Goal: Task Accomplishment & Management: Manage account settings

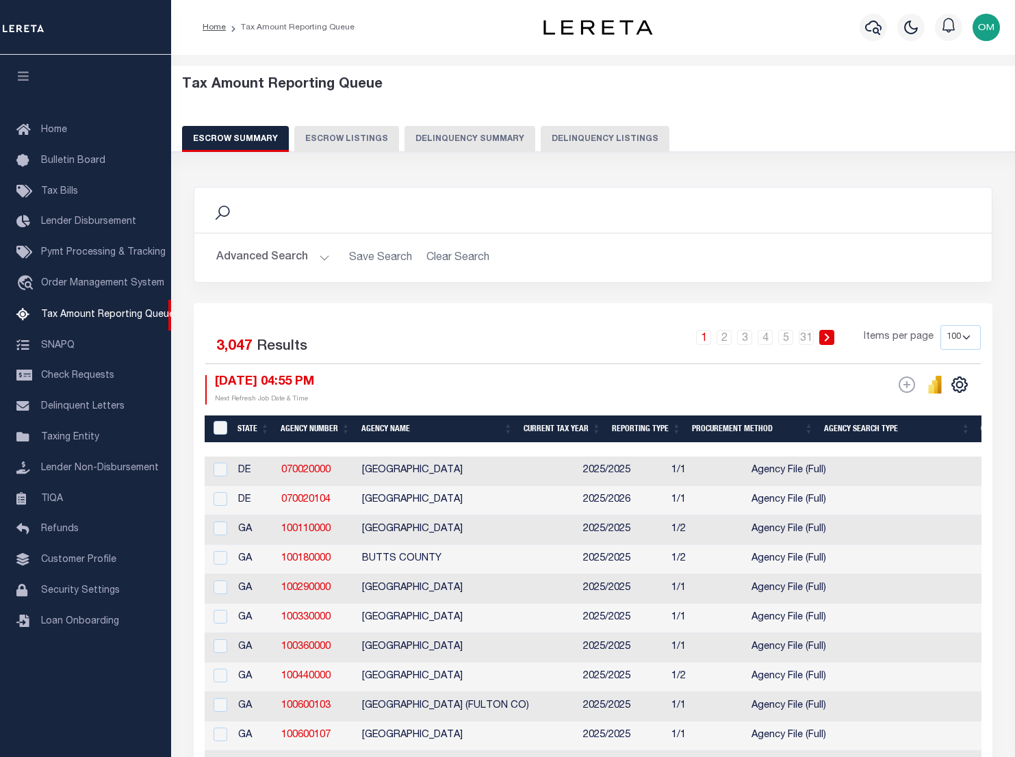
select select "100"
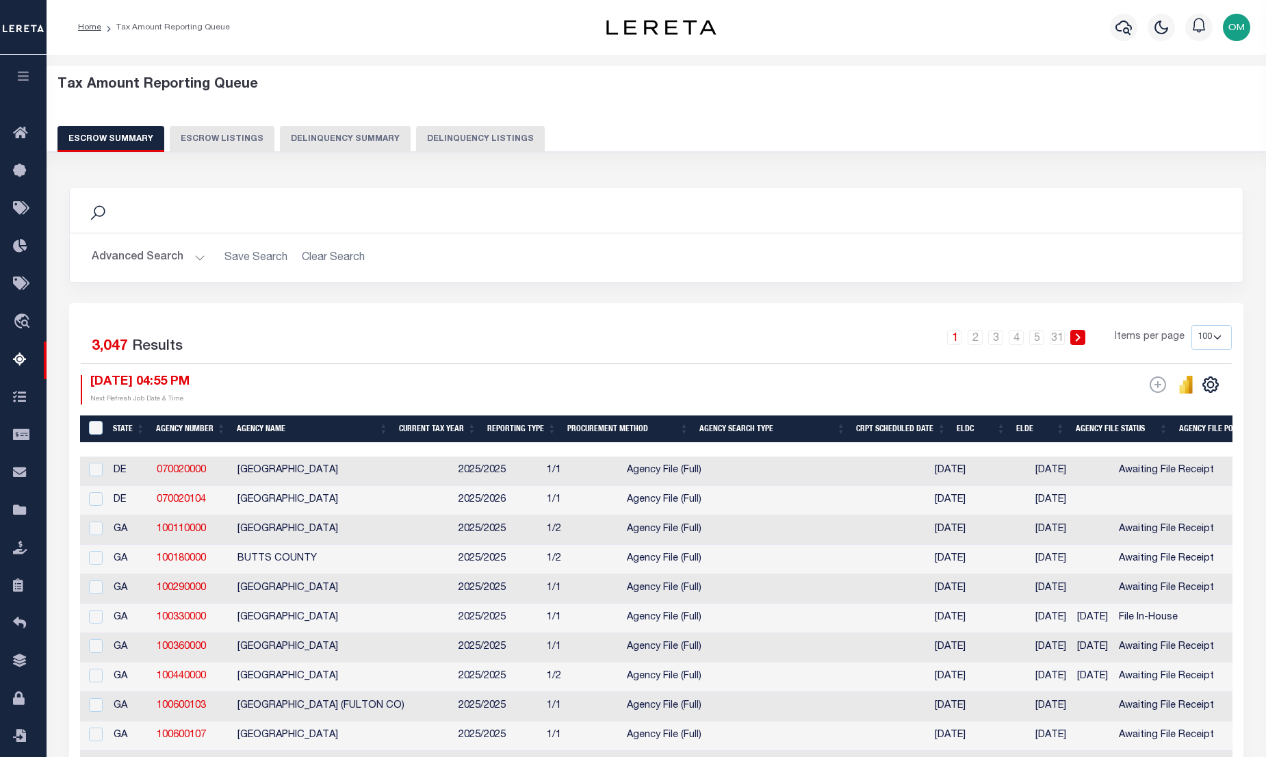
click at [21, 65] on button "button" at bounding box center [23, 78] width 47 height 47
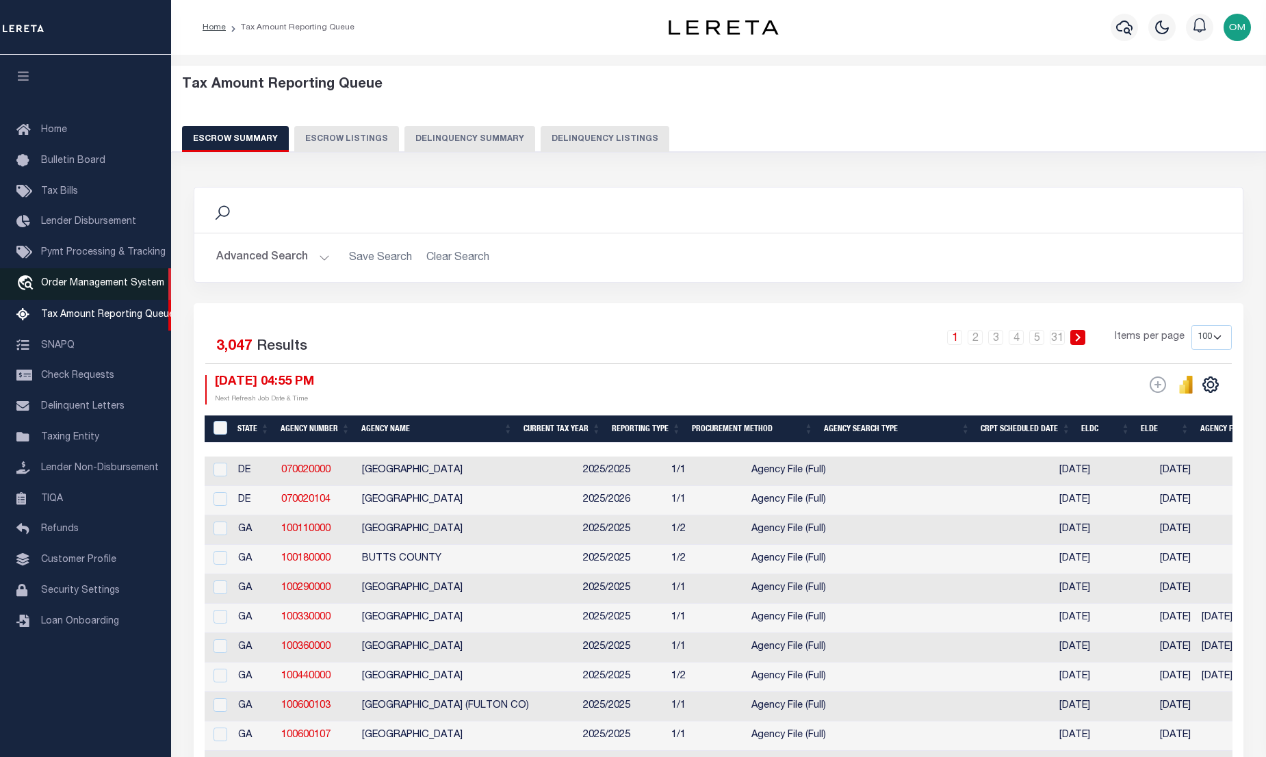
click at [88, 288] on span "Order Management System" at bounding box center [102, 284] width 123 height 10
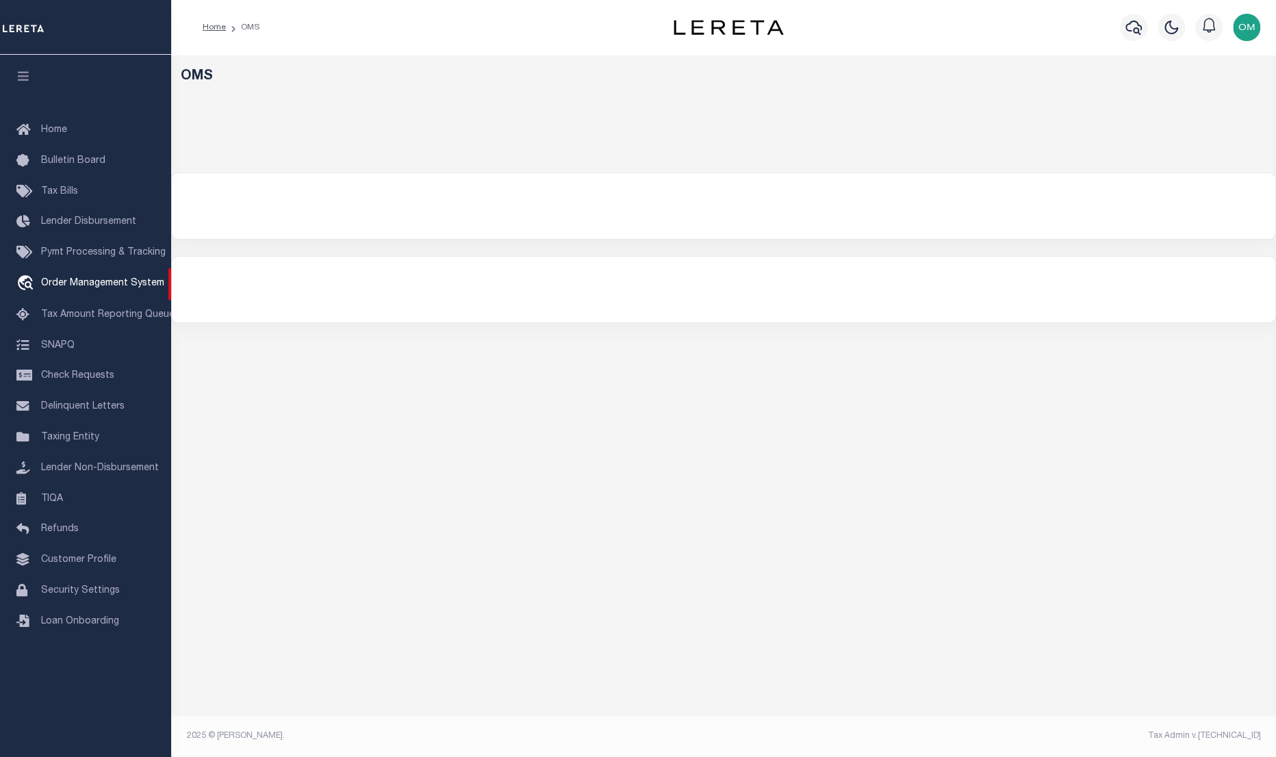
select select "200"
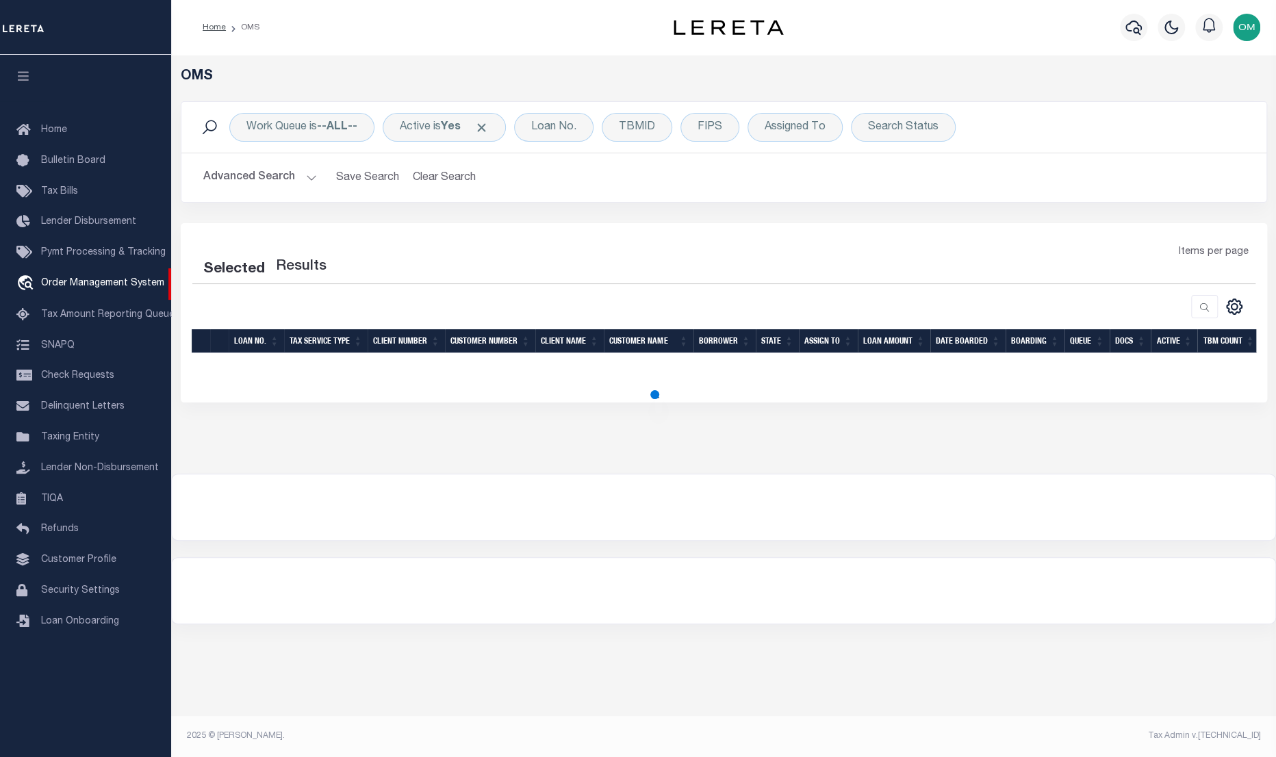
select select "200"
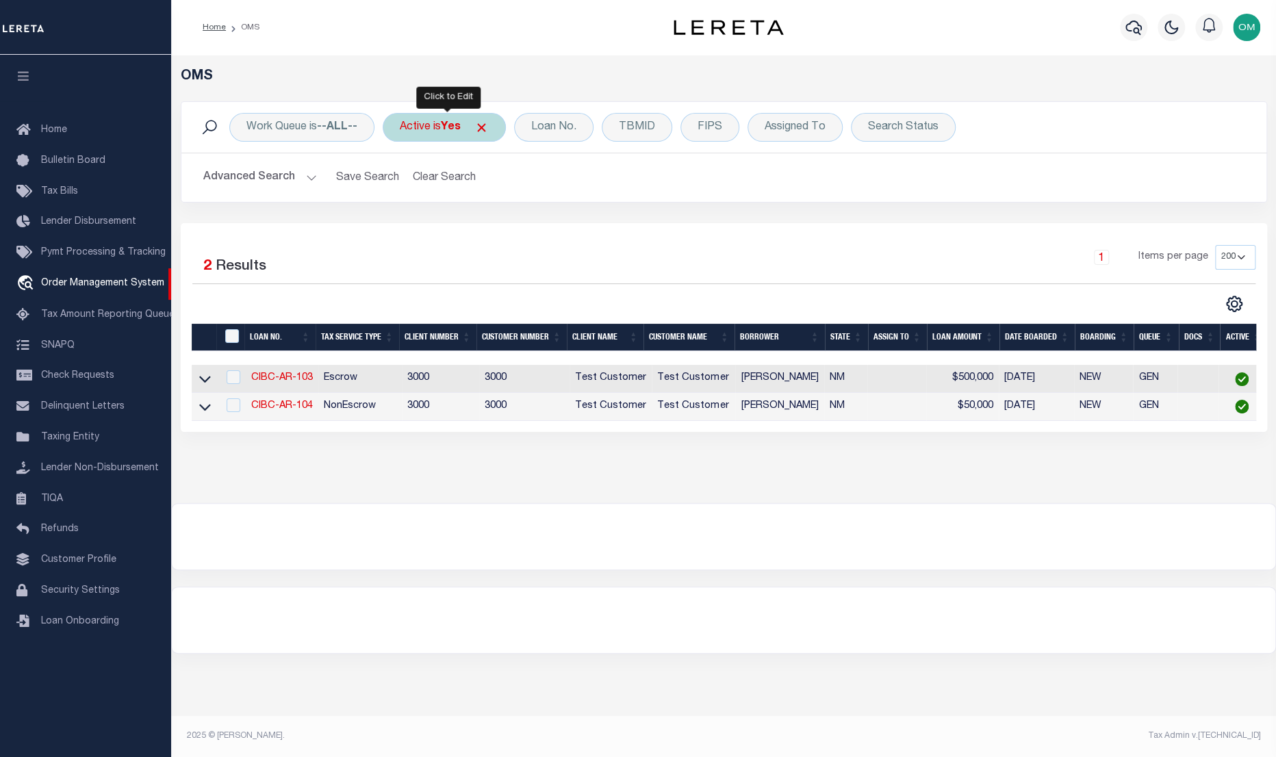
click at [474, 125] on div "Active is Yes" at bounding box center [444, 127] width 123 height 29
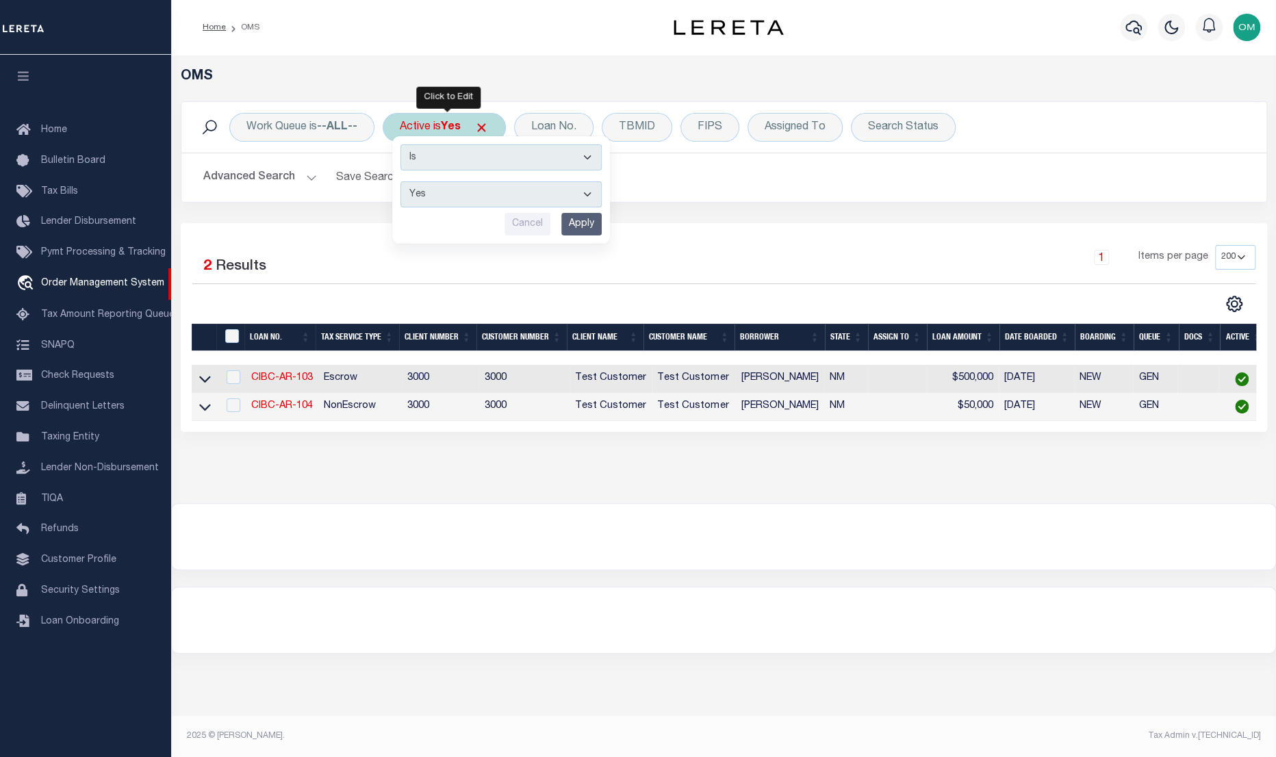
click at [474, 195] on select "Yes No" at bounding box center [500, 194] width 201 height 26
select select "false"
click at [402, 181] on select "Yes No" at bounding box center [500, 194] width 201 height 26
click at [583, 218] on input "Apply" at bounding box center [581, 224] width 40 height 23
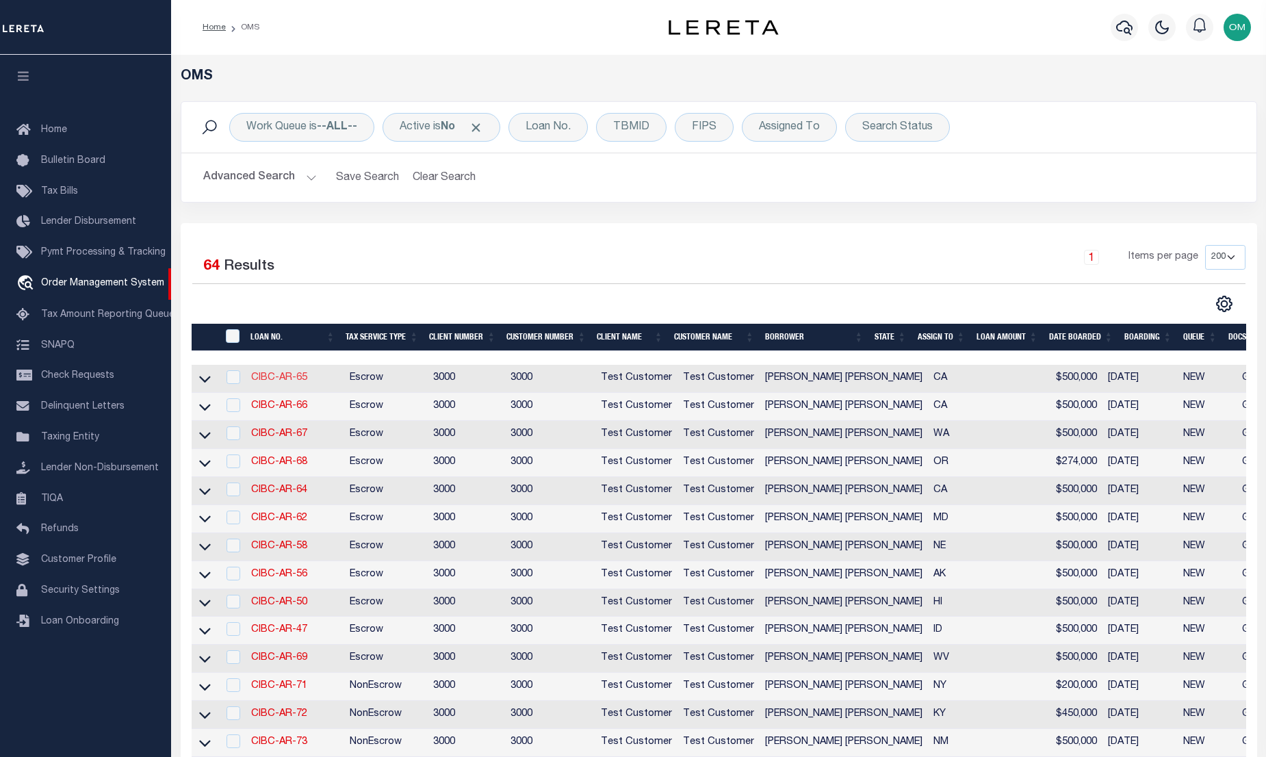
click at [275, 380] on link "CIBC-AR-65" at bounding box center [279, 378] width 56 height 10
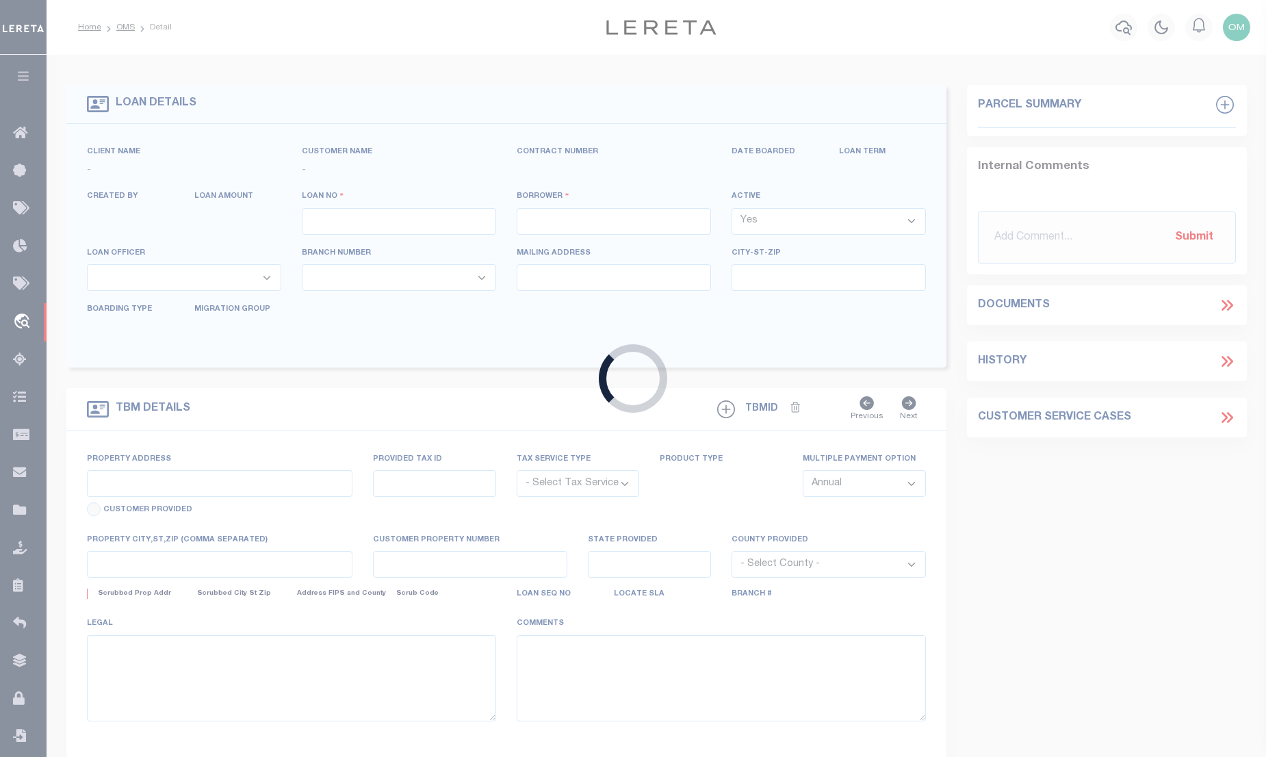
type input "CIBC-AR-65"
type input "[PERSON_NAME] [PERSON_NAME]"
select select "False"
select select
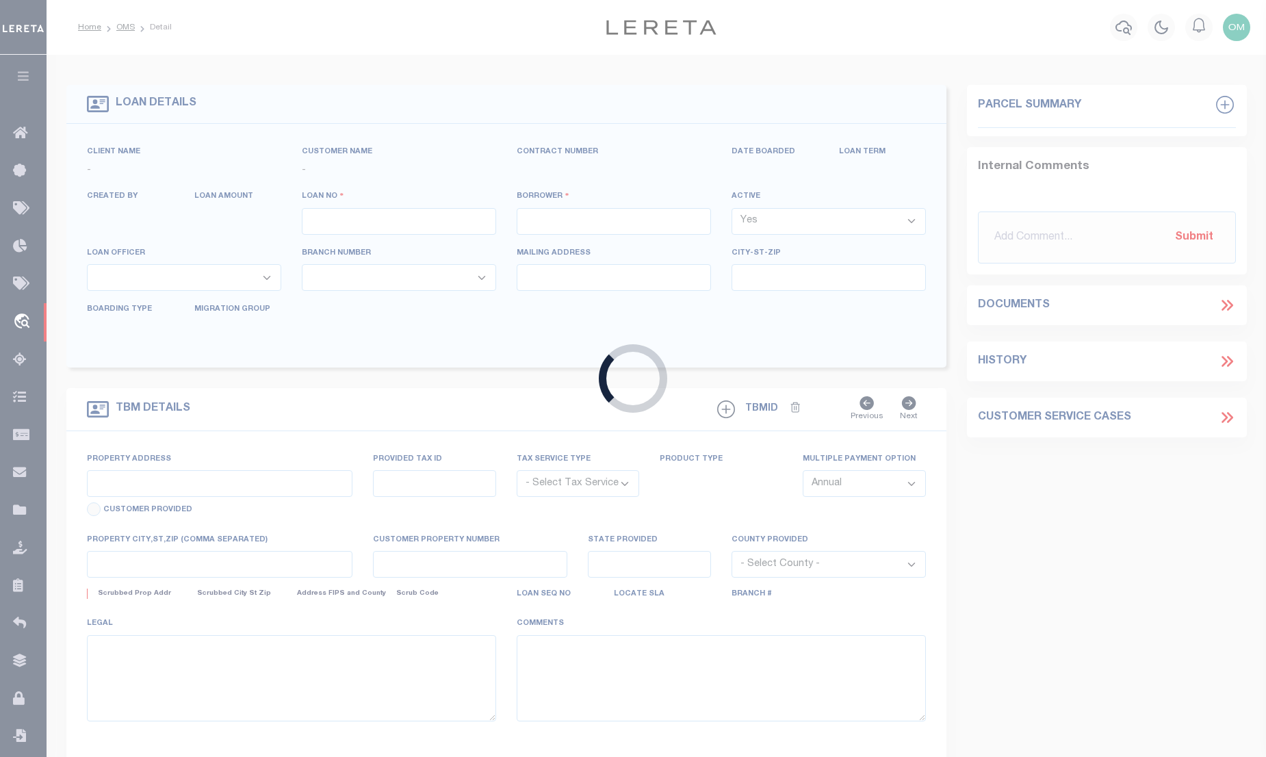
type input "277 HEMPSTEAD RD"
type input "SPRING VALLEY NY 10977-1823"
type input "06/02/2025"
select select "10"
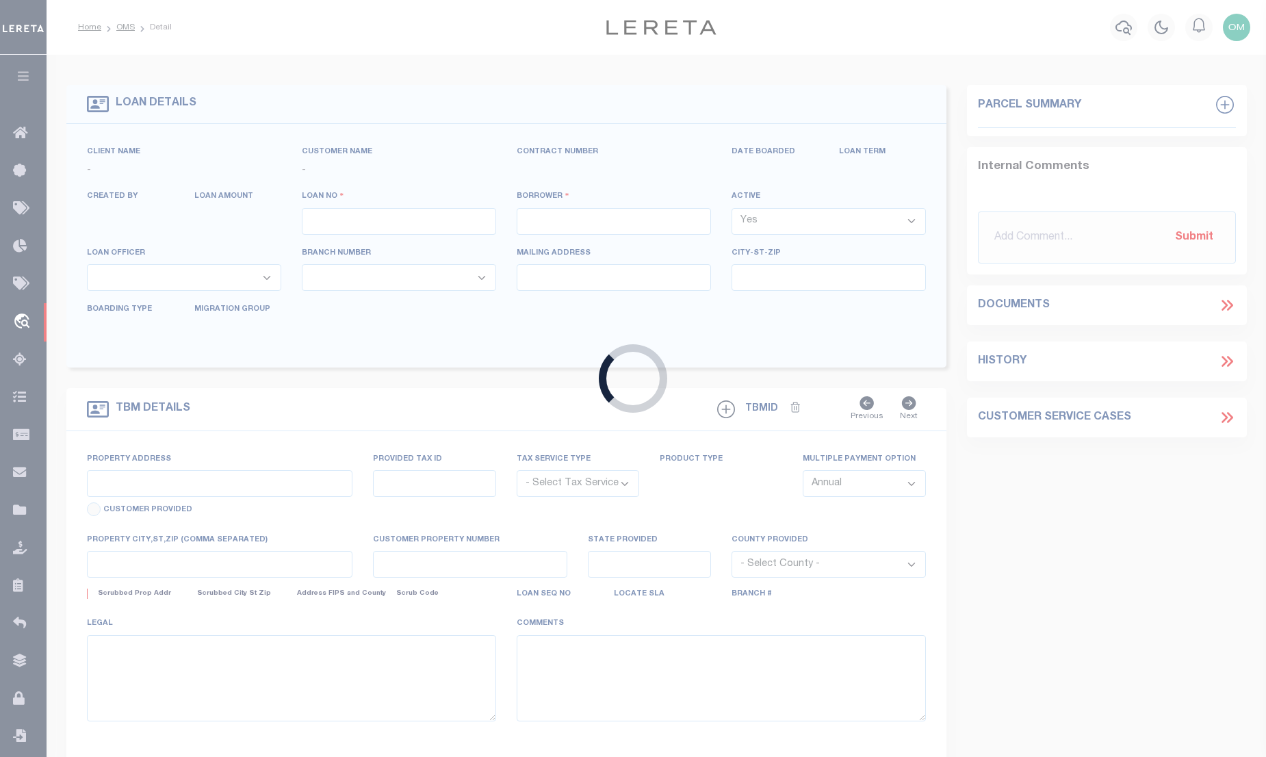
select select "Escrow"
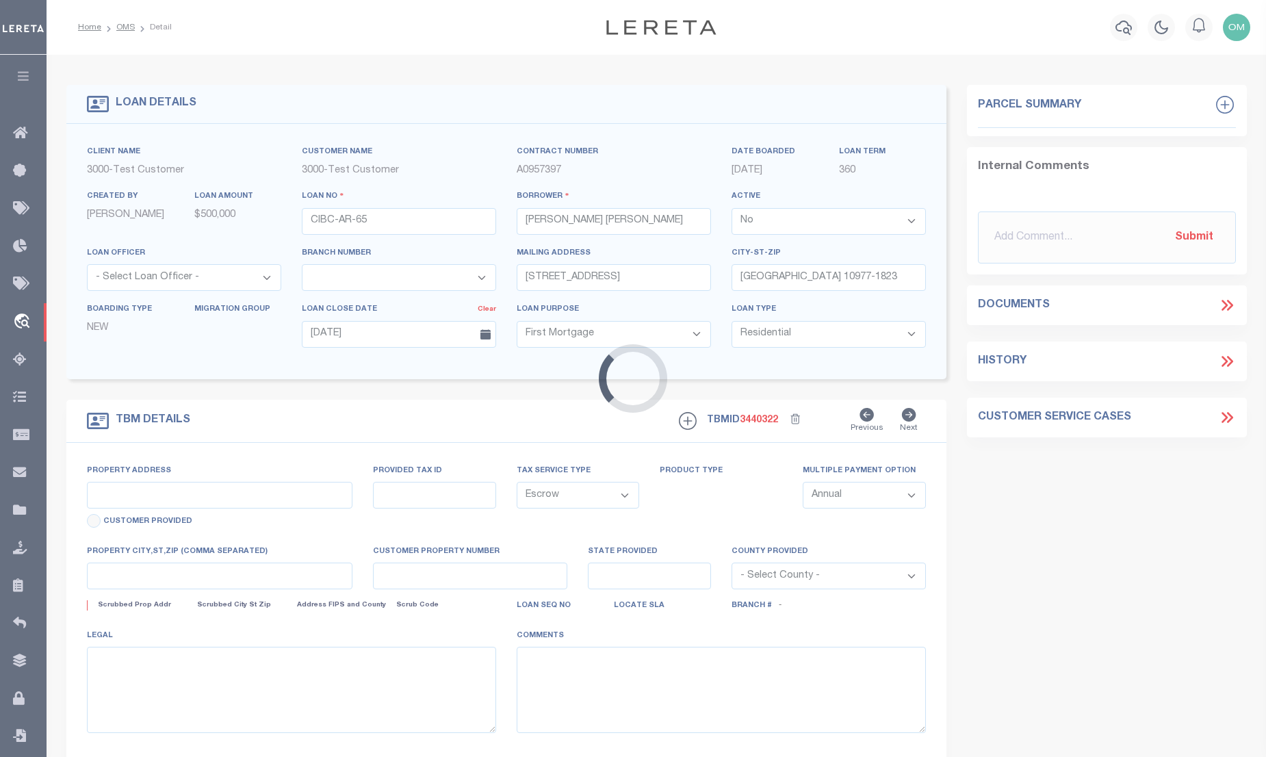
type input "6925 HASKELL AVE"
type input "1111"
select select
type input "VAN NUYS CA 91406-5074"
type input "11145"
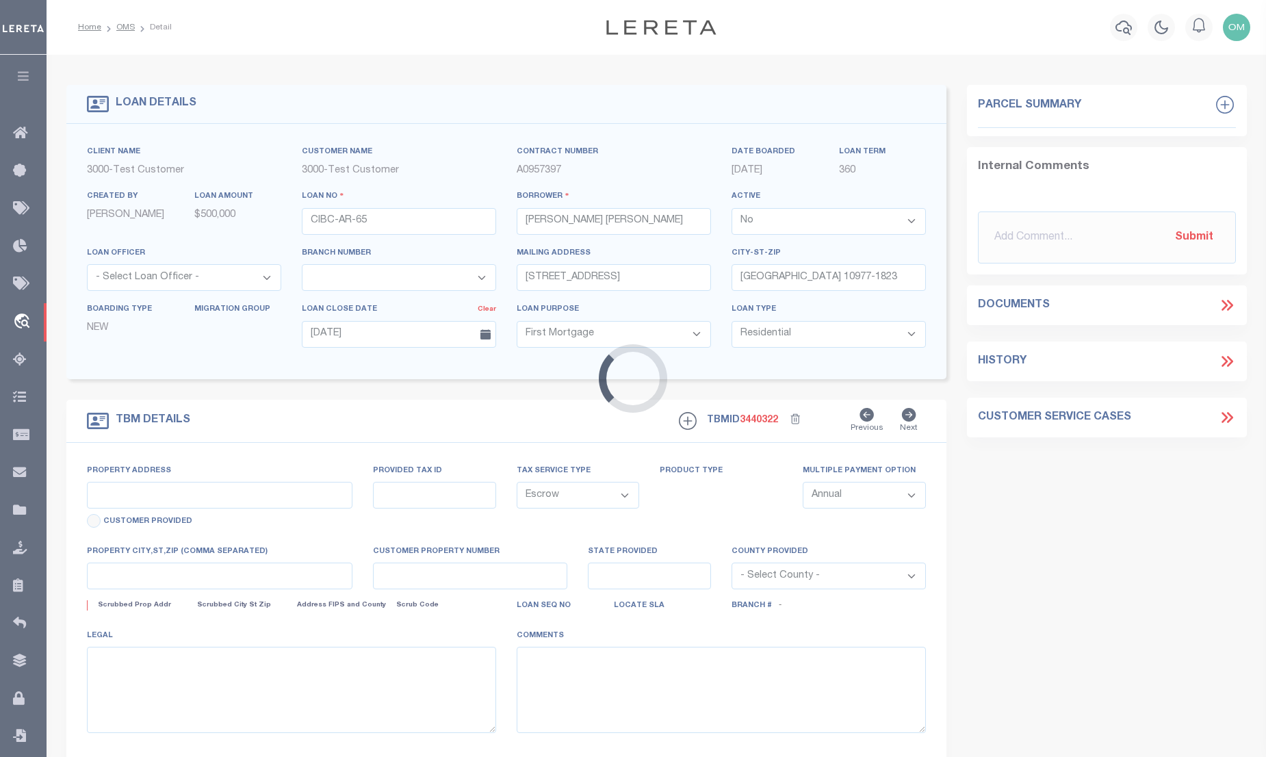
type input "CA"
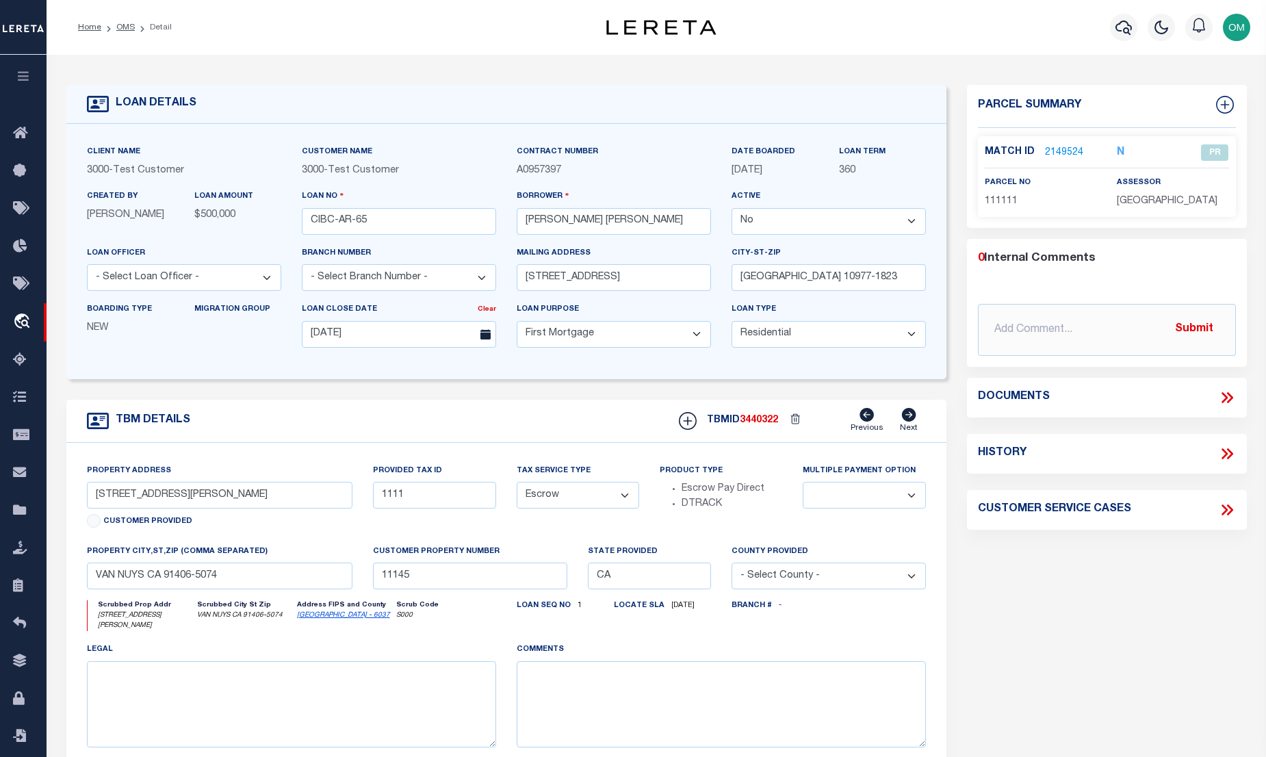
click at [843, 227] on select "Yes No" at bounding box center [829, 221] width 194 height 27
select select "True"
click at [737, 209] on select "Yes No" at bounding box center [829, 221] width 194 height 27
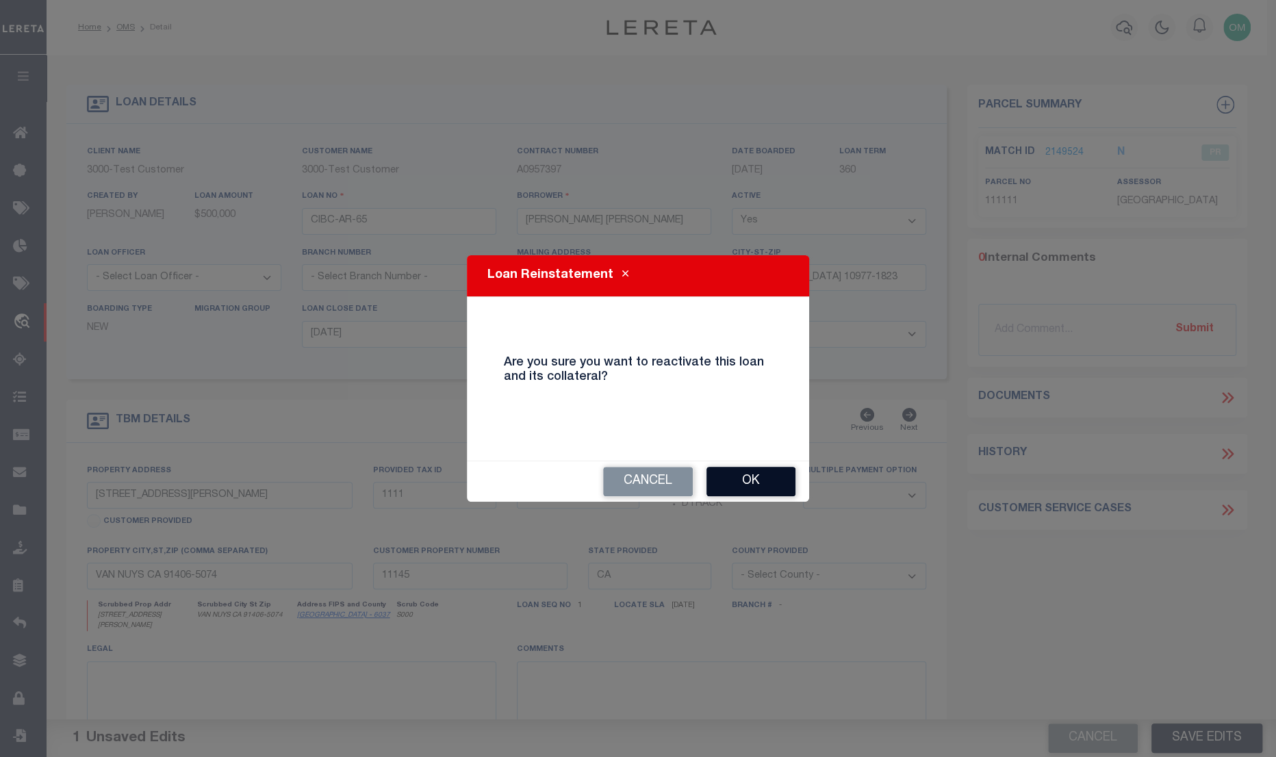
click at [767, 469] on button "Ok" at bounding box center [750, 481] width 89 height 29
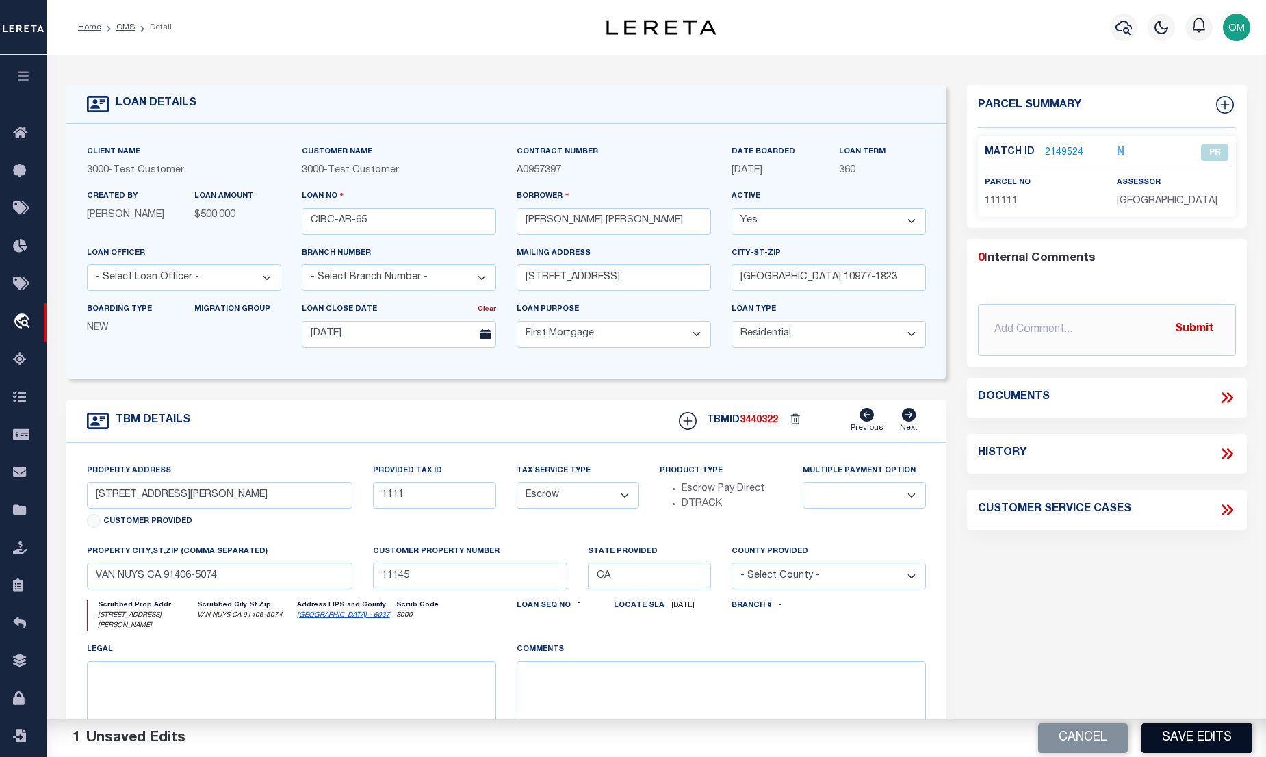
click at [1207, 731] on button "Save Edits" at bounding box center [1197, 737] width 111 height 29
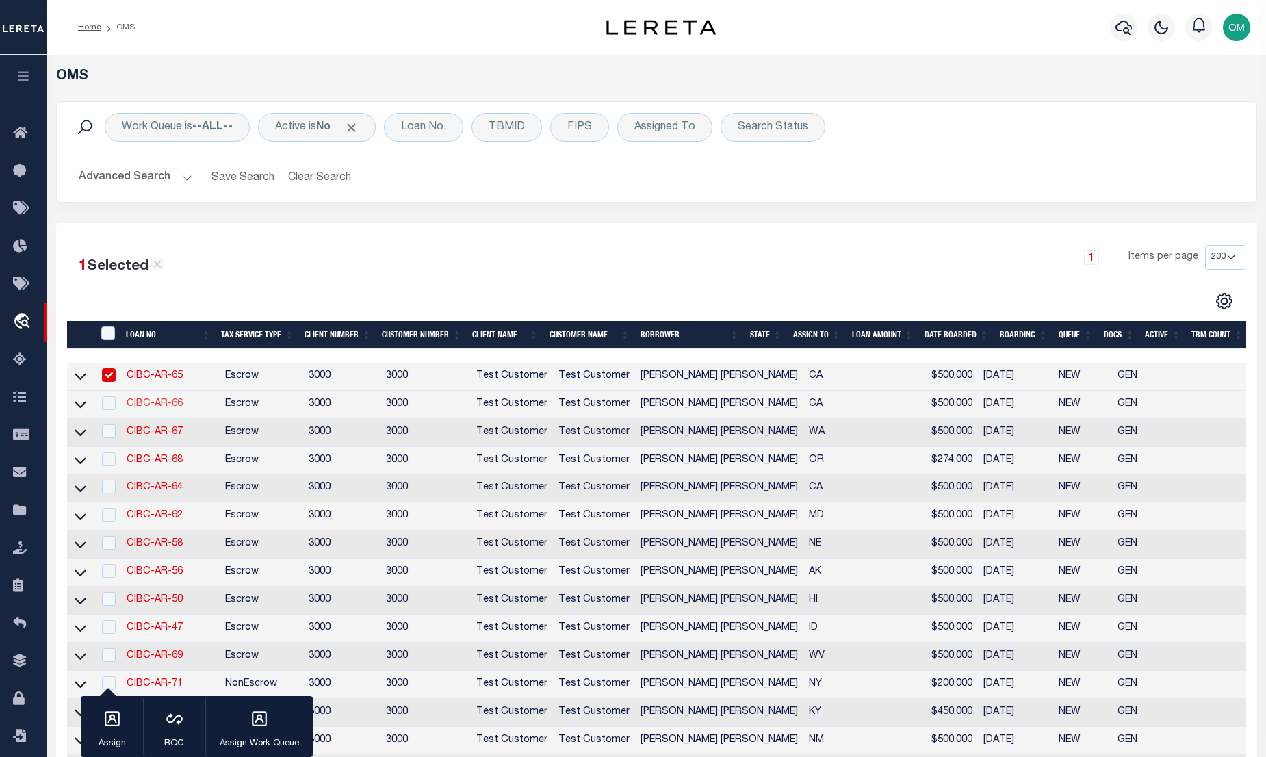
click at [148, 402] on link "CIBC-AR-66" at bounding box center [155, 404] width 56 height 10
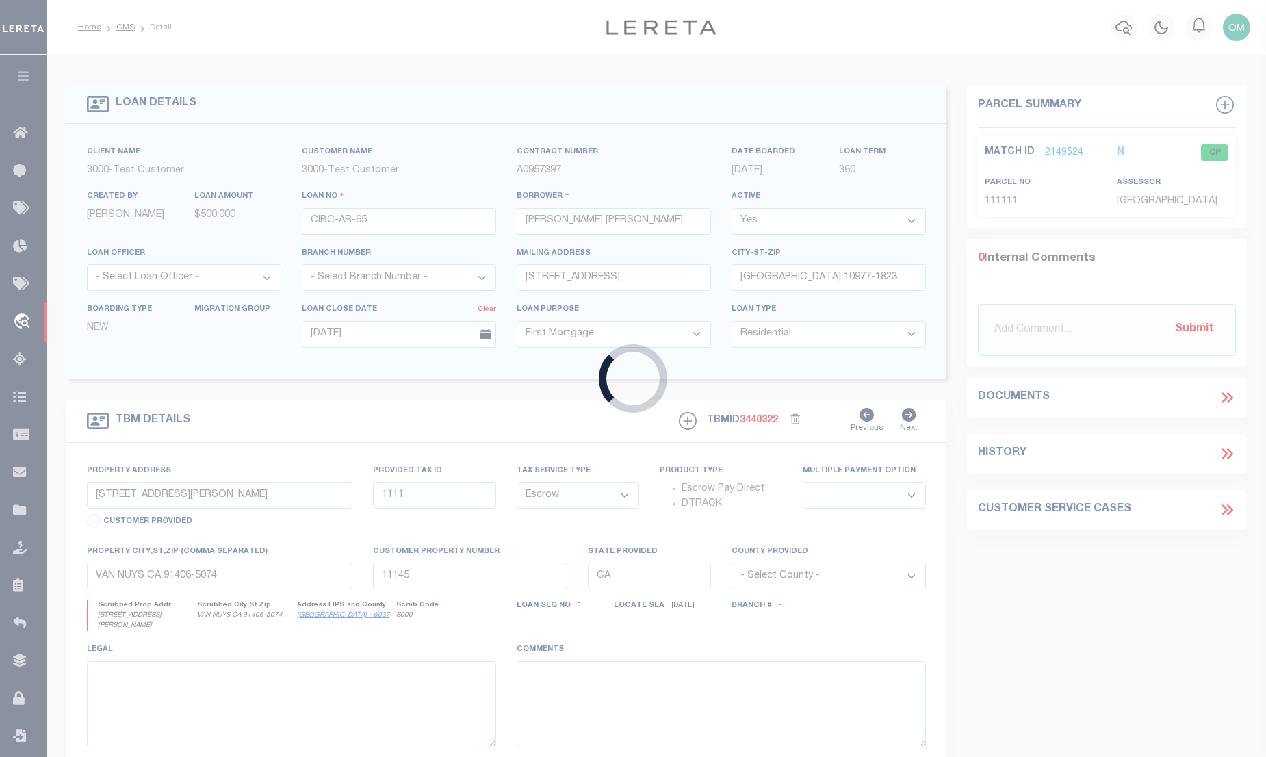
type input "CIBC-AR-66"
select select "False"
type input "25224 BIRCH GROVE LN"
type input "LAKE FOREST CA 92630-6415"
type input "25224 BIRCH GROVE LN"
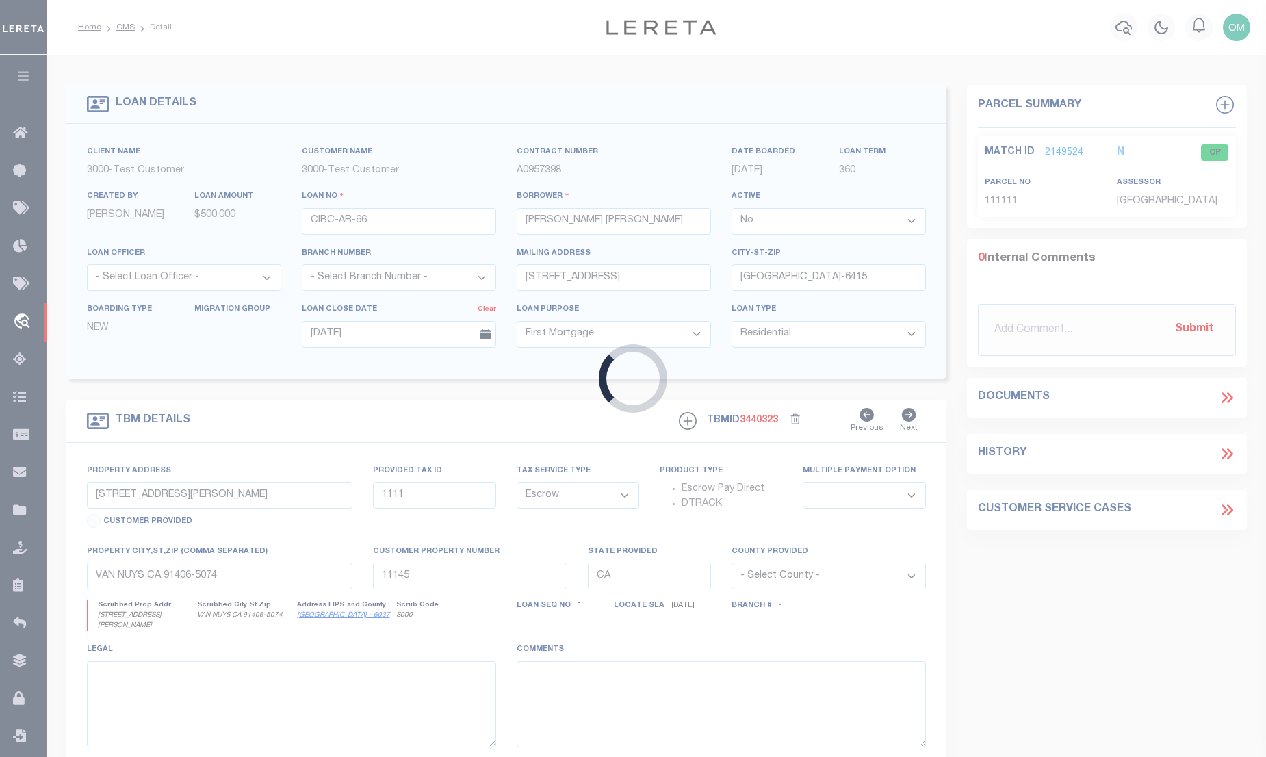
select select
type input "LAKE FOREST CA 92630-6415"
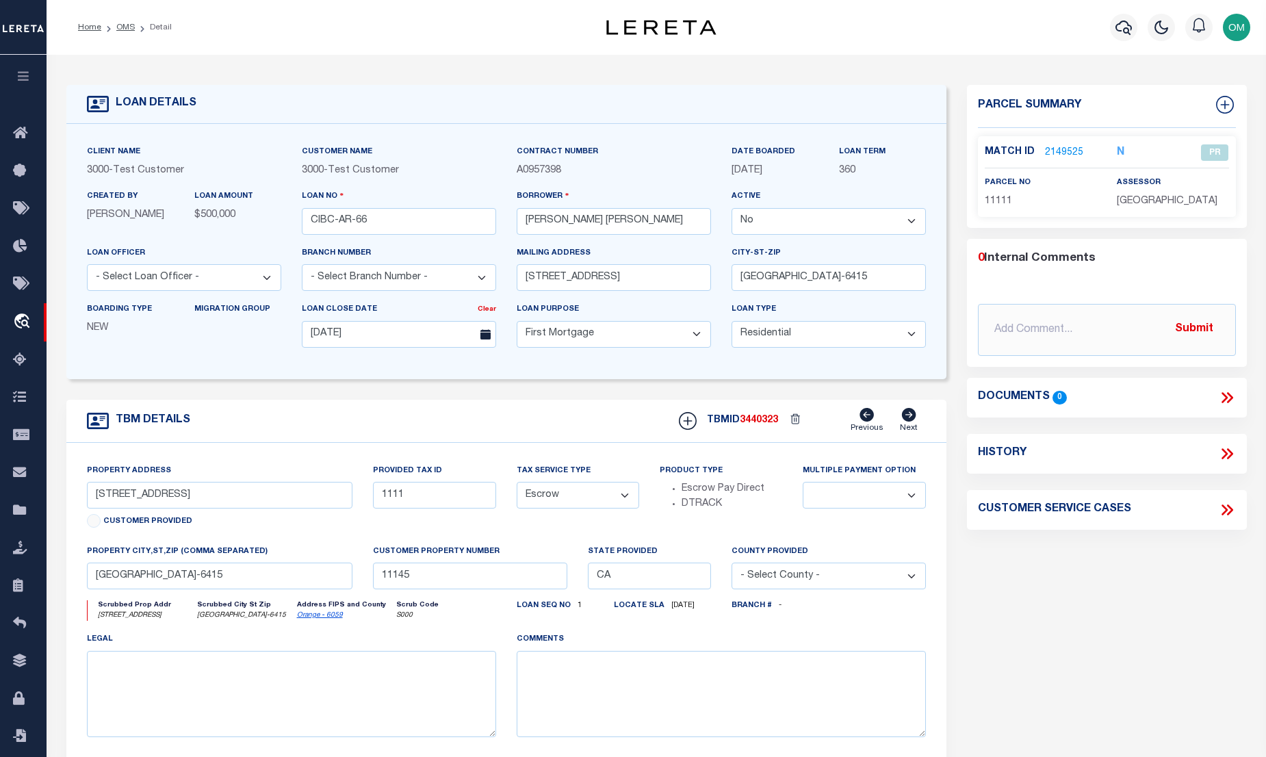
click at [812, 219] on select "Yes No" at bounding box center [829, 221] width 194 height 27
select select "True"
click at [737, 209] on select "Yes No" at bounding box center [829, 221] width 194 height 27
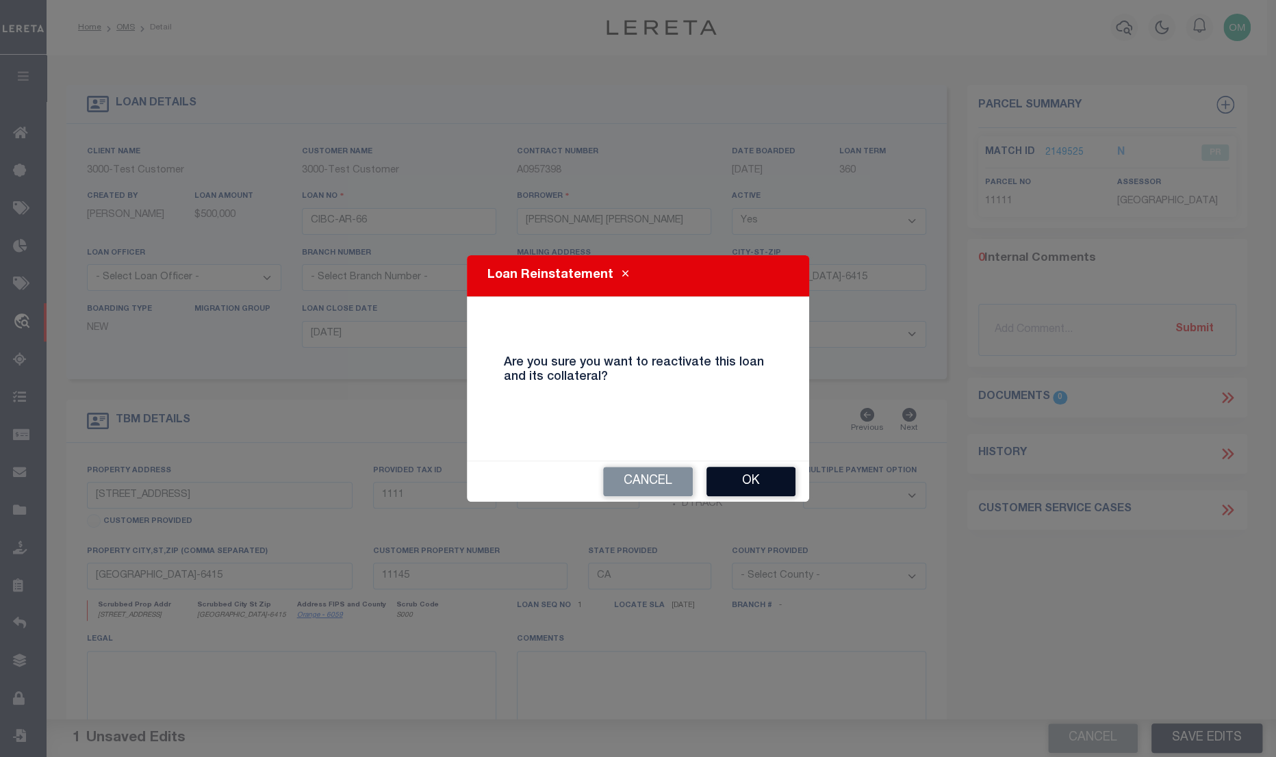
drag, startPoint x: 763, startPoint y: 472, endPoint x: 807, endPoint y: 485, distance: 46.4
click at [764, 472] on button "Ok" at bounding box center [750, 481] width 89 height 29
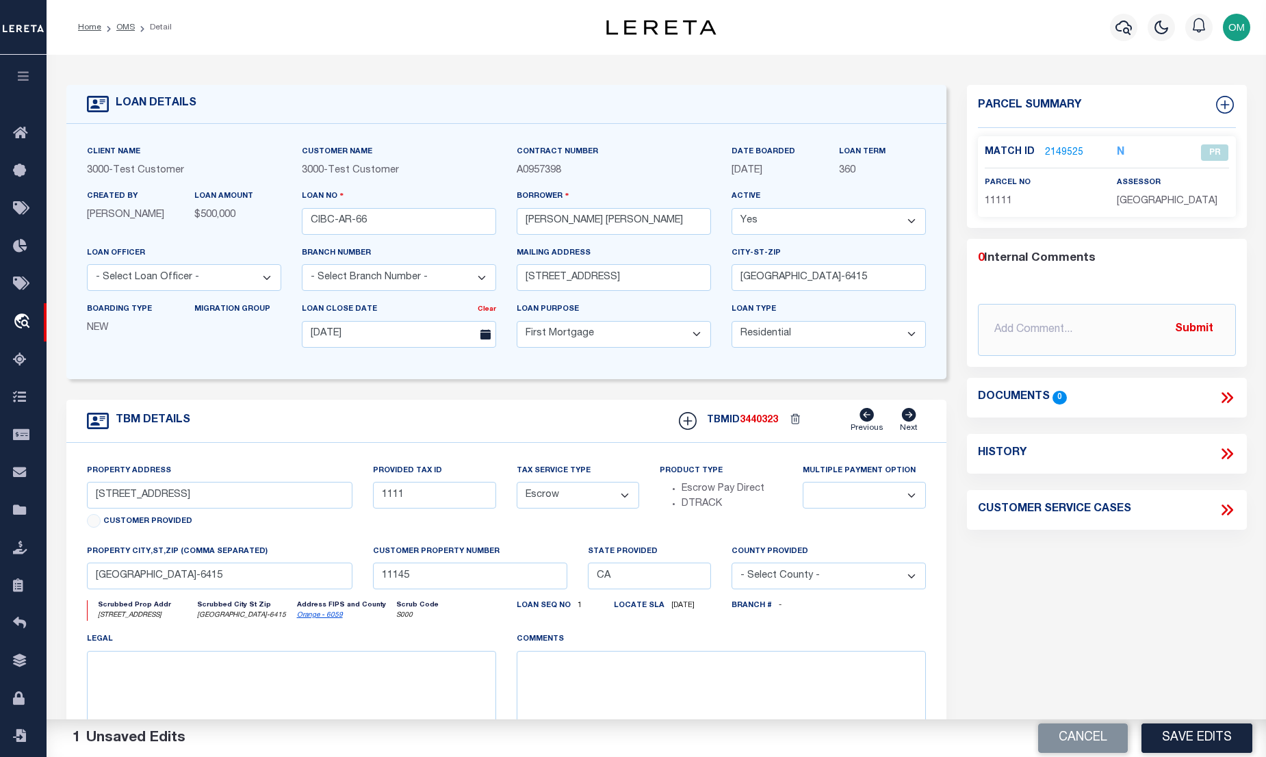
drag, startPoint x: 1177, startPoint y: 730, endPoint x: 1161, endPoint y: 691, distance: 42.7
click at [1177, 730] on button "Save Edits" at bounding box center [1197, 737] width 111 height 29
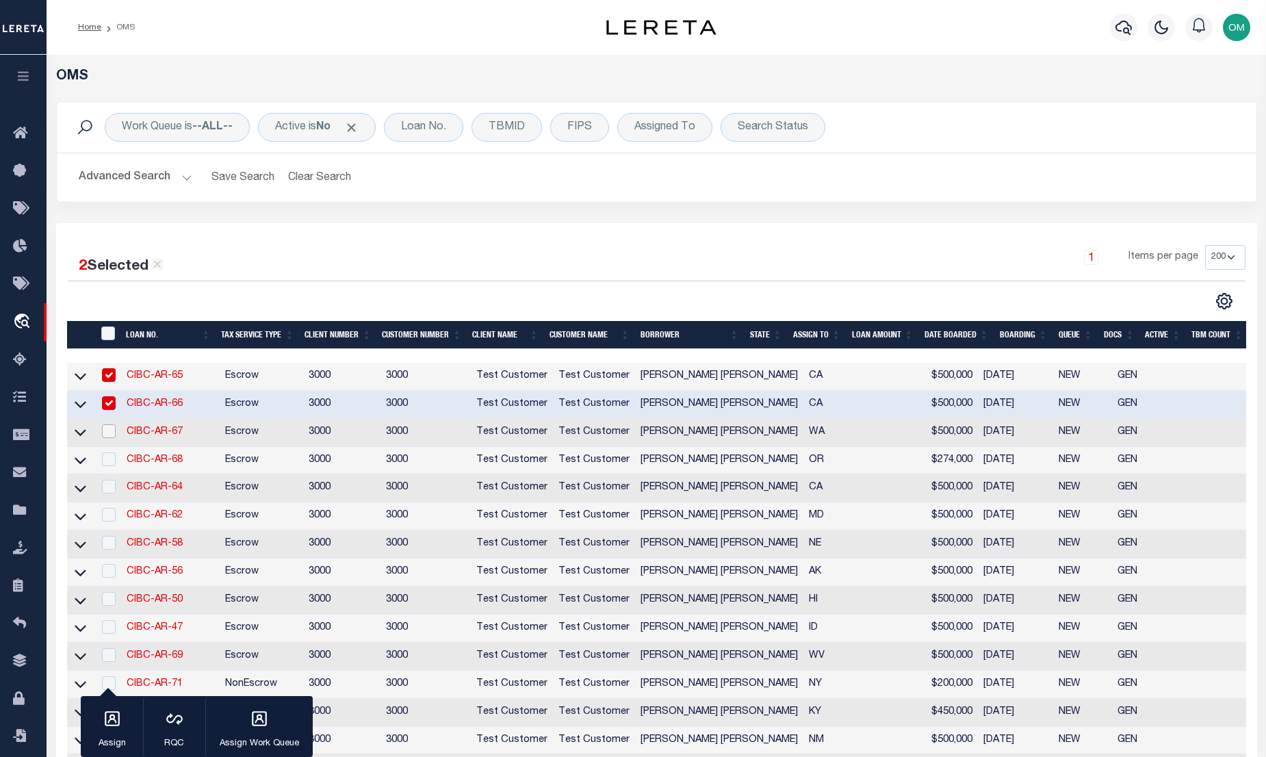
click at [107, 430] on input "checkbox" at bounding box center [109, 431] width 14 height 14
checkbox input "true"
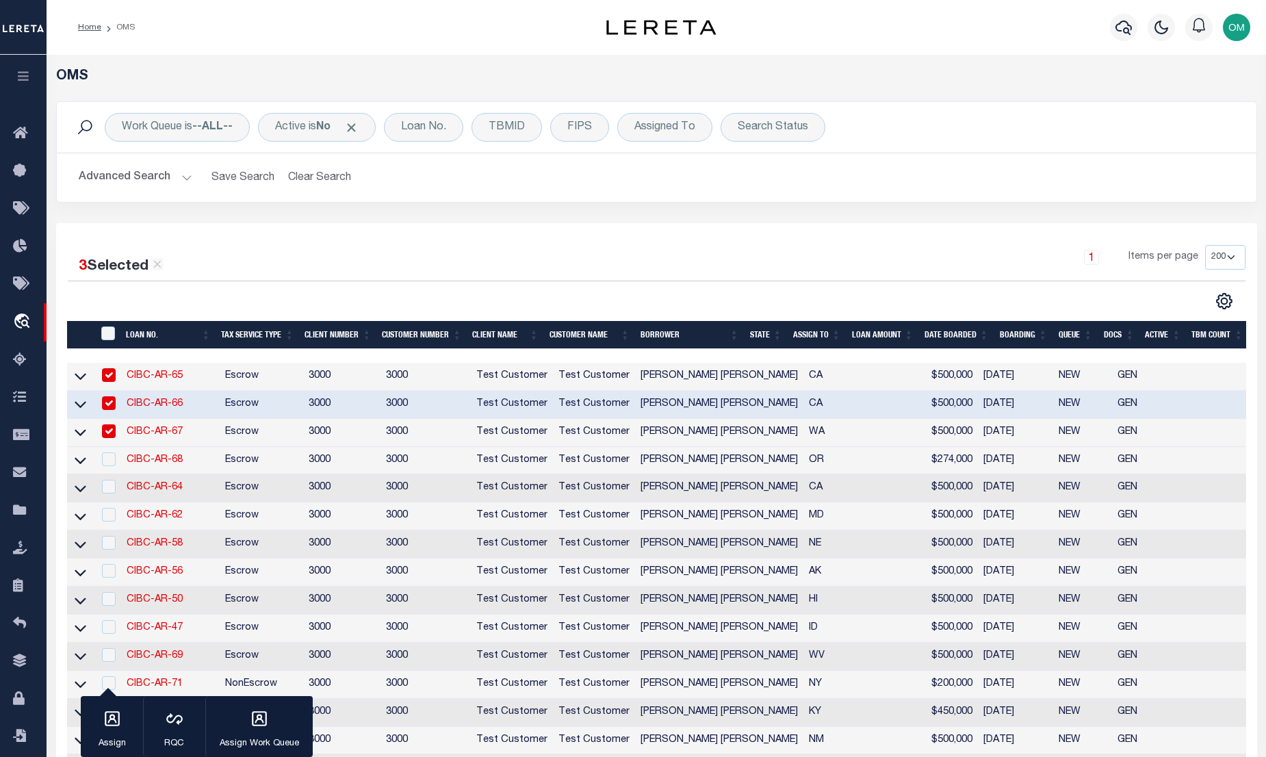
click at [159, 433] on link "CIBC-AR-67" at bounding box center [155, 432] width 56 height 10
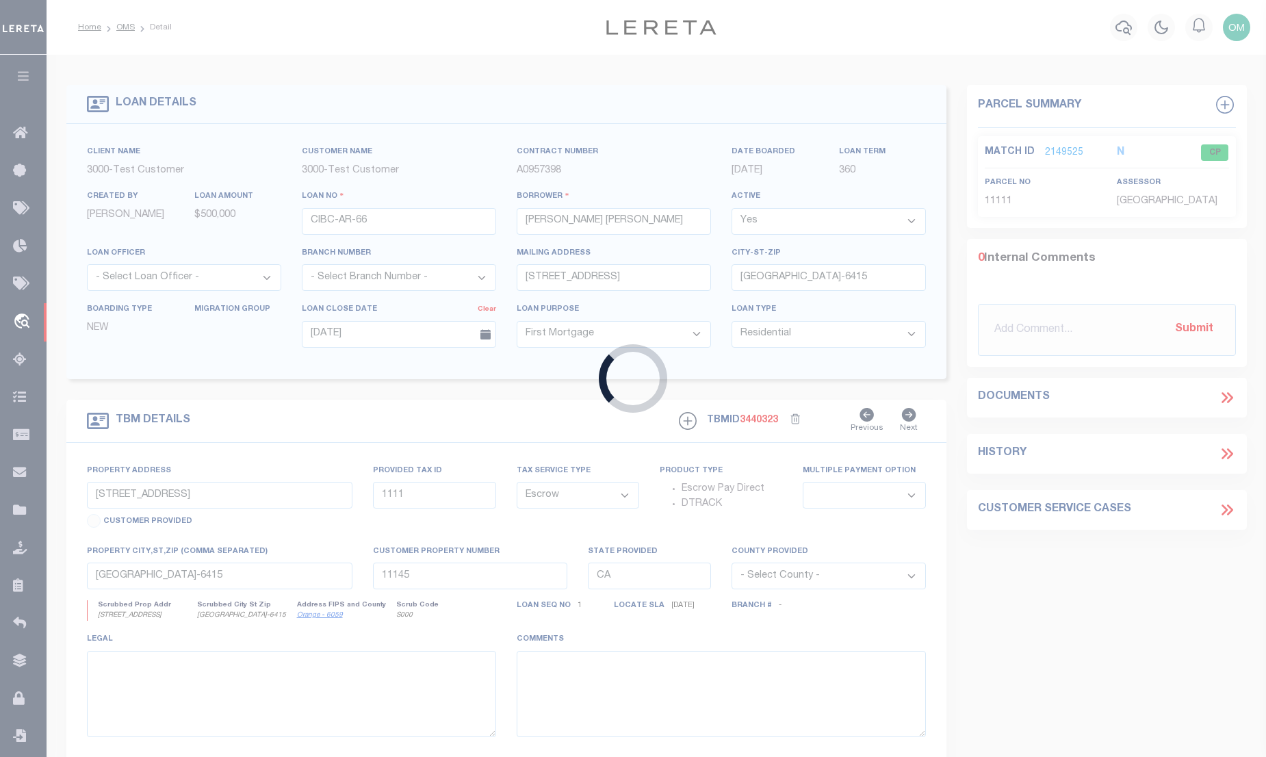
type input "CIBC-AR-67"
select select "False"
type input "4223 RENTON AVE S"
select select
type input "SEATTLE WA 98108-1634"
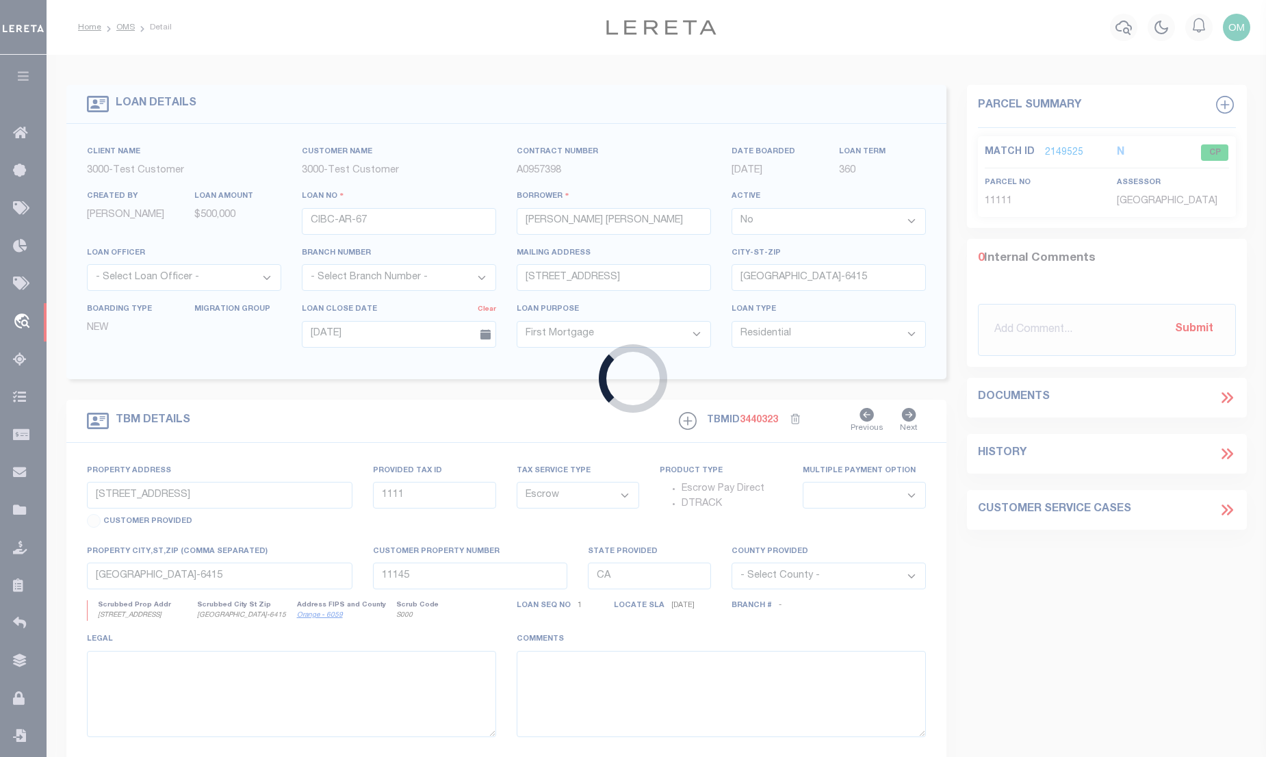
type input "WA"
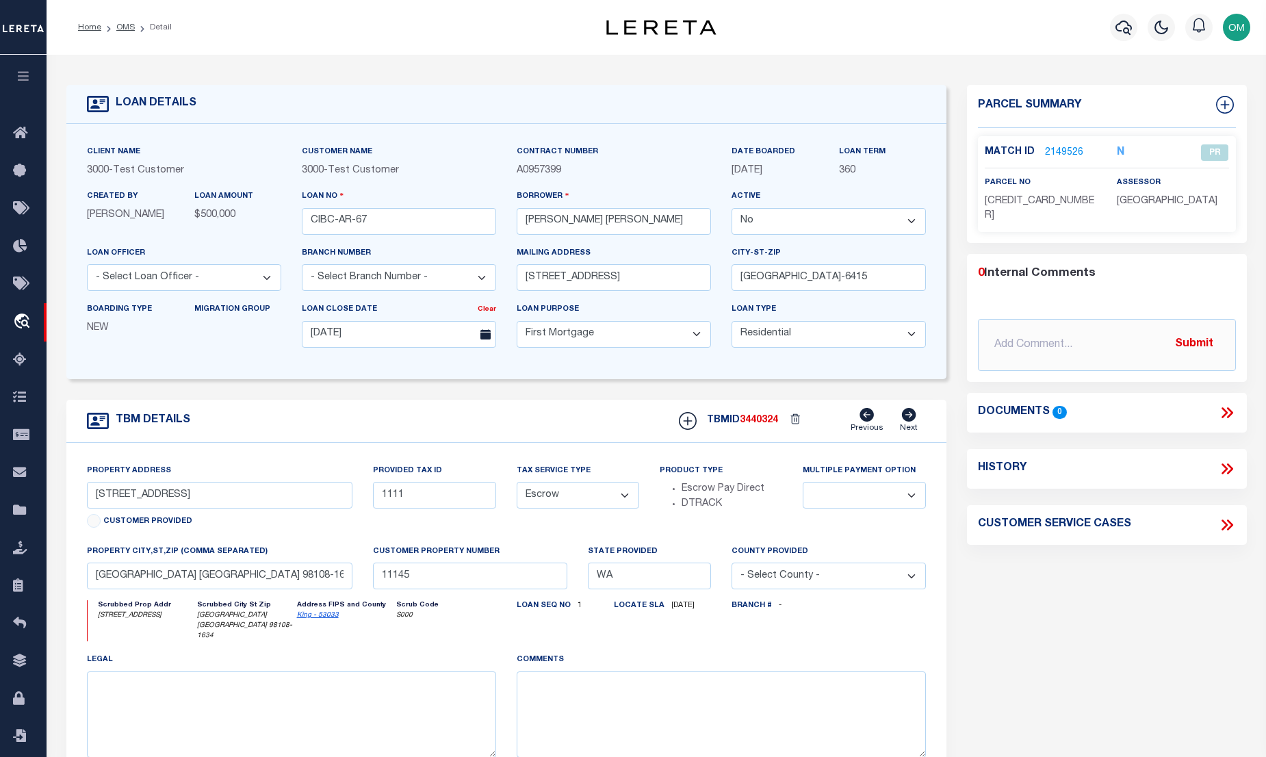
click at [824, 217] on select "Yes No" at bounding box center [829, 221] width 194 height 27
select select "True"
click at [737, 209] on select "Yes No" at bounding box center [829, 221] width 194 height 27
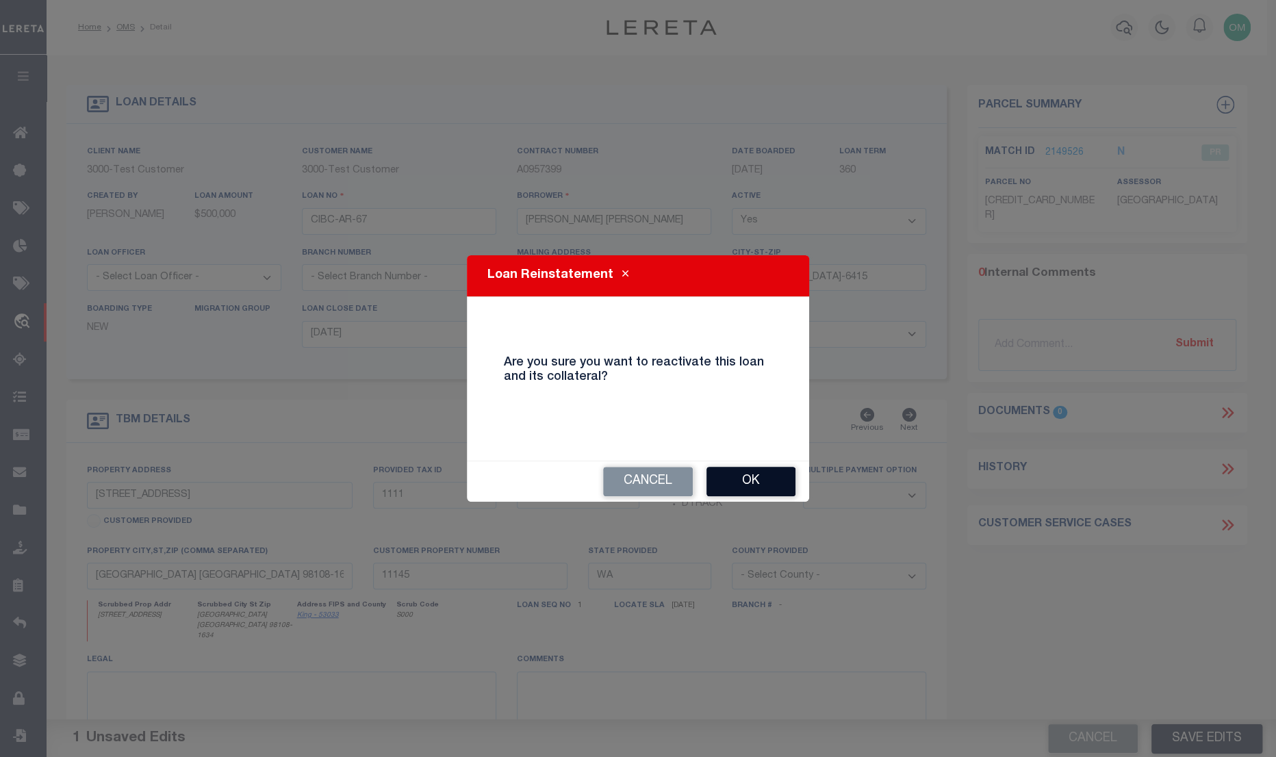
click at [772, 472] on button "Ok" at bounding box center [750, 481] width 89 height 29
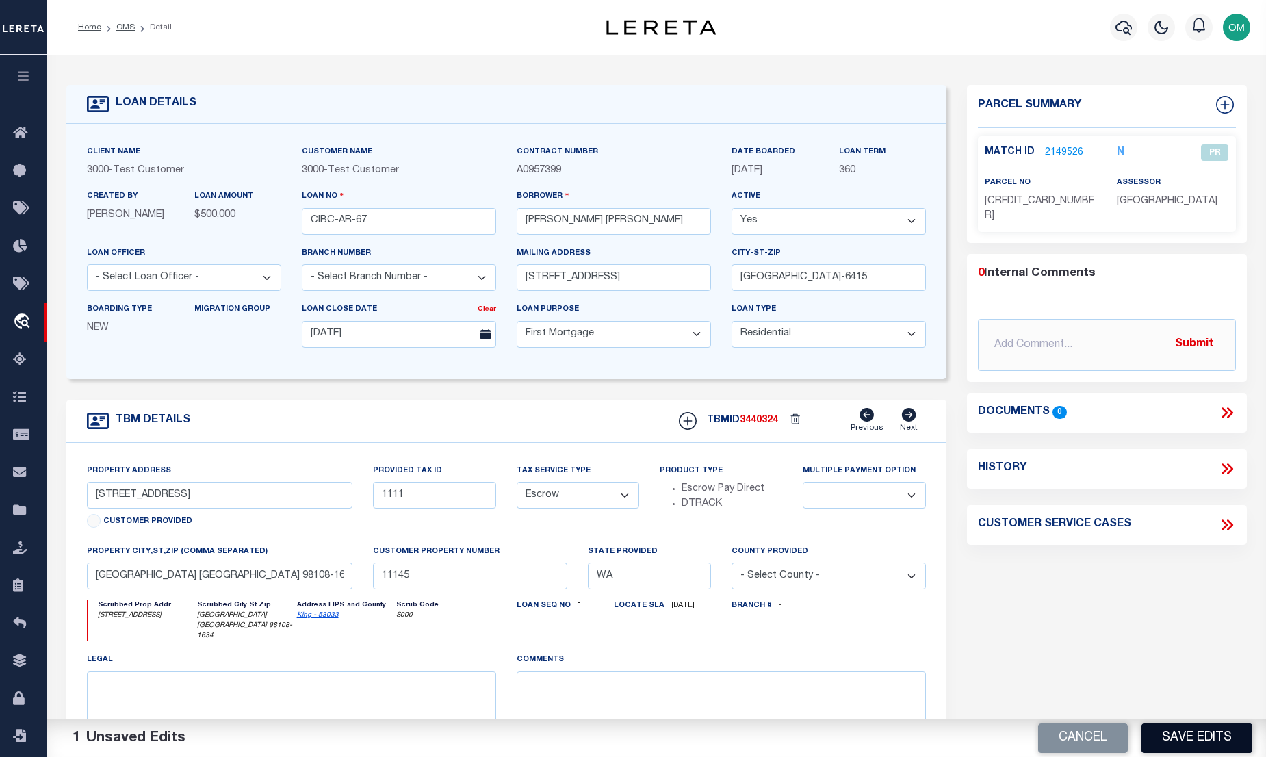
click at [1204, 733] on button "Save Edits" at bounding box center [1197, 737] width 111 height 29
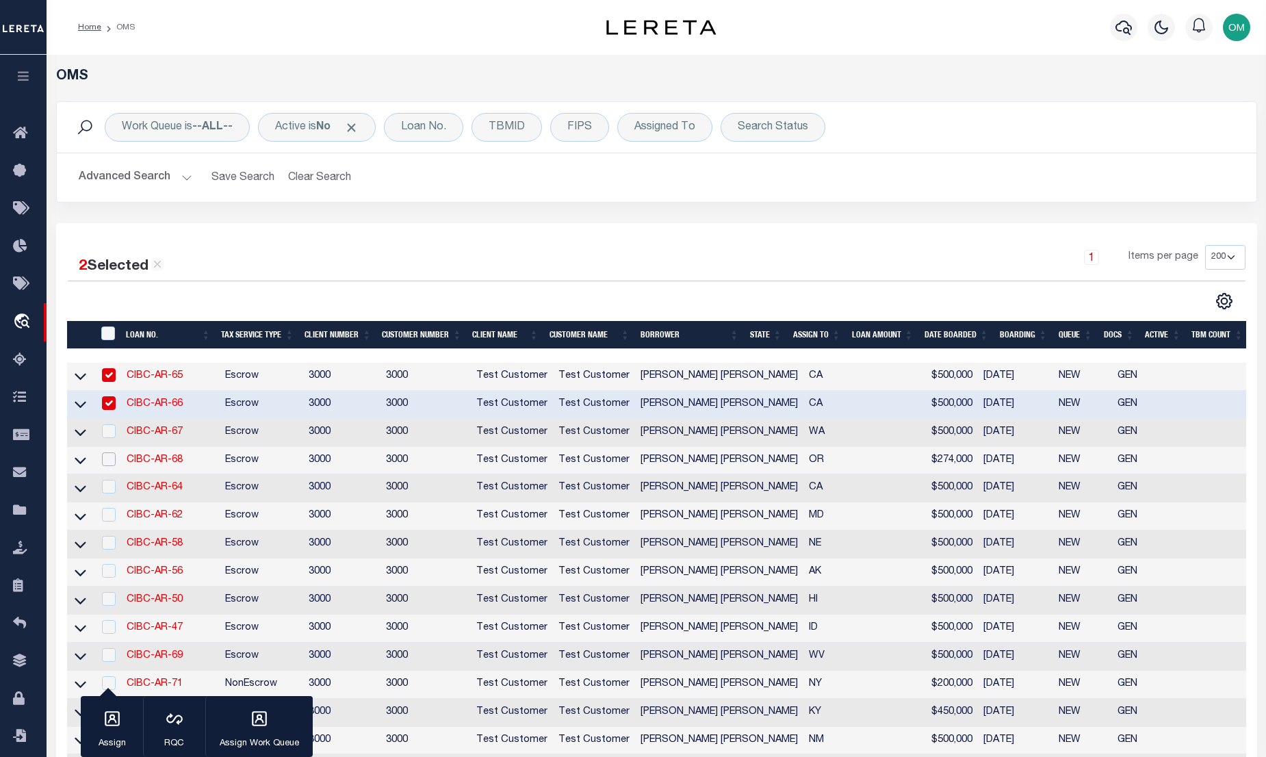
click at [113, 460] on input "checkbox" at bounding box center [109, 459] width 14 height 14
checkbox input "true"
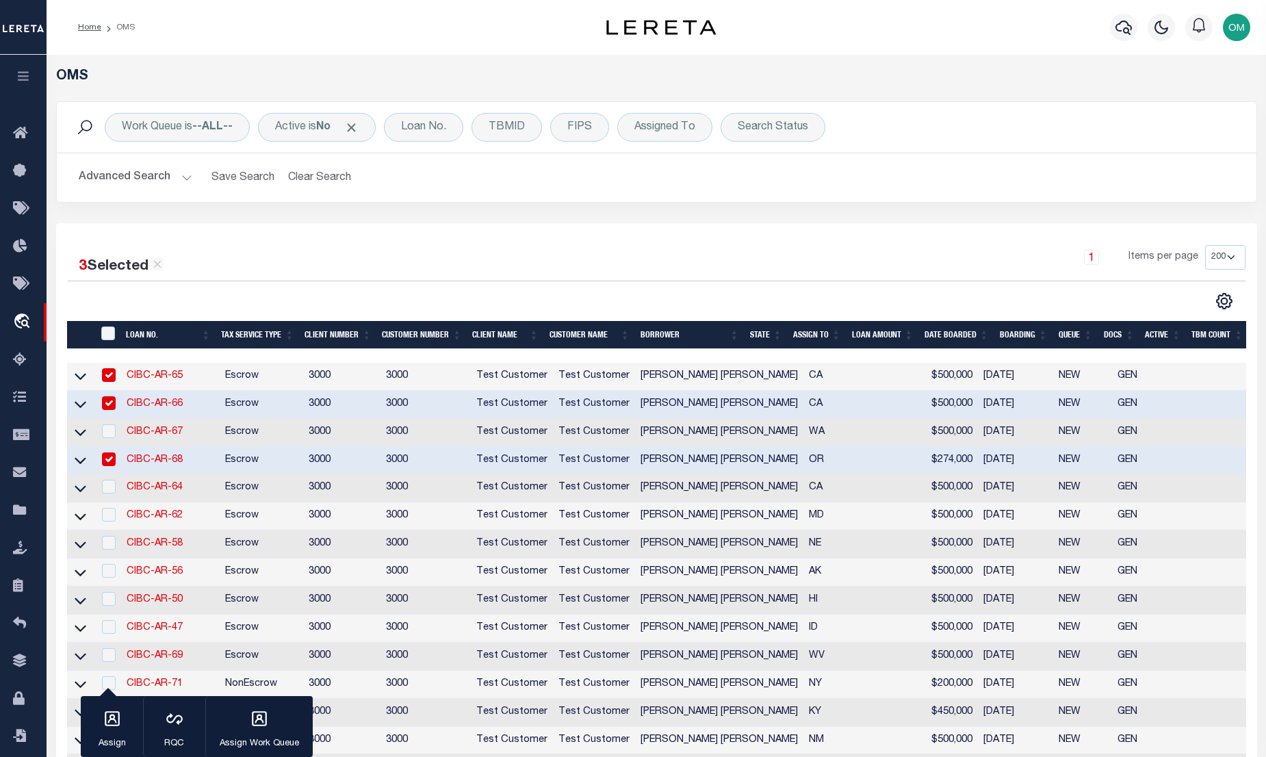
click at [164, 464] on link "CIBC-AR-68" at bounding box center [155, 460] width 56 height 10
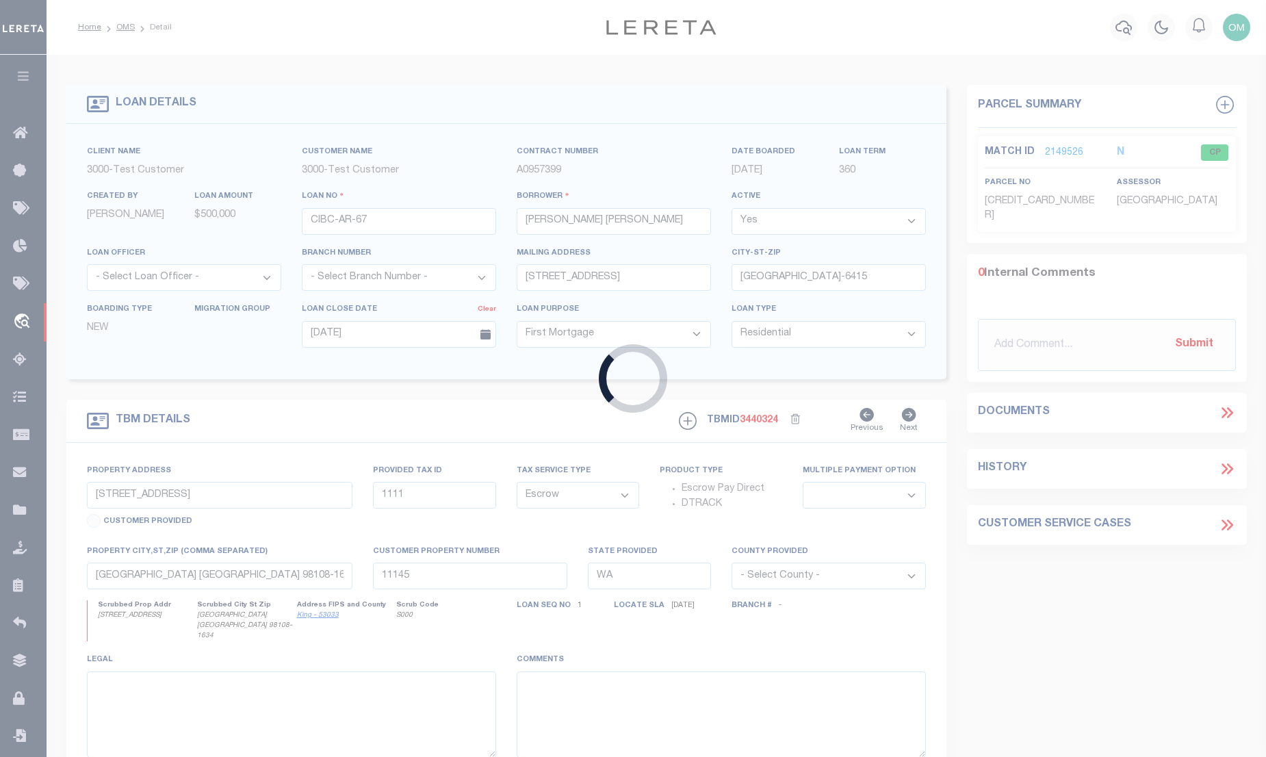
type input "CIBC-AR-68"
select select "False"
type input "06/04/2025"
select select
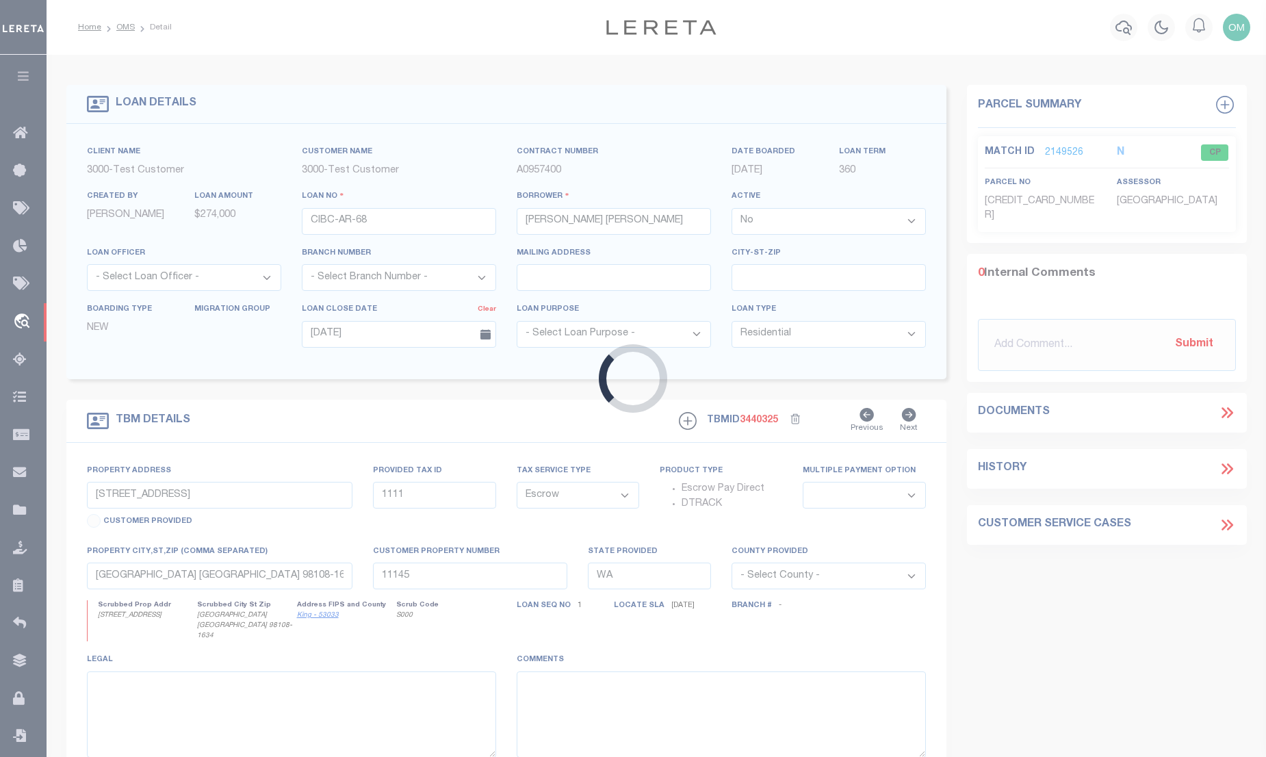
type input "16192 NW HOLMAN WAY"
type input "PORTLAND OR 97229-7427"
type input "OR"
select select
select select "3"
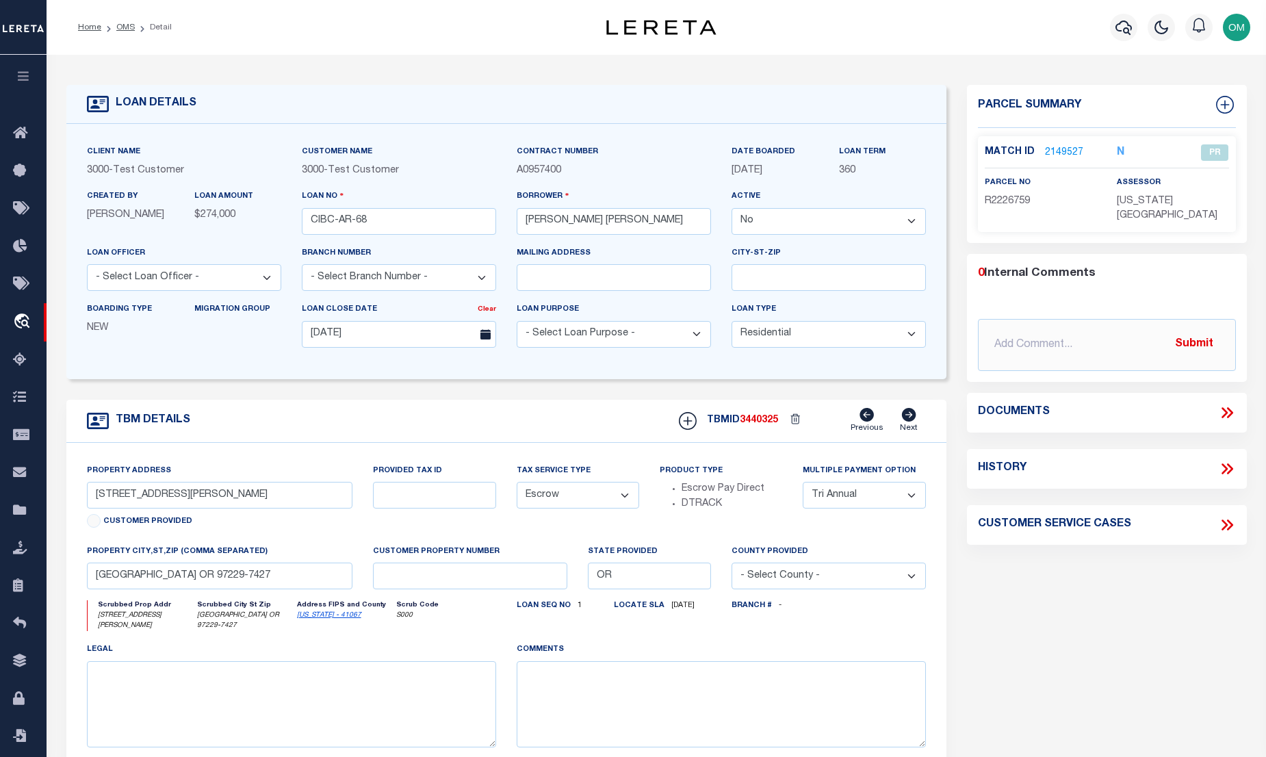
click at [812, 218] on select "Yes No" at bounding box center [829, 221] width 194 height 27
select select "True"
click at [737, 209] on select "Yes No" at bounding box center [829, 221] width 194 height 27
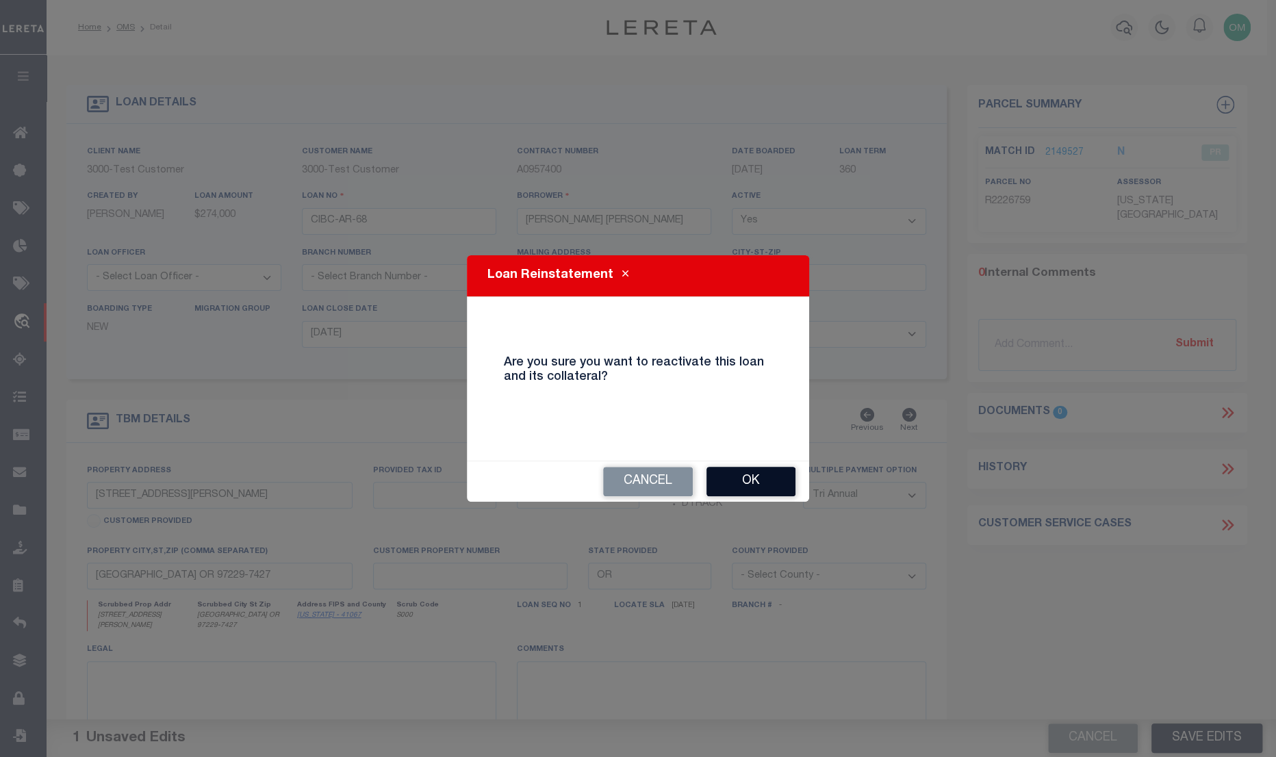
click at [771, 483] on button "Ok" at bounding box center [750, 481] width 89 height 29
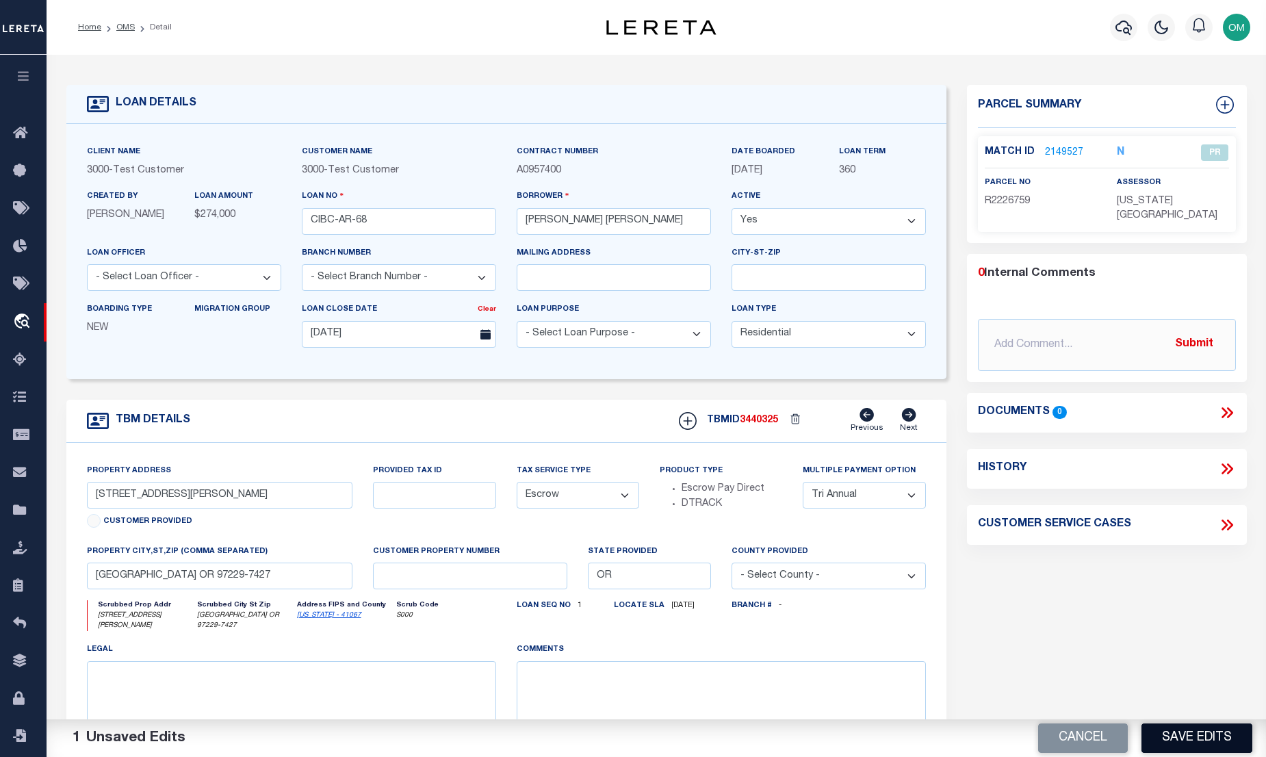
click at [1180, 726] on button "Save Edits" at bounding box center [1197, 737] width 111 height 29
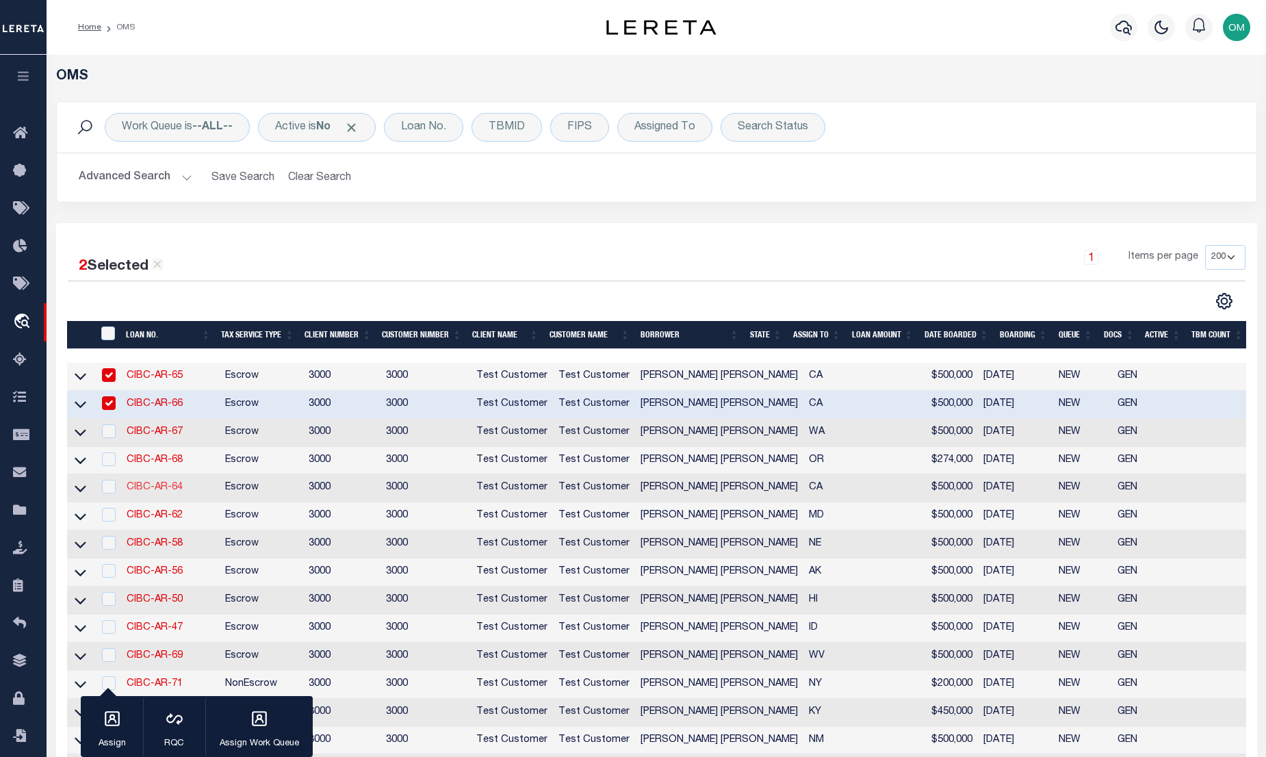
click at [153, 489] on link "CIBC-AR-64" at bounding box center [155, 488] width 56 height 10
type input "CIBC-AR-64"
select select "False"
type input "21"
type input "SPRING VALLEY NY 10977-1823"
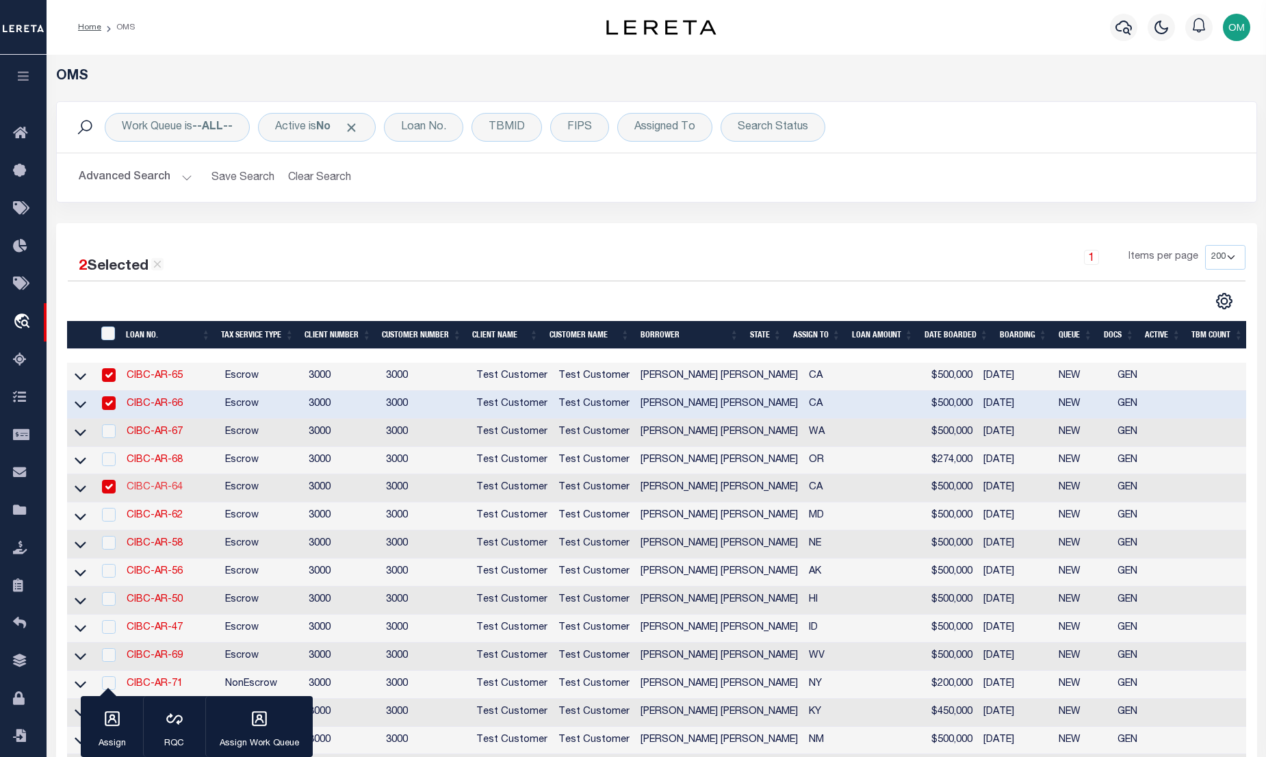
type input "06/03/2025"
select select "100"
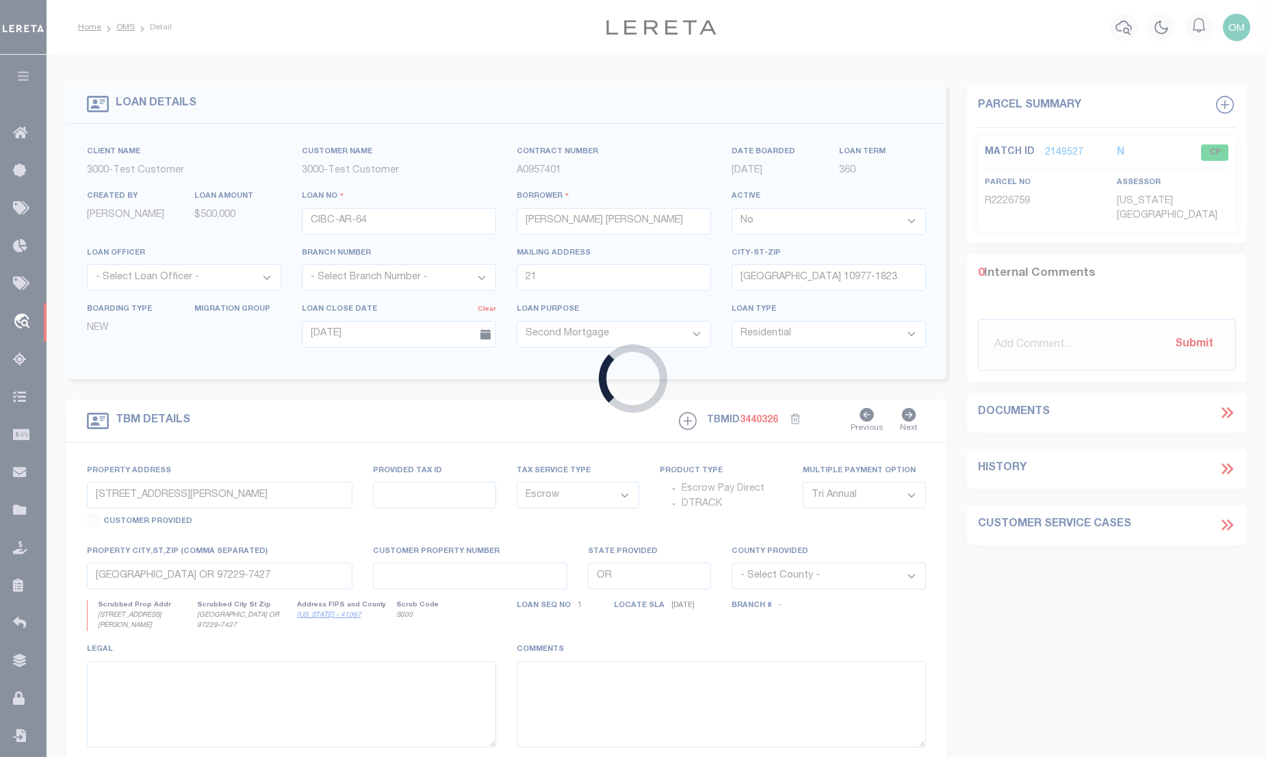
type input "213 PASEO GREGARIO"
type input "1111"
select select
type input "PALM DESERT CA 92211-5707"
type input "11145"
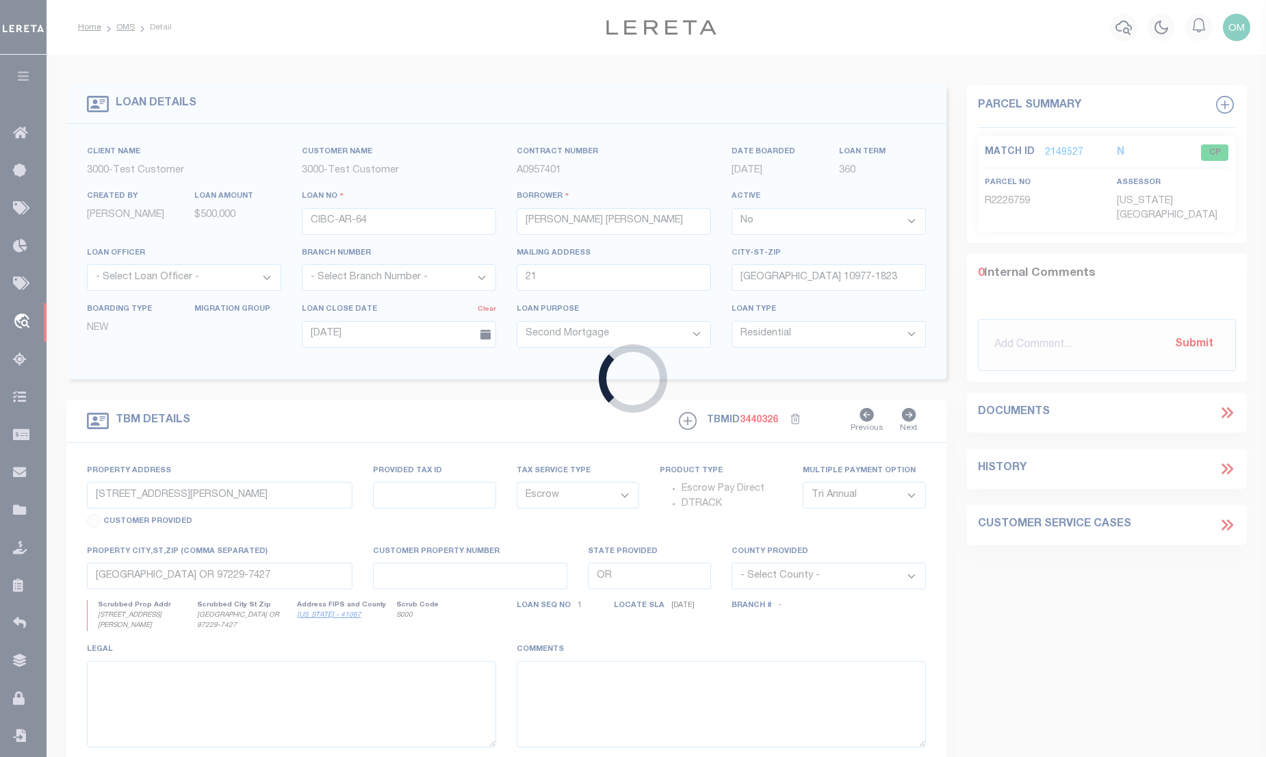
type input "CA"
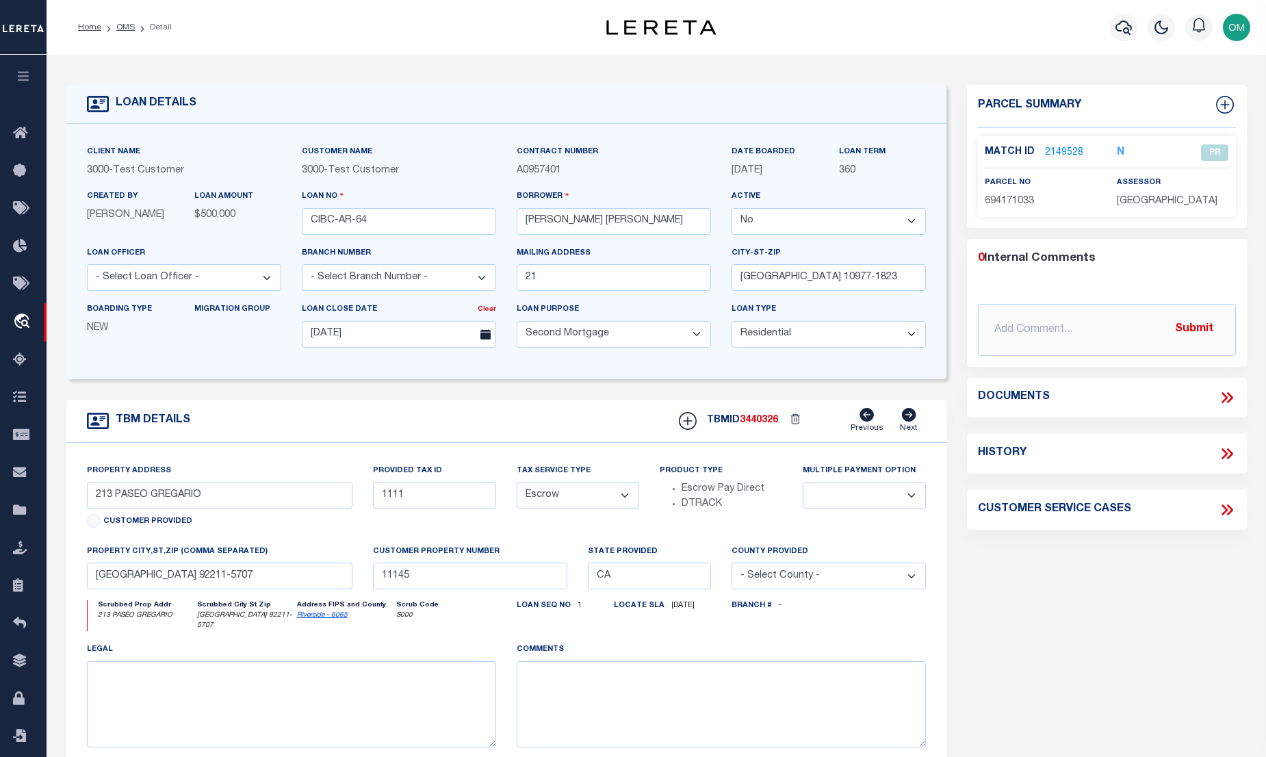
click at [858, 225] on select "Yes No" at bounding box center [829, 221] width 194 height 27
select select "True"
click at [737, 209] on select "Yes No" at bounding box center [829, 221] width 194 height 27
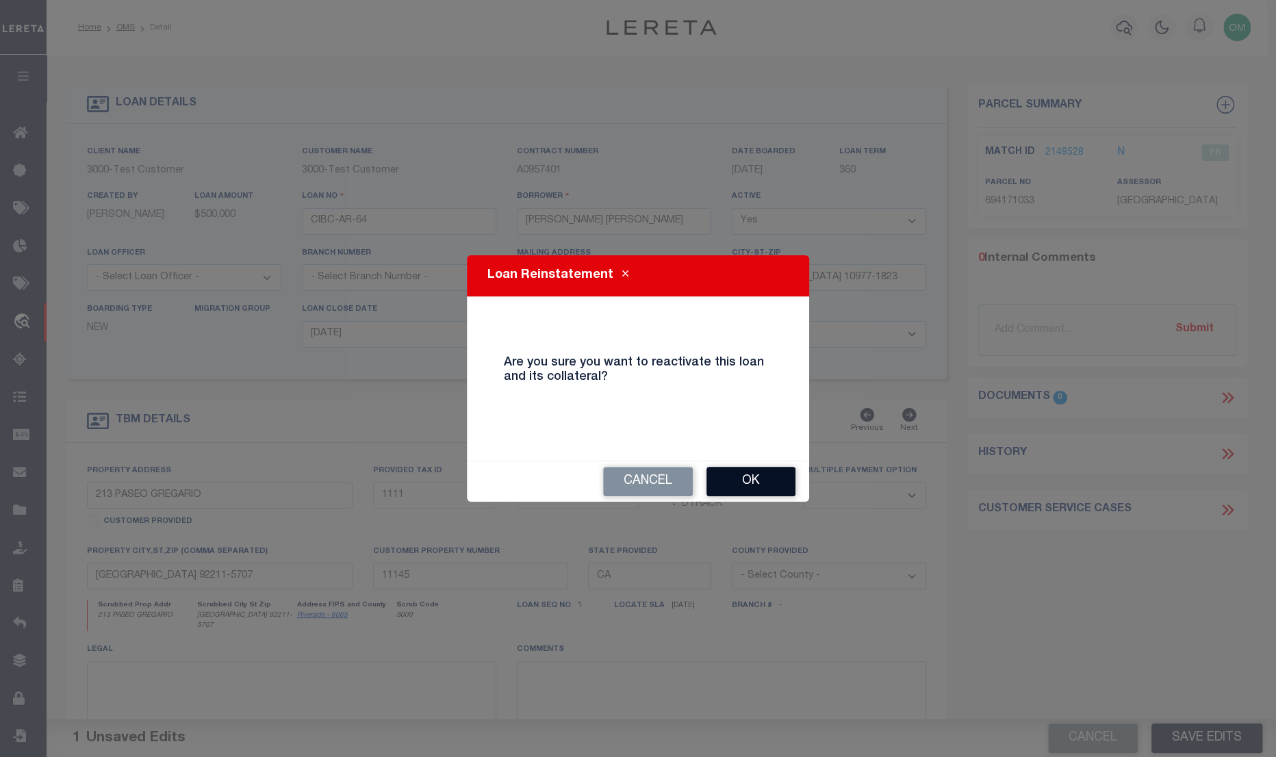
click at [759, 478] on button "Ok" at bounding box center [750, 481] width 89 height 29
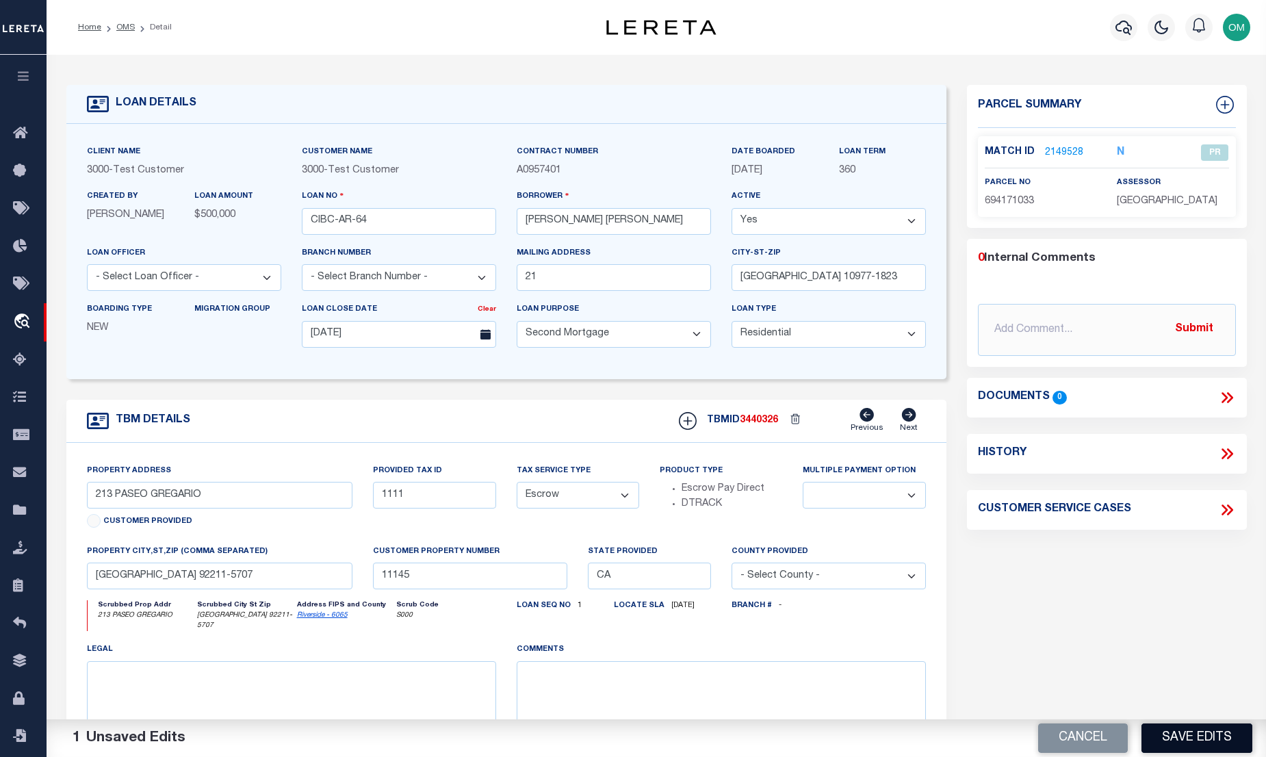
click at [1181, 729] on button "Save Edits" at bounding box center [1197, 737] width 111 height 29
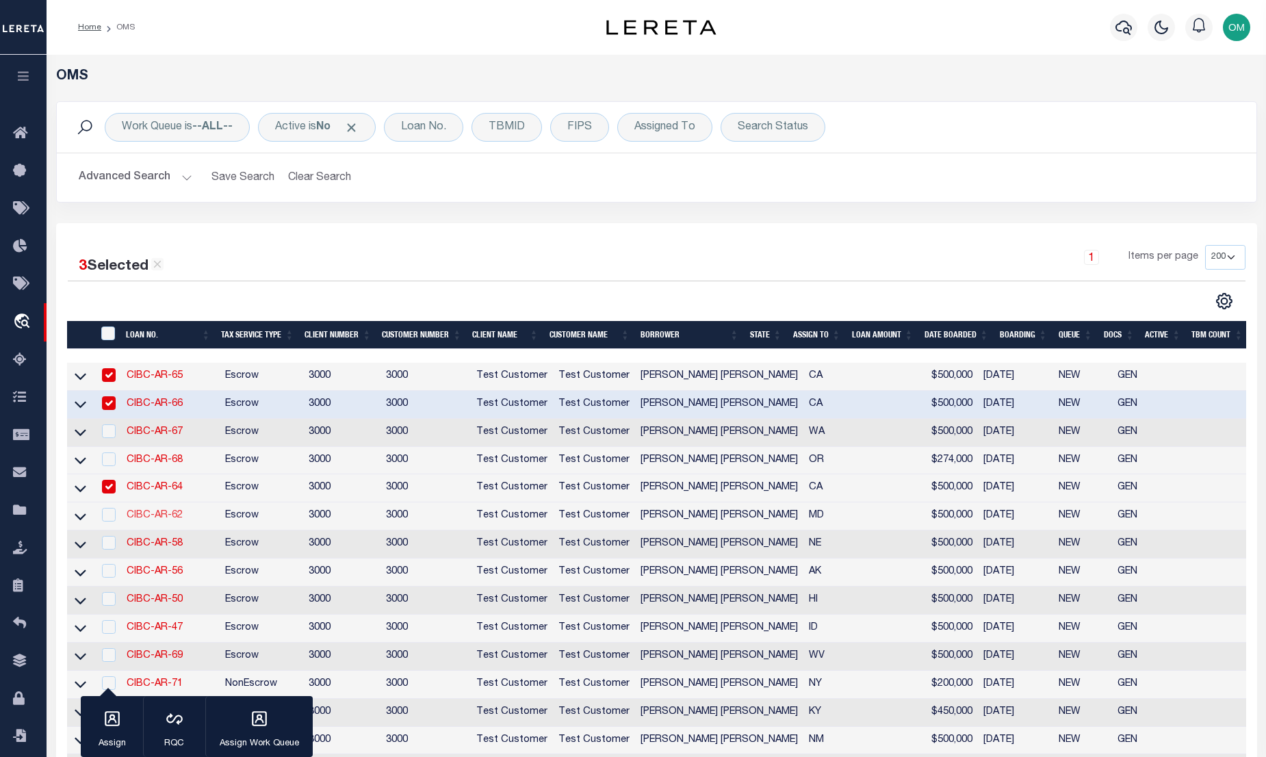
click at [141, 520] on link "CIBC-AR-62" at bounding box center [155, 516] width 56 height 10
type input "CIBC-AR-62"
select select "False"
select select "127537"
select select "25317"
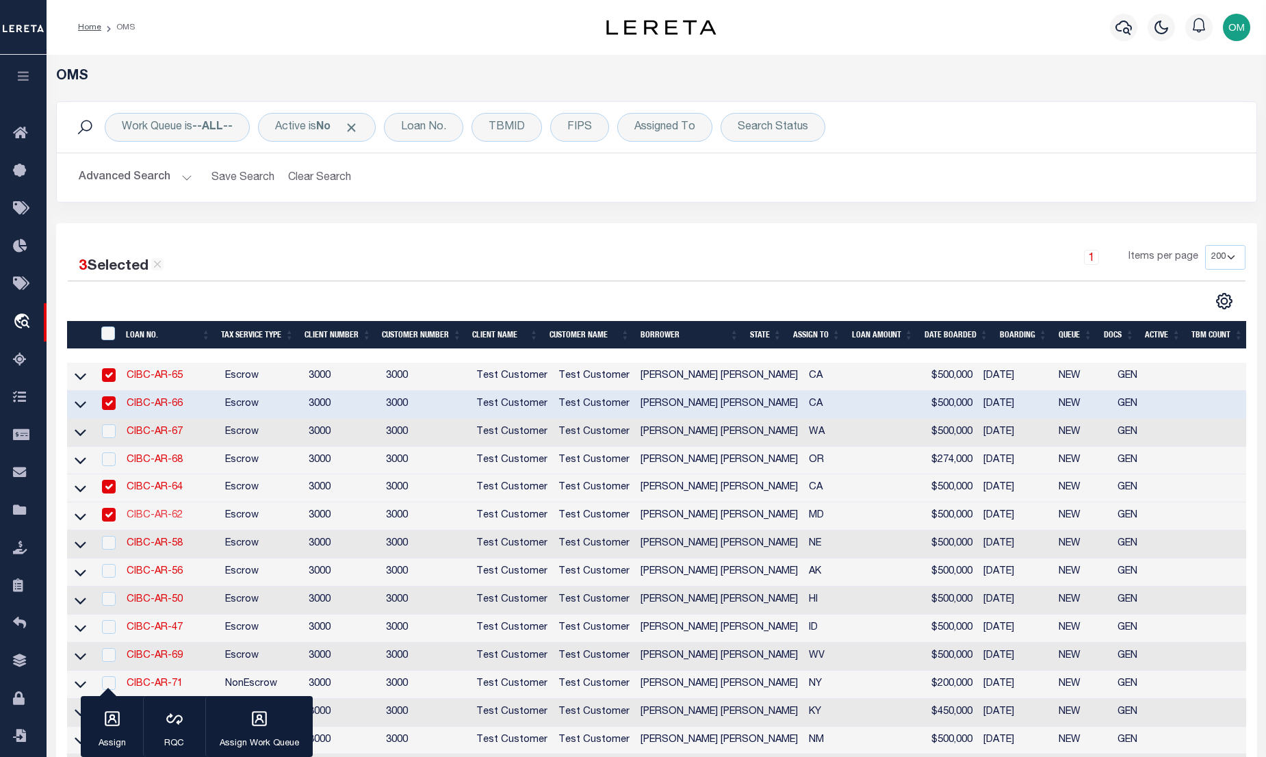
type input "7005 NATELLI WOODS LN"
type input "BETHESDA MD 20817-3925"
select select "10"
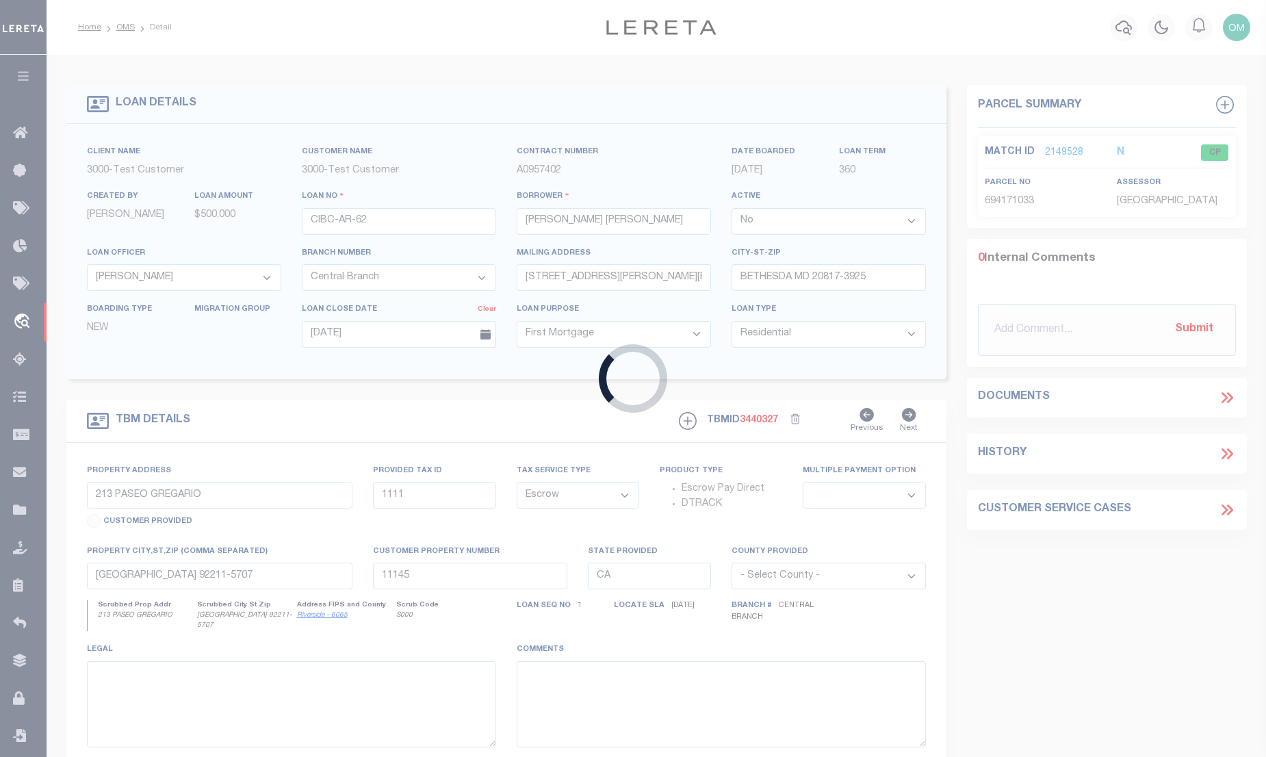
type input "7005 NATELLI WOODS LN"
type input "BETHESDA MD 20817-3925"
type input "MD"
select select
select select "127537"
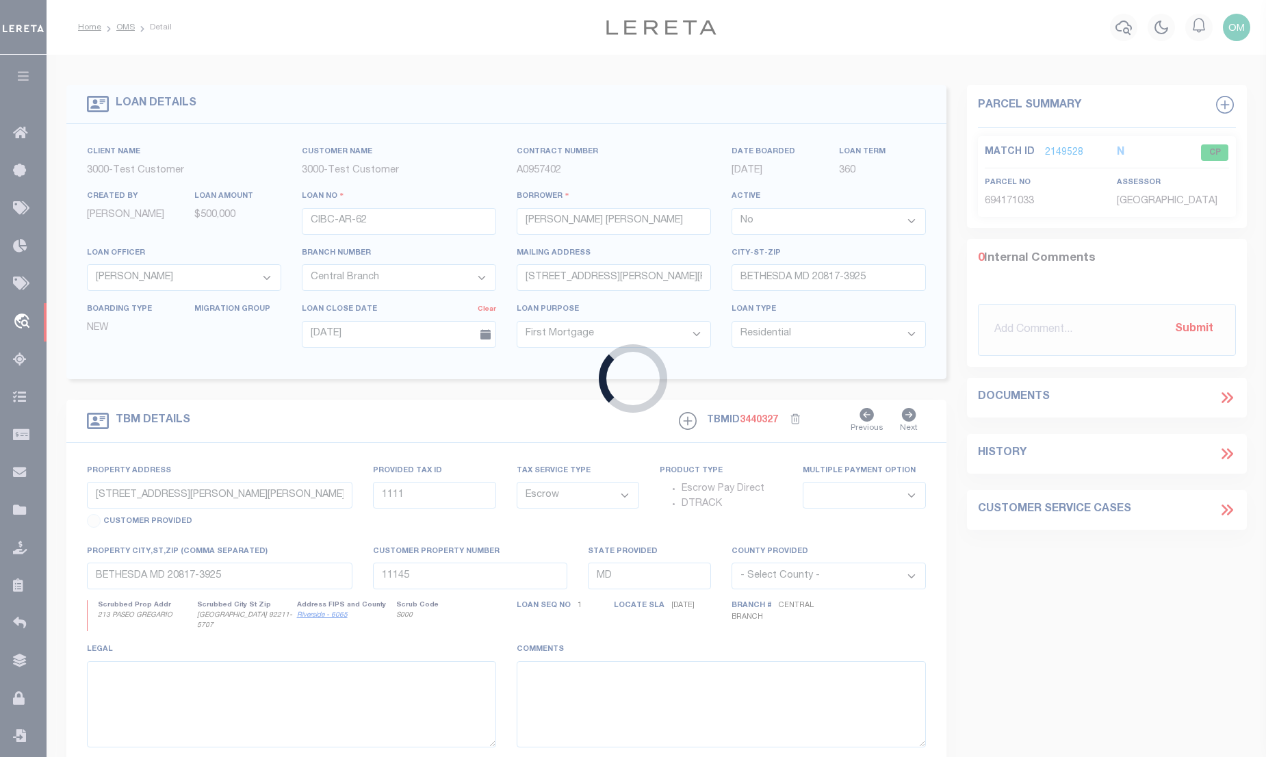
select select "25317"
select select "2"
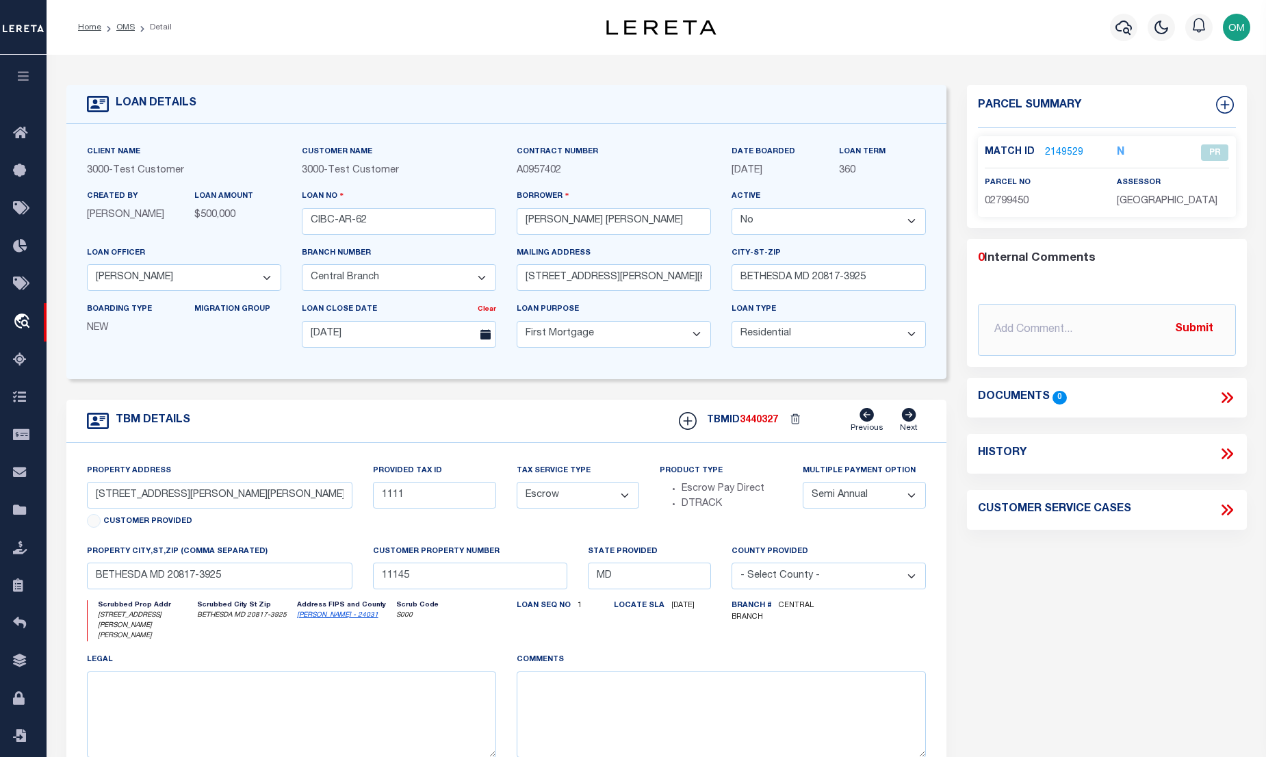
click at [838, 218] on select "Yes No" at bounding box center [829, 221] width 194 height 27
select select "True"
click at [737, 209] on select "Yes No" at bounding box center [829, 221] width 194 height 27
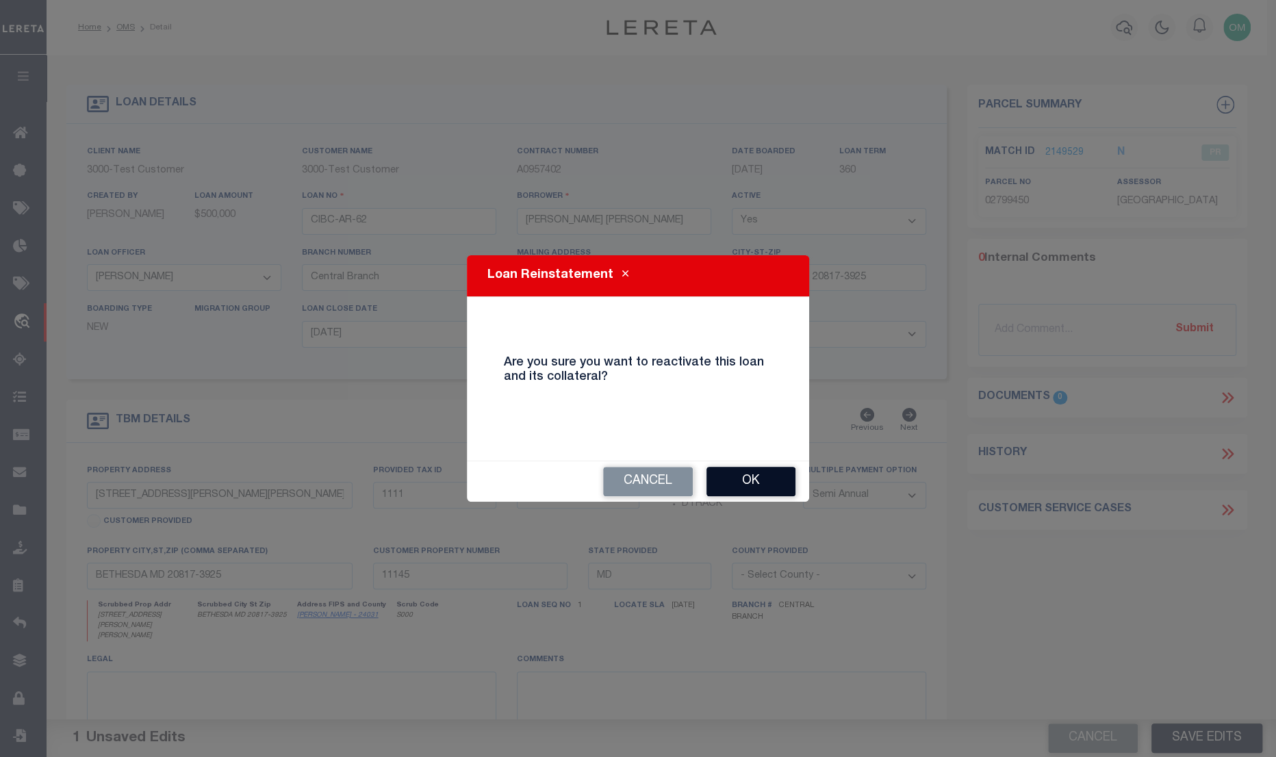
click at [760, 484] on button "Ok" at bounding box center [750, 481] width 89 height 29
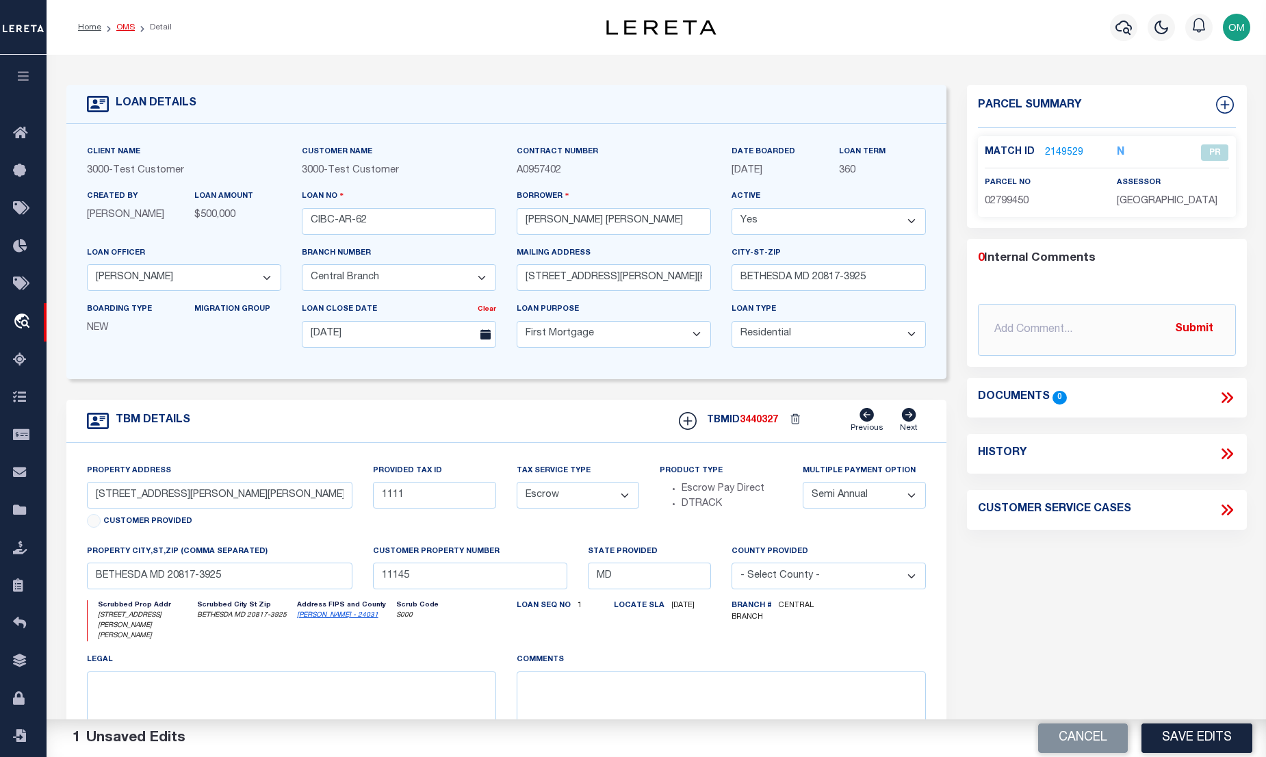
click at [132, 24] on link "OMS" at bounding box center [125, 27] width 18 height 8
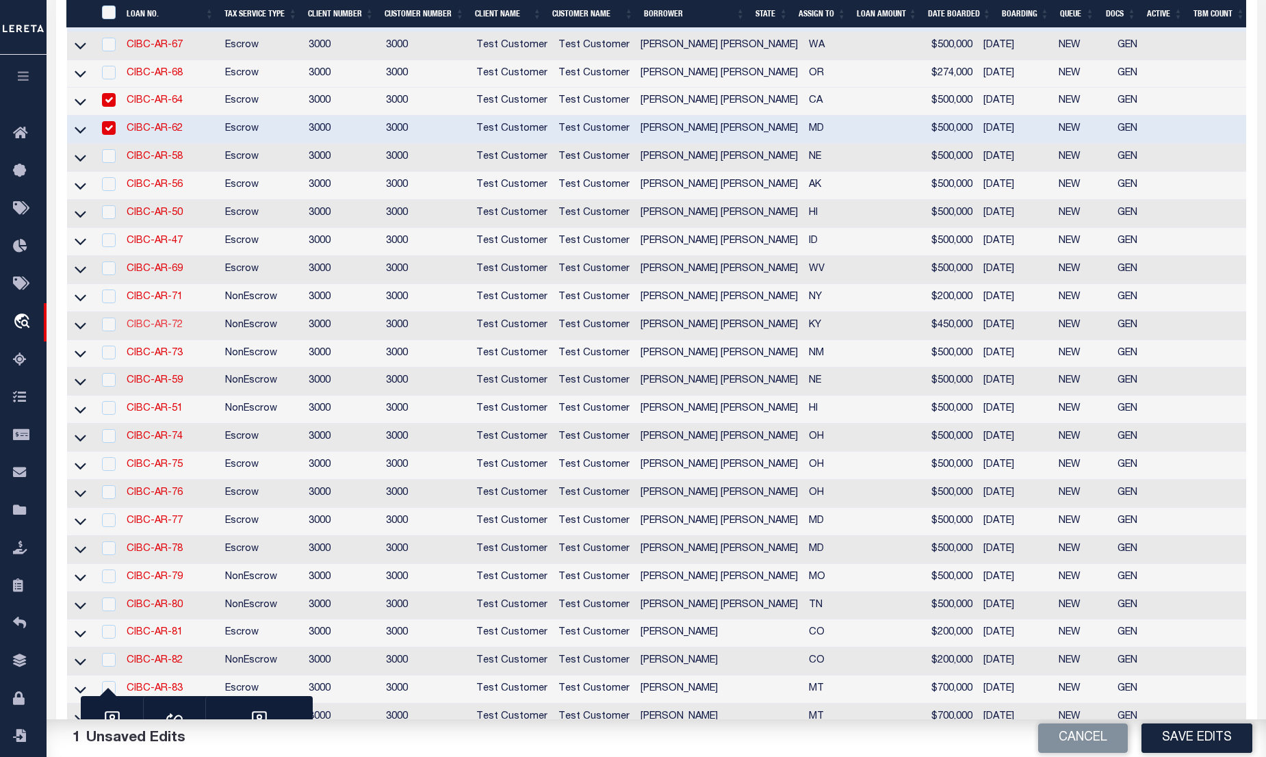
click at [164, 330] on link "CIBC-AR-72" at bounding box center [155, 325] width 56 height 10
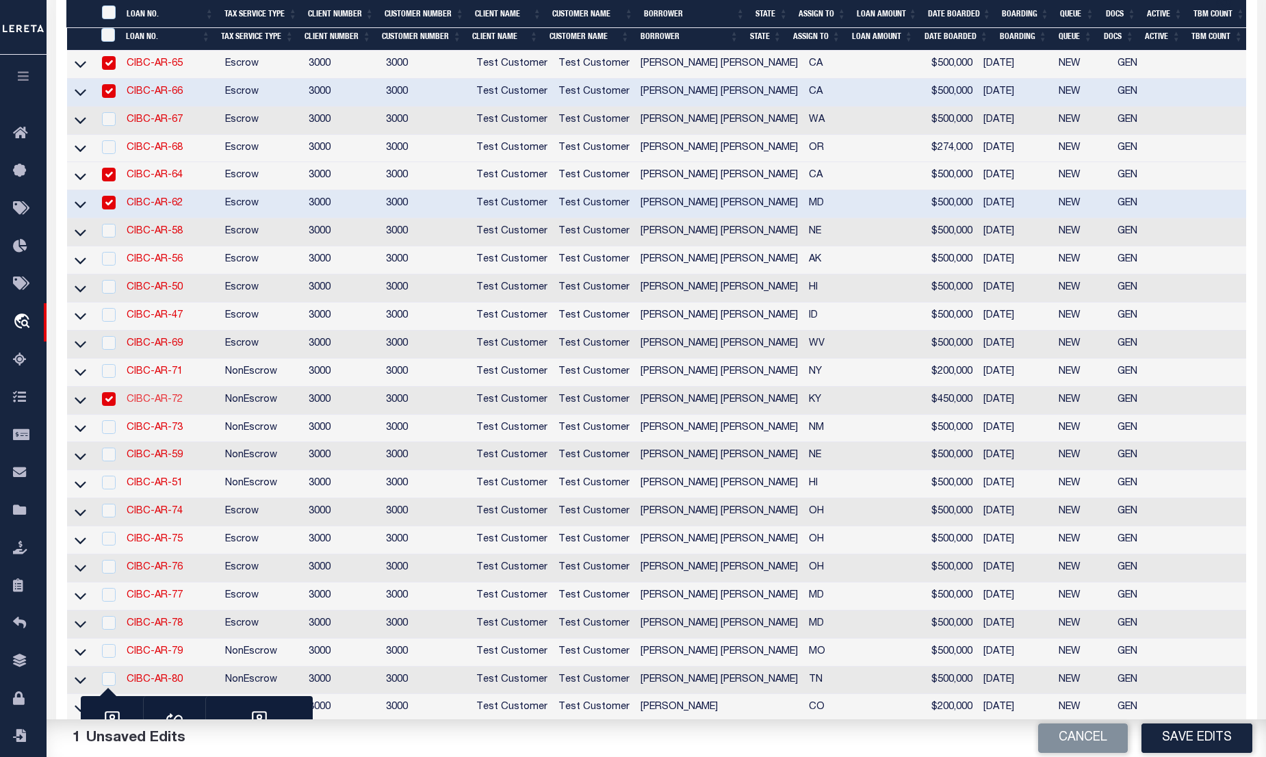
type input "CIBC-AR-72"
select select "False"
select select "127538"
type input "664 GLANCY FRK"
type input "DENTON KY 41132-8983"
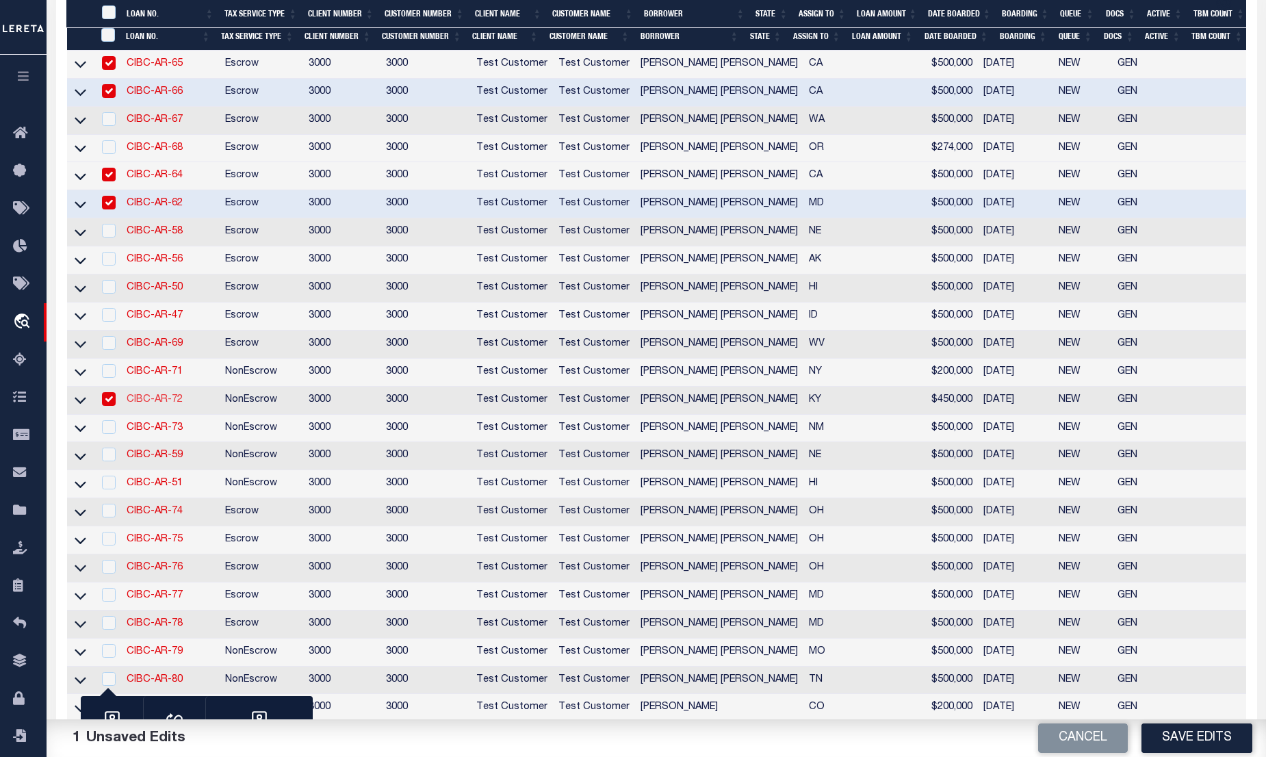
type input "06/01/2025"
select select
select select "NonEscrow"
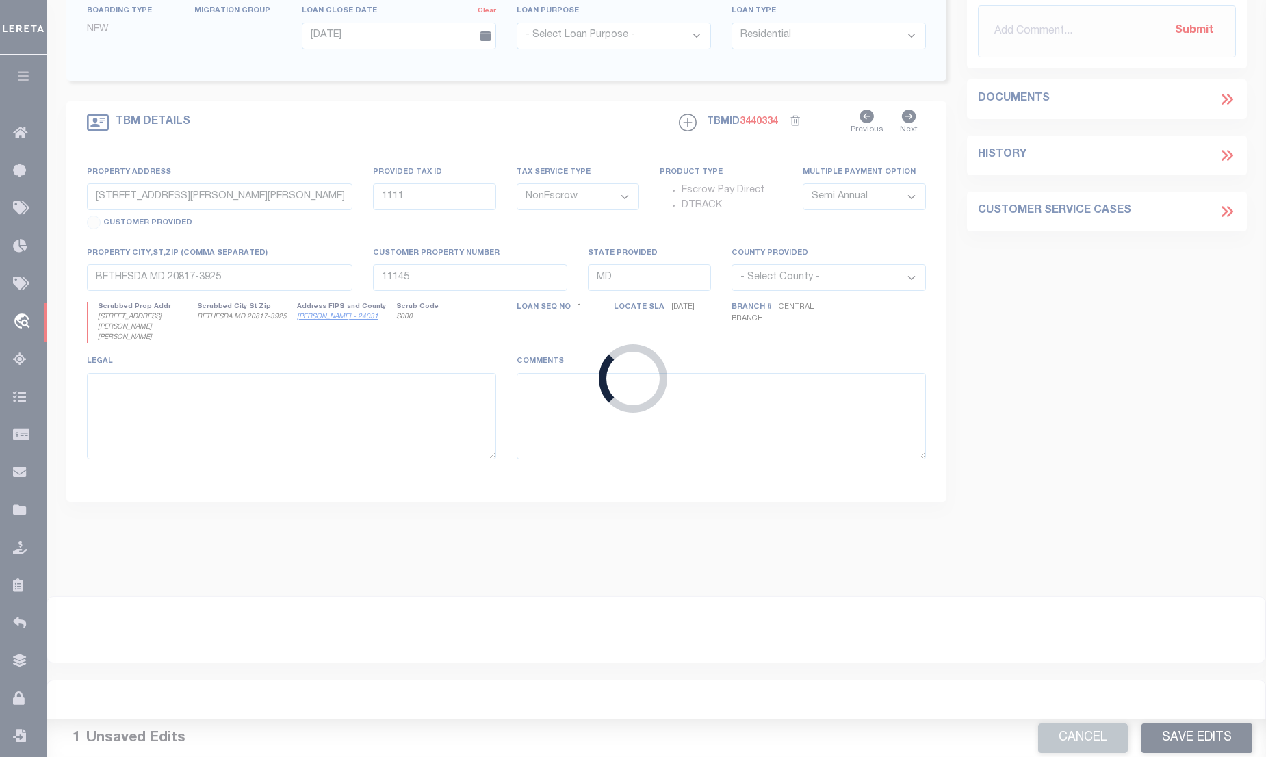
type input "664 GLANCY FRK"
select select
type input "DENTON KY 41132-8983"
type input "KY"
select select
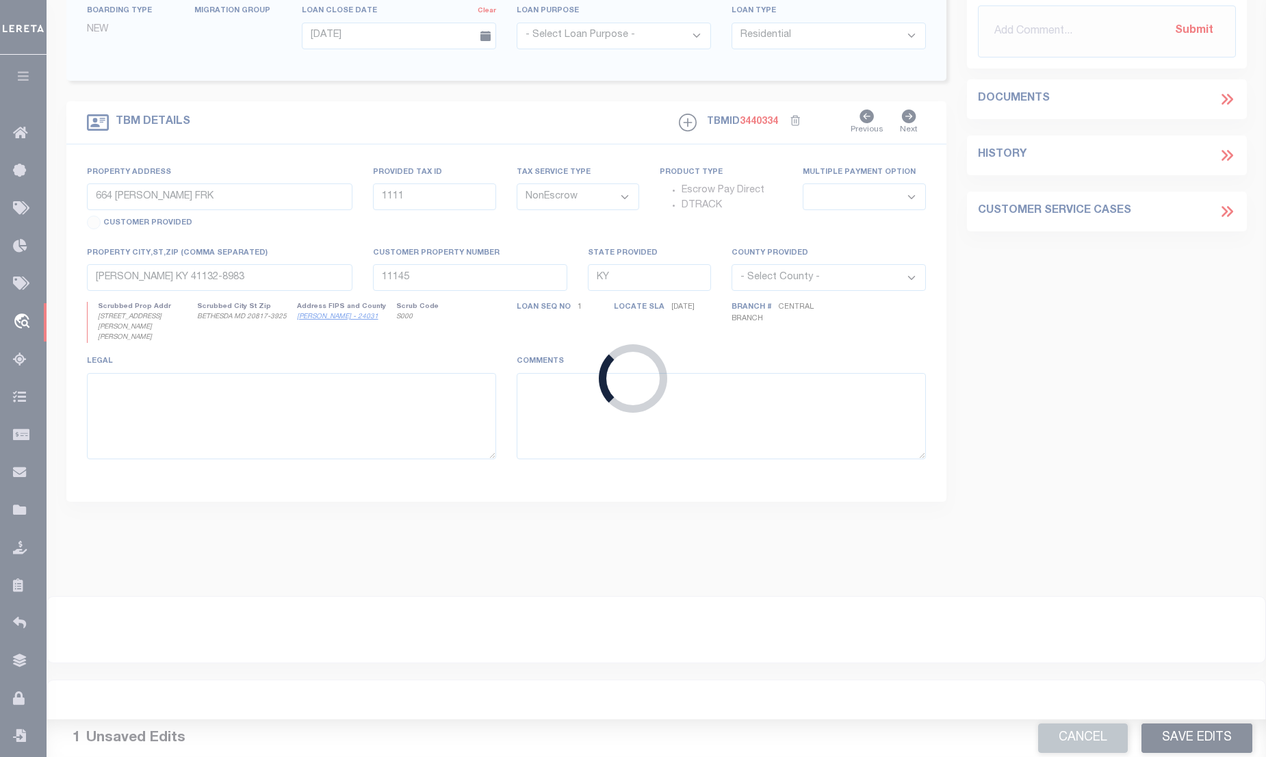
select select "25317"
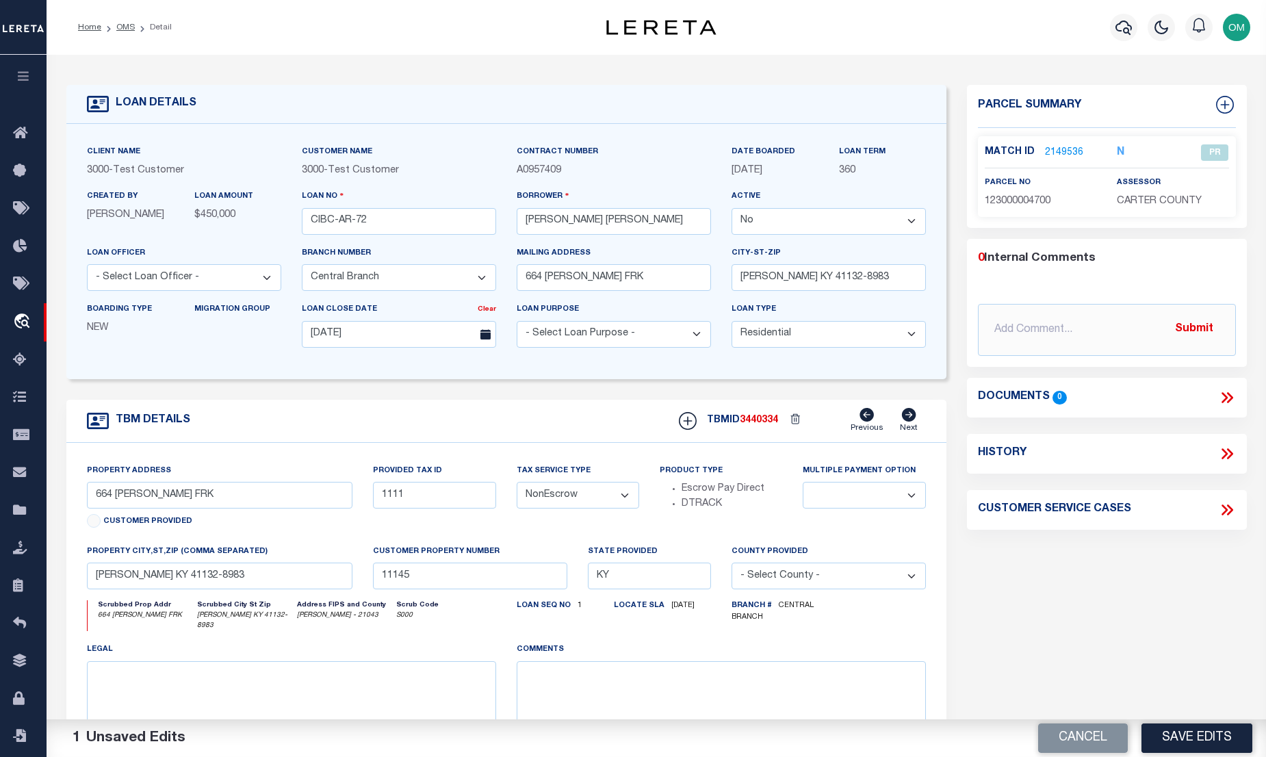
click at [859, 221] on select "Yes No" at bounding box center [829, 221] width 194 height 27
select select "True"
click at [737, 209] on select "Yes No" at bounding box center [829, 221] width 194 height 27
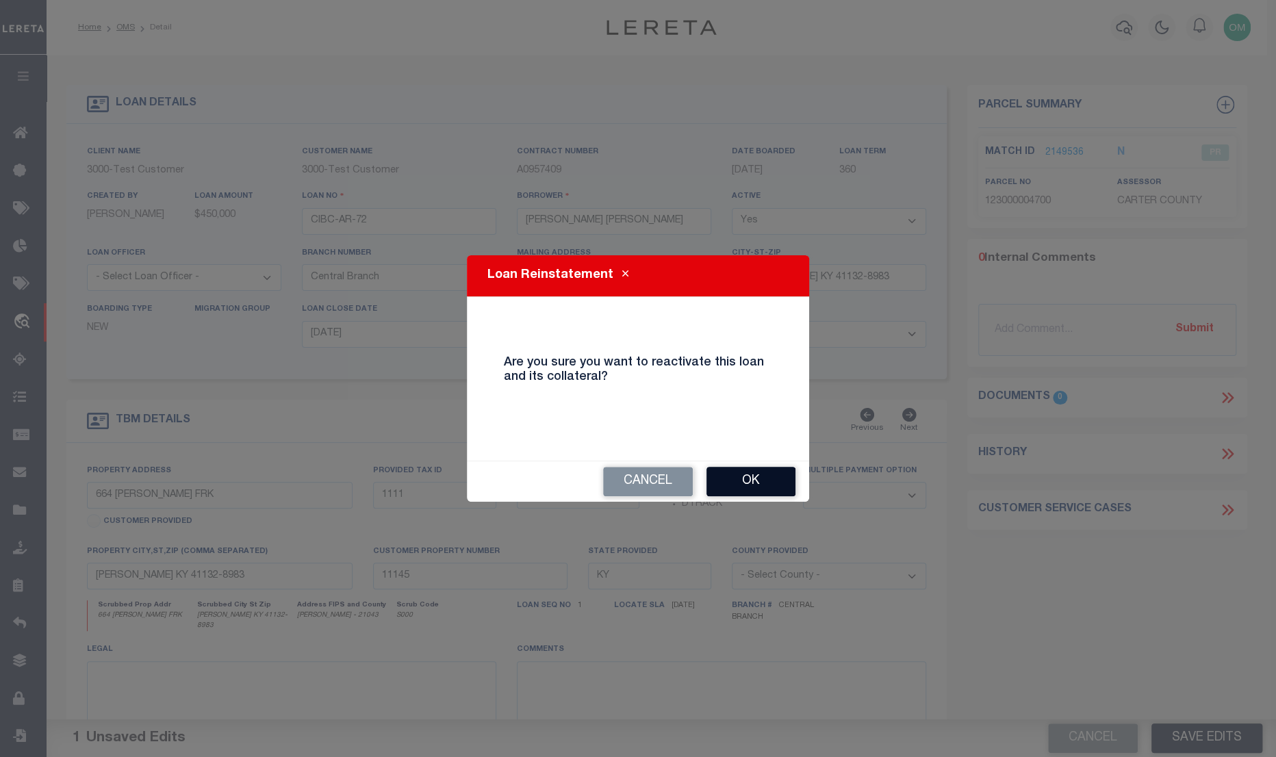
click at [760, 479] on button "Ok" at bounding box center [750, 481] width 89 height 29
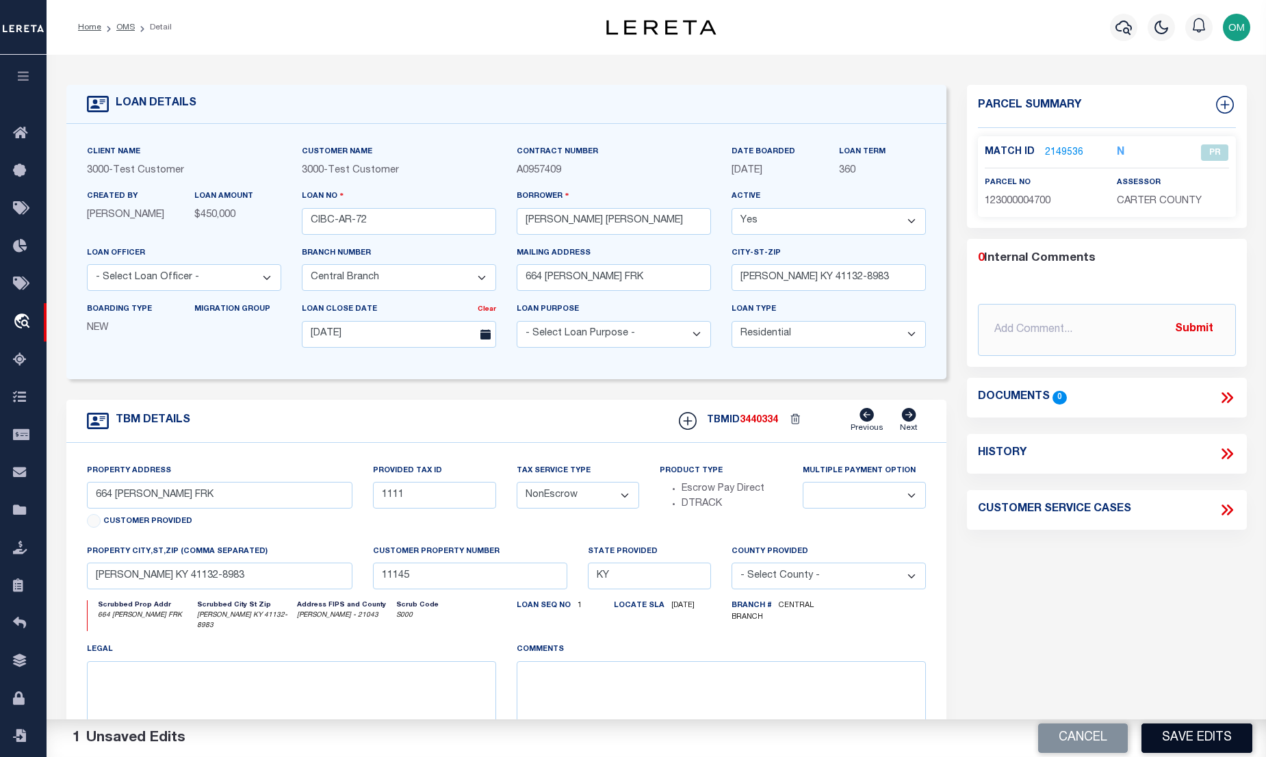
click at [1216, 729] on button "Save Edits" at bounding box center [1197, 737] width 111 height 29
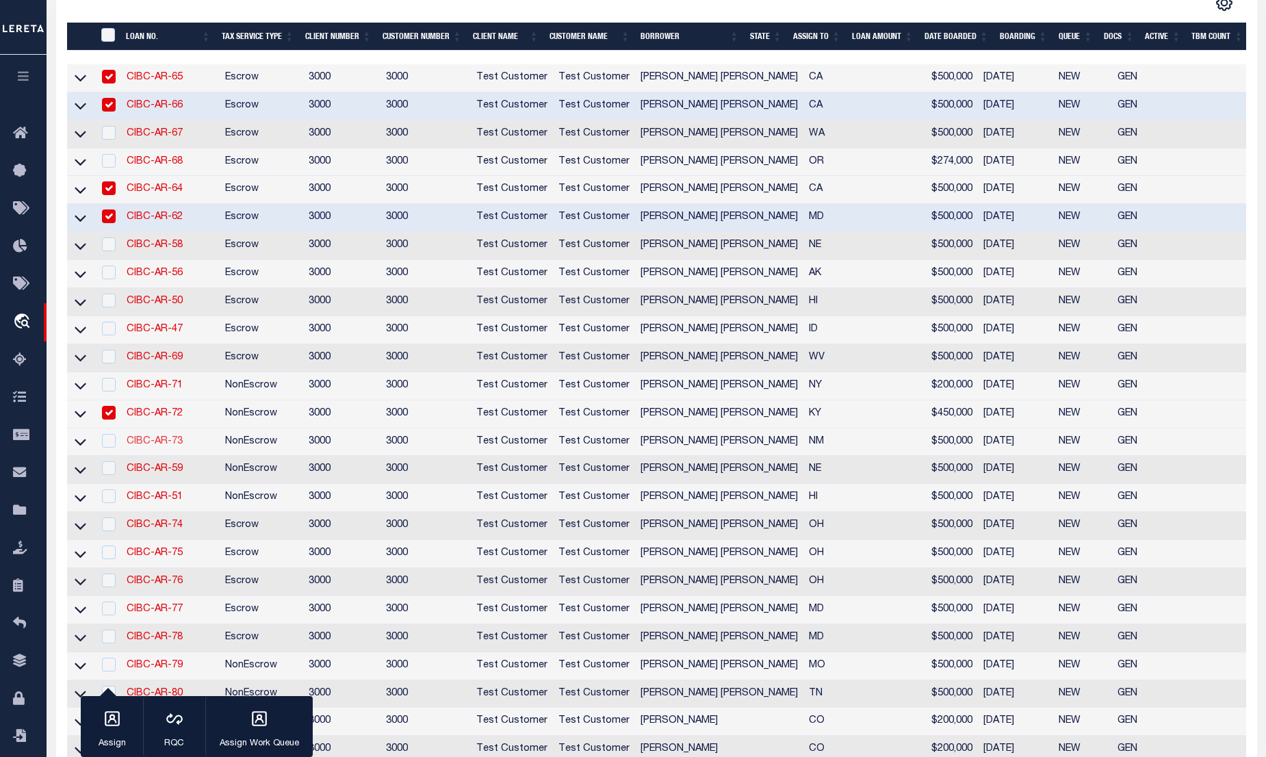
click at [163, 446] on link "CIBC-AR-73" at bounding box center [155, 442] width 56 height 10
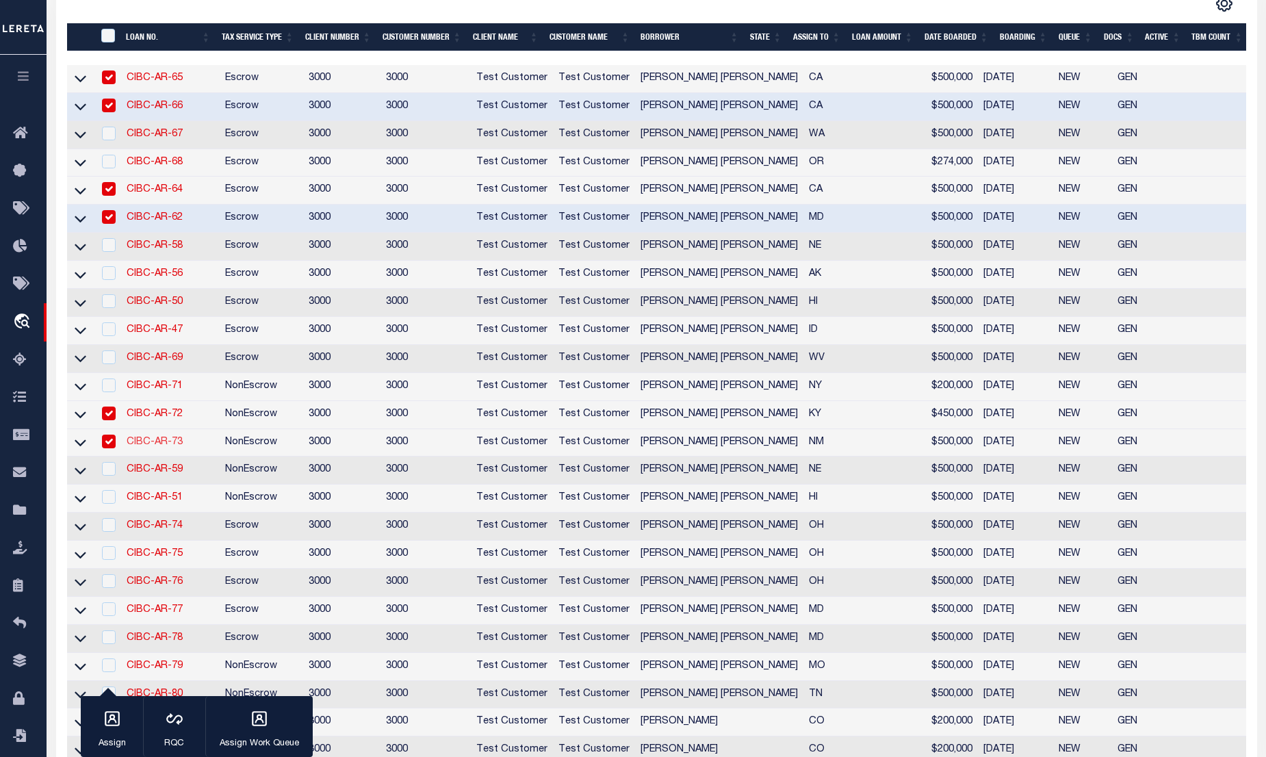
type input "CIBC-AR-73"
select select "False"
select select "127536"
select select
type input "[STREET_ADDRESS][PERSON_NAME]"
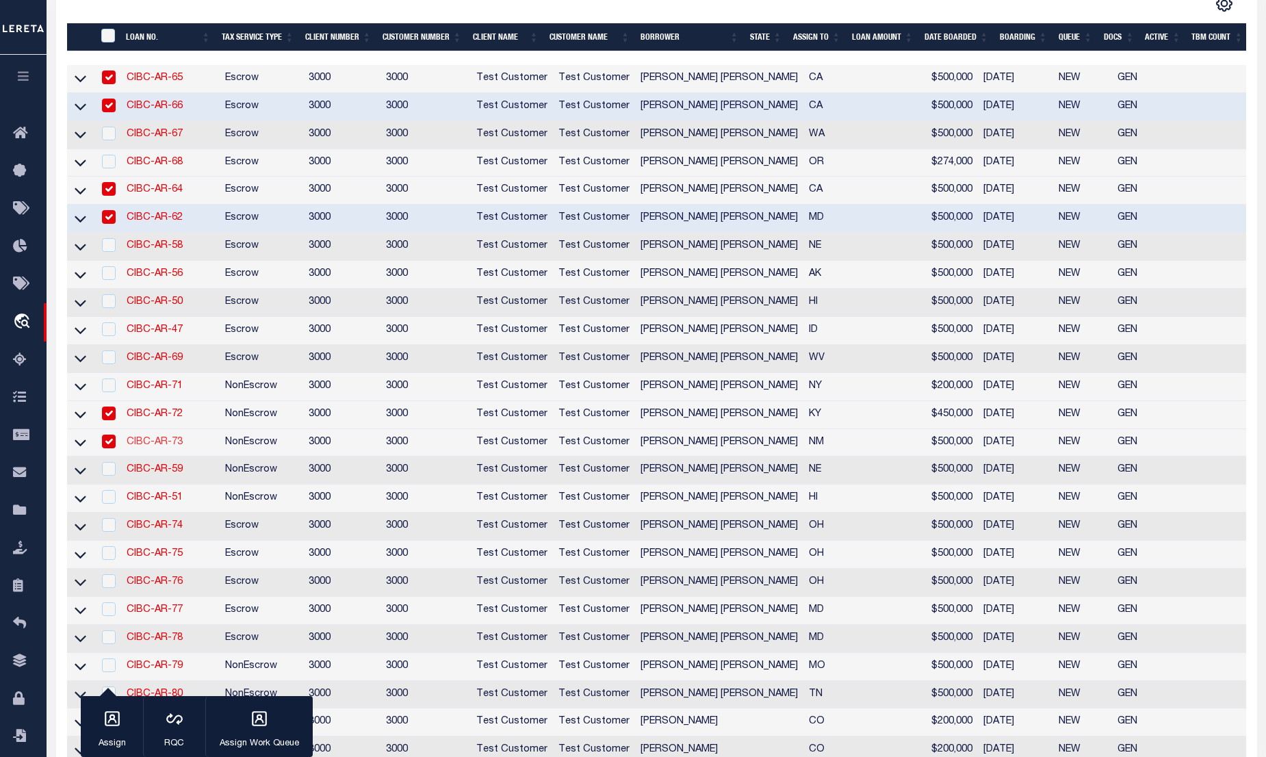
type input "[GEOGRAPHIC_DATA] NM 87114-3439"
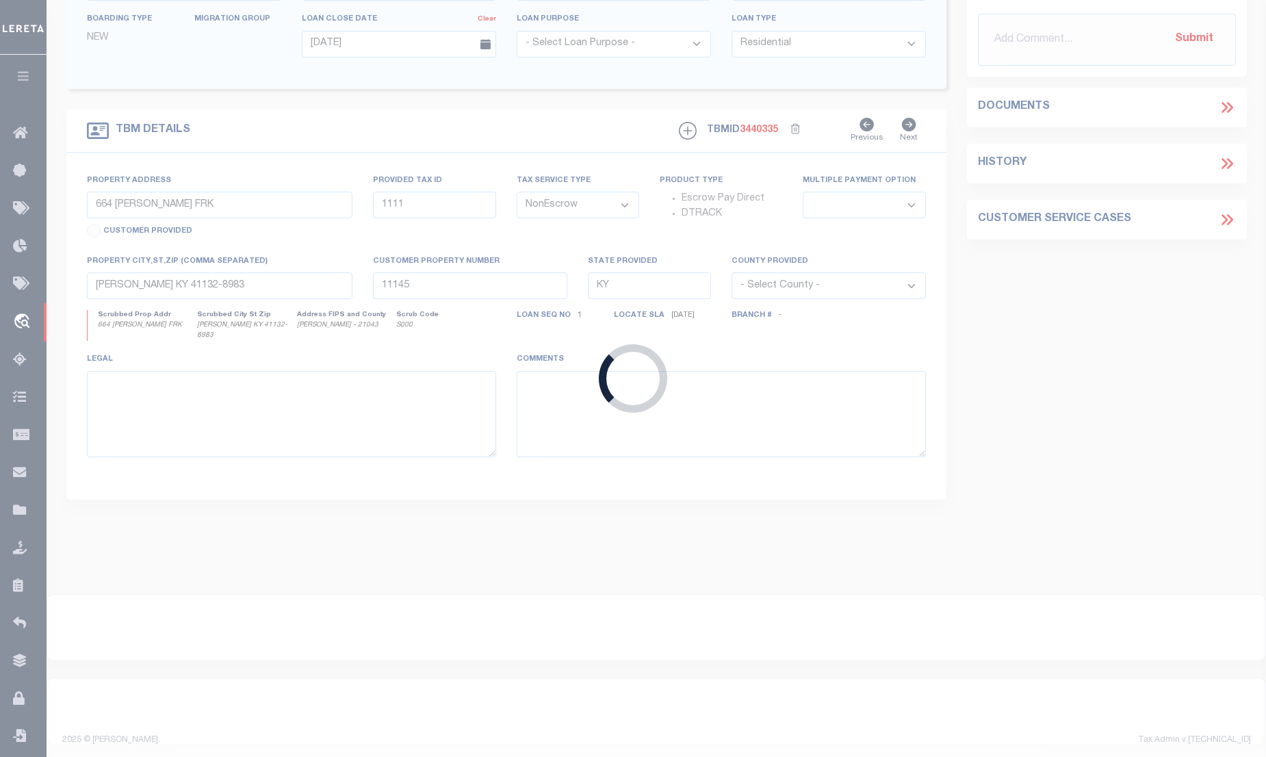
type input "[STREET_ADDRESS][PERSON_NAME]"
type input "[GEOGRAPHIC_DATA] NM 87114-3439"
type input "NM"
select select "127536"
select select "2"
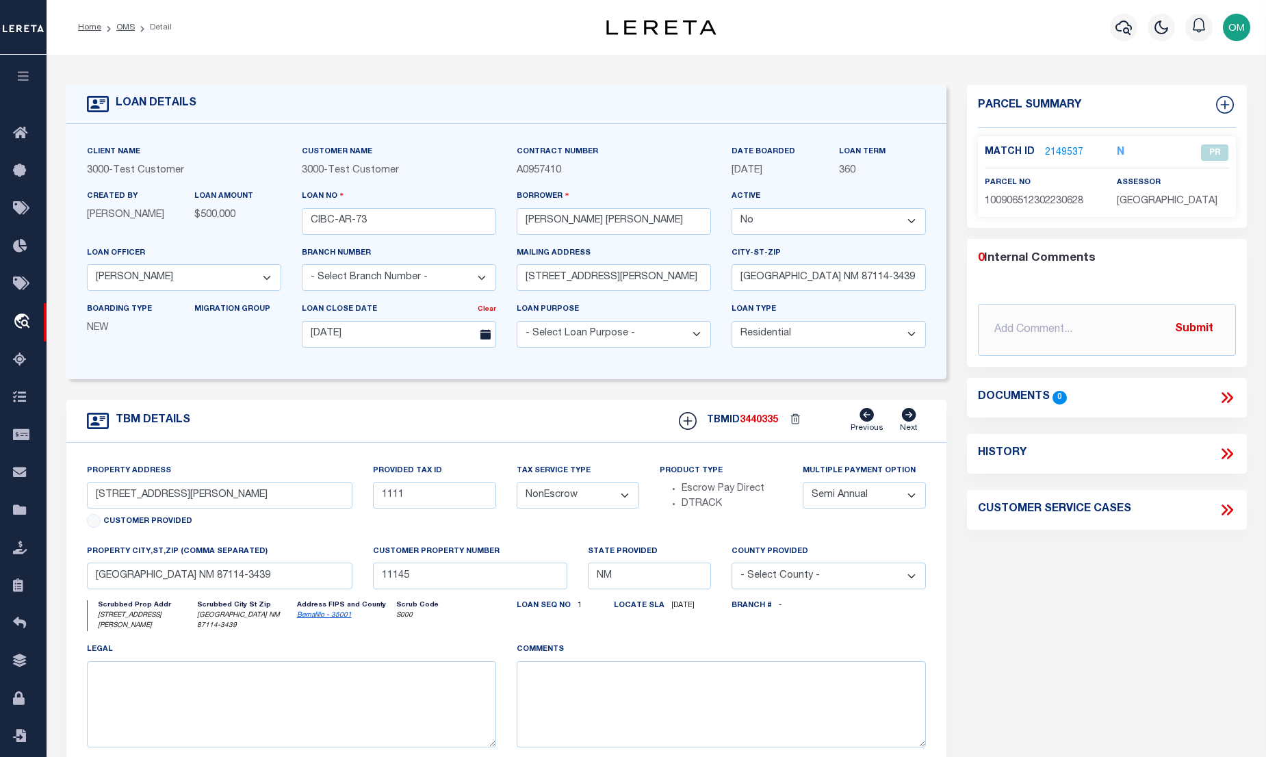
click at [906, 214] on select "Yes No" at bounding box center [829, 221] width 194 height 27
select select "True"
click at [737, 209] on select "Yes No" at bounding box center [829, 221] width 194 height 27
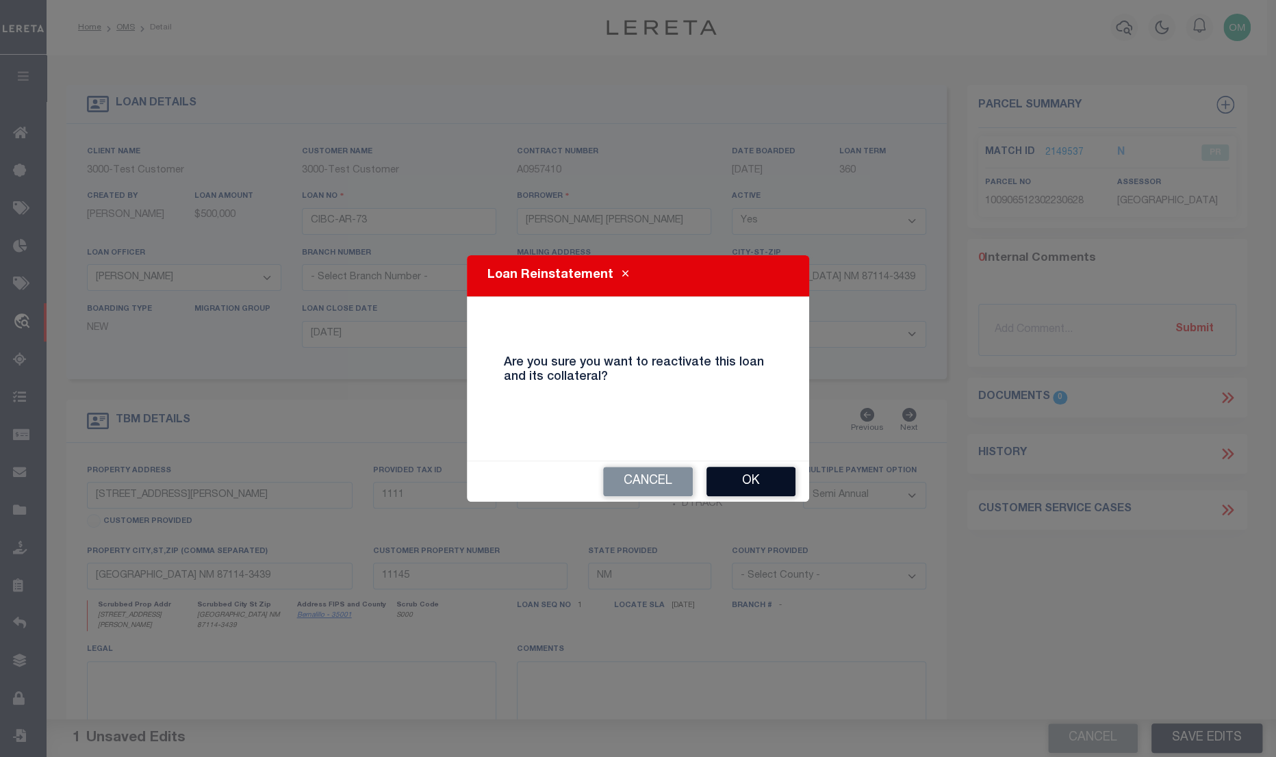
click at [760, 473] on button "Ok" at bounding box center [750, 481] width 89 height 29
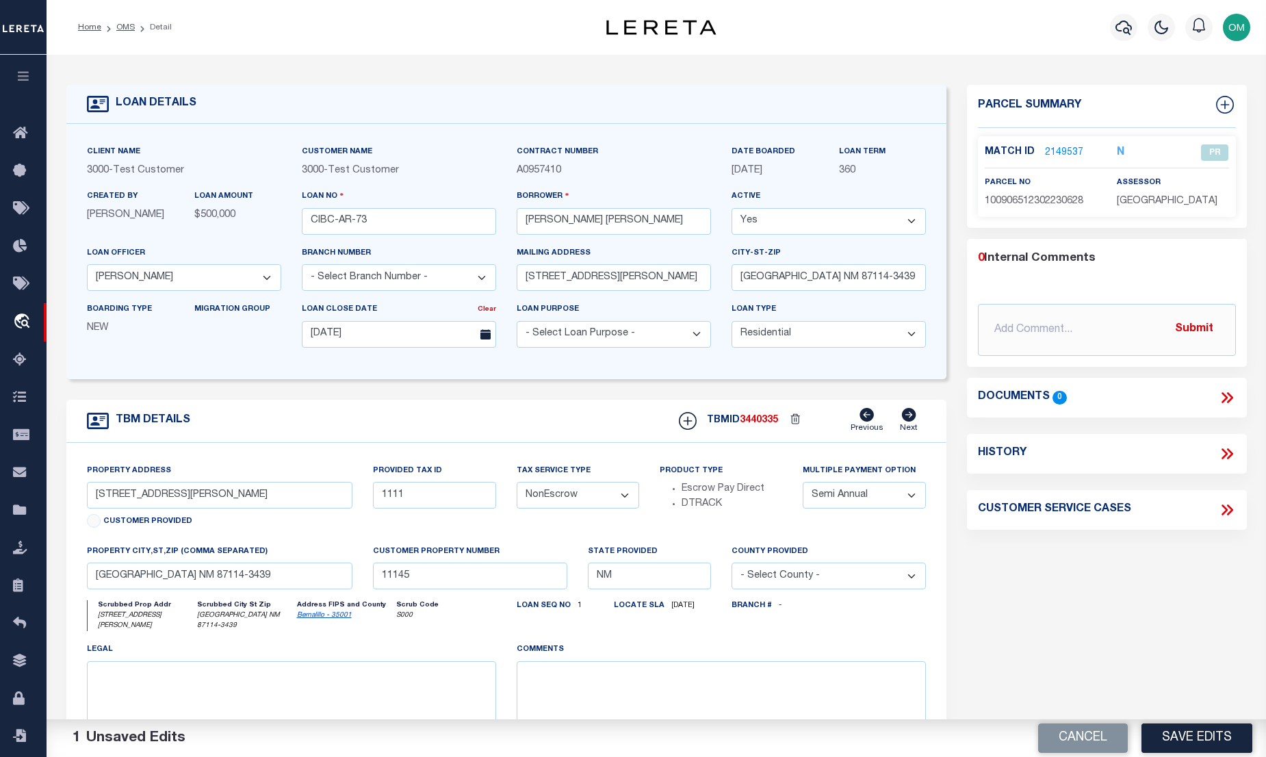
click at [1209, 733] on button "Save Edits" at bounding box center [1197, 737] width 111 height 29
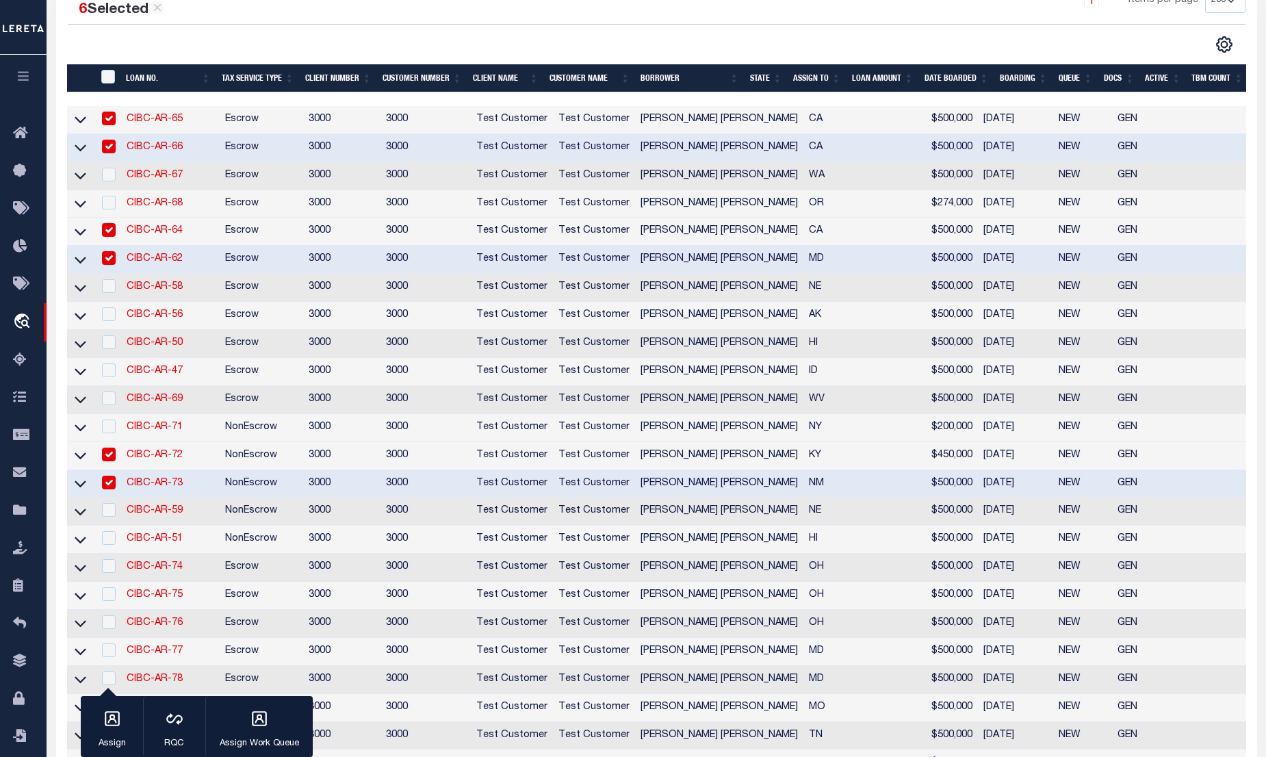
scroll to position [298, 0]
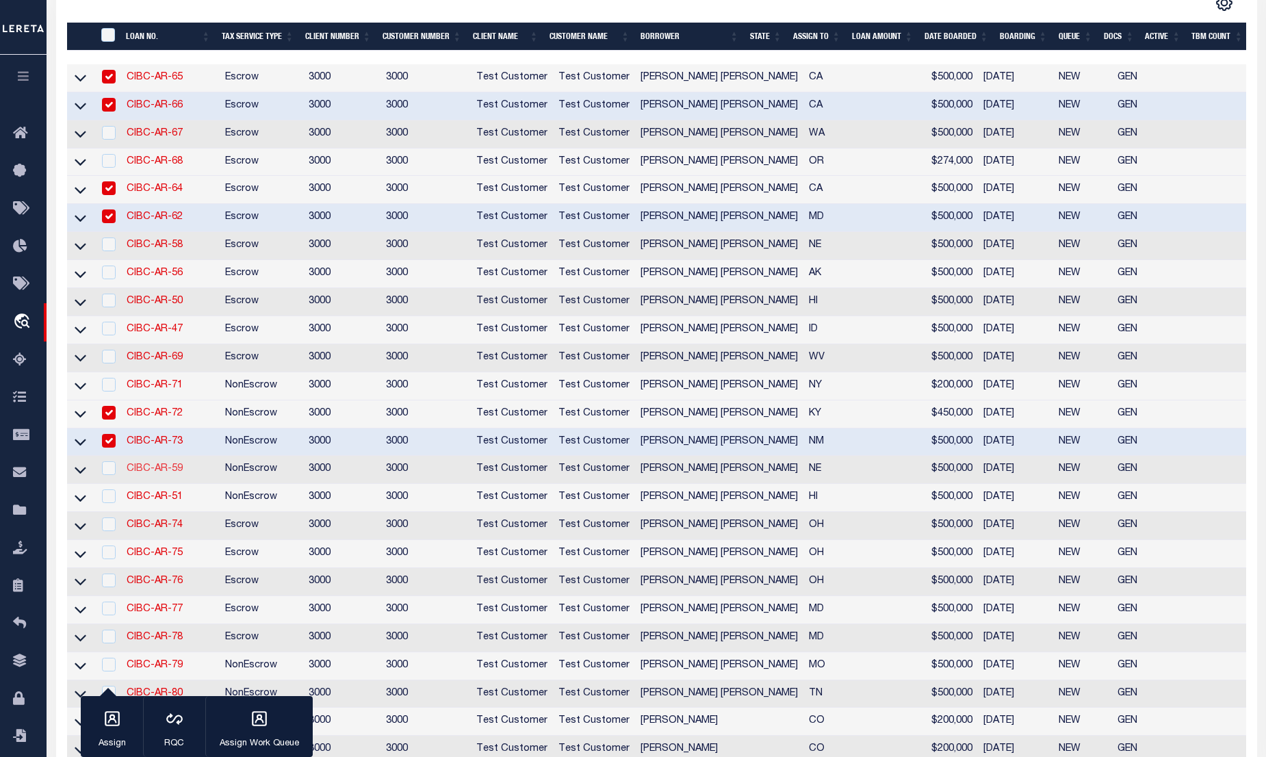
click at [155, 474] on link "CIBC-AR-59" at bounding box center [155, 469] width 56 height 10
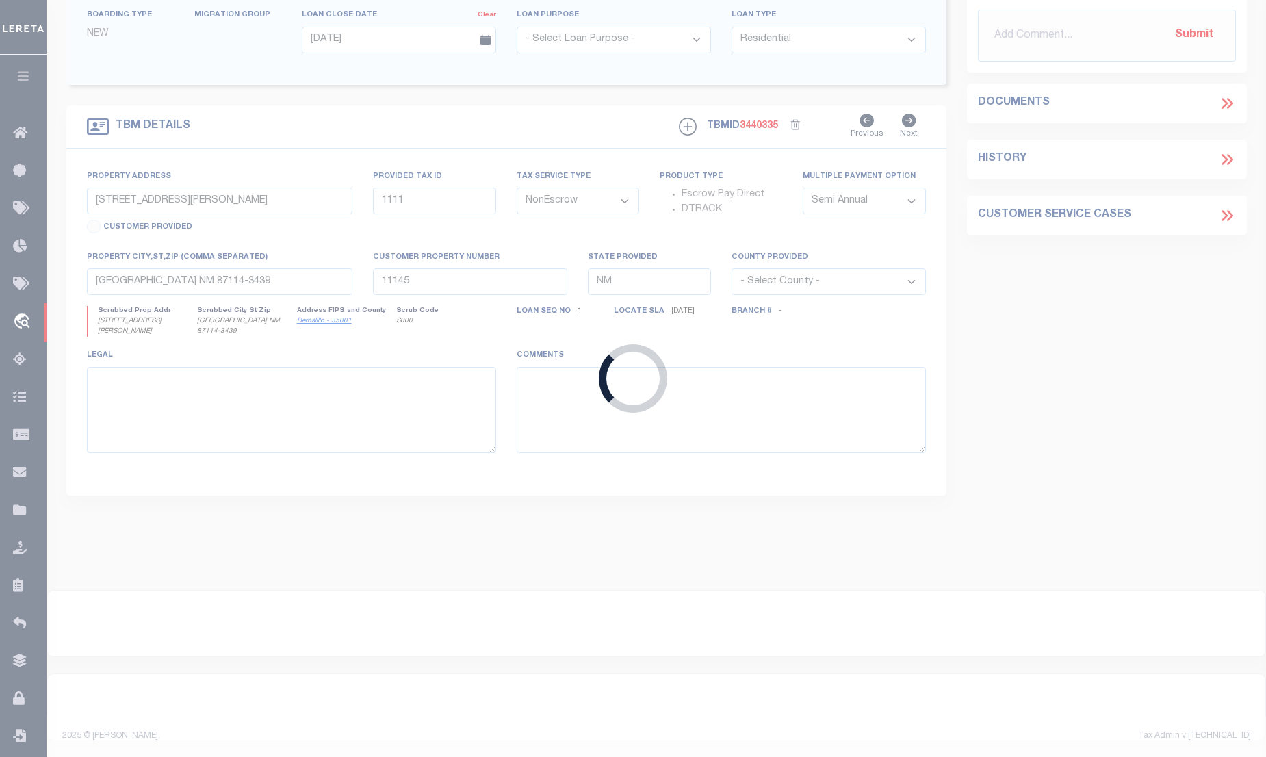
type input "CIBC-AR-59"
select select "False"
select select
select select "10"
type input "[STREET_ADDRESS]"
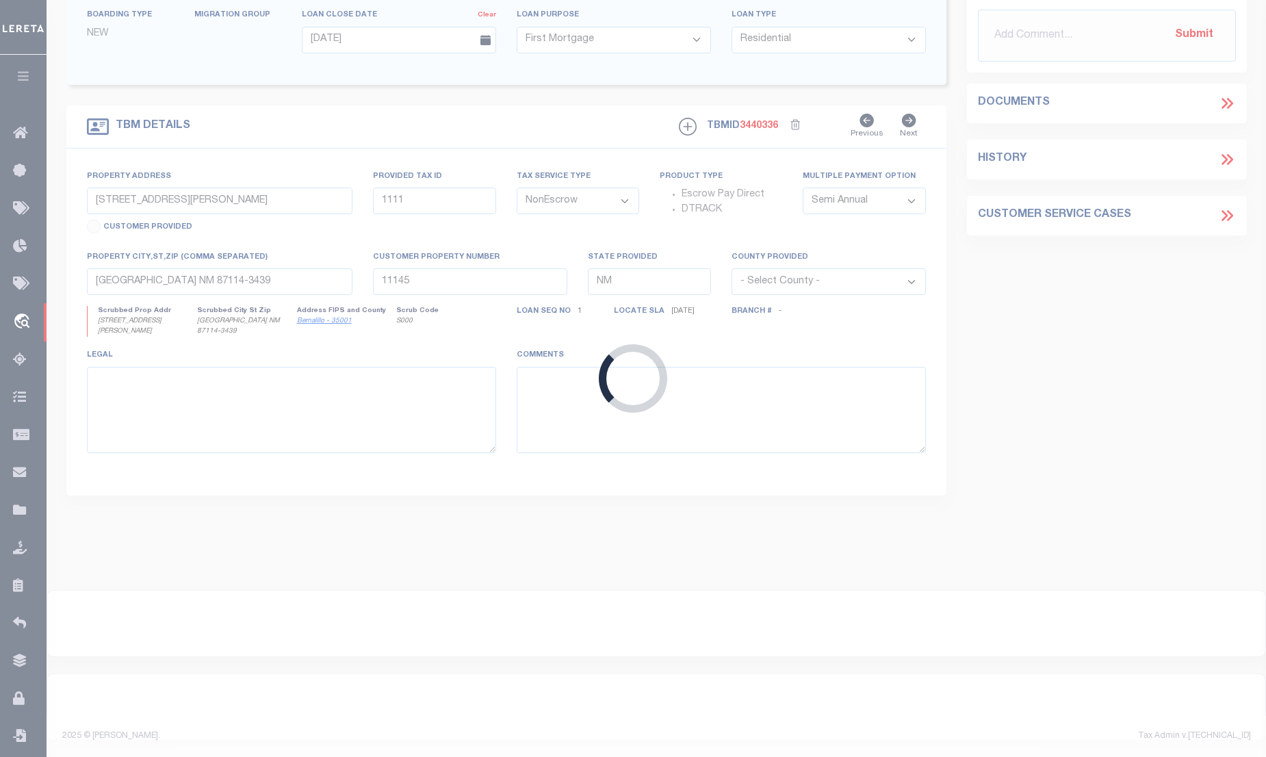
select select
type input "OMAHA NE 68104-5028"
type input "NE"
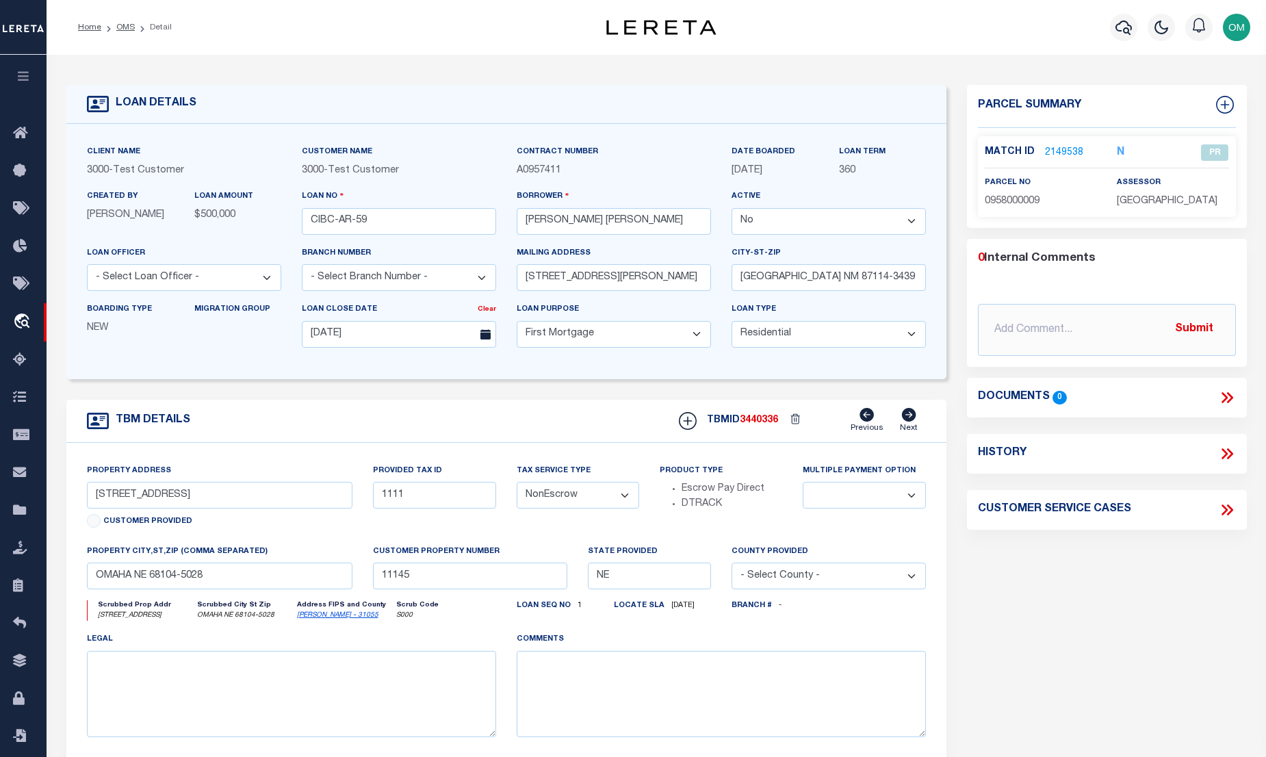
click at [804, 224] on select "Yes No" at bounding box center [829, 221] width 194 height 27
select select "True"
click at [737, 209] on select "Yes No" at bounding box center [829, 221] width 194 height 27
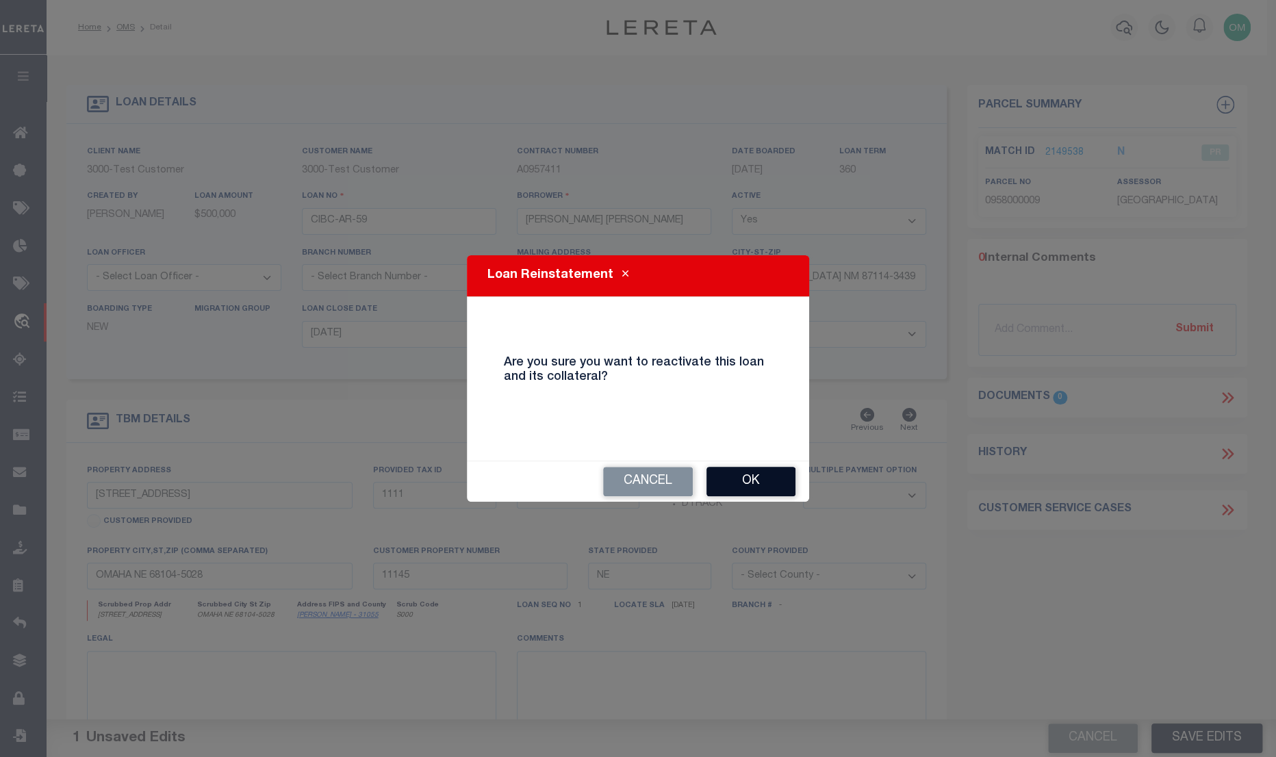
click at [751, 476] on button "Ok" at bounding box center [750, 481] width 89 height 29
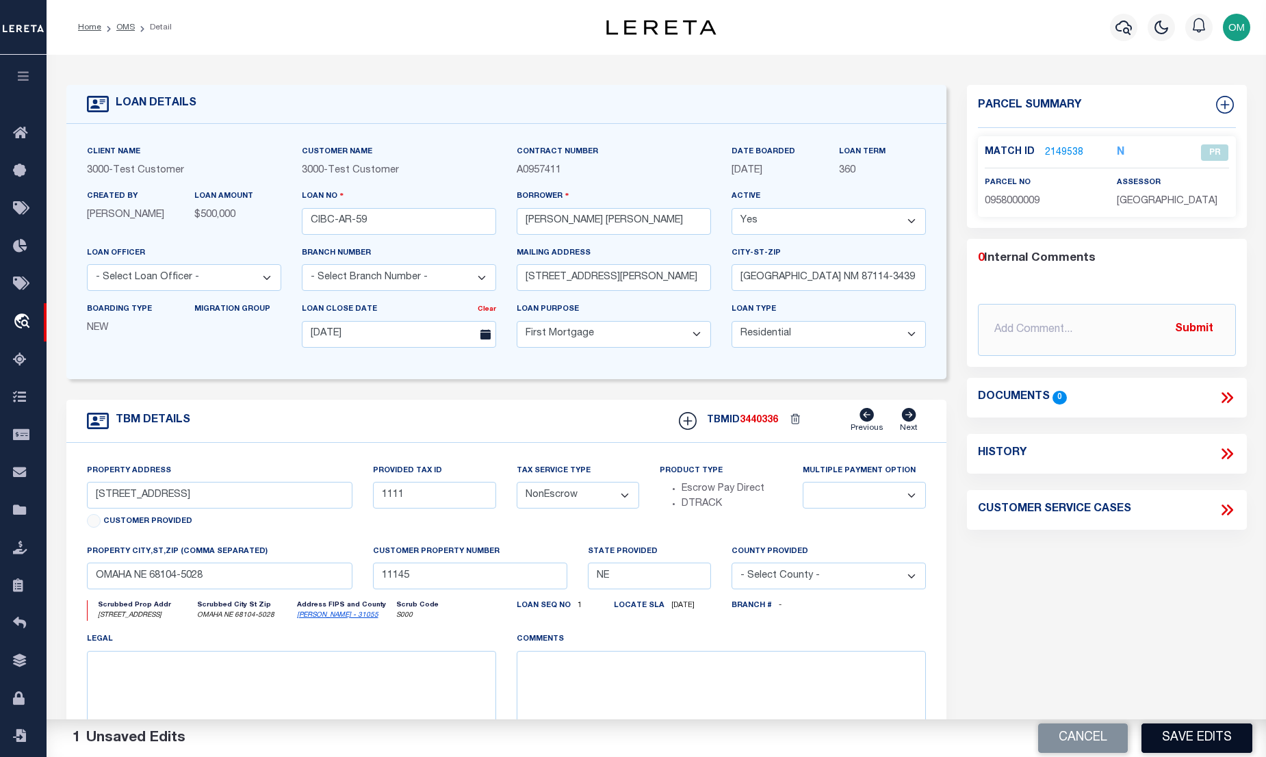
click at [1212, 734] on button "Save Edits" at bounding box center [1197, 737] width 111 height 29
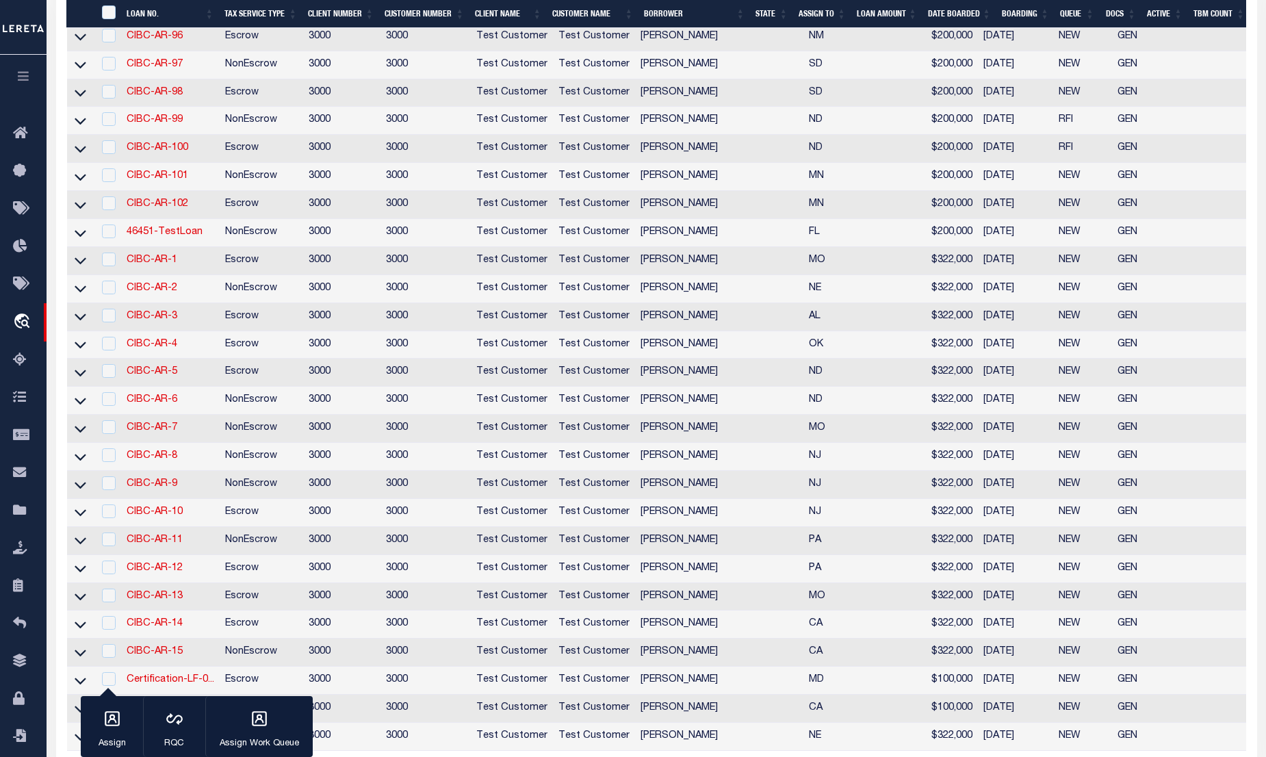
scroll to position [1543, 0]
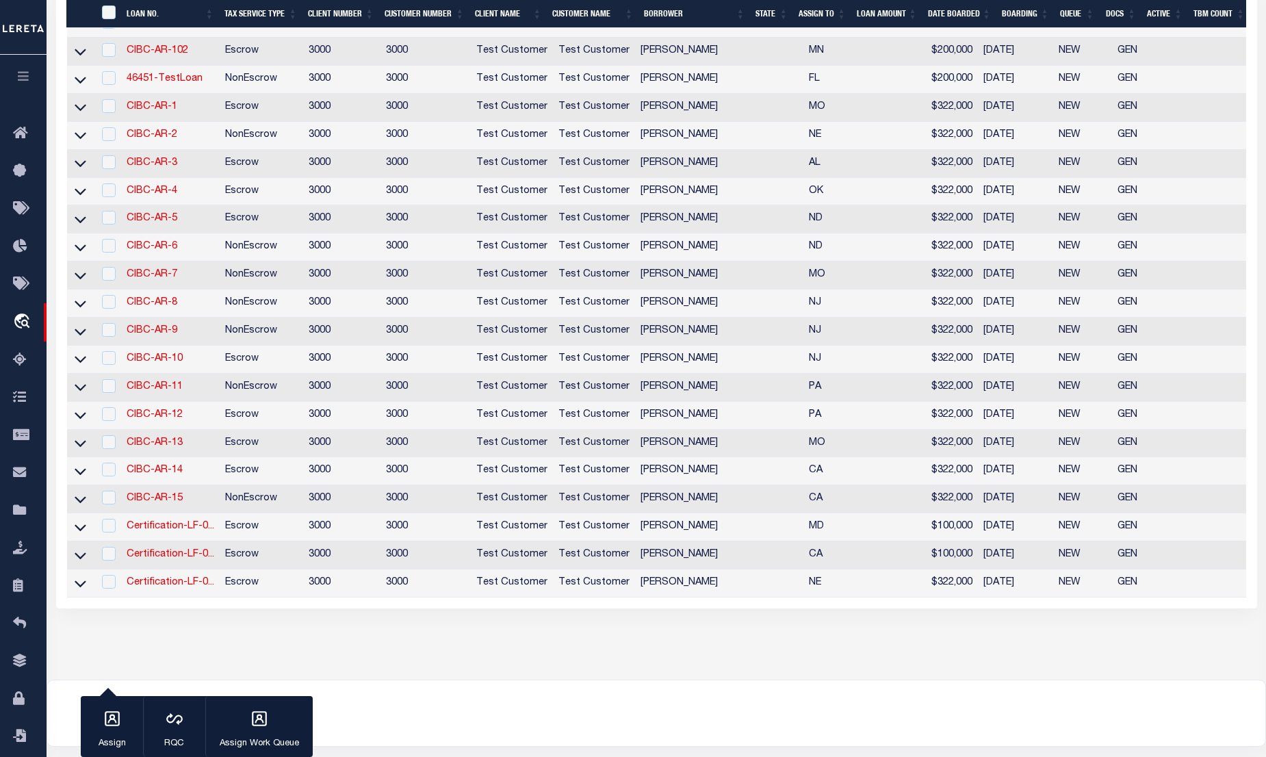
click at [158, 513] on td "CIBC-AR-15" at bounding box center [170, 499] width 99 height 28
checkbox input "true"
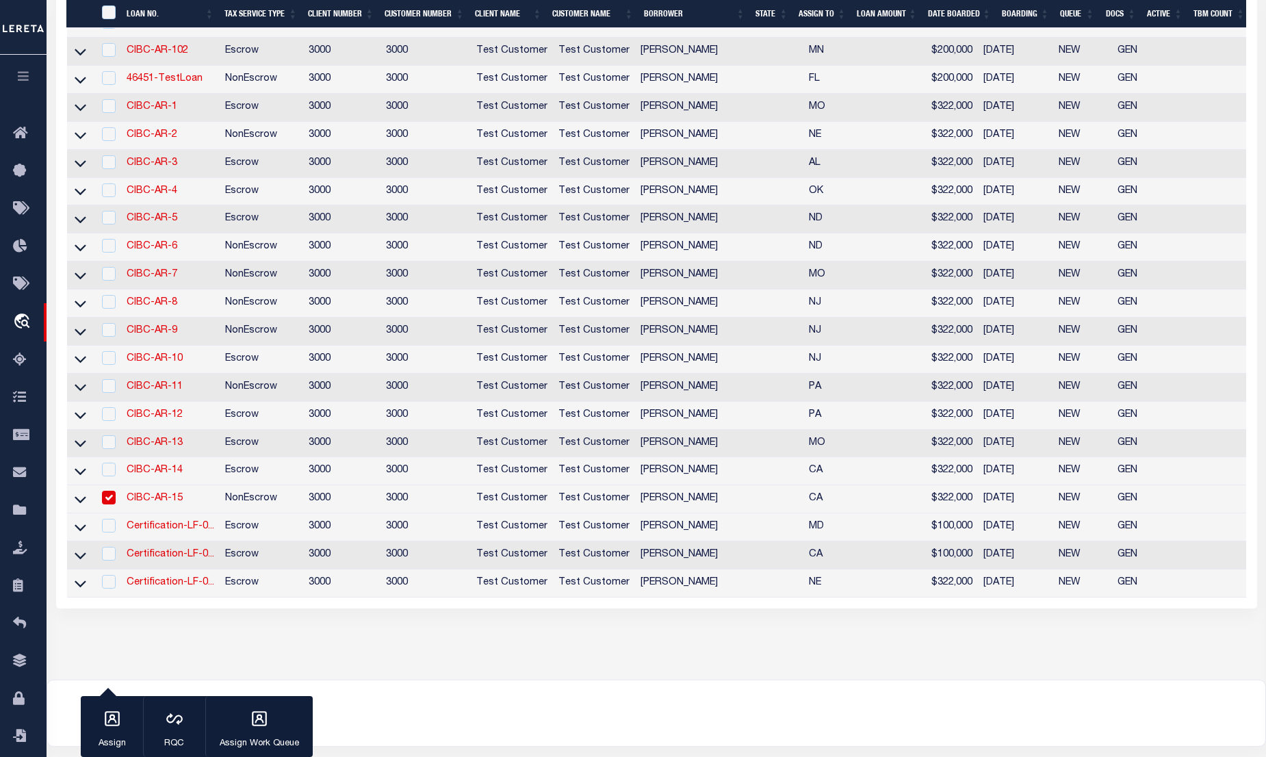
click at [158, 503] on link "CIBC-AR-15" at bounding box center [155, 499] width 56 height 10
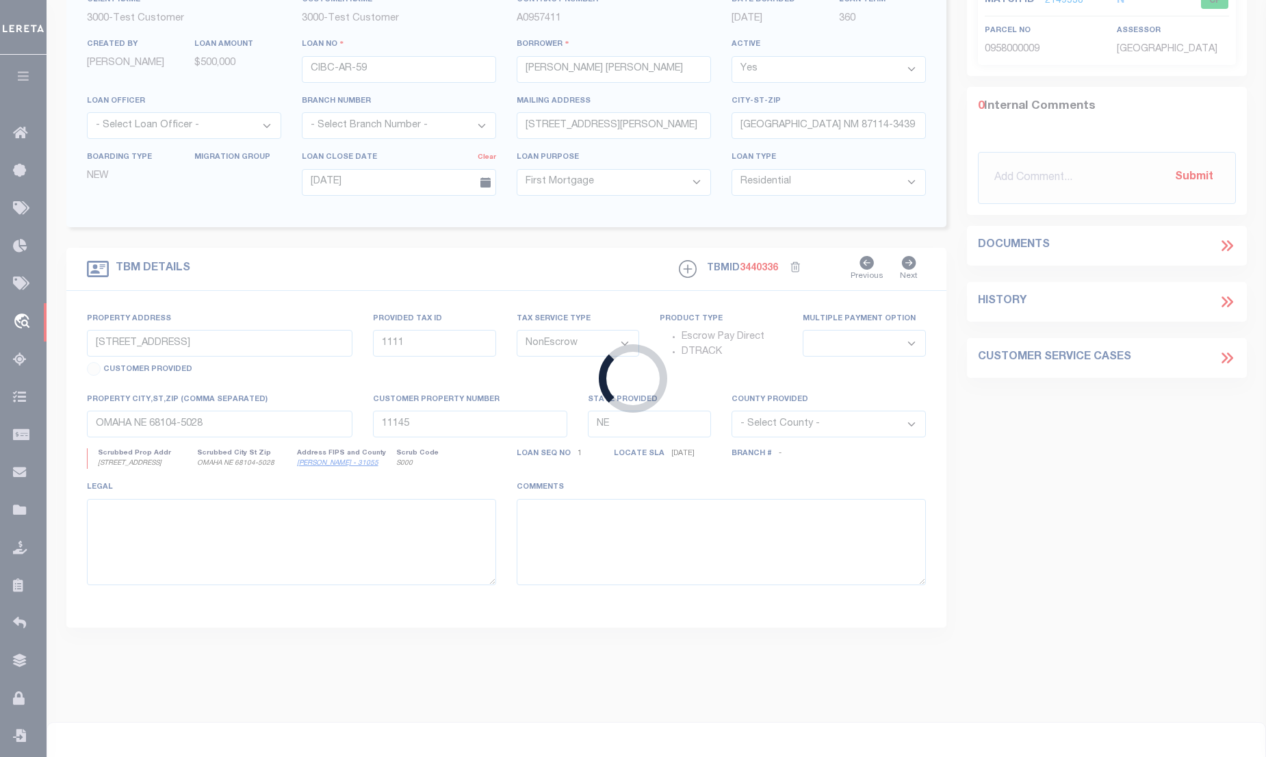
type input "CIBC-AR-15"
type input "[PERSON_NAME]"
select select "False"
select select "25317"
type input "214 PASEO GREGARIO"
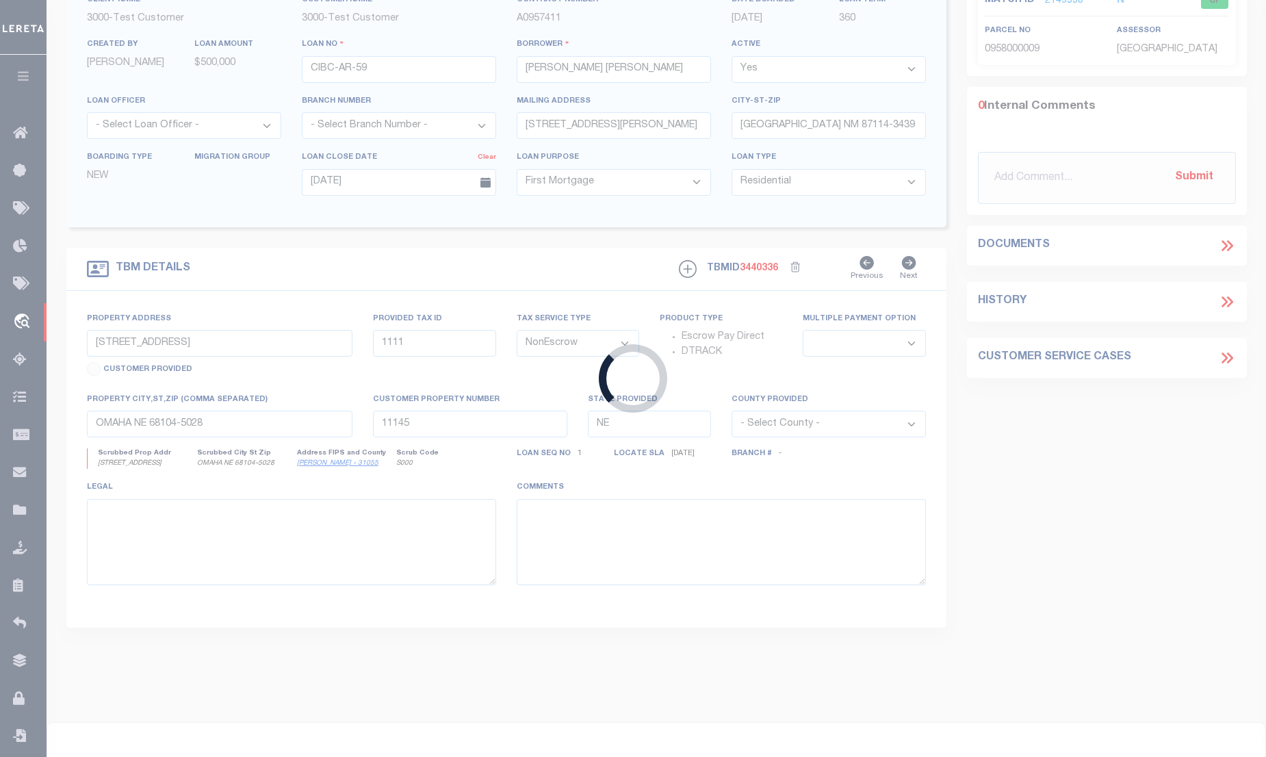
type input "PALM DESERT CA 92211-5707"
type input "[DATE]"
select select "300"
type input "216 PASEO GREGARIO"
select select
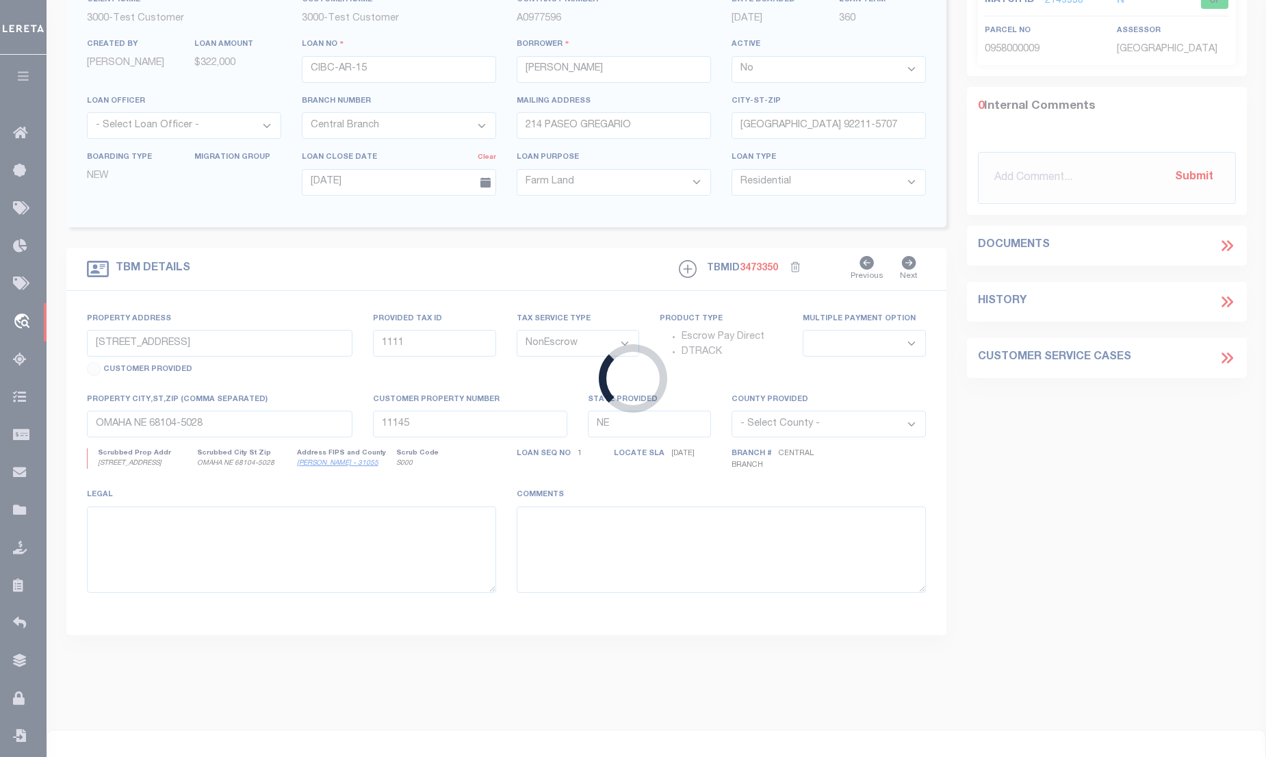
type input "PALM DESERT CA 92211-5707"
type input "CA"
select select "25317"
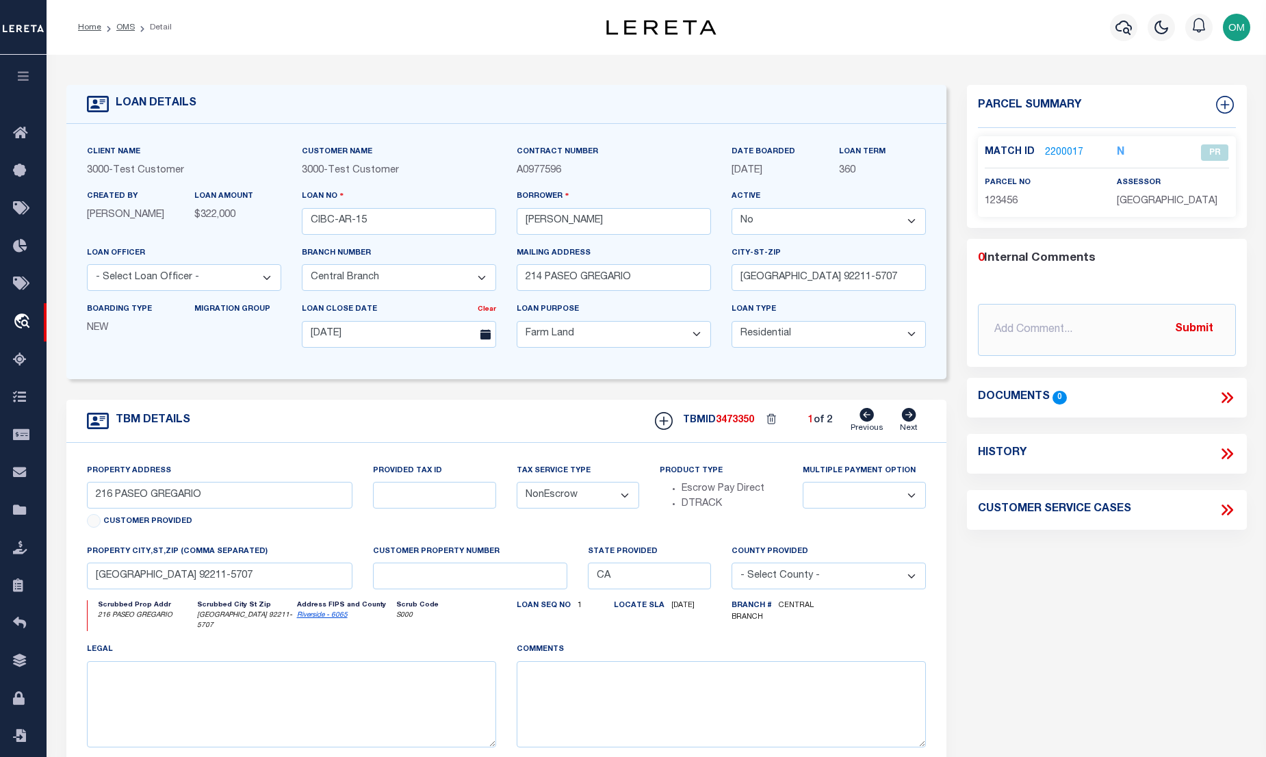
click at [817, 214] on select "Yes No" at bounding box center [829, 221] width 194 height 27
select select "True"
click at [737, 209] on select "Yes No" at bounding box center [829, 221] width 194 height 27
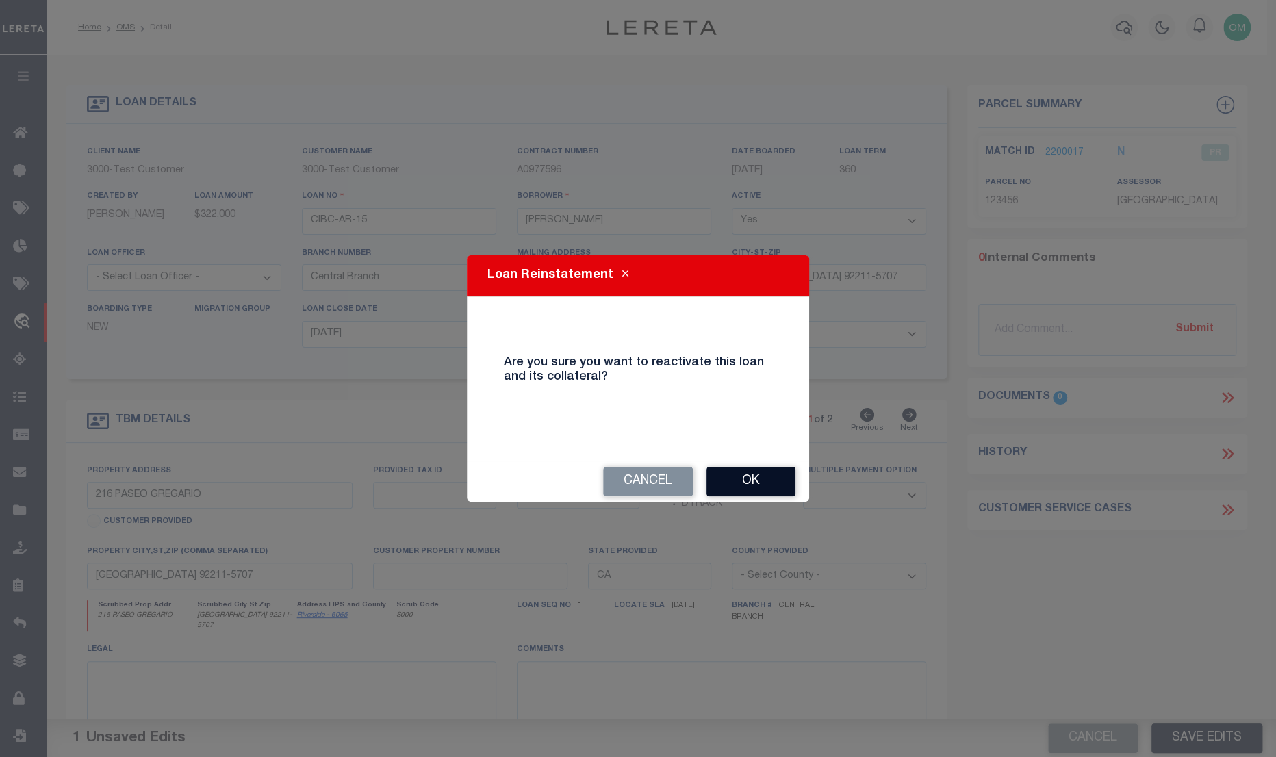
click at [767, 472] on button "Ok" at bounding box center [750, 481] width 89 height 29
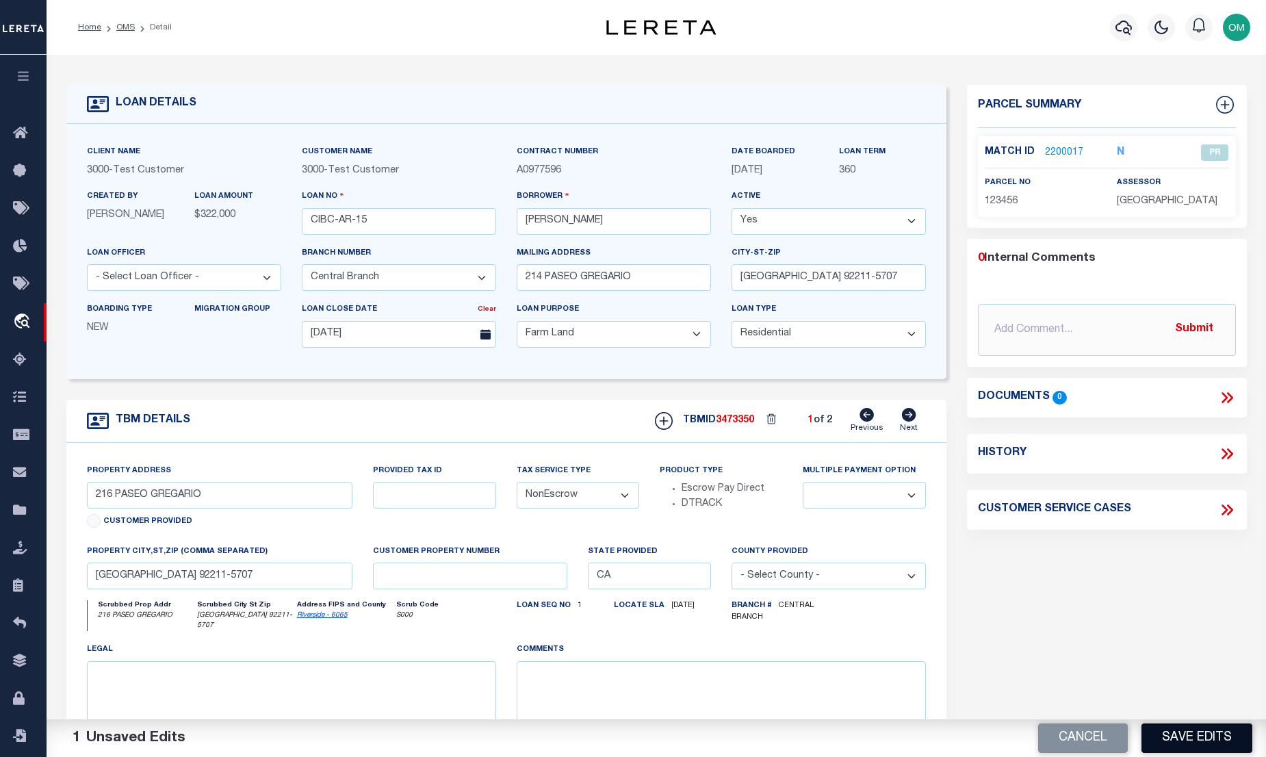
click at [1178, 726] on button "Save Edits" at bounding box center [1197, 737] width 111 height 29
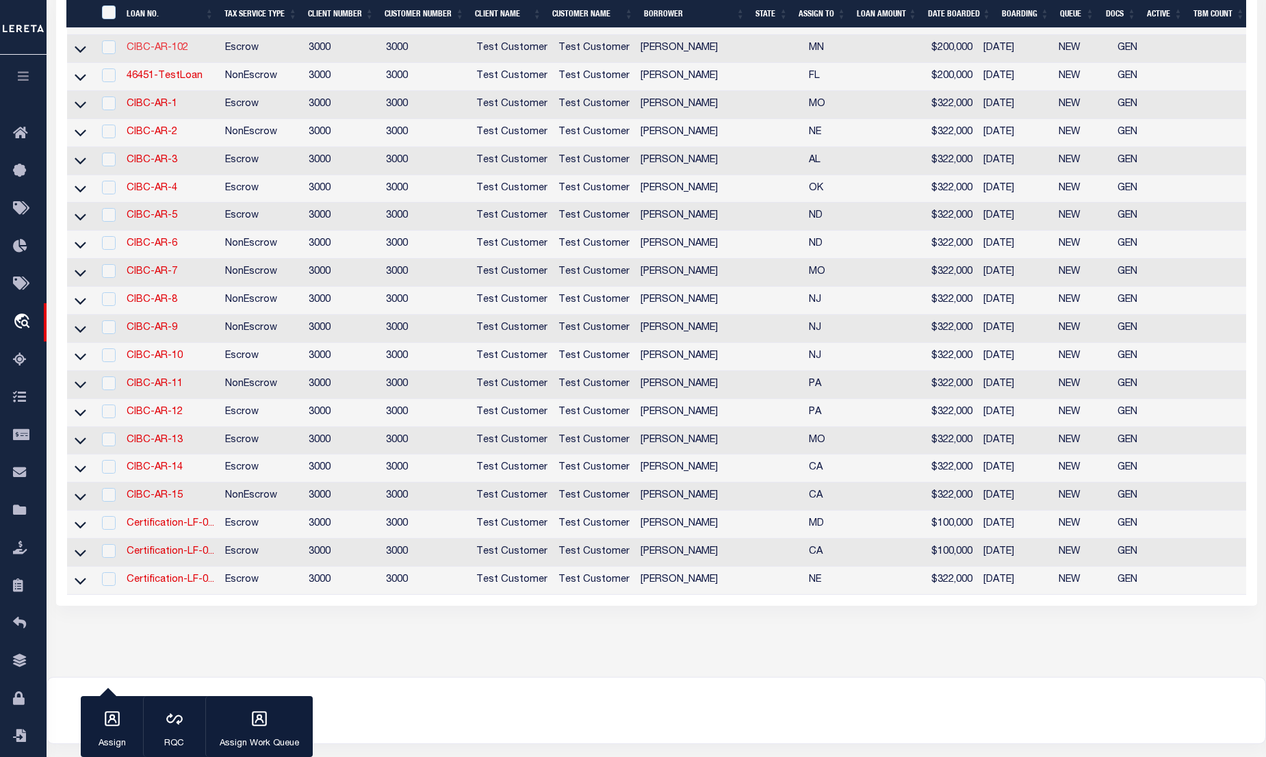
scroll to position [1691, 0]
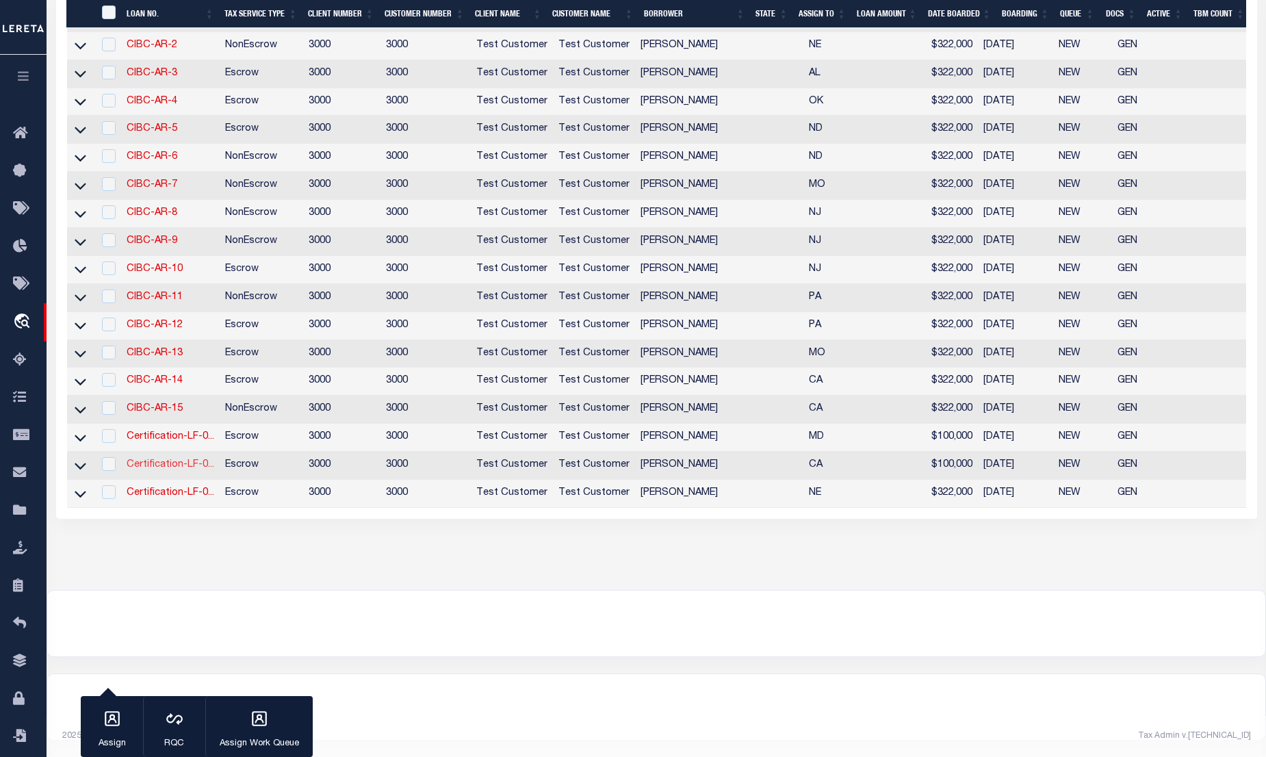
click at [150, 460] on link "Certification-LF-0..." at bounding box center [171, 465] width 88 height 10
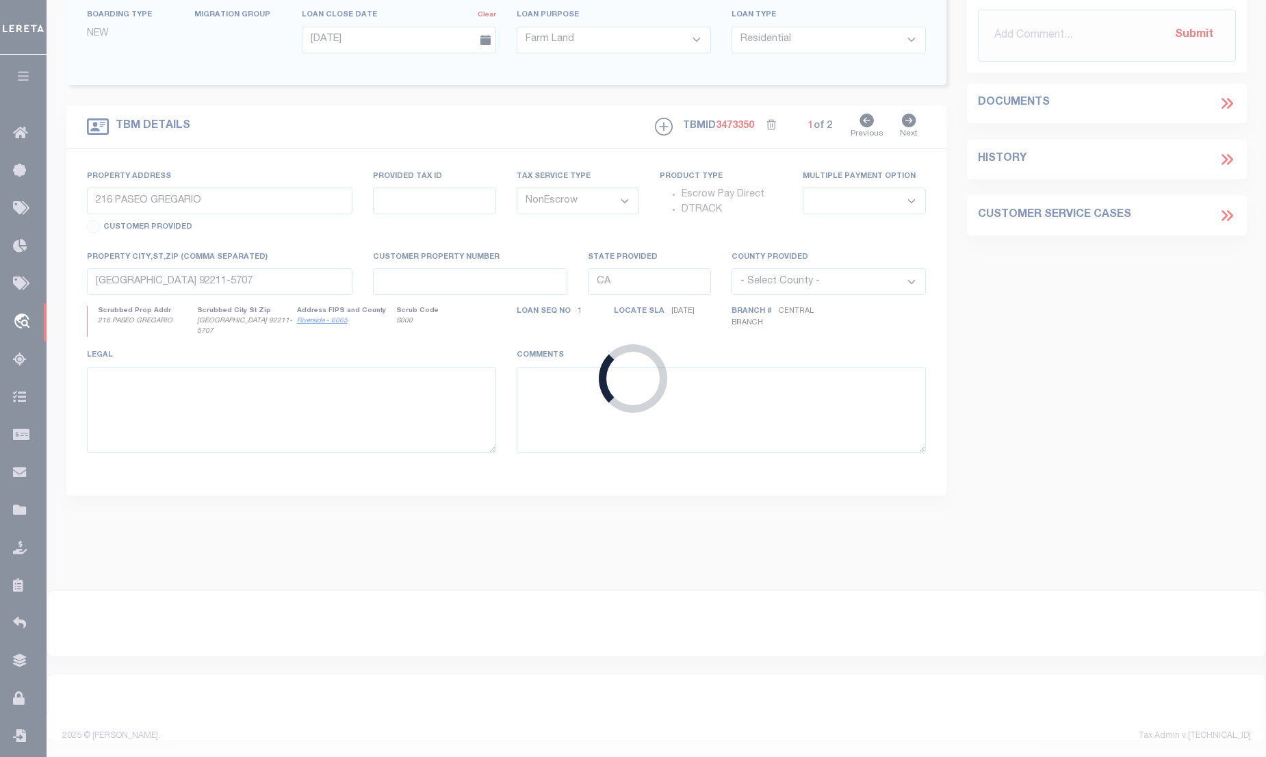
type input "Certification-LF-02"
type input "Angel Williamson"
select select "False"
select select
type input "215 PASEO GREGARIO"
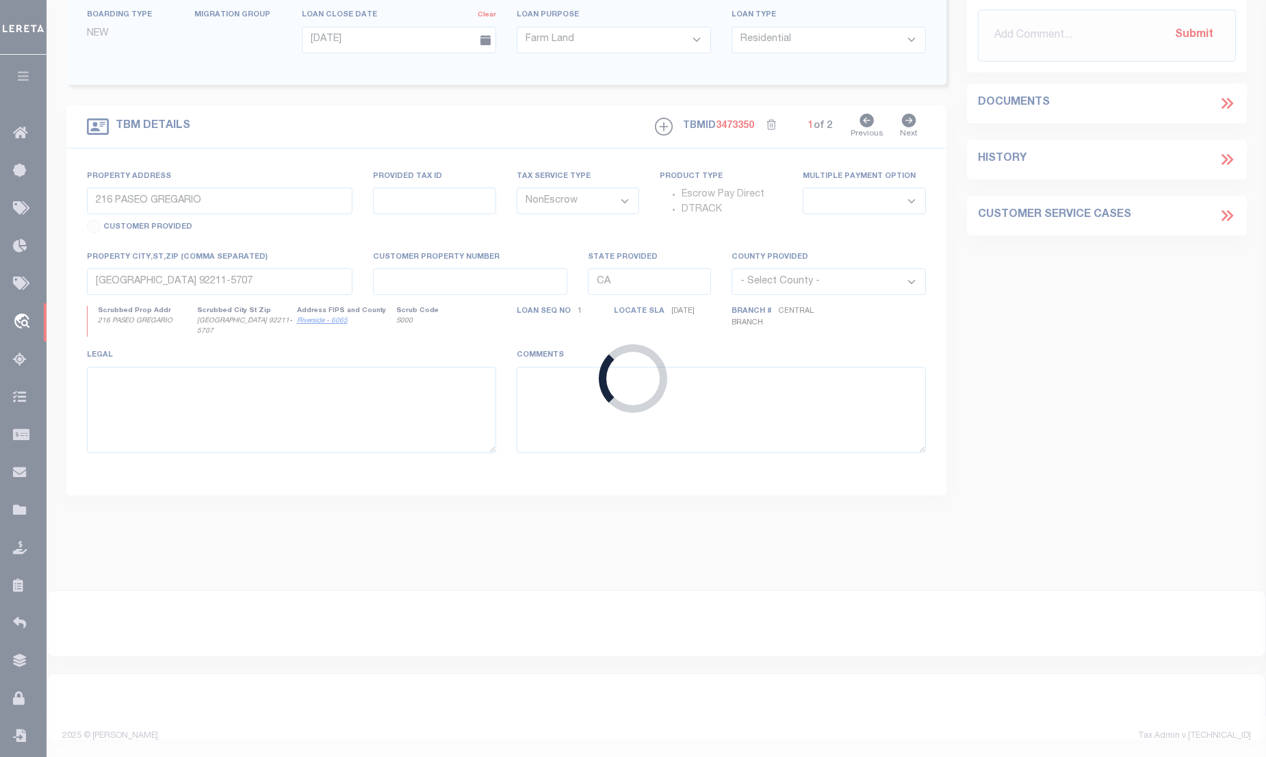
type input "08/06/2025"
select select "10"
select select "Escrow"
type input "215 PASEO GREGARIO"
select select
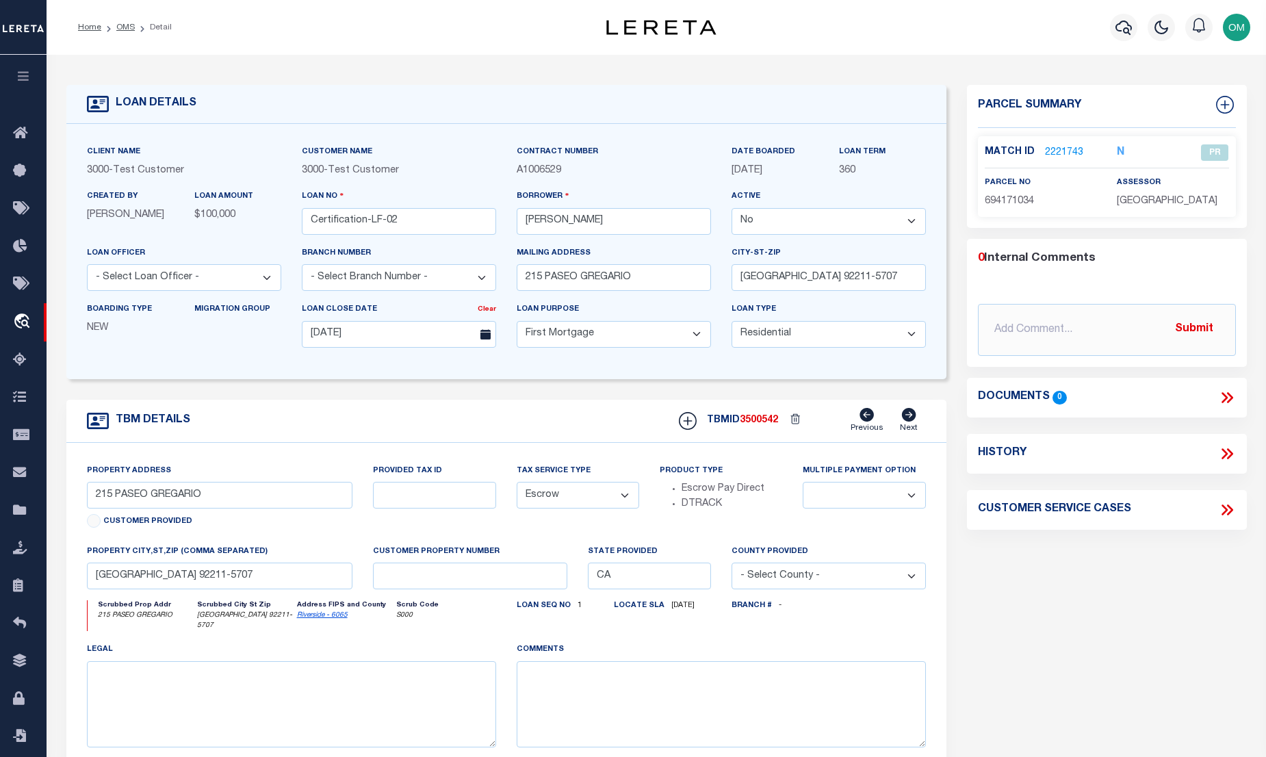
click at [815, 221] on select "Yes No" at bounding box center [829, 221] width 194 height 27
select select "True"
click at [737, 209] on select "Yes No" at bounding box center [829, 221] width 194 height 27
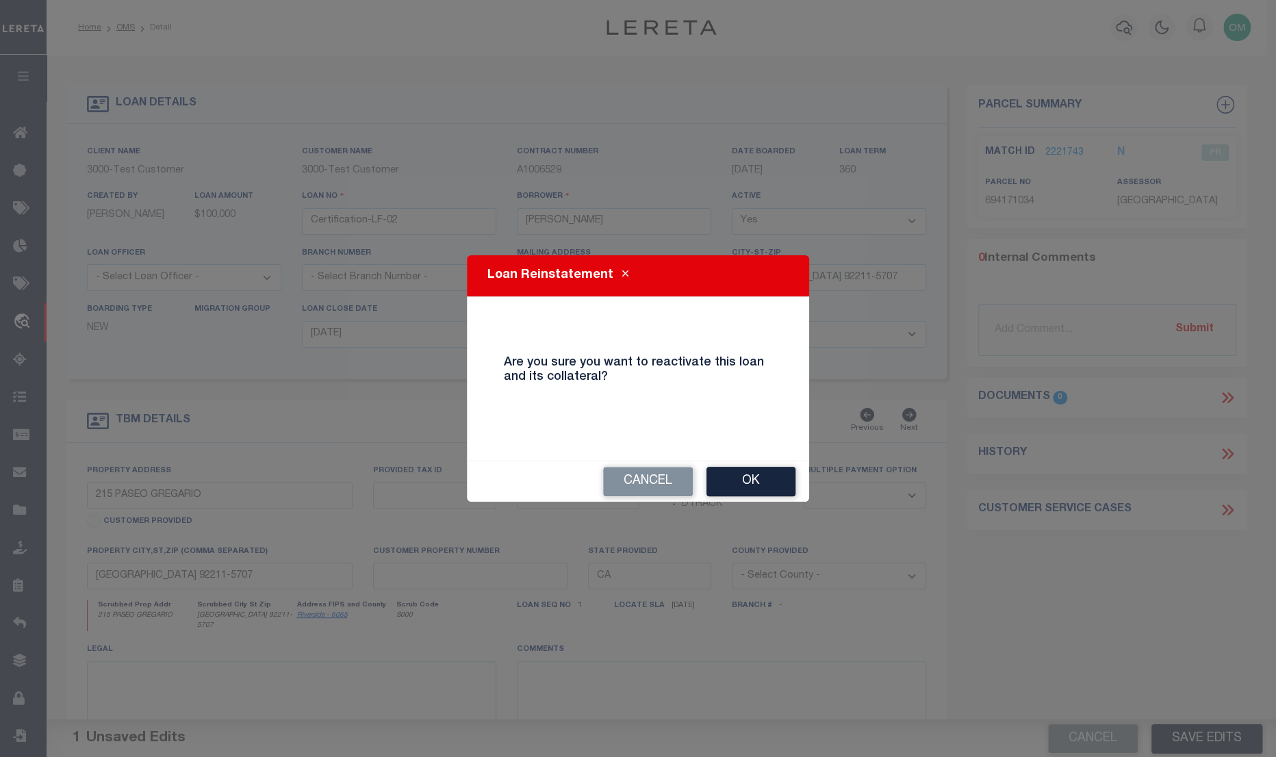
click at [769, 470] on button "Ok" at bounding box center [750, 481] width 89 height 29
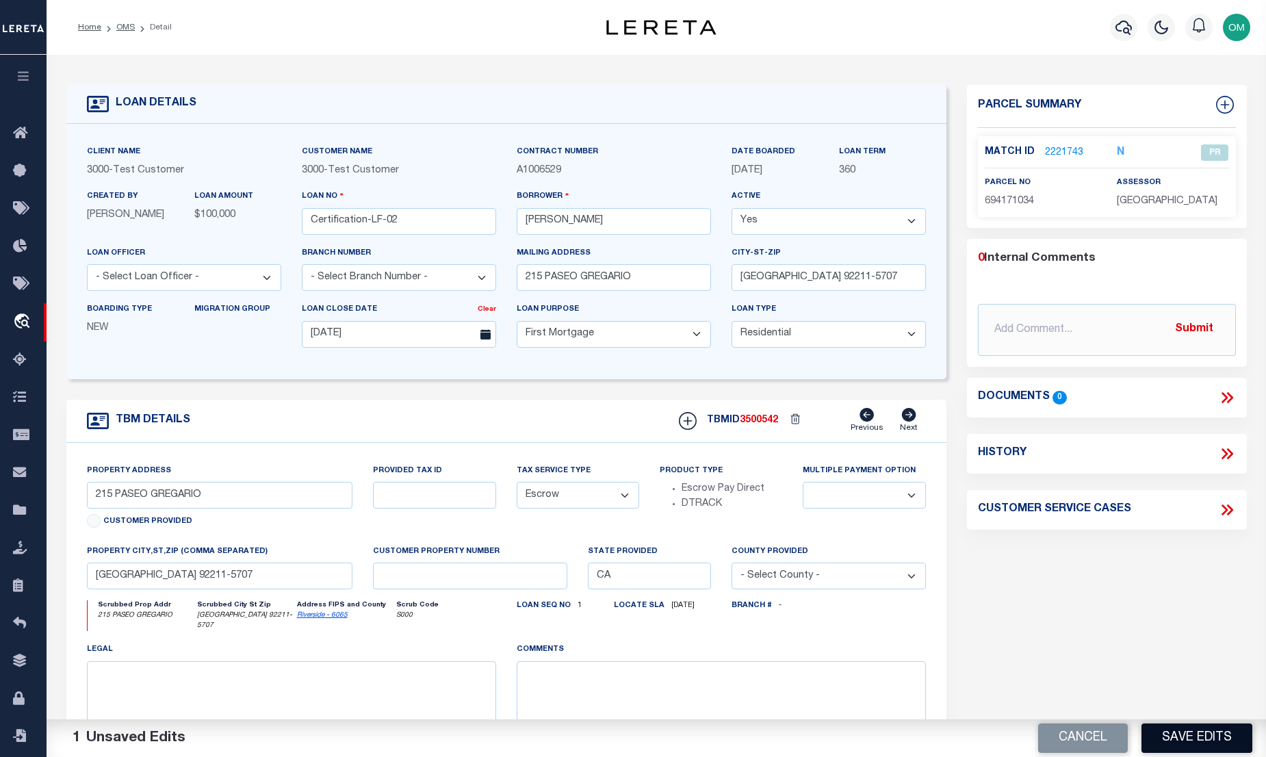
click at [1180, 728] on button "Save Edits" at bounding box center [1197, 737] width 111 height 29
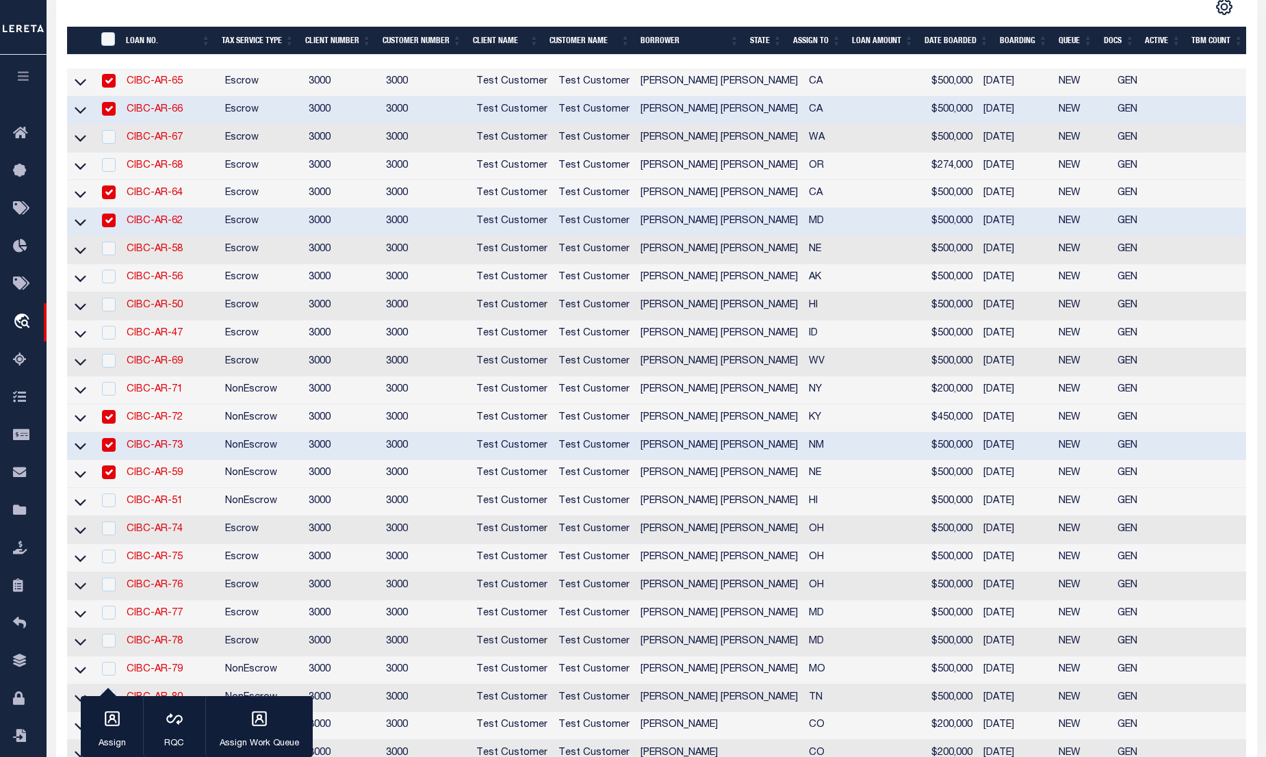
scroll to position [301, 0]
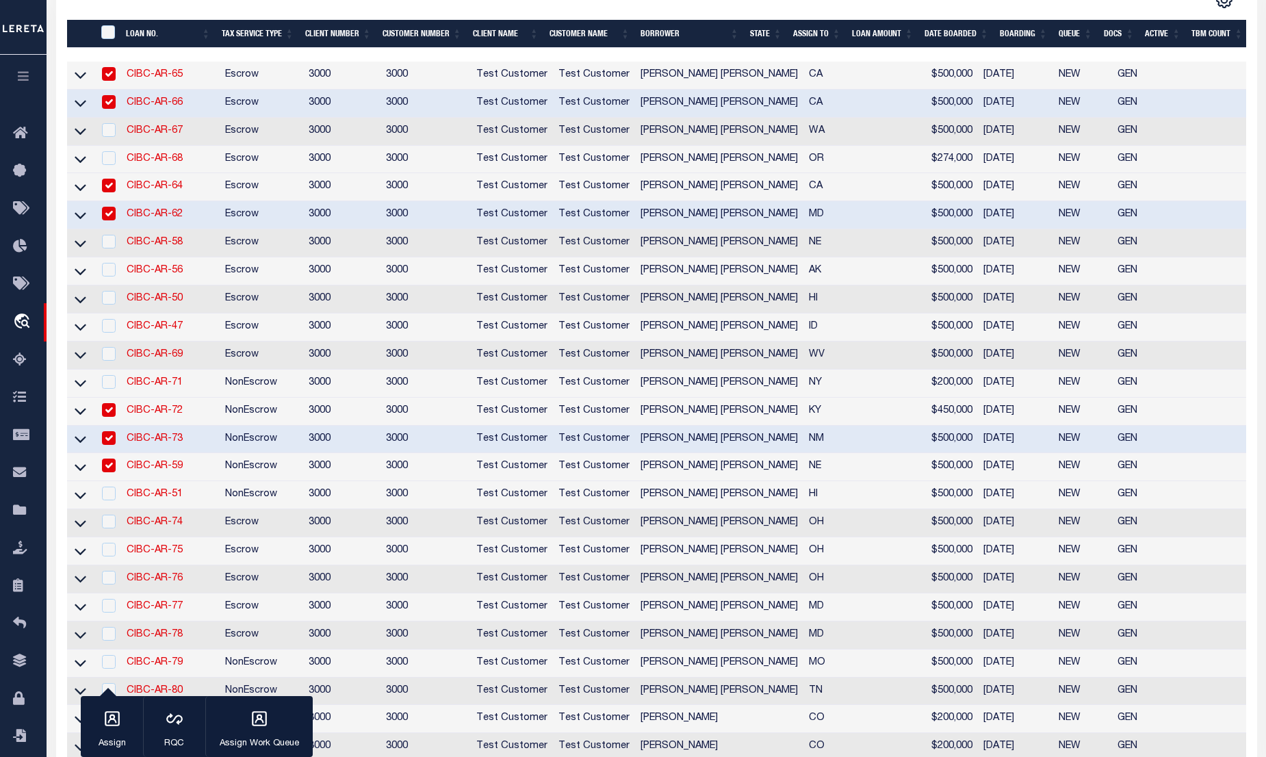
click at [152, 270] on td "CIBC-AR-56" at bounding box center [170, 271] width 99 height 28
checkbox input "true"
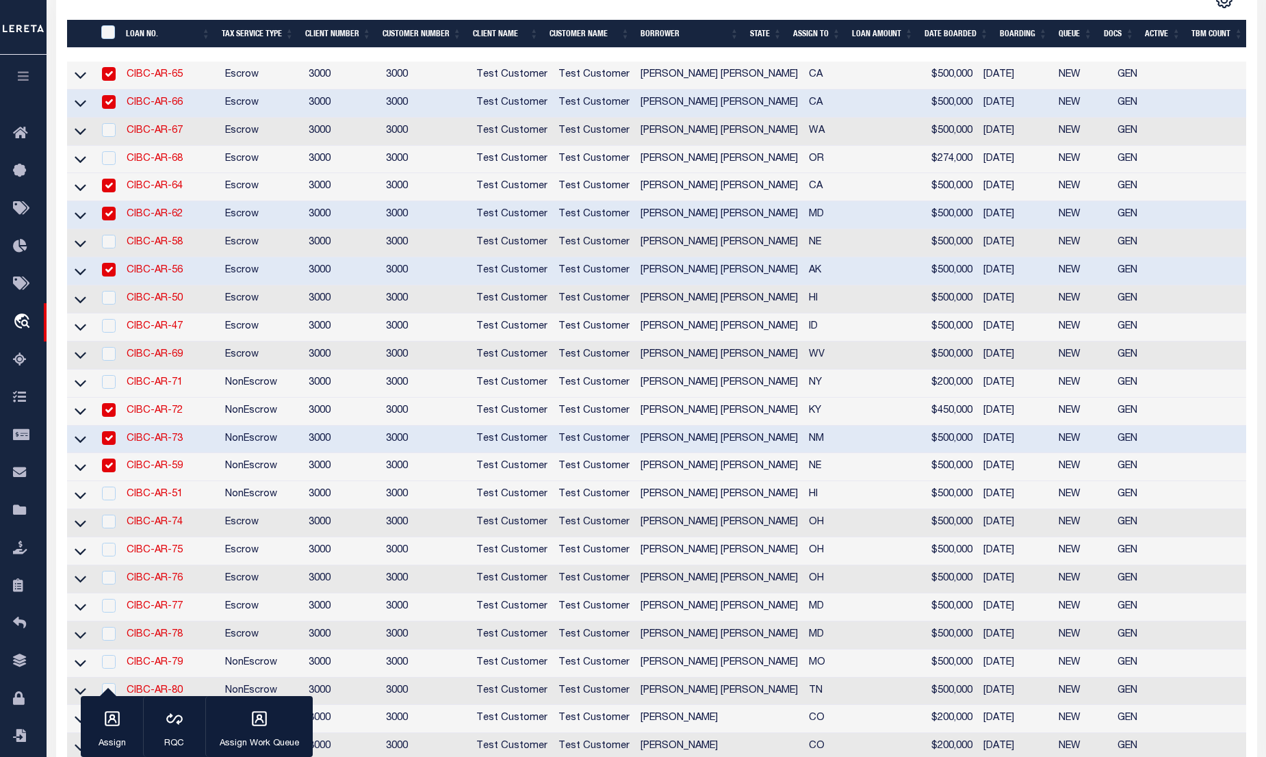
click at [154, 274] on link "CIBC-AR-56" at bounding box center [155, 271] width 56 height 10
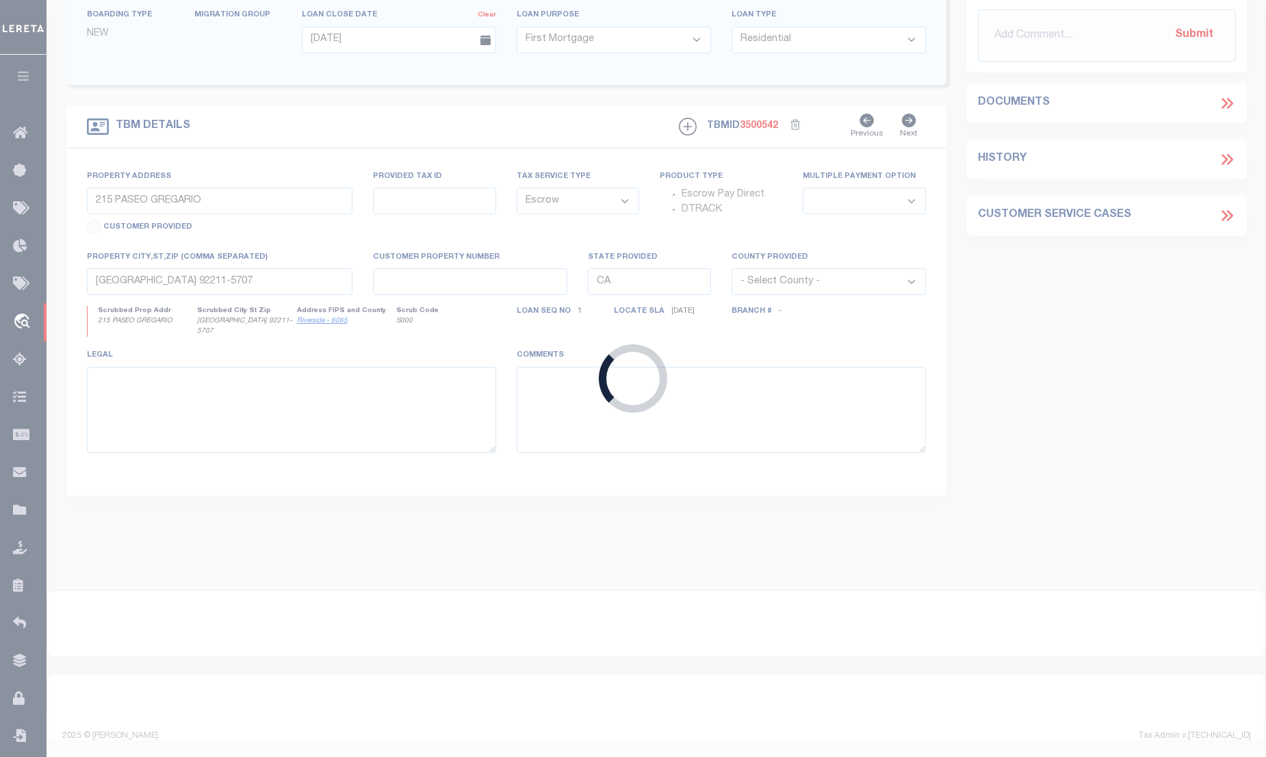
type input "CIBC-AR-56"
type input "[PERSON_NAME] [PERSON_NAME]"
select select "False"
type input "277 HEMPSTEAD RD"
type input "SPRING VALLEY NY 10977-1823"
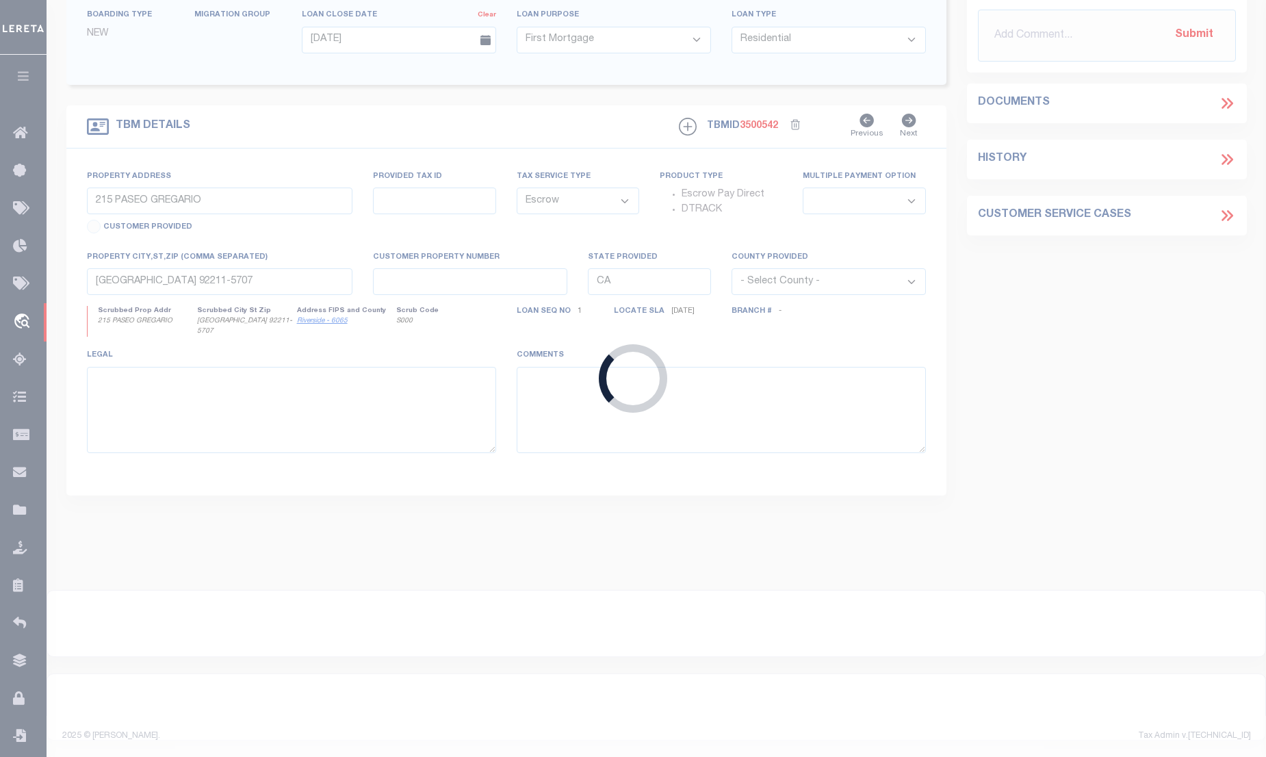
type input "06/04/2025"
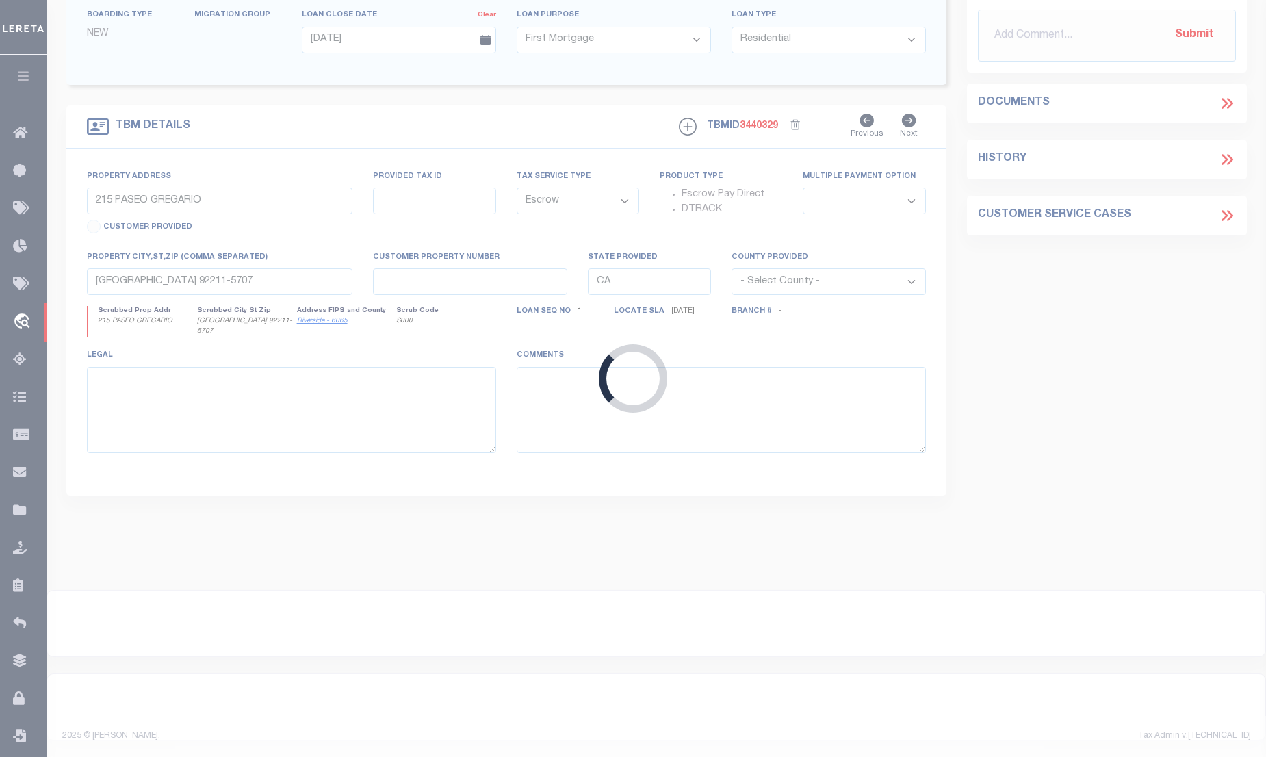
type input "16505 DIANE DR"
type input "1111"
select select
type input "ANCHORAGE AK 99516-5564"
type input "11145"
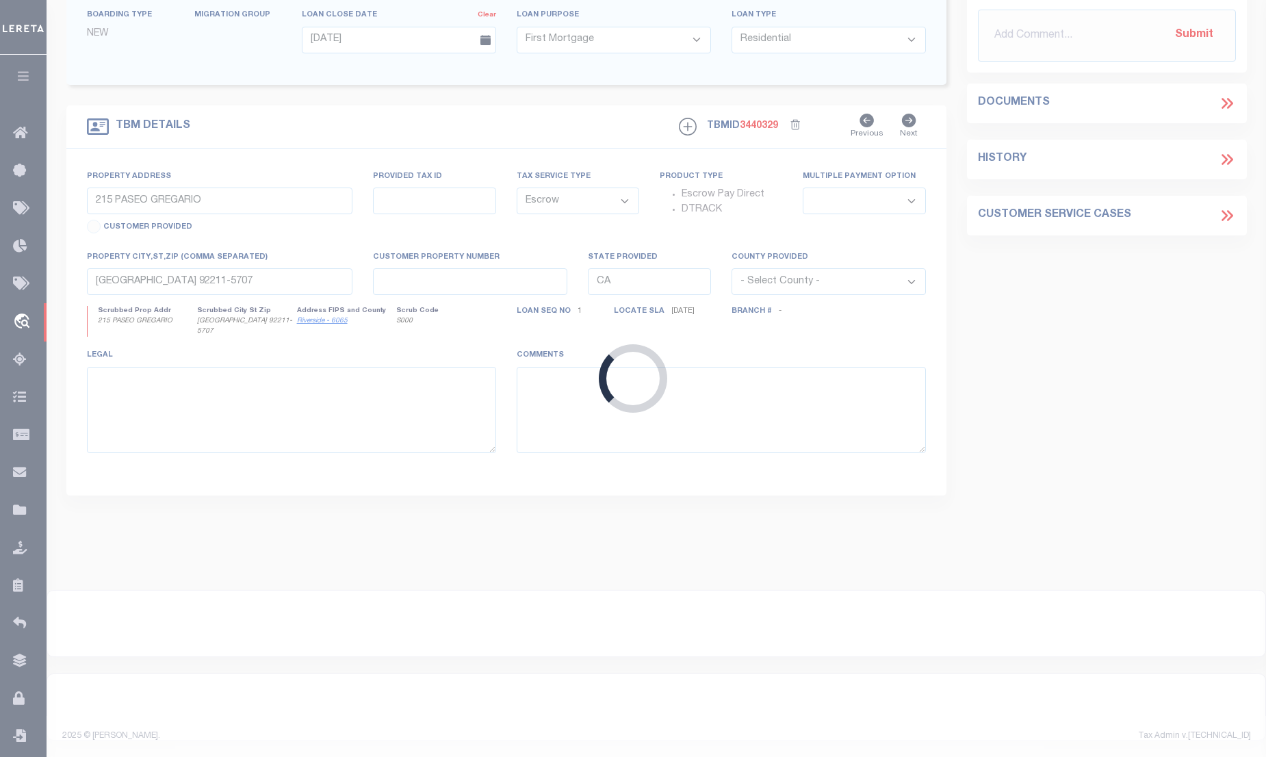
type input "AK"
select select
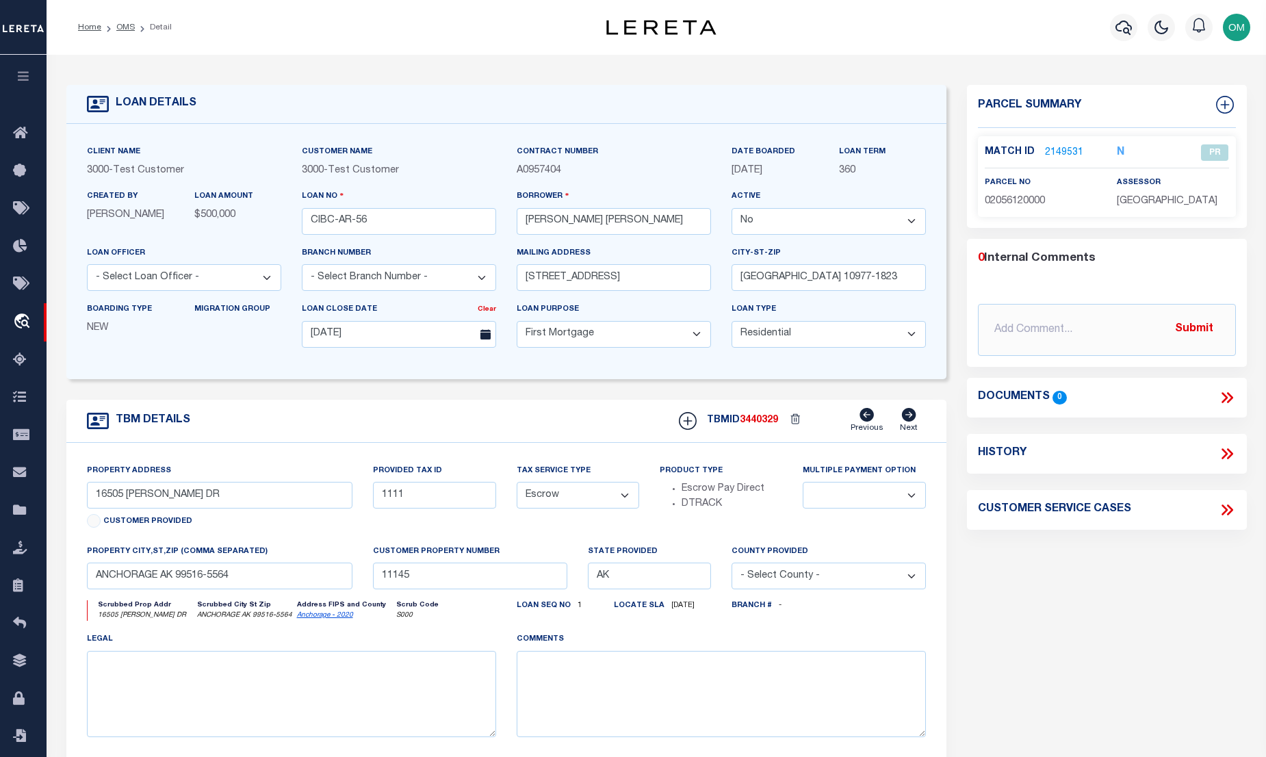
click at [796, 215] on select "Yes No" at bounding box center [829, 221] width 194 height 27
select select "True"
click at [737, 209] on select "Yes No" at bounding box center [829, 221] width 194 height 27
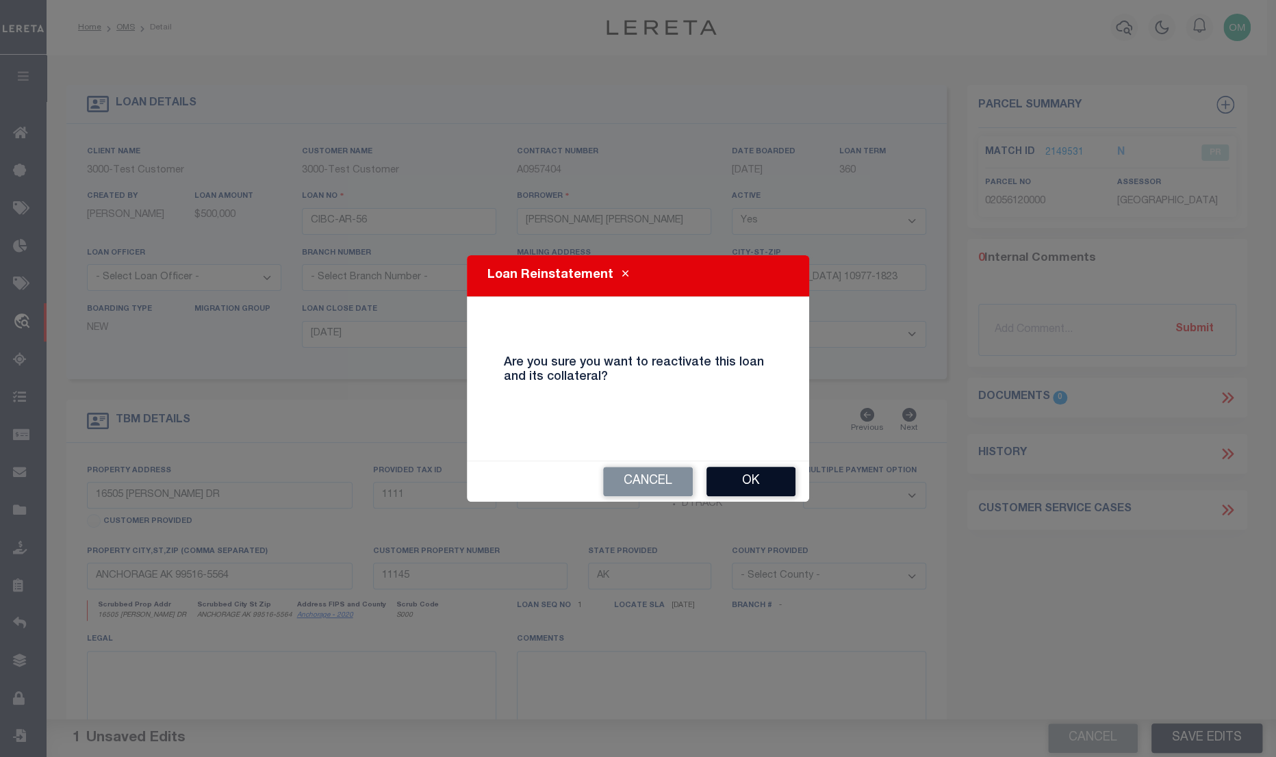
click at [753, 479] on button "Ok" at bounding box center [750, 481] width 89 height 29
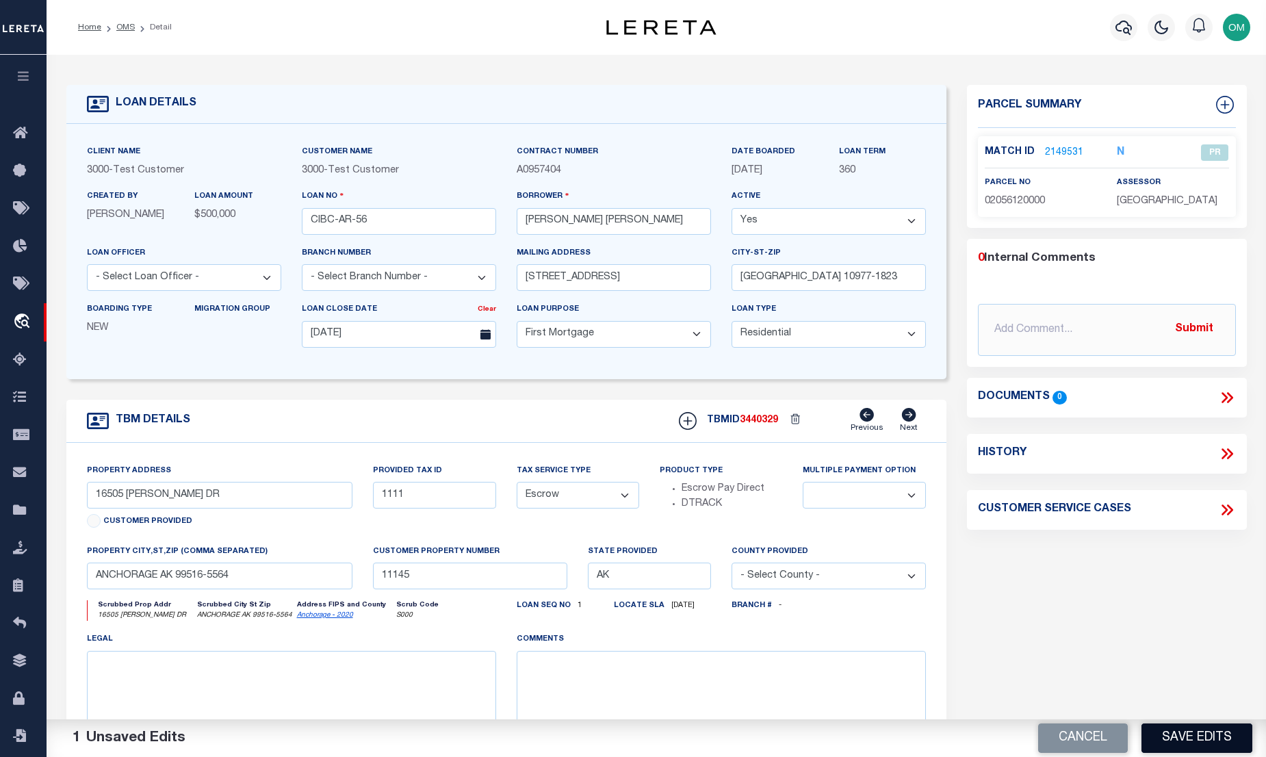
click at [1220, 728] on button "Save Edits" at bounding box center [1197, 737] width 111 height 29
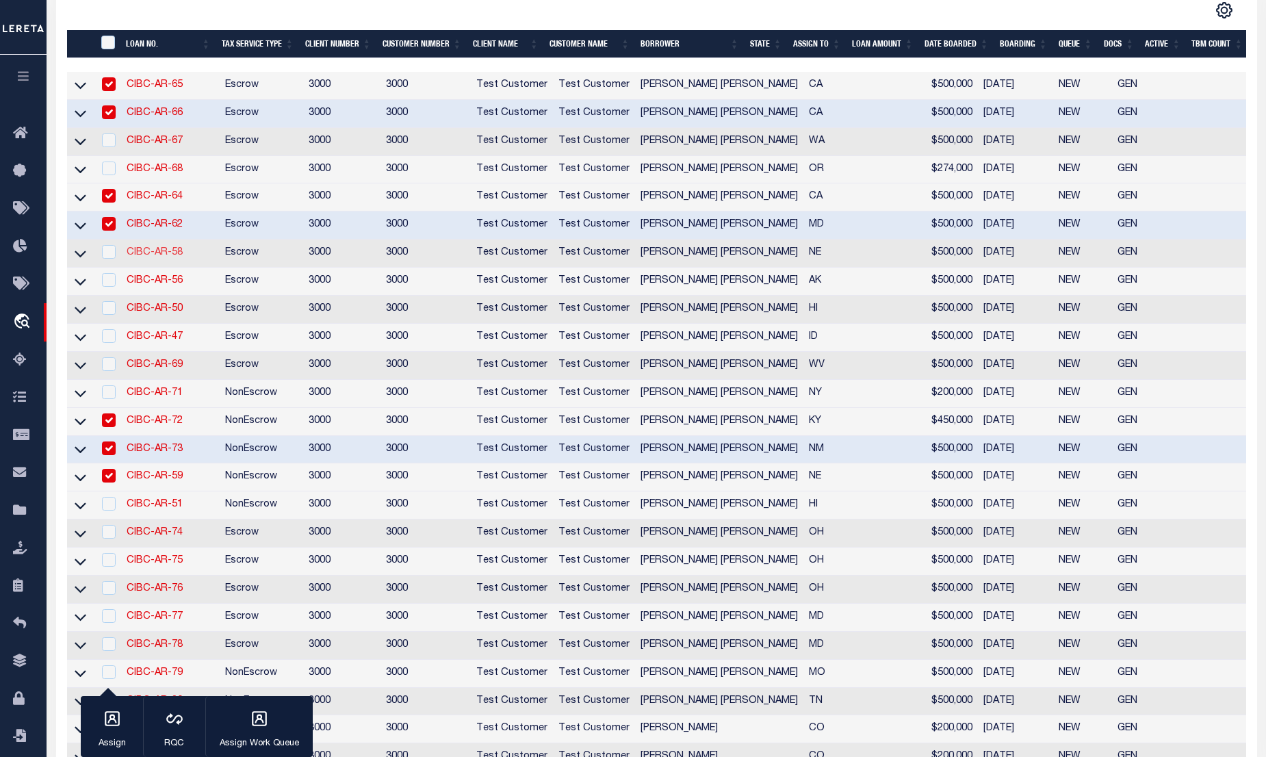
click at [139, 257] on link "CIBC-AR-58" at bounding box center [155, 253] width 56 height 10
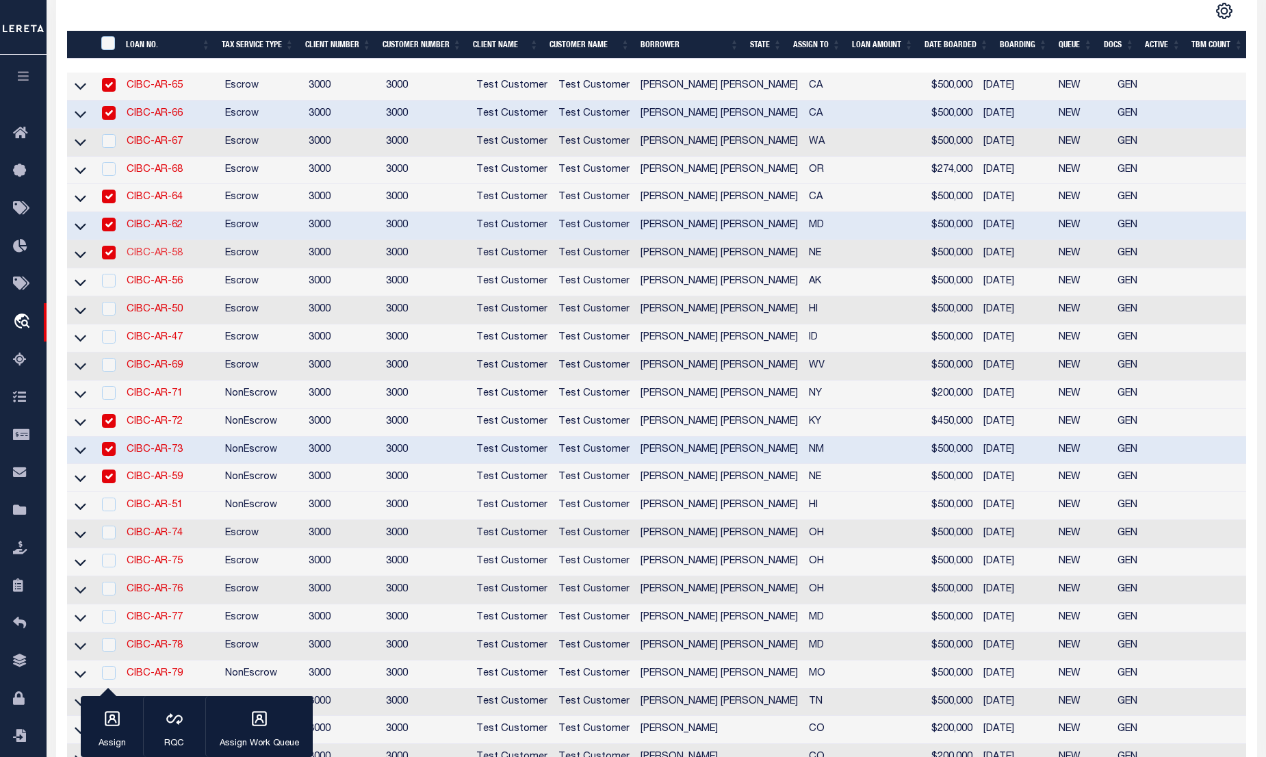
type input "CIBC-AR-58"
select select "False"
select select "127537"
select select "25317"
type input "[STREET_ADDRESS]"
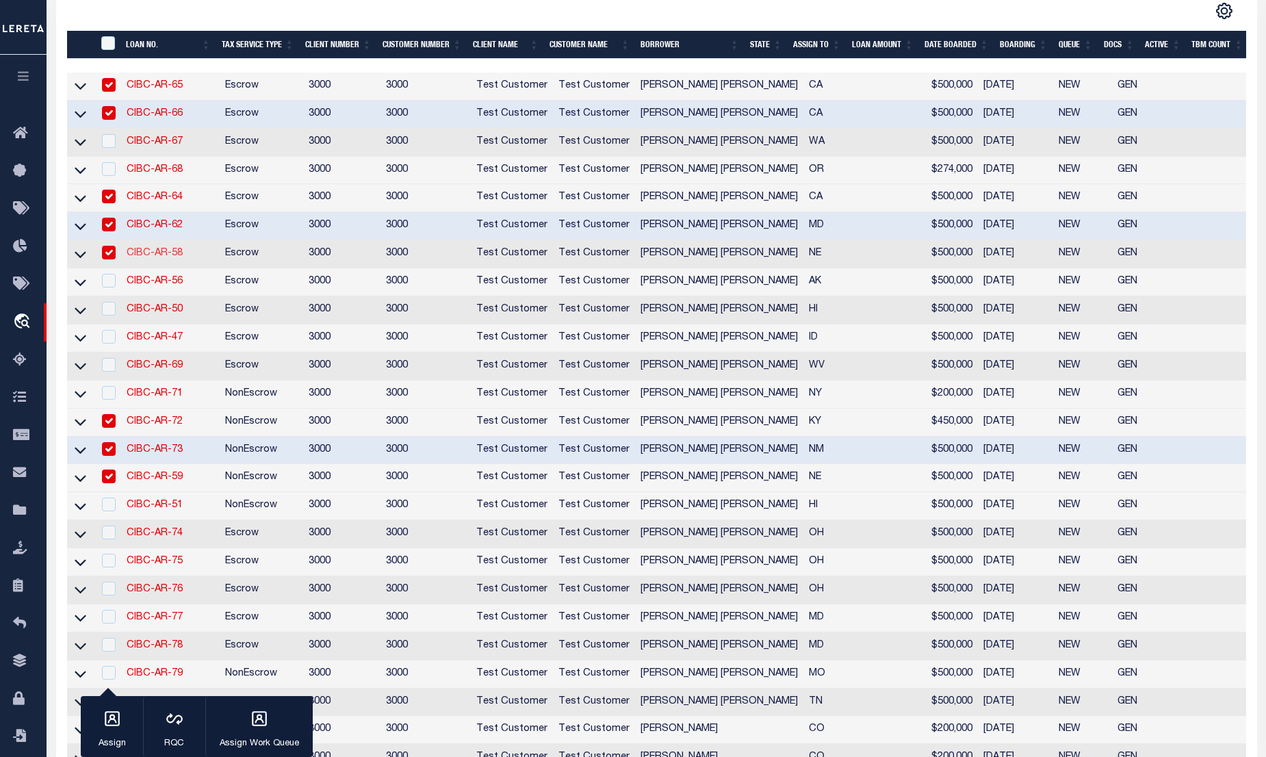
type input "OMAHA NE 68104-5028"
type input "06/03/2025"
select select
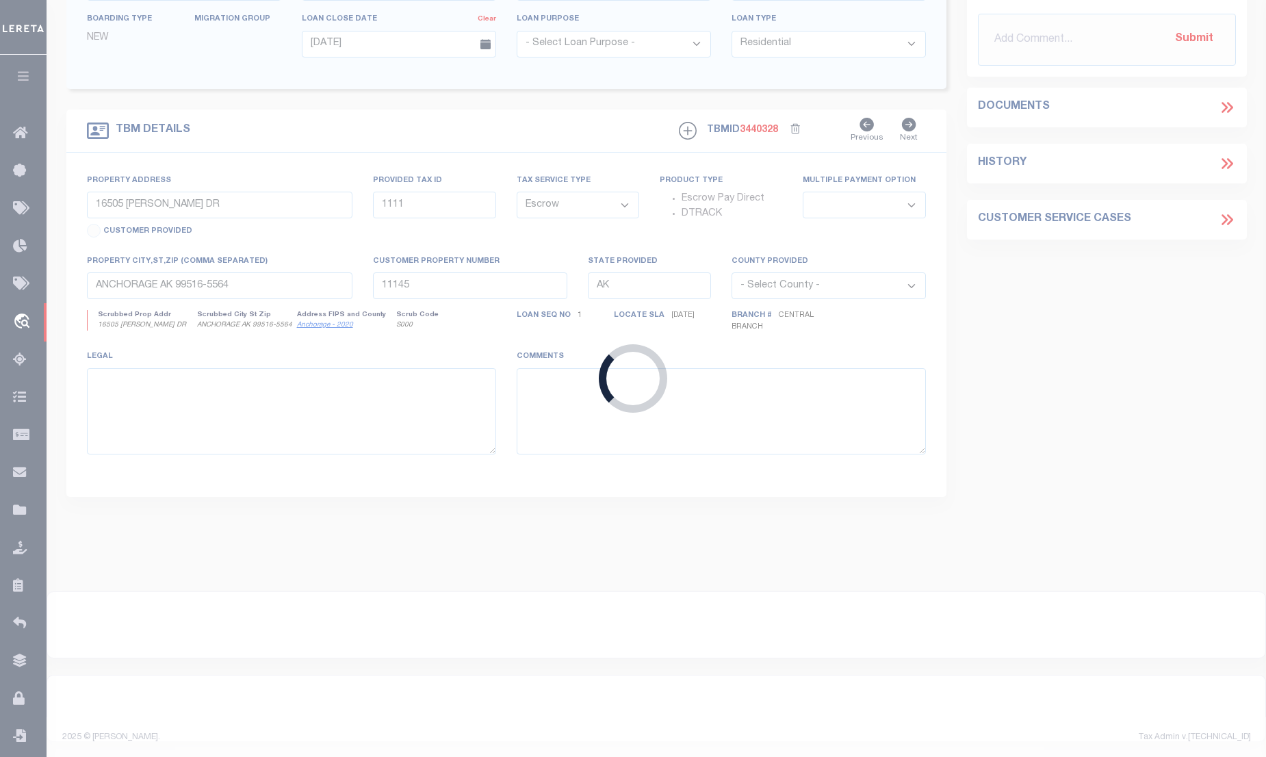
type input "[STREET_ADDRESS]"
select select
type input "OMAHA NE 68104-5028"
type input "NE"
select select "127537"
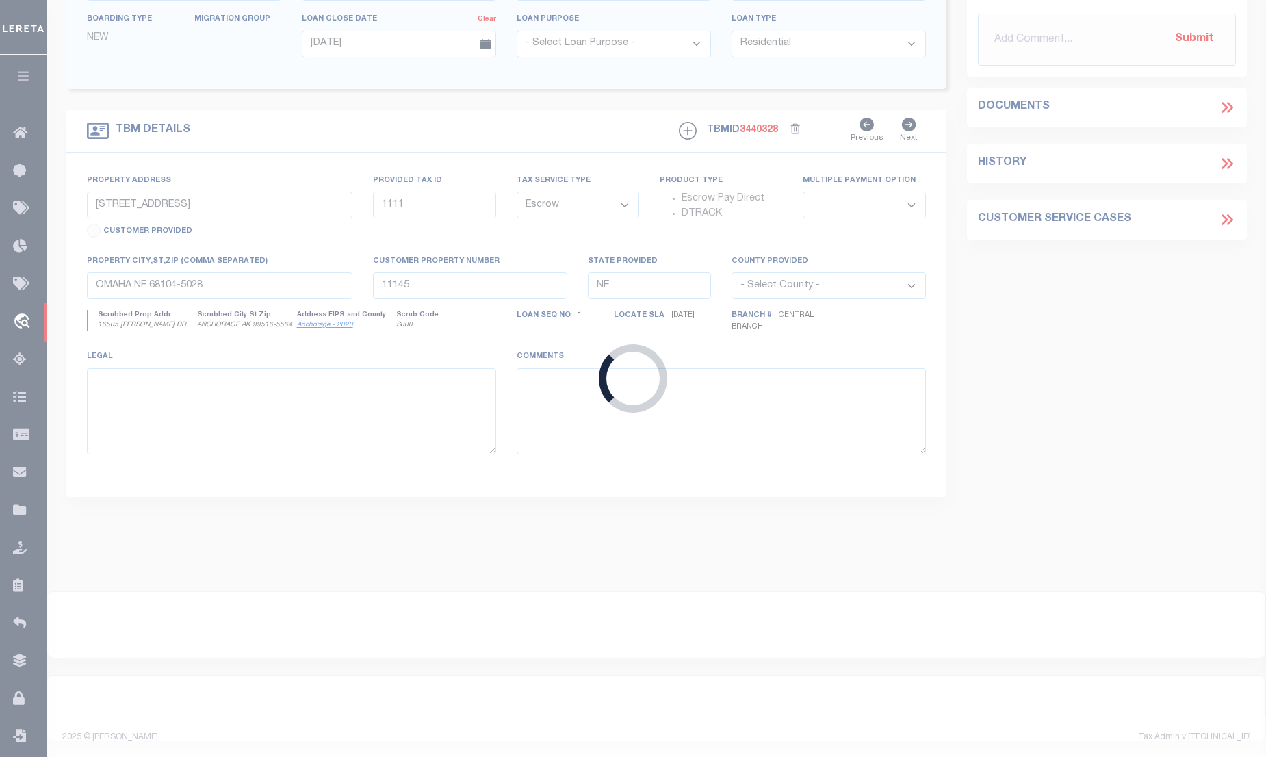
select select "25317"
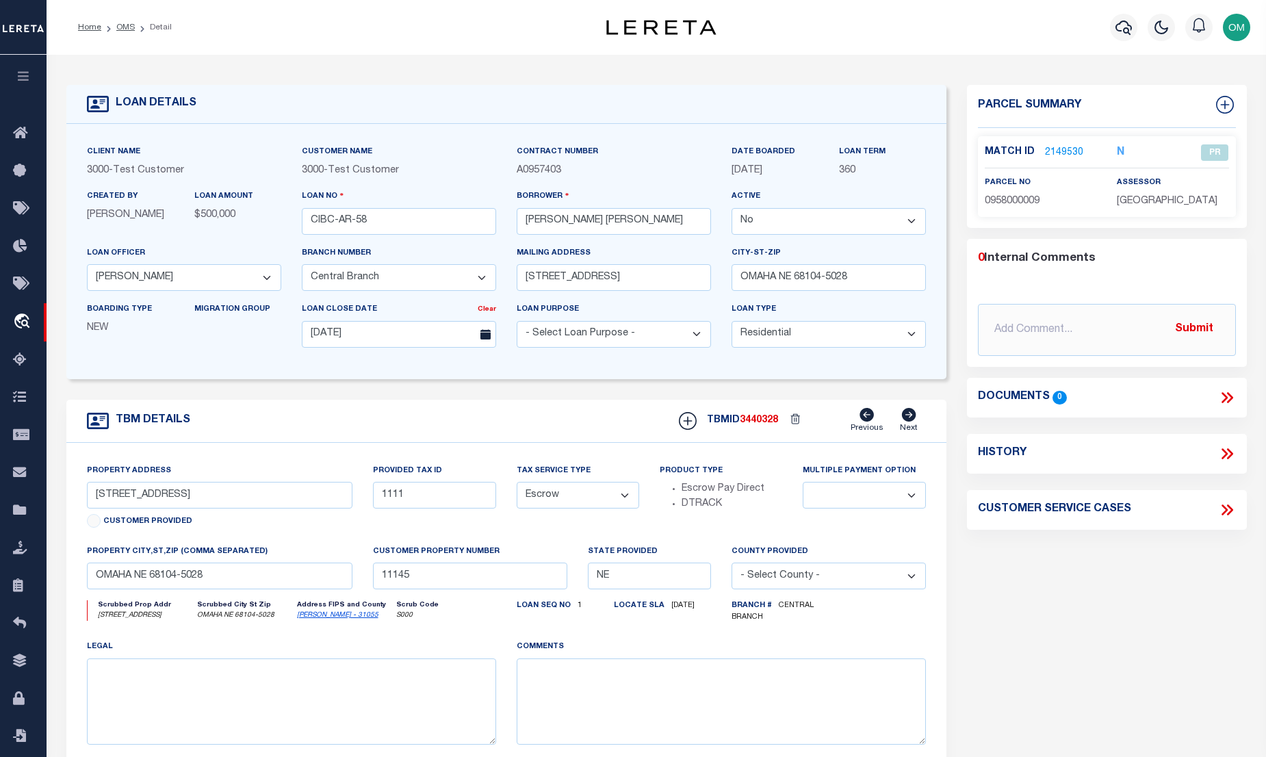
click at [804, 220] on select "Yes No" at bounding box center [829, 221] width 194 height 27
select select "True"
click at [737, 209] on select "Yes No" at bounding box center [829, 221] width 194 height 27
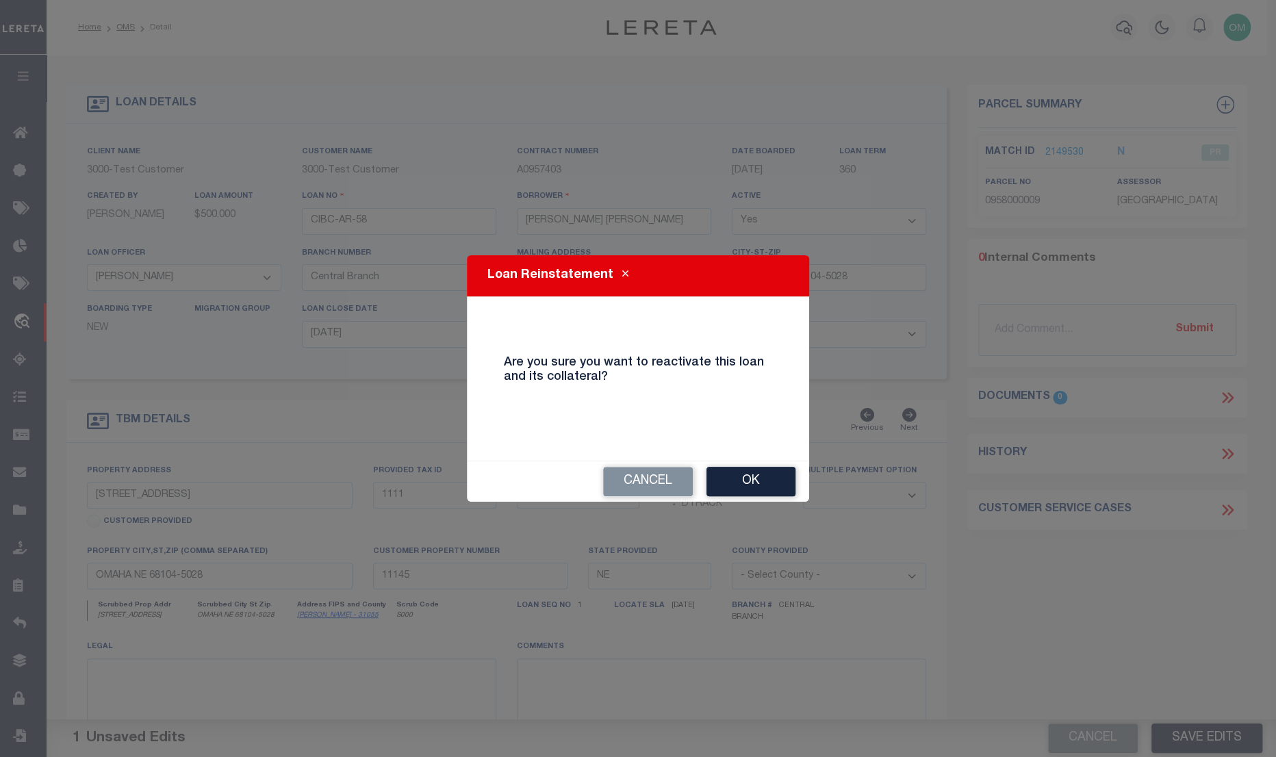
drag, startPoint x: 771, startPoint y: 476, endPoint x: 787, endPoint y: 477, distance: 16.5
click at [780, 477] on button "Ok" at bounding box center [750, 481] width 89 height 29
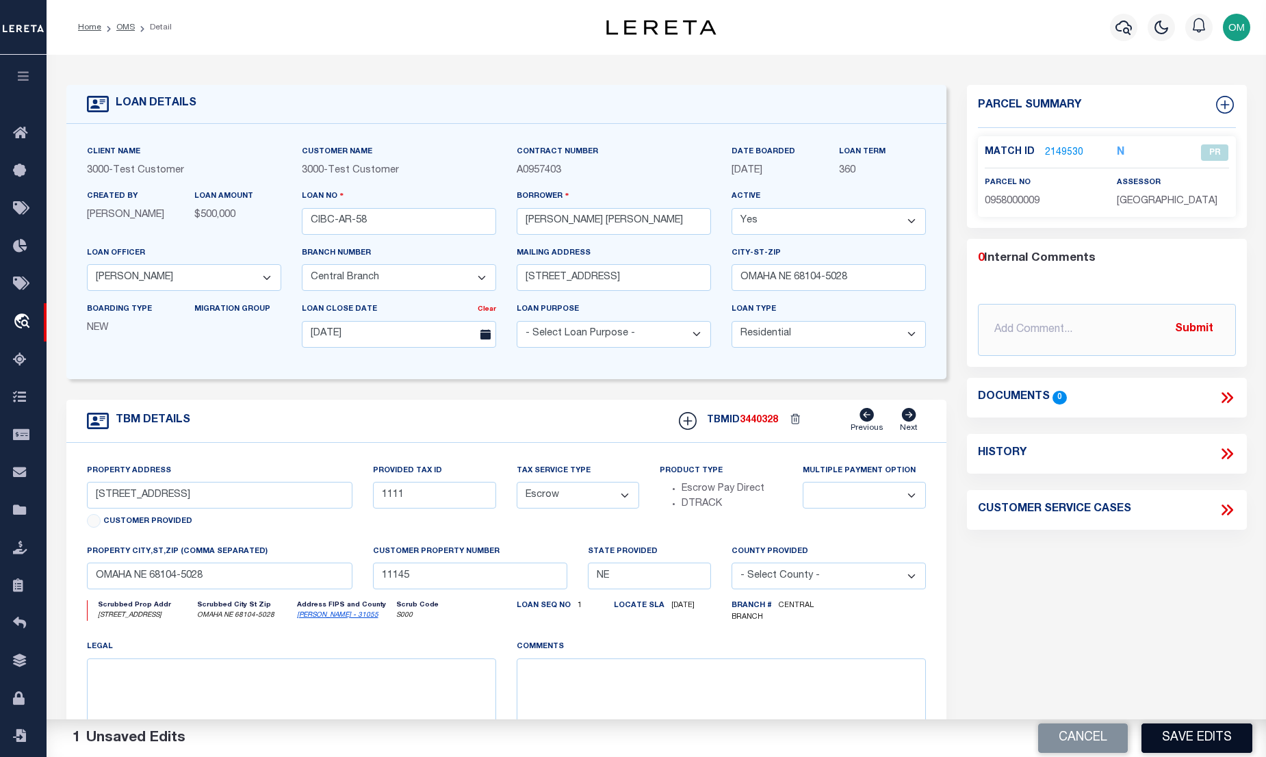
click at [1218, 737] on button "Save Edits" at bounding box center [1197, 737] width 111 height 29
click at [28, 72] on icon "button" at bounding box center [24, 76] width 16 height 12
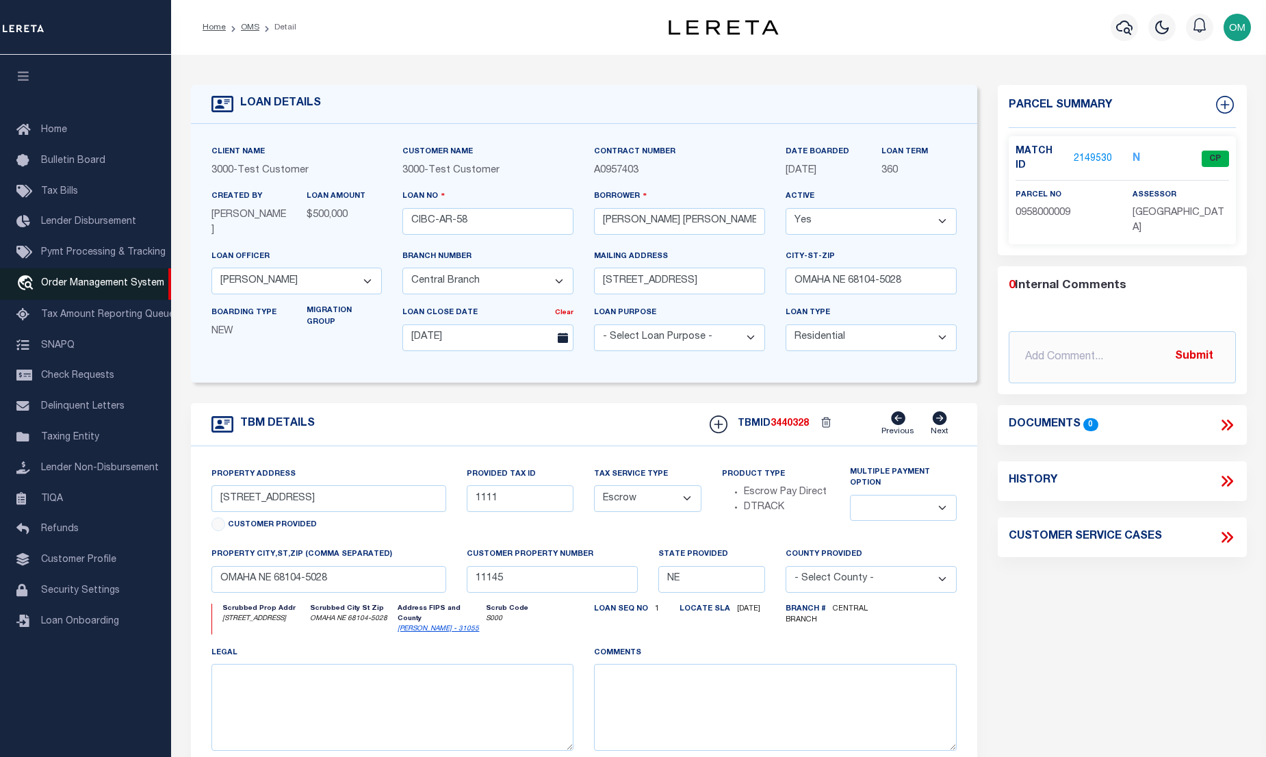
click at [120, 288] on span "Order Management System" at bounding box center [102, 284] width 123 height 10
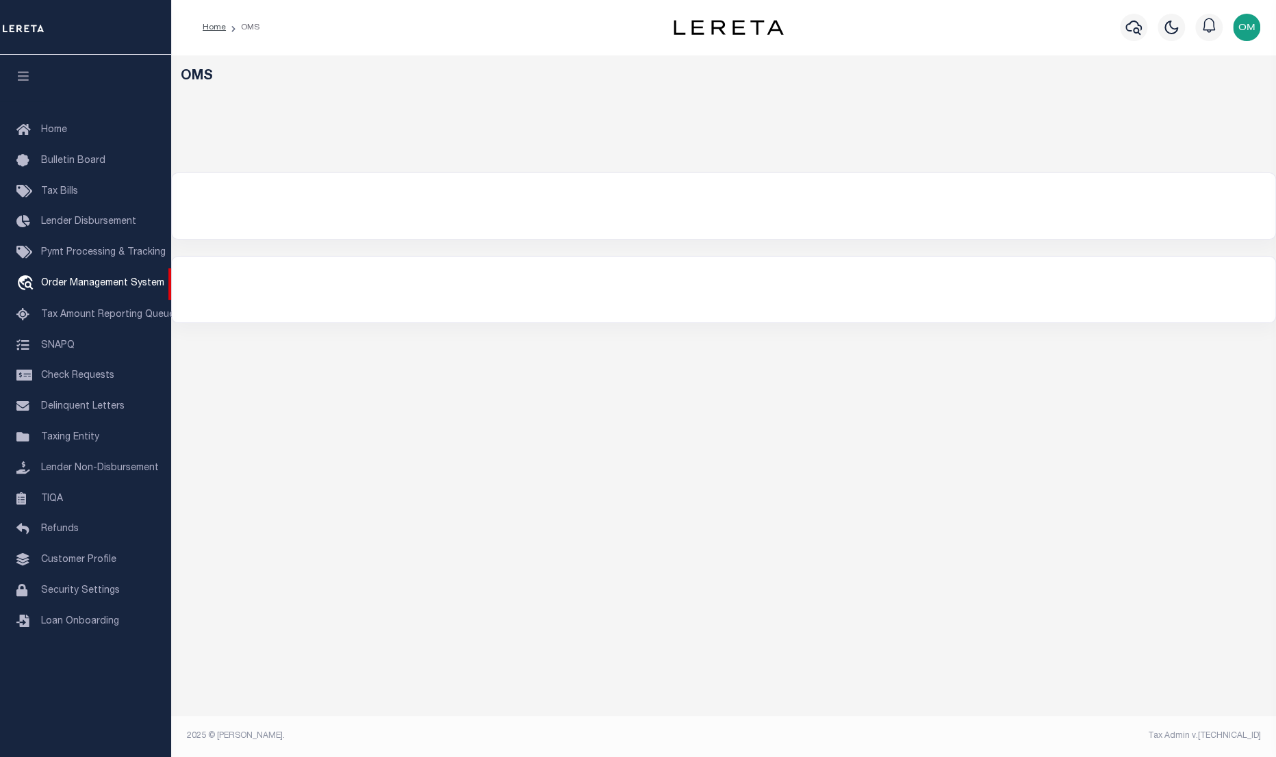
select select "200"
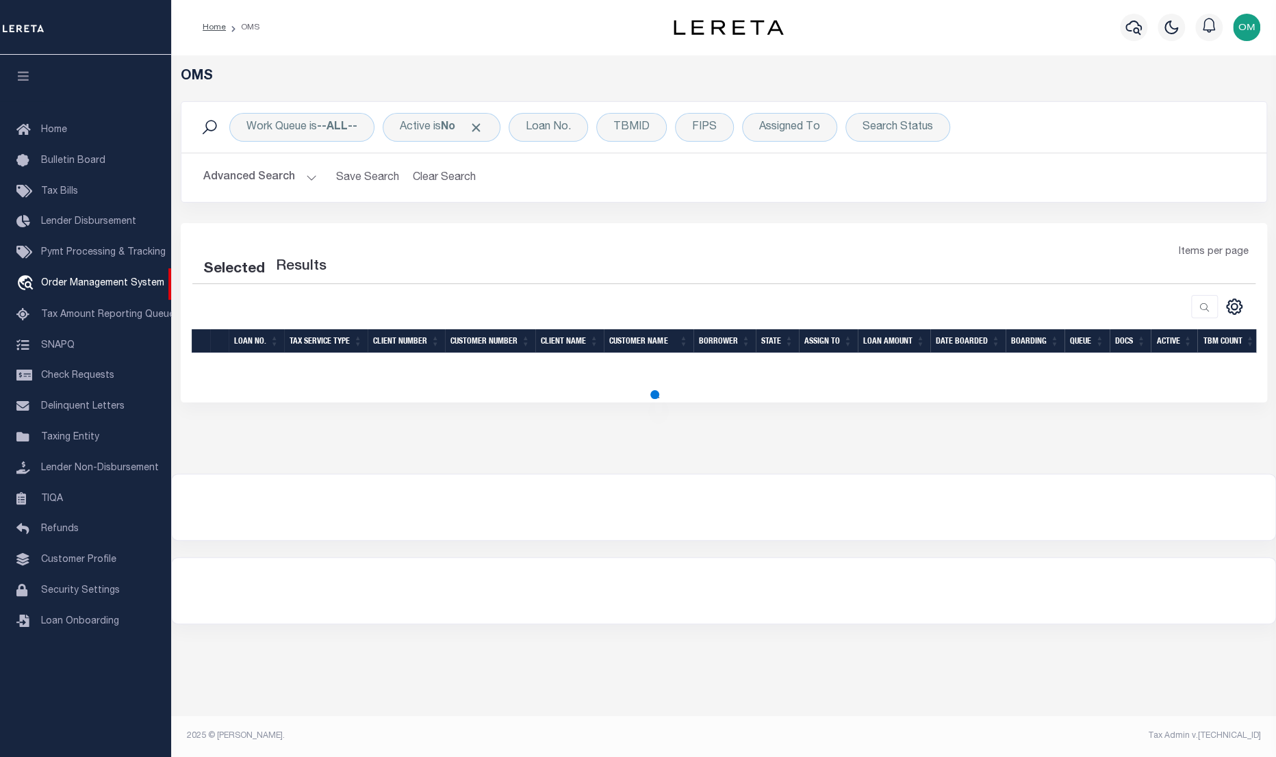
select select "200"
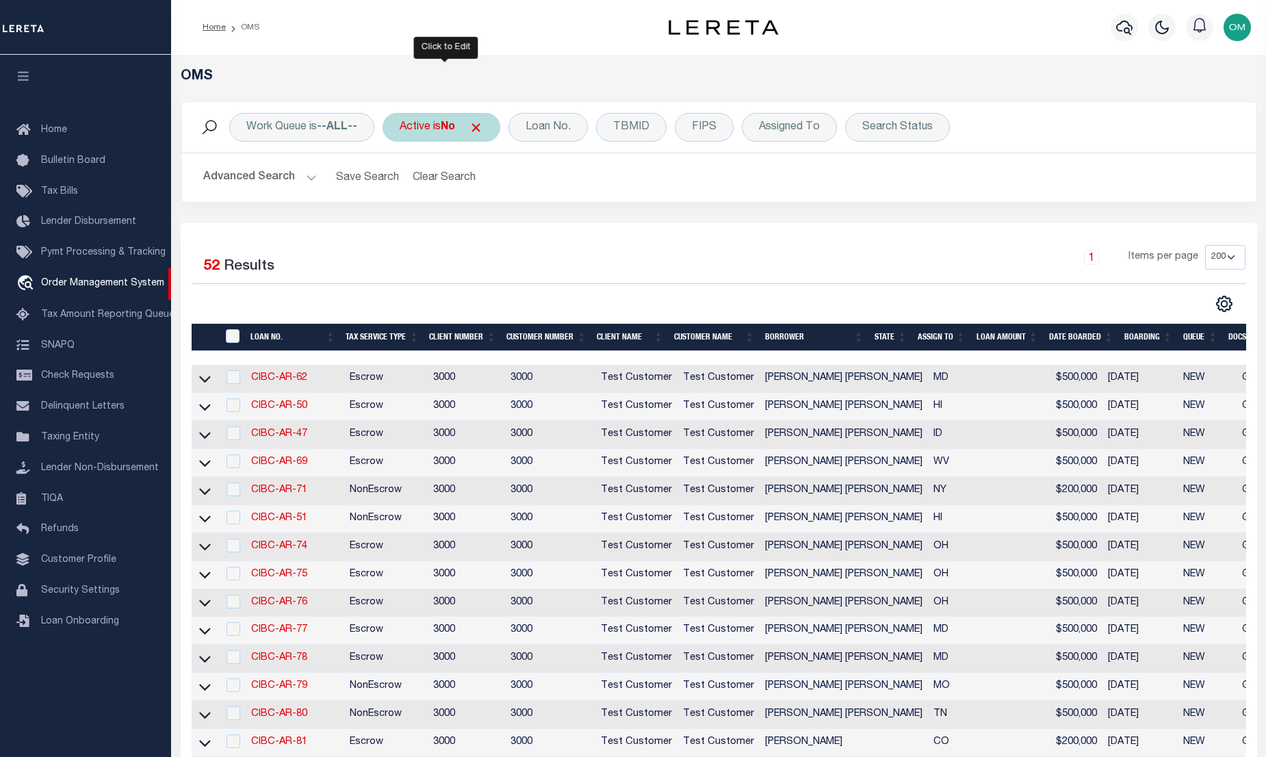
click at [461, 125] on div "Active is No" at bounding box center [442, 127] width 118 height 29
select select "false"
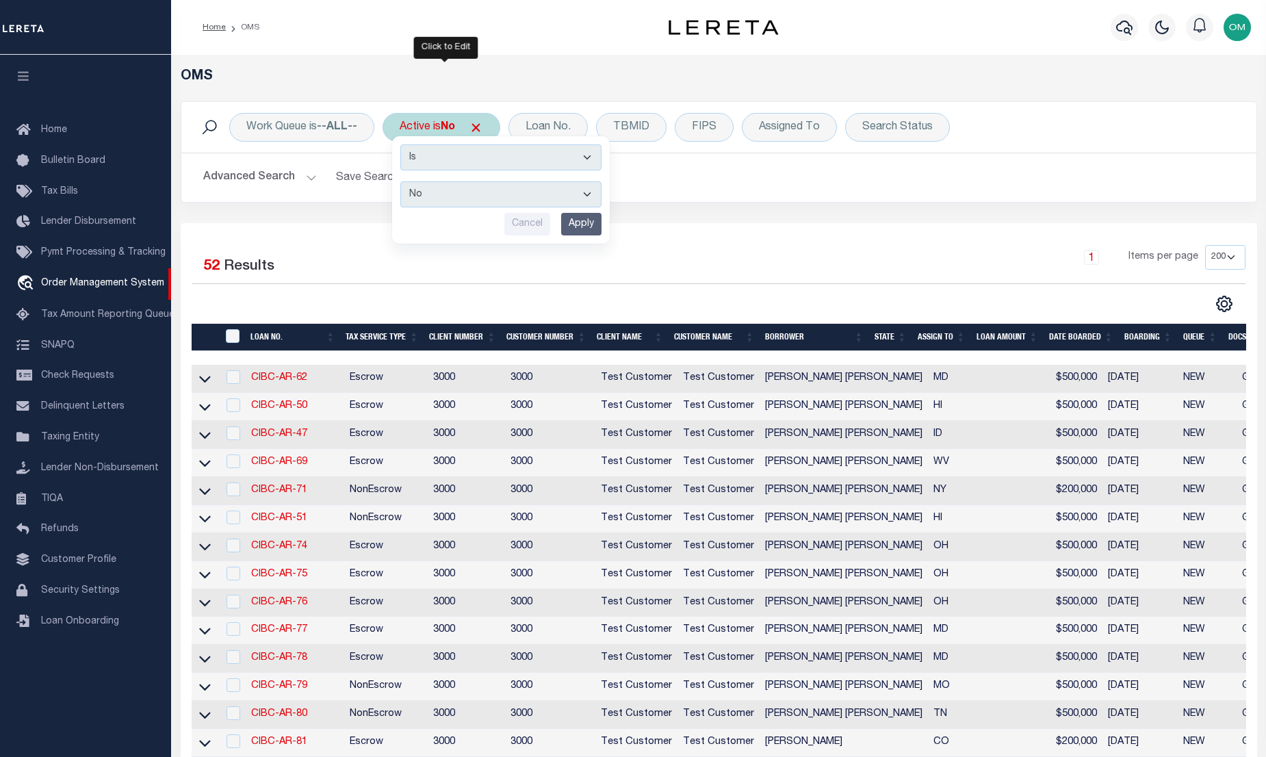
click at [600, 217] on input "Apply" at bounding box center [581, 224] width 40 height 23
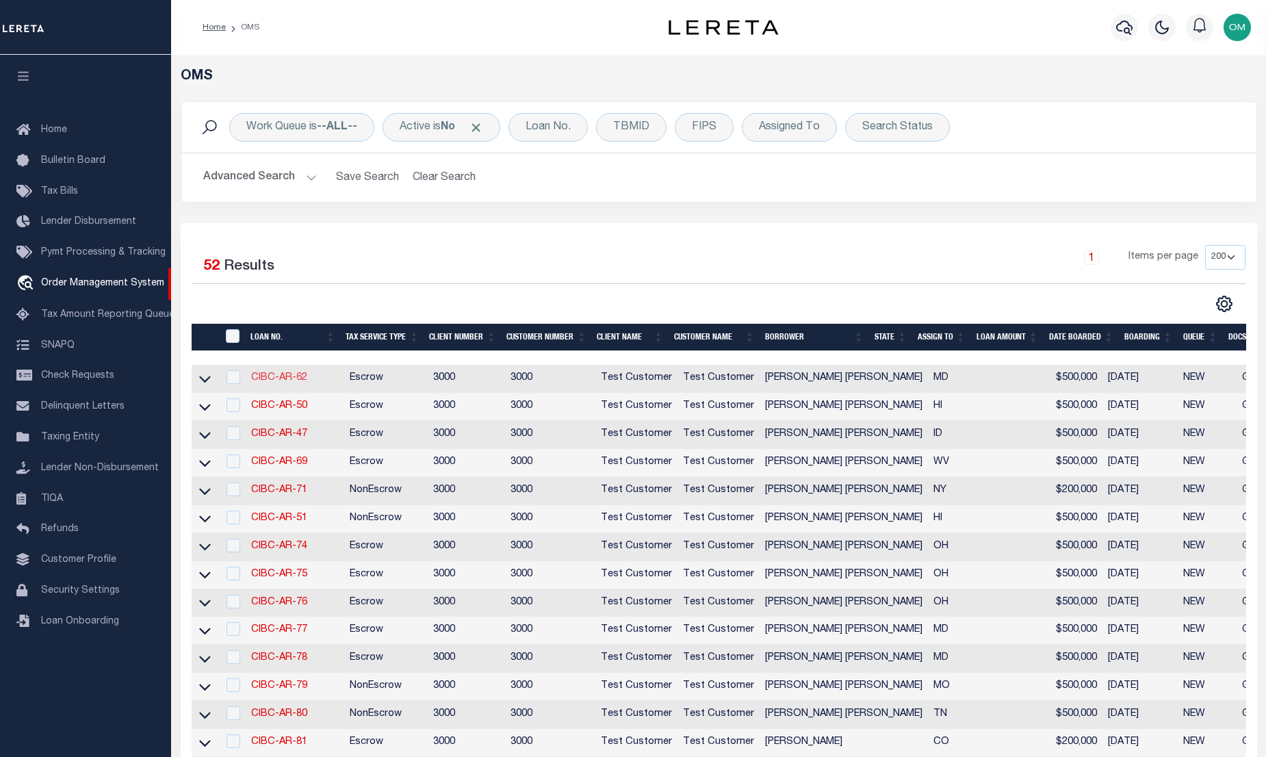
click at [280, 379] on link "CIBC-AR-62" at bounding box center [279, 378] width 56 height 10
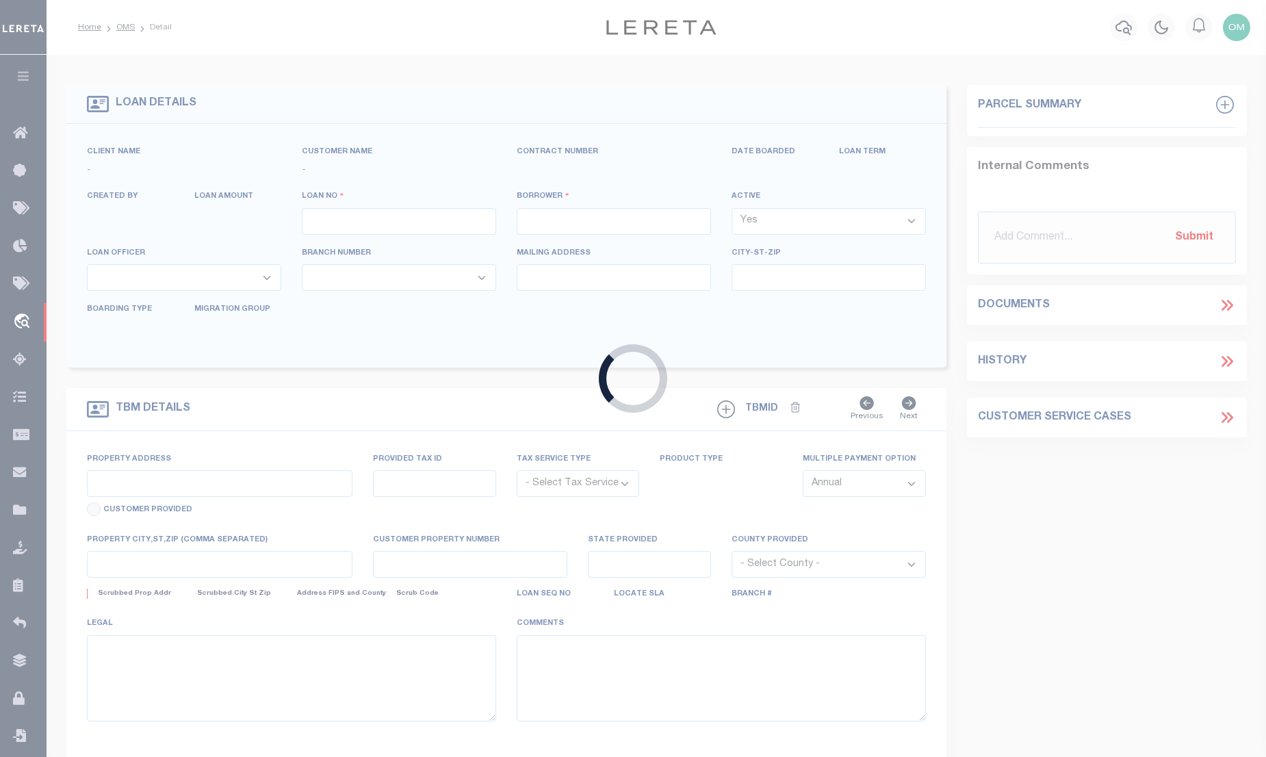
type input "CIBC-AR-62"
type input "[PERSON_NAME] [PERSON_NAME]"
select select "False"
select select
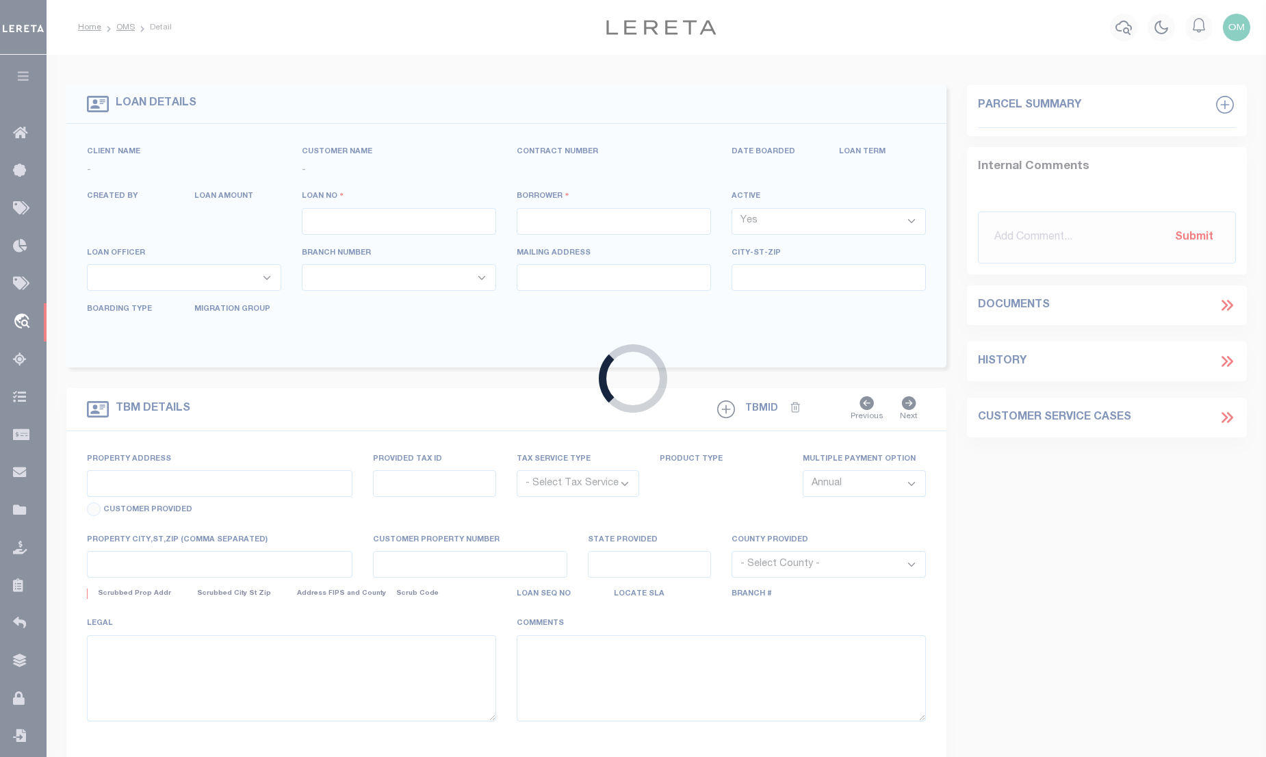
type input "7005 NATELLI WOODS LN"
type input "BETHESDA MD 20817-3925"
type input "[DATE]"
select select "10"
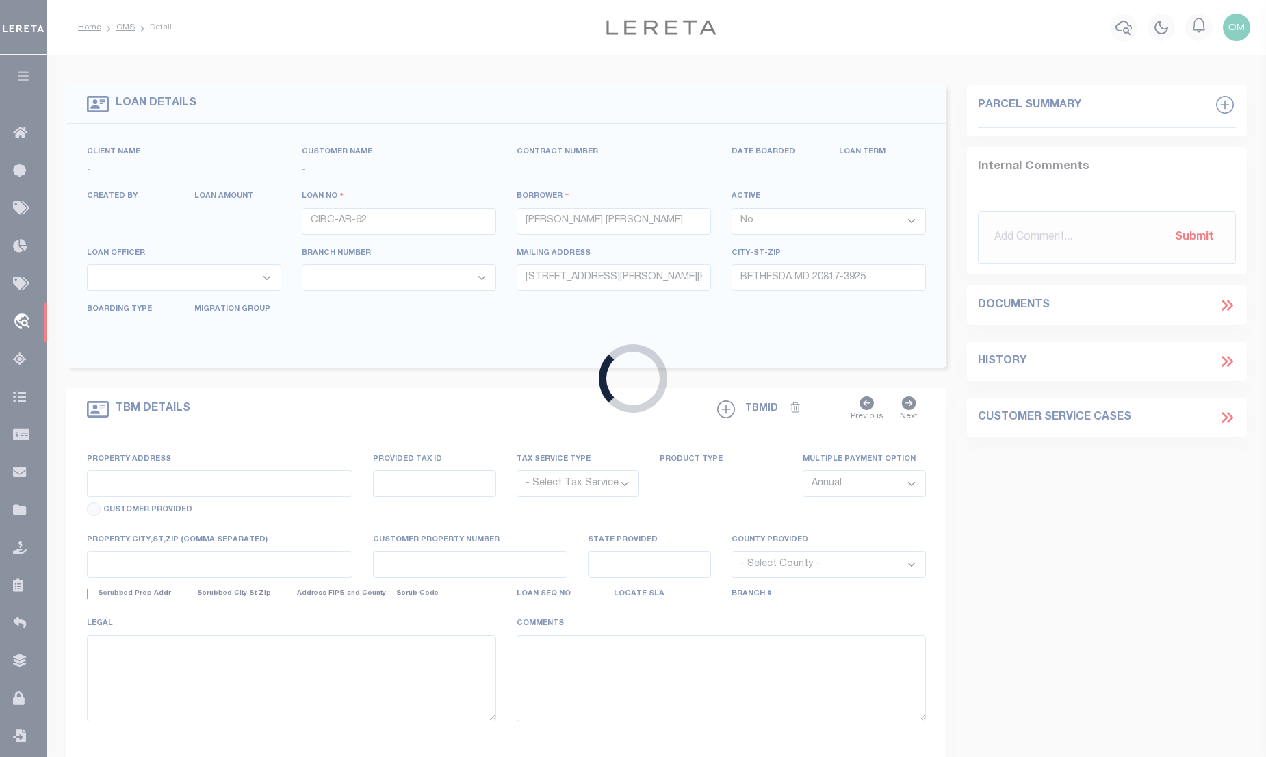
select select "Escrow"
select select "127537"
select select "25317"
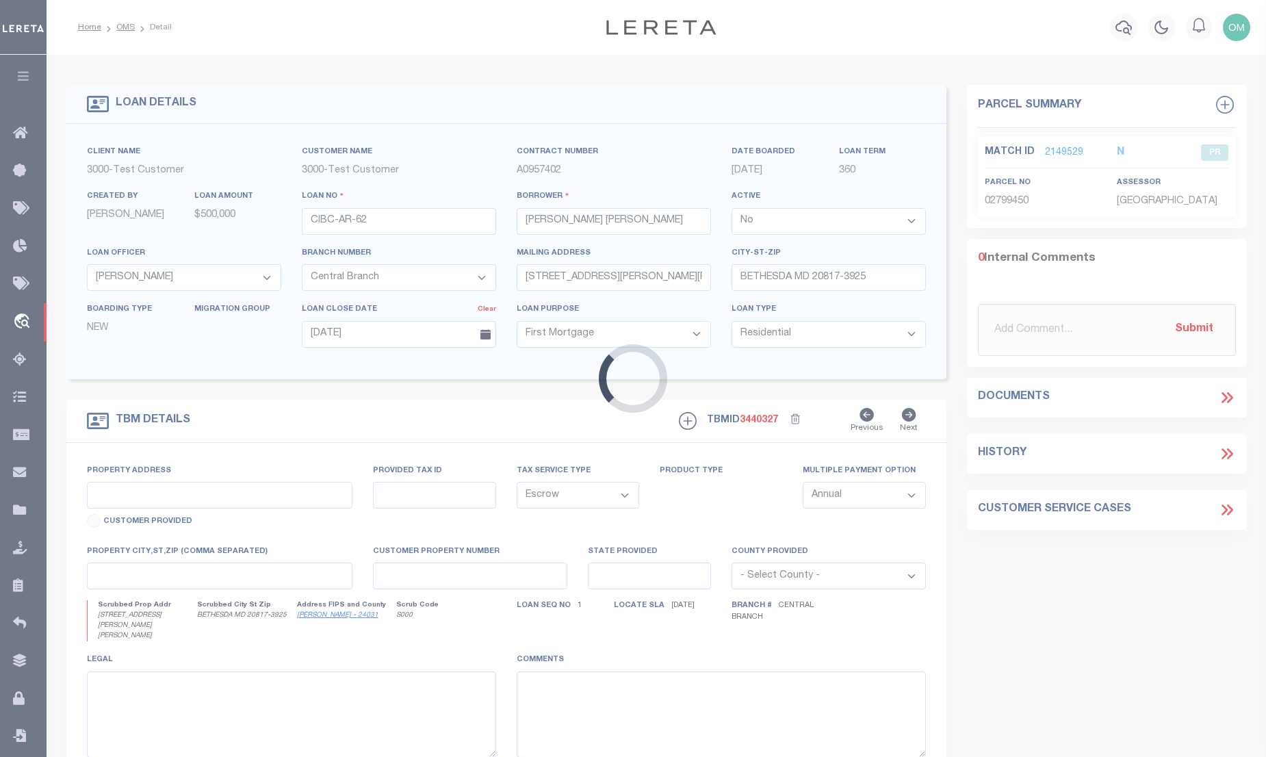
type input "7005 NATELLI WOODS LN"
type input "1111"
select select "2"
type input "BETHESDA MD 20817-3925"
type input "11145"
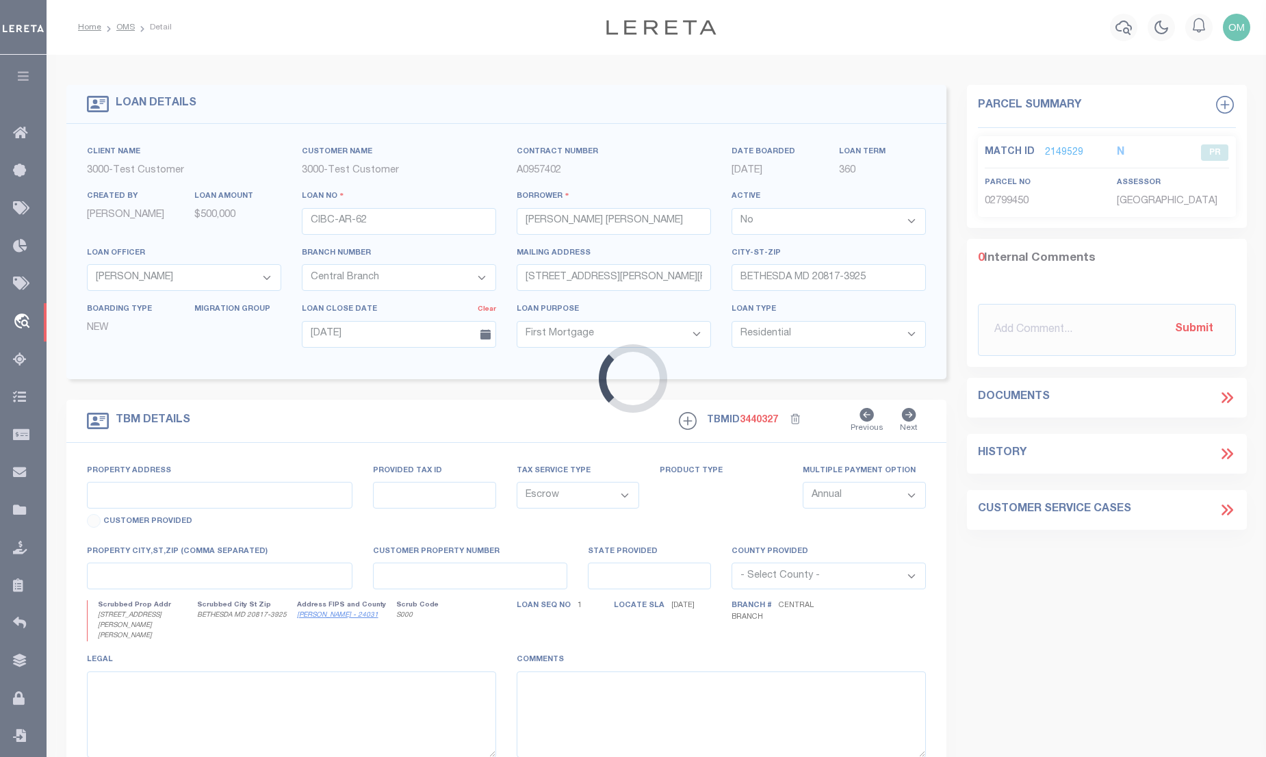
type input "MD"
select select
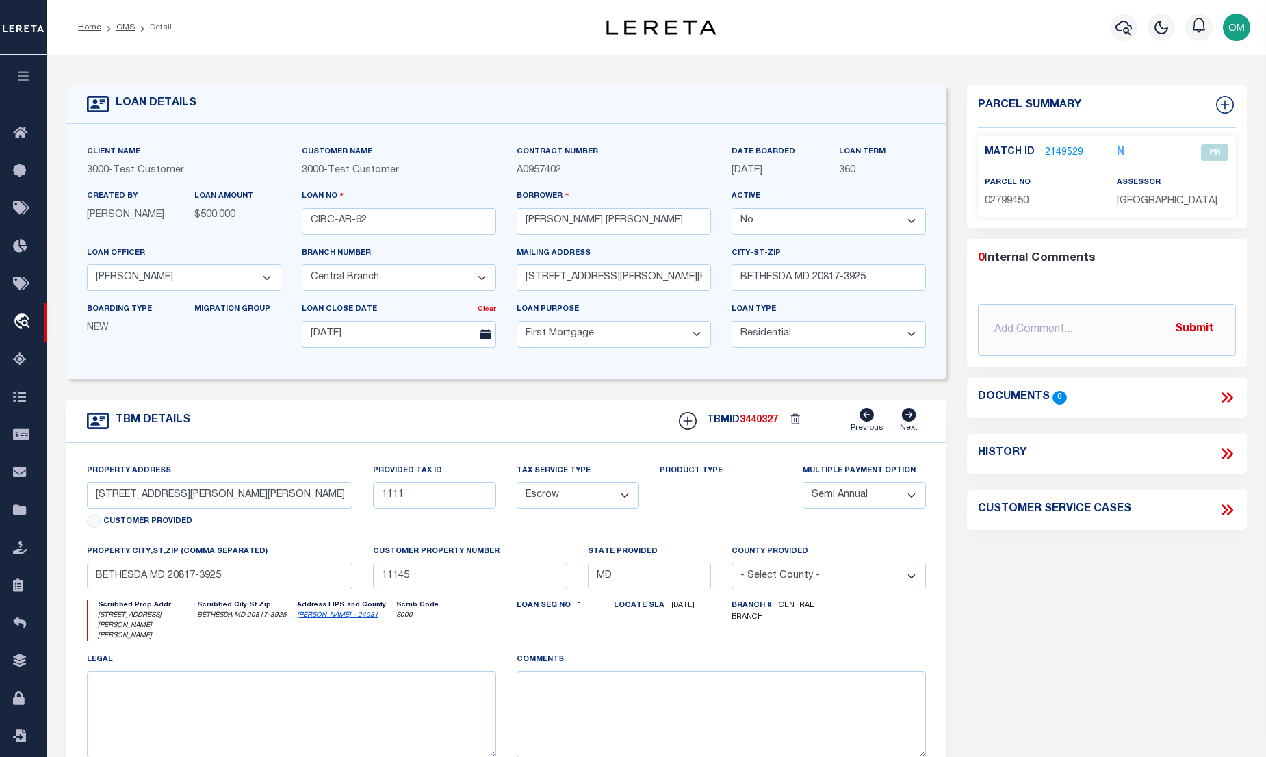
click at [776, 219] on select "Yes No" at bounding box center [829, 221] width 194 height 27
select select "True"
click at [737, 209] on select "Yes No" at bounding box center [829, 221] width 194 height 27
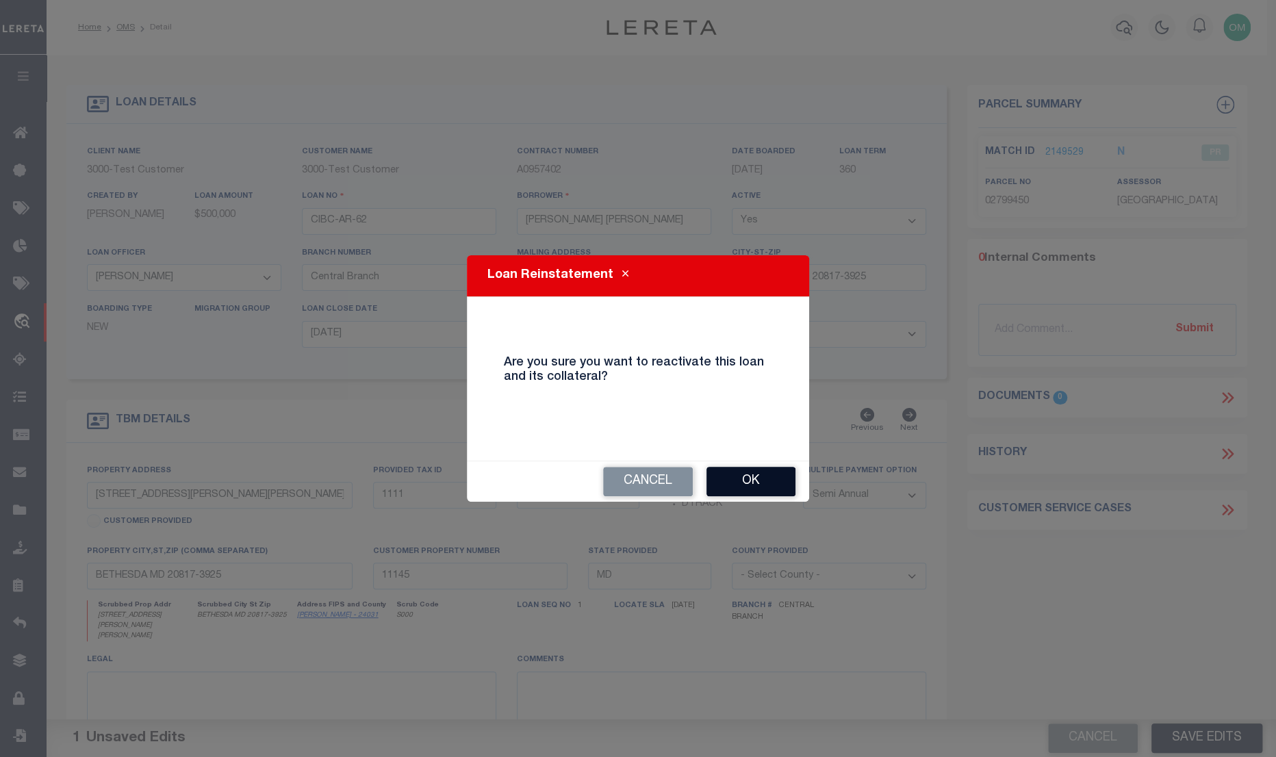
drag, startPoint x: 783, startPoint y: 474, endPoint x: 804, endPoint y: 478, distance: 20.8
click at [785, 474] on button "Ok" at bounding box center [750, 481] width 89 height 29
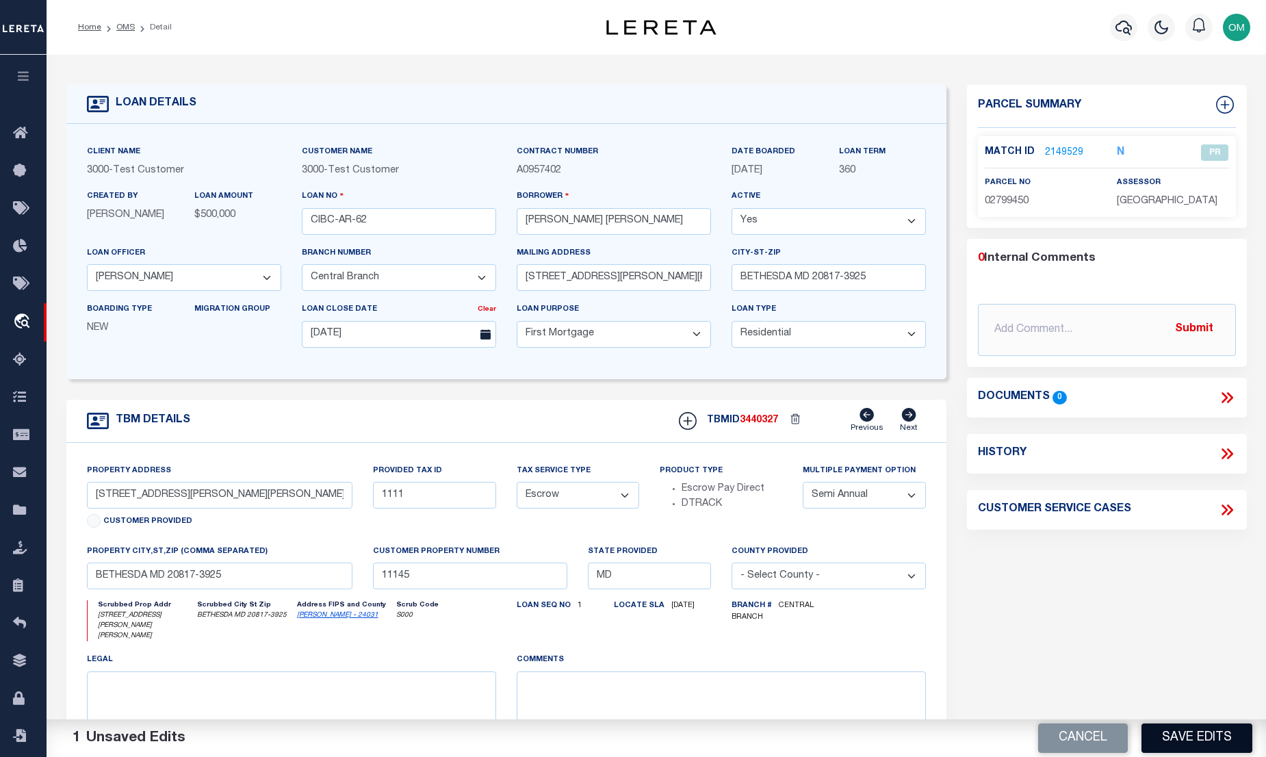
click at [1204, 730] on button "Save Edits" at bounding box center [1197, 737] width 111 height 29
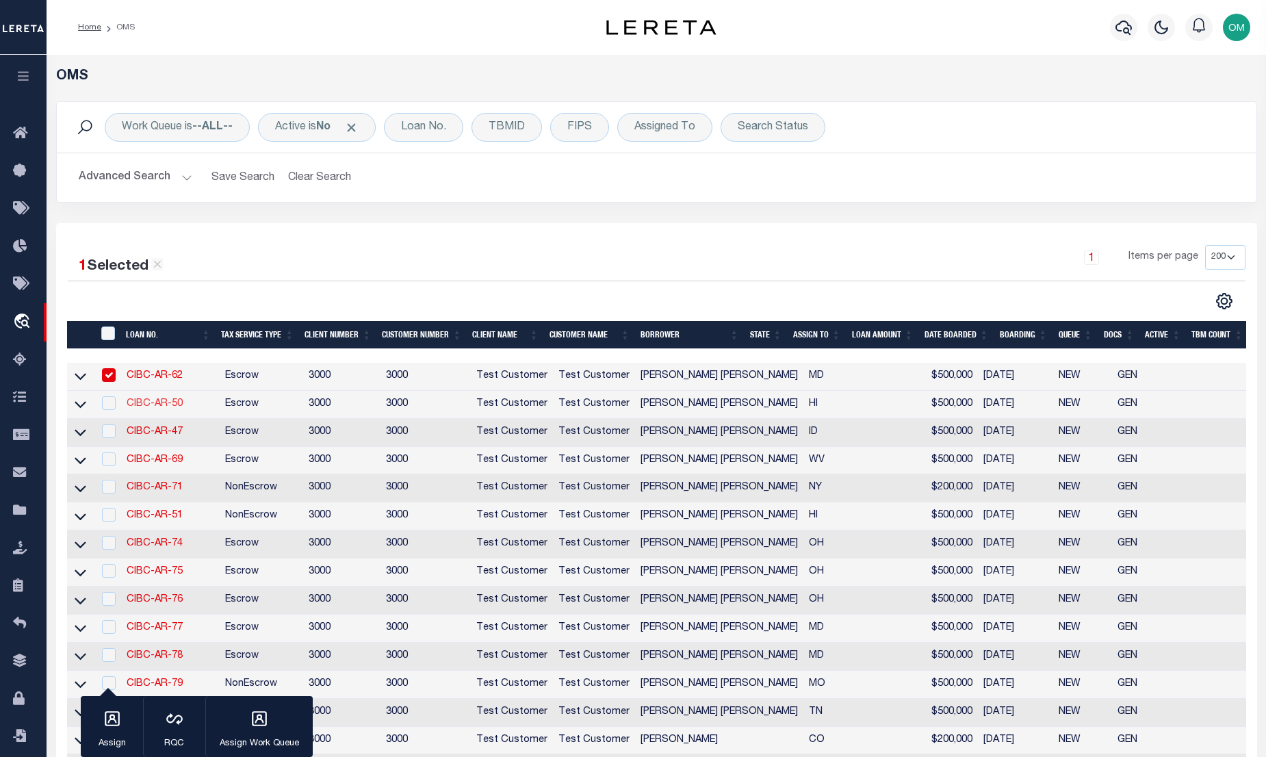
click at [154, 403] on link "CIBC-AR-50" at bounding box center [155, 404] width 56 height 10
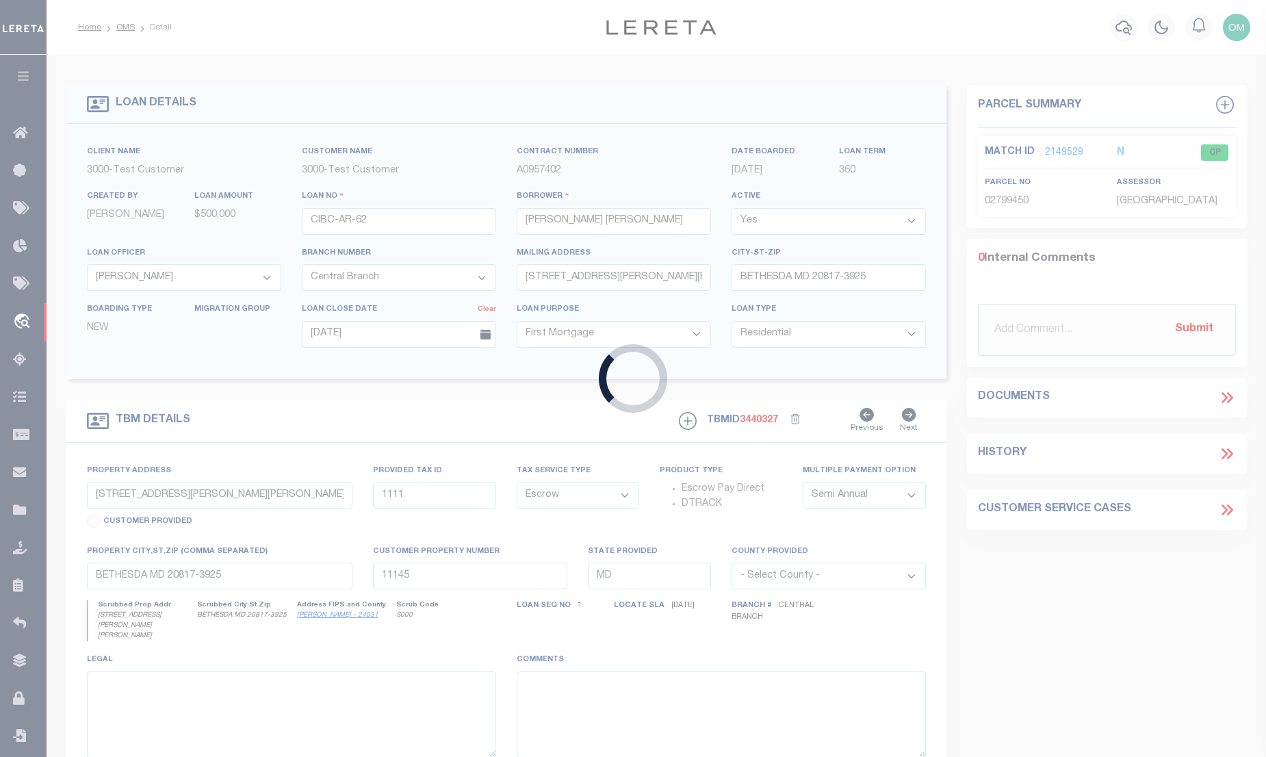
type input "CIBC-AR-50"
select select "False"
select select "25316"
type input "277 HEMPSTEAD RD"
type input "SPRING VALLEY NY 10977-1823"
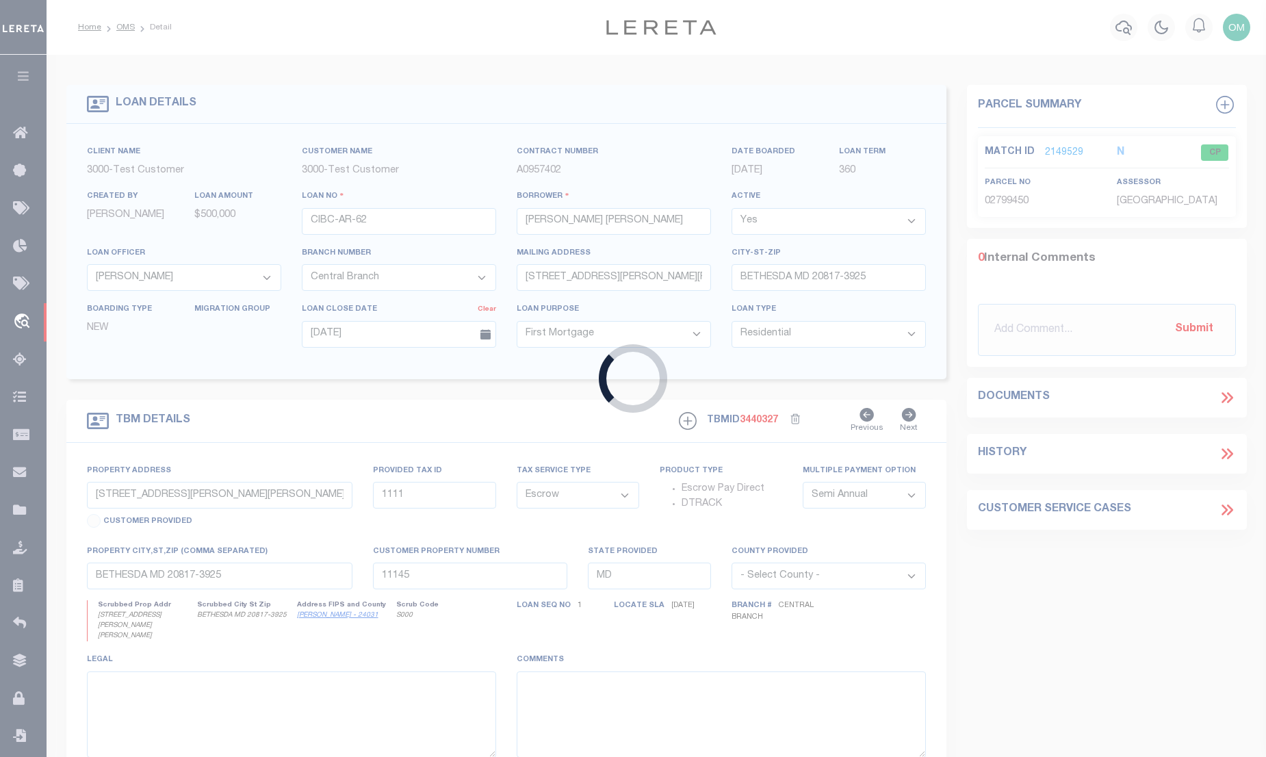
type input "06/04/2025"
select select
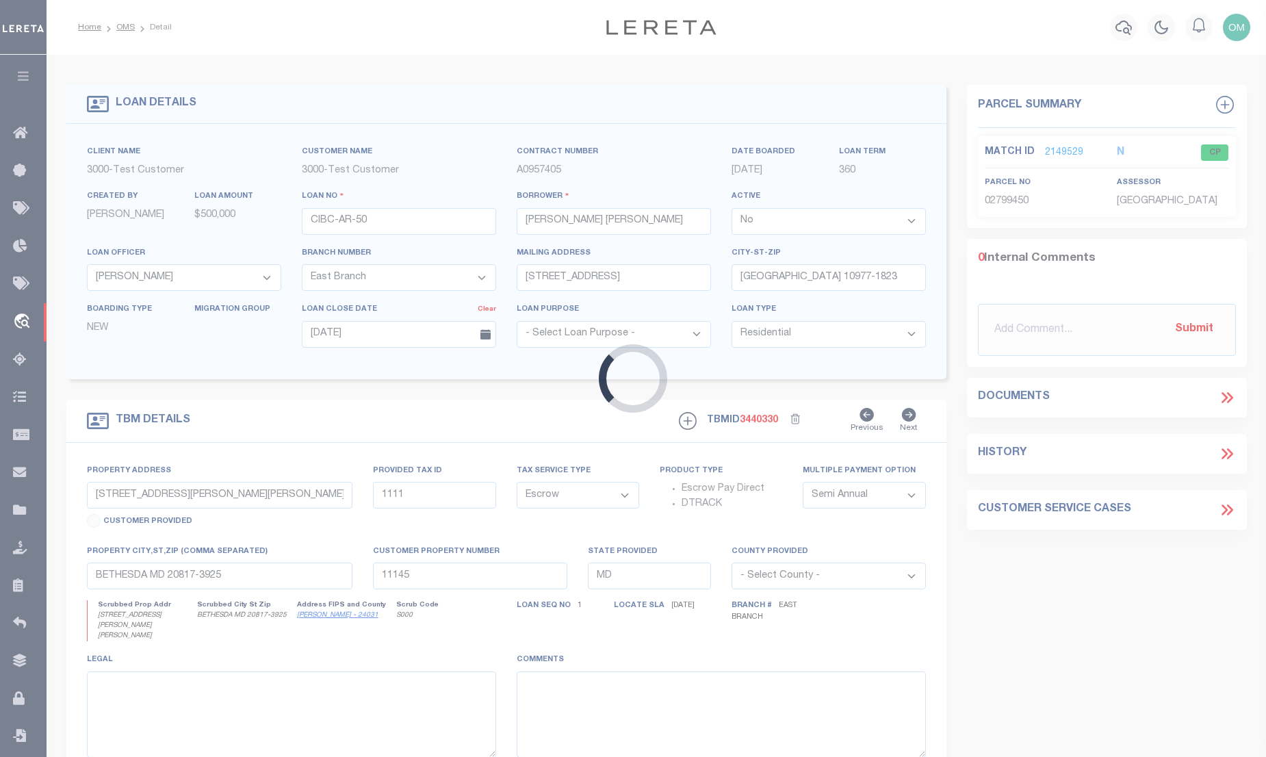
type input "1 KEAHOLE PL APT 3512"
select select
type input "HONOLULU HI 96825-3425"
type input "HI"
select select "127537"
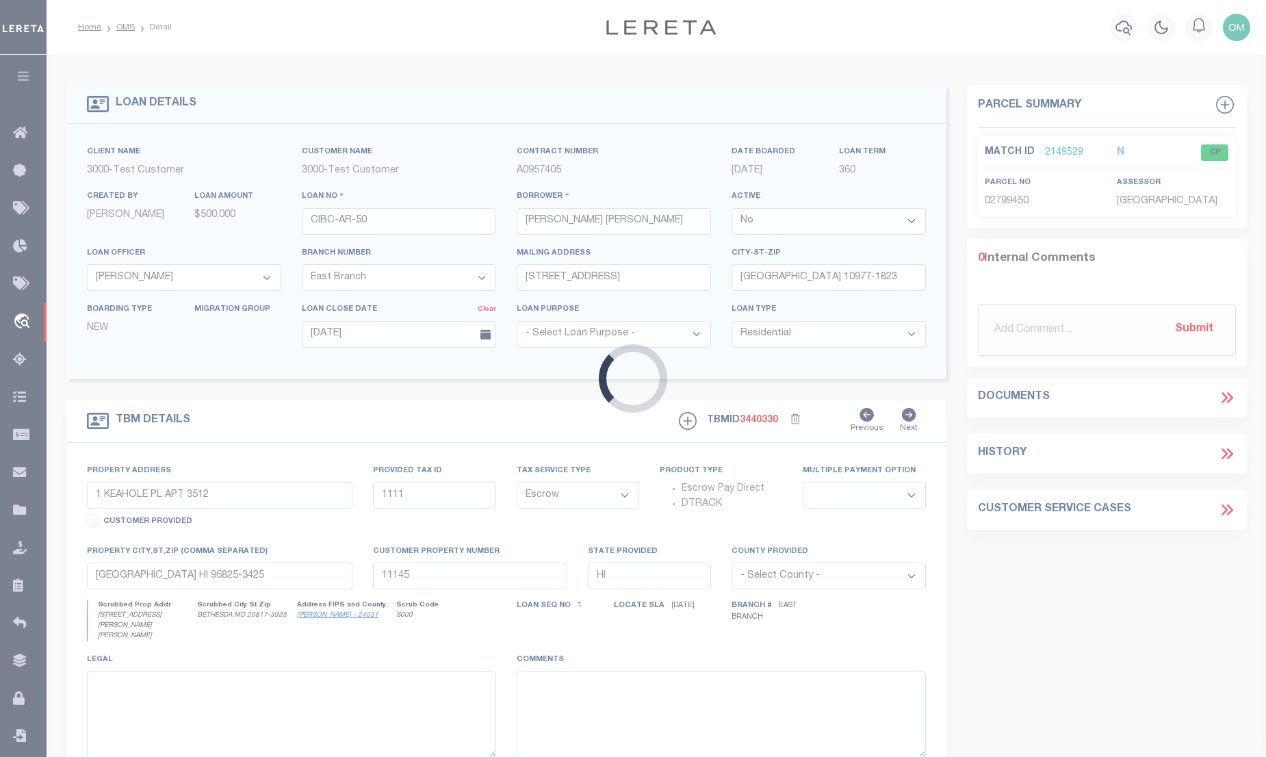
select select "25316"
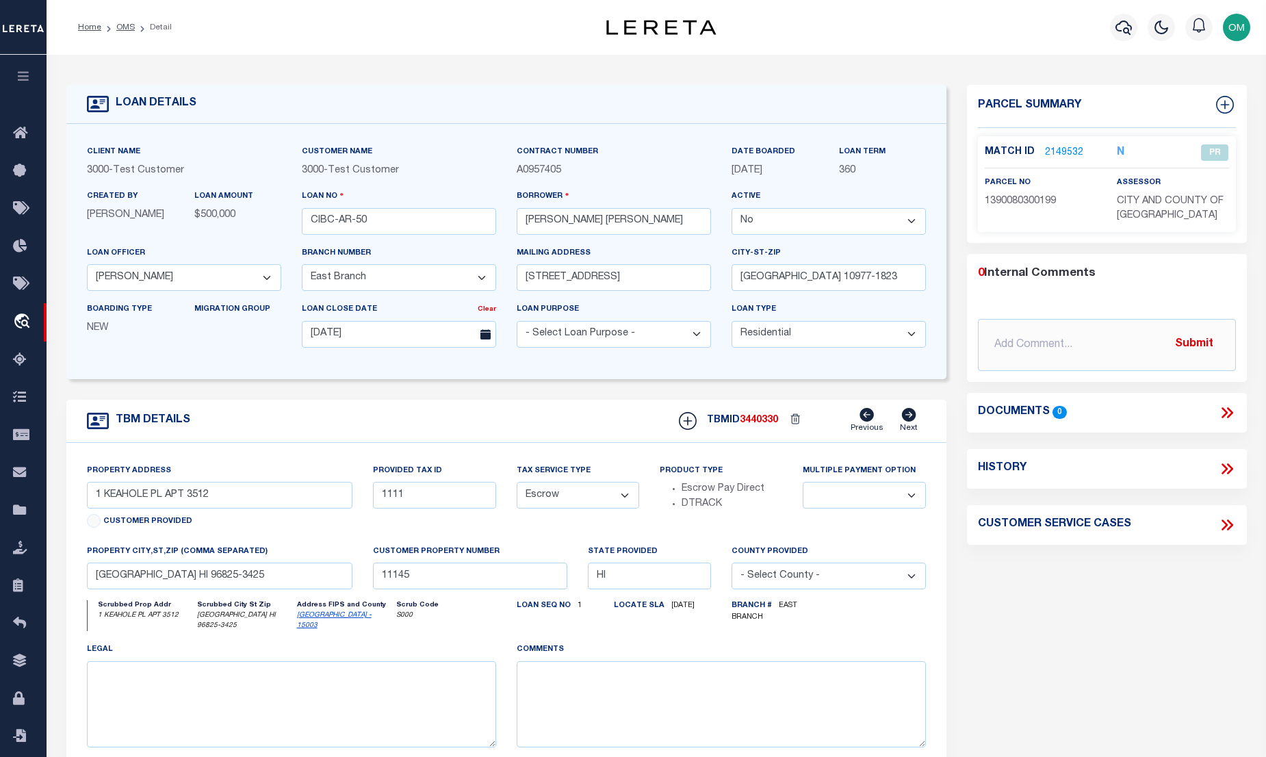
click at [763, 217] on select "Yes No" at bounding box center [829, 221] width 194 height 27
select select "True"
click at [737, 209] on select "Yes No" at bounding box center [829, 221] width 194 height 27
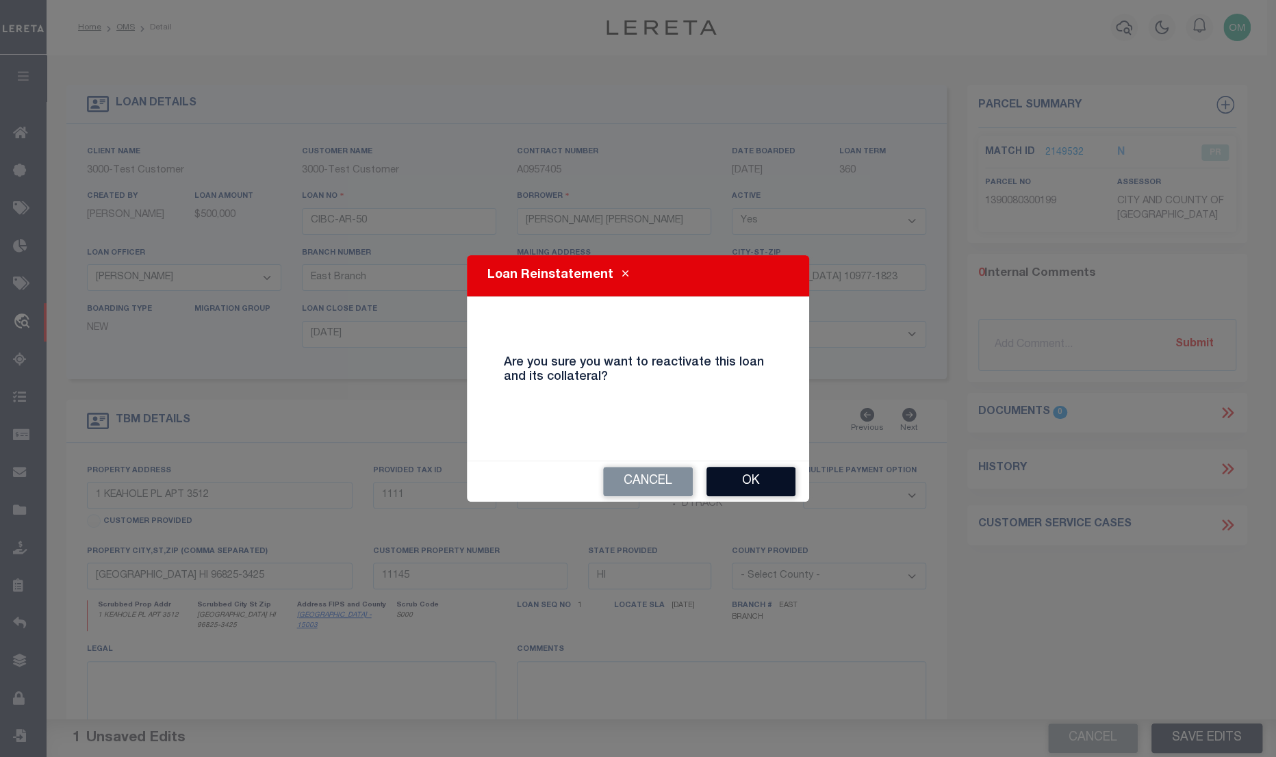
click at [738, 487] on button "Ok" at bounding box center [750, 481] width 89 height 29
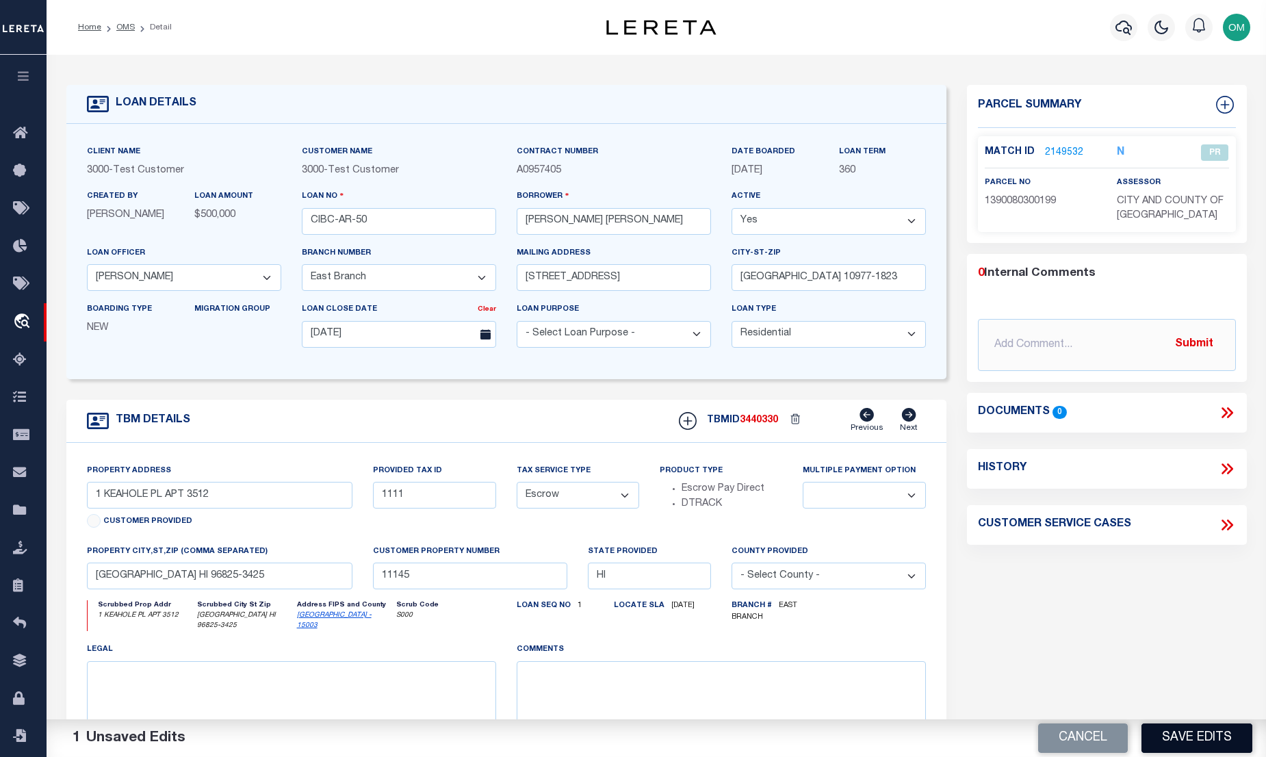
click at [1197, 739] on button "Save Edits" at bounding box center [1197, 737] width 111 height 29
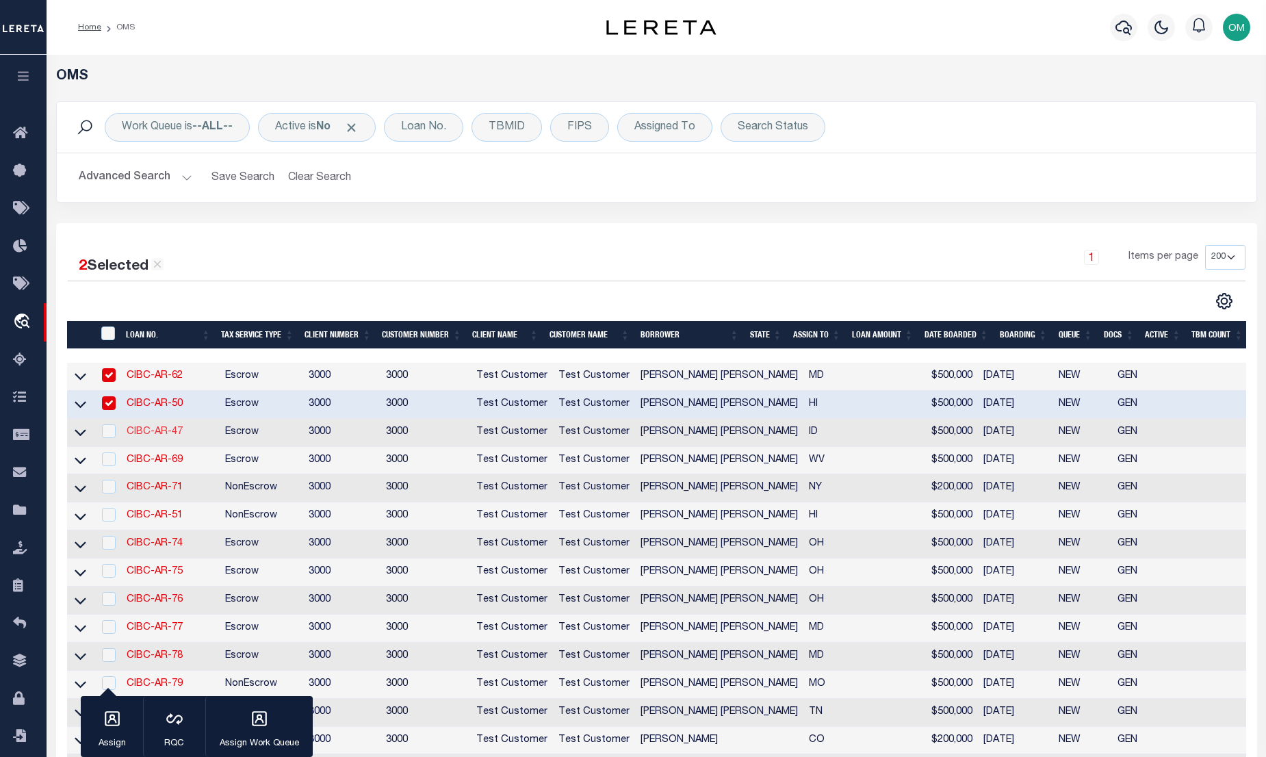
click at [154, 433] on link "CIBC-AR-47" at bounding box center [155, 432] width 56 height 10
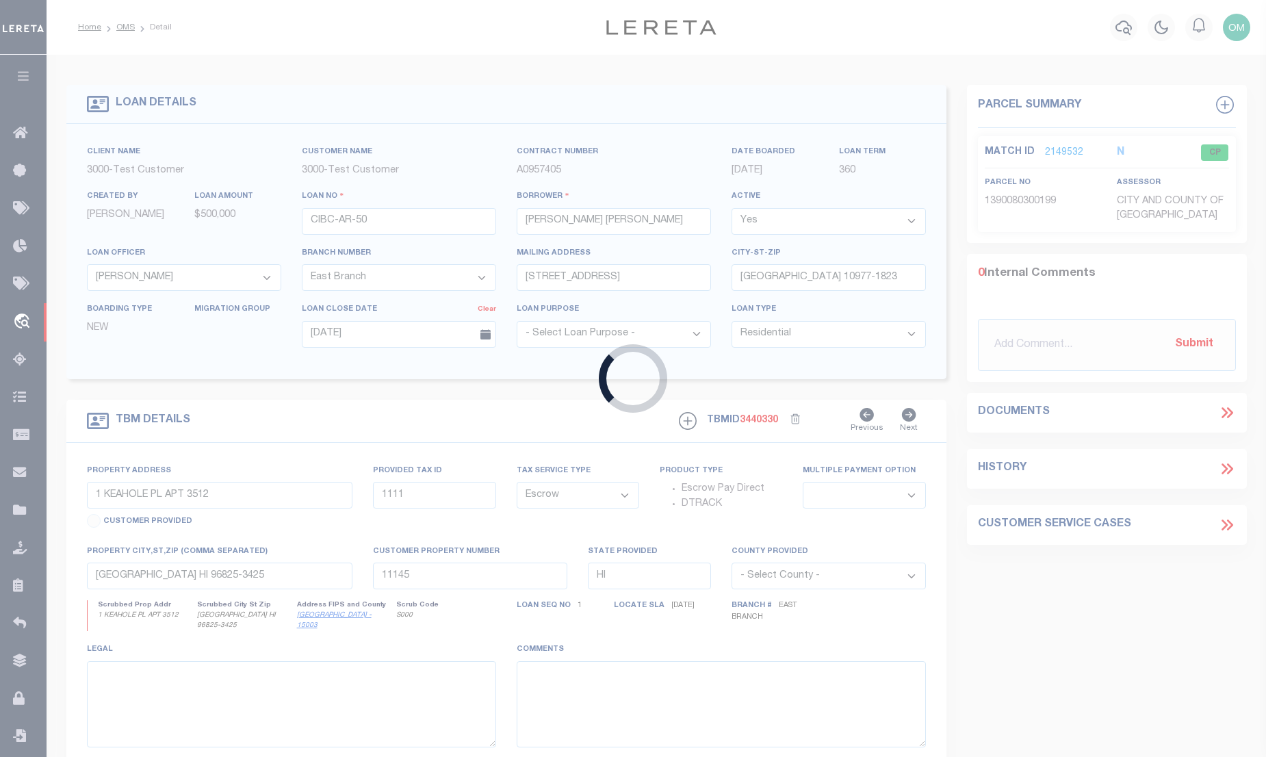
type input "CIBC-AR-47"
select select "False"
select select "127536"
type input "06/03/2025"
select select "200"
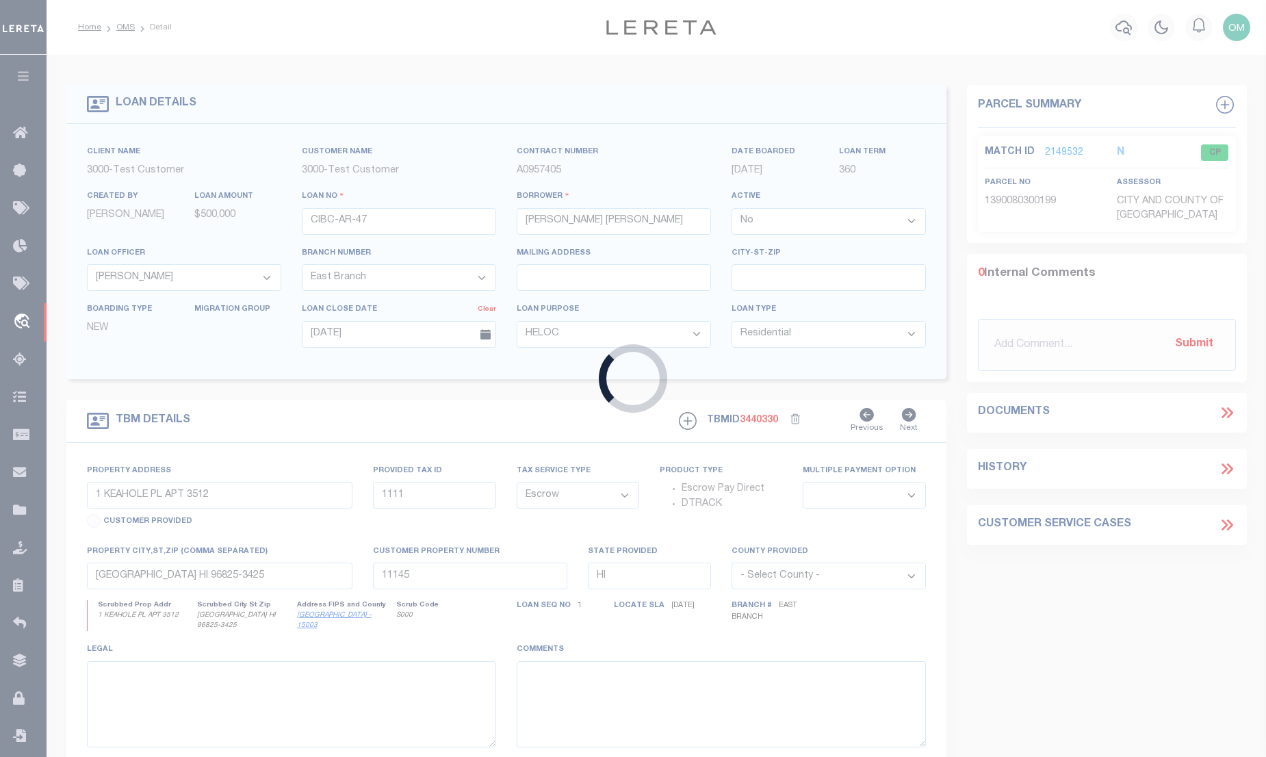
type input "1204 W BELKNAP DR"
select select
type input "NAMPA ID 83686-5795"
type input "ID"
select select "127536"
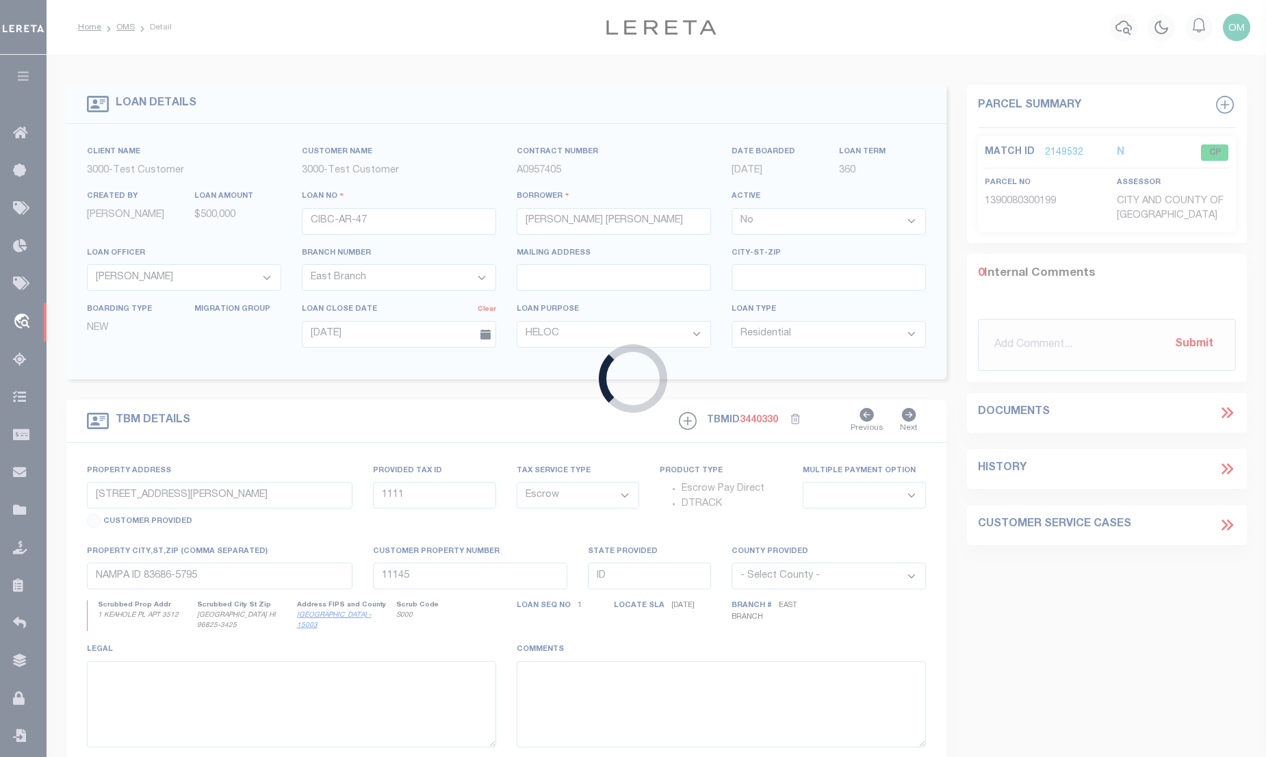
select select "25316"
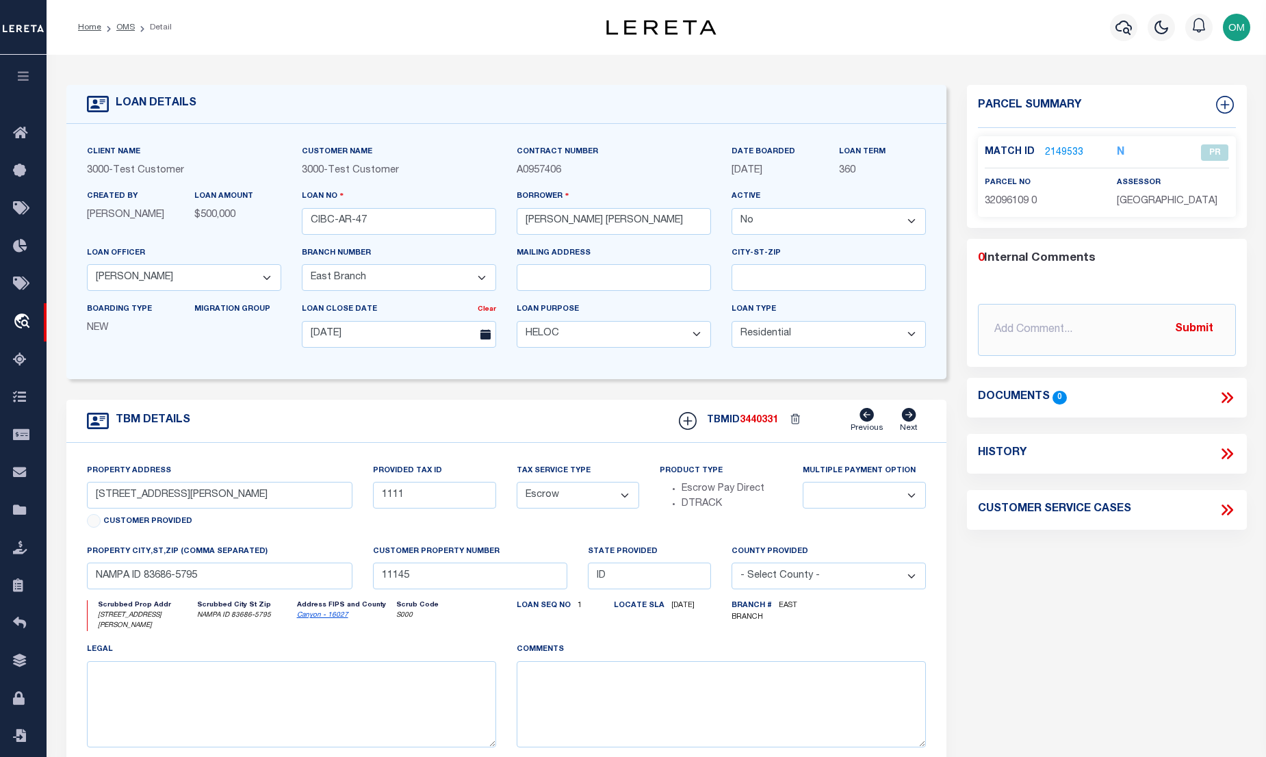
click at [791, 222] on select "Yes No" at bounding box center [829, 221] width 194 height 27
select select "True"
click at [737, 209] on select "Yes No" at bounding box center [829, 221] width 194 height 27
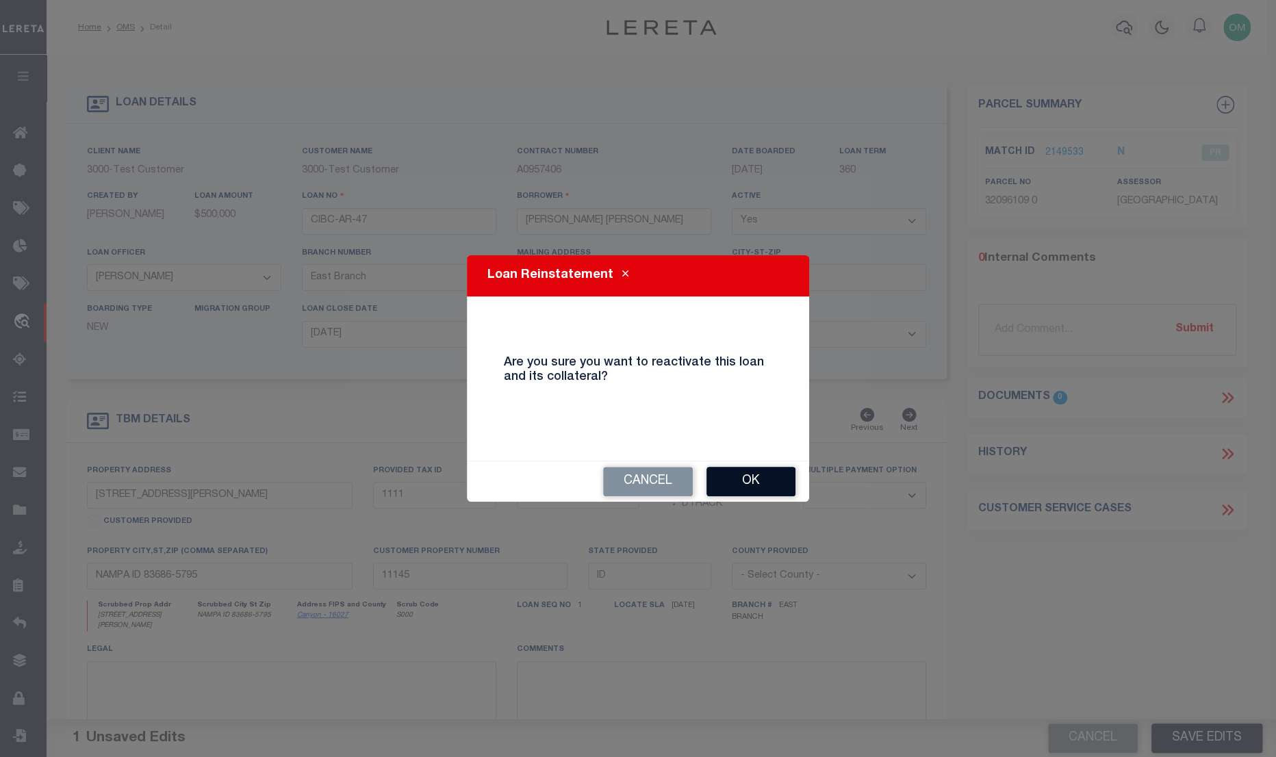
click at [739, 482] on button "Ok" at bounding box center [750, 481] width 89 height 29
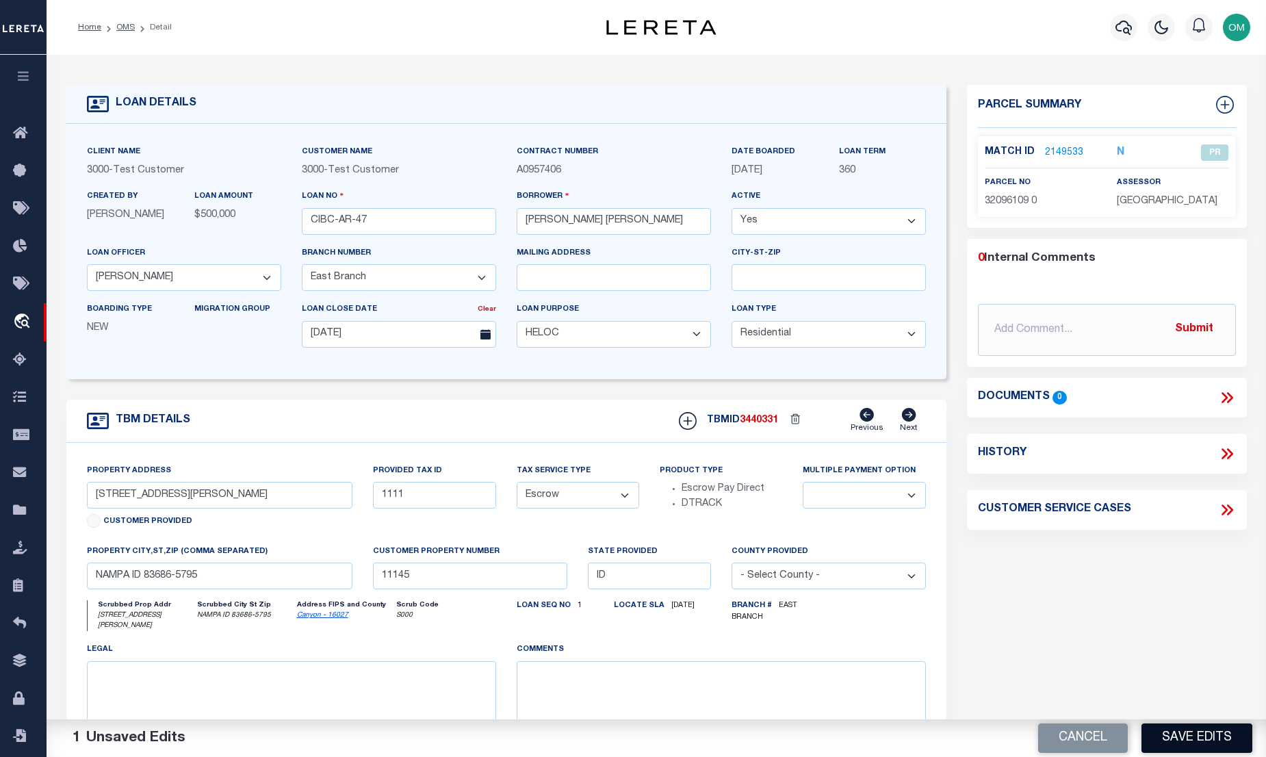
click at [1196, 733] on button "Save Edits" at bounding box center [1197, 737] width 111 height 29
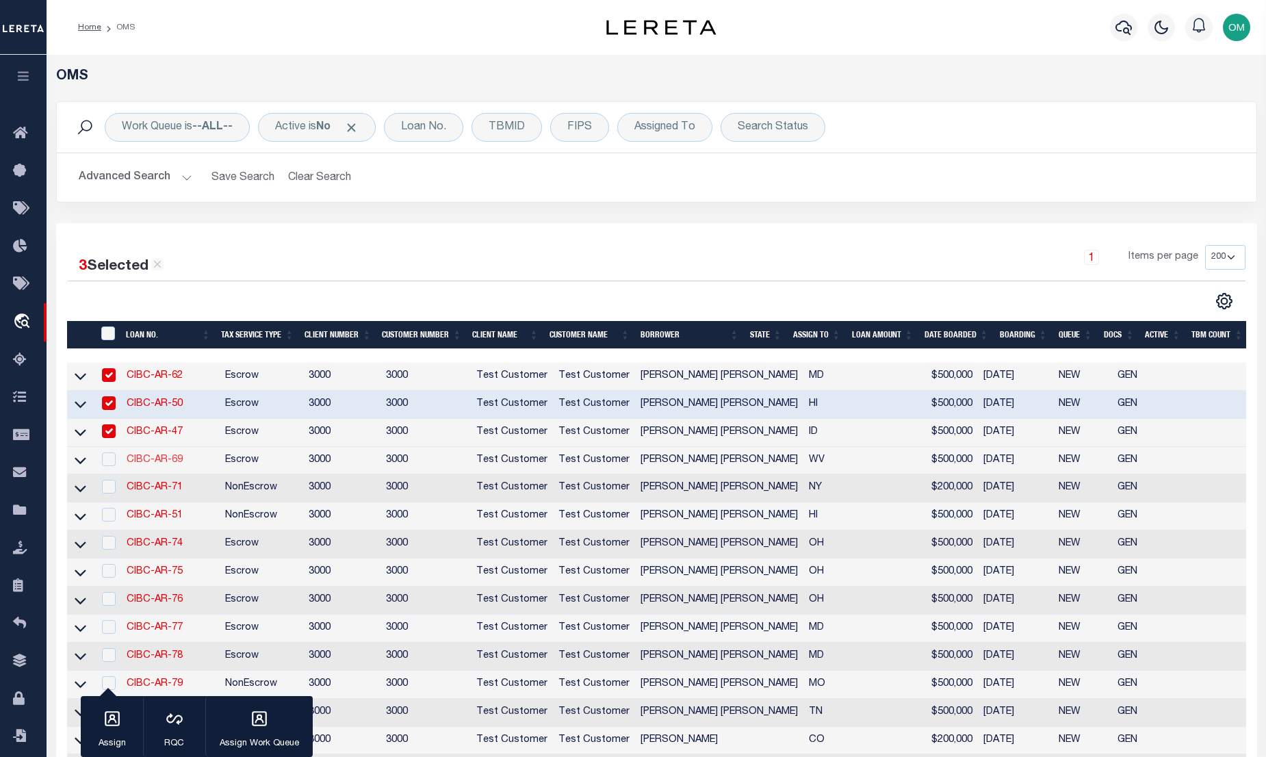
click at [155, 459] on link "CIBC-AR-69" at bounding box center [155, 460] width 56 height 10
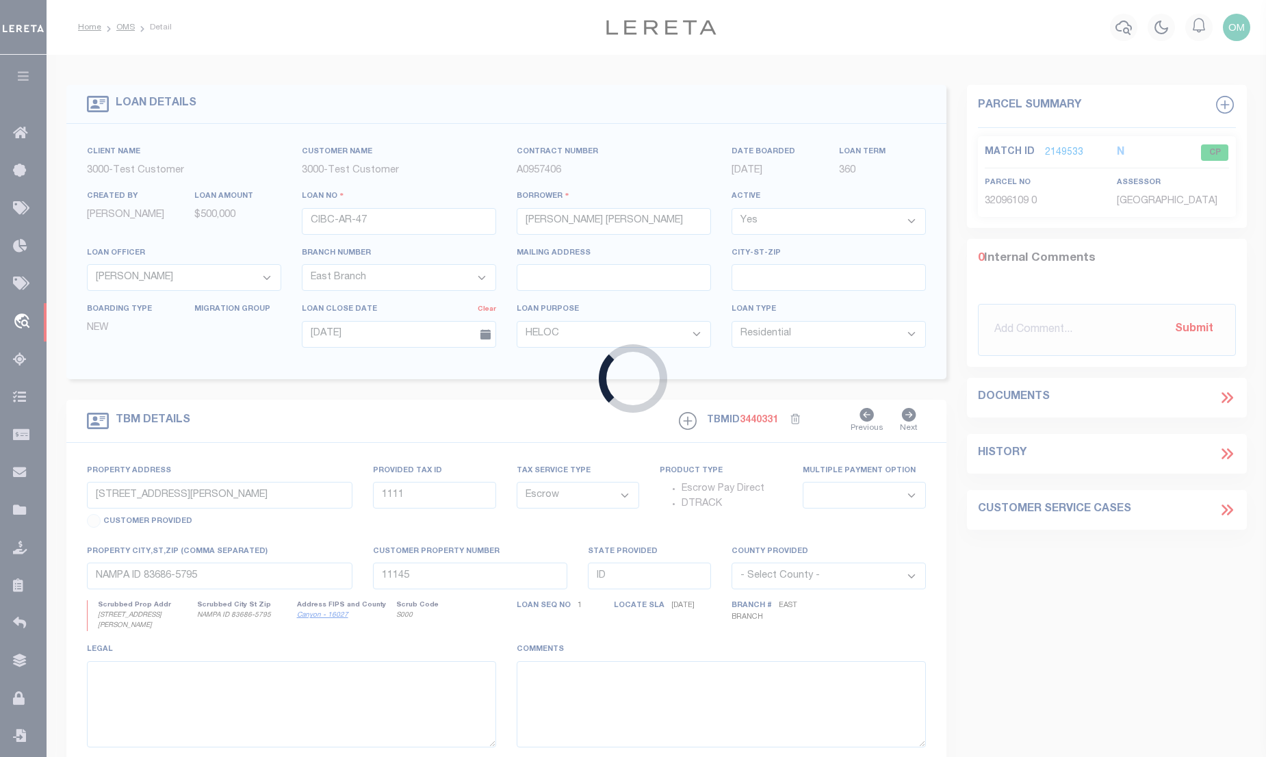
type input "CIBC-AR-69"
select select "False"
select select "127539"
type input "15 JORDAN LN"
type input "MORGANTOWN WV 26501-2071"
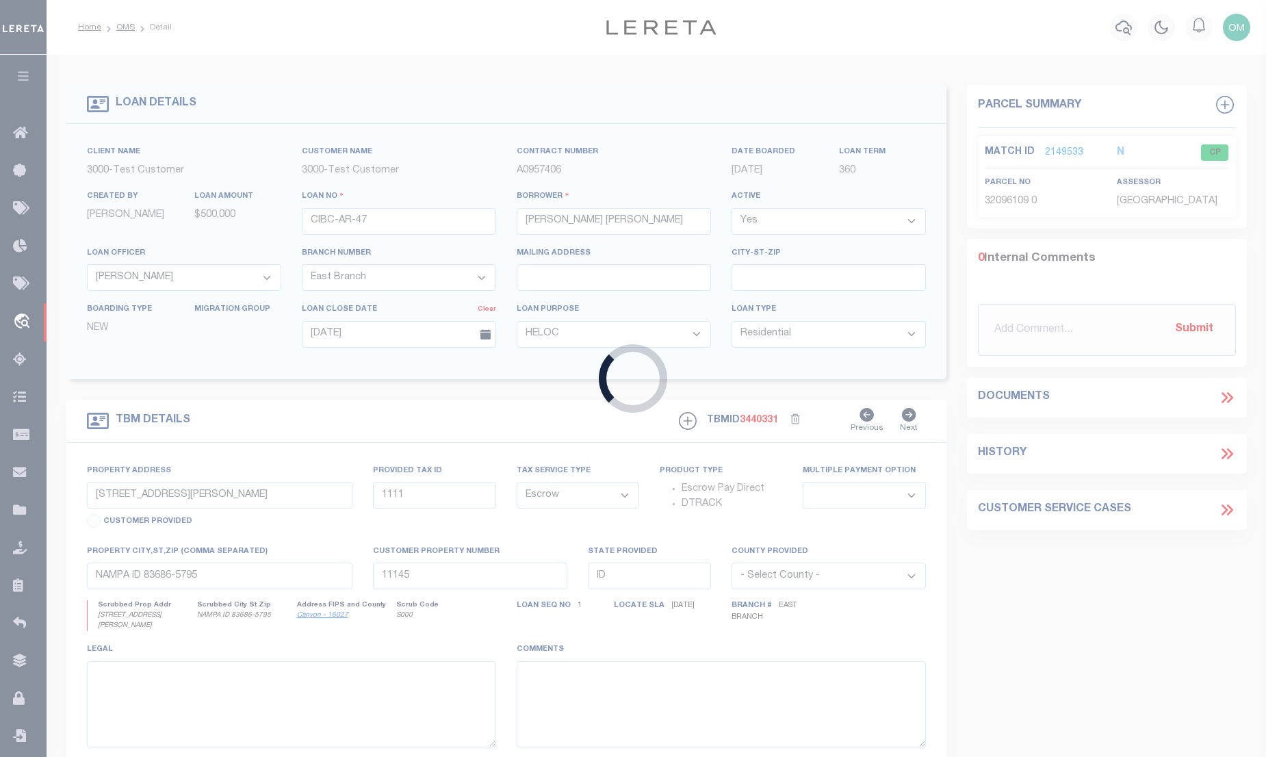
select select "100"
type input "15 JORDAN LN"
type input "MORGANTOWN WV 26501-2071"
type input "WV"
select select "127539"
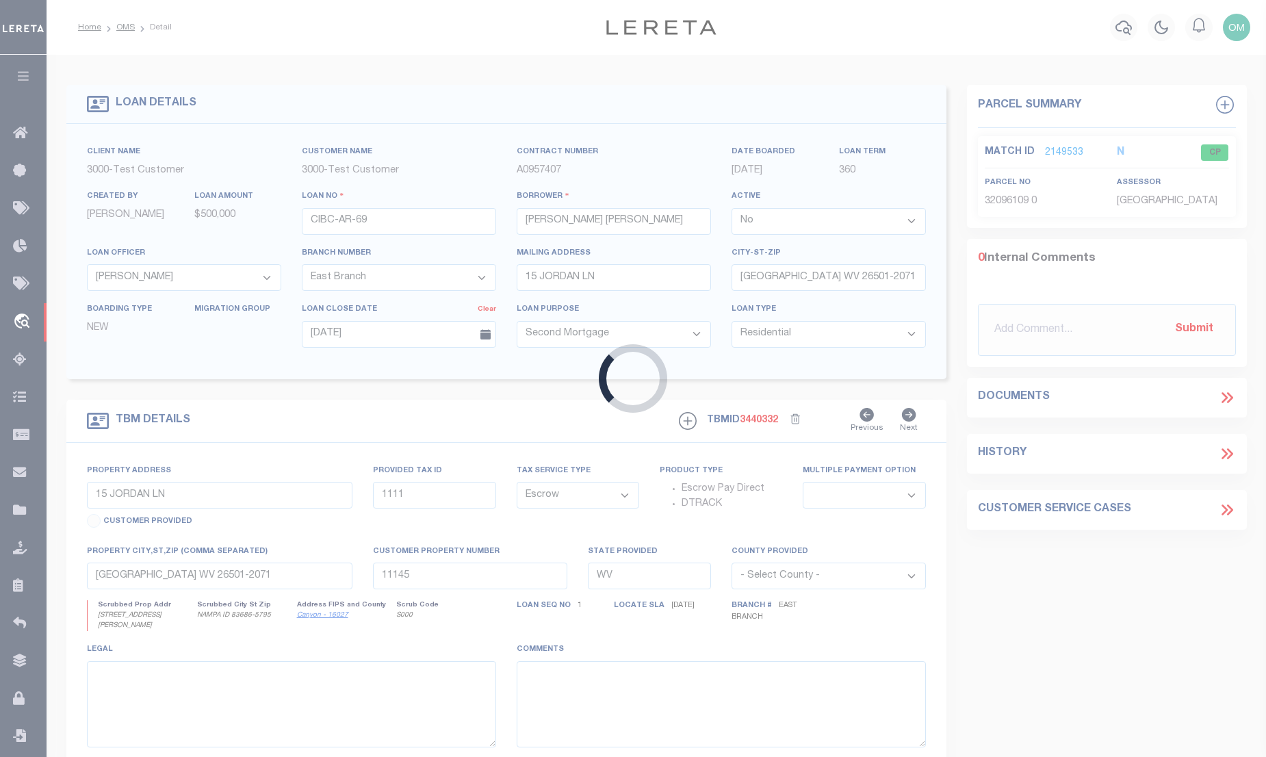
select select "25316"
select select "2"
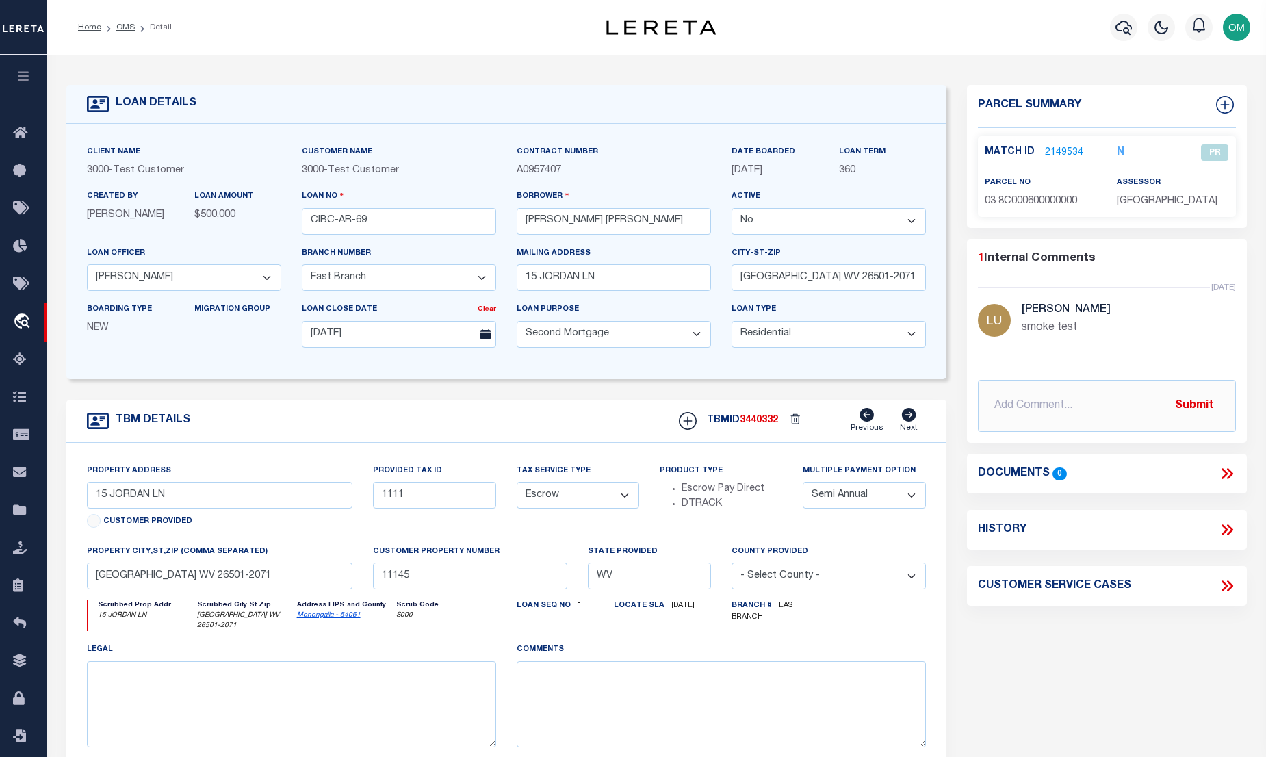
click at [786, 218] on select "Yes No" at bounding box center [829, 221] width 194 height 27
select select "True"
click at [737, 209] on select "Yes No" at bounding box center [829, 221] width 194 height 27
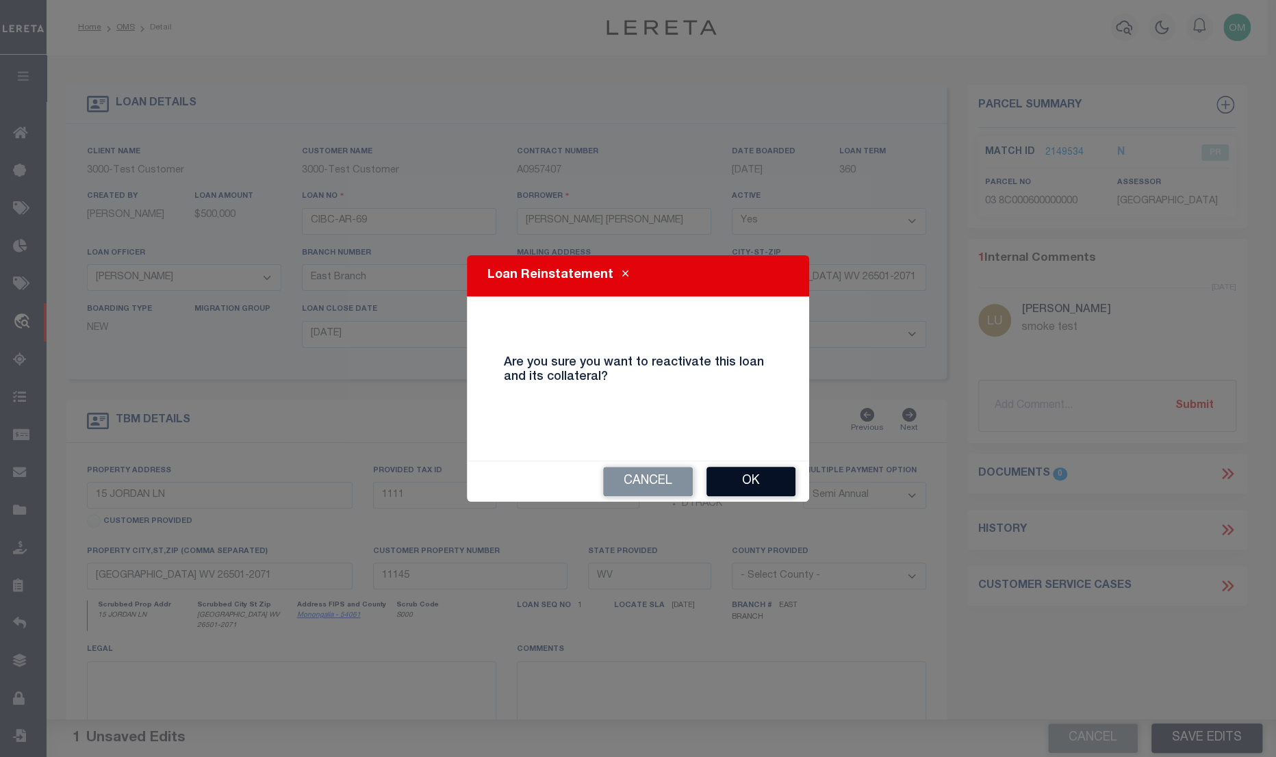
click at [765, 475] on button "Ok" at bounding box center [750, 481] width 89 height 29
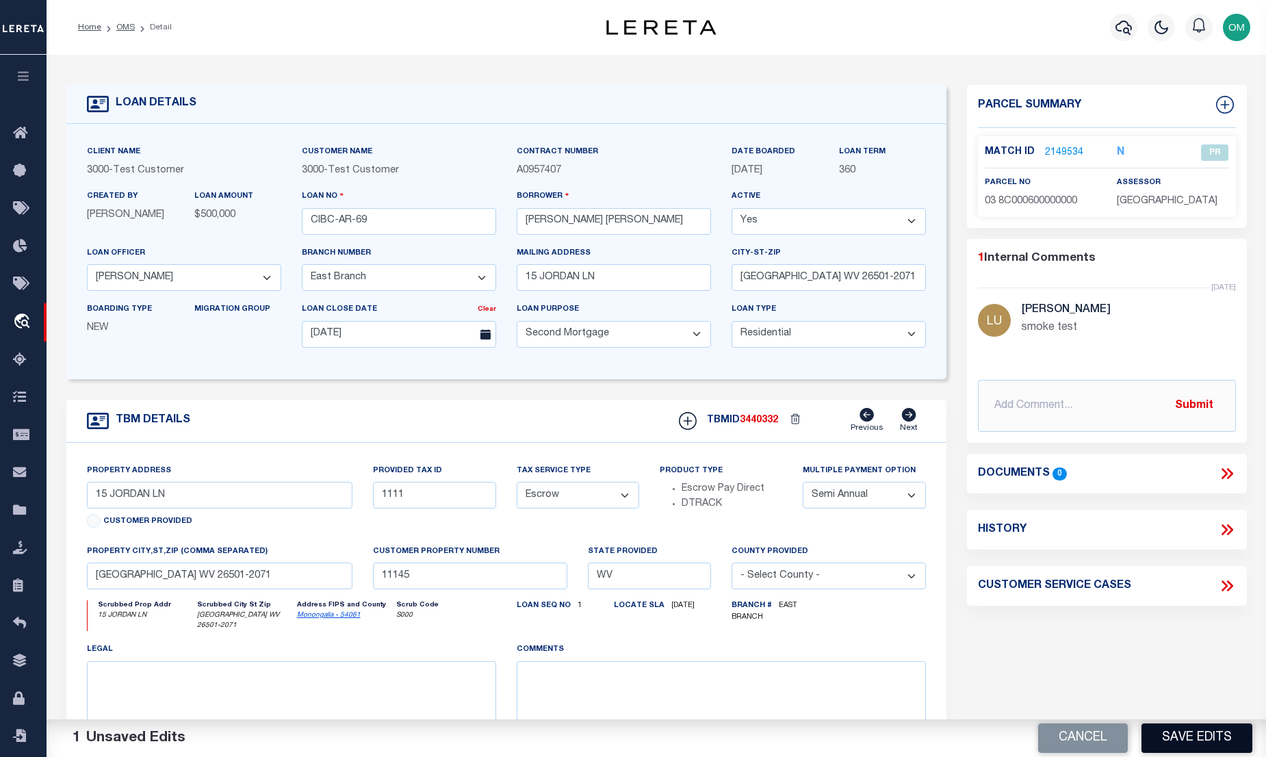
click at [1204, 728] on button "Save Edits" at bounding box center [1197, 737] width 111 height 29
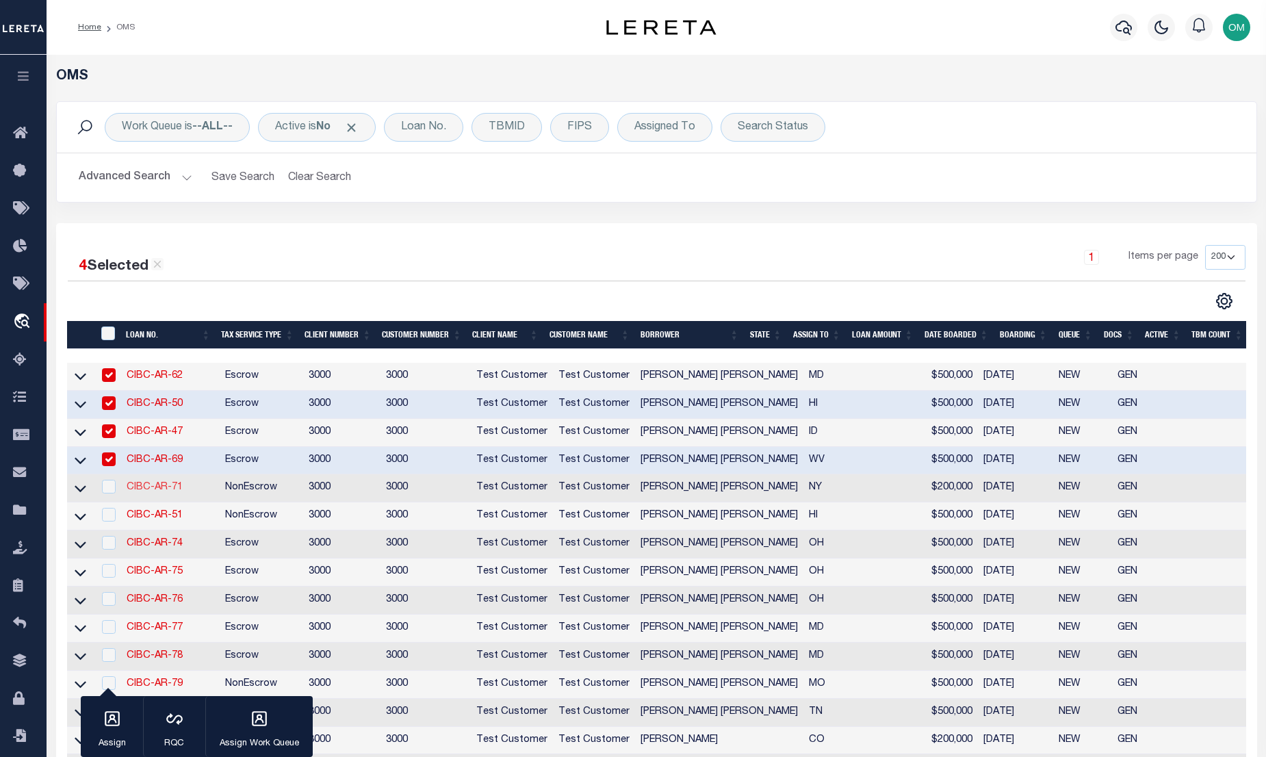
click at [161, 490] on link "CIBC-AR-71" at bounding box center [155, 488] width 56 height 10
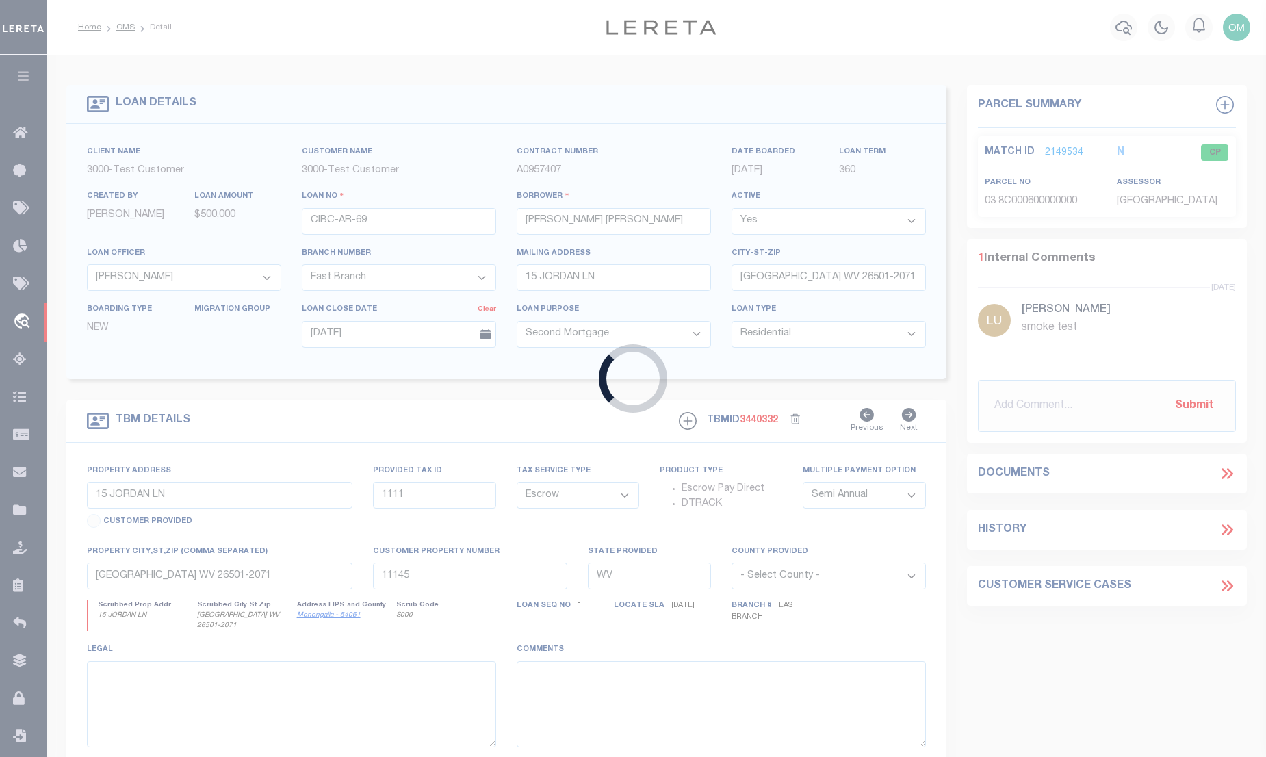
type input "CIBC-AR-71"
select select "False"
select select
type input "277 HEMPSTEAD RD"
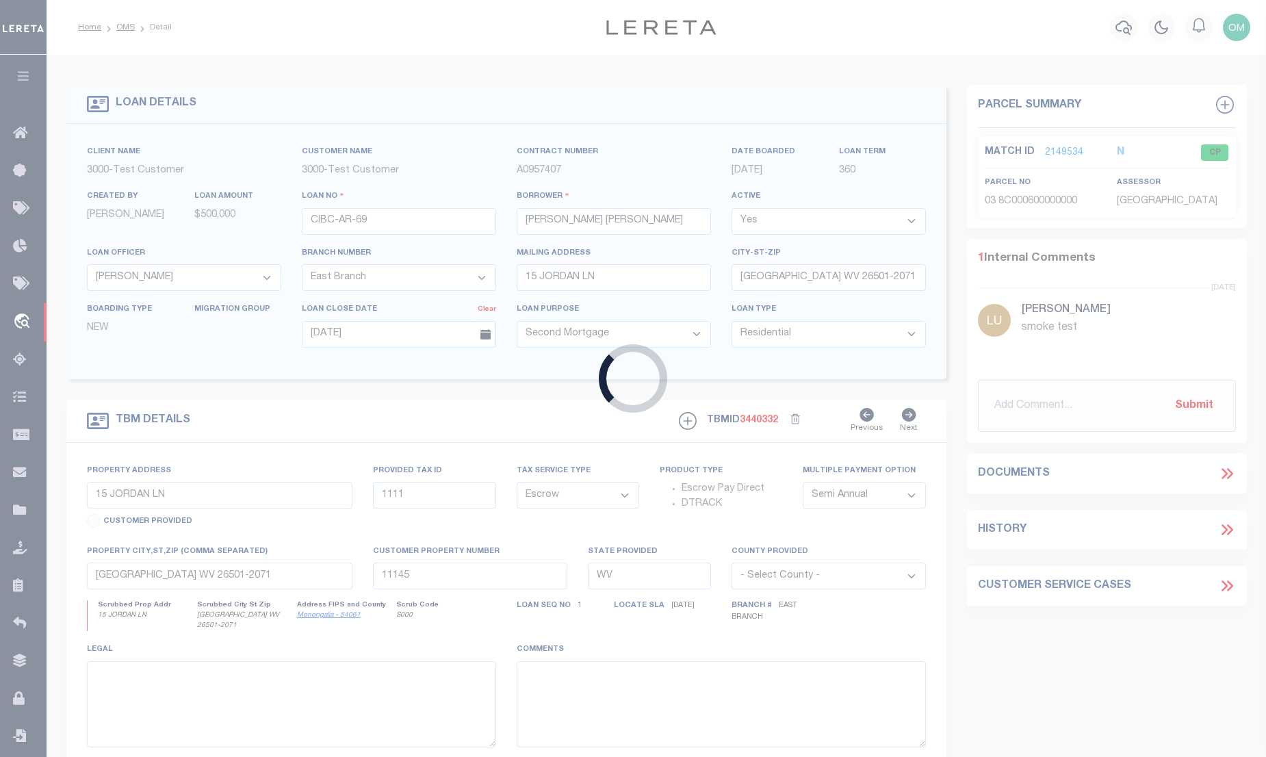
type input "SPRING VALLEY NY 10977-1823"
select select "10"
select select "NonEscrow"
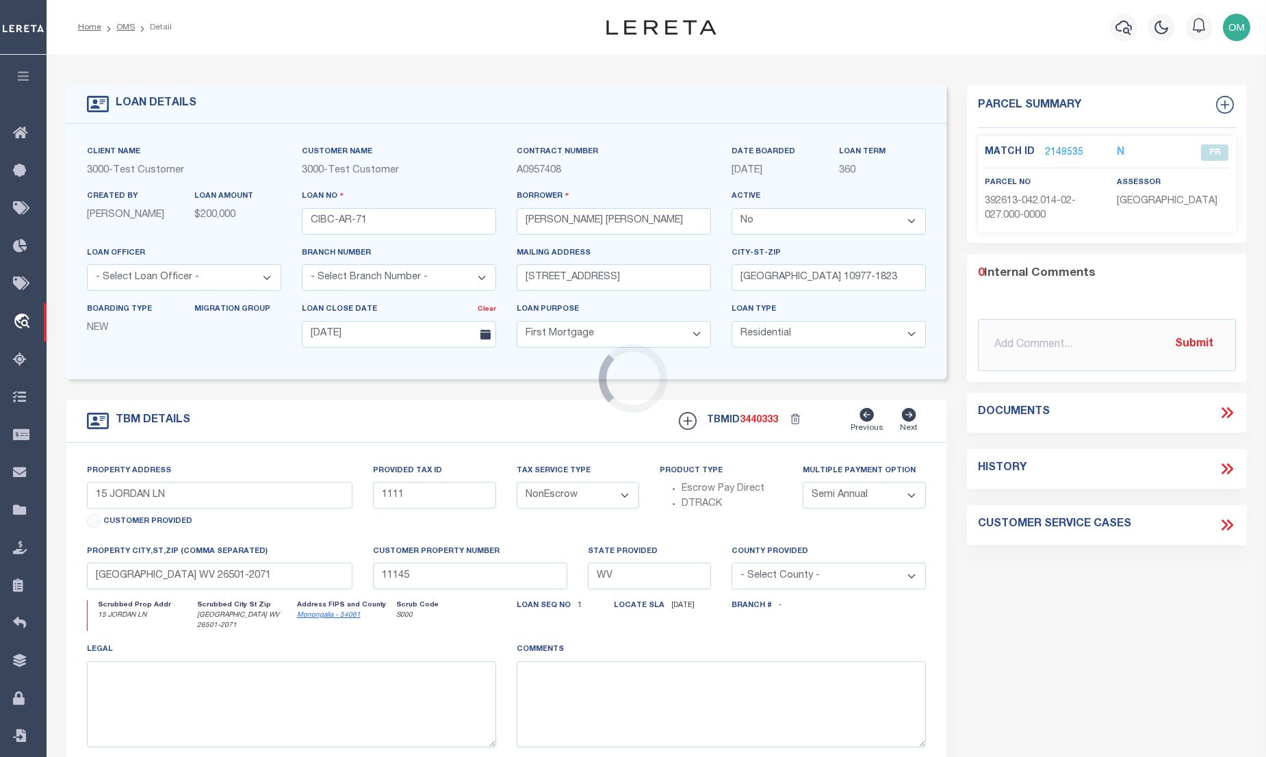
type input "277 HEMPSTEAD RD"
type input "SPRING VALLEY NY 10977-1823"
type input "NY"
select select "4"
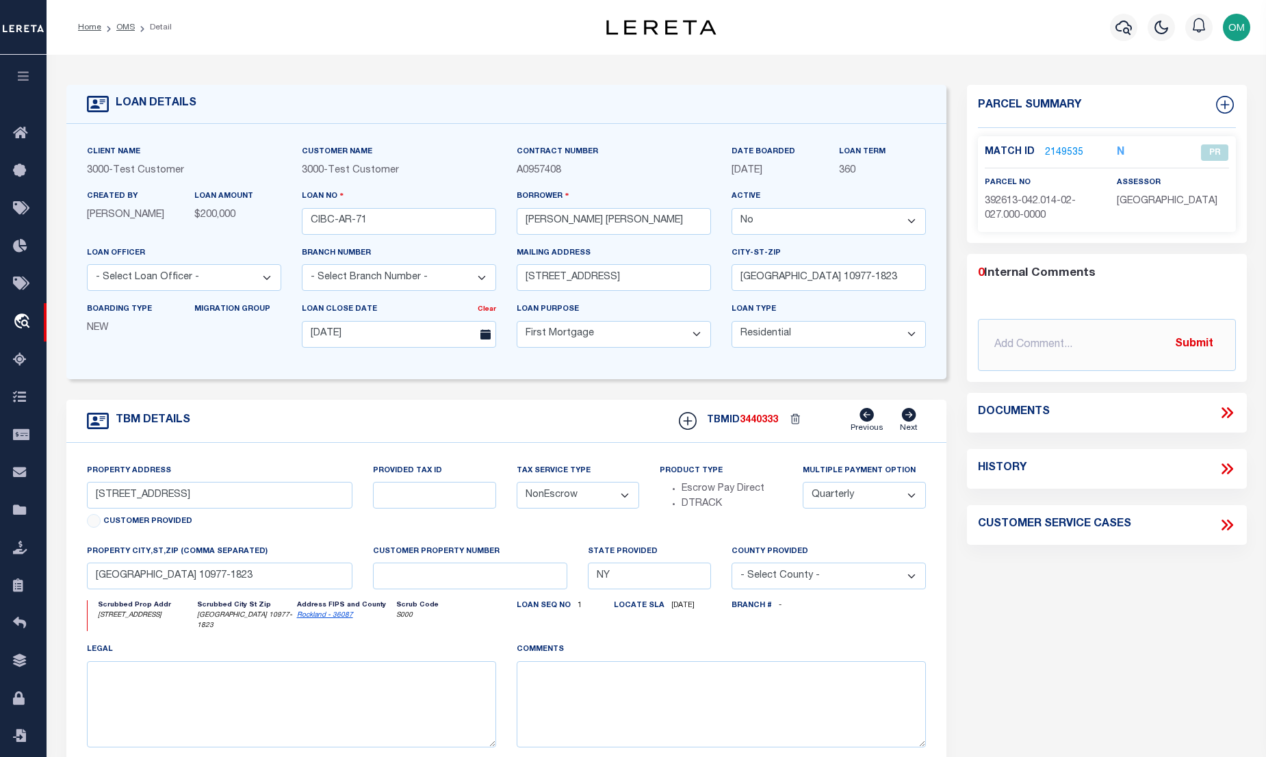
click at [861, 215] on select "Yes No" at bounding box center [829, 221] width 194 height 27
select select "True"
click at [737, 209] on select "Yes No" at bounding box center [829, 221] width 194 height 27
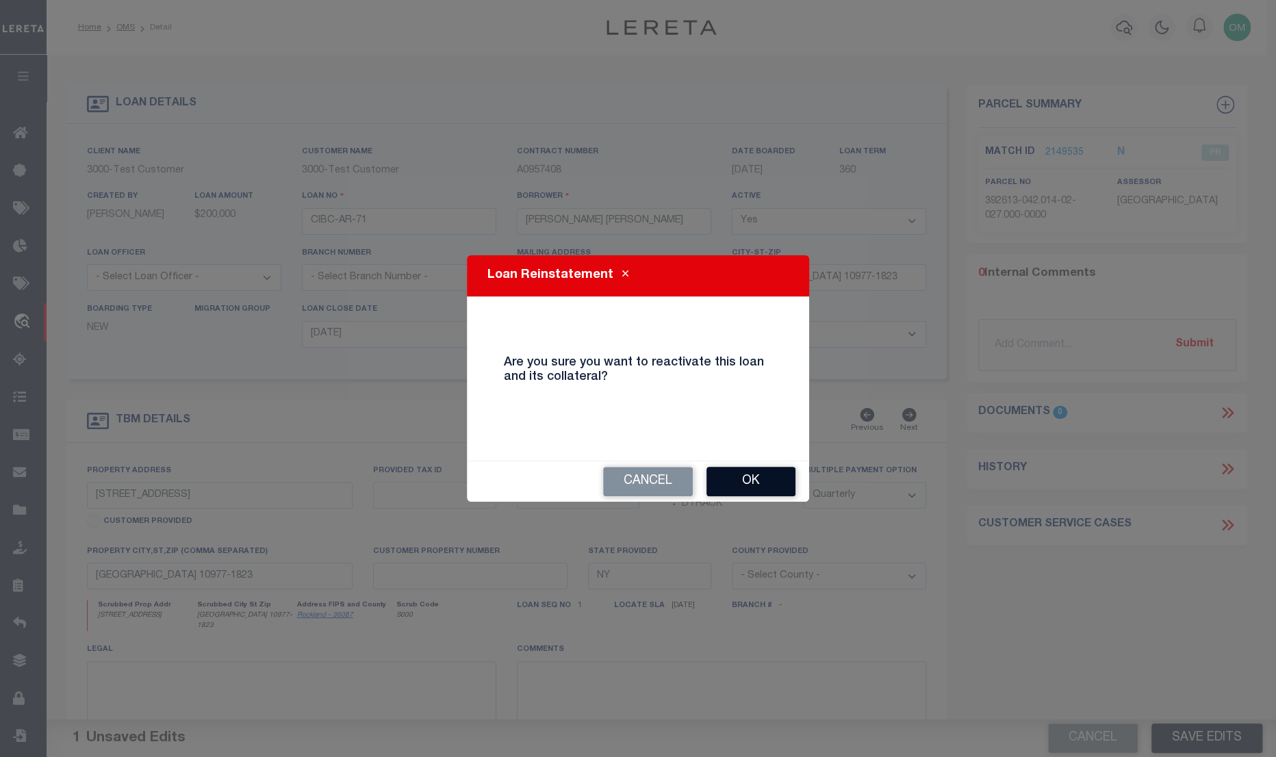
click at [726, 472] on button "Ok" at bounding box center [750, 481] width 89 height 29
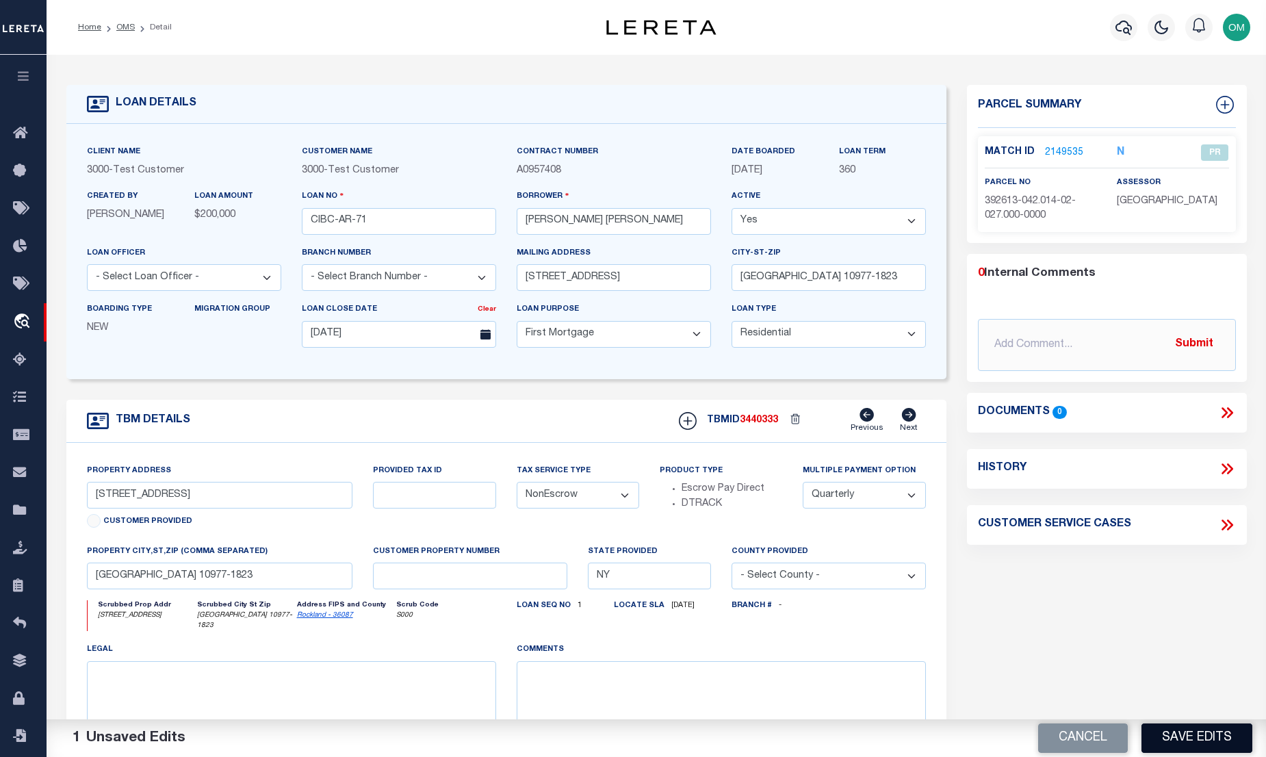
click at [1192, 732] on button "Save Edits" at bounding box center [1197, 737] width 111 height 29
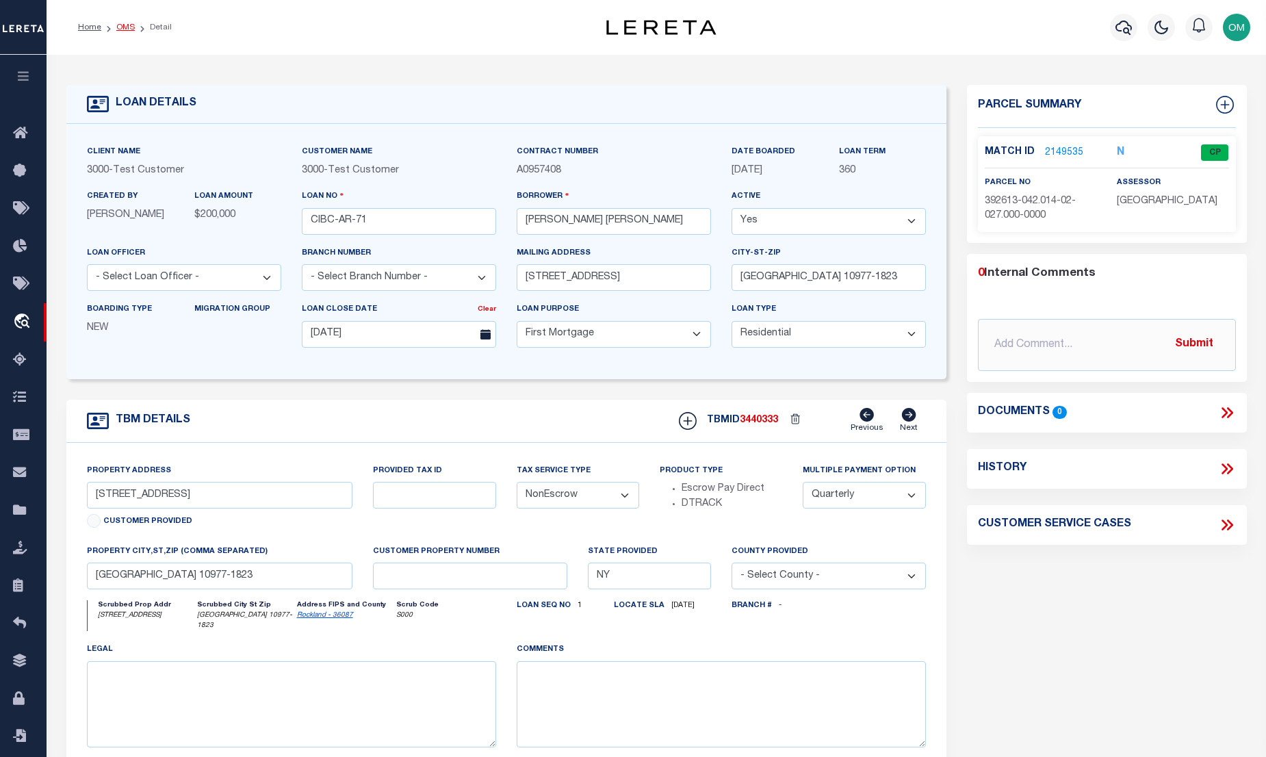
click at [126, 27] on link "OMS" at bounding box center [125, 27] width 18 height 8
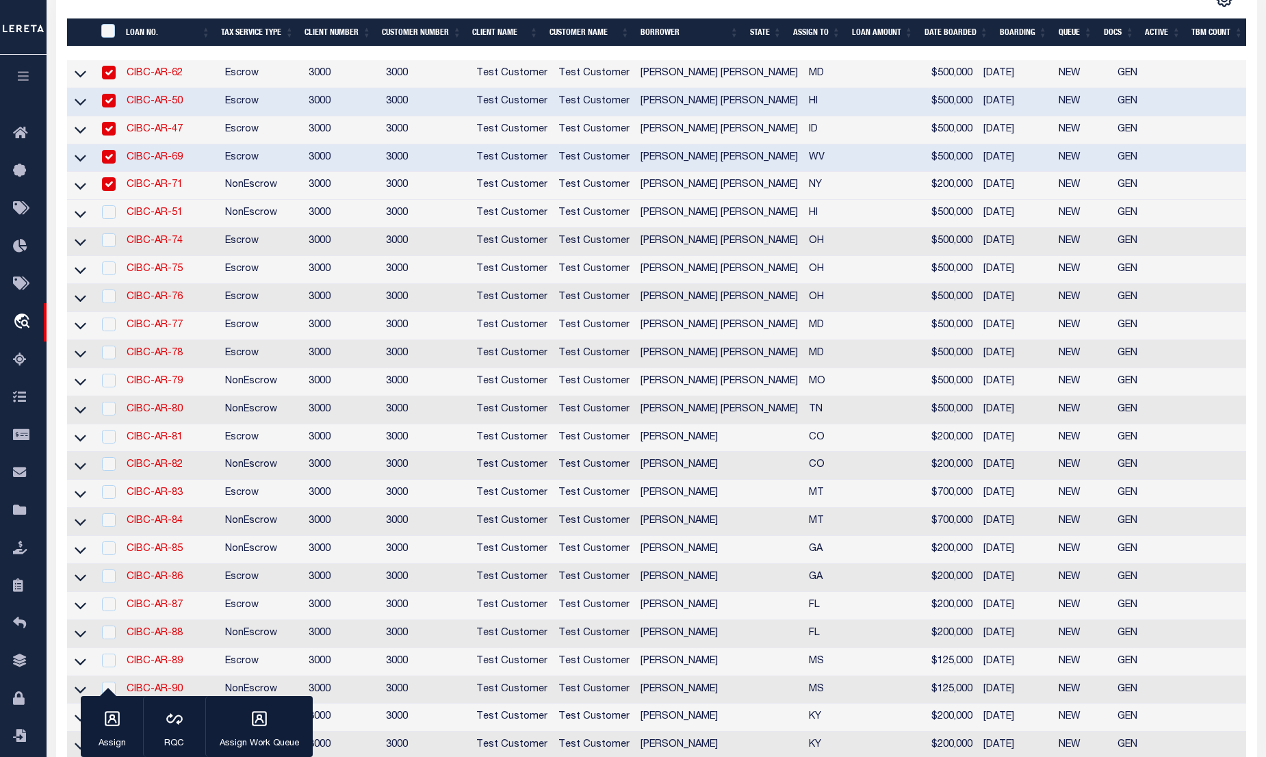
scroll to position [311, 0]
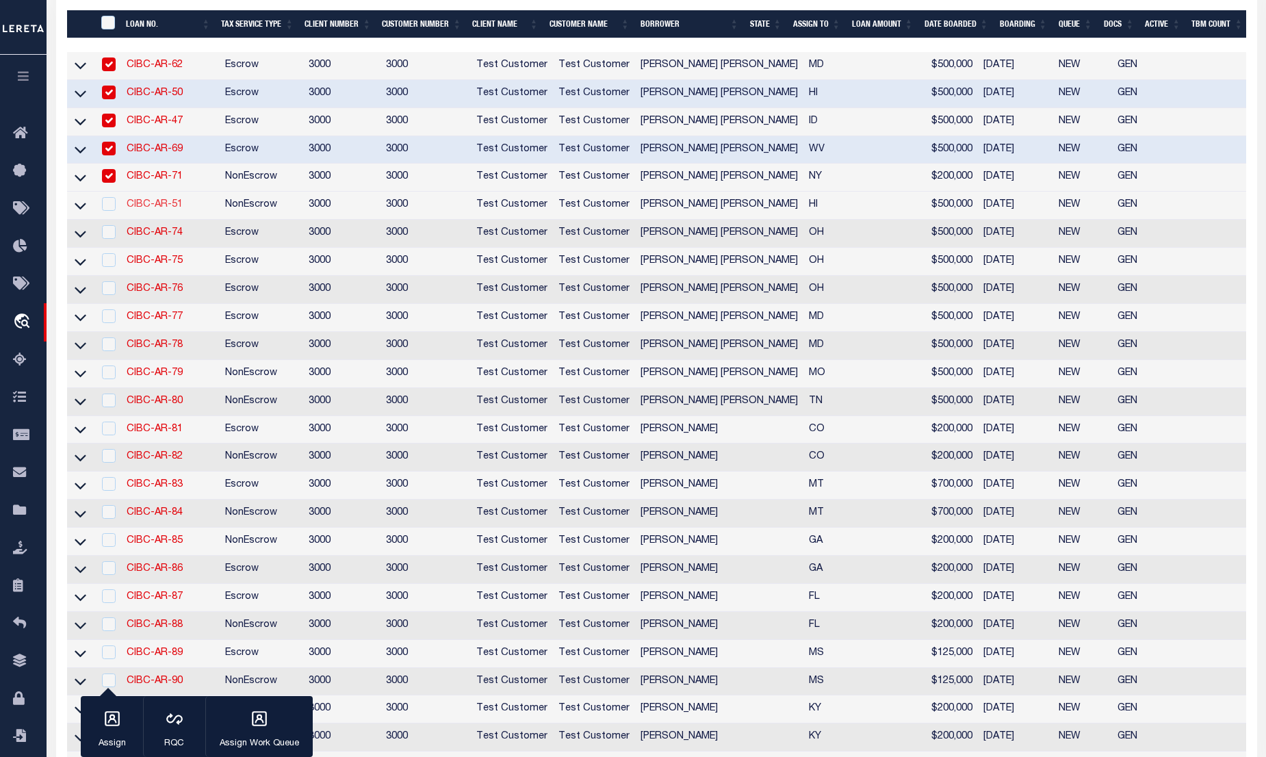
click at [161, 209] on link "CIBC-AR-51" at bounding box center [155, 205] width 56 height 10
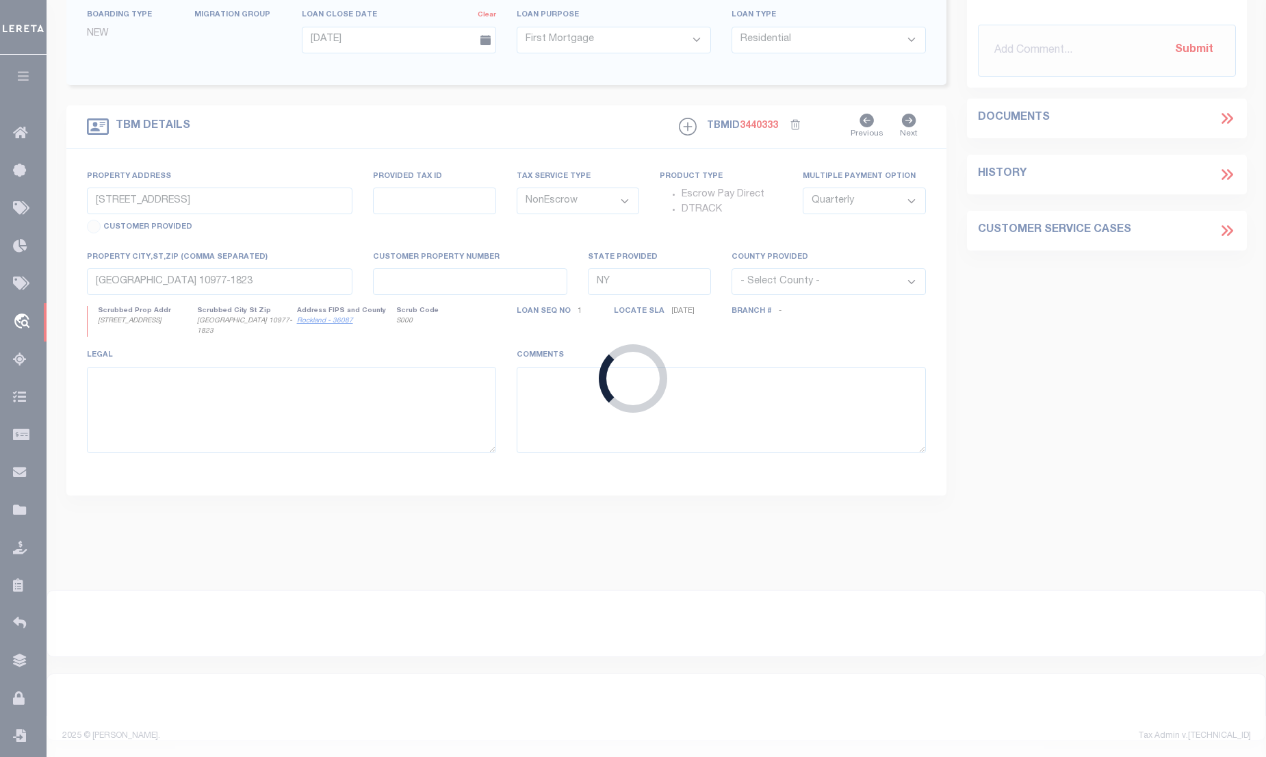
type input "CIBC-AR-51"
select select "False"
select select "127539"
select select "25318"
type input "[STREET_ADDRESS][PERSON_NAME]"
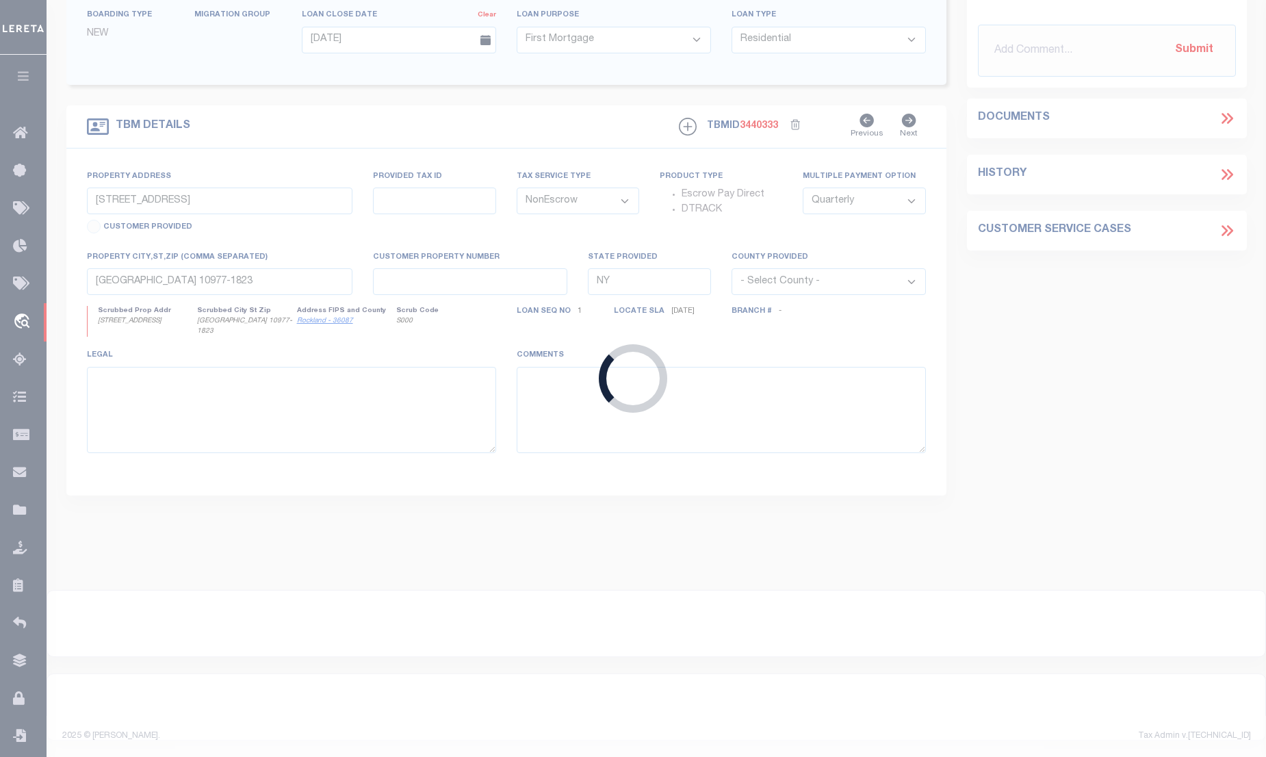
type input "[GEOGRAPHIC_DATA] NM 87114-3439"
type input "06/01/2025"
select select
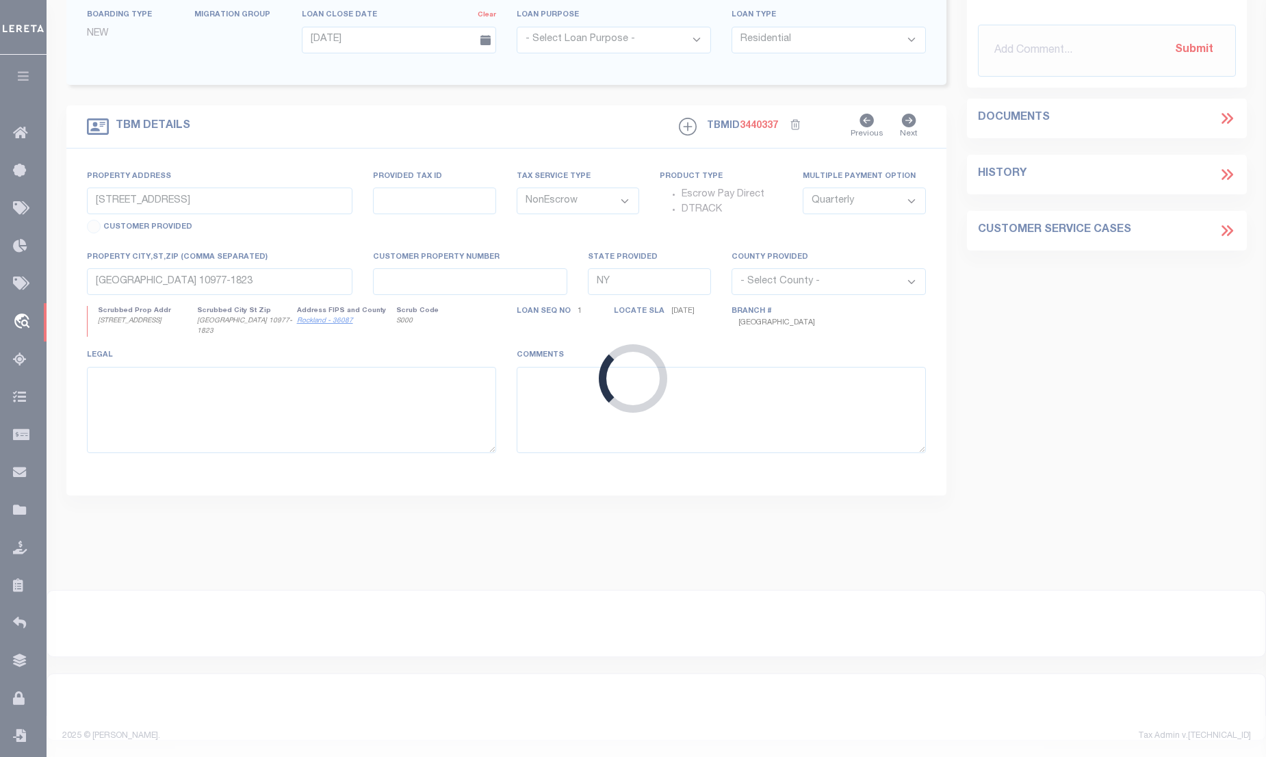
type input "1 KEAHOLE PL APT 3512"
type input "1111"
select select
type input "HONOLULU HI 96825-3425"
type input "11145"
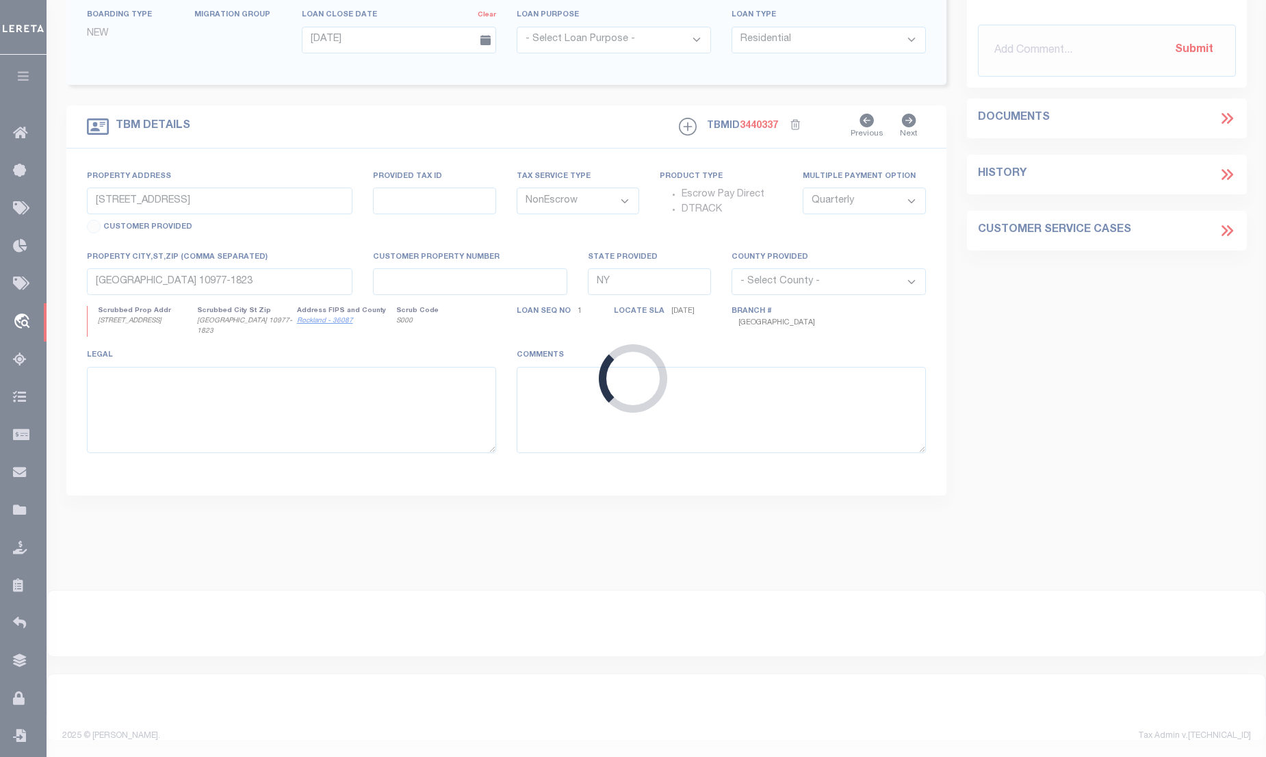
type input "HI"
select select "127539"
select select "25318"
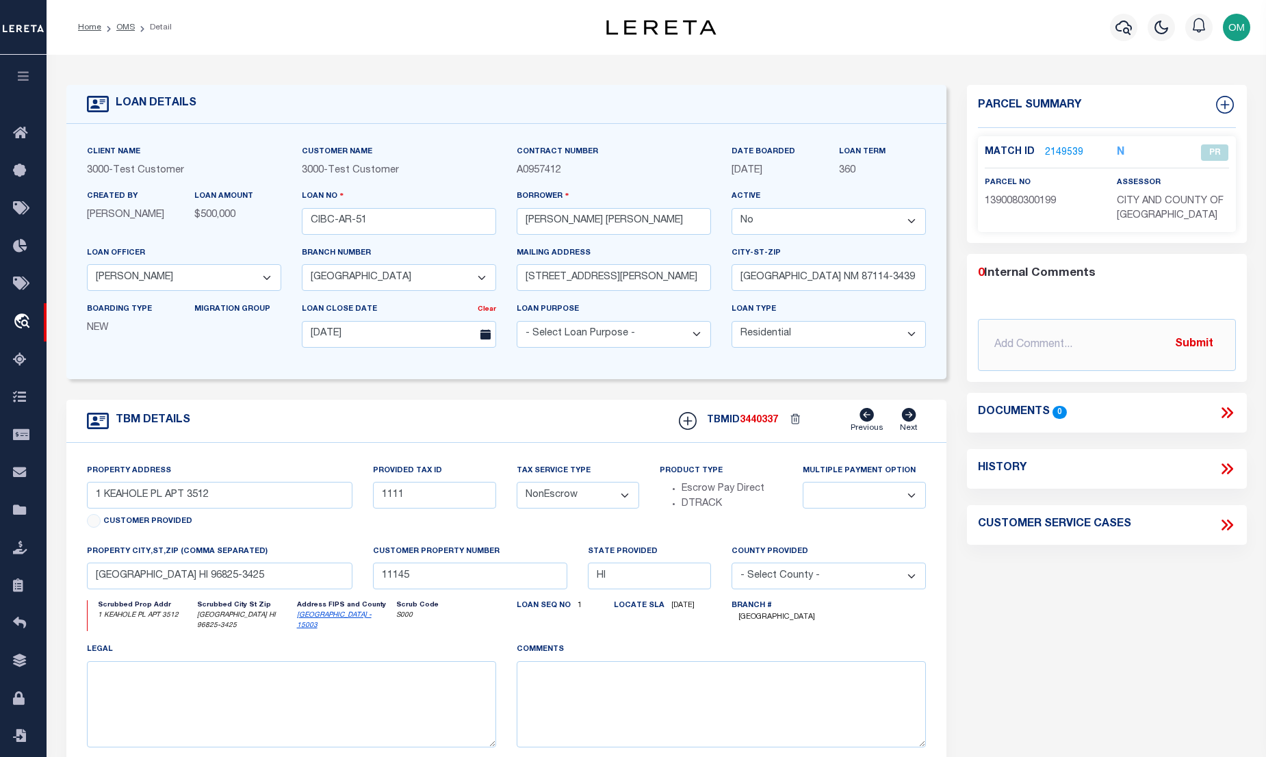
click at [780, 225] on select "Yes No" at bounding box center [829, 221] width 194 height 27
select select "True"
click at [737, 209] on select "Yes No" at bounding box center [829, 221] width 194 height 27
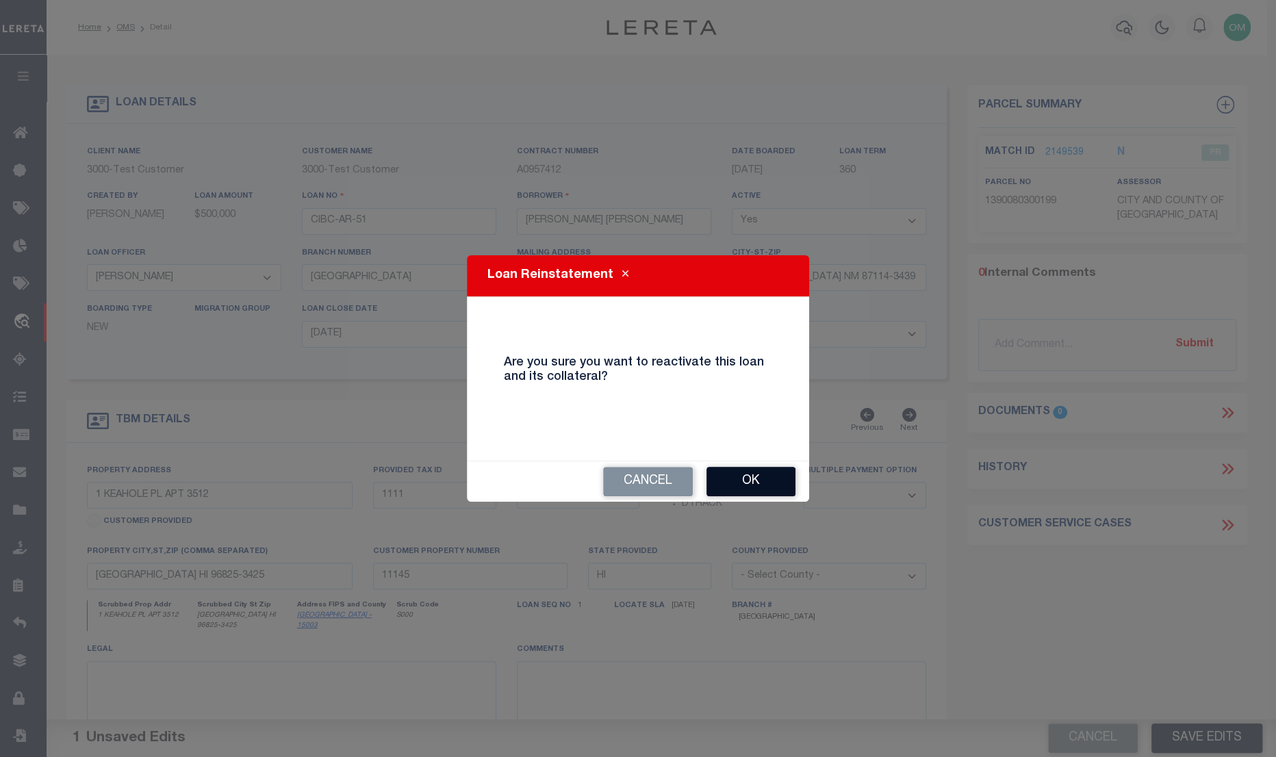
click at [773, 476] on button "Ok" at bounding box center [750, 481] width 89 height 29
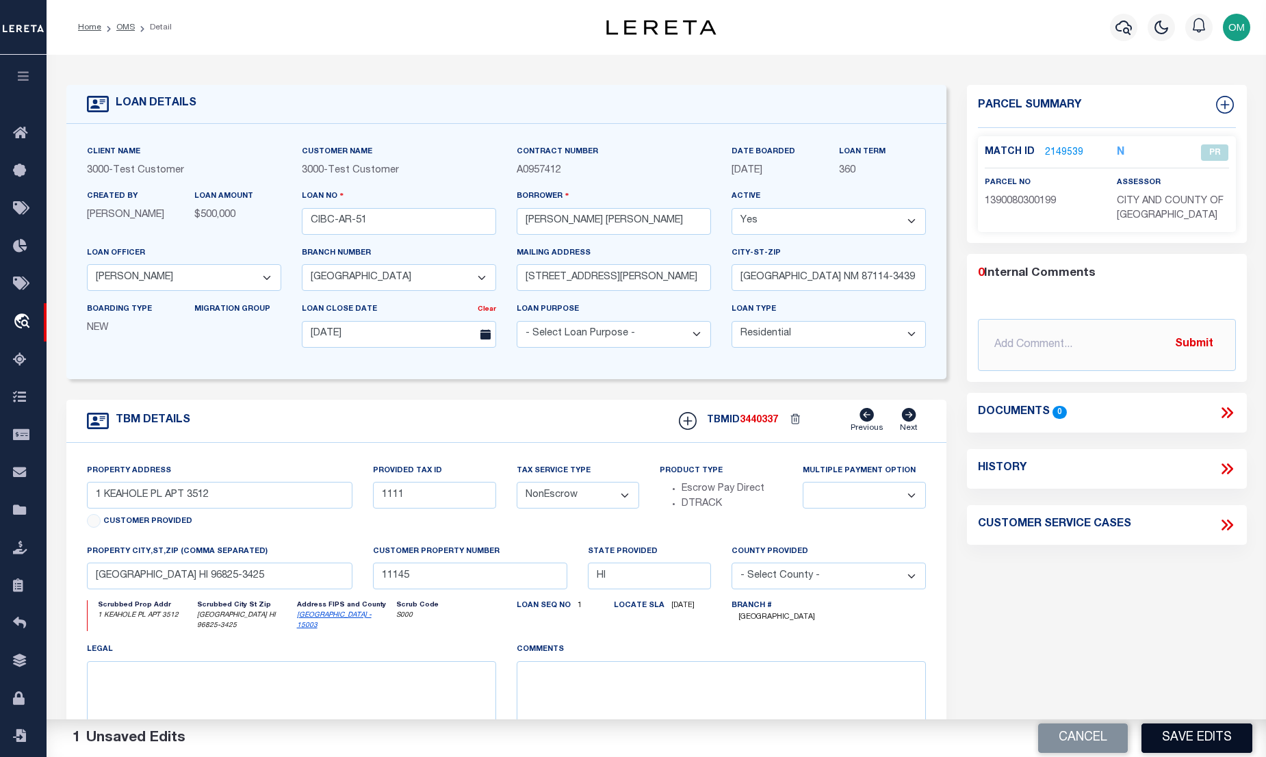
click at [1199, 733] on button "Save Edits" at bounding box center [1197, 737] width 111 height 29
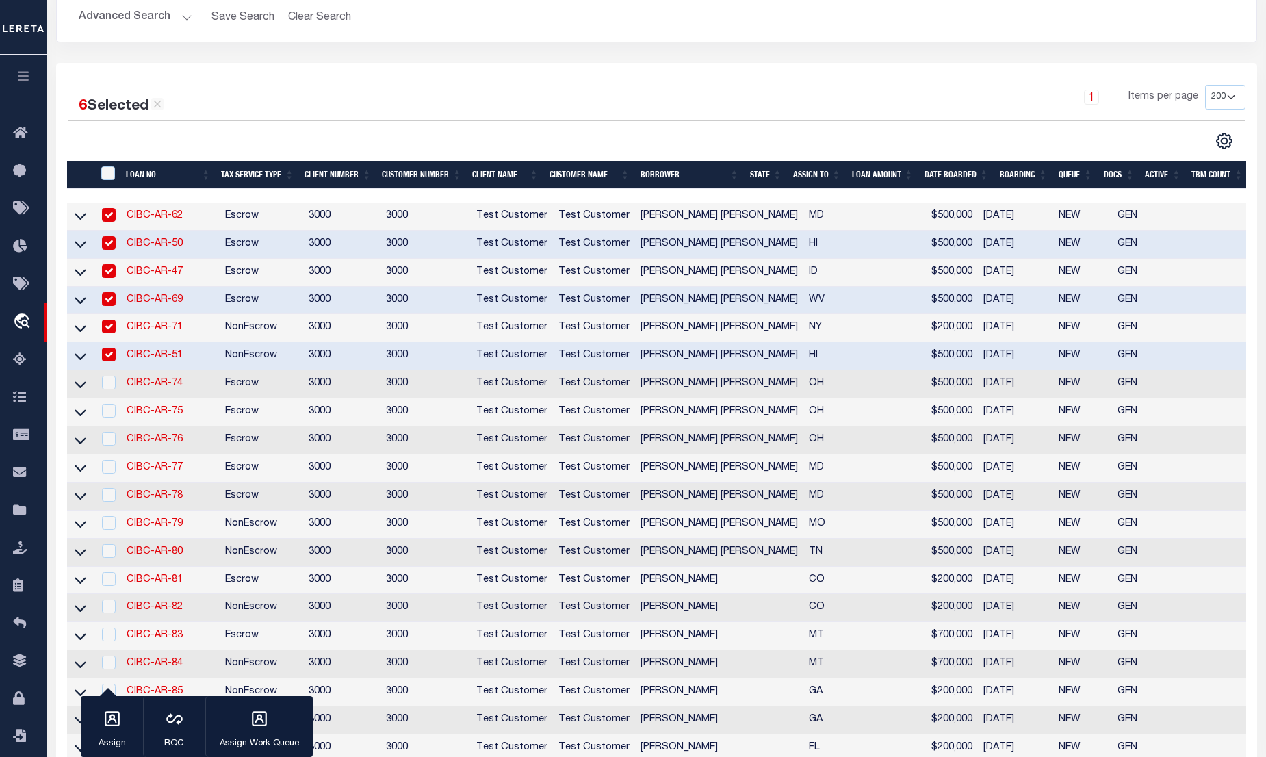
scroll to position [298, 0]
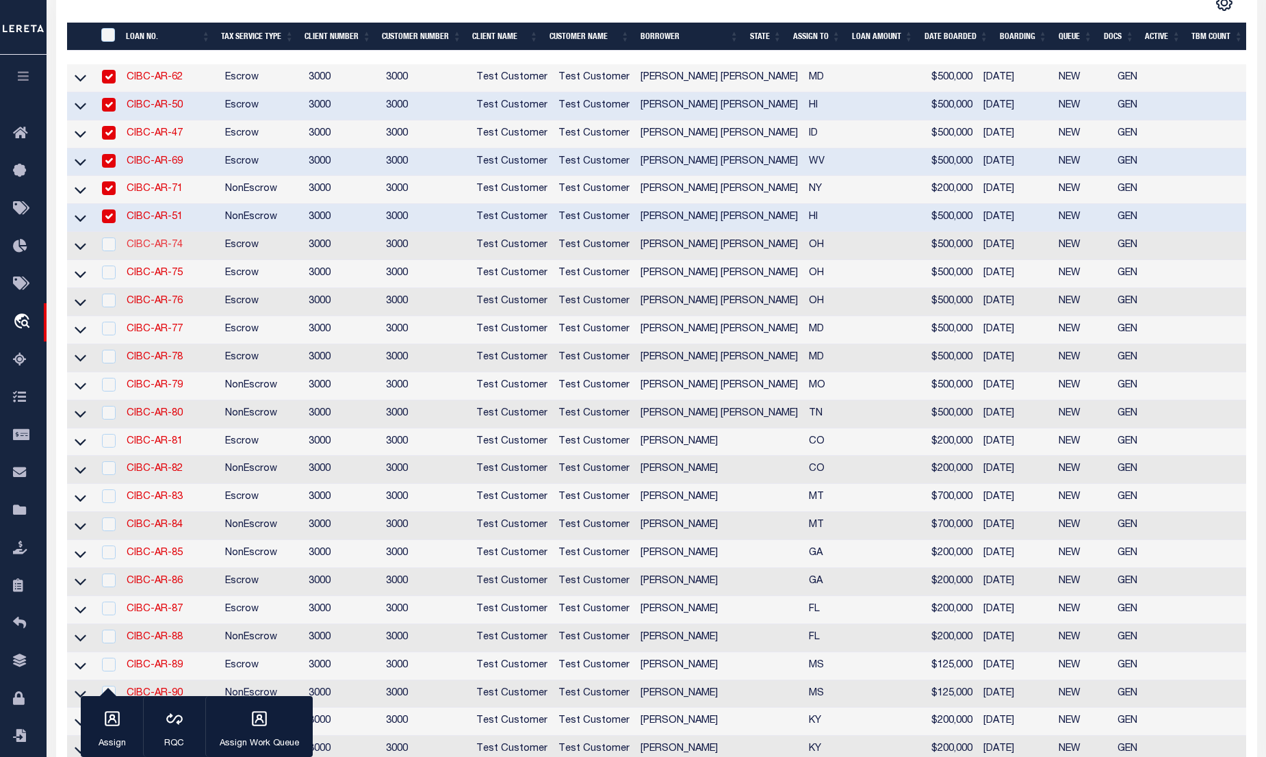
click at [150, 250] on link "CIBC-AR-74" at bounding box center [155, 245] width 56 height 10
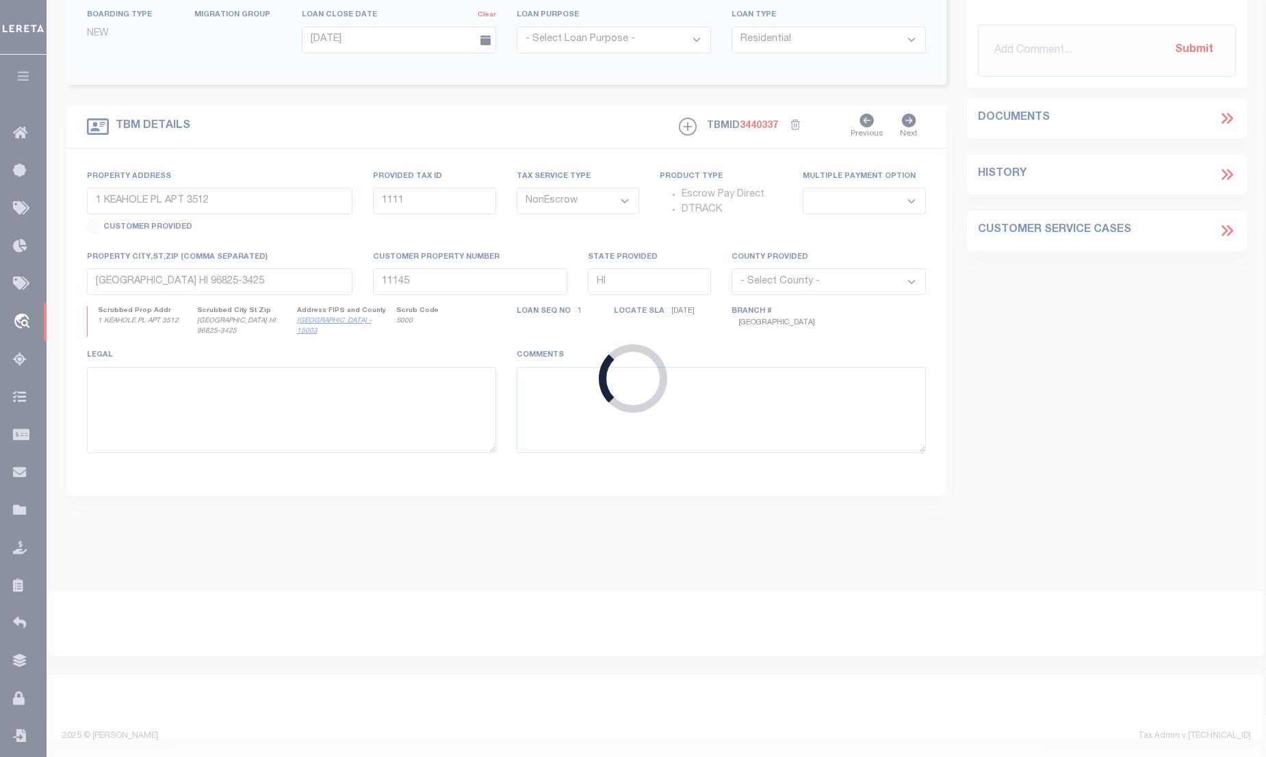
type input "CIBC-AR-74"
select select "False"
select select
select select "25317"
type input "4760 FARMERSVILLE GERMANTN PIKE"
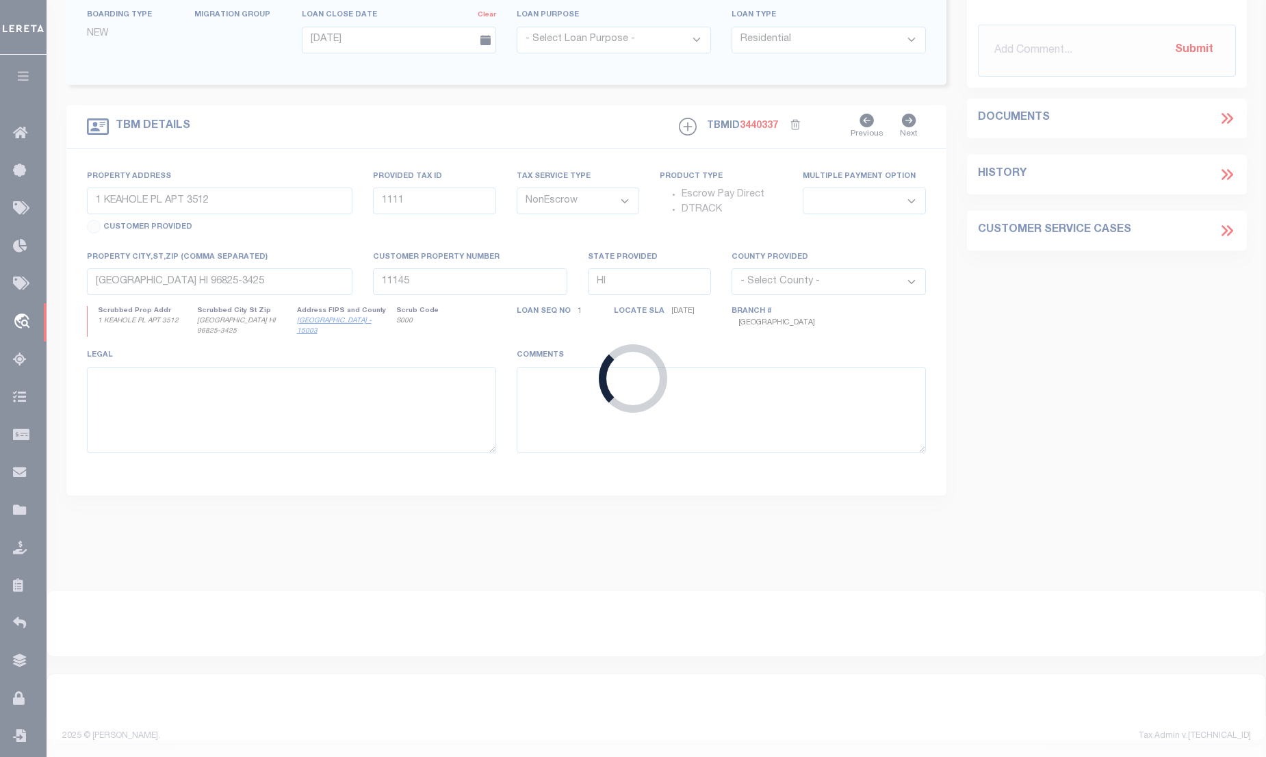
type input "FARMERSVILLE OH 45325-1218"
type input "06/17/2025"
select select "Escrow"
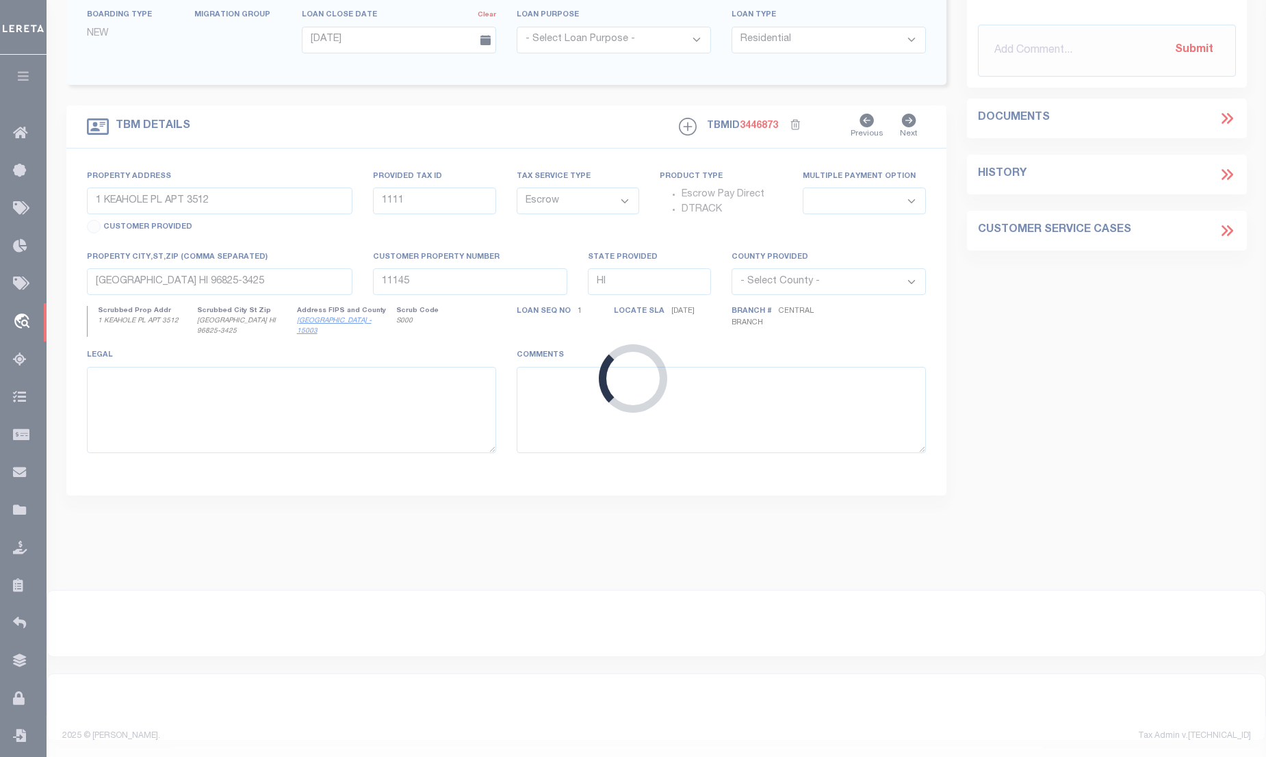
type input "4760 FARMERSVILLE GERMANTN PIKE"
select select
type input "FARMERSVILLE OH 45325-1218"
type input "OH"
select select "25317"
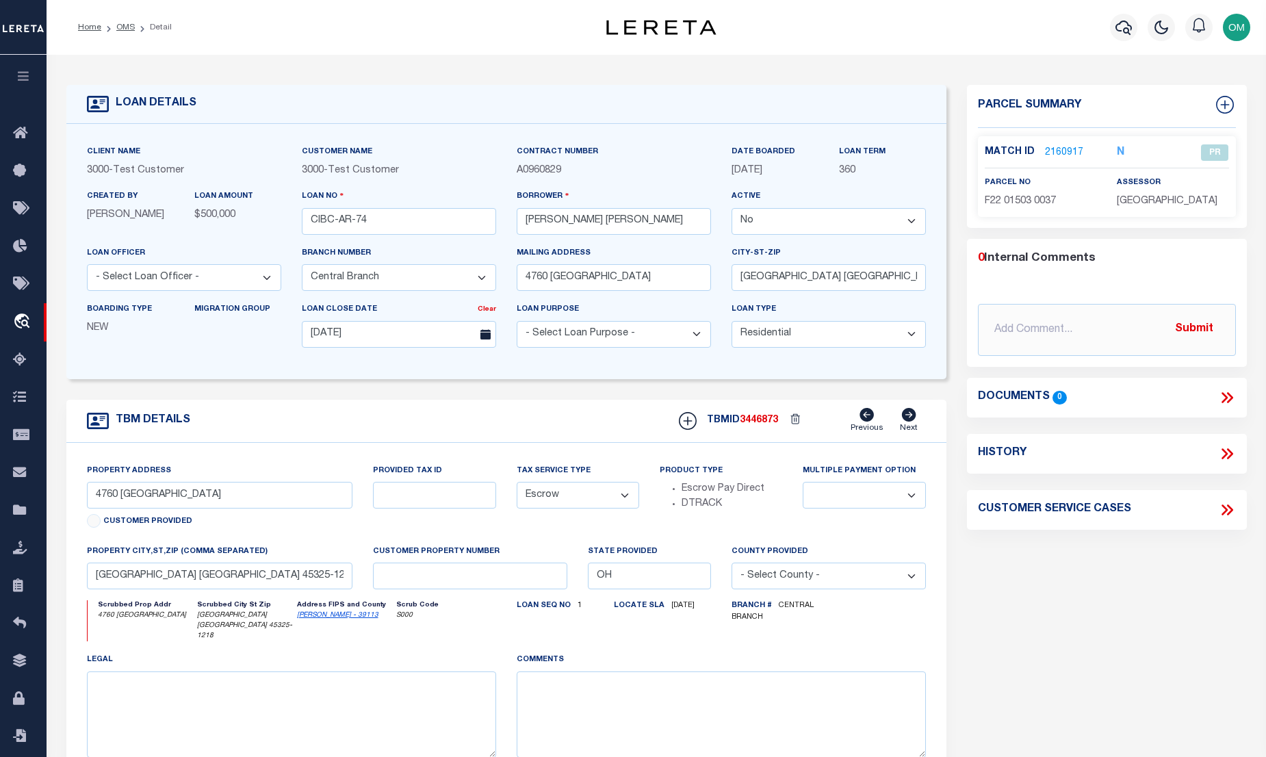
click at [784, 227] on select "Yes No" at bounding box center [829, 221] width 194 height 27
select select "True"
click at [737, 209] on select "Yes No" at bounding box center [829, 221] width 194 height 27
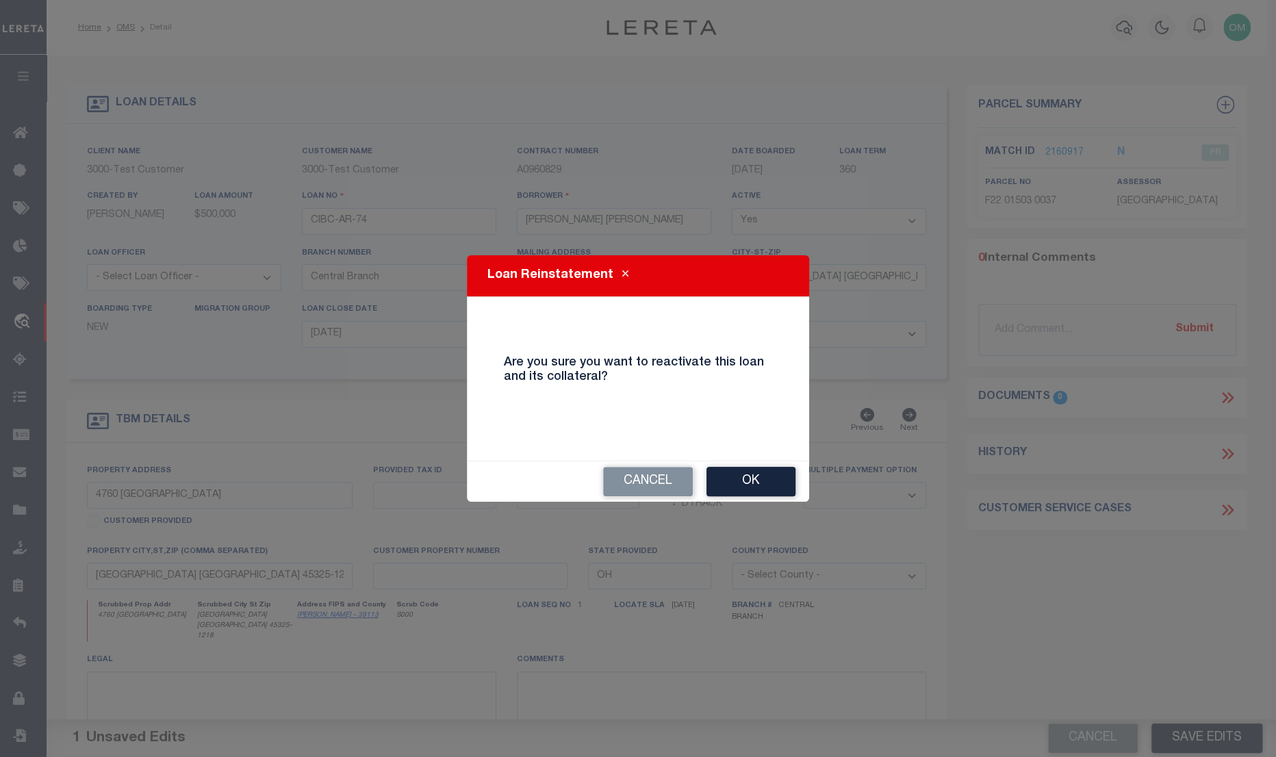
click at [760, 478] on button "Ok" at bounding box center [750, 481] width 89 height 29
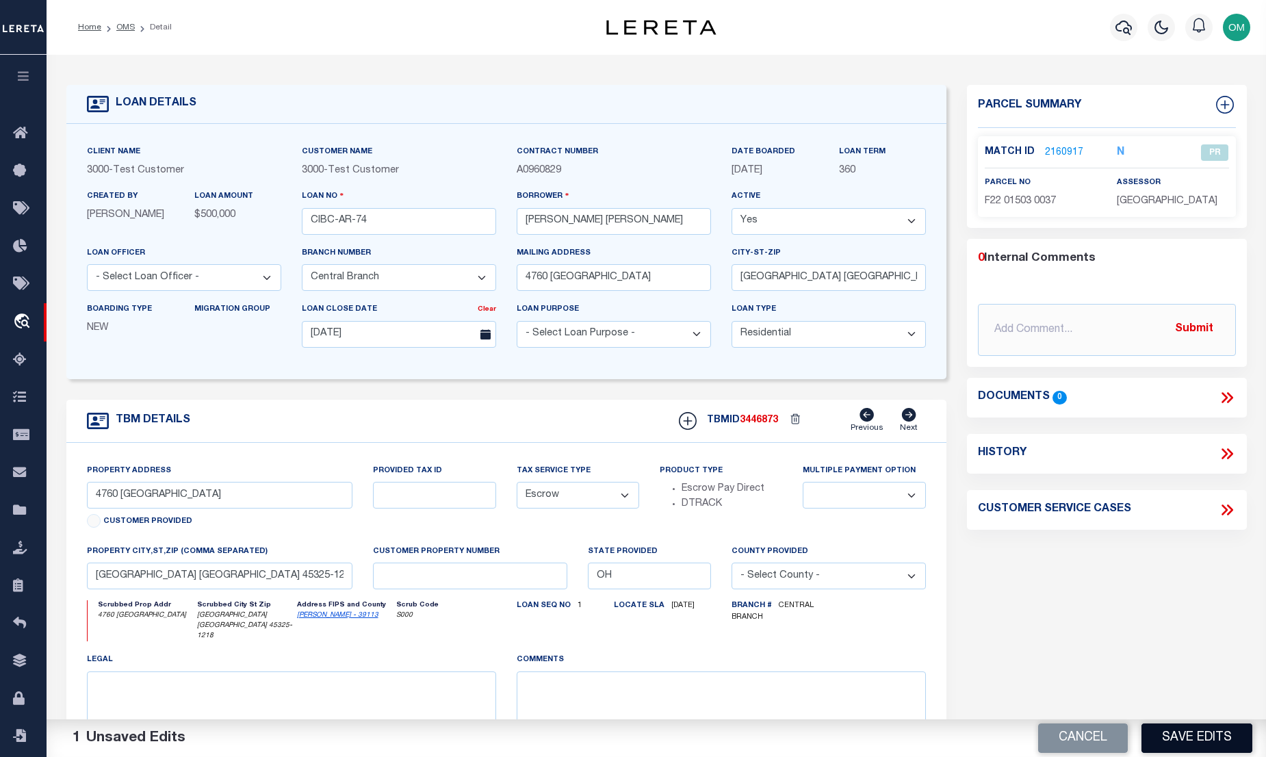
click at [1213, 736] on button "Save Edits" at bounding box center [1197, 737] width 111 height 29
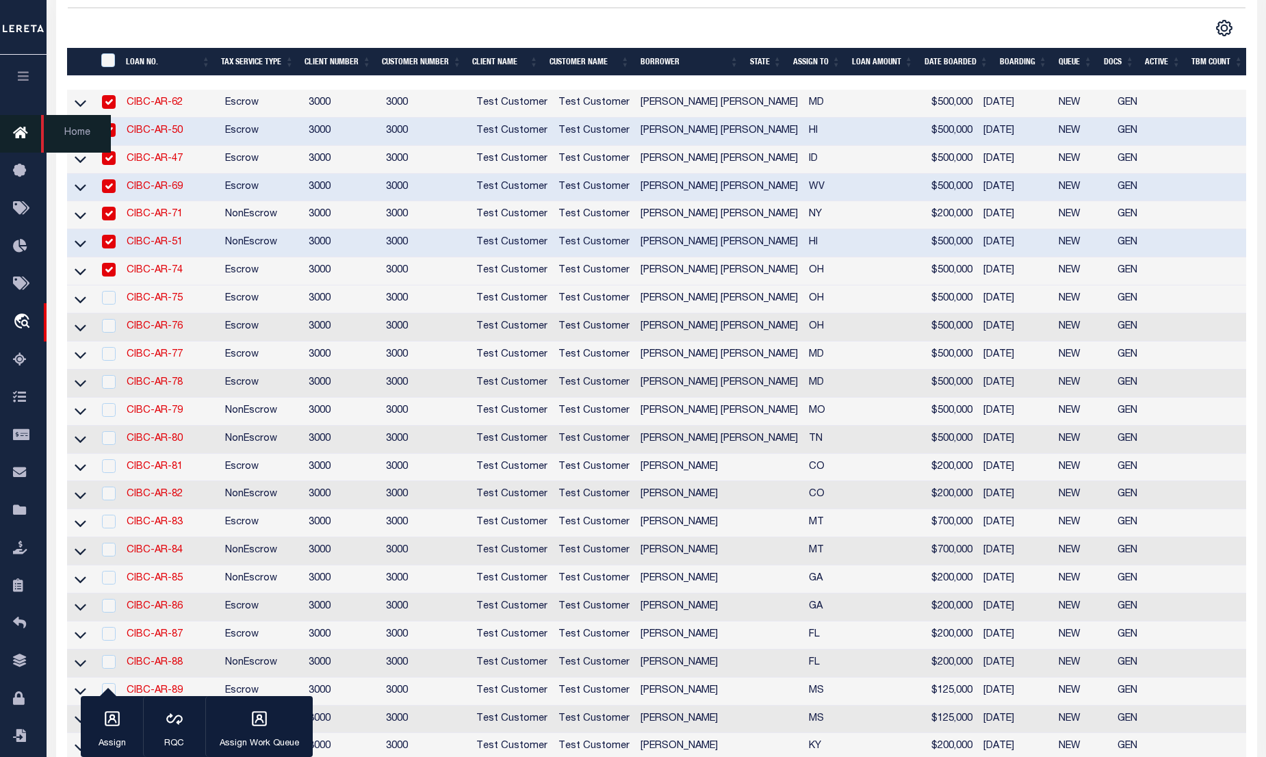
scroll to position [298, 0]
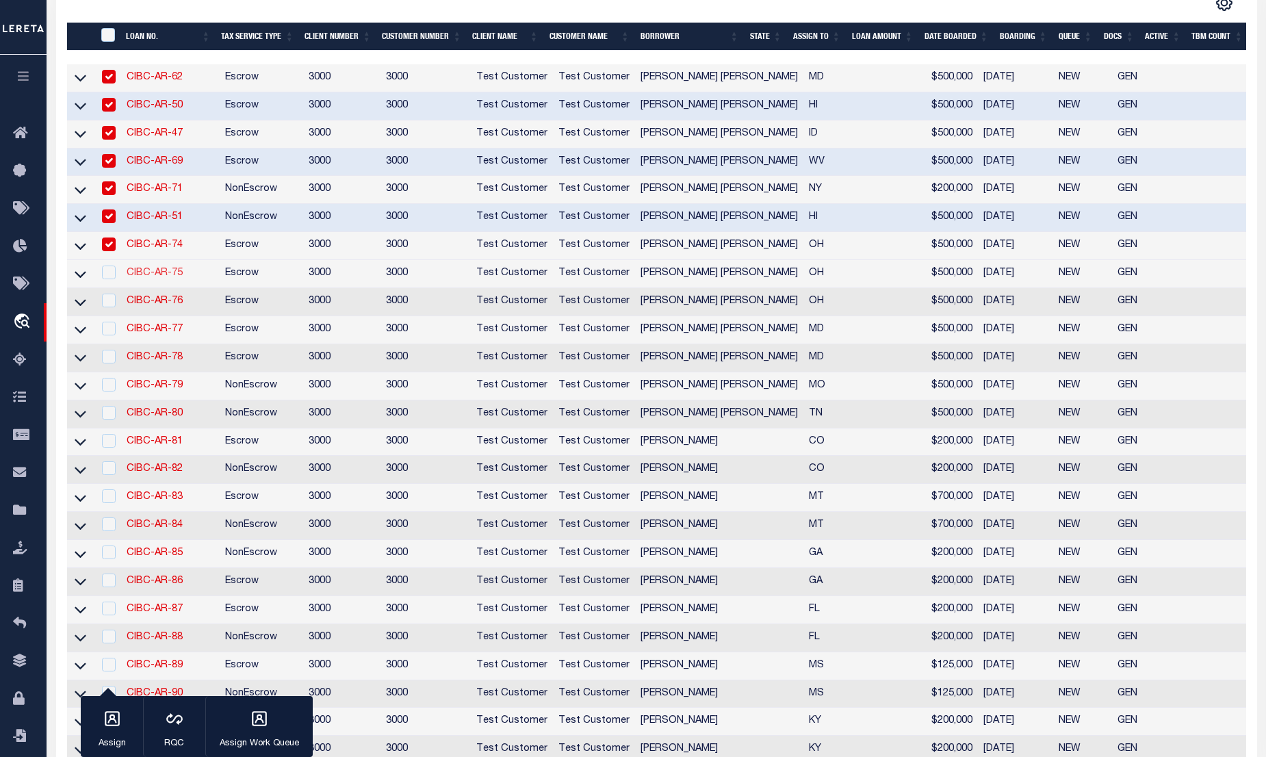
click at [140, 275] on link "CIBC-AR-75" at bounding box center [155, 273] width 56 height 10
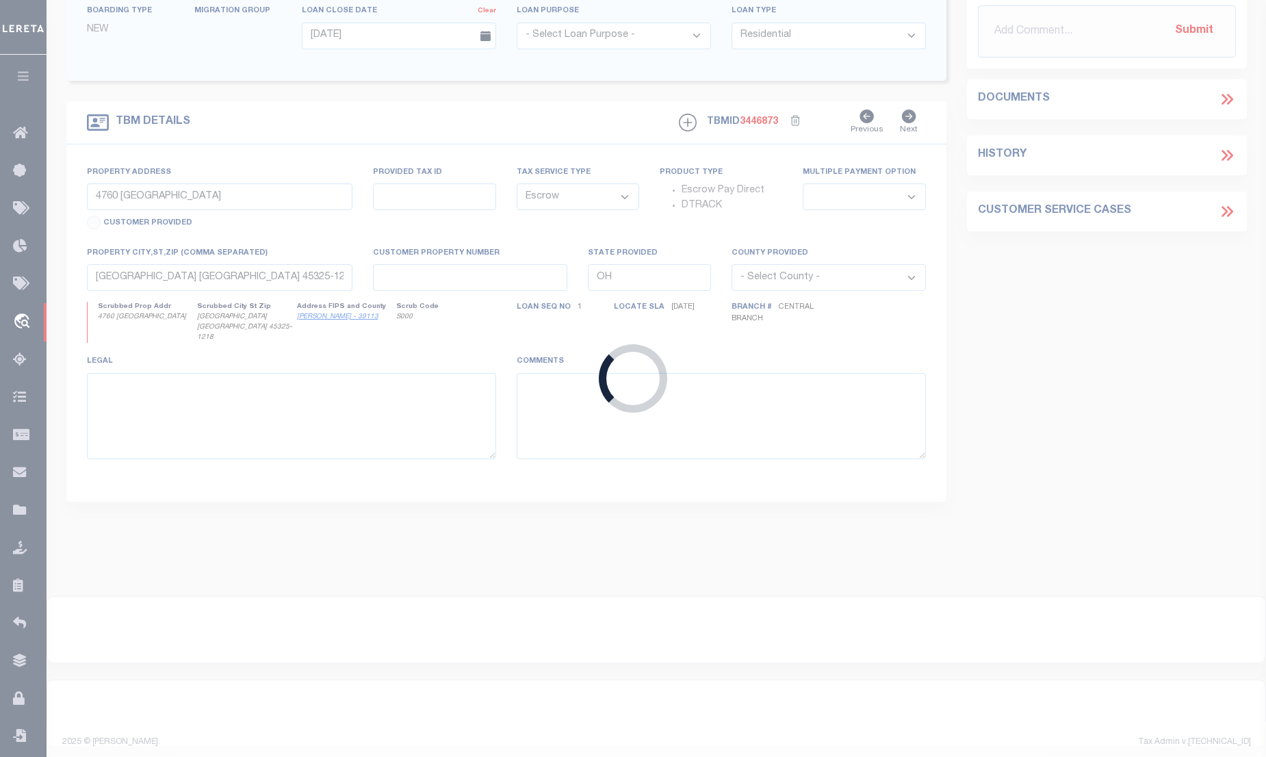
type input "CIBC-AR-75"
select select "False"
type input "4762 FARMERSVILLE GERMANTN PIKE"
select select "25317"
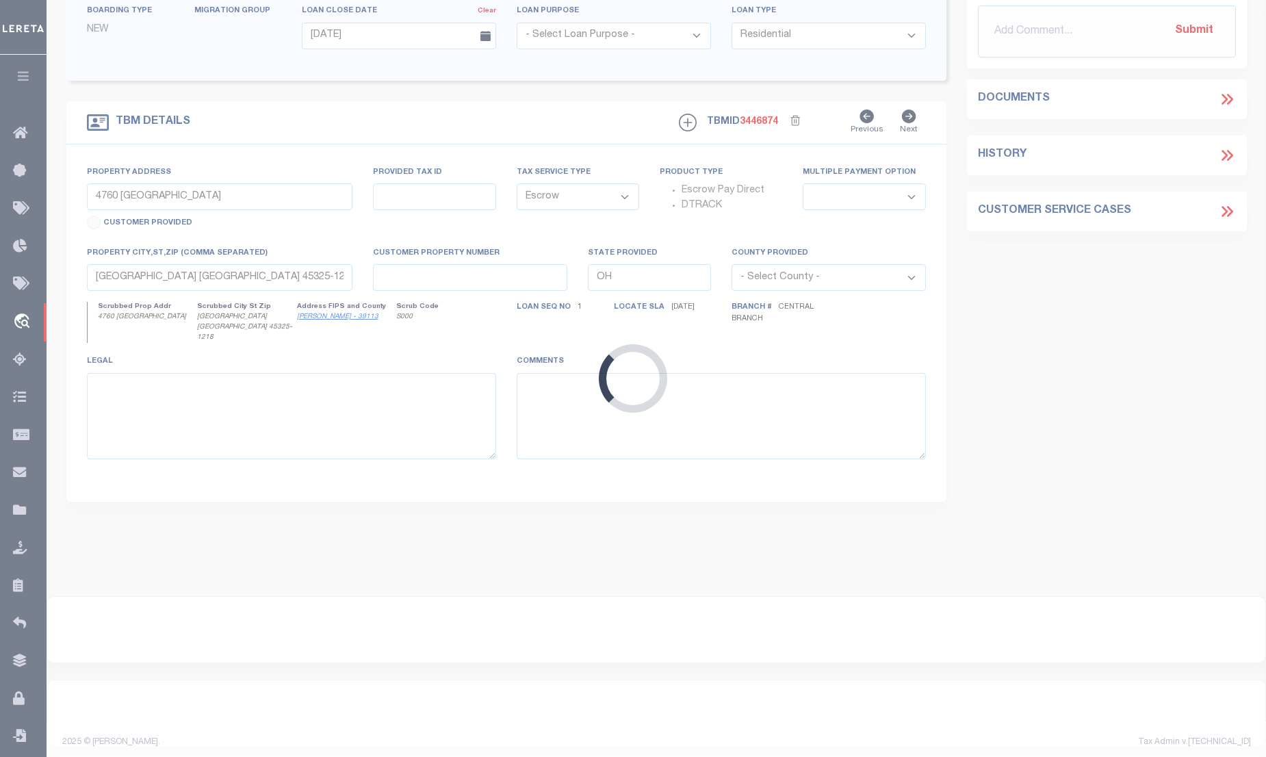
type input "4762 FARMERSVILLE GERMANTN PIKE"
select select
type textarea "Legal description"
type textarea "Comments"
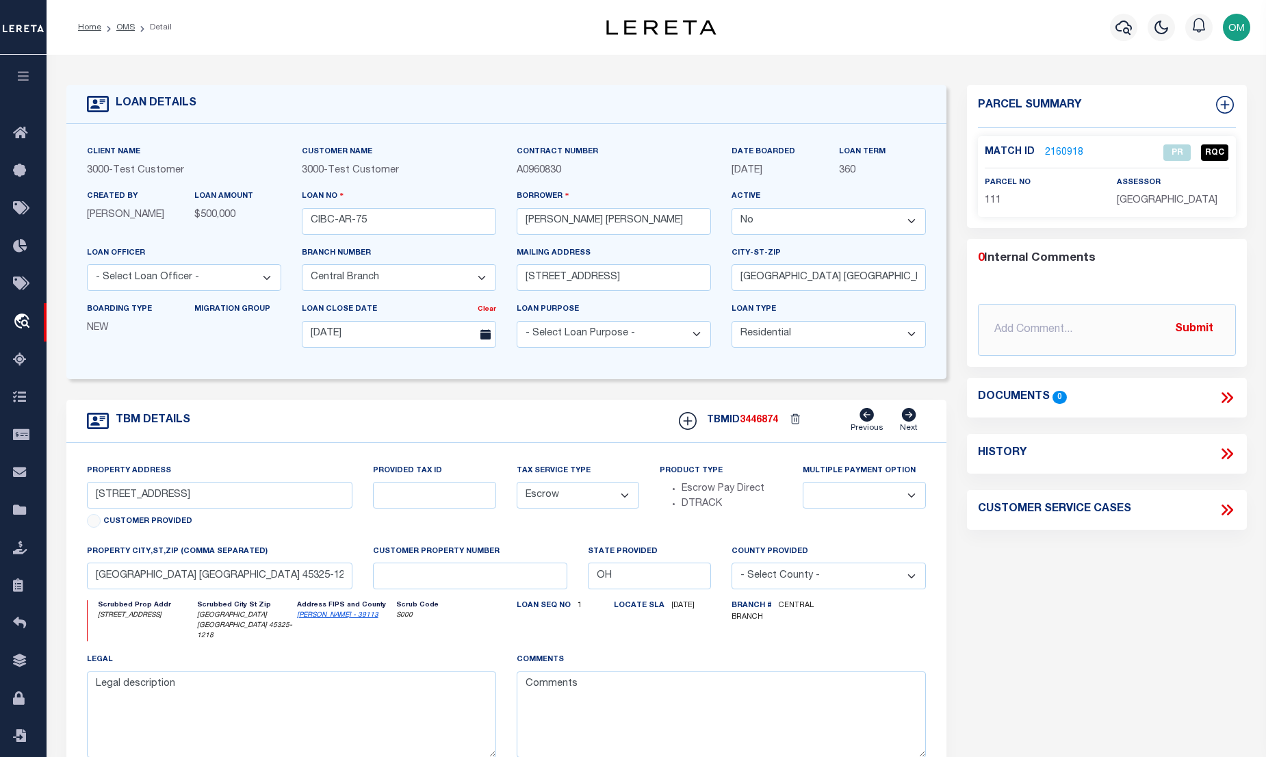
click at [798, 226] on select "Yes No" at bounding box center [829, 221] width 194 height 27
select select "True"
click at [737, 209] on select "Yes No" at bounding box center [829, 221] width 194 height 27
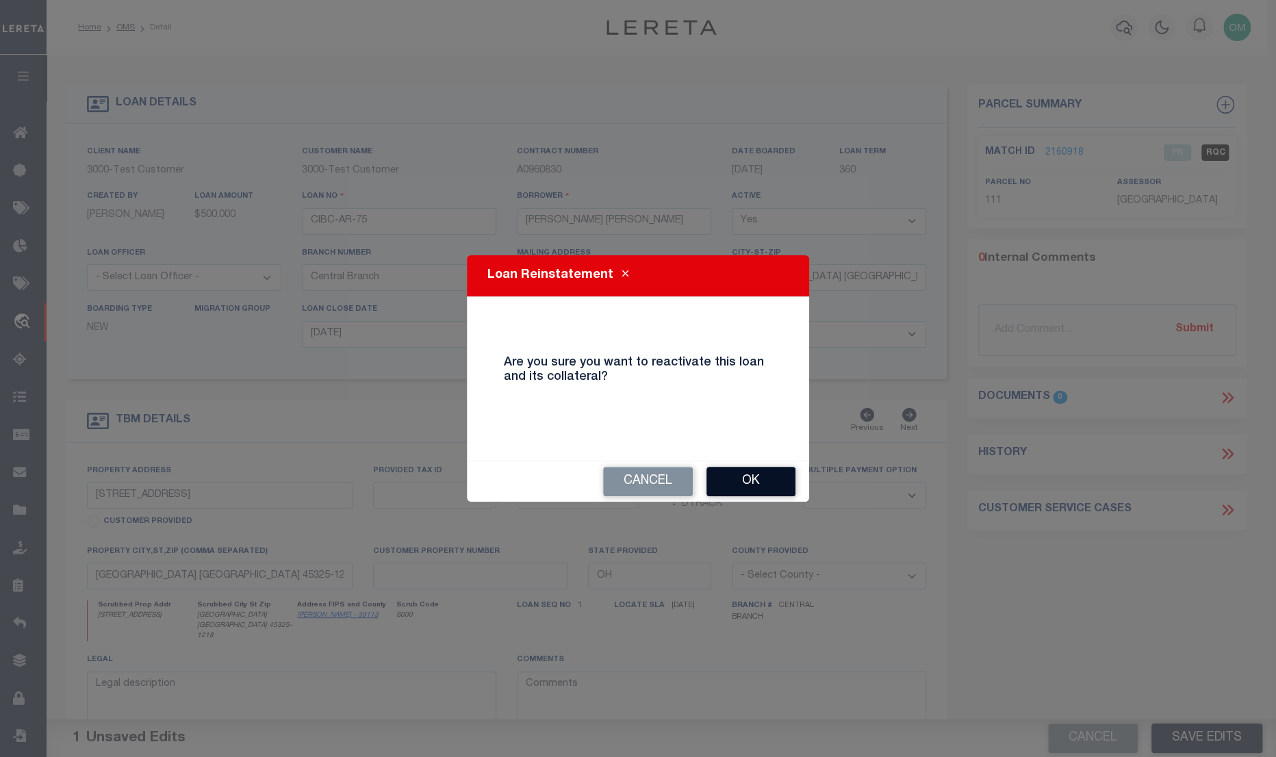
click at [756, 478] on button "Ok" at bounding box center [750, 481] width 89 height 29
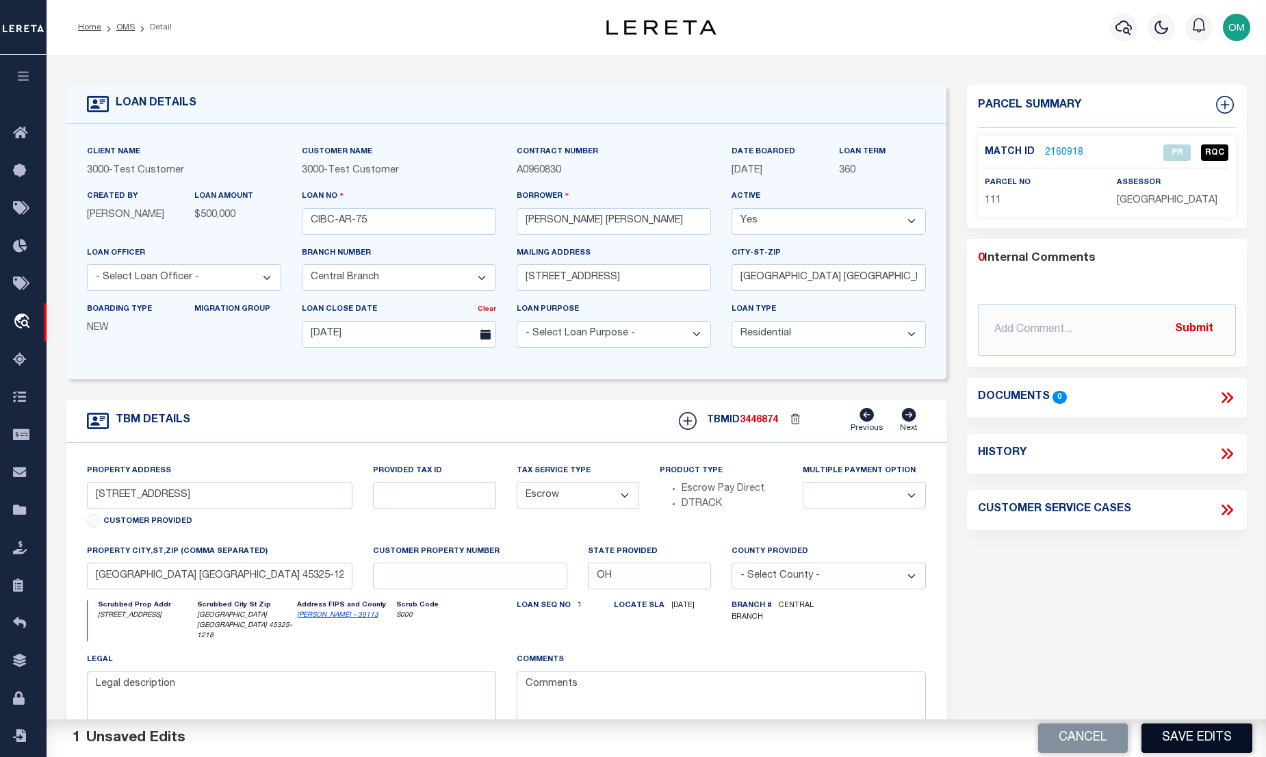
click at [1209, 736] on button "Save Edits" at bounding box center [1197, 737] width 111 height 29
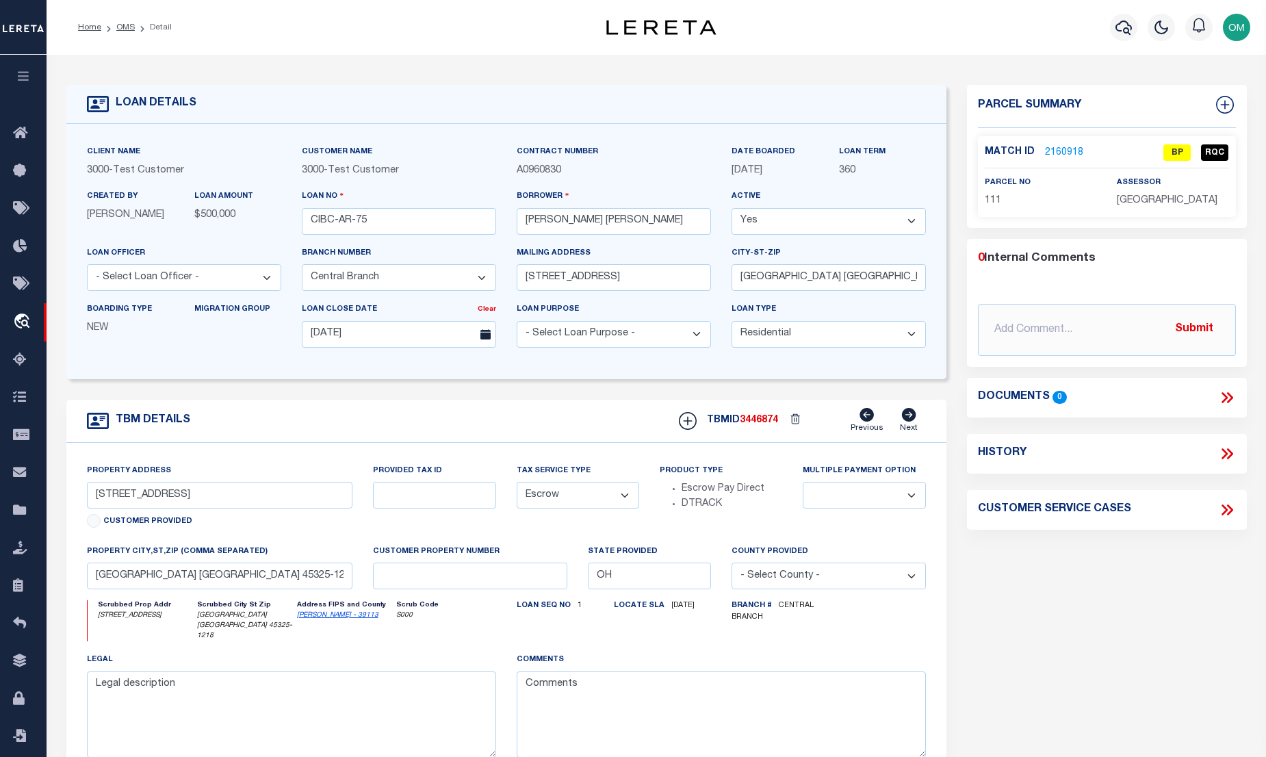
click at [1061, 147] on link "2160918" at bounding box center [1064, 153] width 38 height 14
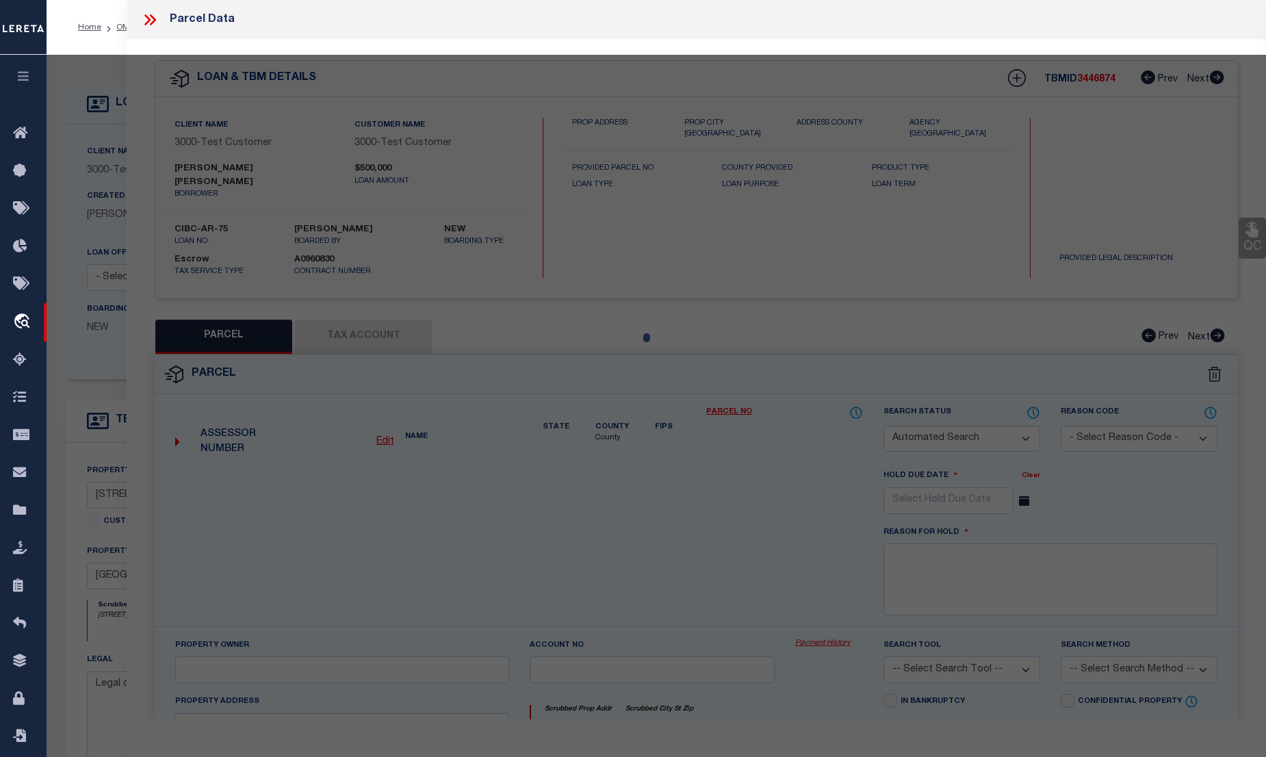
checkbox input "false"
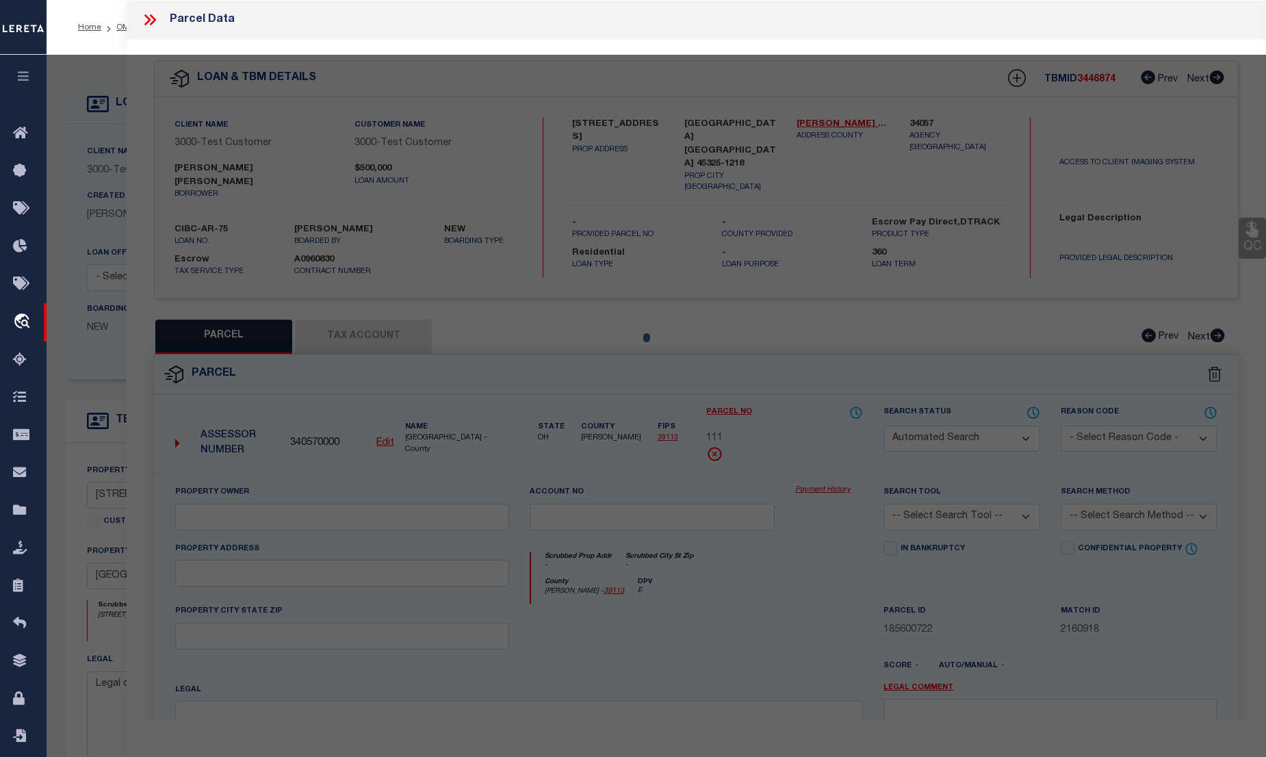
select select "BP"
select select "AGF"
select select "ADD"
type textarea "Legal Description"
type textarea "Testing Tax Account Deactivation For Release"
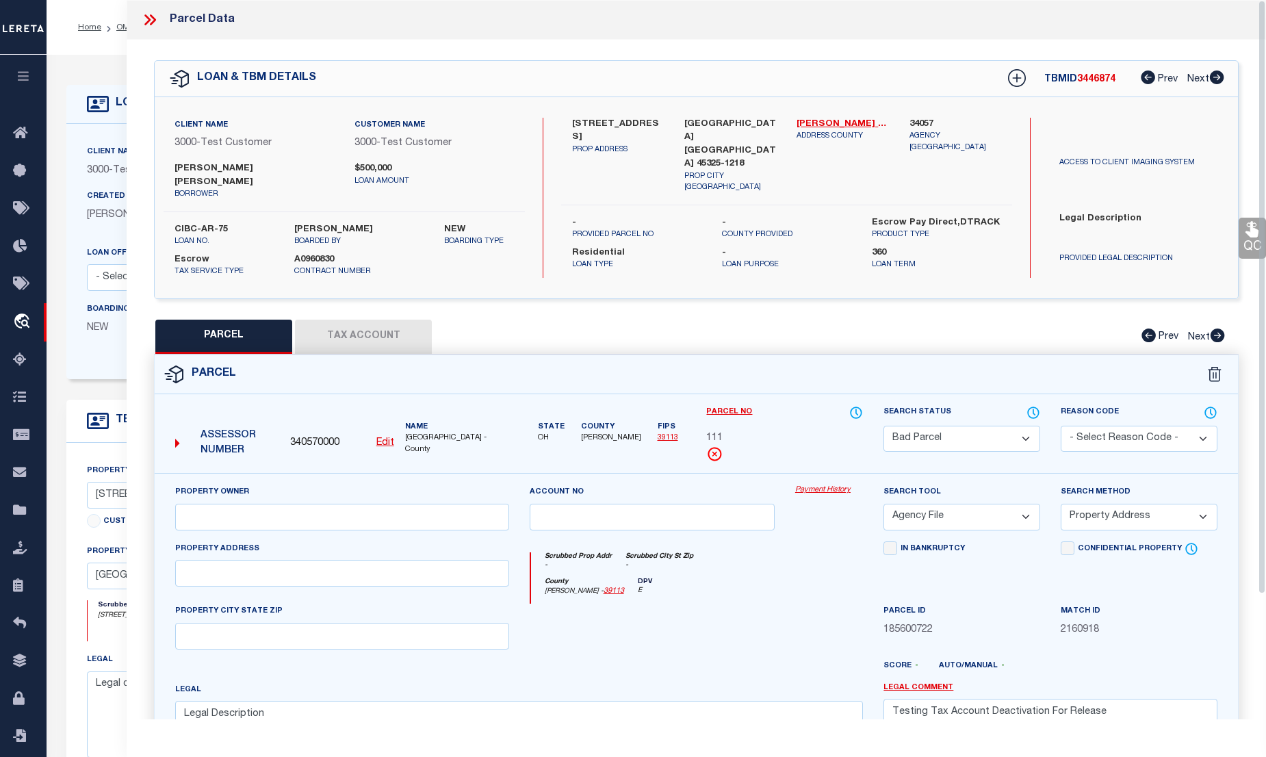
click at [1012, 426] on select "Automated Search Bad Parcel Complete Duplicate Parcel High Dollar Reporting In …" at bounding box center [962, 439] width 157 height 27
click at [884, 426] on select "Automated Search Bad Parcel Complete Duplicate Parcel High Dollar Reporting In …" at bounding box center [962, 439] width 157 height 27
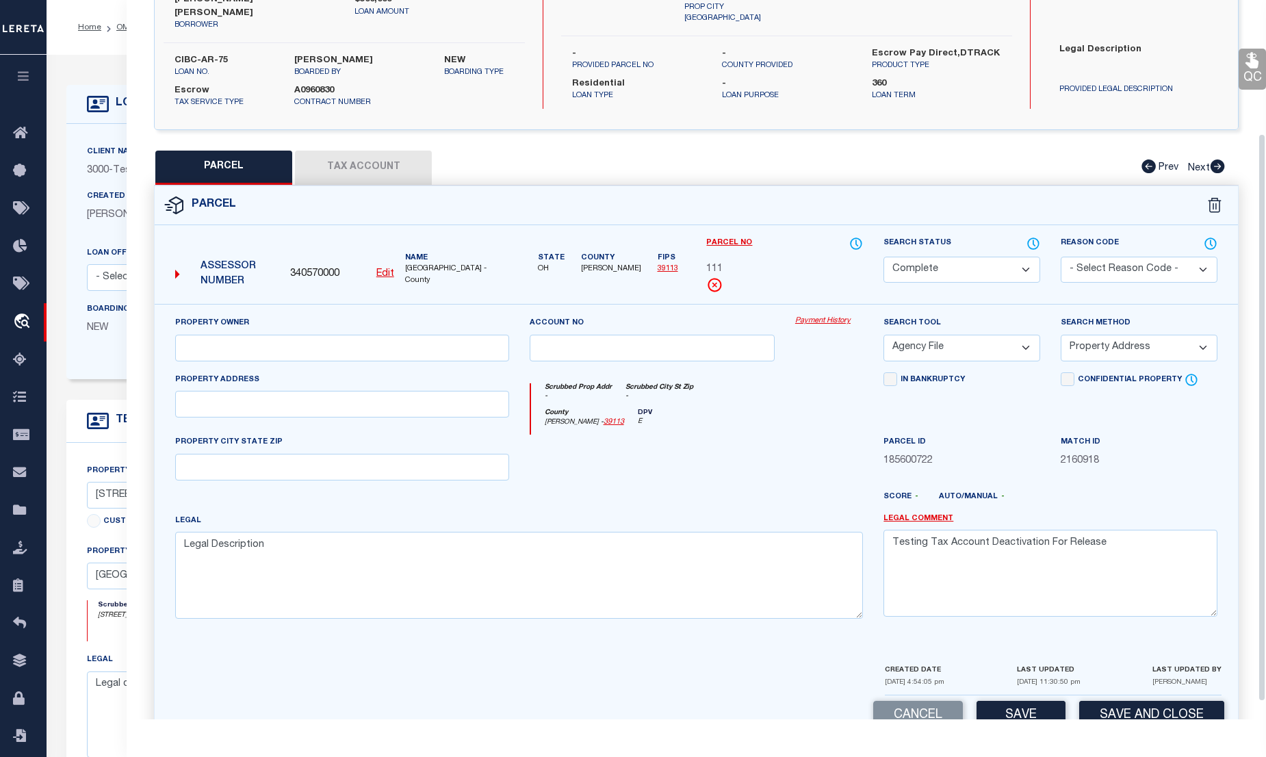
scroll to position [191, 0]
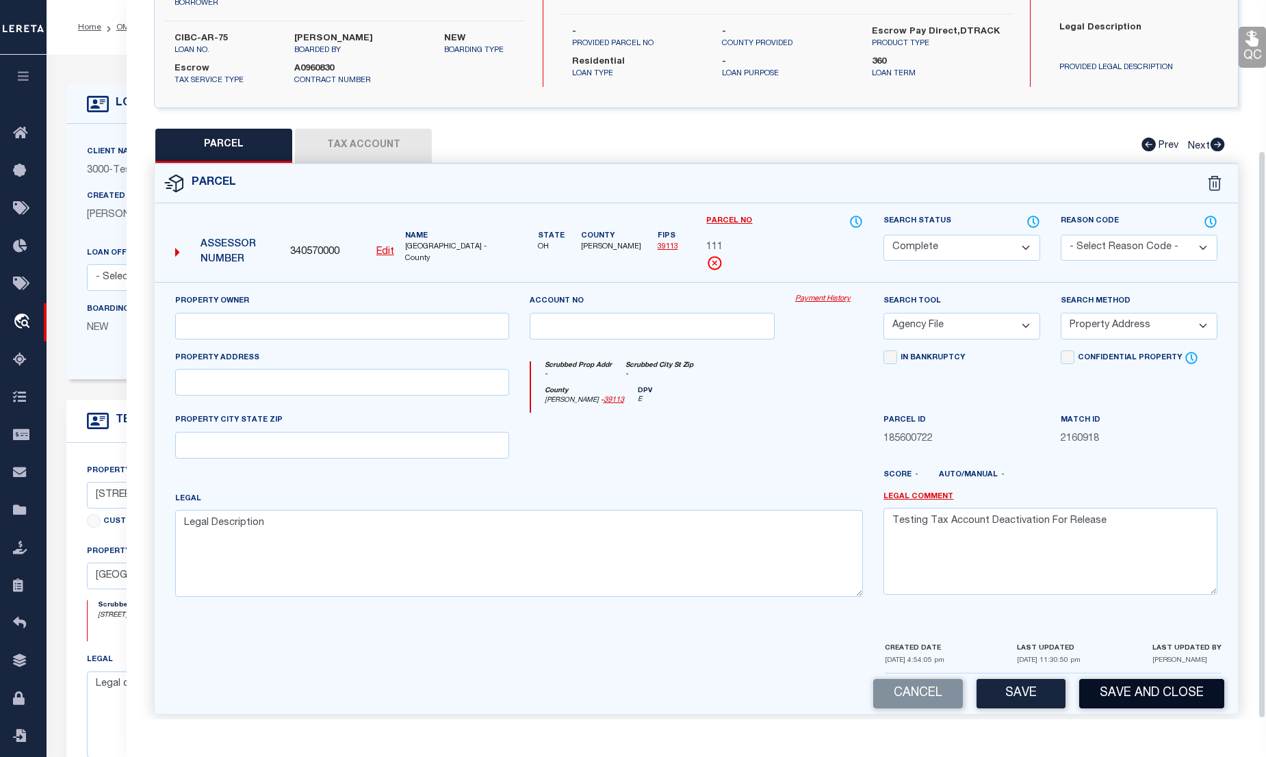
click at [1173, 680] on button "Save and Close" at bounding box center [1151, 693] width 145 height 29
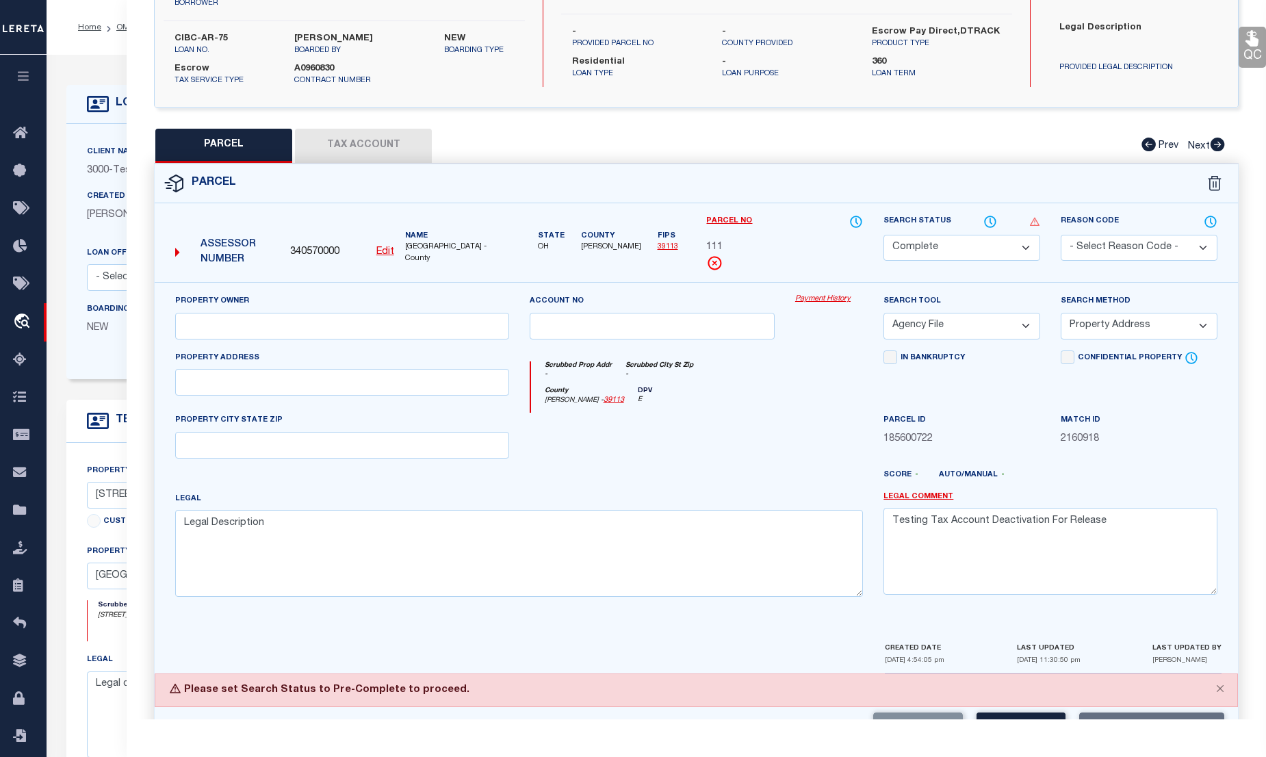
click at [955, 235] on select "Automated Search Bad Parcel Complete Duplicate Parcel High Dollar Reporting In …" at bounding box center [962, 248] width 157 height 27
select select "PC"
click at [884, 235] on select "Automated Search Bad Parcel Complete Duplicate Parcel High Dollar Reporting In …" at bounding box center [962, 248] width 157 height 27
click at [1169, 713] on button "Save and Close" at bounding box center [1151, 727] width 145 height 29
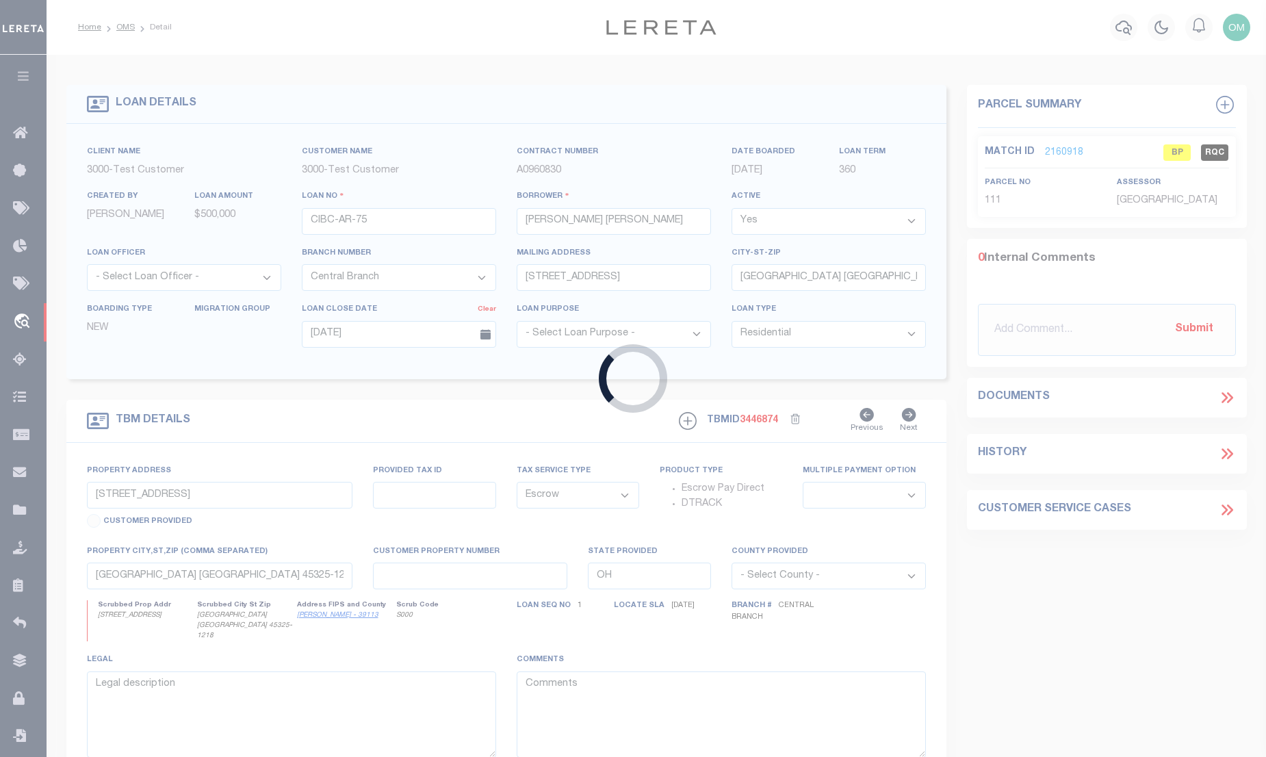
click at [104, 55] on div "Loading..." at bounding box center [633, 378] width 1266 height 757
select select
select select "25317"
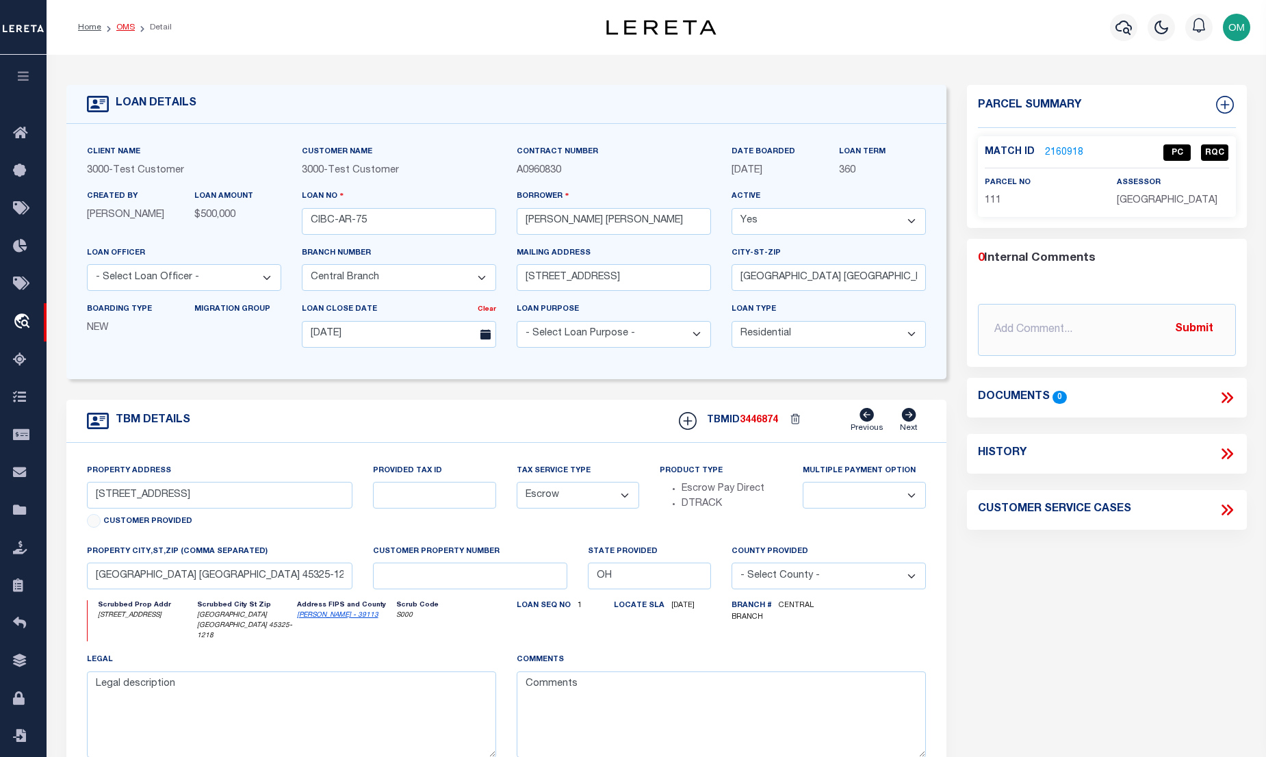
click at [118, 23] on link "OMS" at bounding box center [125, 27] width 18 height 8
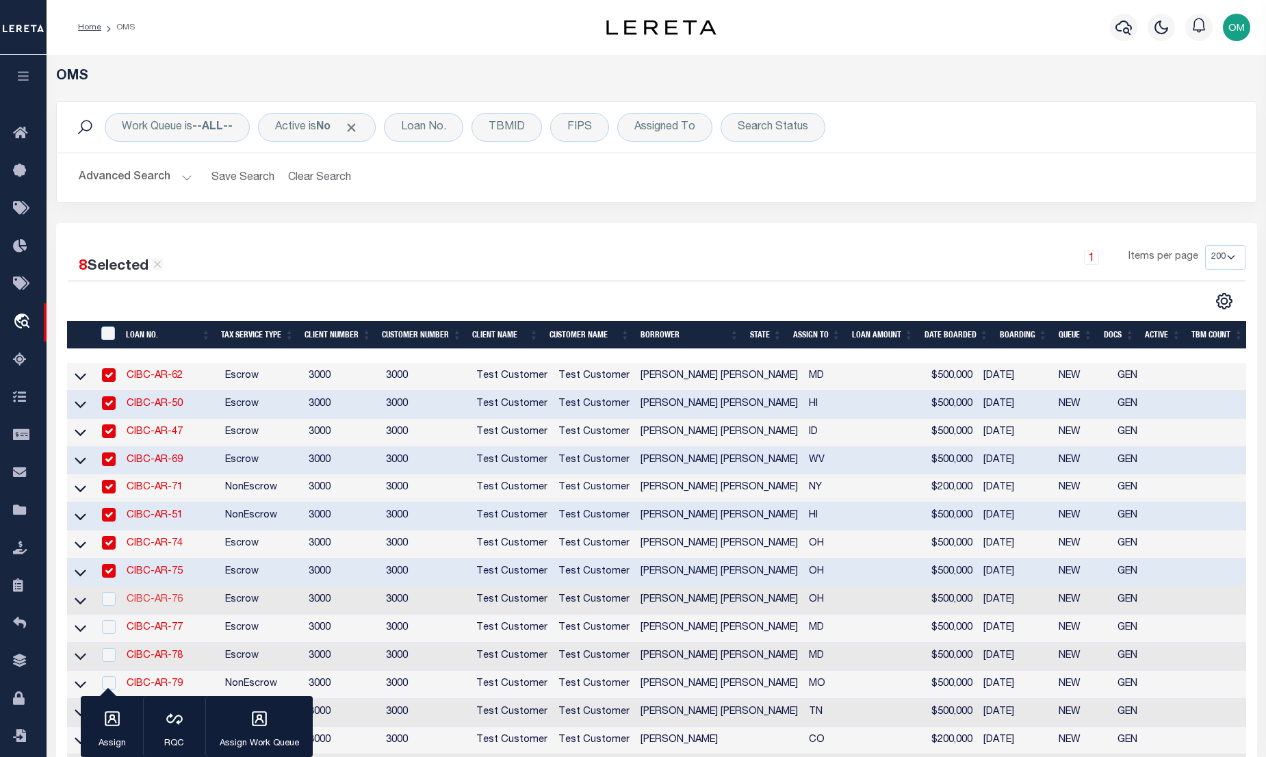
click at [166, 604] on link "CIBC-AR-76" at bounding box center [155, 600] width 56 height 10
type input "CIBC-AR-76"
select select "False"
type input "4764 FARMERSVILLE GERMANTN PIKE"
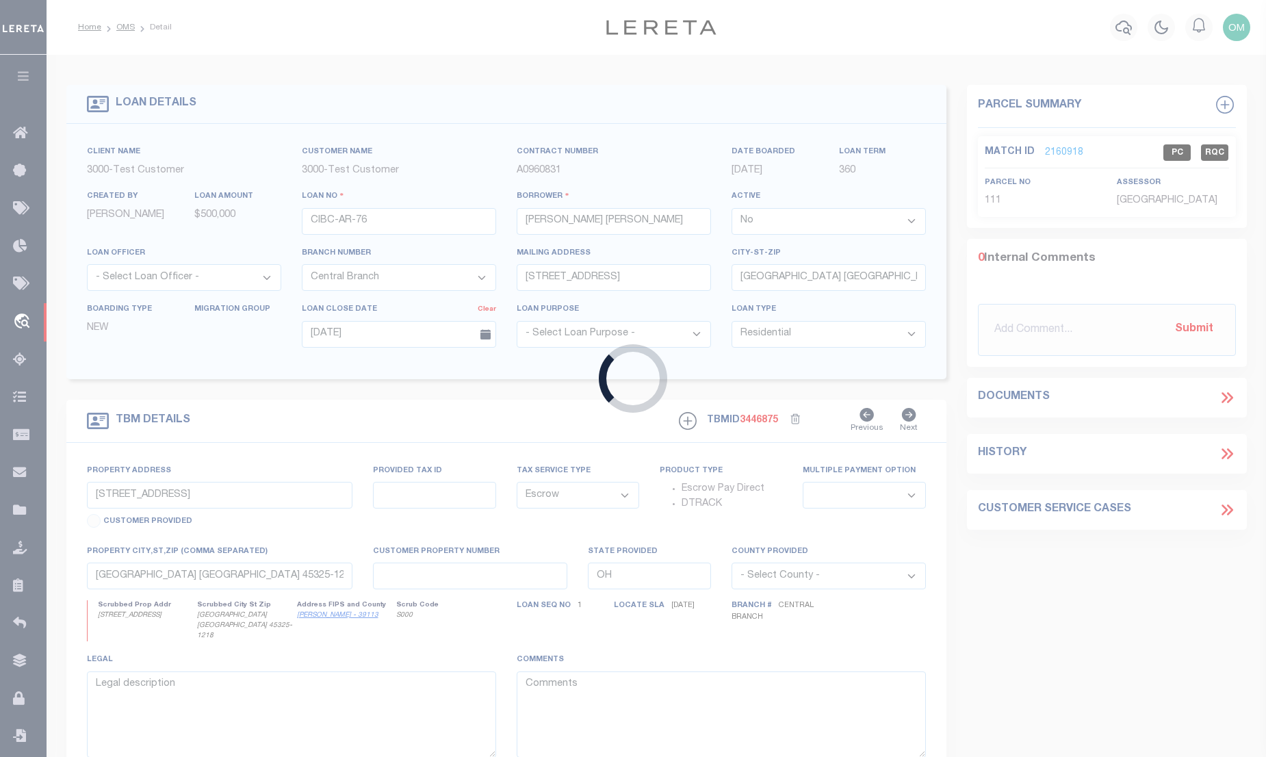
type input "4764 FARMERSVILLE GERMANTN PIKE"
select select
select select "25317"
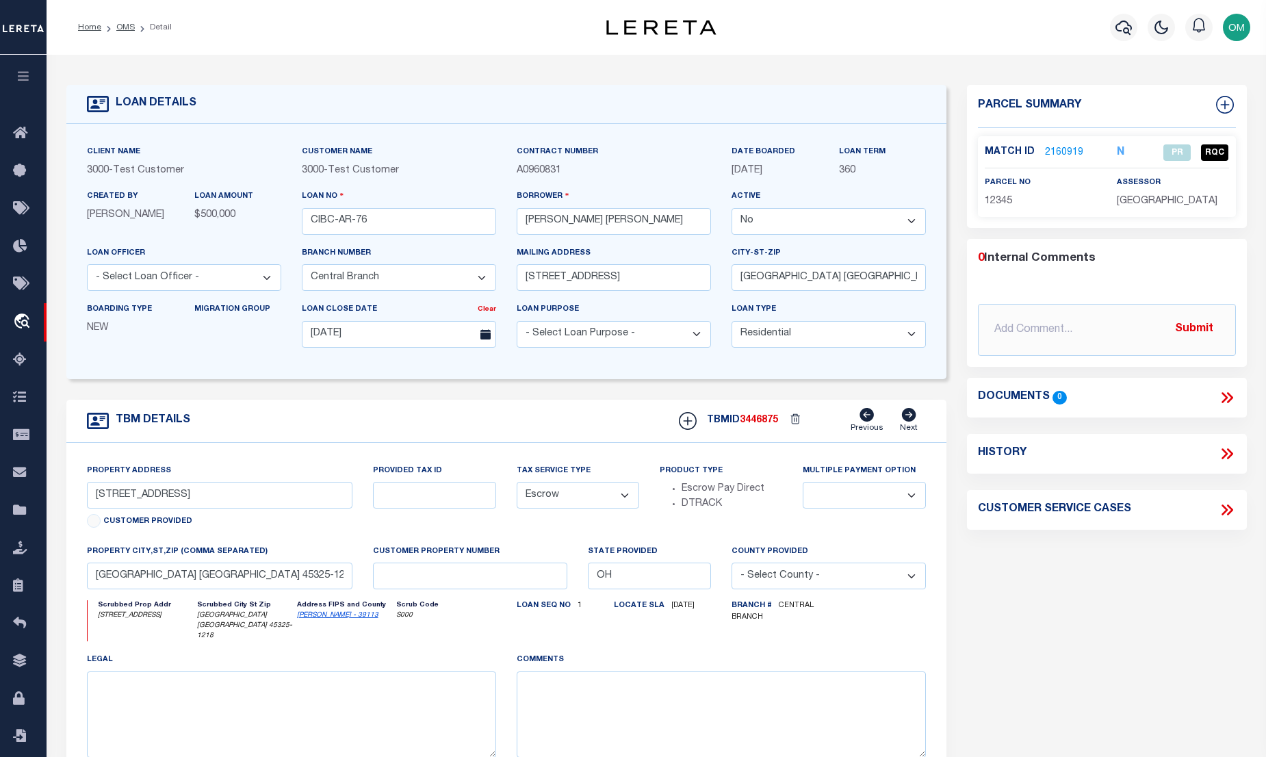
click at [778, 221] on select "Yes No" at bounding box center [829, 221] width 194 height 27
select select "True"
click at [737, 209] on select "Yes No" at bounding box center [829, 221] width 194 height 27
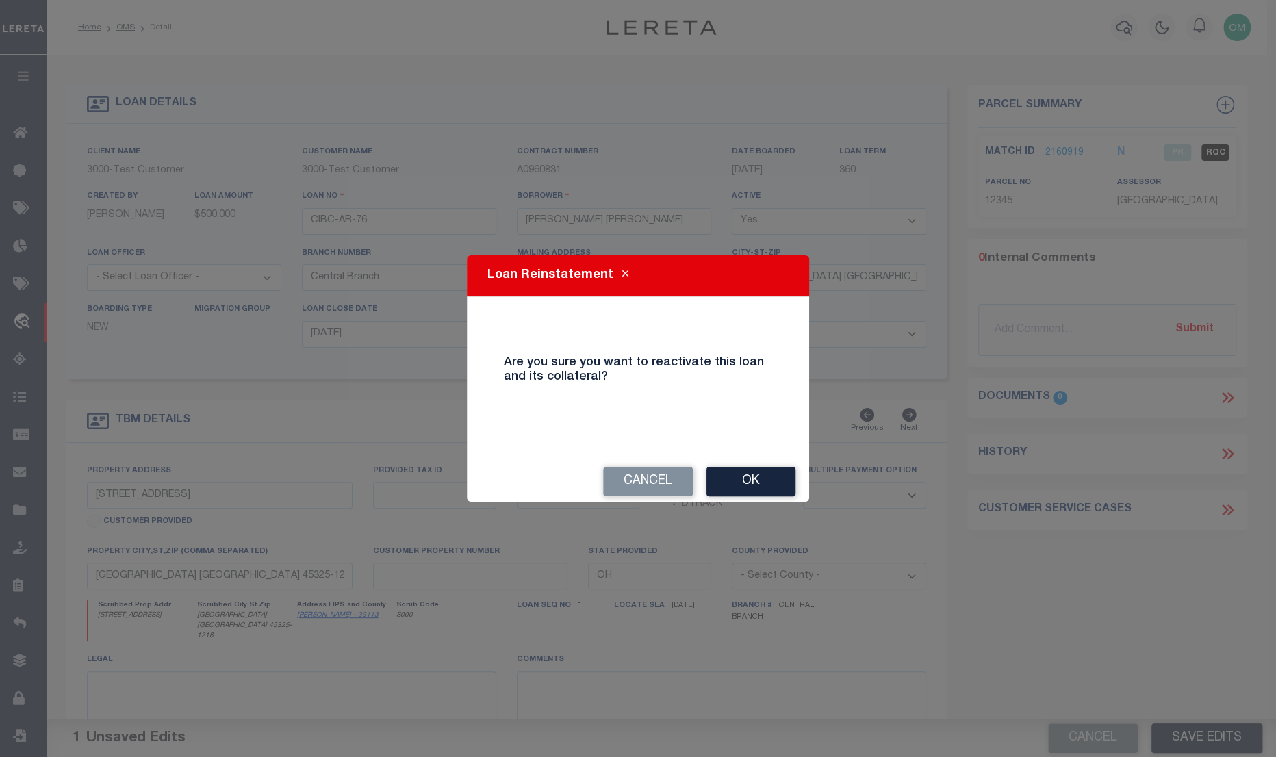
drag, startPoint x: 734, startPoint y: 465, endPoint x: 742, endPoint y: 465, distance: 8.2
click at [735, 465] on div "Cancel Ok" at bounding box center [638, 481] width 342 height 40
drag, startPoint x: 748, startPoint y: 467, endPoint x: 755, endPoint y: 470, distance: 7.4
click at [750, 470] on button "Ok" at bounding box center [750, 481] width 89 height 29
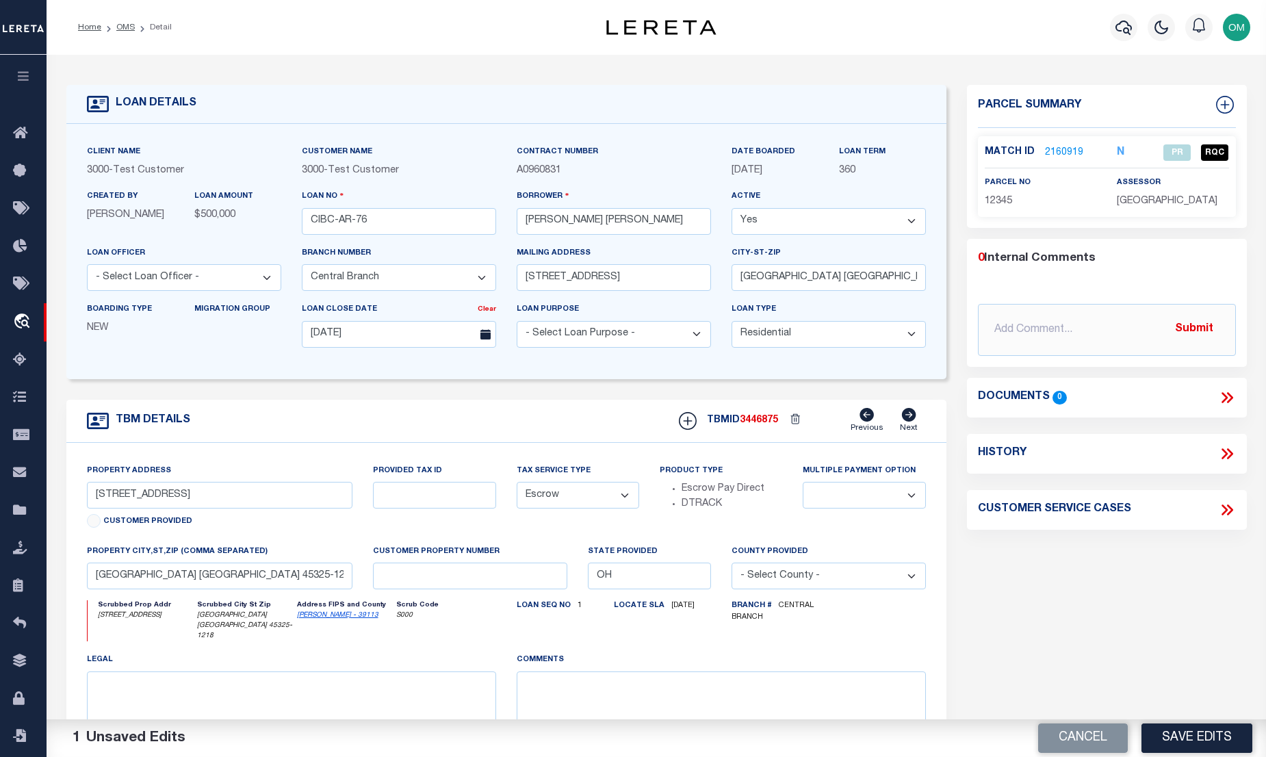
click at [1215, 743] on button "Save Edits" at bounding box center [1197, 737] width 111 height 29
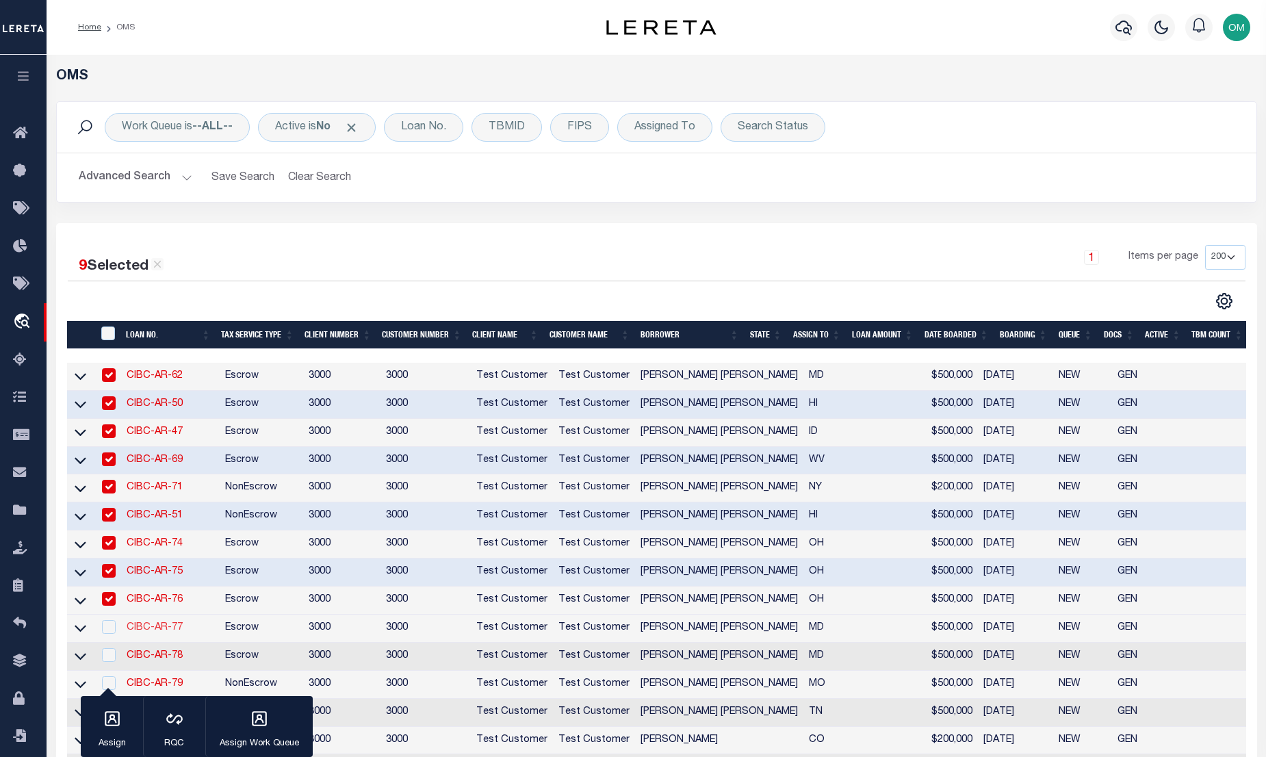
click at [154, 632] on link "CIBC-AR-77" at bounding box center [155, 628] width 56 height 10
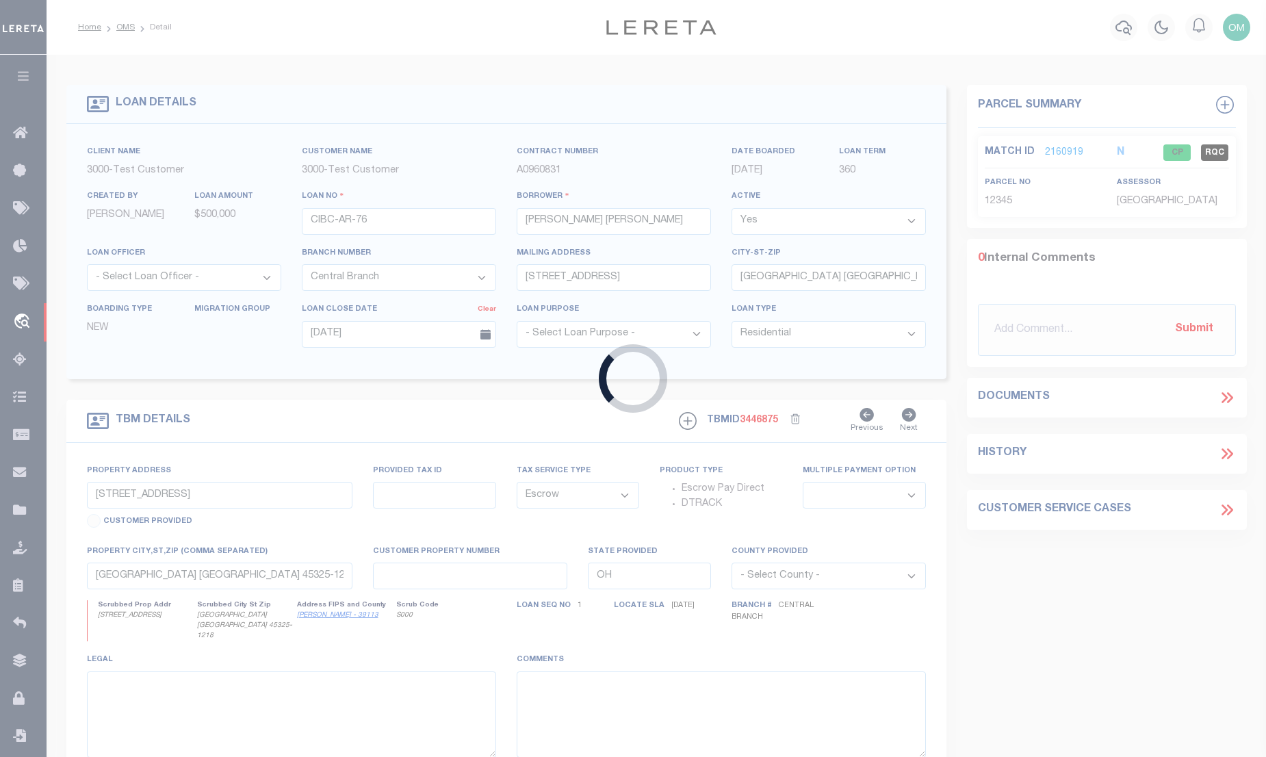
type input "CIBC-AR-77"
select select "False"
select select
type input "7008 NATELLI WOODS LN"
type input "BETHESDA MD 20817-3924"
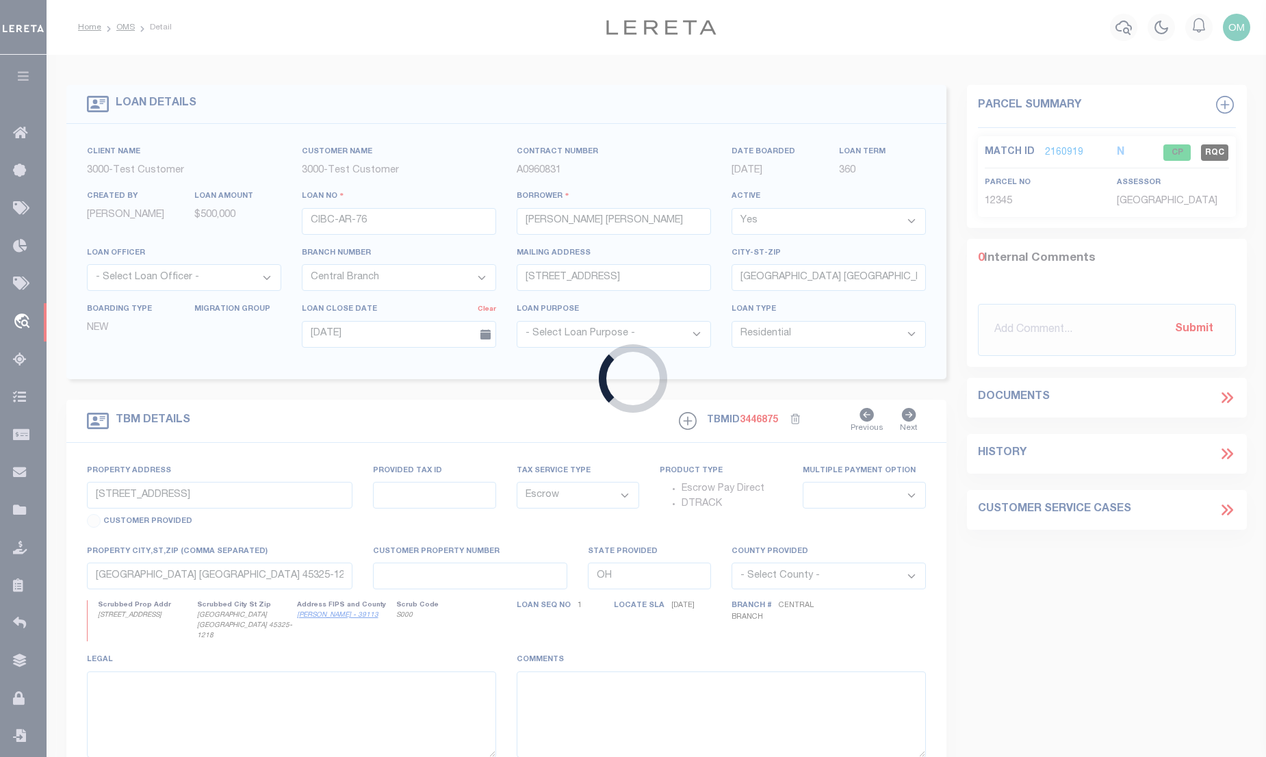
select select "10"
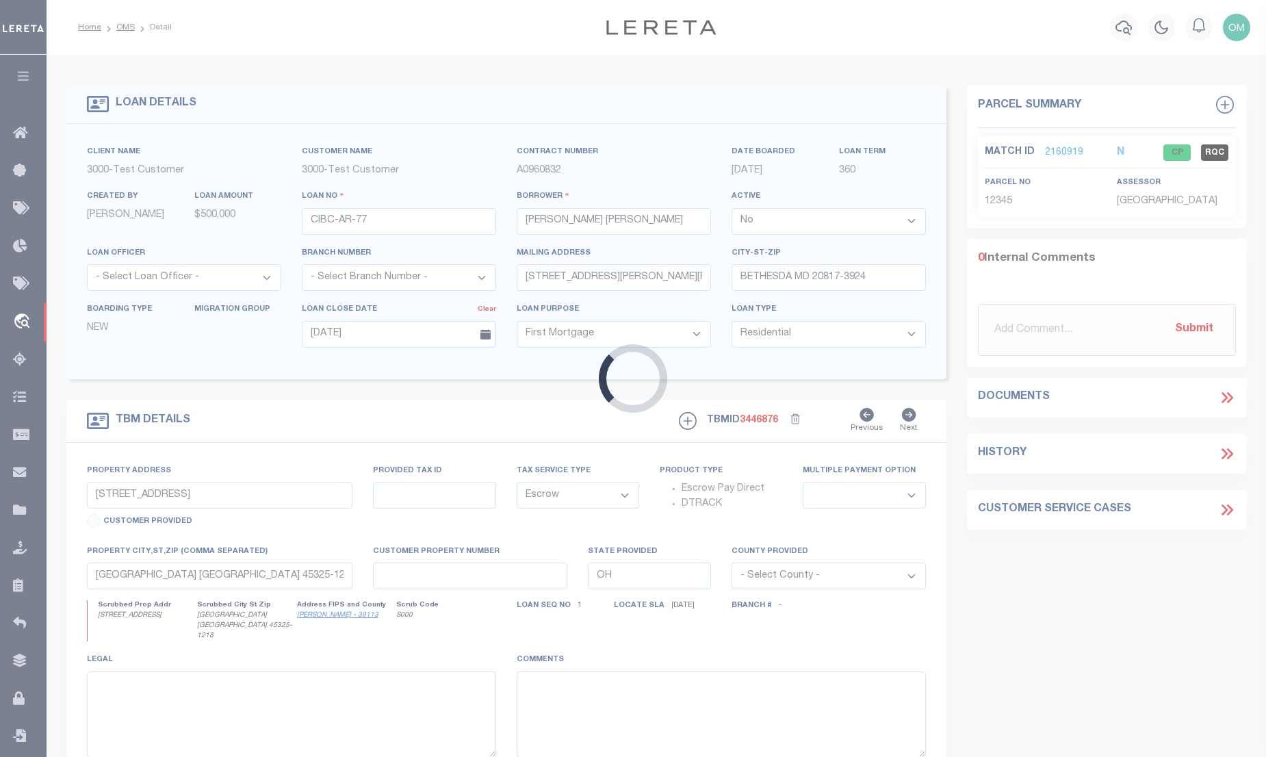
type input "7008 NATELLI WOODS LN"
type input "BETHESDA MD 20817-3924"
type input "MD"
select select "Montgomery"
select select "2"
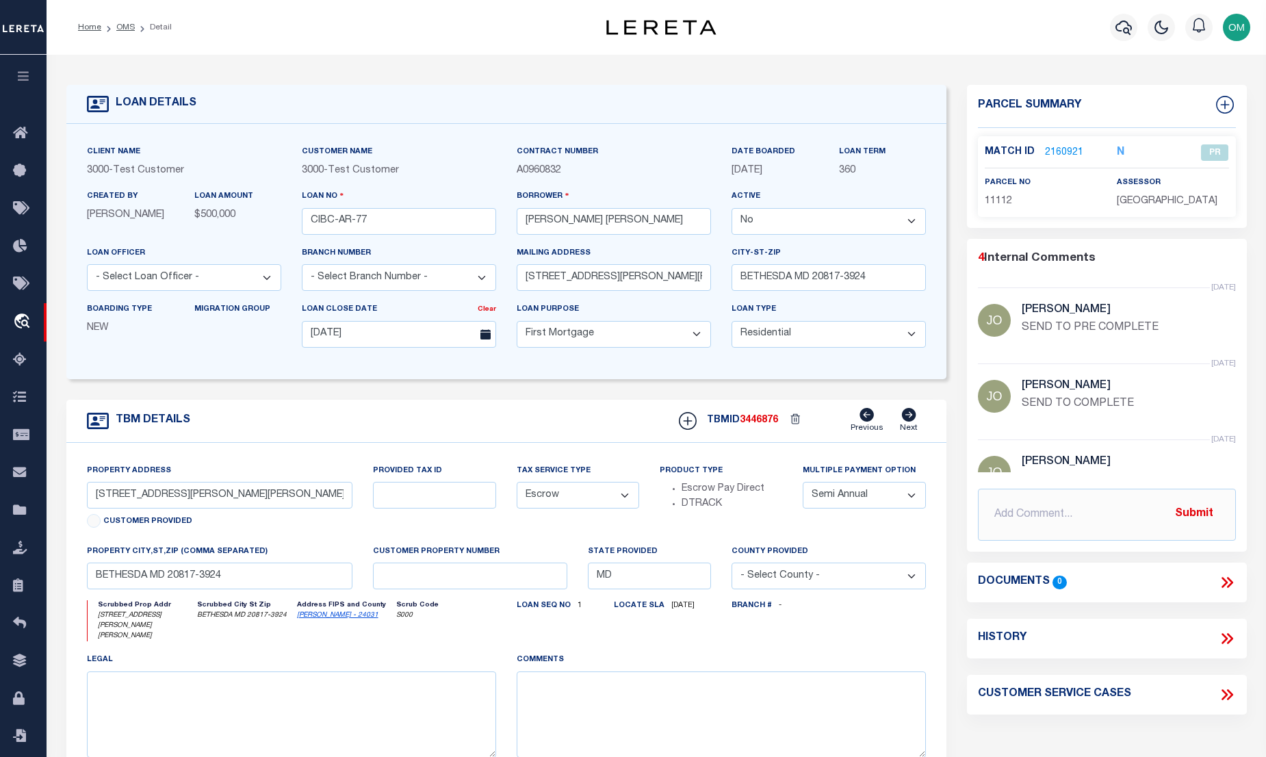
click at [795, 225] on select "Yes No" at bounding box center [829, 221] width 194 height 27
select select "True"
click at [737, 209] on select "Yes No" at bounding box center [829, 221] width 194 height 27
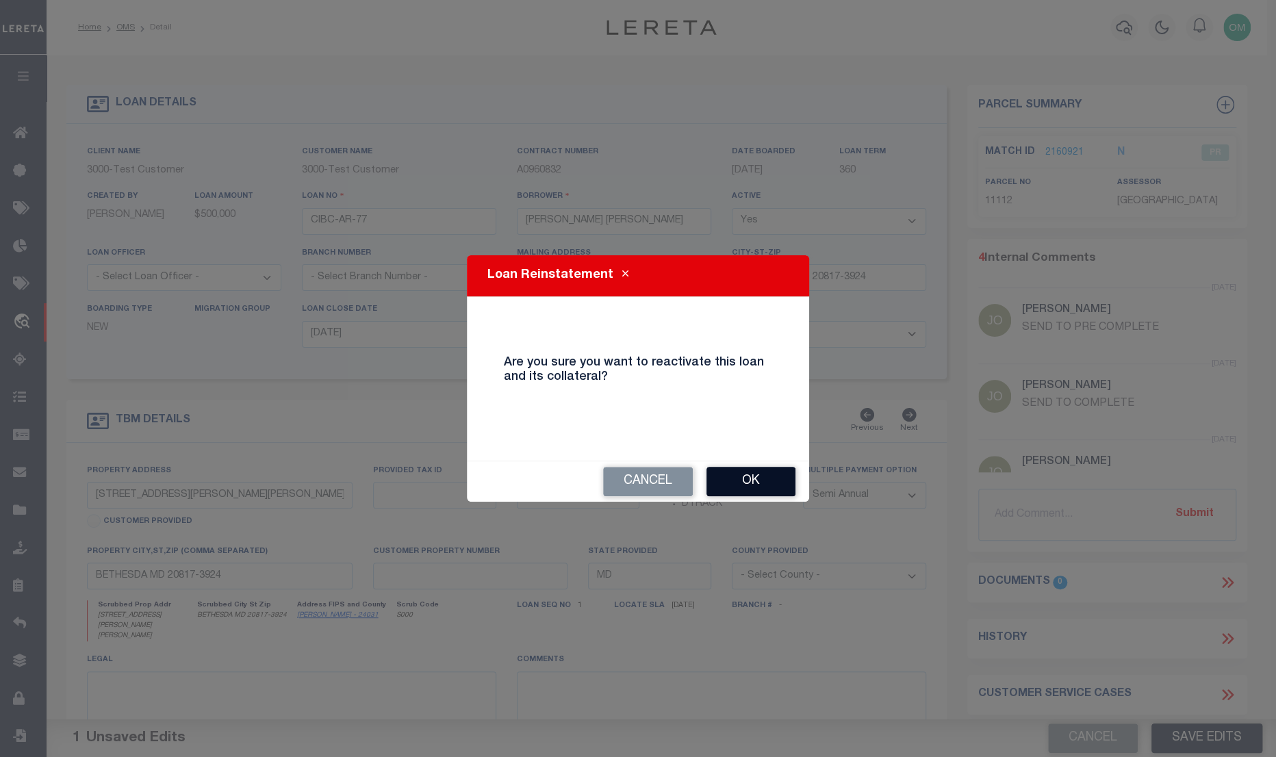
click at [763, 476] on button "Ok" at bounding box center [750, 481] width 89 height 29
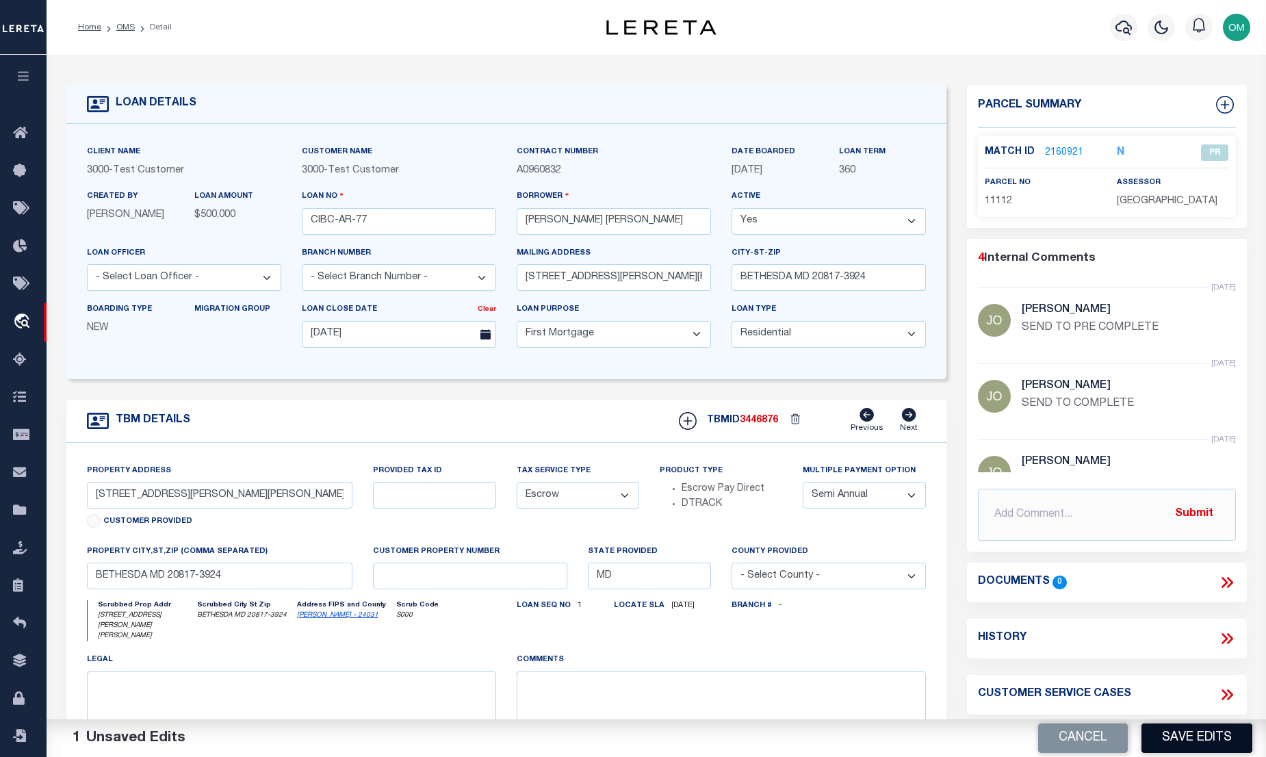
click at [1188, 733] on button "Save Edits" at bounding box center [1197, 737] width 111 height 29
click at [1180, 728] on div "Cancel Saving..." at bounding box center [961, 738] width 610 height 38
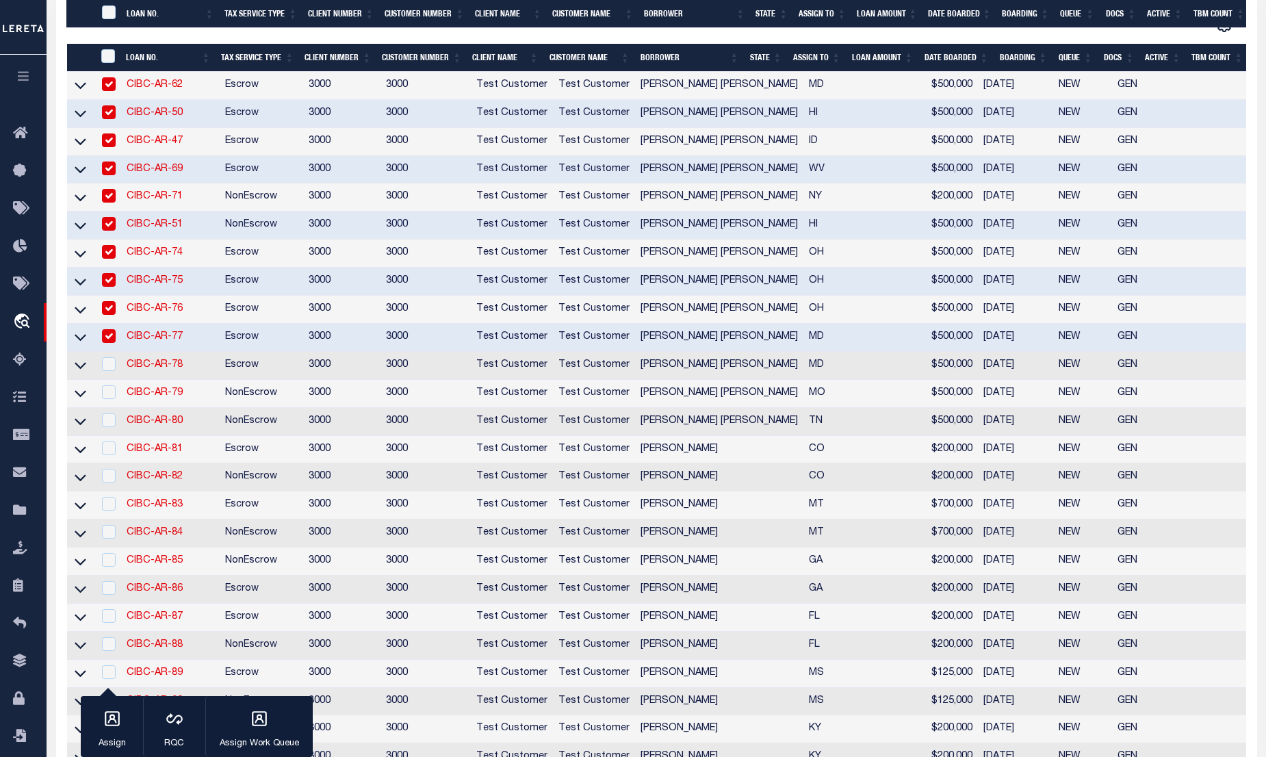
scroll to position [373, 0]
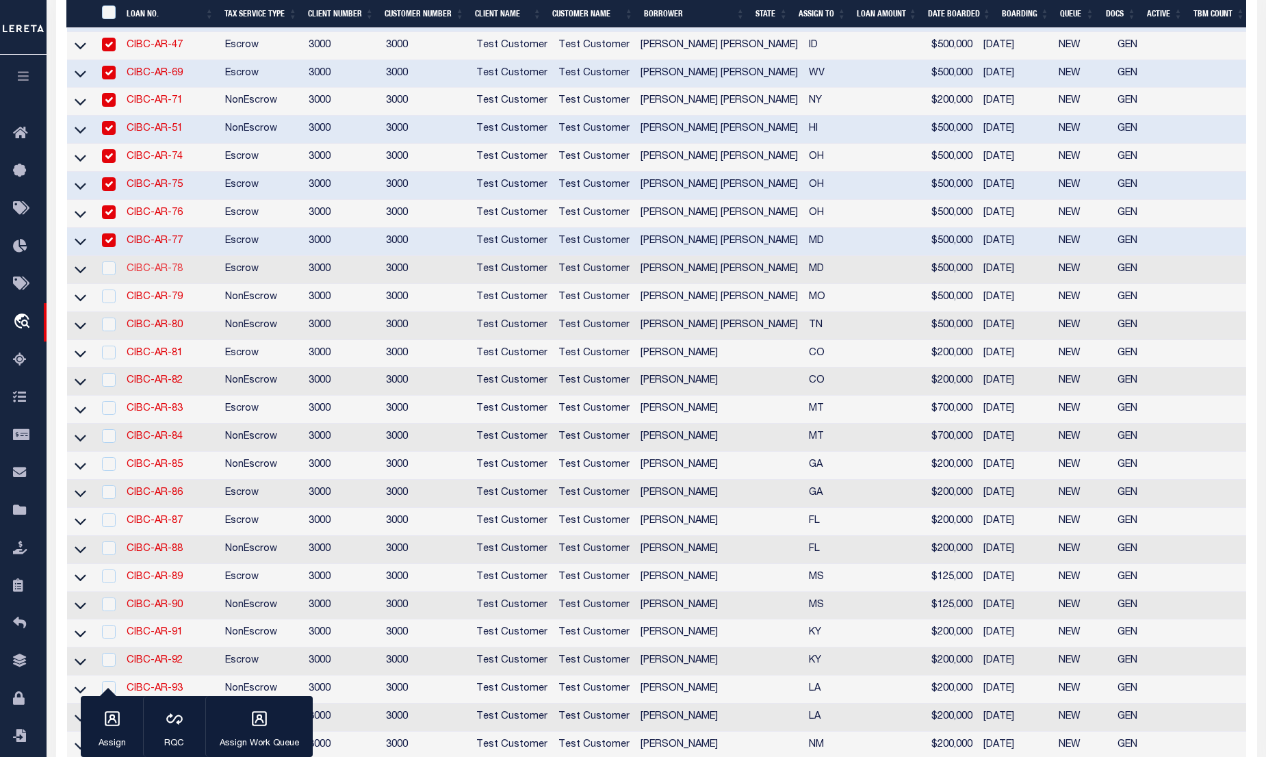
click at [151, 274] on link "CIBC-AR-78" at bounding box center [155, 269] width 56 height 10
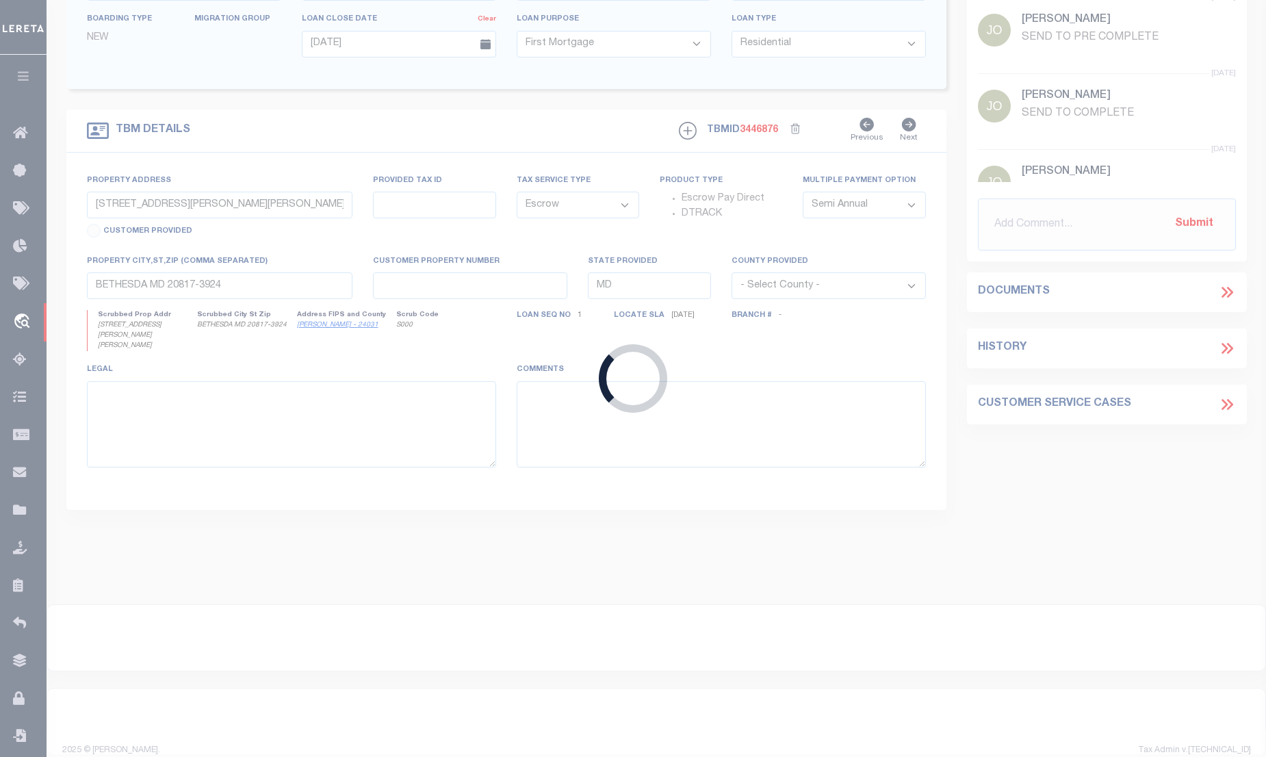
type input "CIBC-AR-78"
select select "False"
type input "7010 NATELLI WOODS LN"
select select
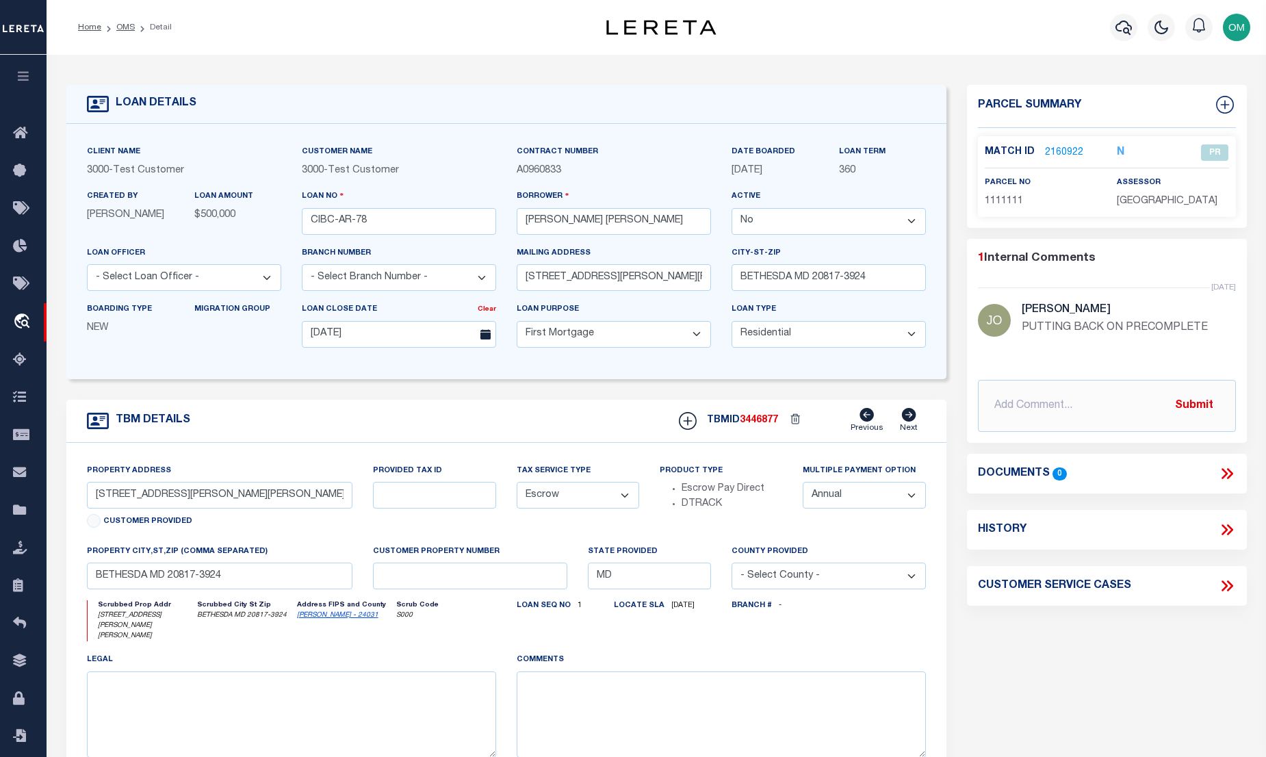
click at [851, 220] on select "Yes No" at bounding box center [829, 221] width 194 height 27
select select "True"
click at [737, 209] on select "Yes No" at bounding box center [829, 221] width 194 height 27
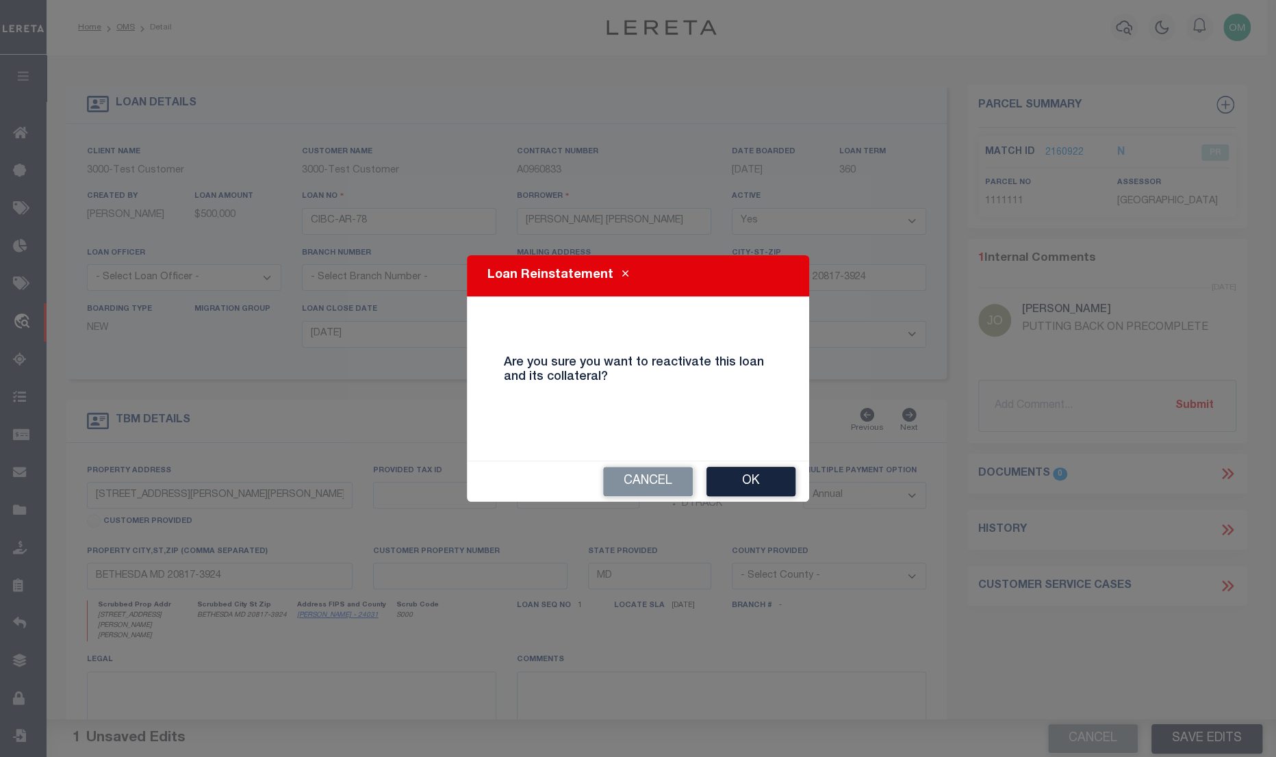
drag, startPoint x: 744, startPoint y: 481, endPoint x: 753, endPoint y: 482, distance: 9.0
click at [746, 482] on button "Ok" at bounding box center [750, 481] width 89 height 29
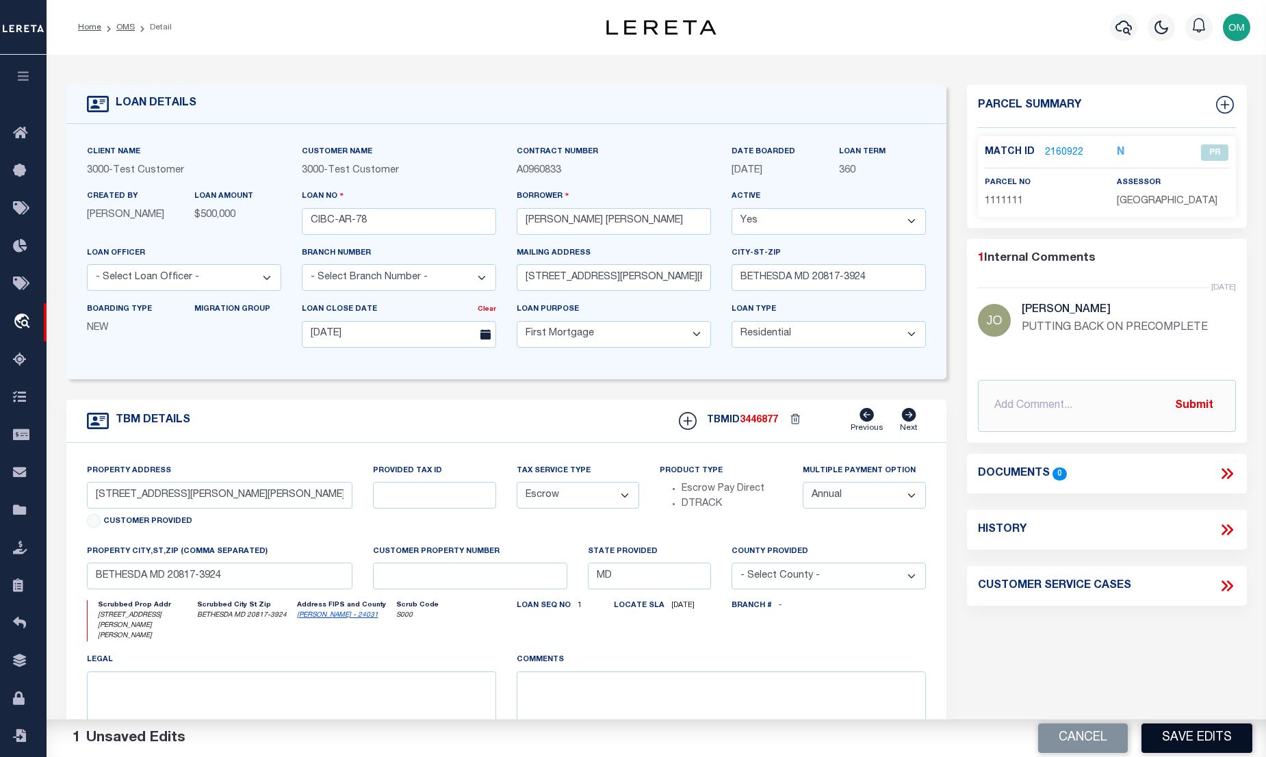
click at [1213, 732] on button "Save Edits" at bounding box center [1197, 737] width 111 height 29
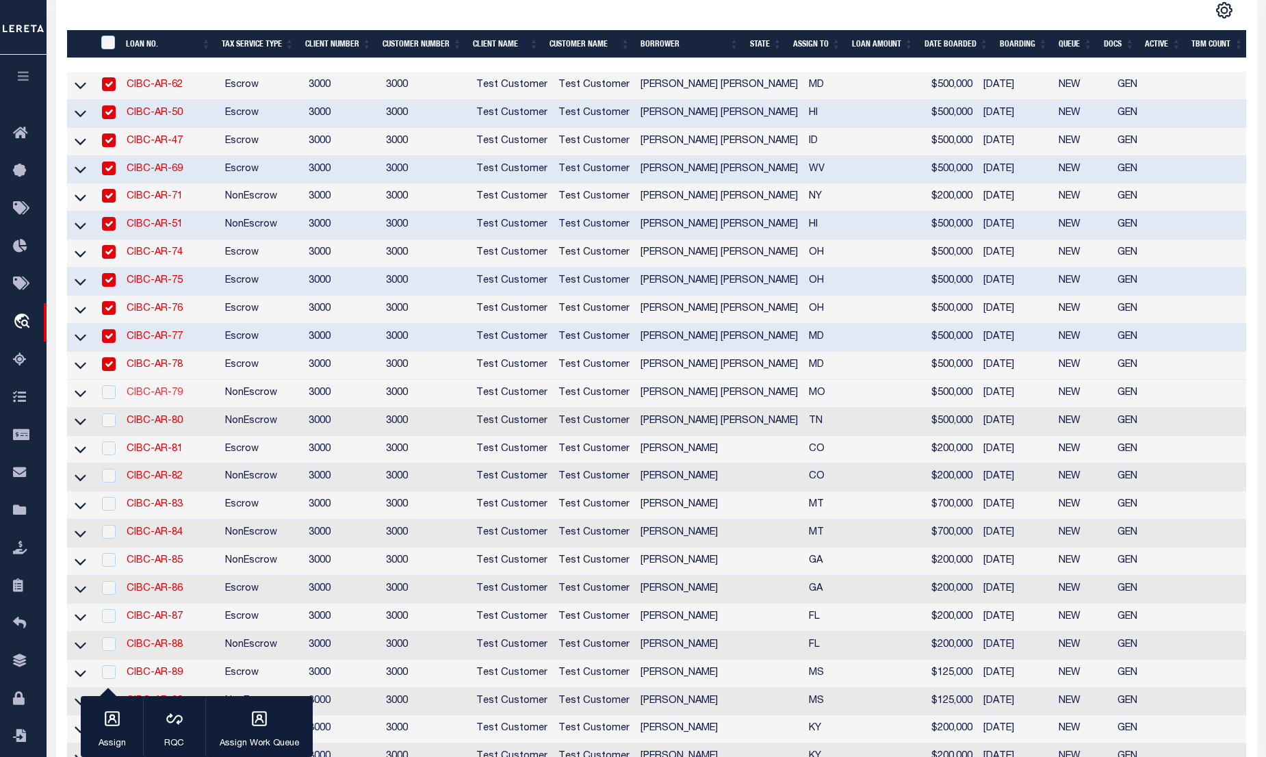
click at [146, 398] on link "CIBC-AR-79" at bounding box center [155, 393] width 56 height 10
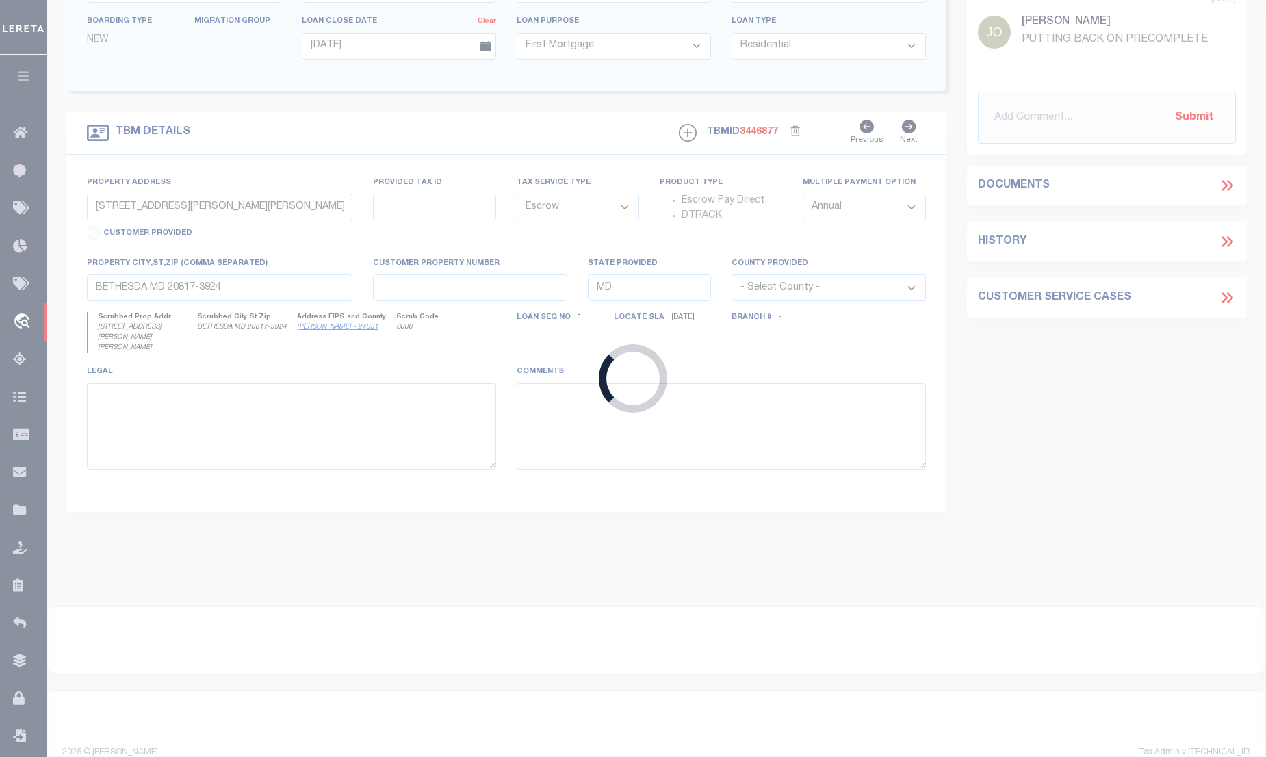
type input "CIBC-AR-79"
select select "False"
select select "127537"
type input "FARMERSVILLE OH 45325-1218"
type input "06/03/2025"
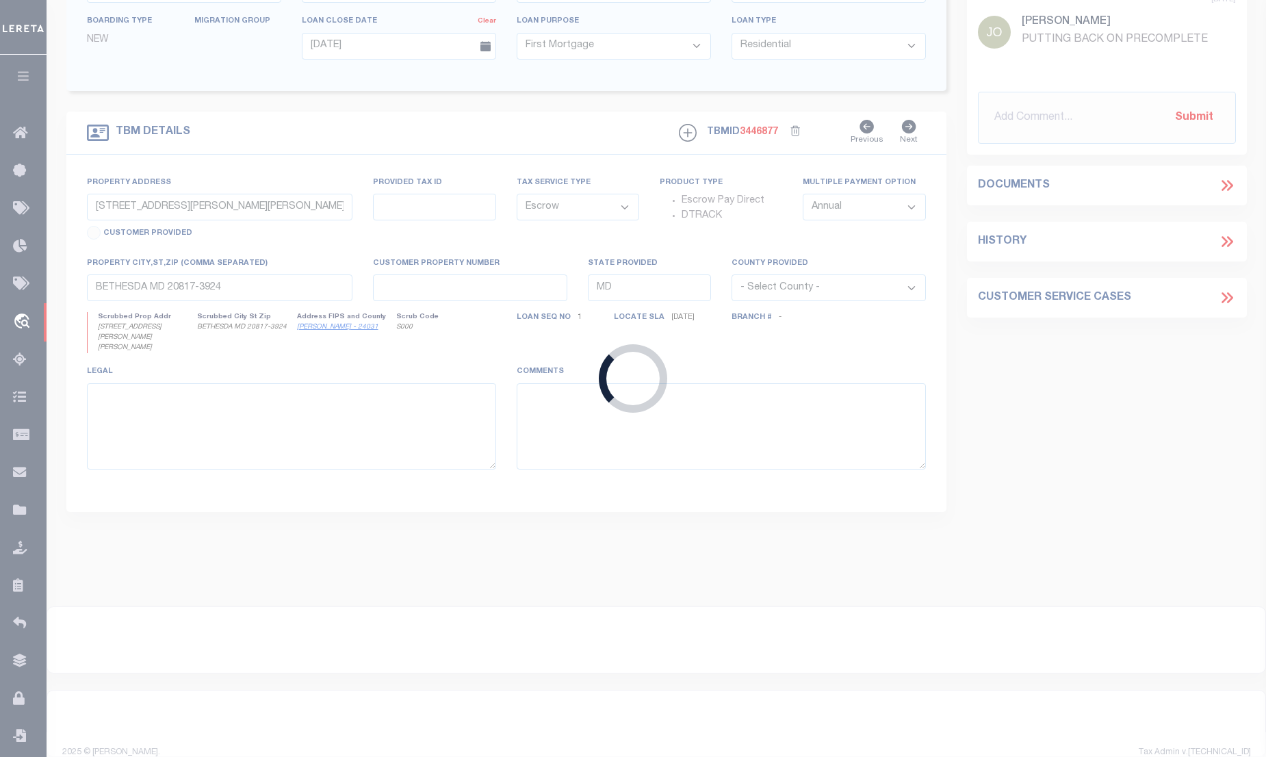
select select "NonEscrow"
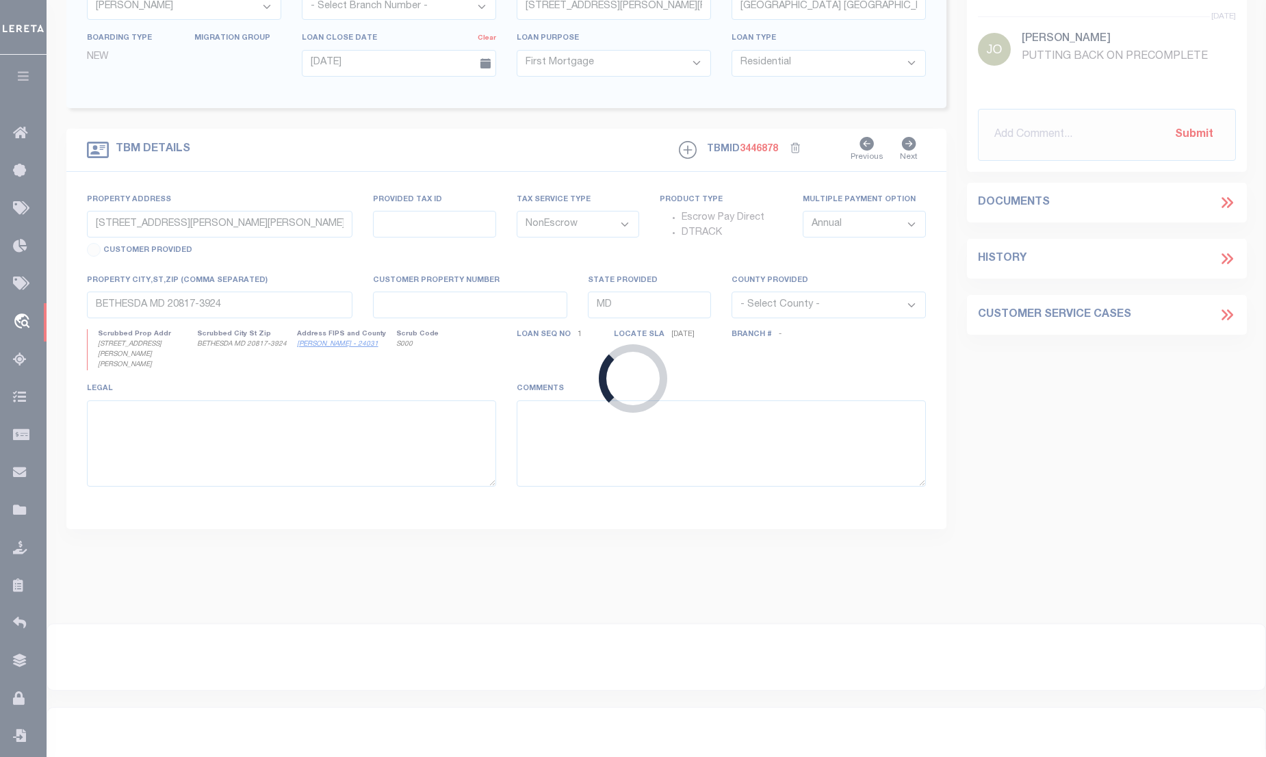
type input "13 SUGAR ROCK RD"
select select
type input "VAN BUREN MO 63965-7088"
type input "MO"
select select "127537"
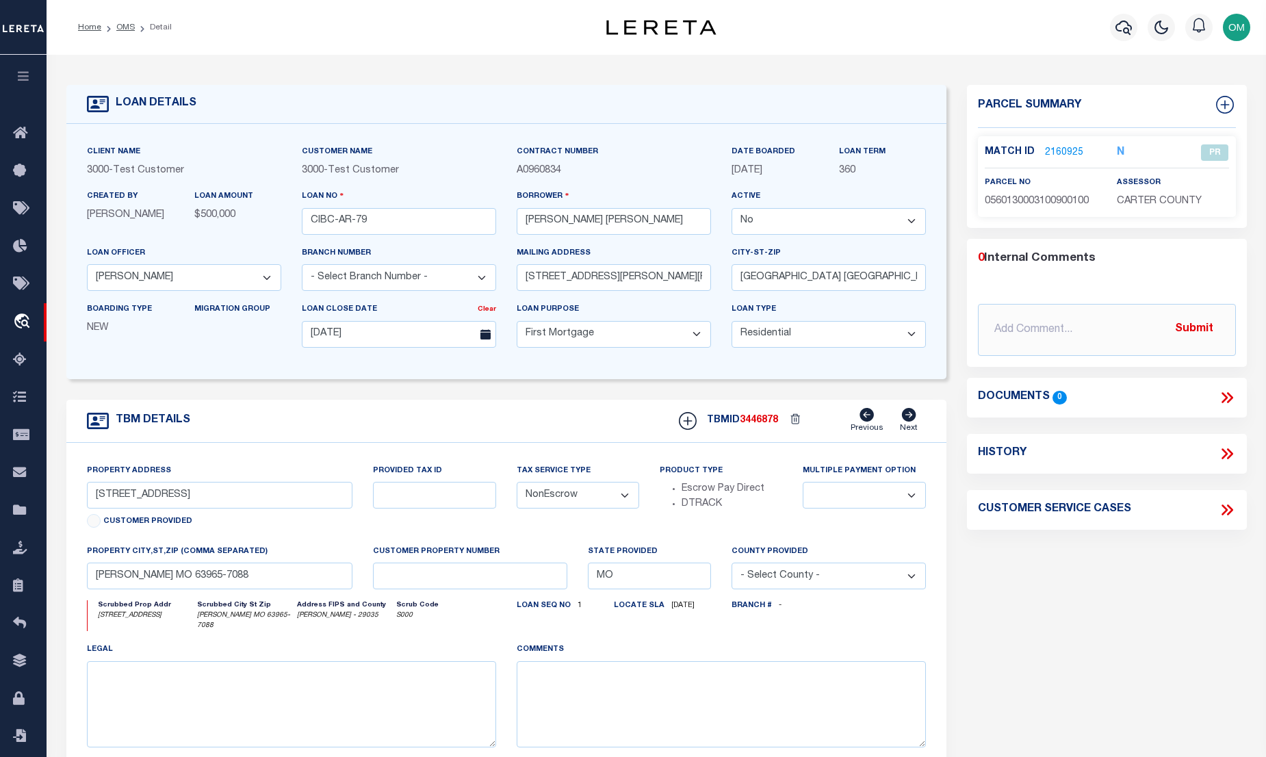
click at [805, 212] on select "Yes No" at bounding box center [829, 221] width 194 height 27
select select "True"
click at [737, 209] on select "Yes No" at bounding box center [829, 221] width 194 height 27
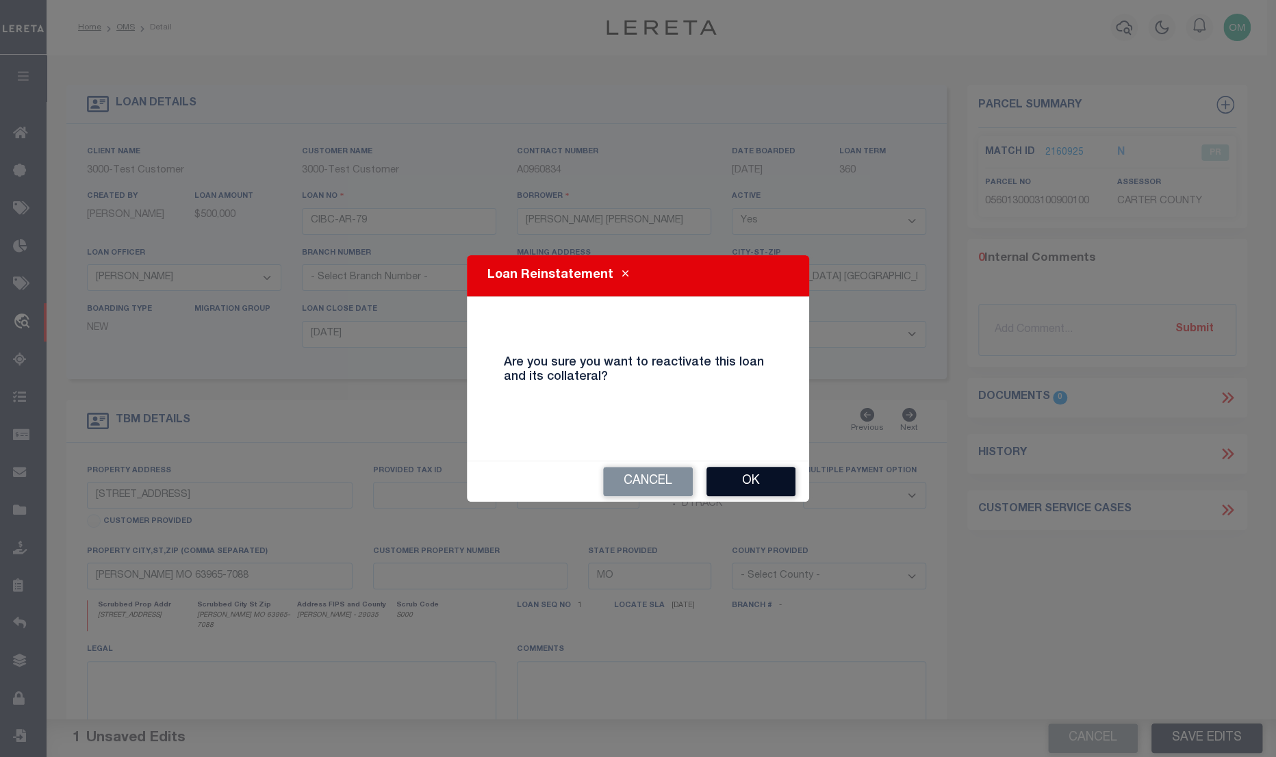
click at [760, 479] on button "Ok" at bounding box center [750, 481] width 89 height 29
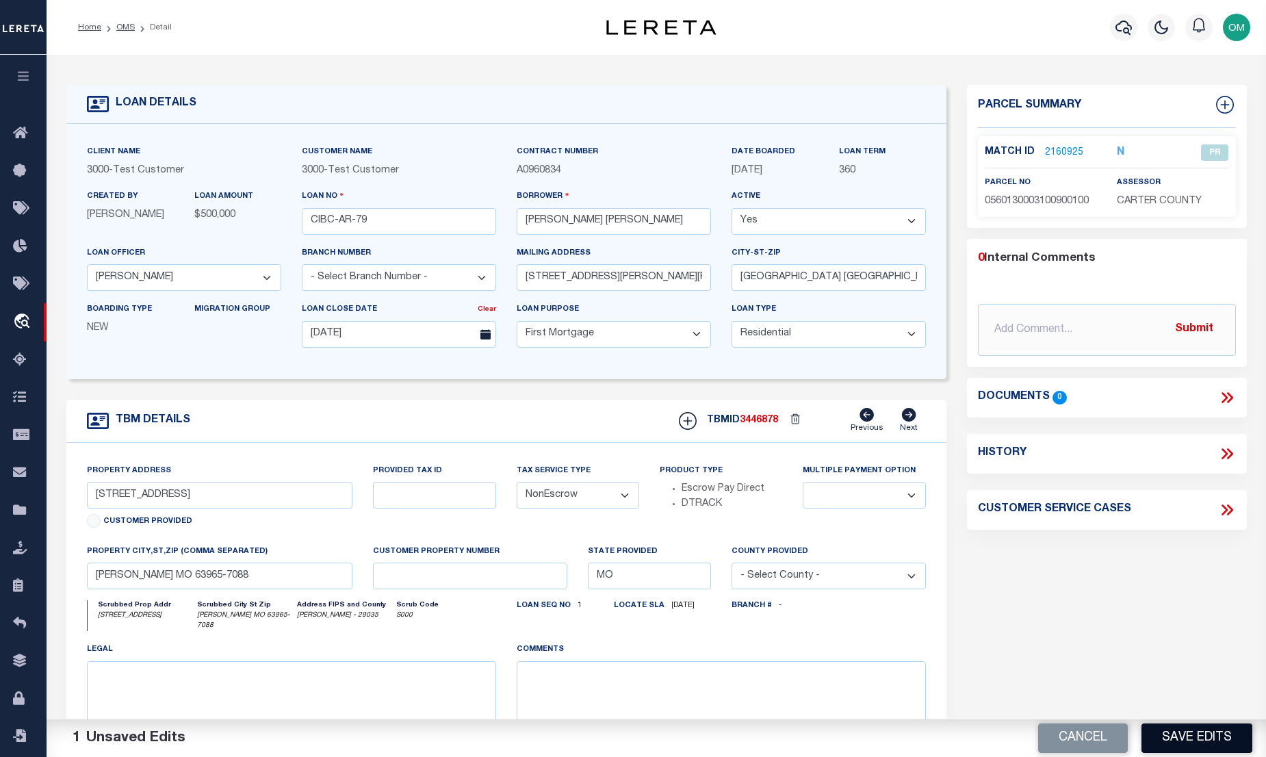
click at [1162, 729] on button "Save Edits" at bounding box center [1197, 737] width 111 height 29
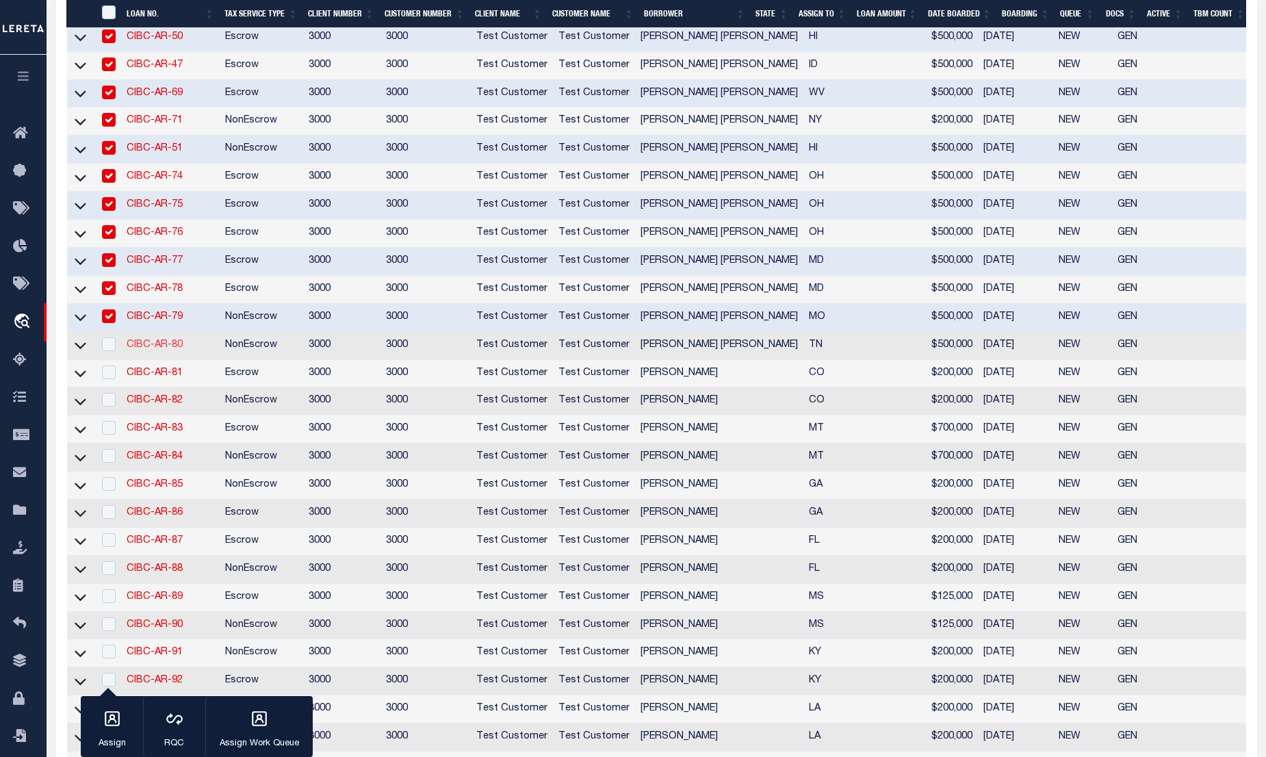
click at [162, 350] on link "CIBC-AR-80" at bounding box center [155, 345] width 56 height 10
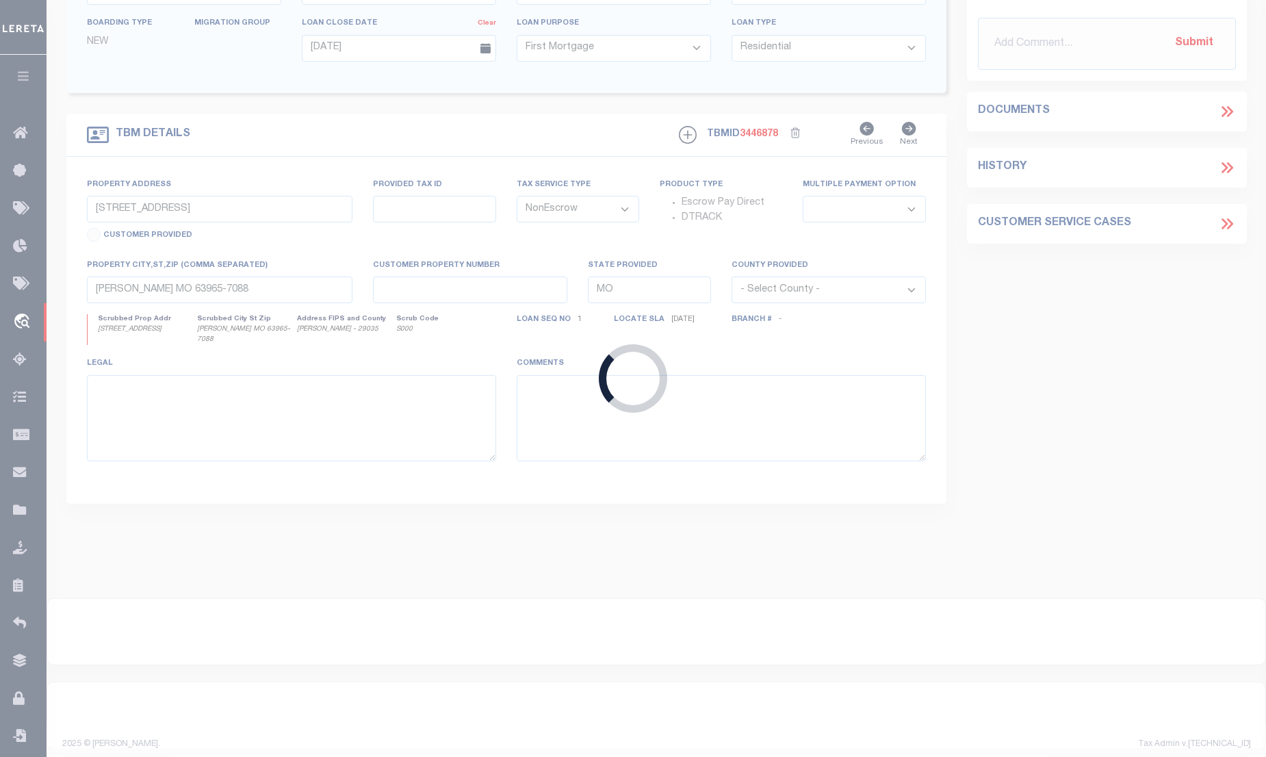
type input "CIBC-AR-80"
select select "False"
select select
select select "100"
type input "126 AVON ST"
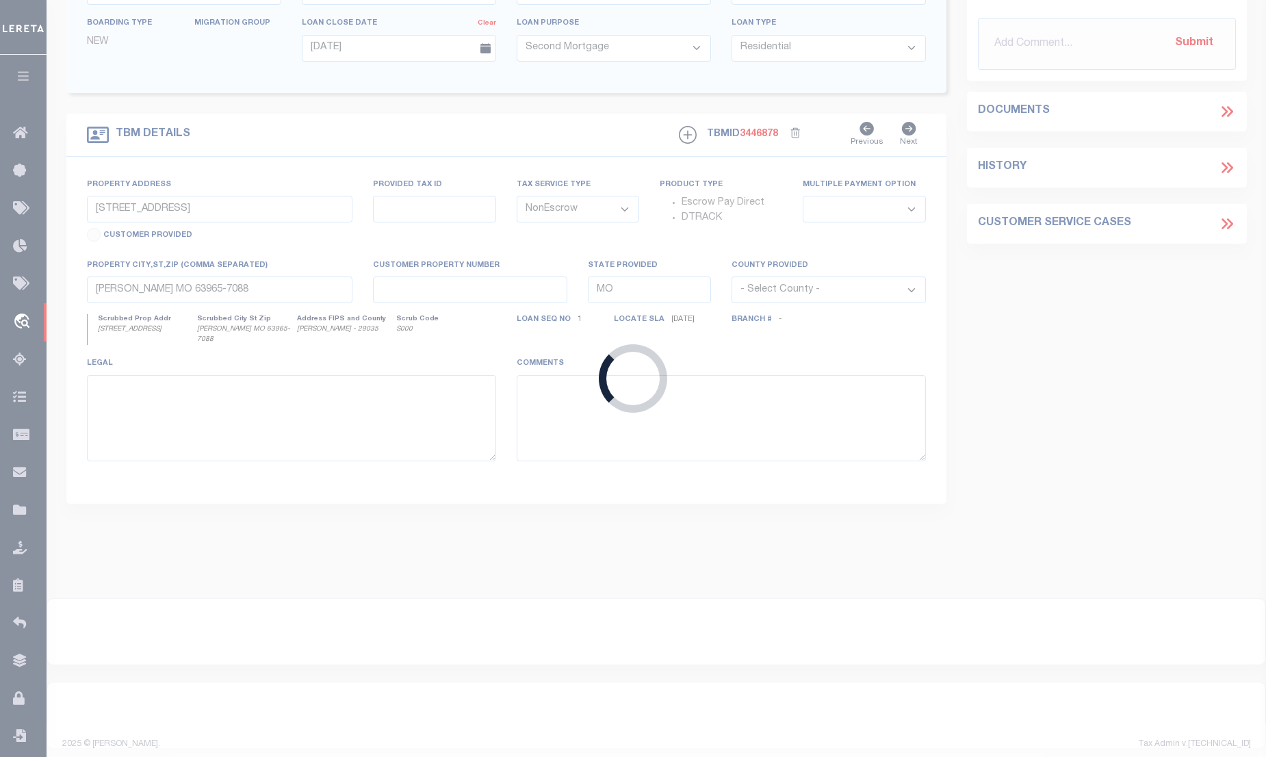
select select
type input "ELIZABETHTON TN 37643-7671"
type input "TN"
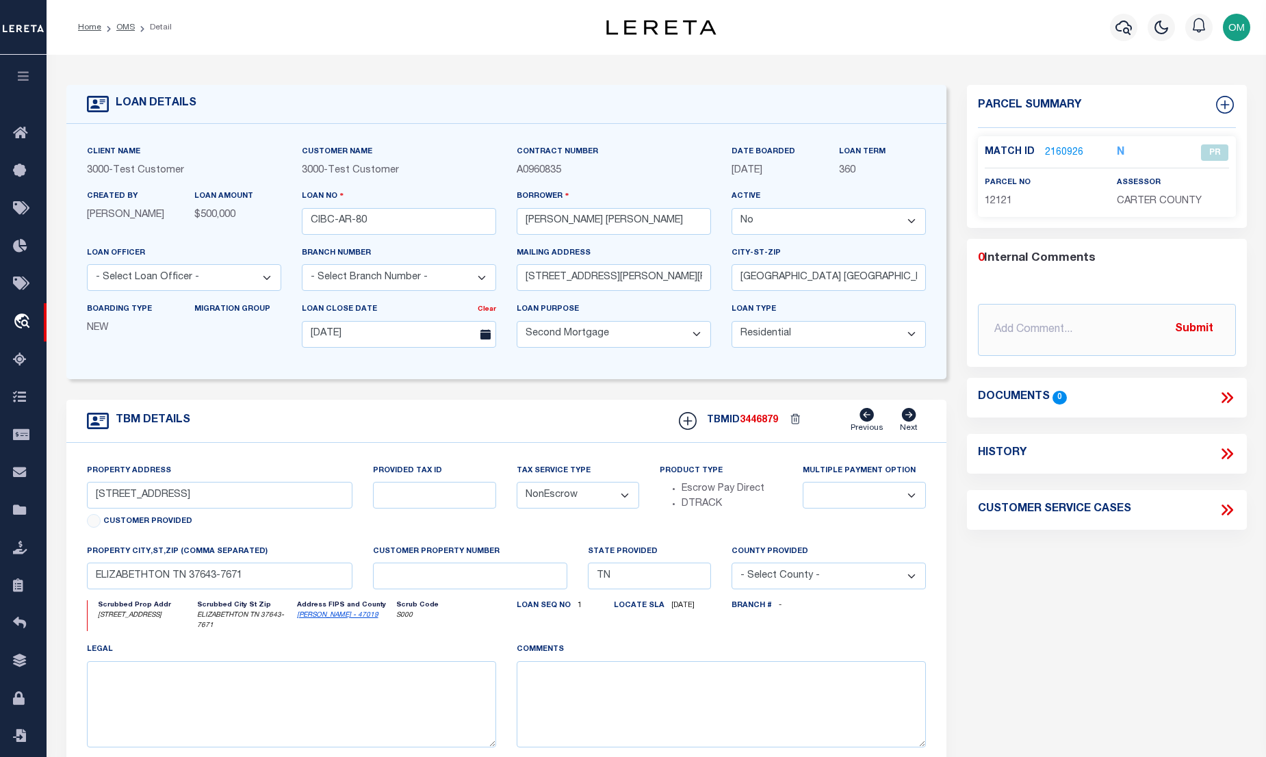
click at [810, 216] on select "Yes No" at bounding box center [829, 221] width 194 height 27
select select "True"
click at [737, 209] on select "Yes No" at bounding box center [829, 221] width 194 height 27
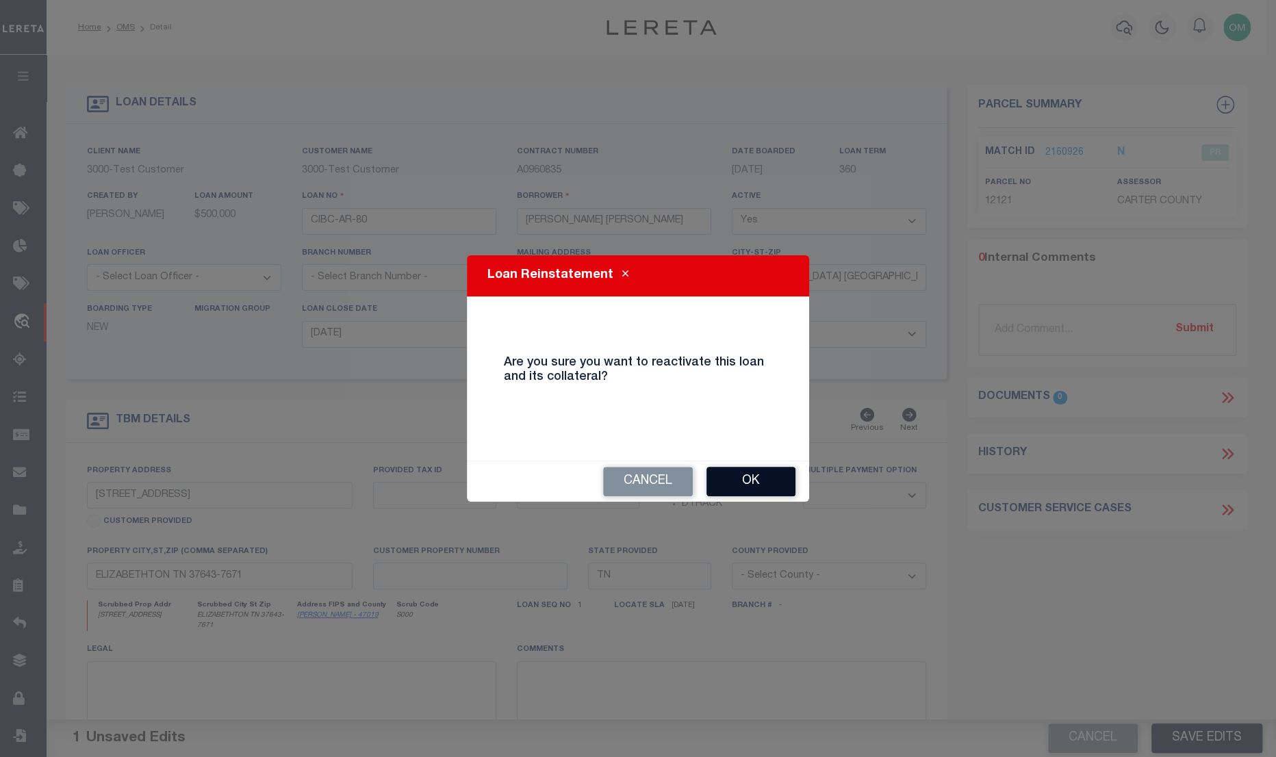
click at [745, 475] on button "Ok" at bounding box center [750, 481] width 89 height 29
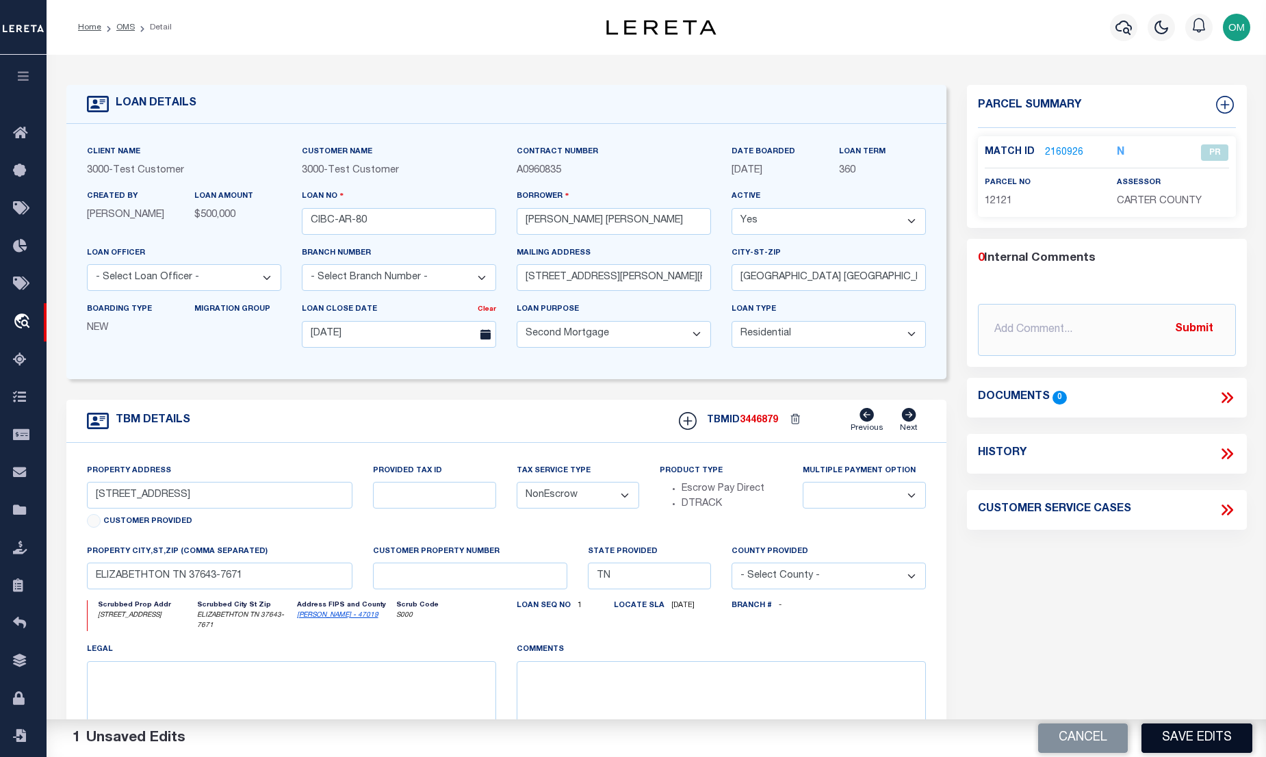
click at [1220, 732] on button "Save Edits" at bounding box center [1197, 737] width 111 height 29
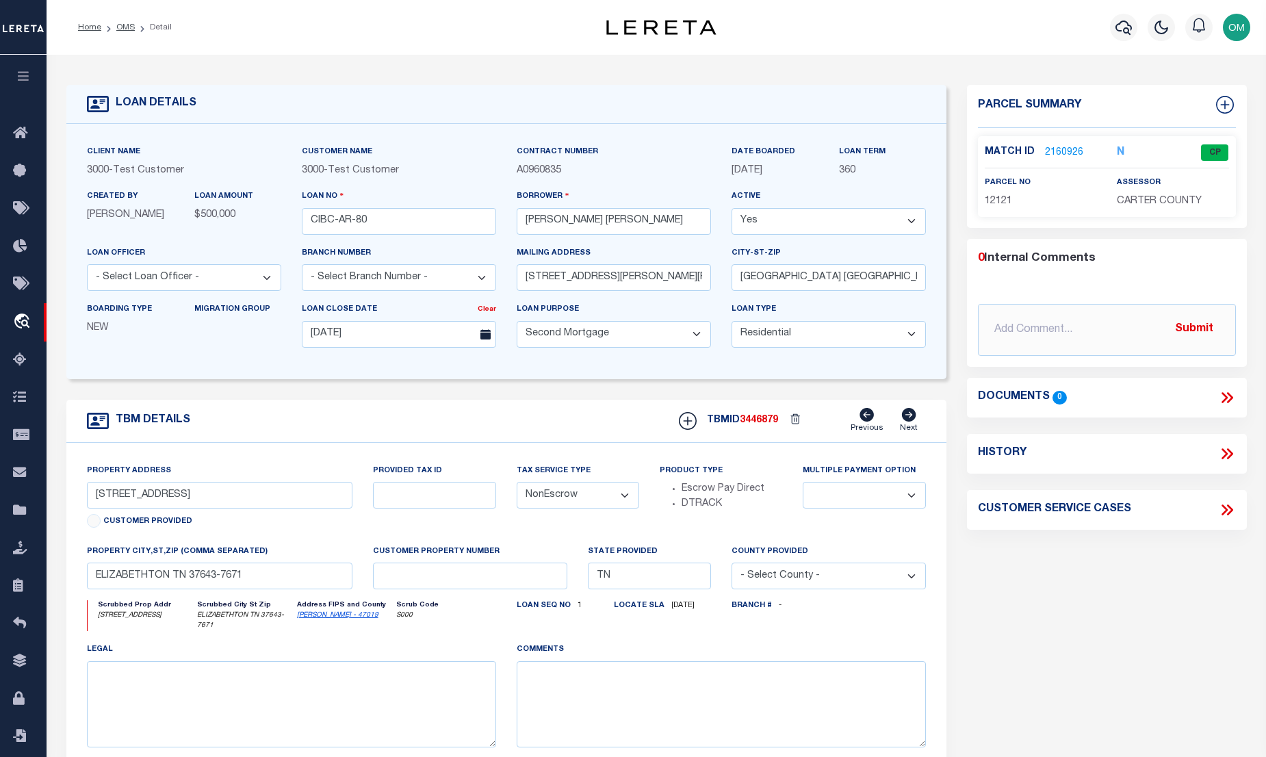
click at [31, 75] on button "button" at bounding box center [23, 78] width 47 height 47
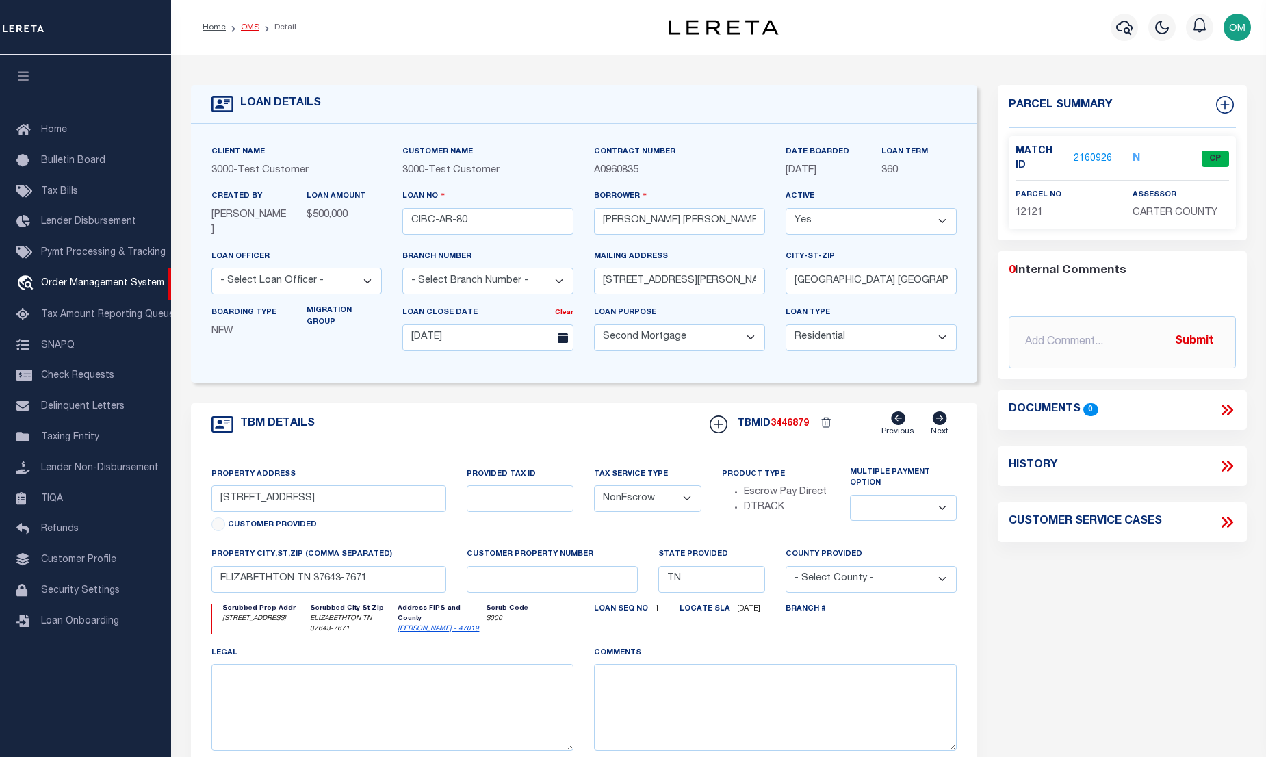
click at [249, 27] on link "OMS" at bounding box center [250, 27] width 18 height 8
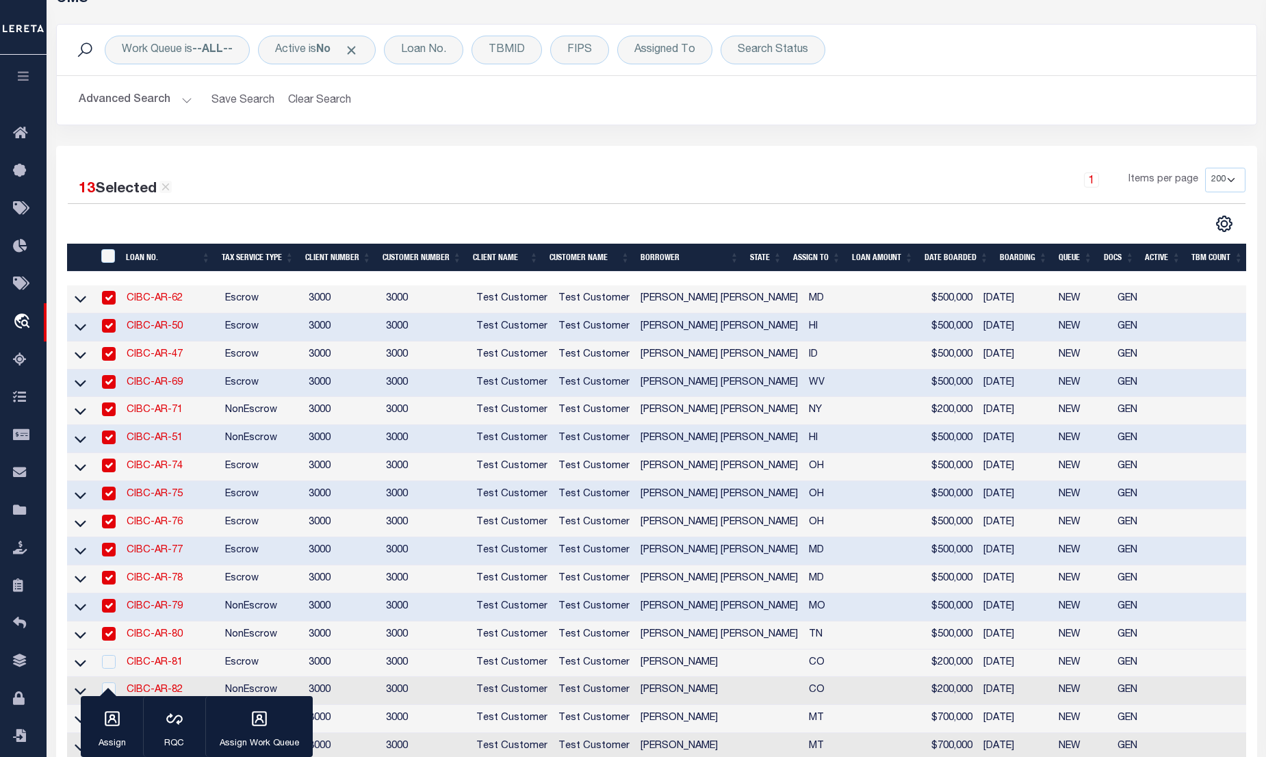
scroll to position [373, 0]
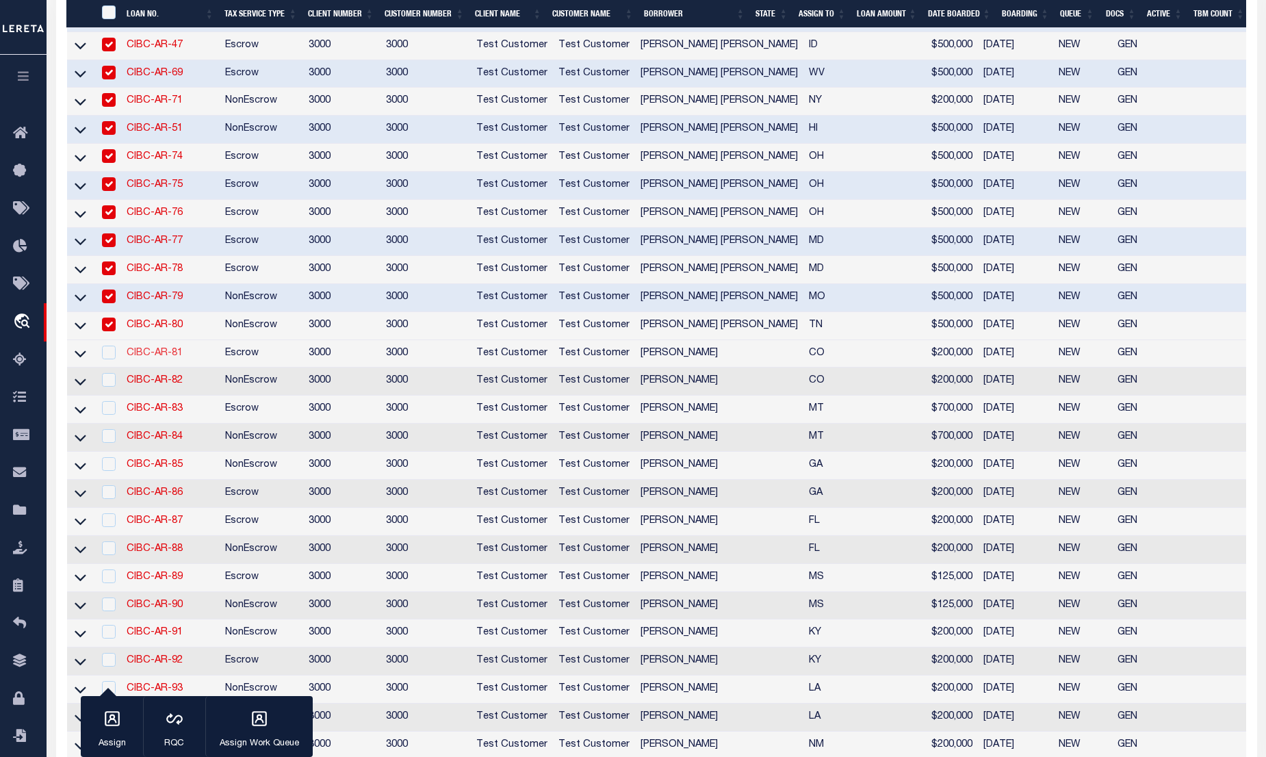
click at [153, 360] on td "CIBC-AR-81" at bounding box center [170, 354] width 99 height 28
checkbox input "true"
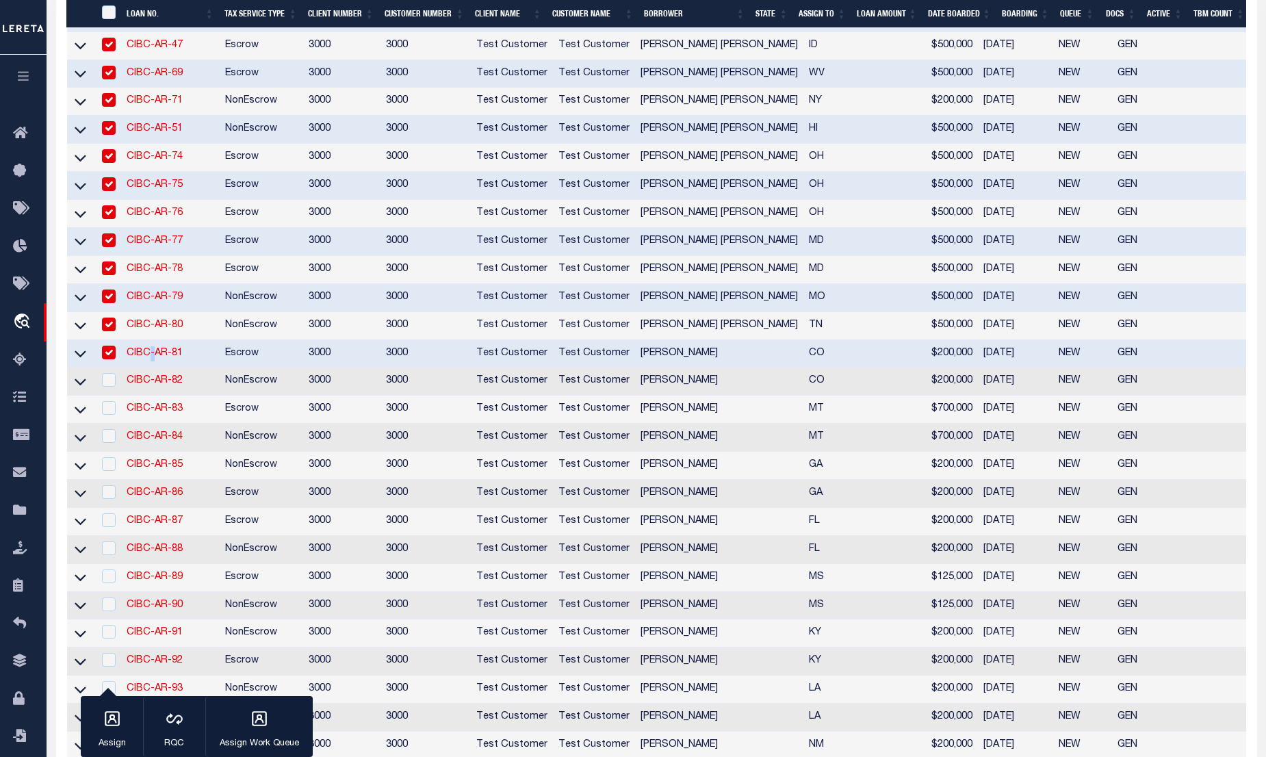
click at [153, 358] on link "CIBC-AR-81" at bounding box center [155, 353] width 56 height 10
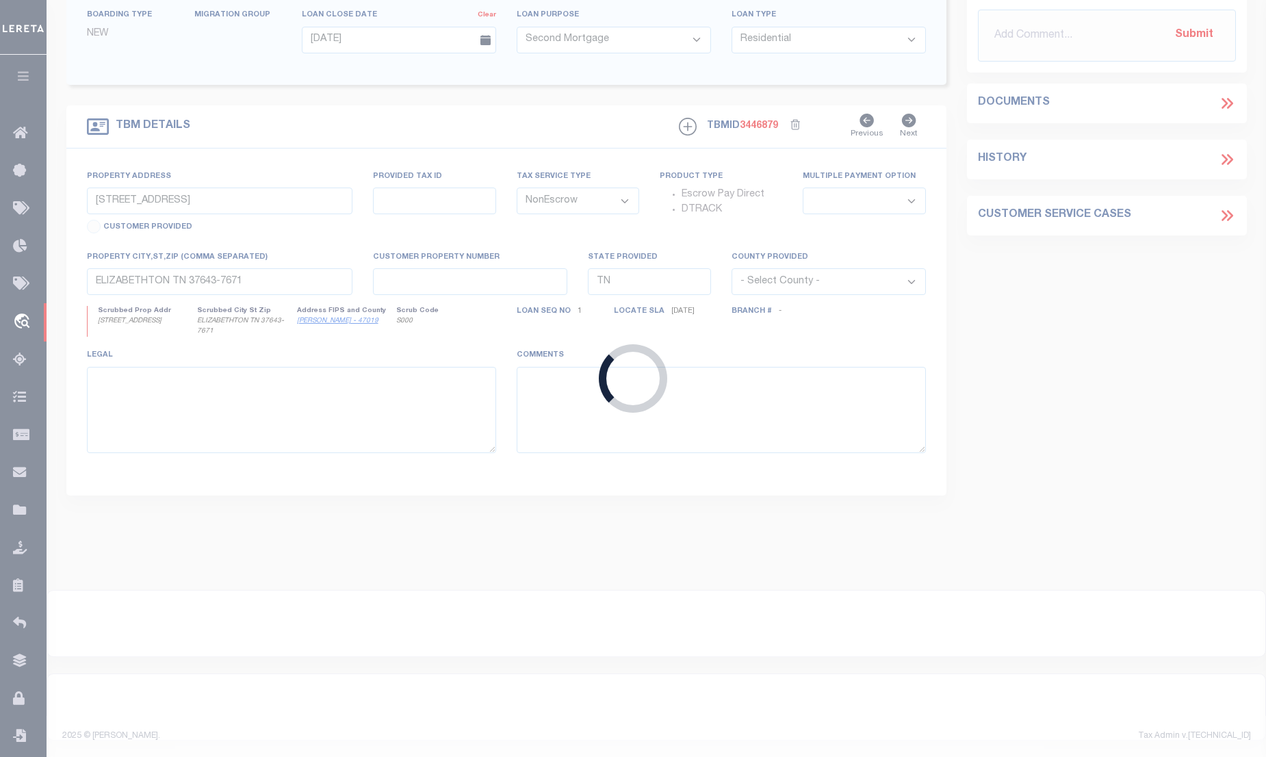
type input "CIBC-AR-81"
type input "[PERSON_NAME]"
select select "False"
select select "127537"
select select "25317"
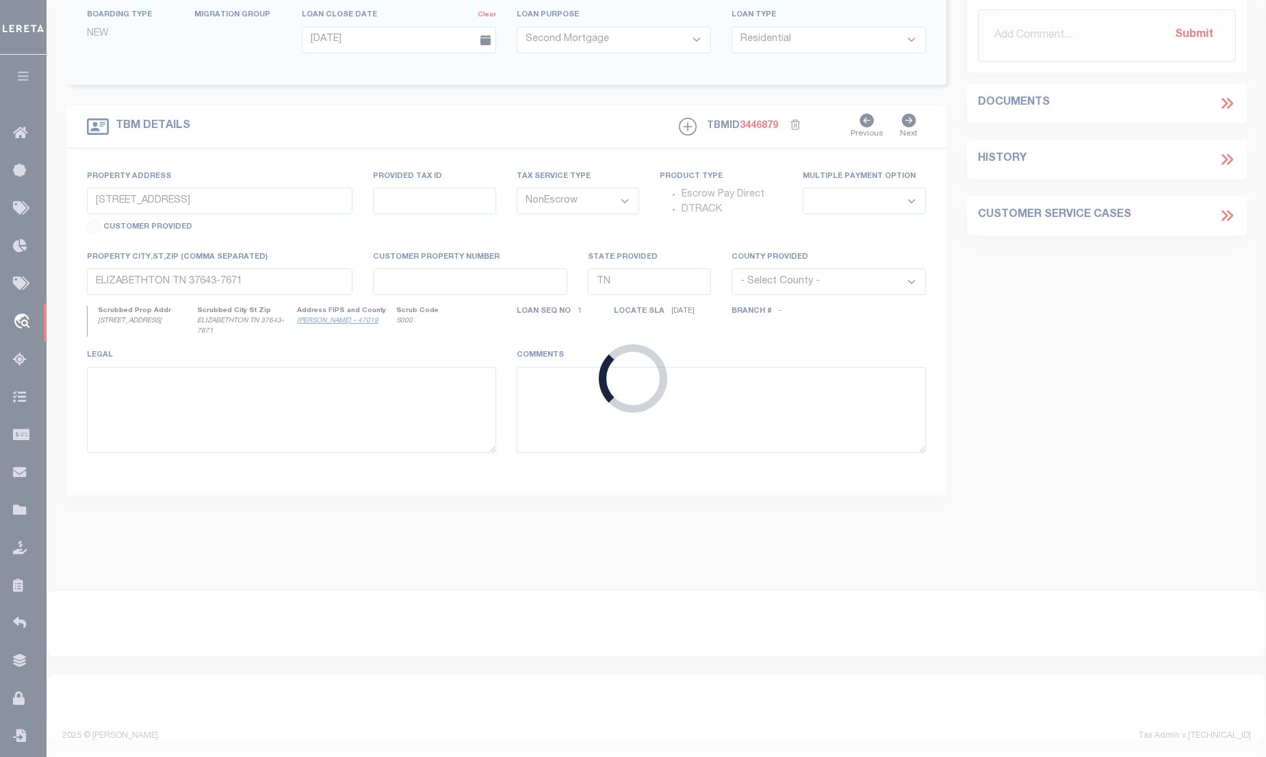
type input "14 JEWEL AVE"
type input "COLORADO SPRINGS CO 80906-5117"
type input "07/12/2025"
select select "10"
select select "Escrow"
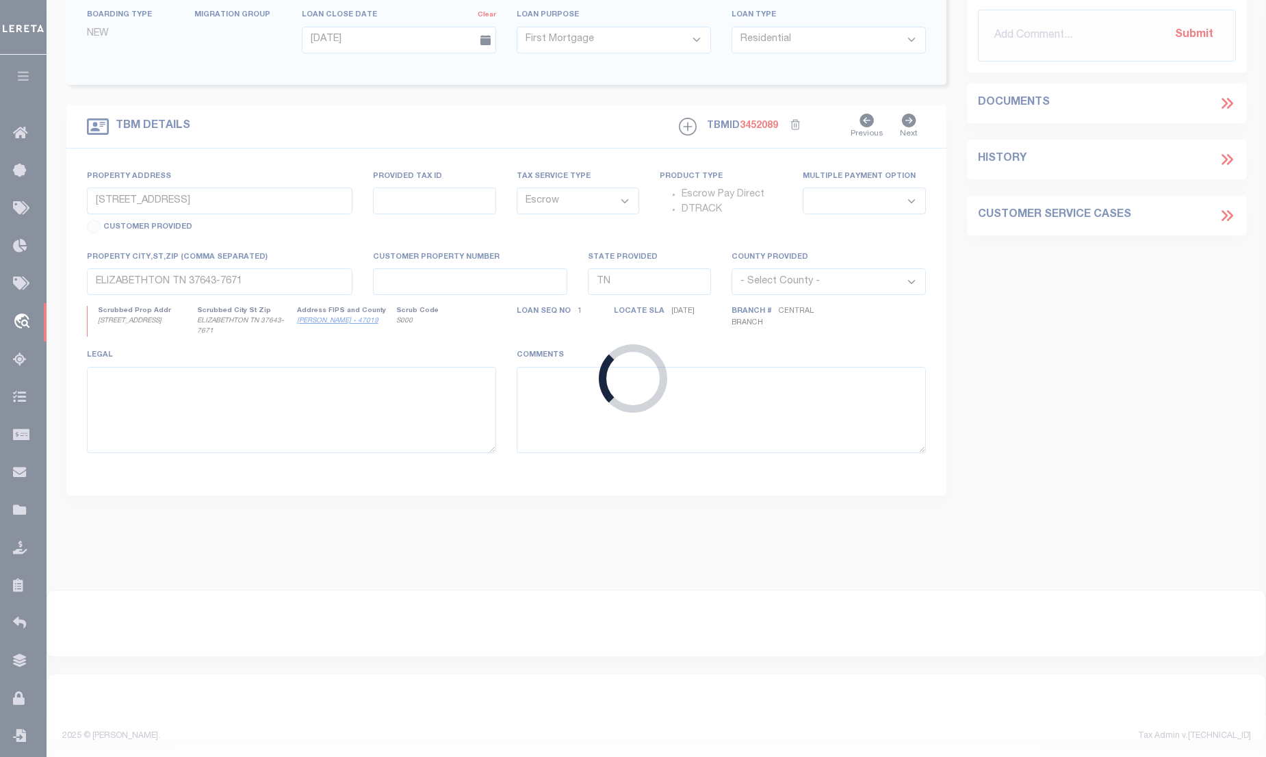
type input "14 JEWEL AVE"
type input "COLORADO SPRINGS CO 80906-5117"
type input "CO"
select select
select select "127537"
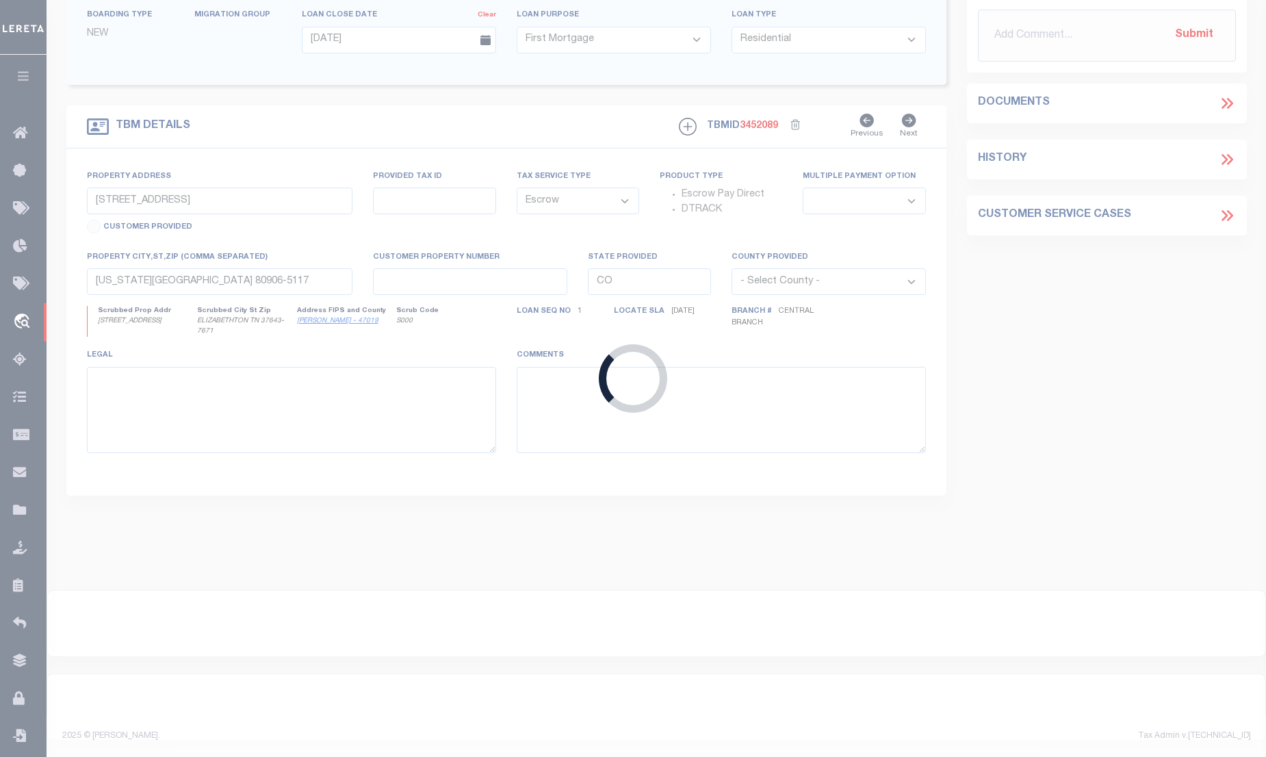
select select "25317"
select select "2"
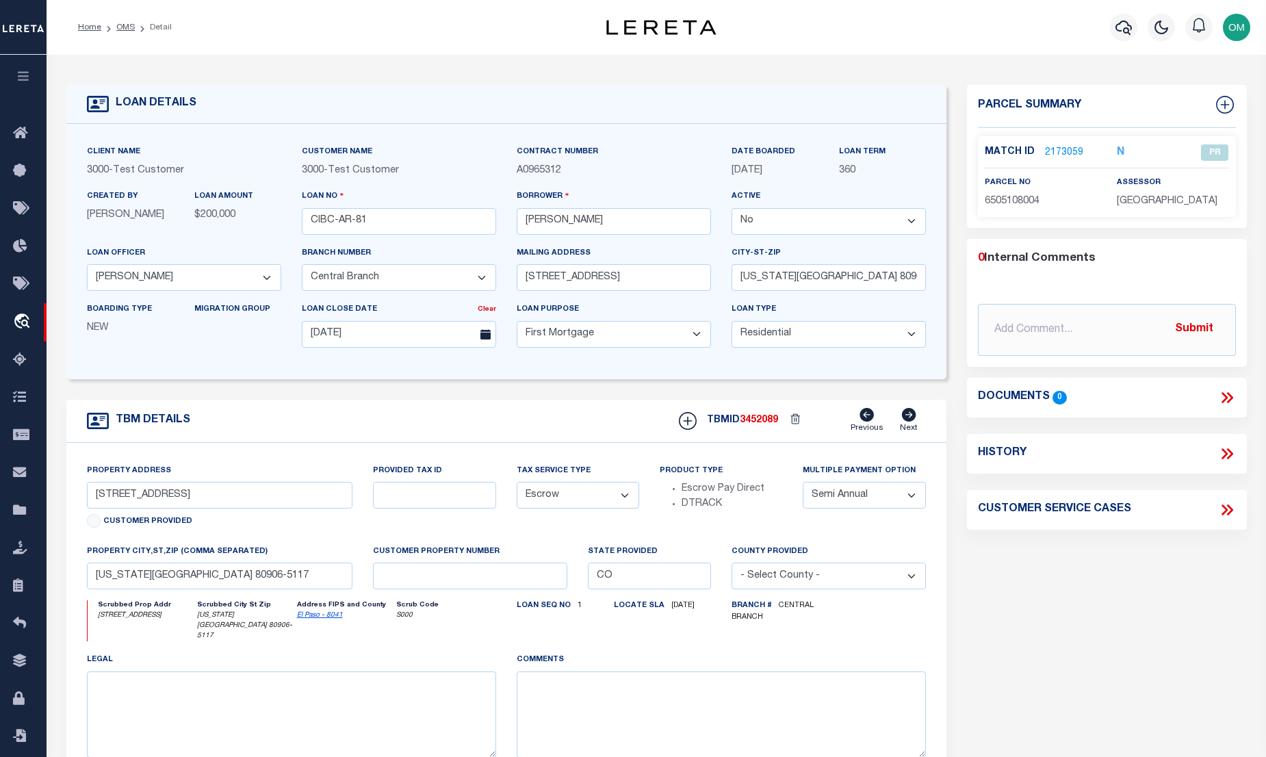
click at [815, 219] on select "Yes No" at bounding box center [829, 221] width 194 height 27
select select "True"
click at [737, 209] on select "Yes No" at bounding box center [829, 221] width 194 height 27
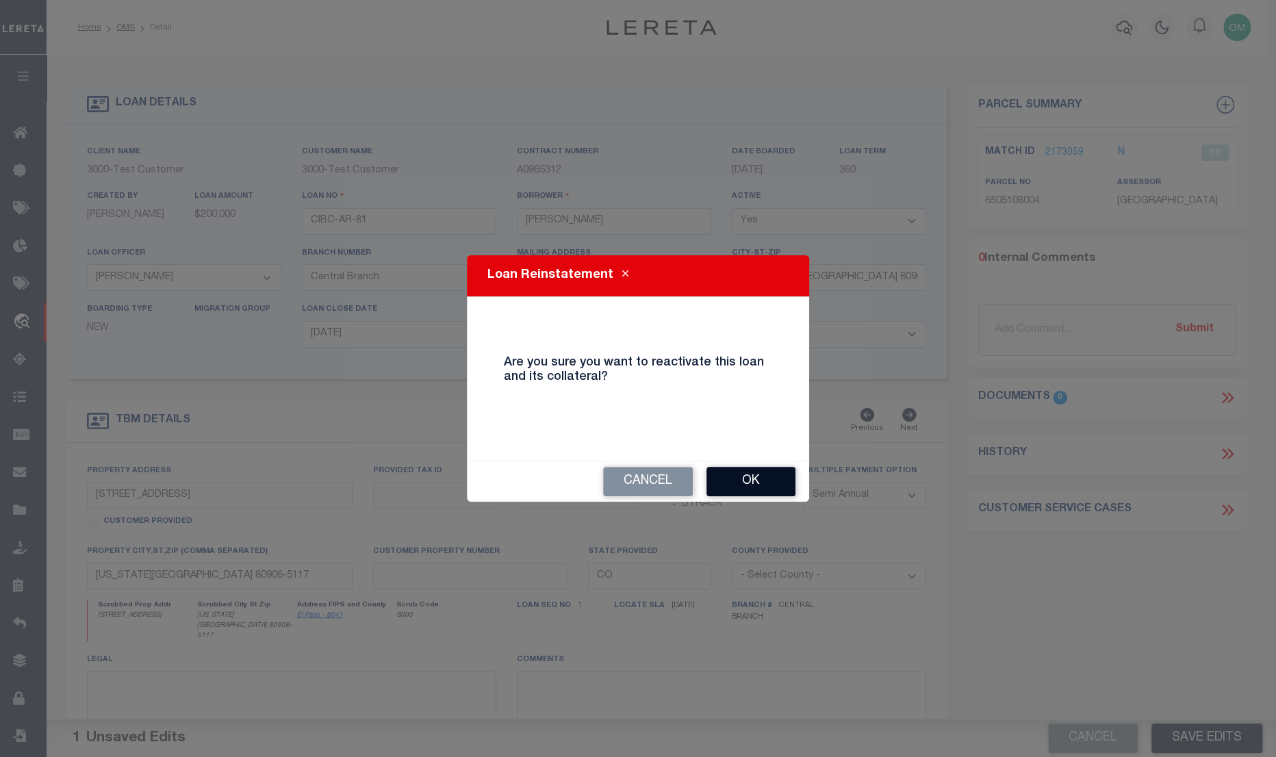
click at [741, 480] on button "Ok" at bounding box center [750, 481] width 89 height 29
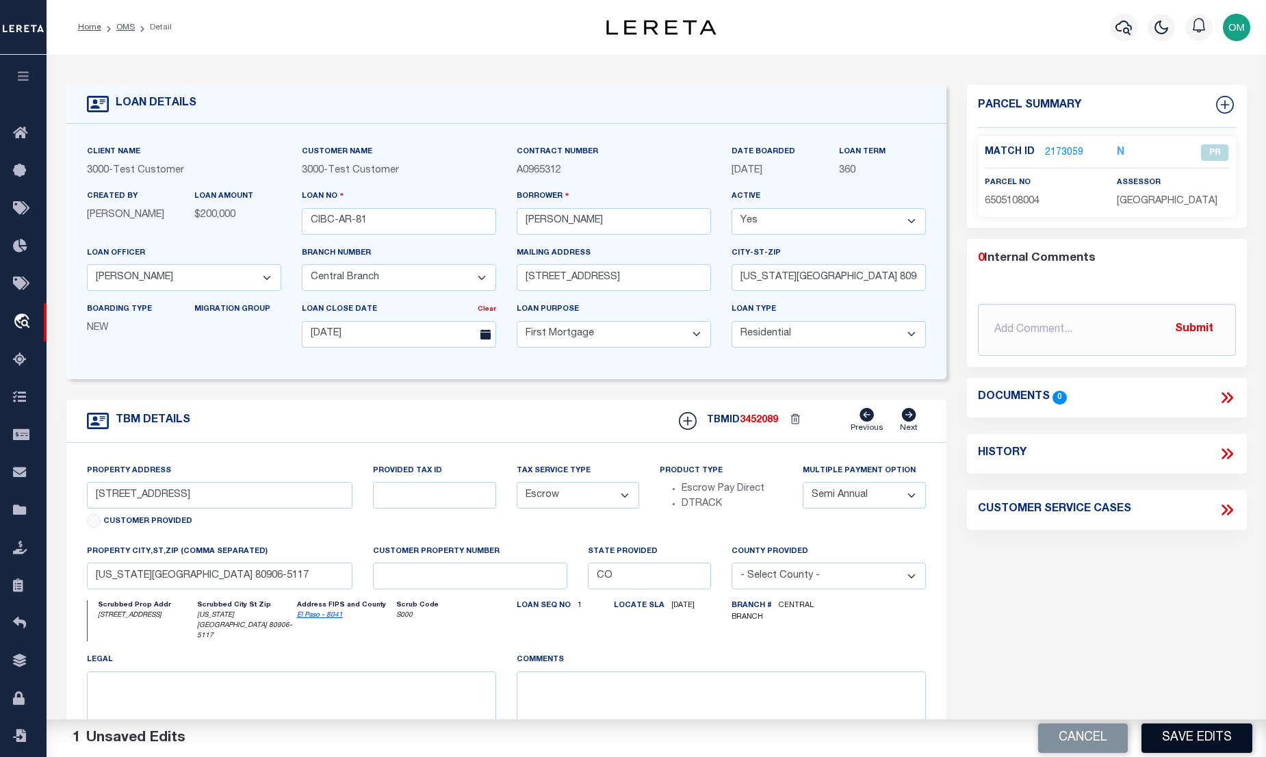
click at [1186, 733] on button "Save Edits" at bounding box center [1197, 737] width 111 height 29
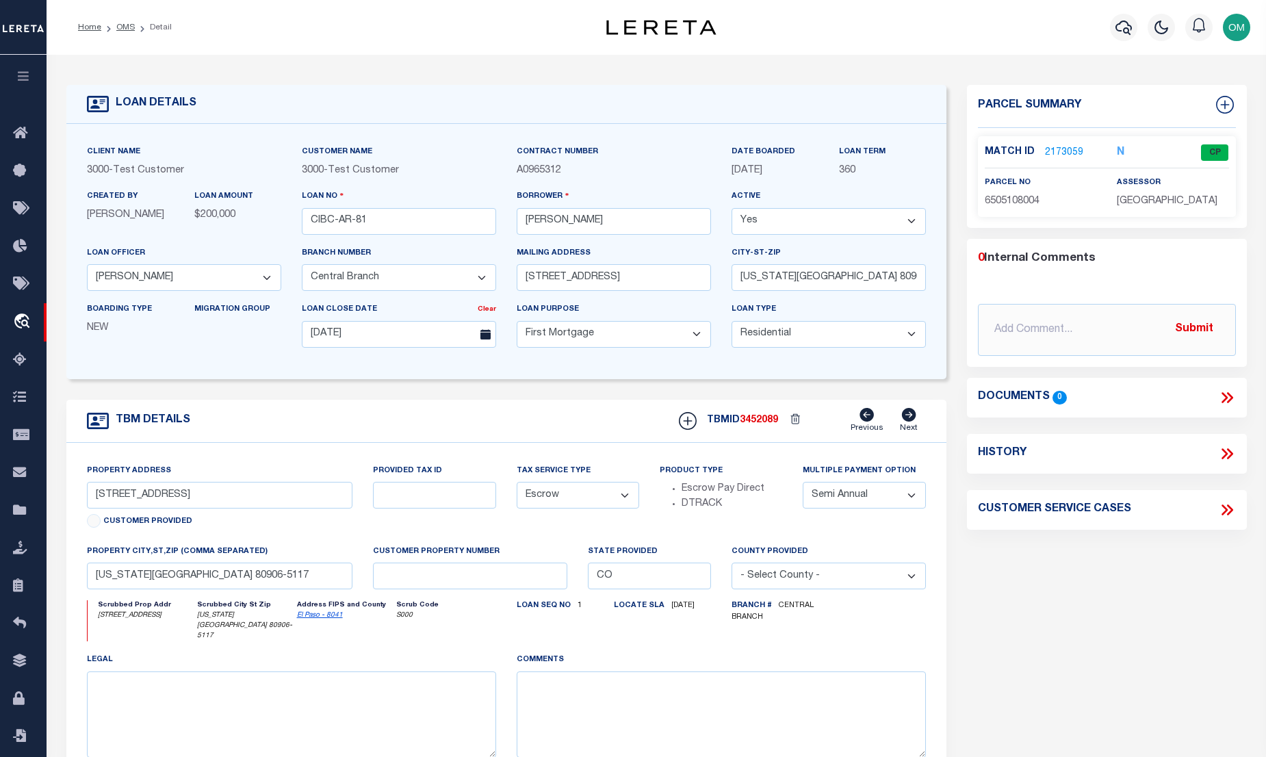
click at [21, 64] on button "button" at bounding box center [23, 78] width 47 height 47
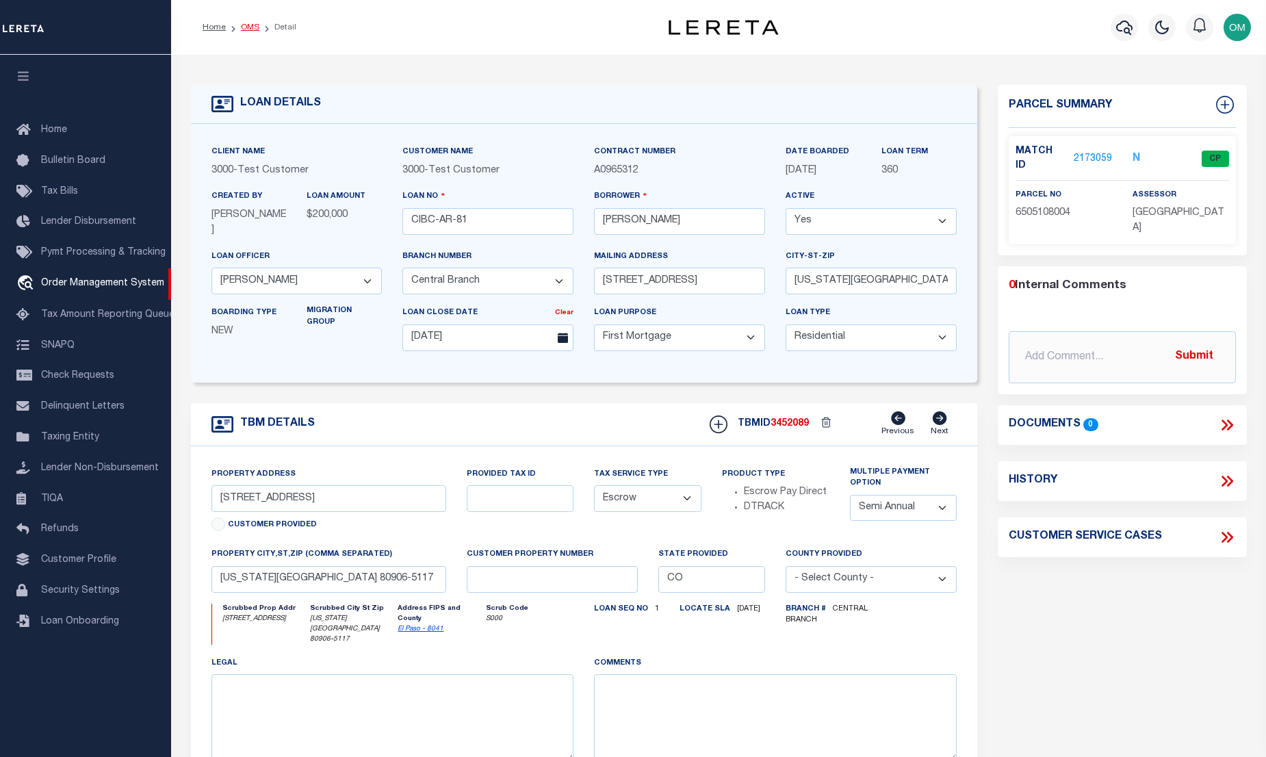
click at [252, 27] on link "OMS" at bounding box center [250, 27] width 18 height 8
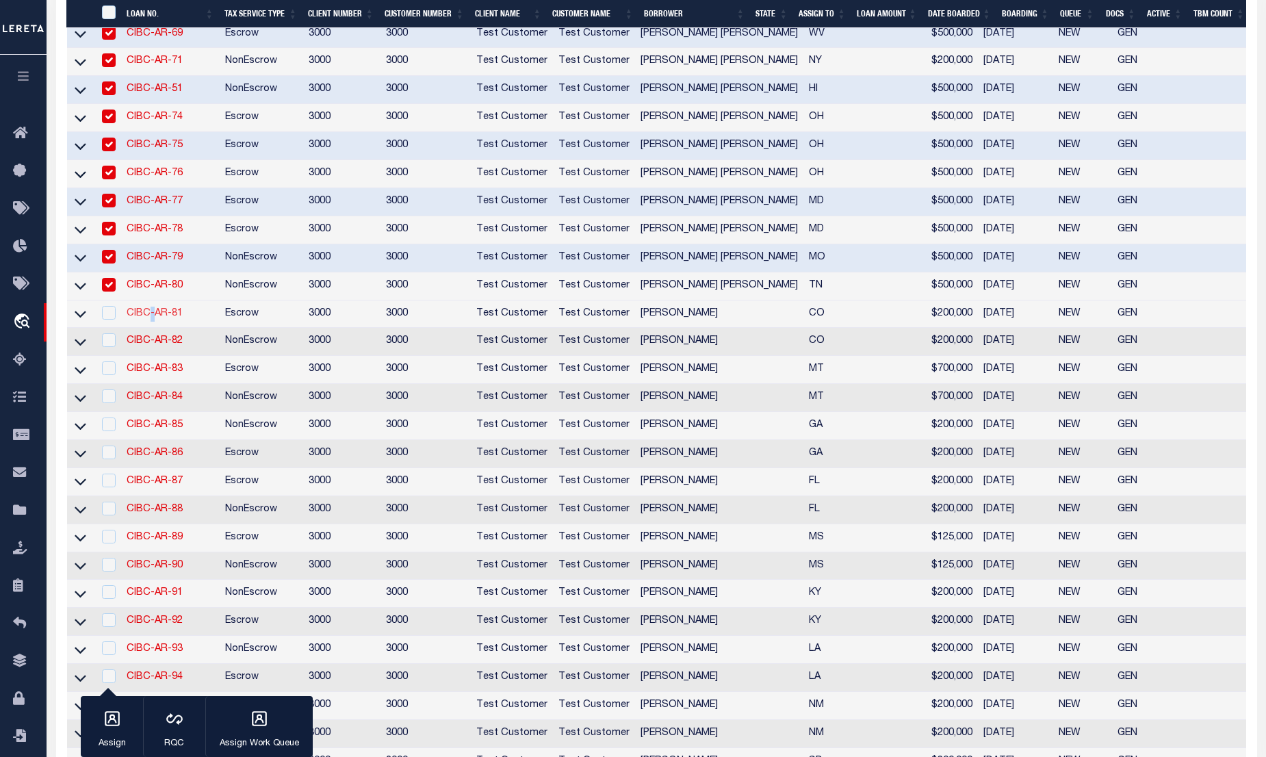
click at [142, 318] on link "CIBC-AR-81" at bounding box center [155, 314] width 56 height 10
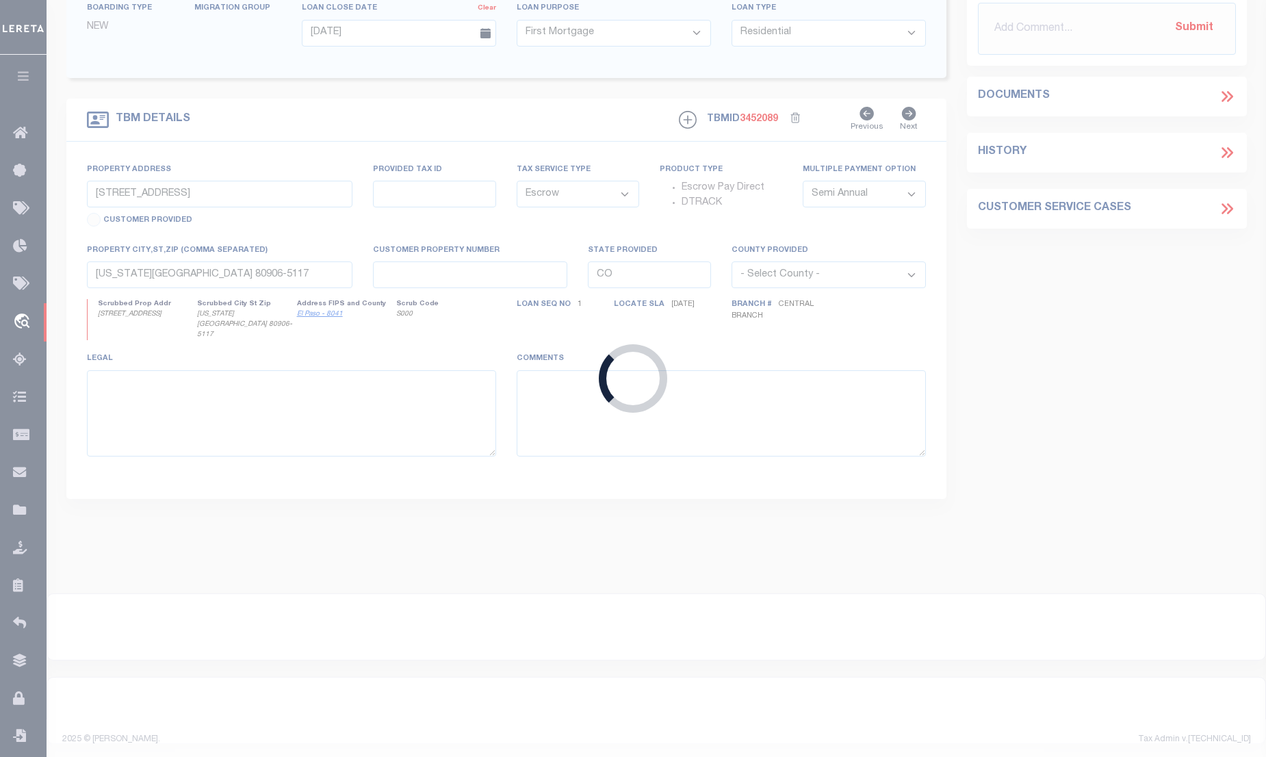
select select "127537"
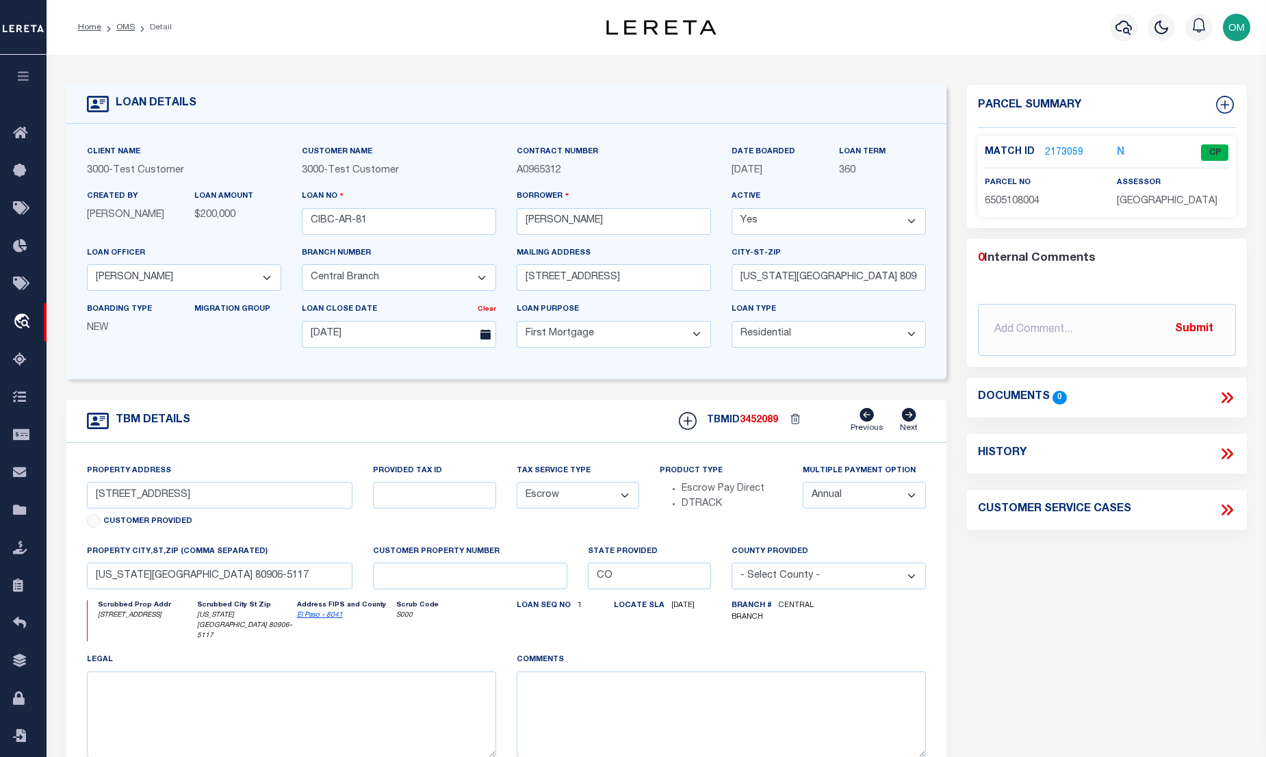
click at [830, 227] on select "Yes No" at bounding box center [829, 221] width 194 height 27
click at [732, 209] on select "Yes No" at bounding box center [829, 221] width 194 height 27
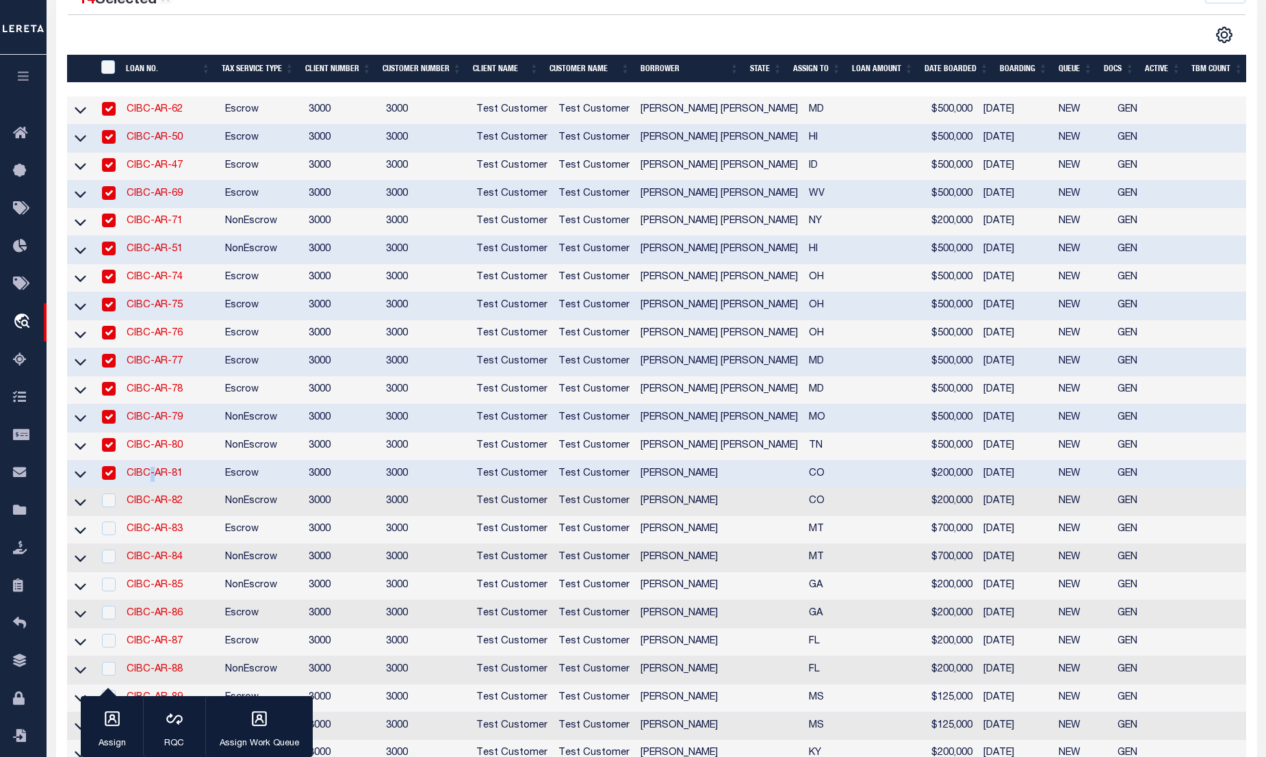
scroll to position [301, 0]
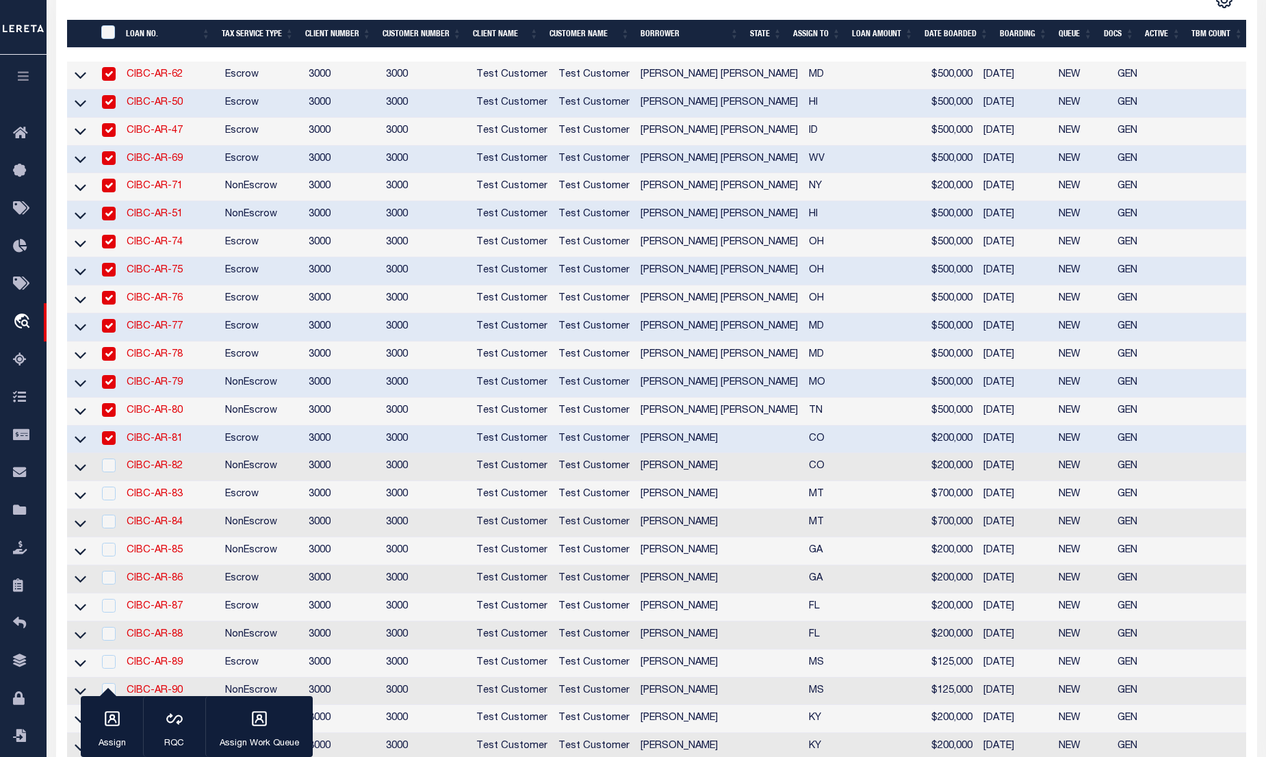
click at [138, 470] on td "CIBC-AR-82" at bounding box center [170, 467] width 99 height 28
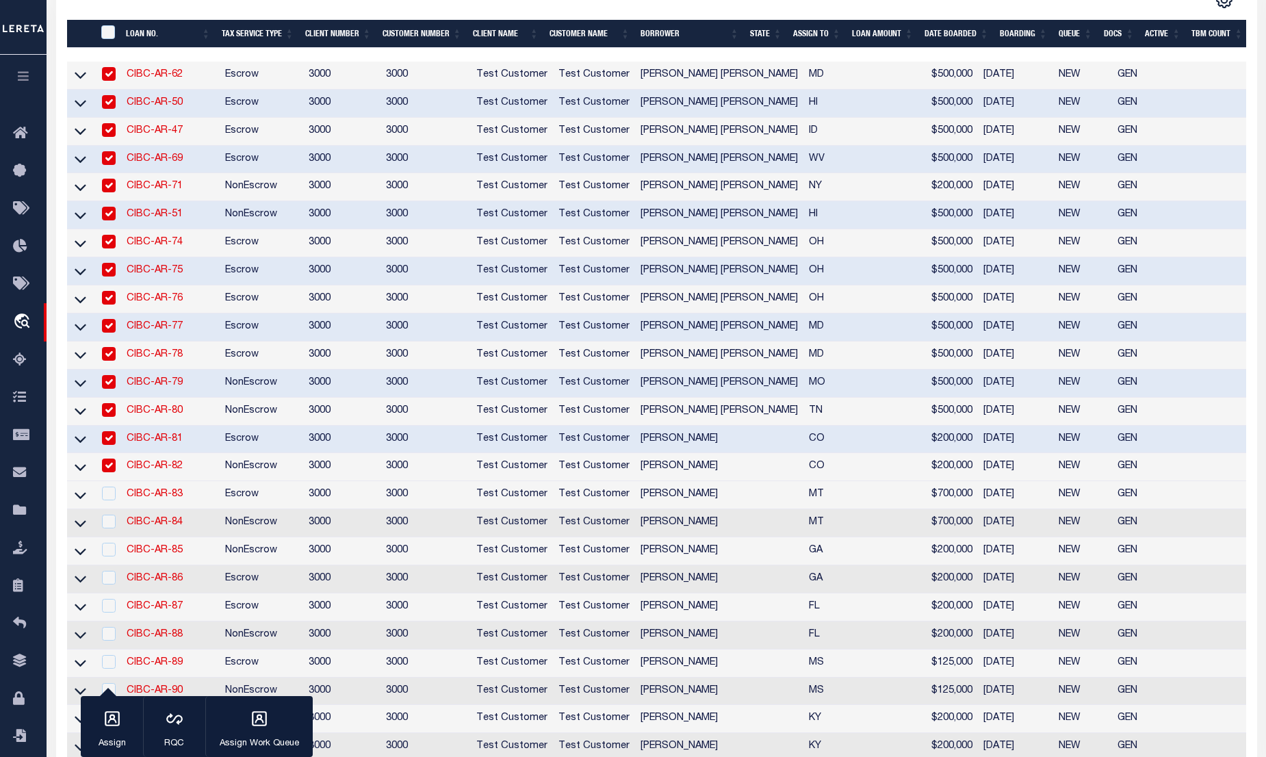
click at [139, 471] on link "CIBC-AR-82" at bounding box center [155, 466] width 56 height 10
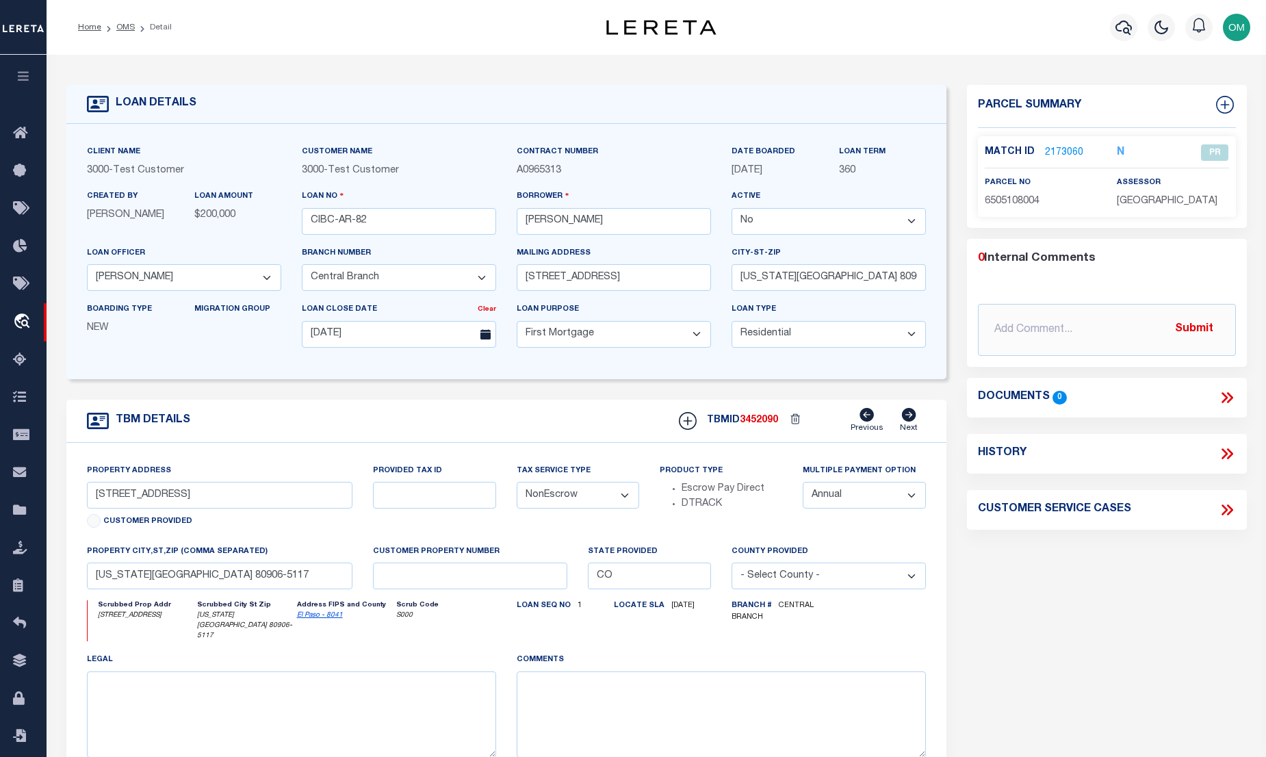
click at [832, 214] on select "Yes No" at bounding box center [829, 221] width 194 height 27
click at [737, 209] on select "Yes No" at bounding box center [829, 221] width 194 height 27
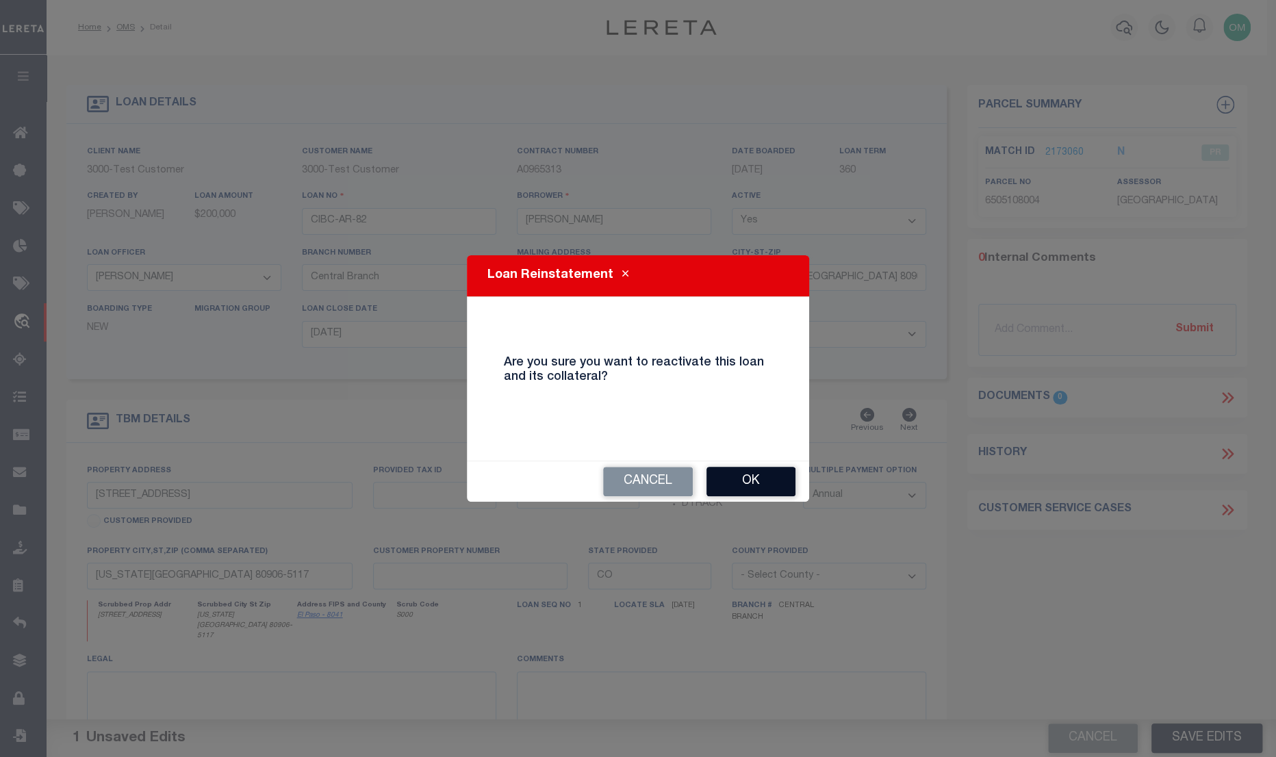
click at [742, 474] on button "Ok" at bounding box center [750, 481] width 89 height 29
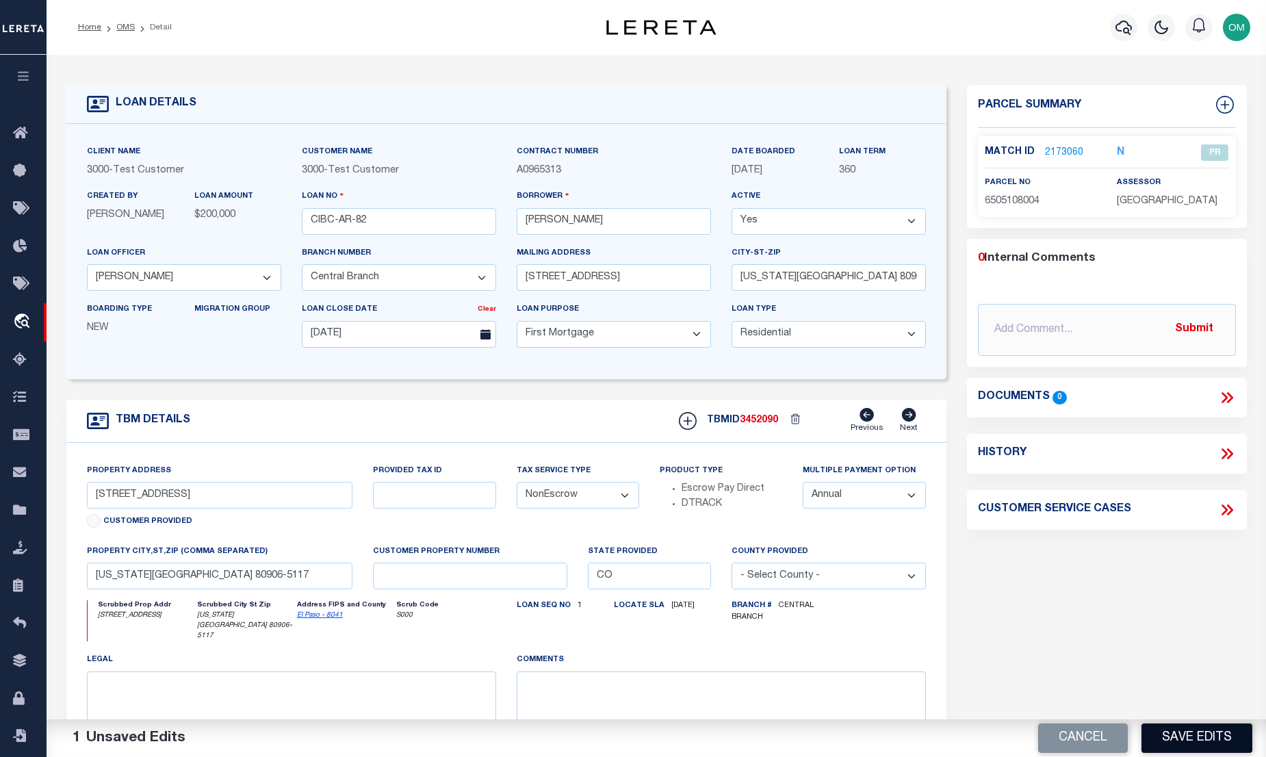
click at [1199, 741] on button "Save Edits" at bounding box center [1197, 737] width 111 height 29
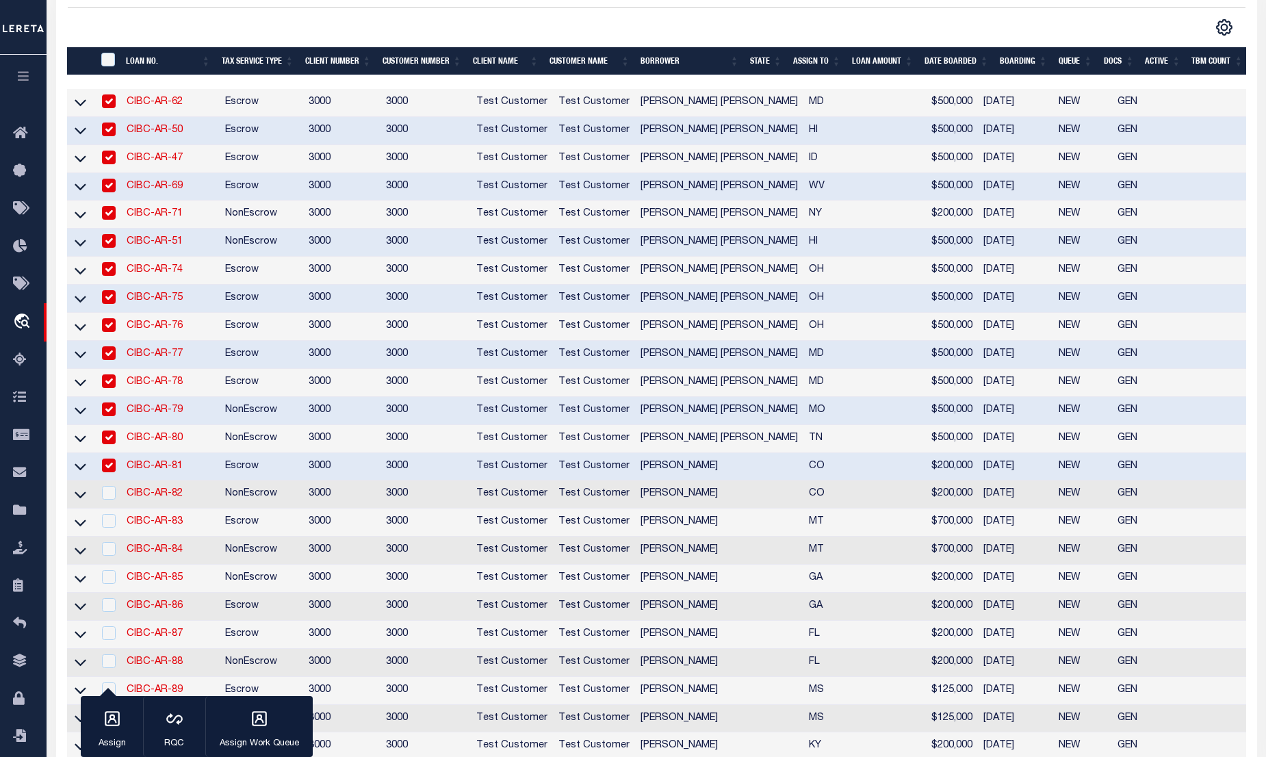
scroll to position [301, 0]
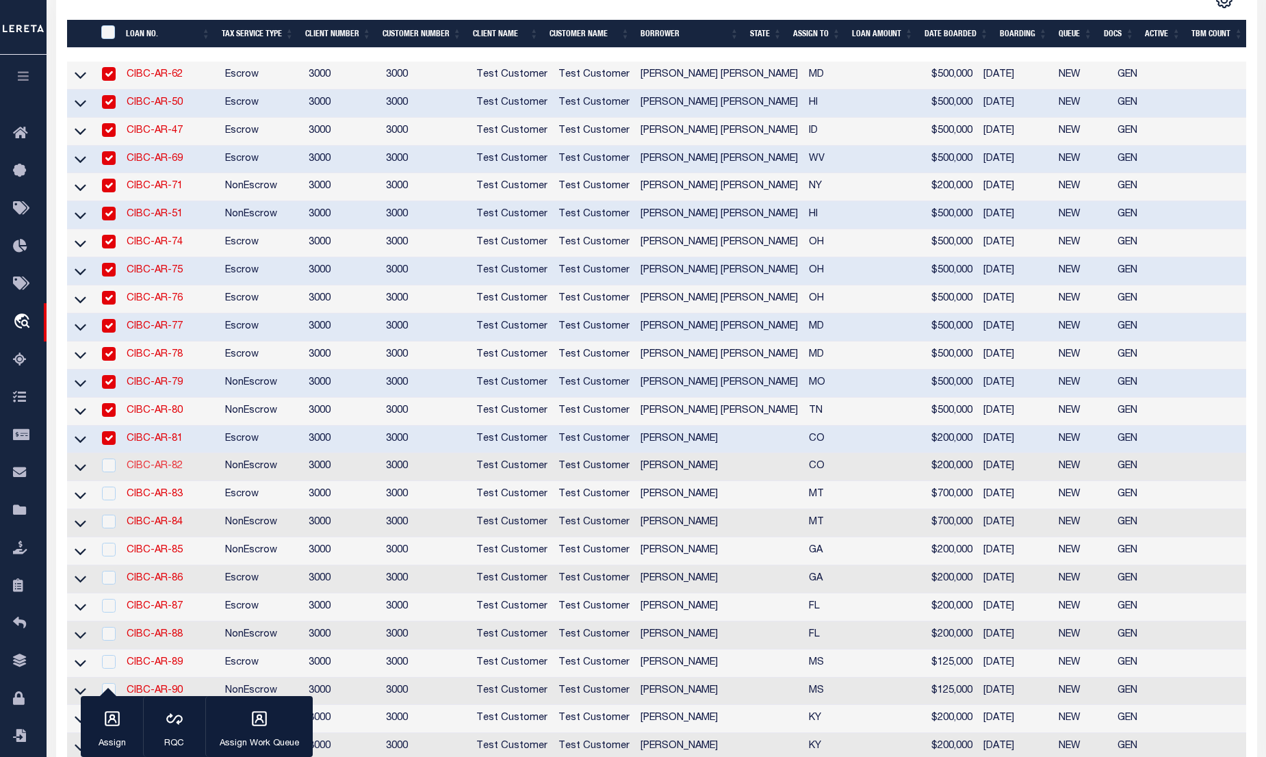
click at [158, 471] on link "CIBC-AR-82" at bounding box center [155, 466] width 56 height 10
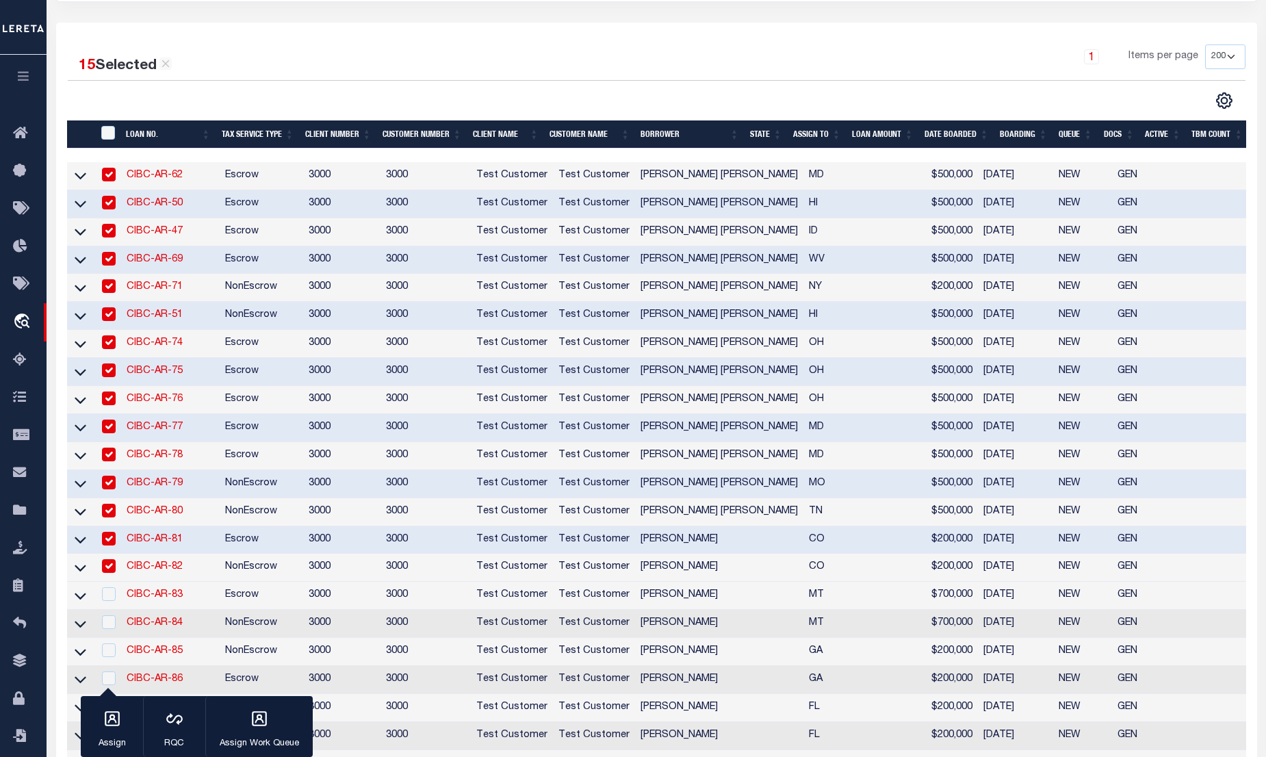
scroll to position [301, 0]
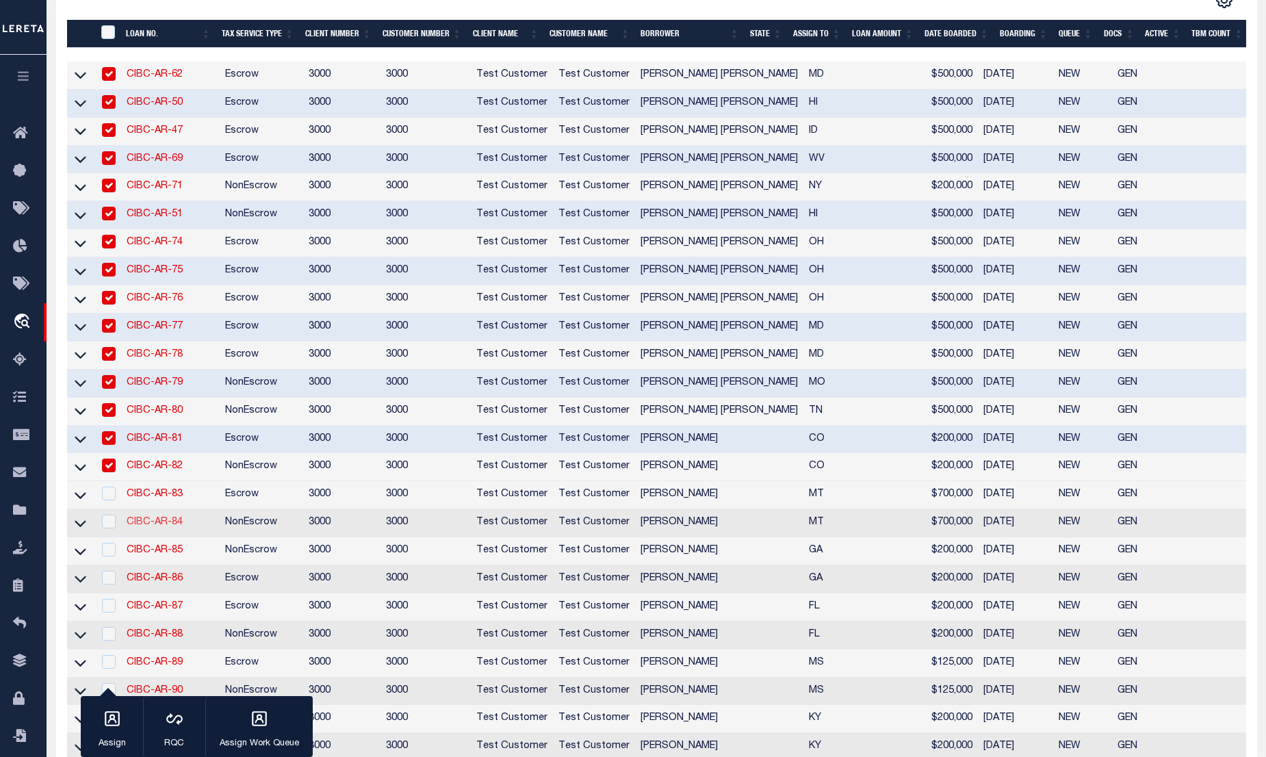
click at [155, 527] on link "CIBC-AR-84" at bounding box center [155, 522] width 56 height 10
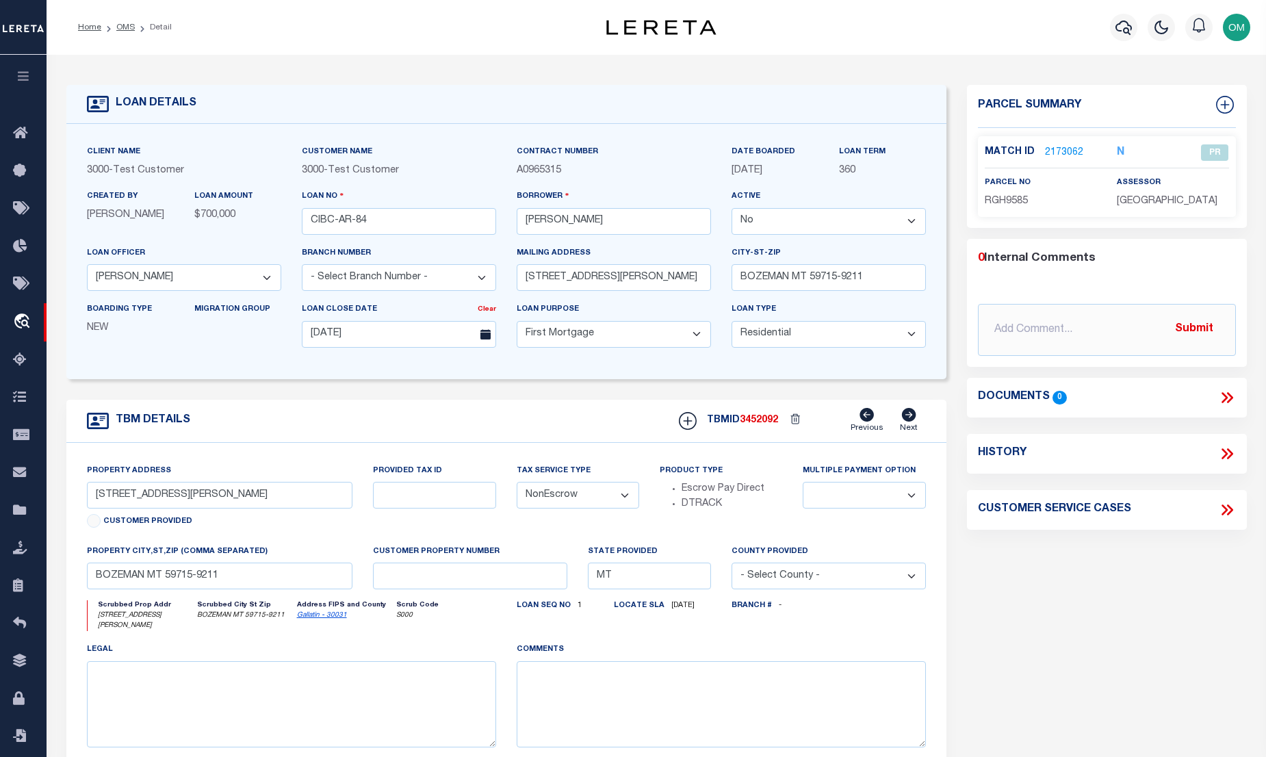
click at [791, 221] on select "Yes No" at bounding box center [829, 221] width 194 height 27
click at [737, 209] on select "Yes No" at bounding box center [829, 221] width 194 height 27
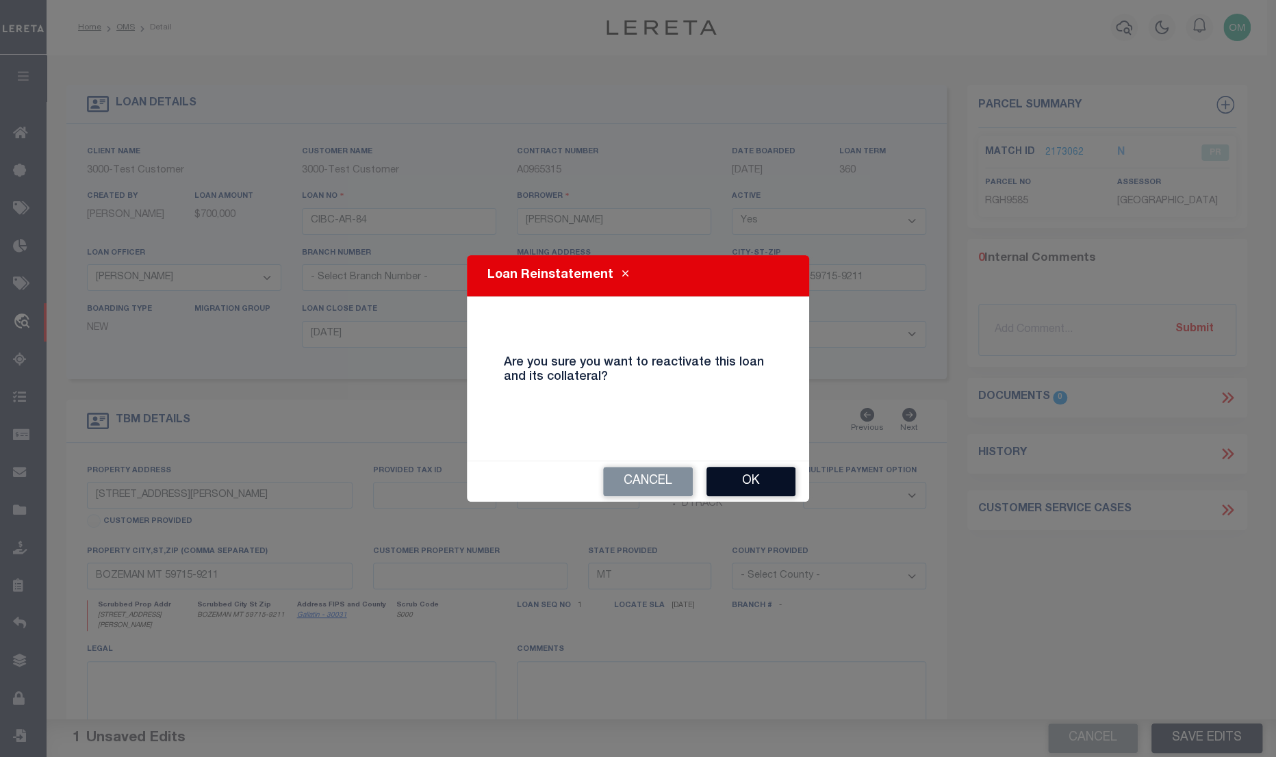
click at [767, 479] on button "Ok" at bounding box center [750, 481] width 89 height 29
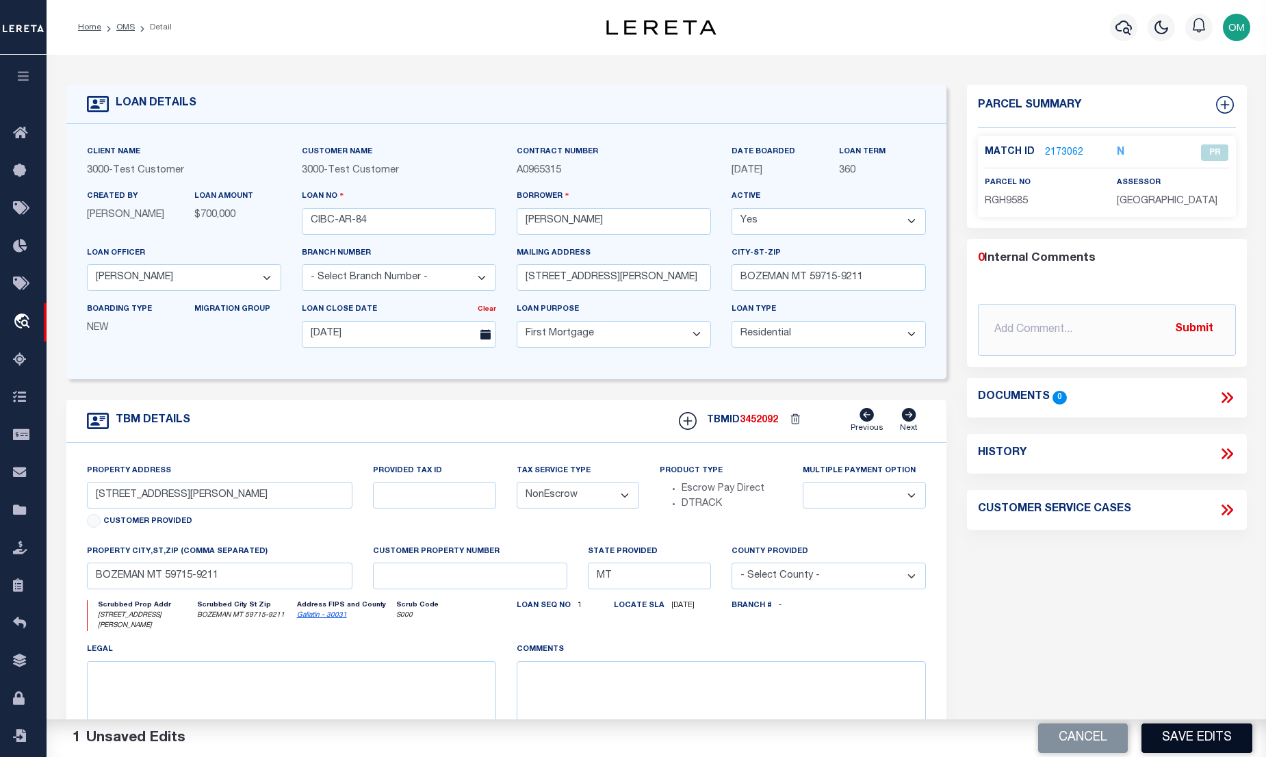
click at [1182, 726] on button "Save Edits" at bounding box center [1197, 737] width 111 height 29
click at [127, 25] on link "OMS" at bounding box center [125, 27] width 18 height 8
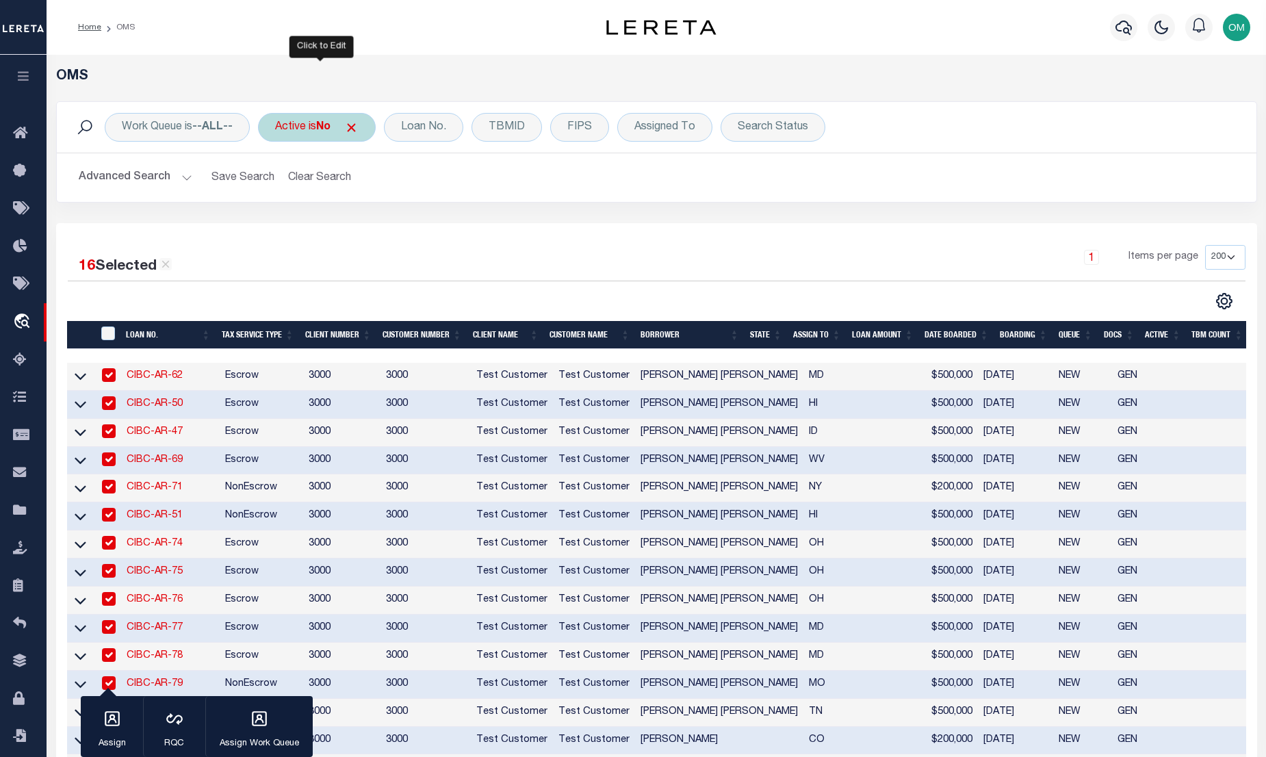
click at [326, 117] on div "Active is No" at bounding box center [317, 127] width 118 height 29
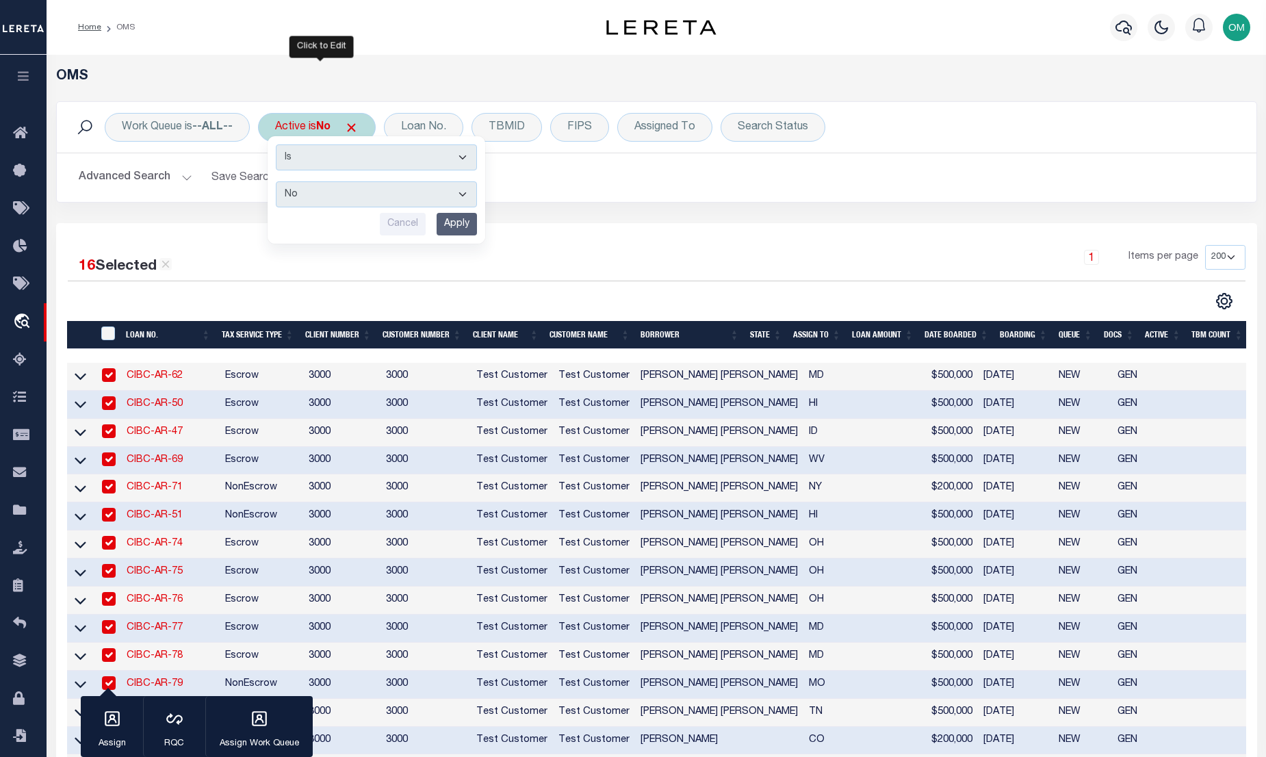
click at [344, 192] on select "Yes No" at bounding box center [376, 194] width 201 height 26
click at [277, 181] on select "Yes No" at bounding box center [376, 194] width 201 height 26
click at [461, 220] on input "Apply" at bounding box center [457, 224] width 40 height 23
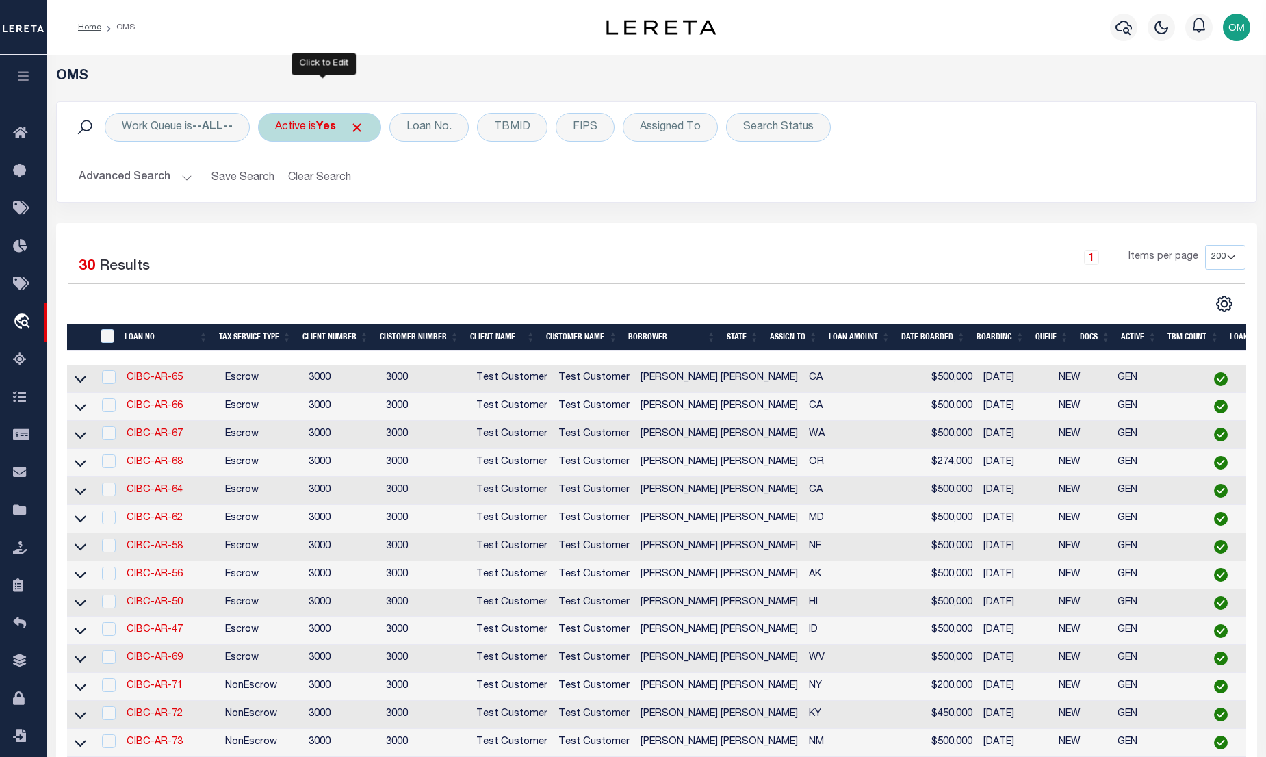
click at [319, 123] on div "Active is Yes" at bounding box center [319, 127] width 123 height 29
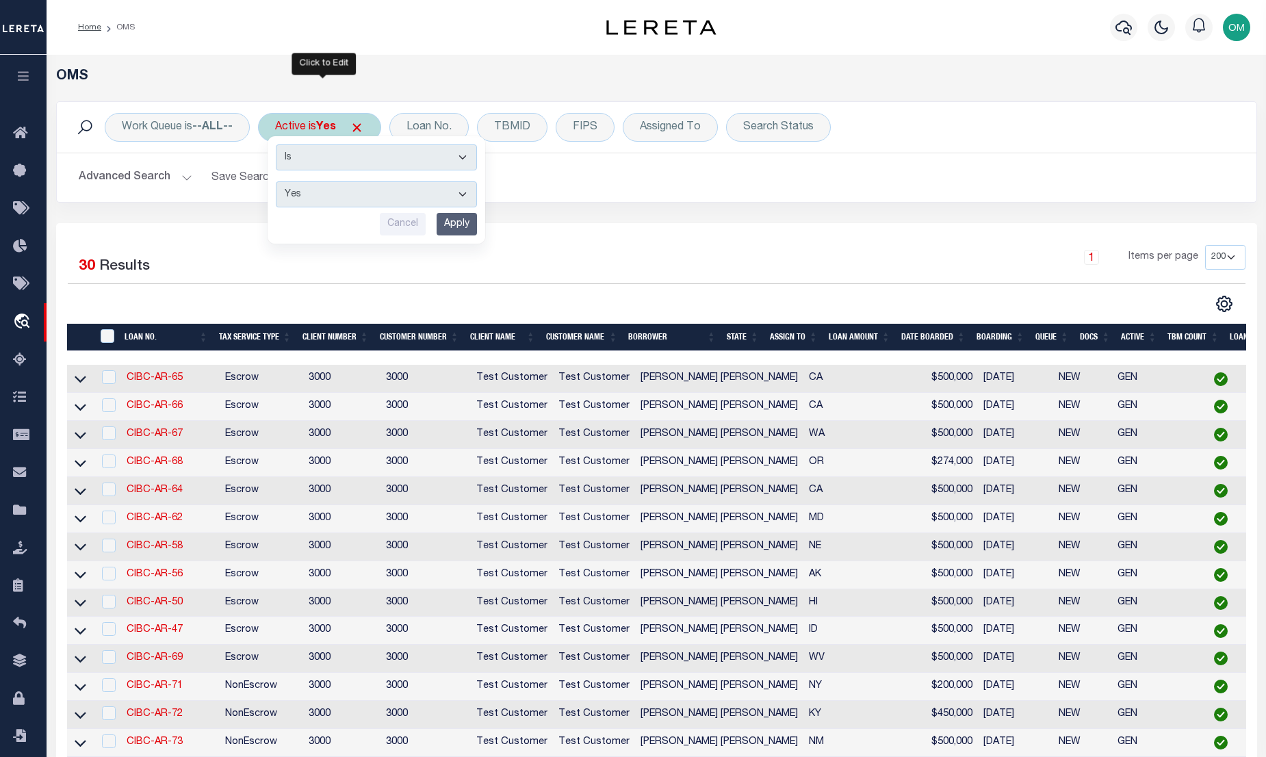
click at [345, 188] on select "Yes No" at bounding box center [376, 194] width 201 height 26
click at [277, 181] on select "Yes No" at bounding box center [376, 194] width 201 height 26
click at [461, 220] on input "Apply" at bounding box center [457, 224] width 40 height 23
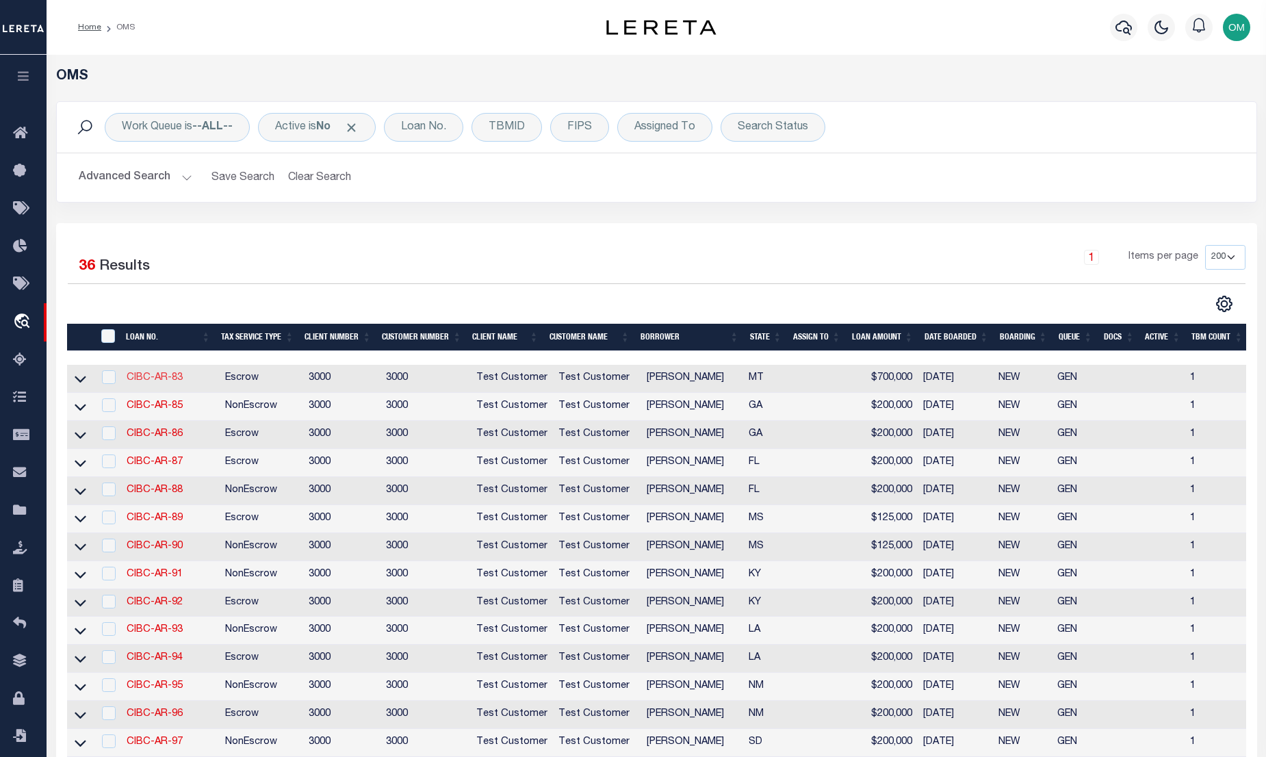
click at [160, 381] on link "CIBC-AR-83" at bounding box center [155, 378] width 56 height 10
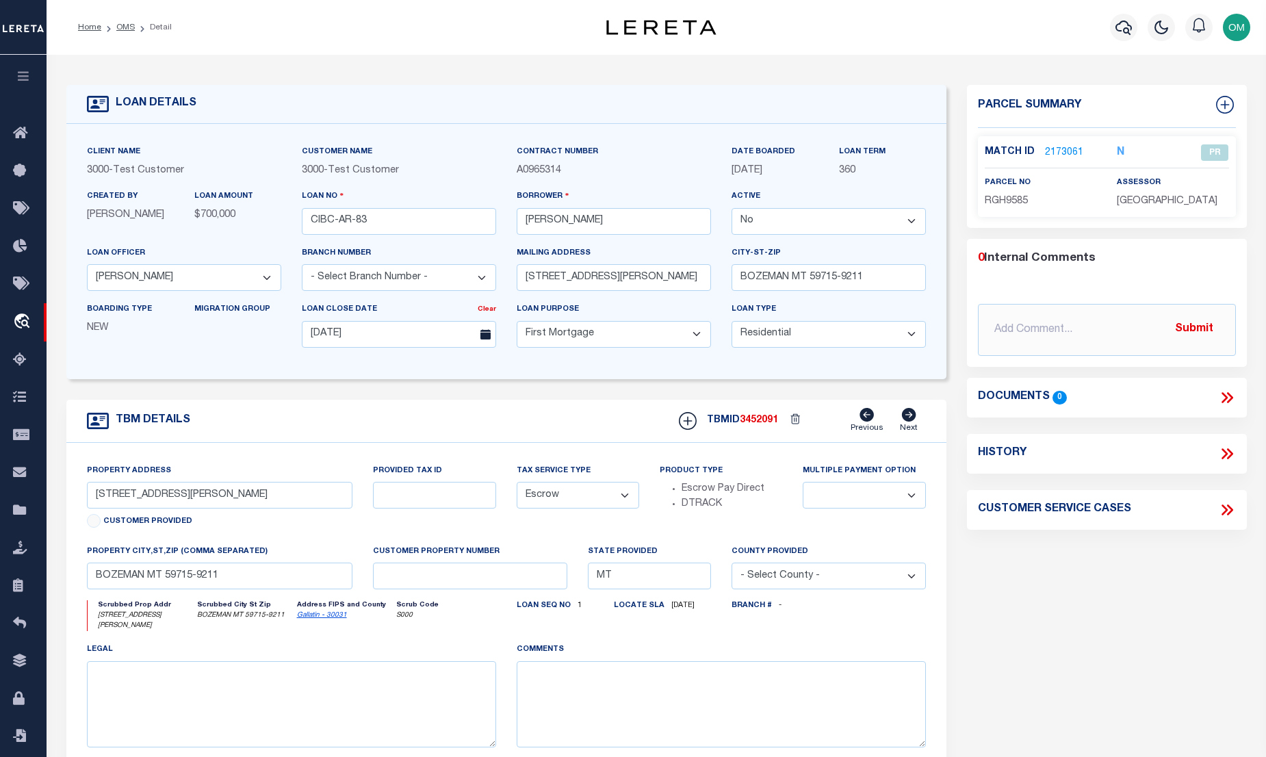
click at [773, 225] on select "Yes No" at bounding box center [829, 221] width 194 height 27
click at [737, 209] on select "Yes No" at bounding box center [829, 221] width 194 height 27
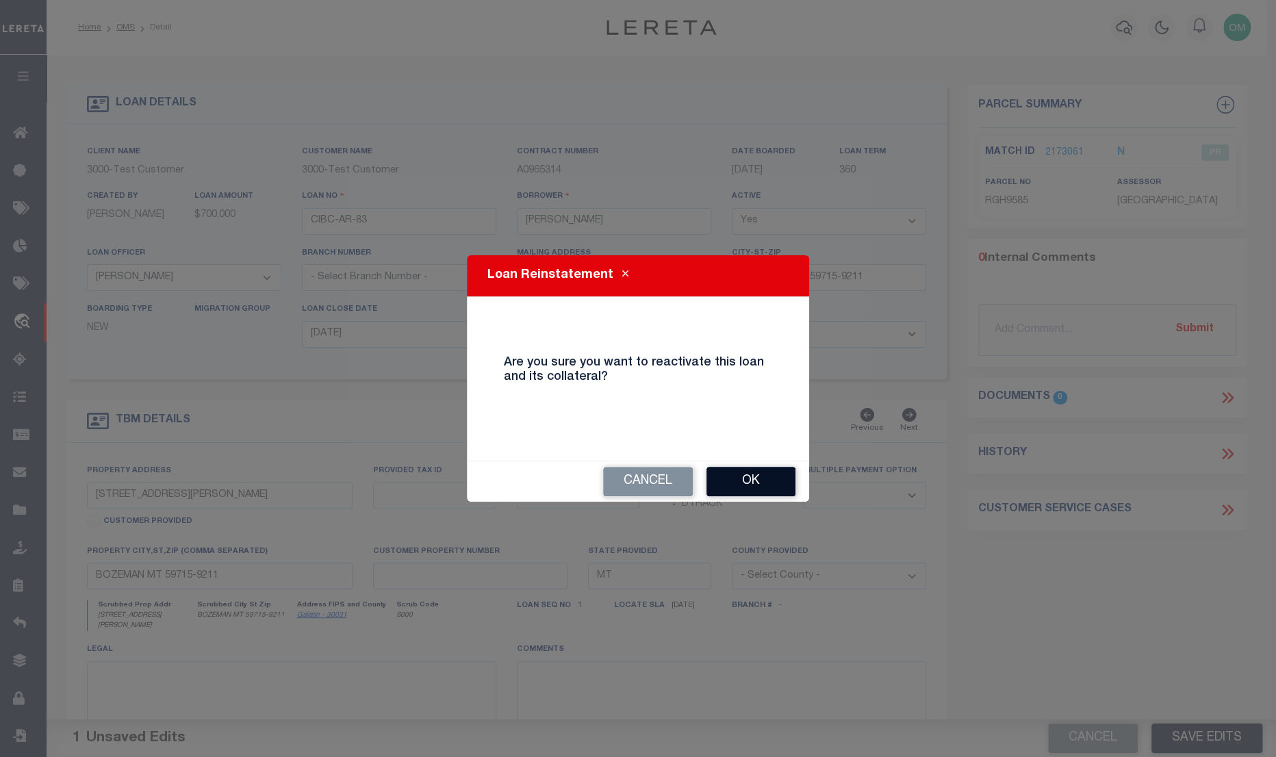
click at [762, 479] on button "Ok" at bounding box center [750, 481] width 89 height 29
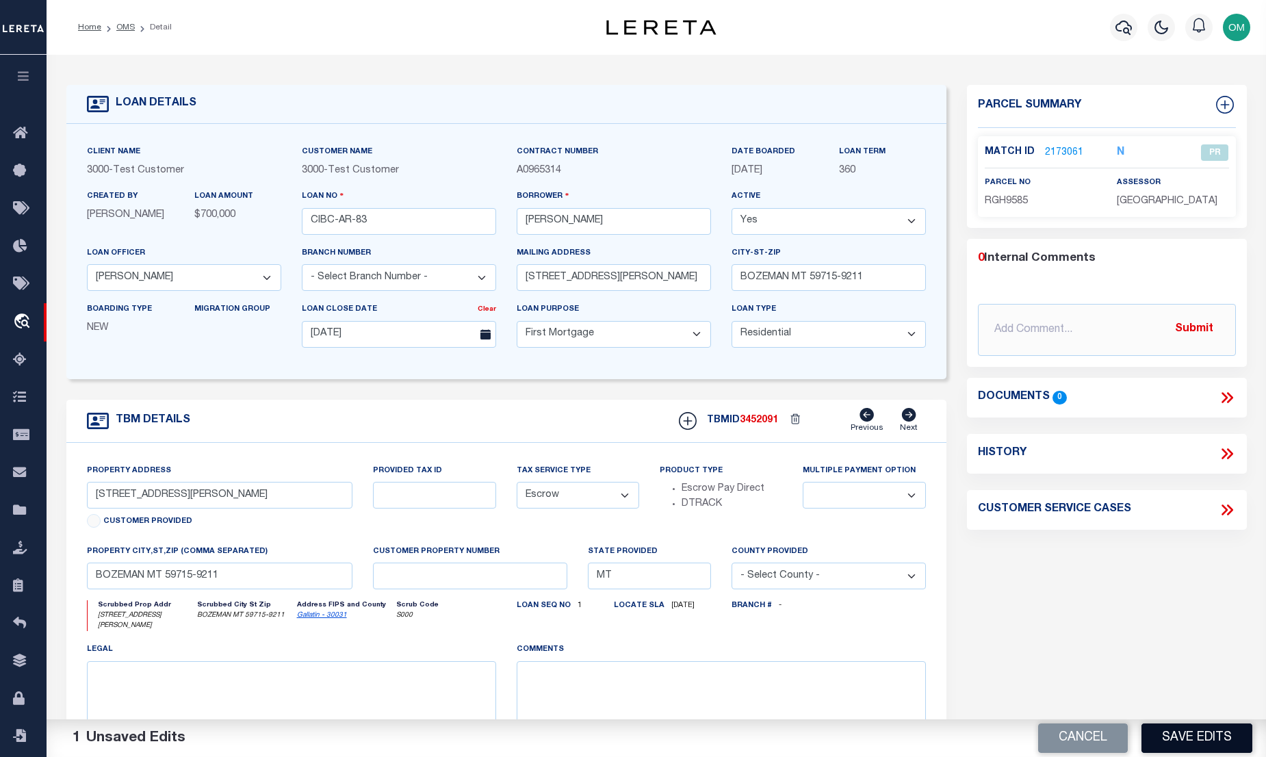
click at [1194, 730] on button "Save Edits" at bounding box center [1197, 737] width 111 height 29
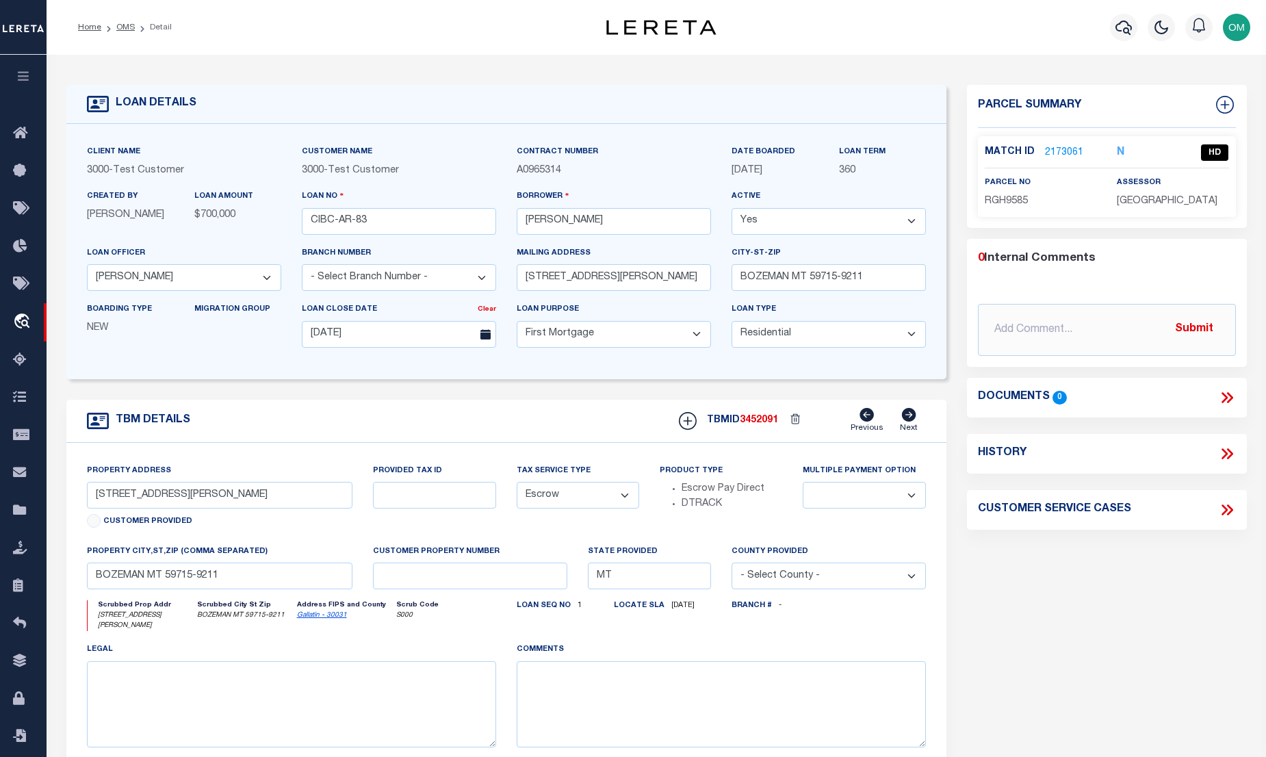
click at [1059, 146] on link "2173061" at bounding box center [1064, 153] width 38 height 14
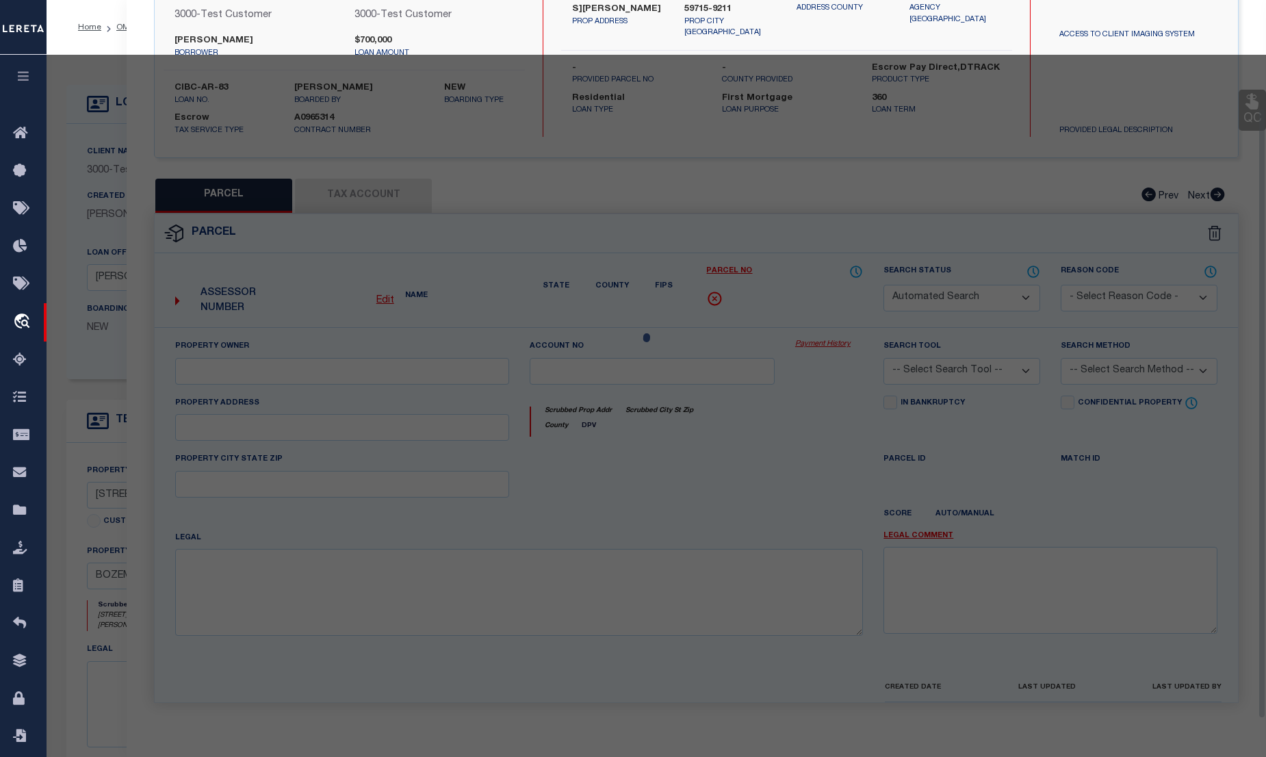
scroll to position [151, 0]
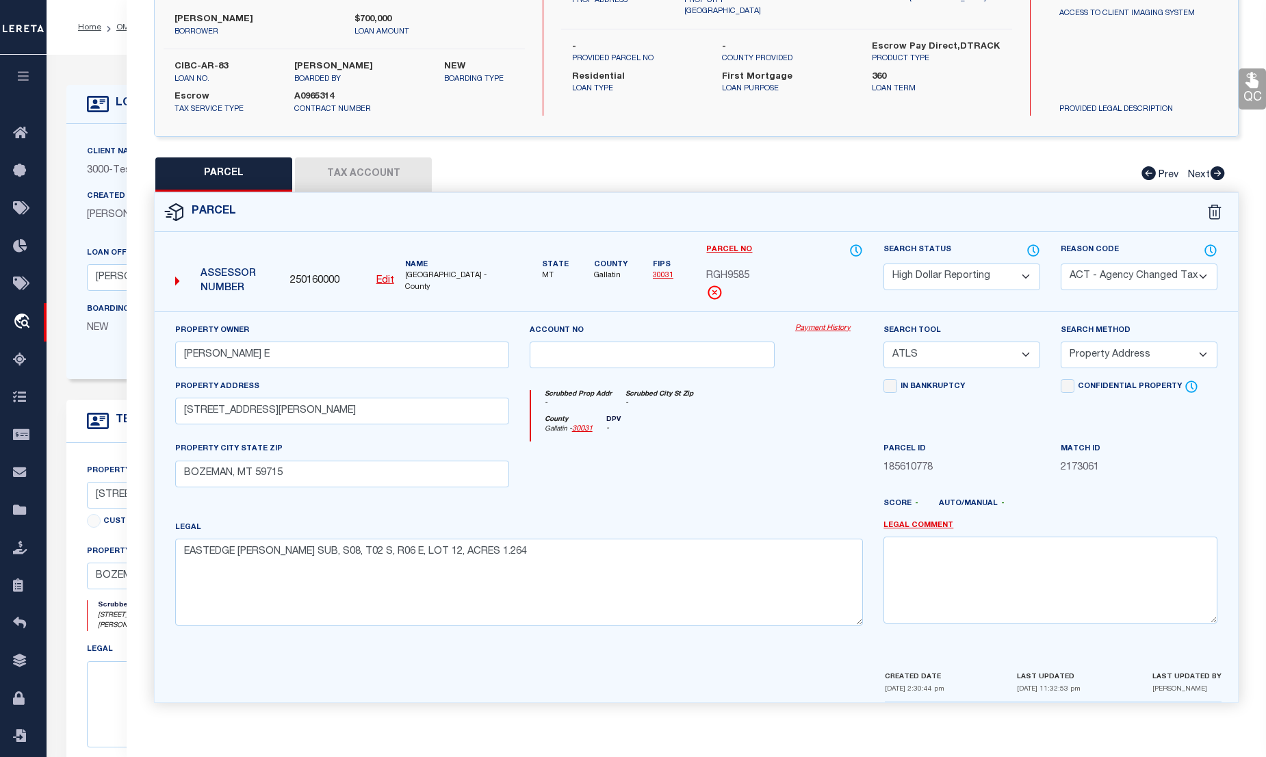
click at [1018, 265] on select "Automated Search Bad Parcel Complete Duplicate Parcel High Dollar Reporting In …" at bounding box center [962, 277] width 157 height 27
click at [884, 264] on select "Automated Search Bad Parcel Complete Duplicate Parcel High Dollar Reporting In …" at bounding box center [962, 277] width 157 height 27
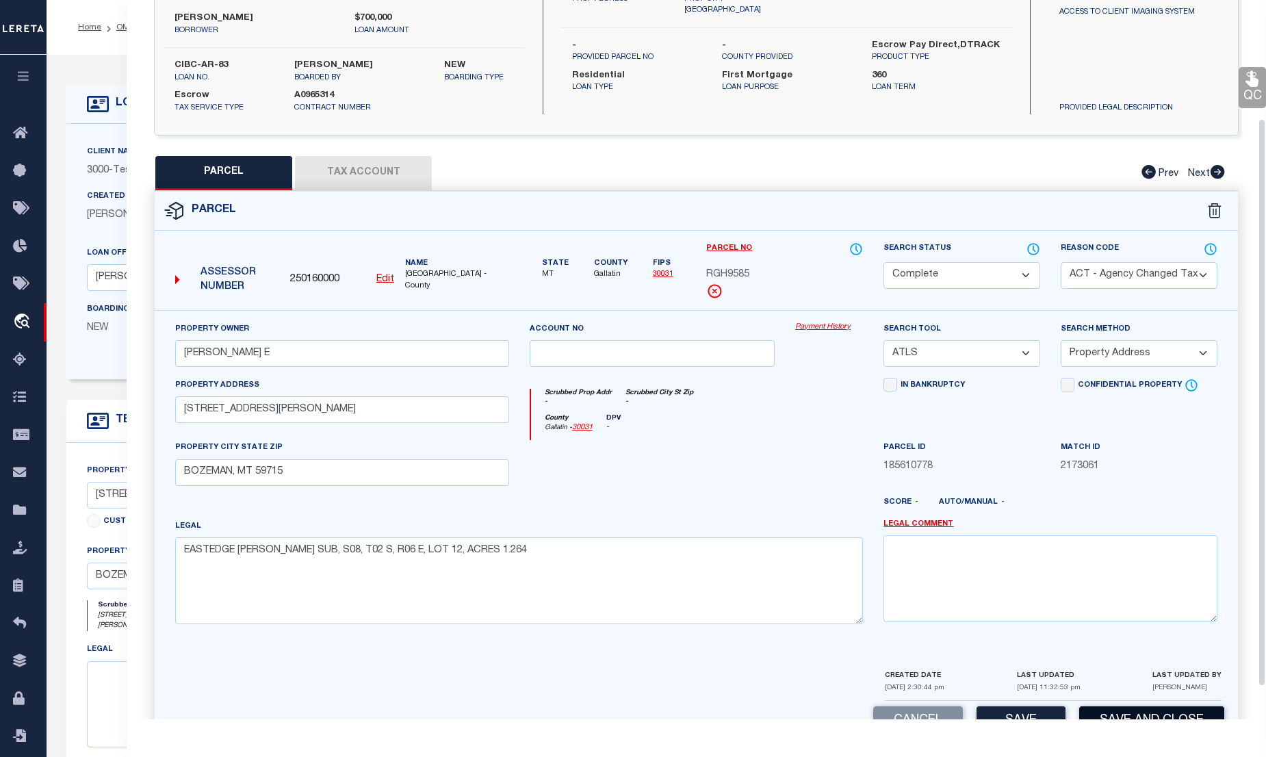
click at [1173, 712] on button "Save and Close" at bounding box center [1151, 720] width 145 height 29
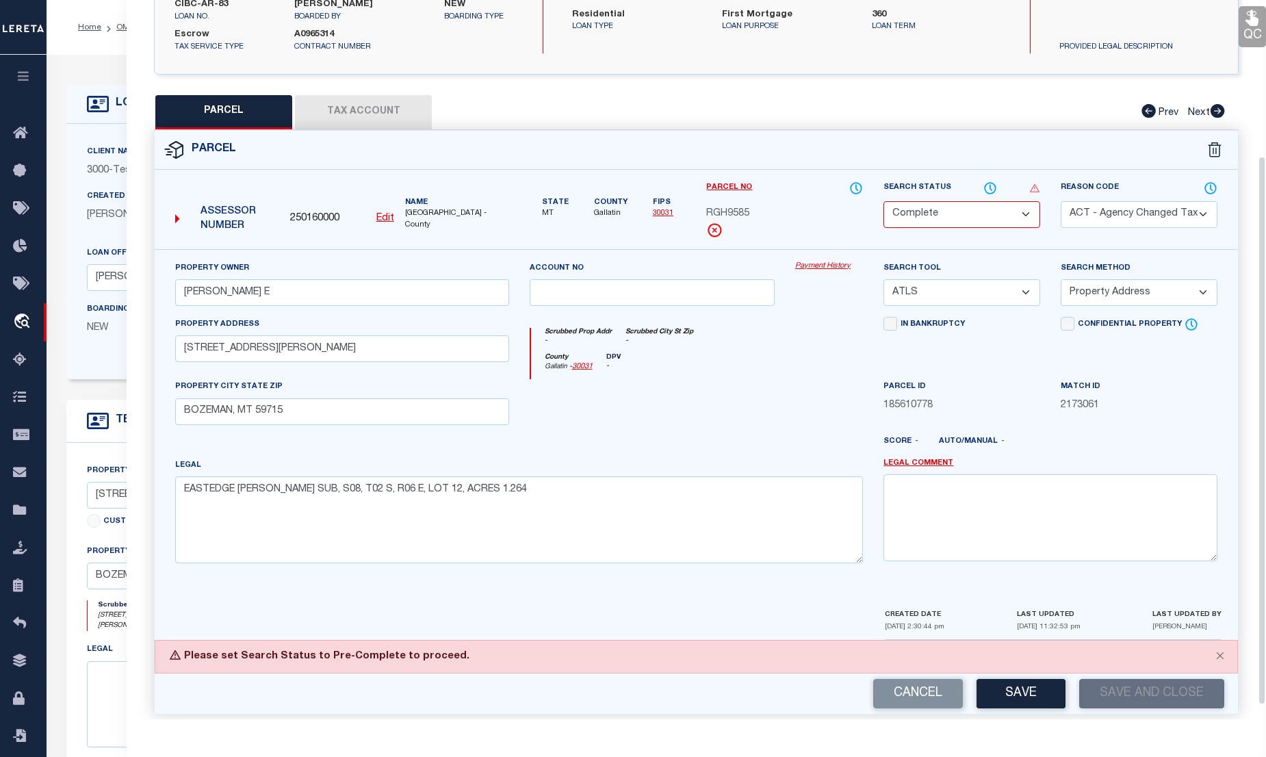
scroll to position [212, 0]
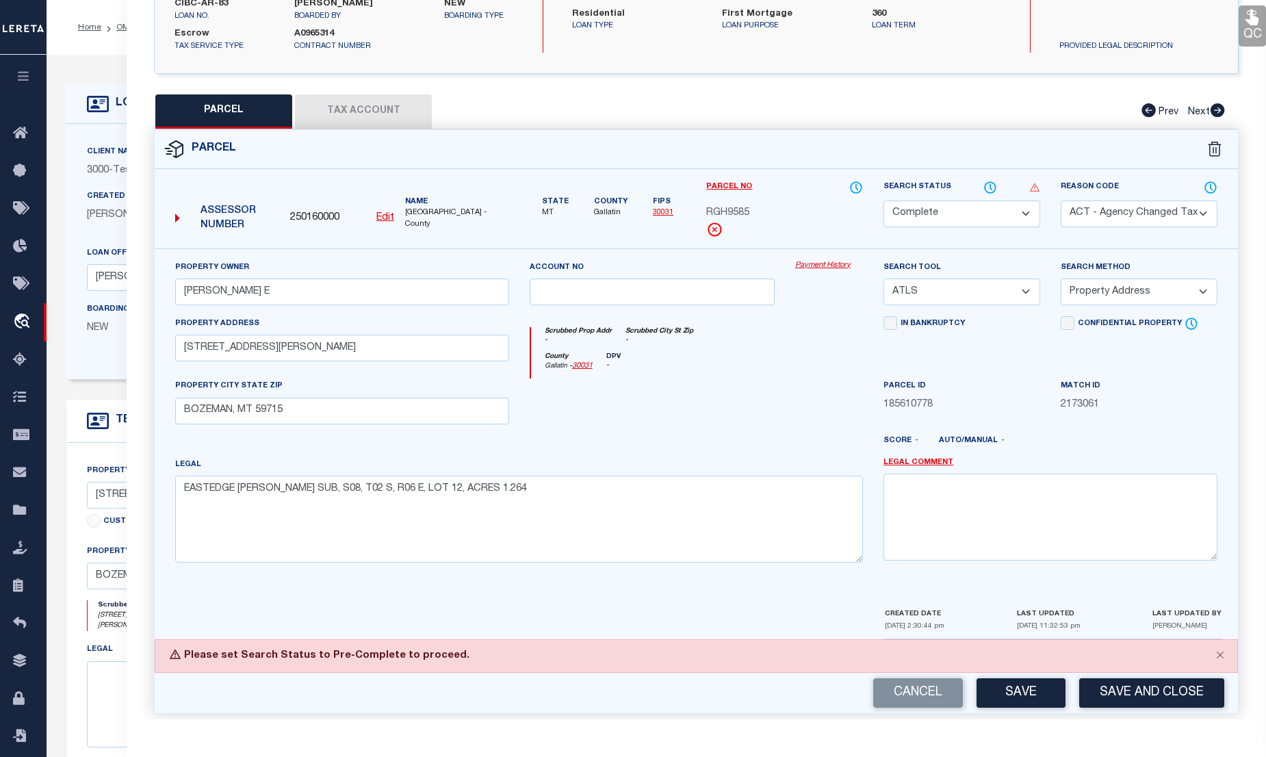
click at [983, 212] on select "Automated Search Bad Parcel Complete Duplicate Parcel High Dollar Reporting In …" at bounding box center [962, 214] width 157 height 27
click at [884, 201] on select "Automated Search Bad Parcel Complete Duplicate Parcel High Dollar Reporting In …" at bounding box center [962, 214] width 157 height 27
click at [1155, 687] on button "Save and Close" at bounding box center [1151, 692] width 145 height 29
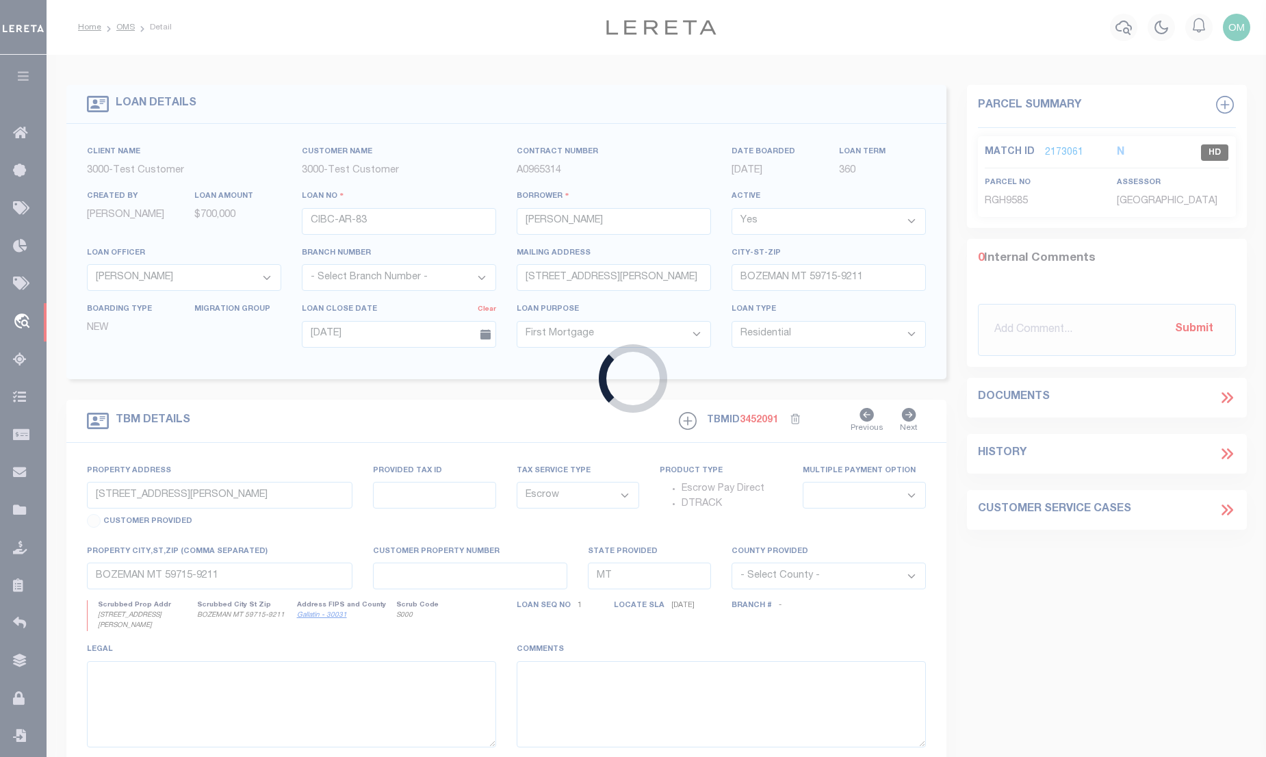
scroll to position [0, 0]
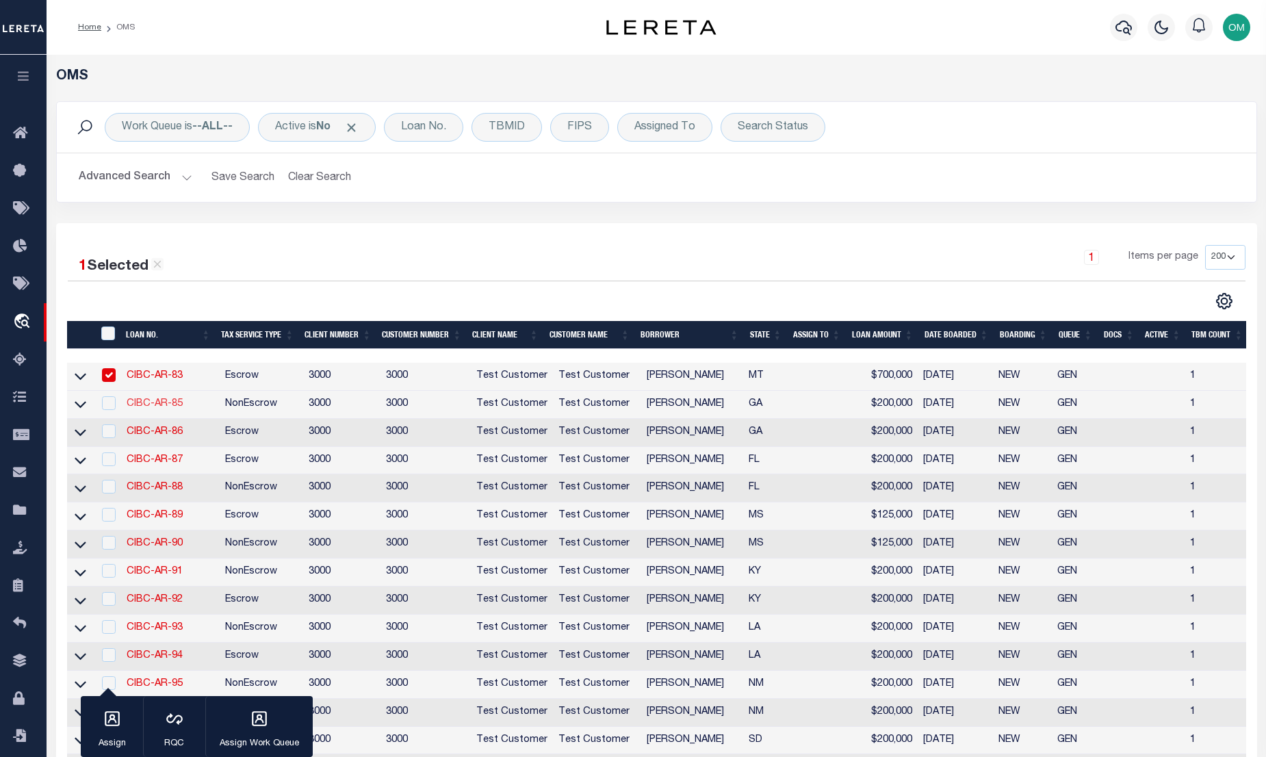
click at [149, 405] on link "CIBC-AR-85" at bounding box center [155, 404] width 56 height 10
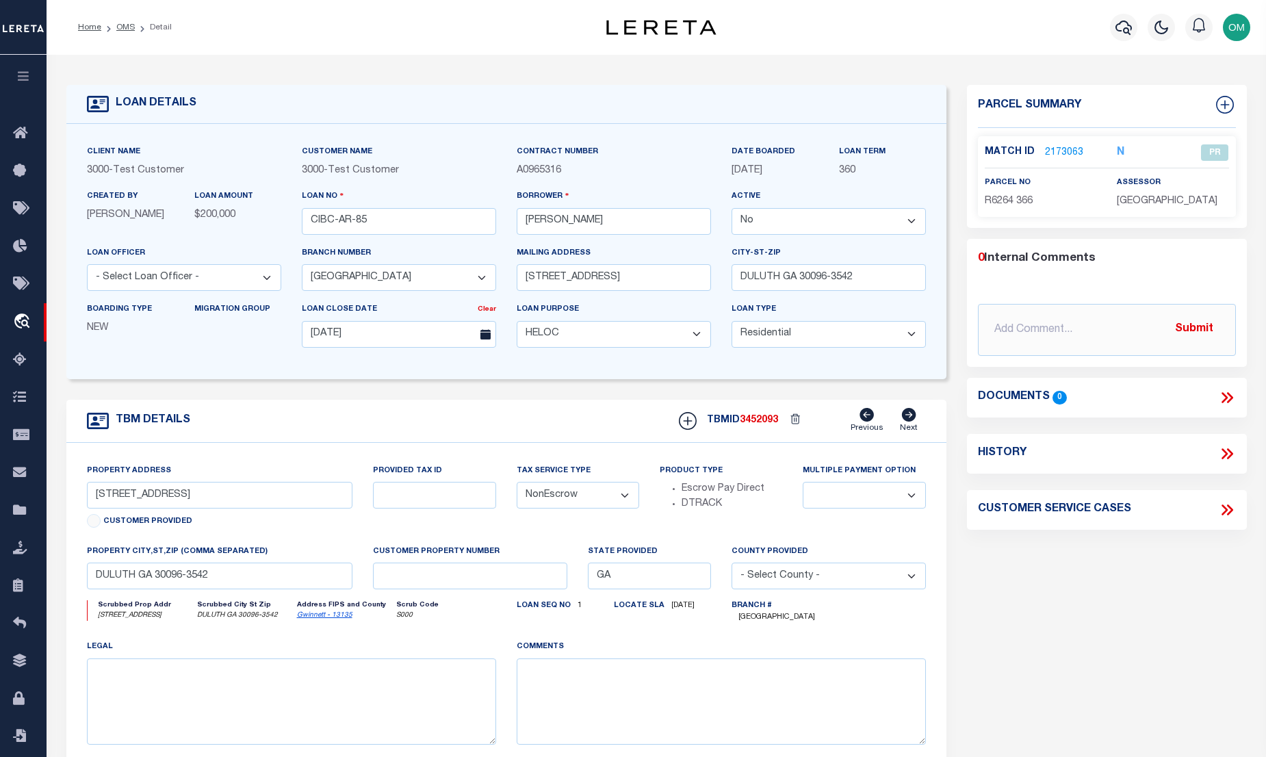
click at [786, 220] on select "Yes No" at bounding box center [829, 221] width 194 height 27
click at [737, 209] on select "Yes No" at bounding box center [829, 221] width 194 height 27
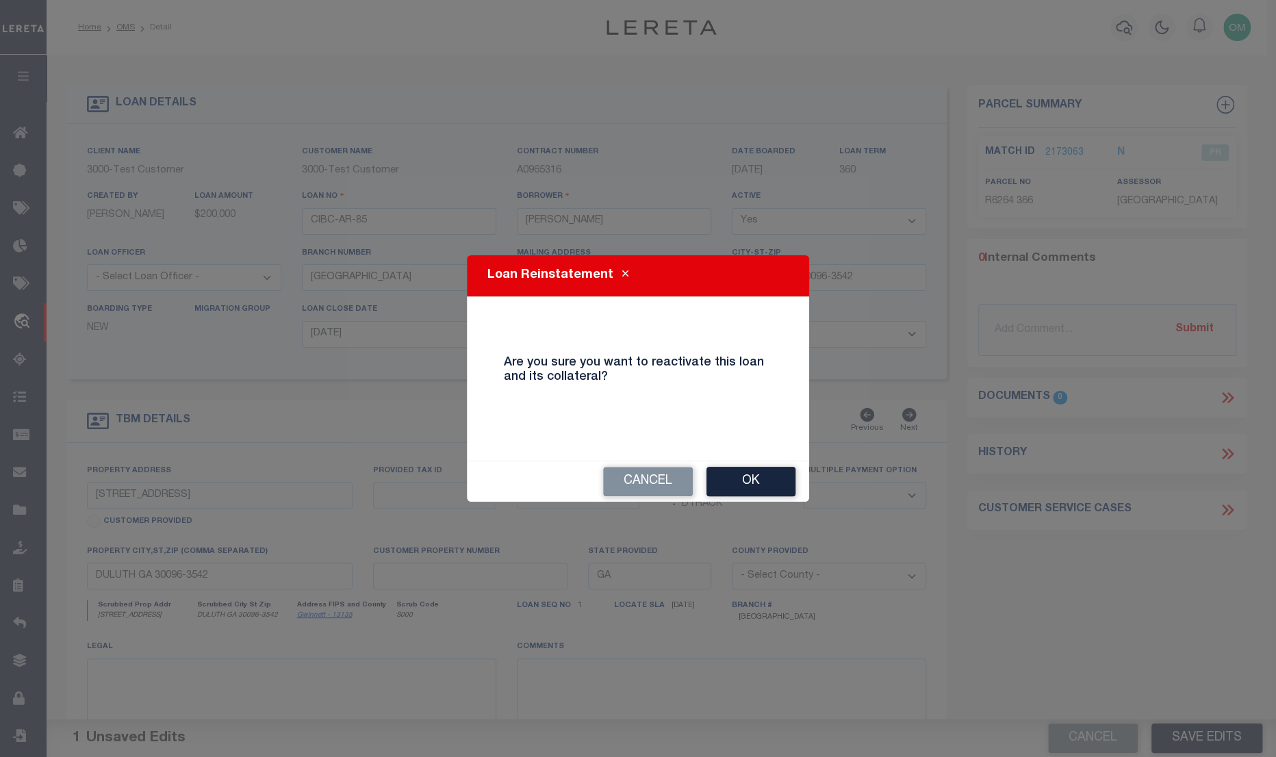
click at [760, 478] on button "Ok" at bounding box center [750, 481] width 89 height 29
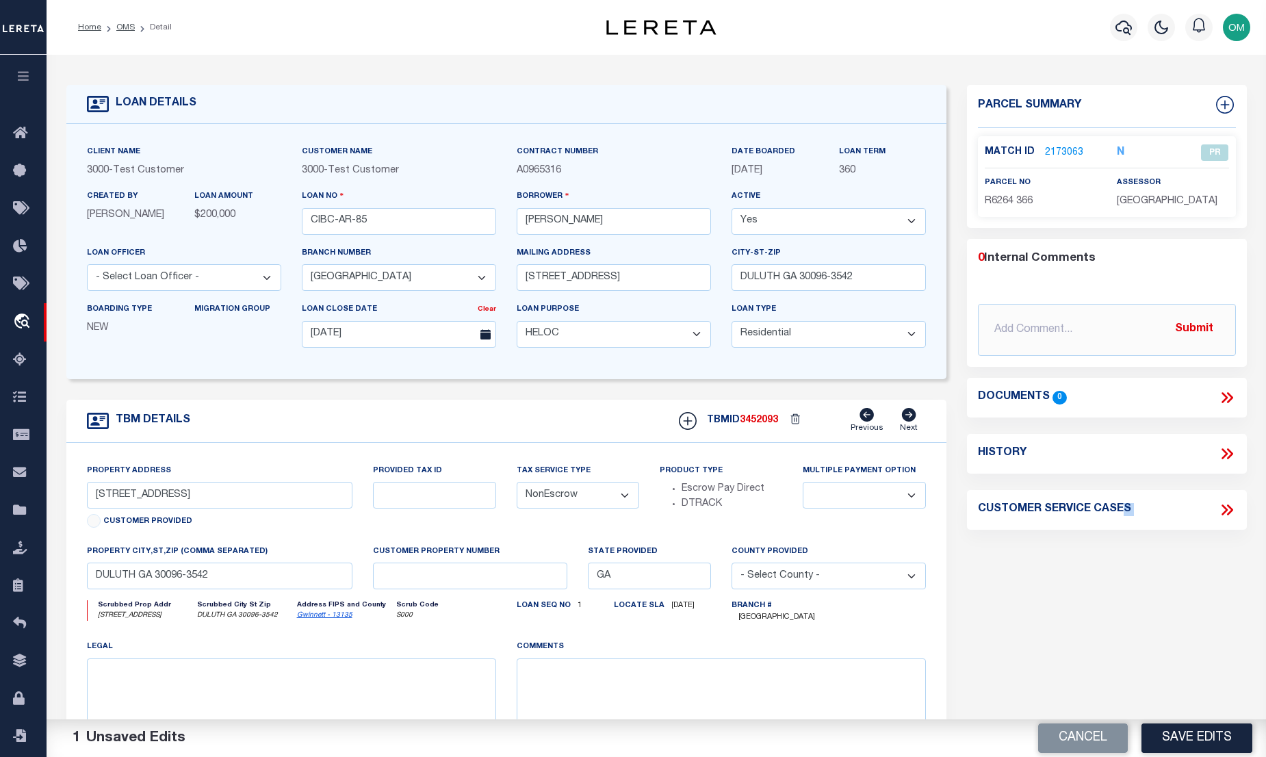
drag, startPoint x: 1158, startPoint y: 751, endPoint x: 1186, endPoint y: 769, distance: 33.0
click at [1186, 756] on html "Home OMS Detail" at bounding box center [633, 524] width 1266 height 1049
click at [1185, 738] on button "Save Edits" at bounding box center [1197, 737] width 111 height 29
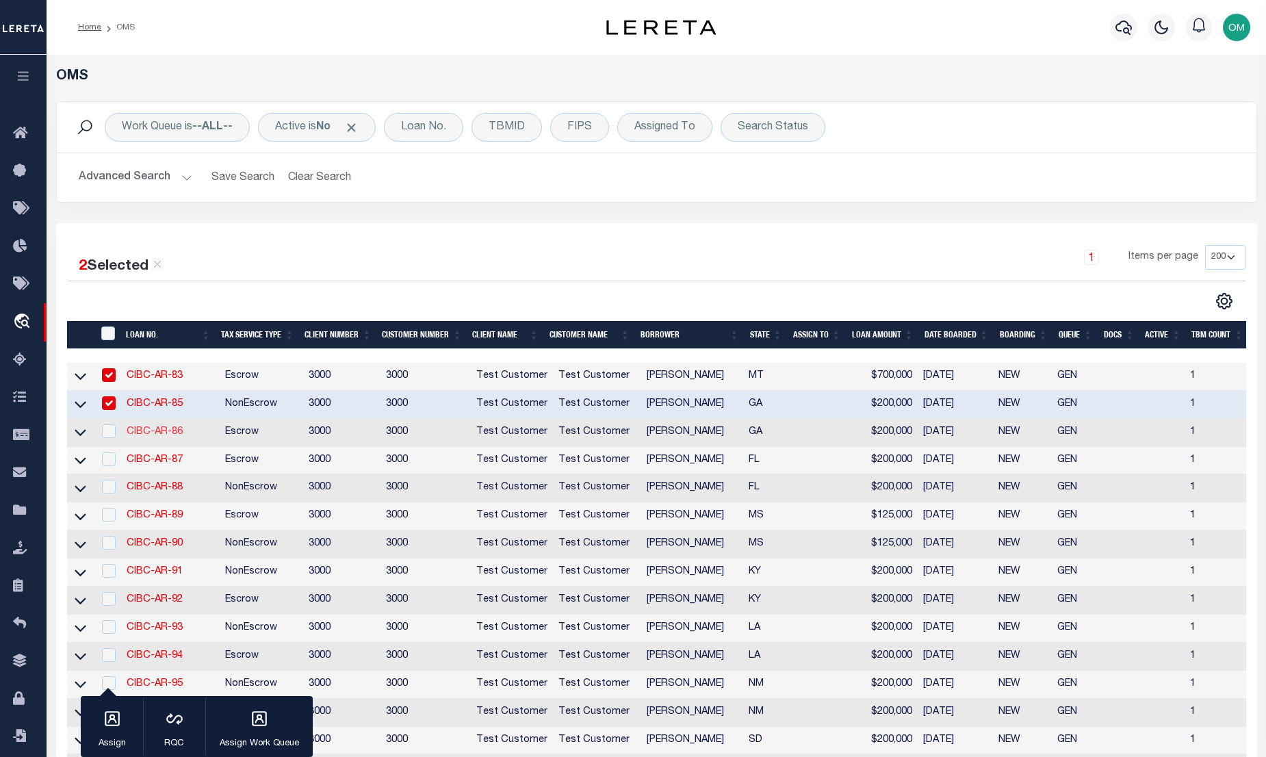
click at [151, 432] on link "CIBC-AR-86" at bounding box center [155, 432] width 56 height 10
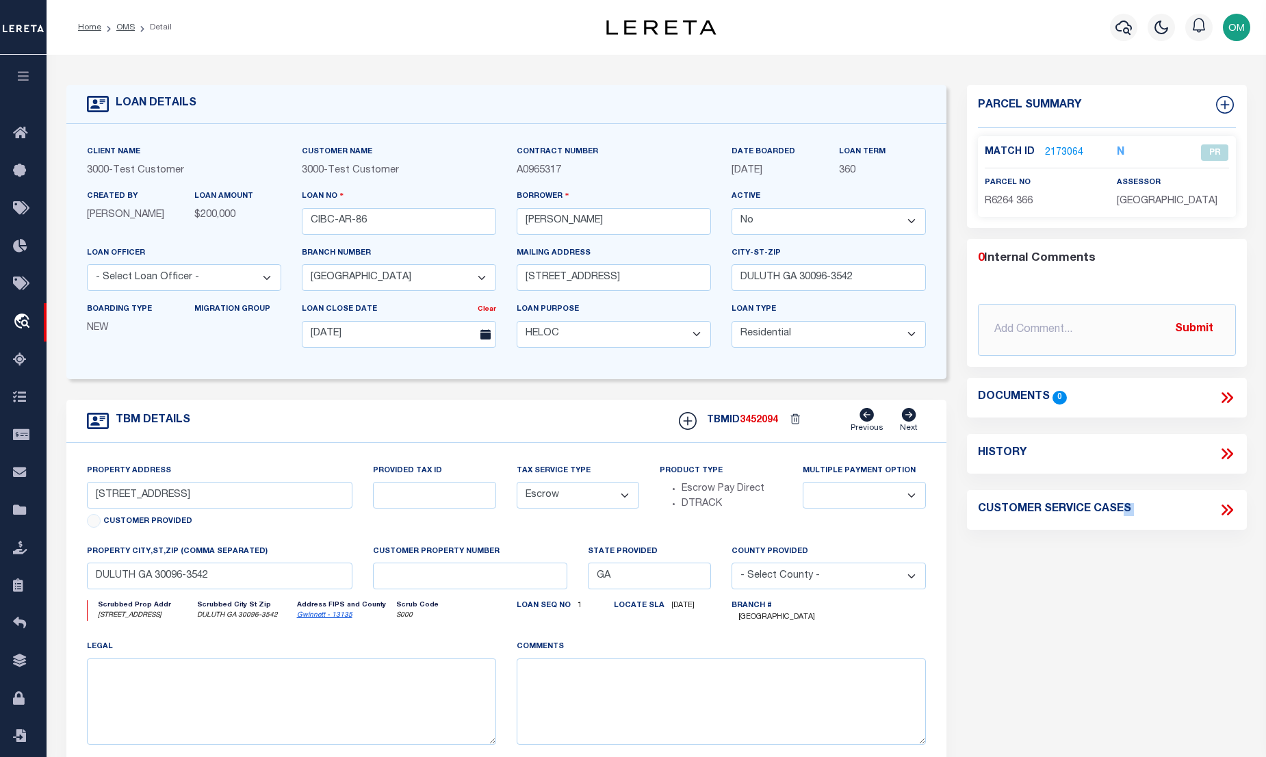
click at [819, 219] on select "Yes No" at bounding box center [829, 221] width 194 height 27
click at [737, 209] on select "Yes No" at bounding box center [829, 221] width 194 height 27
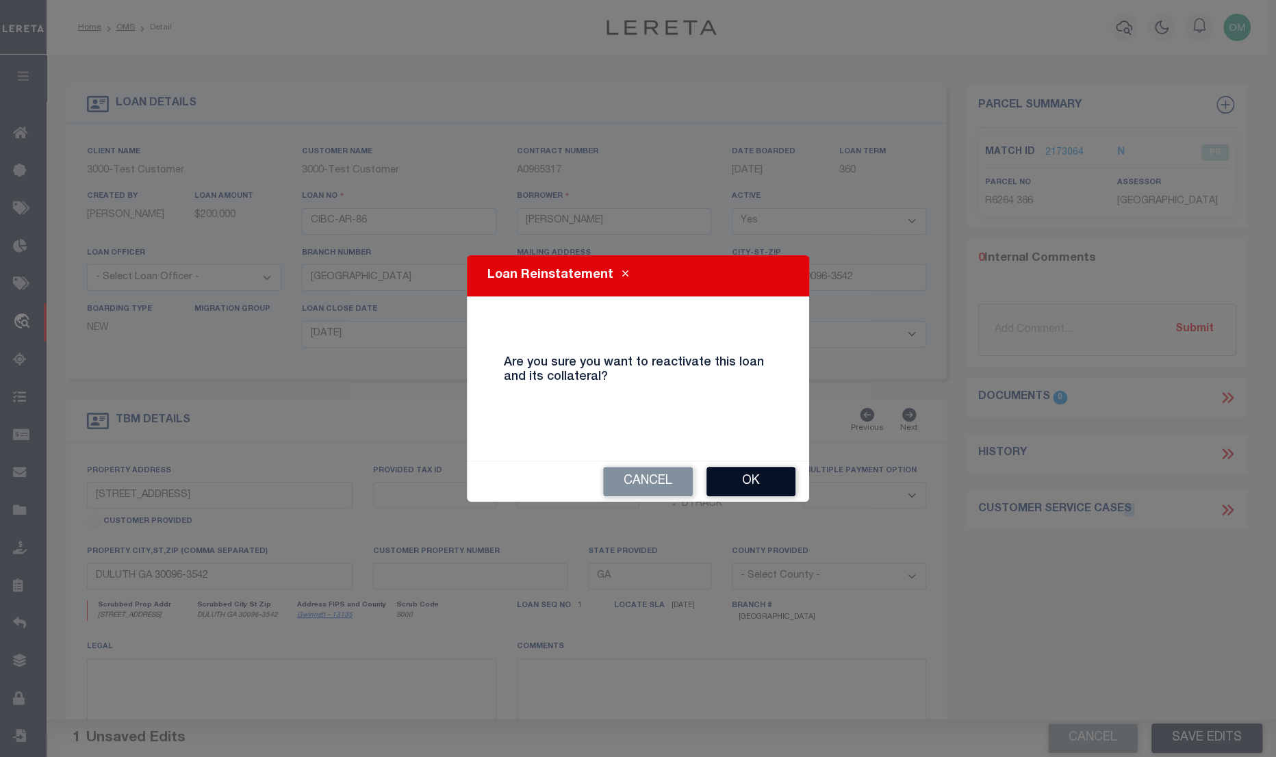
click at [781, 479] on button "Ok" at bounding box center [750, 481] width 89 height 29
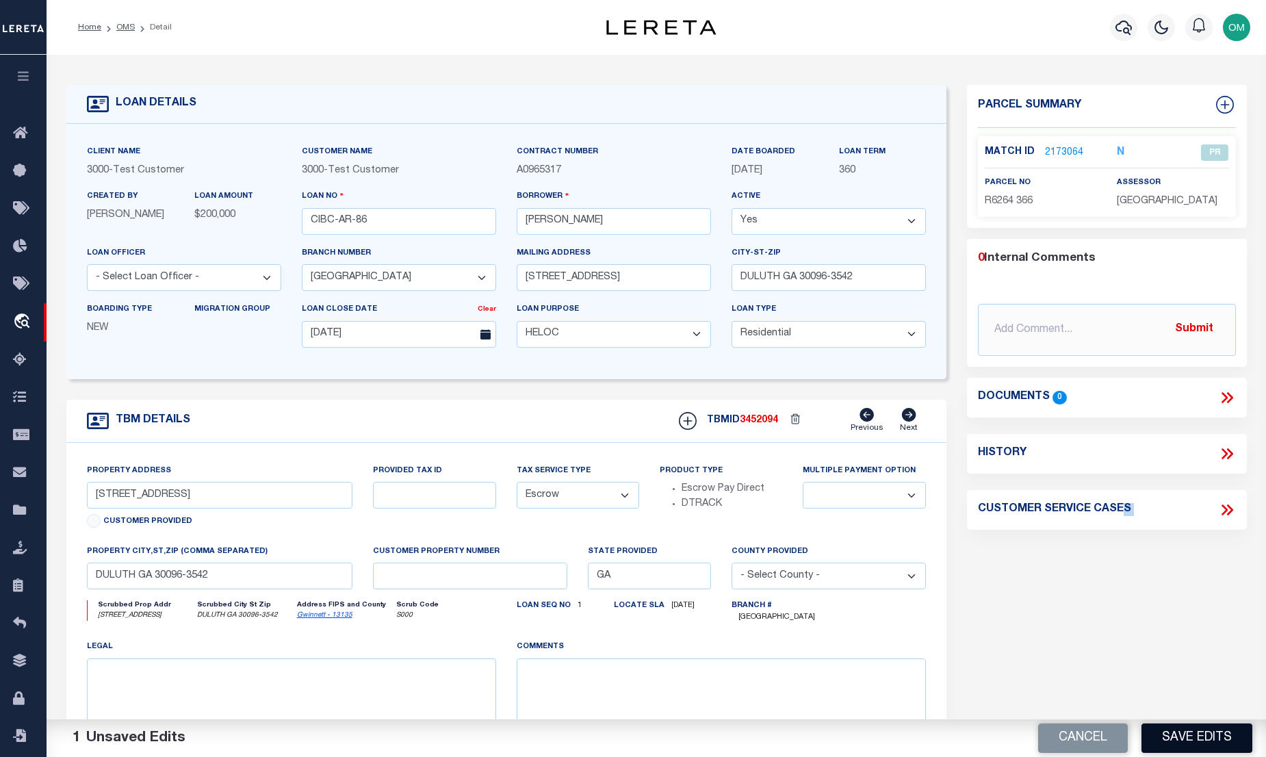
click at [1201, 731] on button "Save Edits" at bounding box center [1197, 737] width 111 height 29
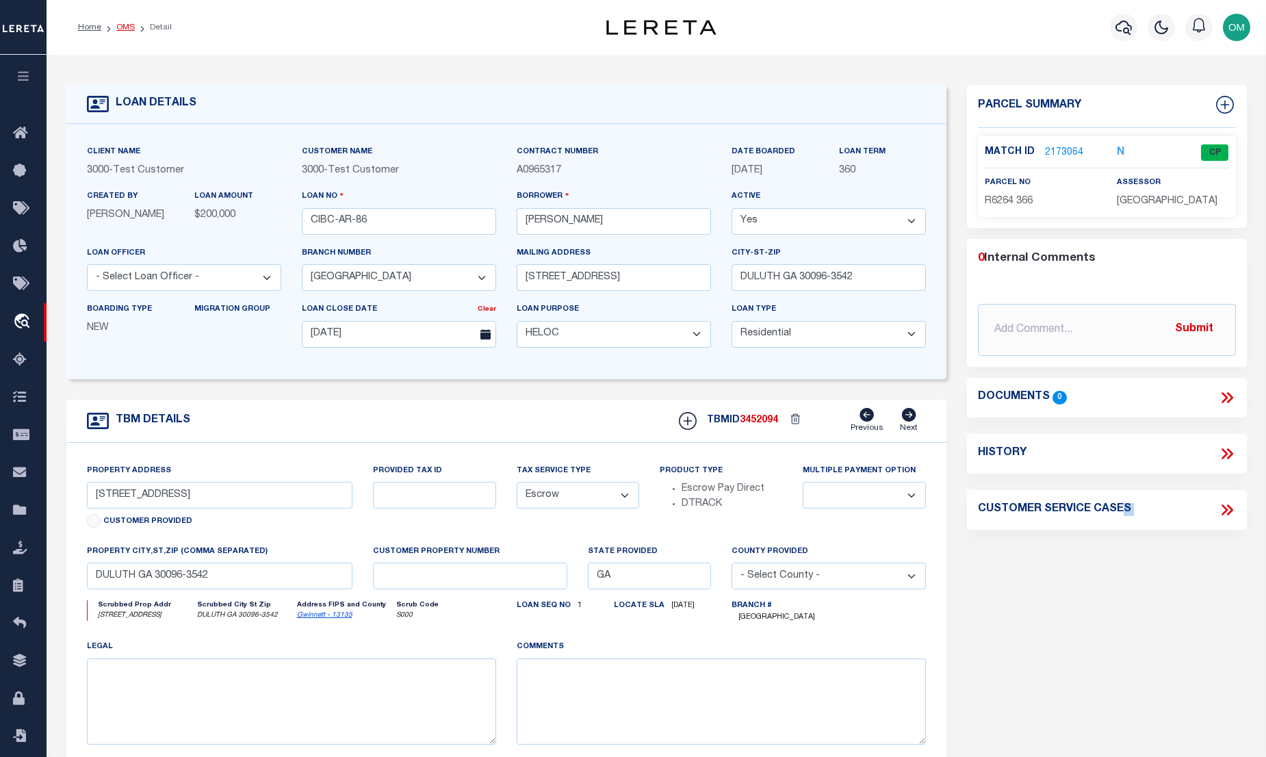
click at [123, 25] on link "OMS" at bounding box center [125, 27] width 18 height 8
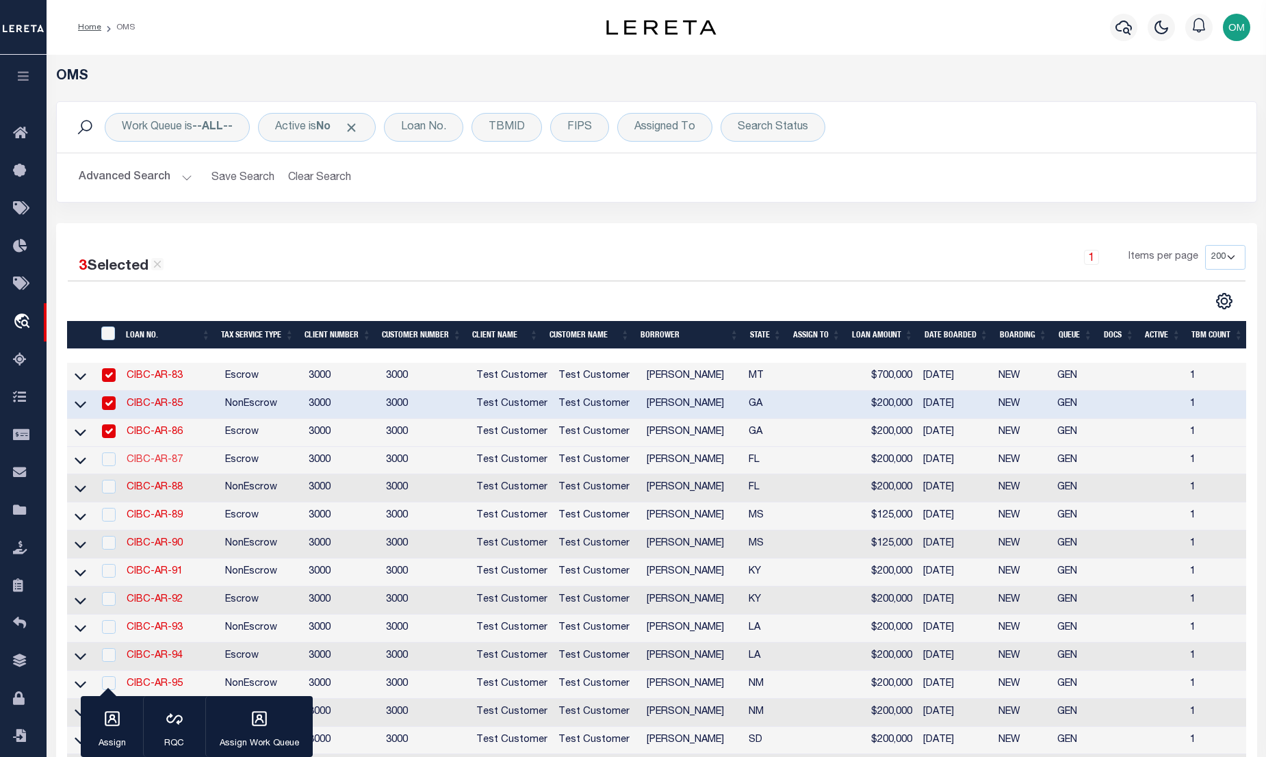
click at [144, 464] on link "CIBC-AR-87" at bounding box center [155, 460] width 56 height 10
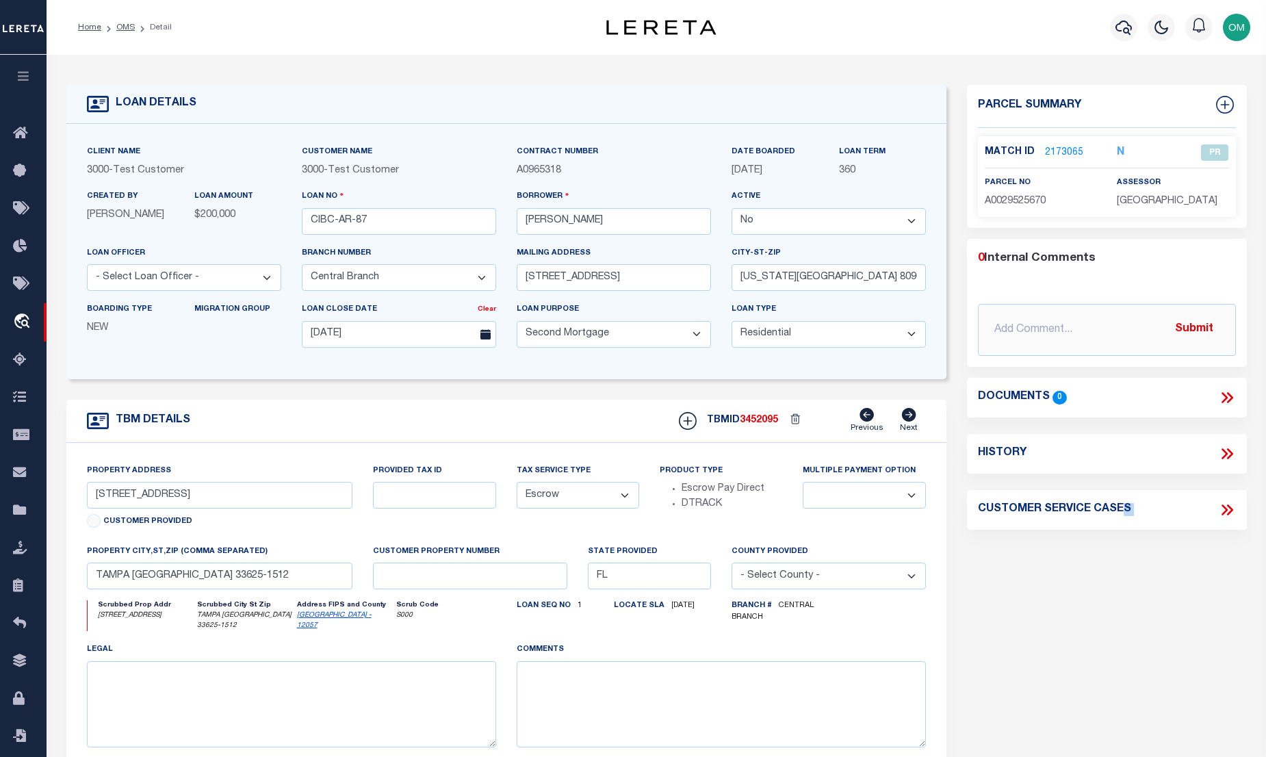
click at [802, 227] on select "Yes No" at bounding box center [829, 221] width 194 height 27
click at [737, 209] on select "Yes No" at bounding box center [829, 221] width 194 height 27
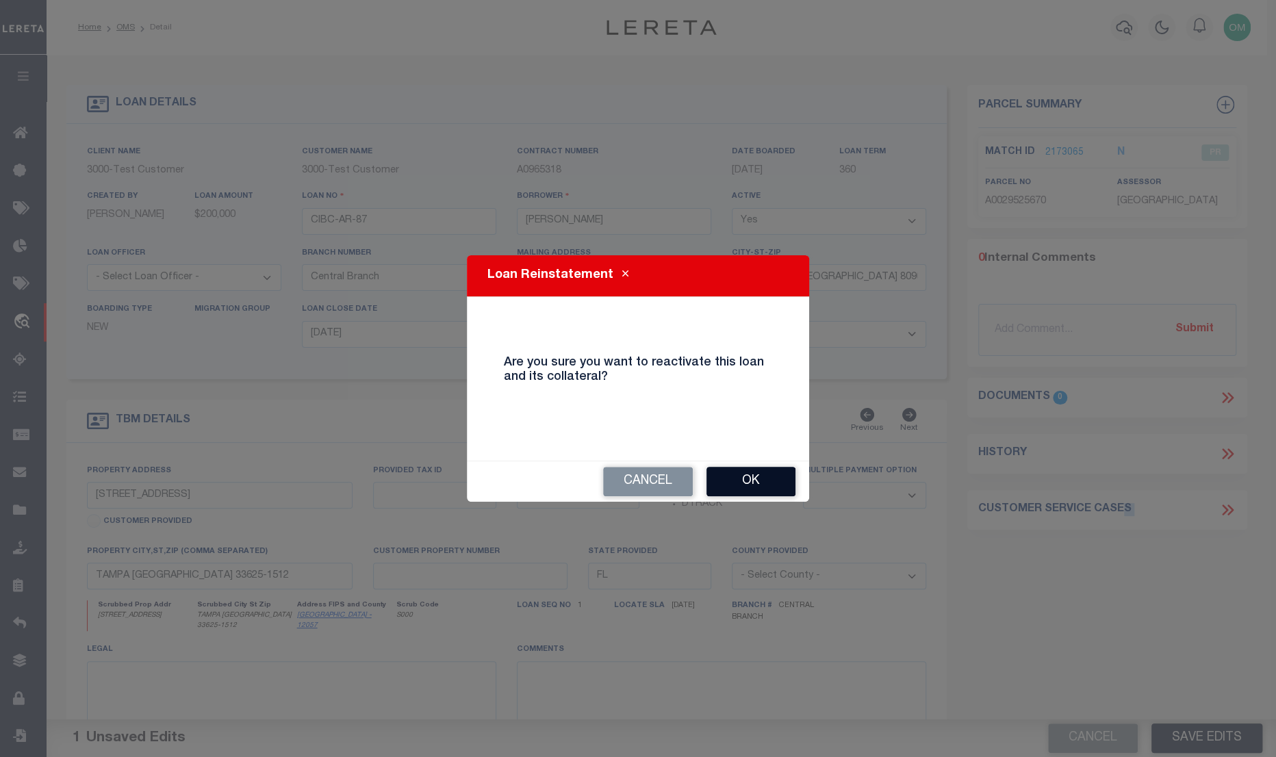
click at [752, 479] on button "Ok" at bounding box center [750, 481] width 89 height 29
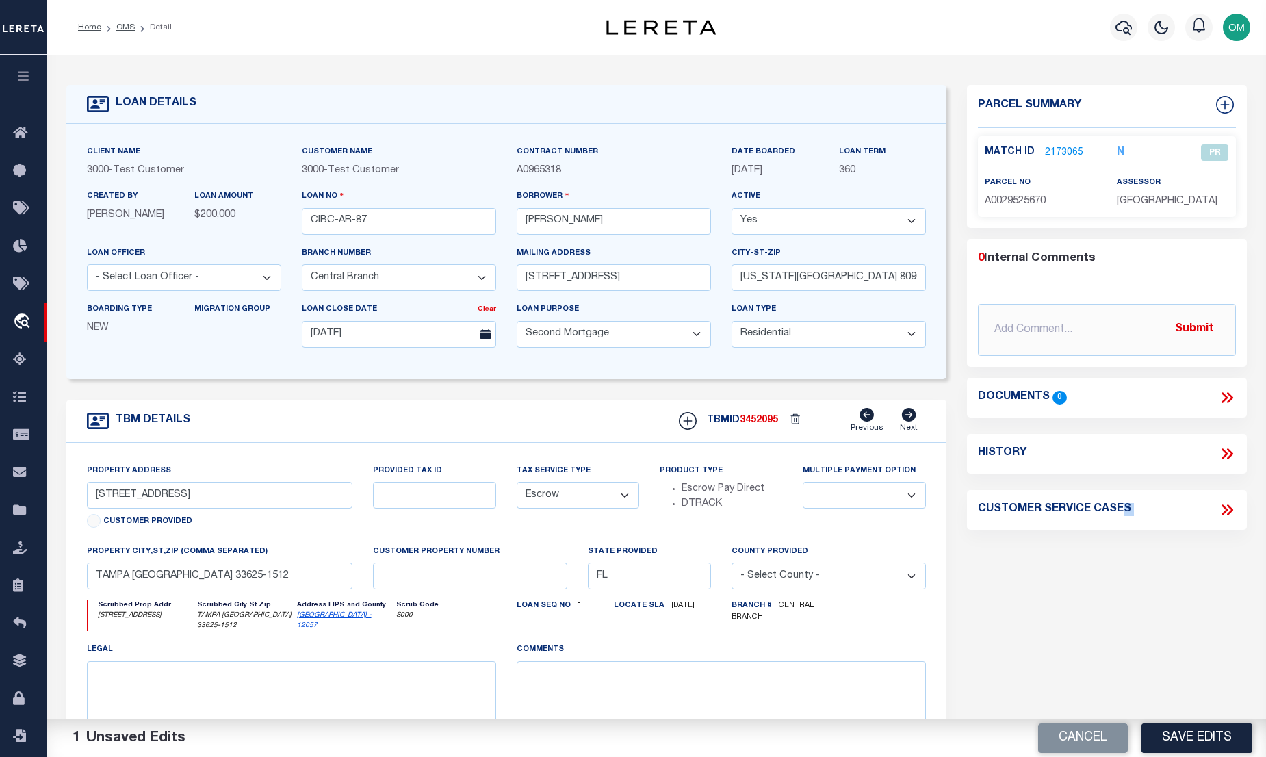
click at [1207, 739] on button "Save Edits" at bounding box center [1197, 737] width 111 height 29
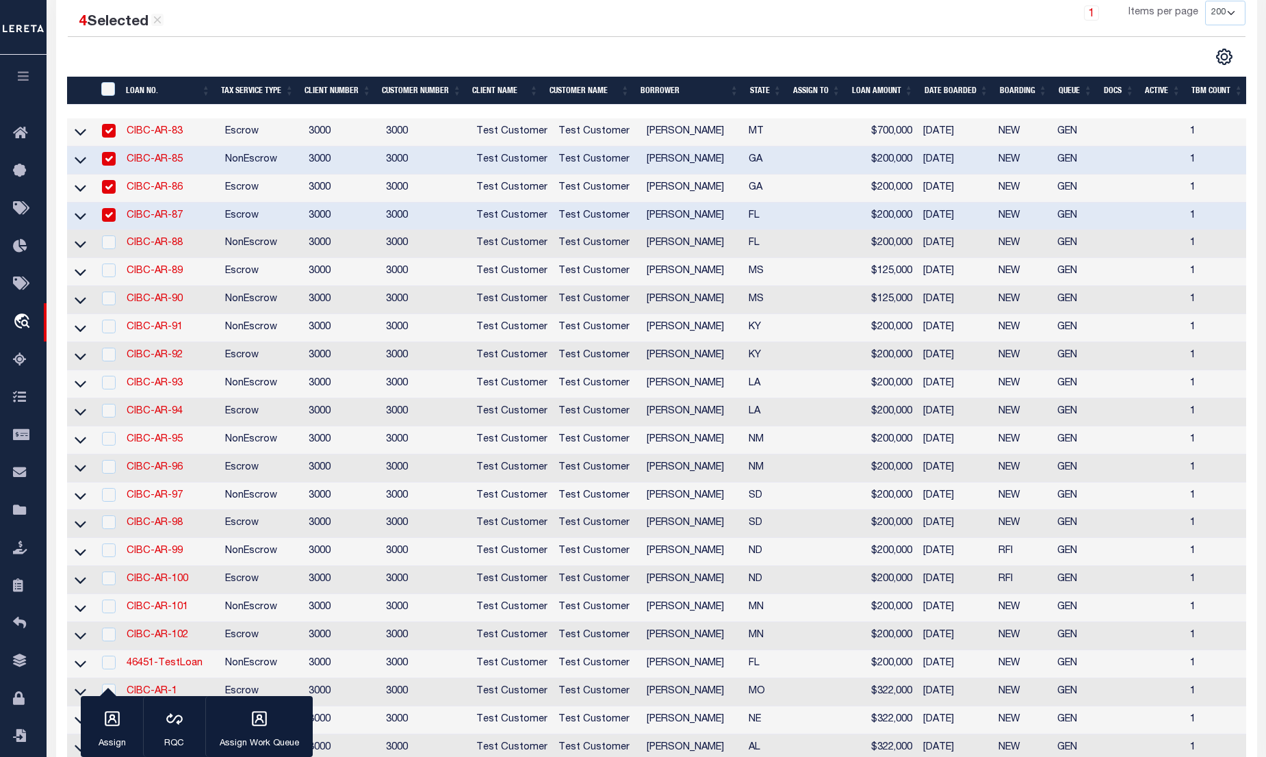
scroll to position [248, 0]
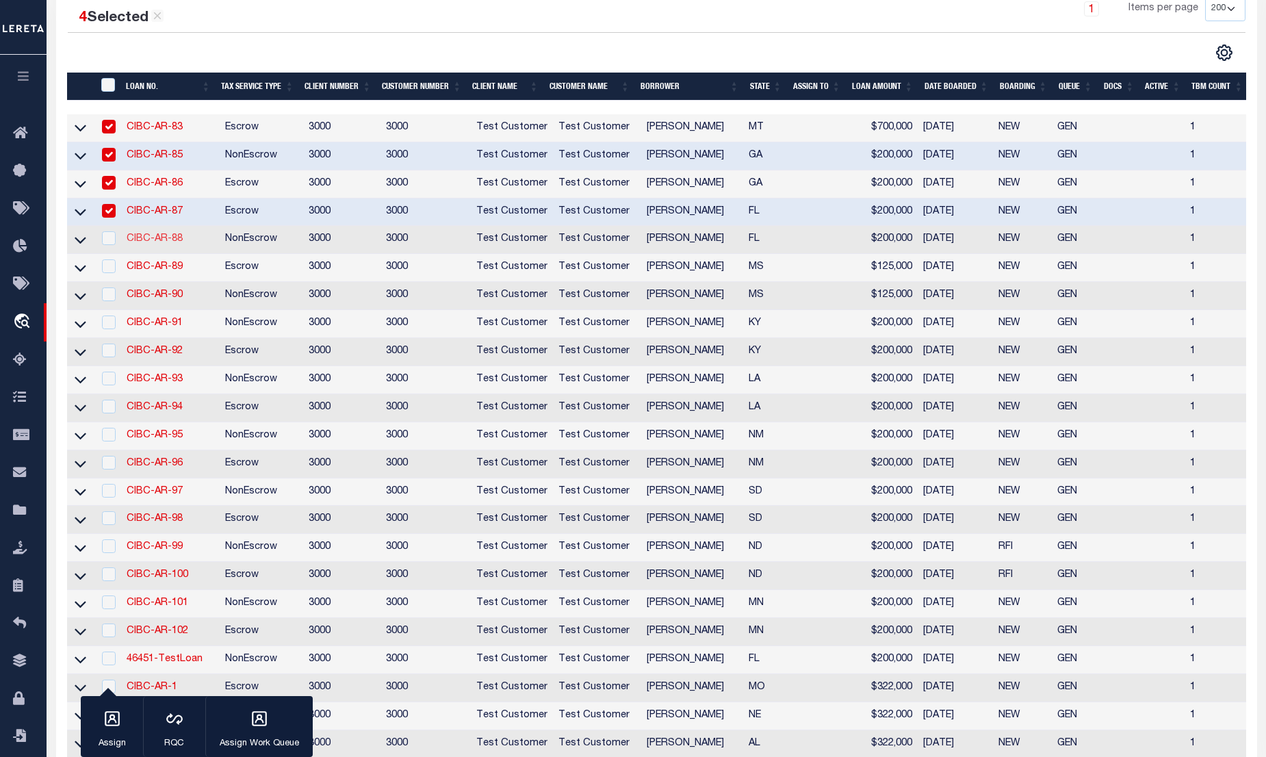
click at [149, 238] on link "CIBC-AR-88" at bounding box center [155, 239] width 56 height 10
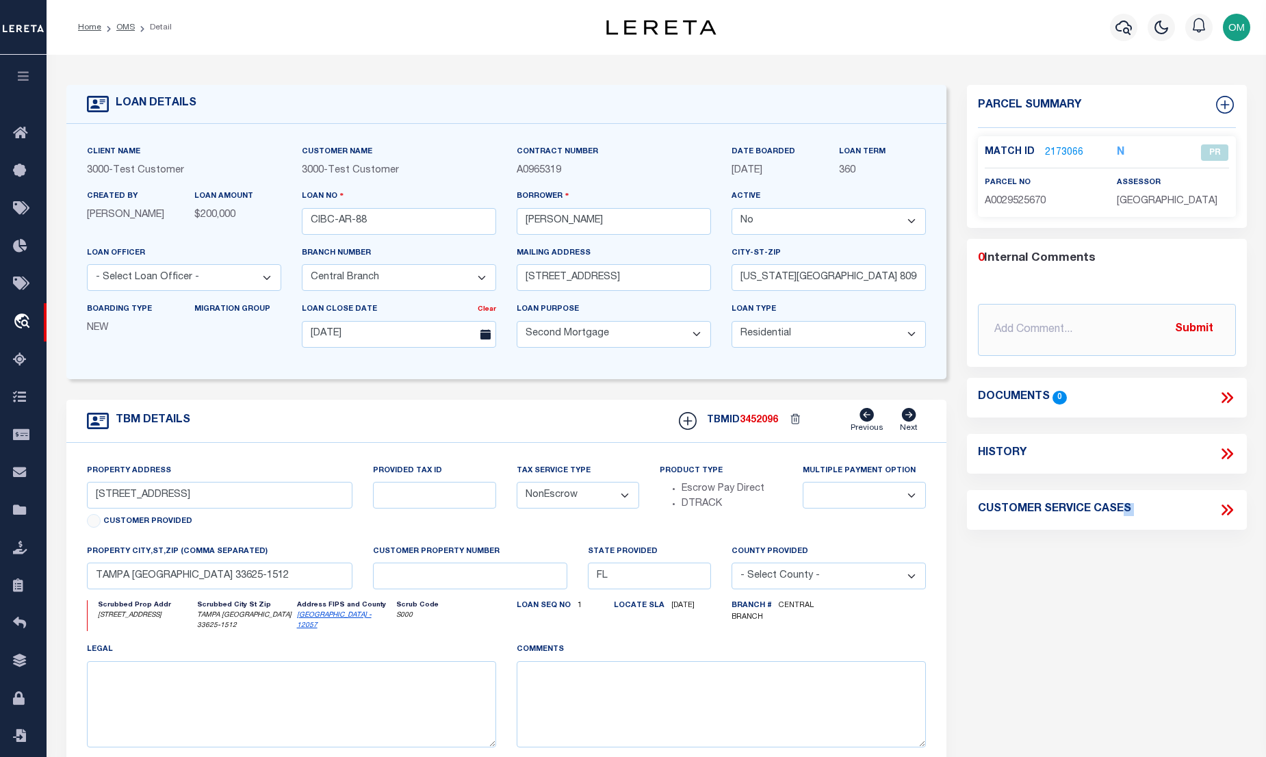
click at [834, 225] on select "Yes No" at bounding box center [829, 221] width 194 height 27
click at [737, 209] on select "Yes No" at bounding box center [829, 221] width 194 height 27
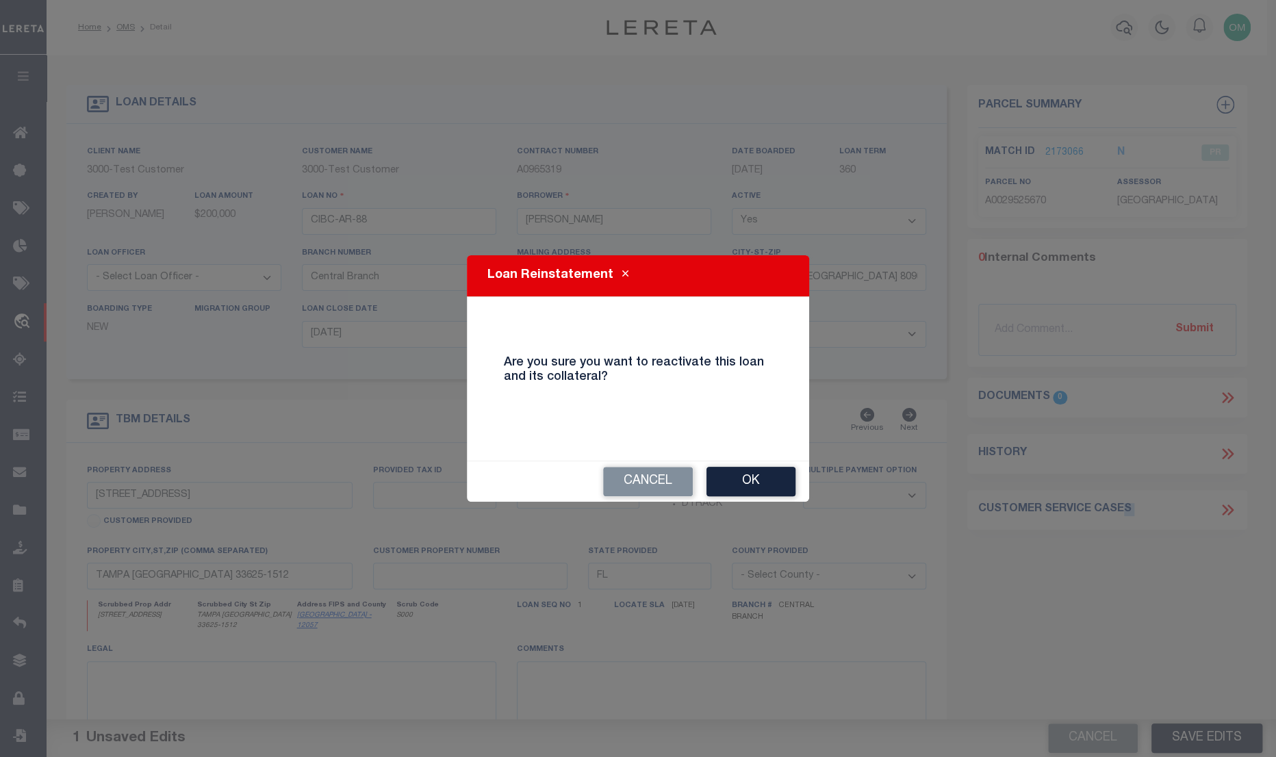
click at [768, 475] on button "Ok" at bounding box center [750, 481] width 89 height 29
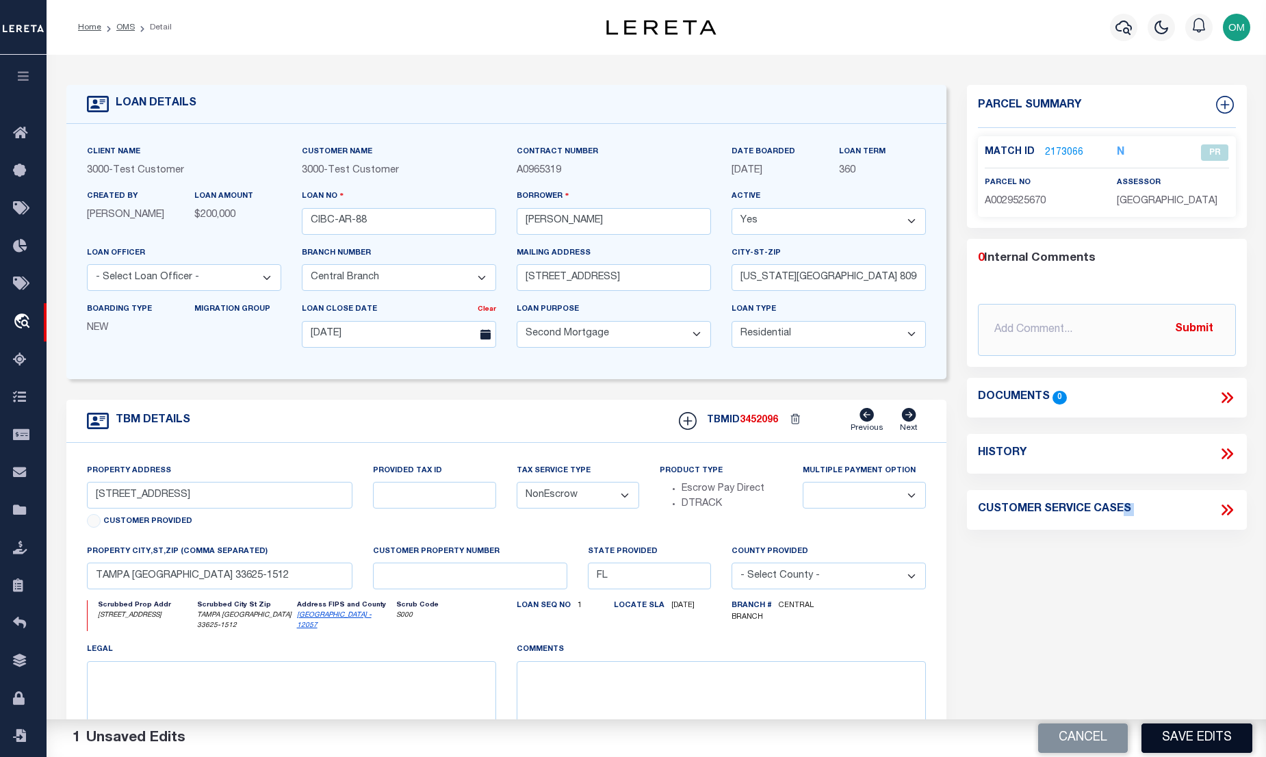
click at [1197, 737] on button "Save Edits" at bounding box center [1197, 737] width 111 height 29
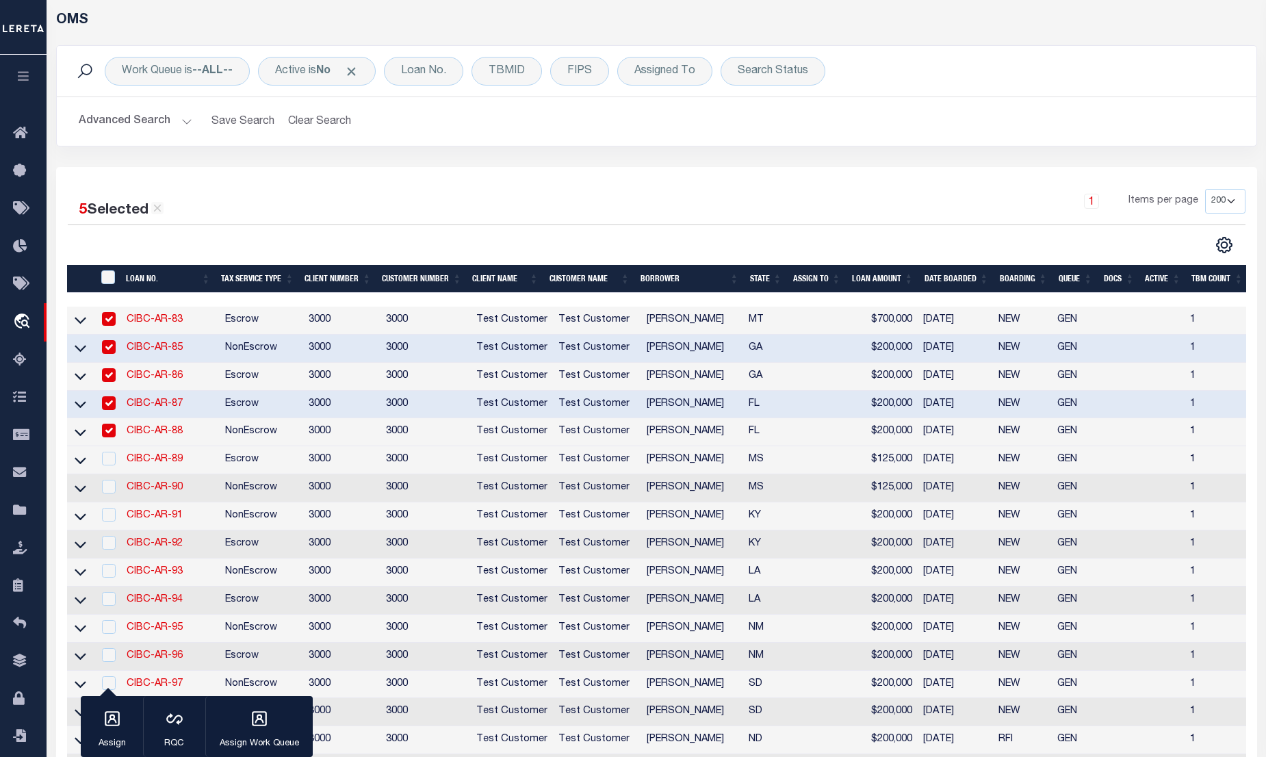
scroll to position [248, 0]
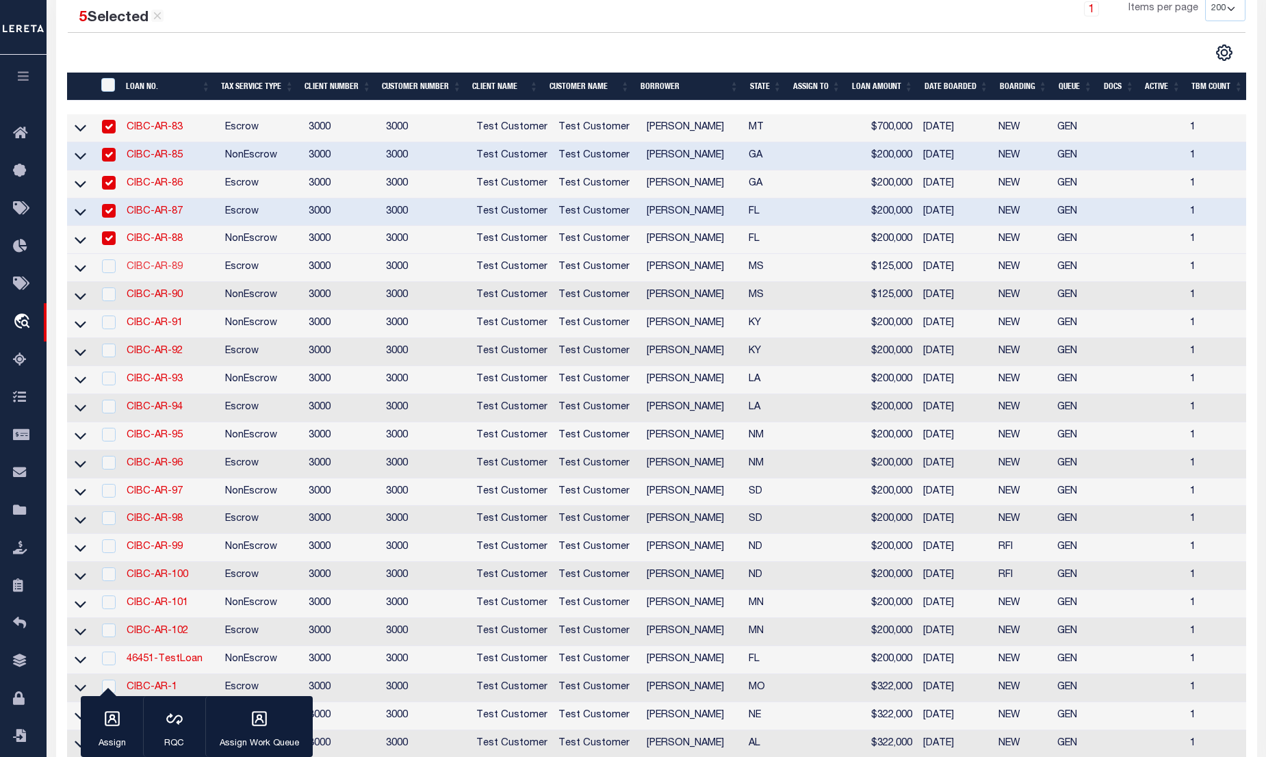
click at [150, 269] on link "CIBC-AR-89" at bounding box center [155, 267] width 56 height 10
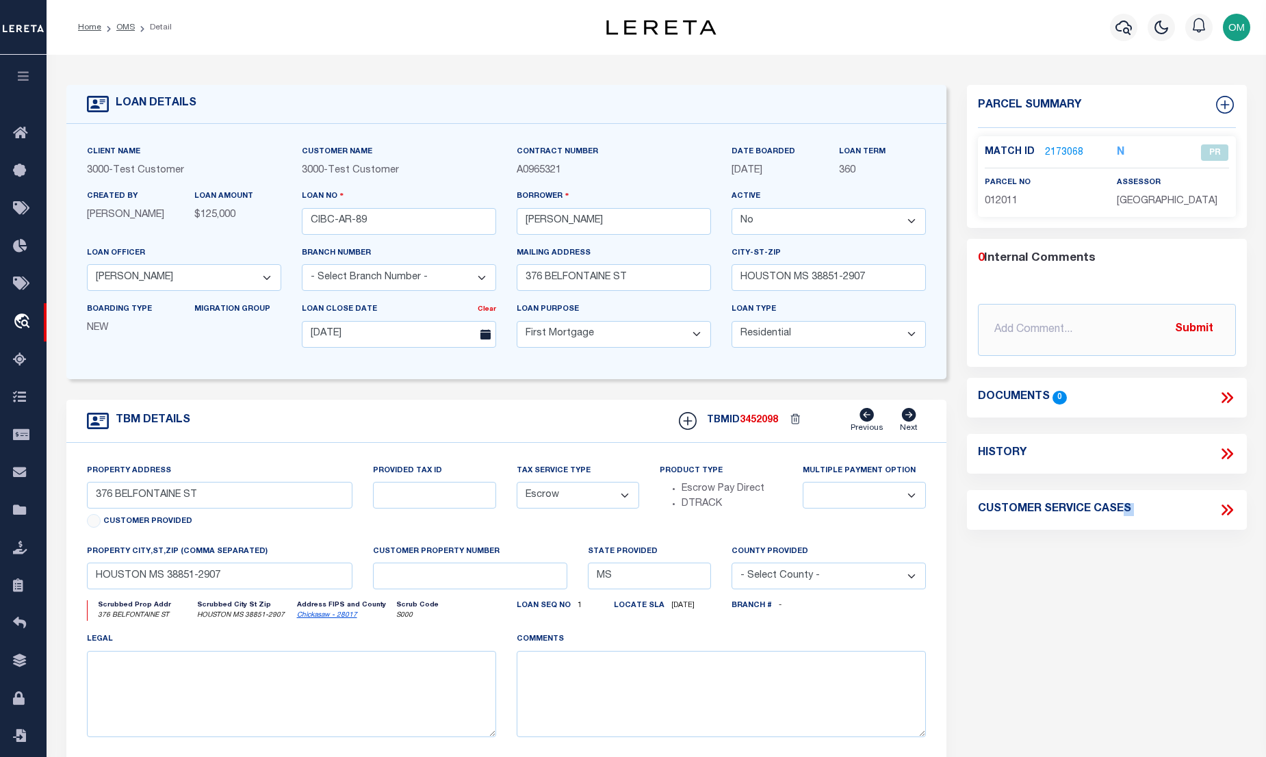
click at [780, 222] on select "Yes No" at bounding box center [829, 221] width 194 height 27
click at [737, 209] on select "Yes No" at bounding box center [829, 221] width 194 height 27
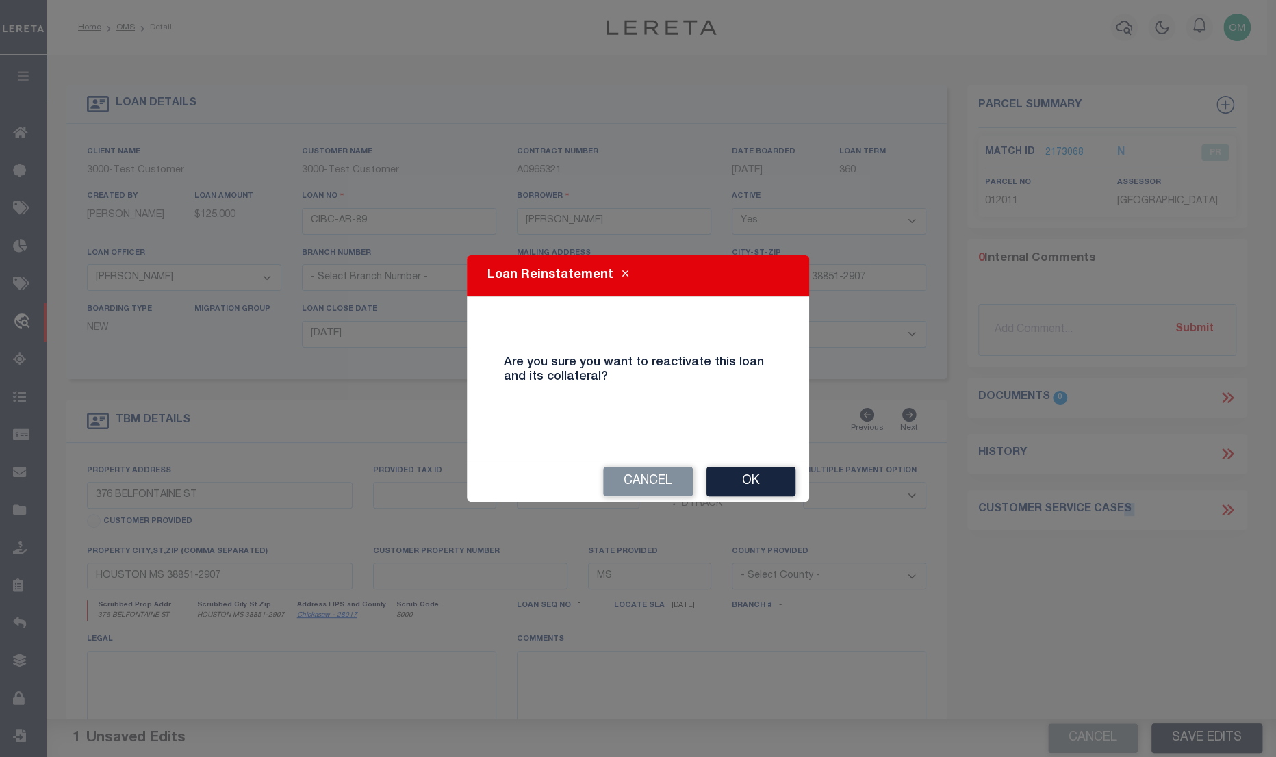
click at [739, 470] on button "Ok" at bounding box center [750, 481] width 89 height 29
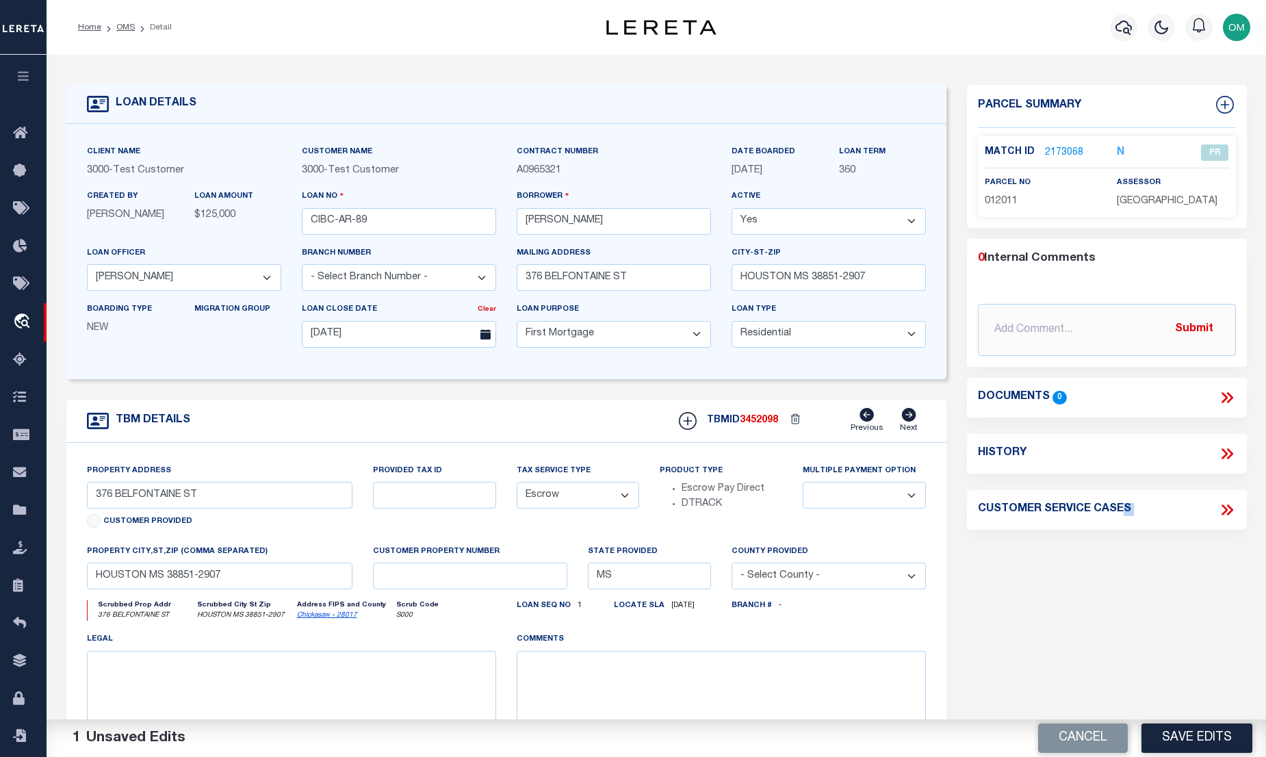
drag, startPoint x: 1192, startPoint y: 739, endPoint x: 1151, endPoint y: 718, distance: 45.6
click at [1190, 739] on button "Save Edits" at bounding box center [1197, 737] width 111 height 29
click at [25, 68] on button "button" at bounding box center [23, 78] width 47 height 47
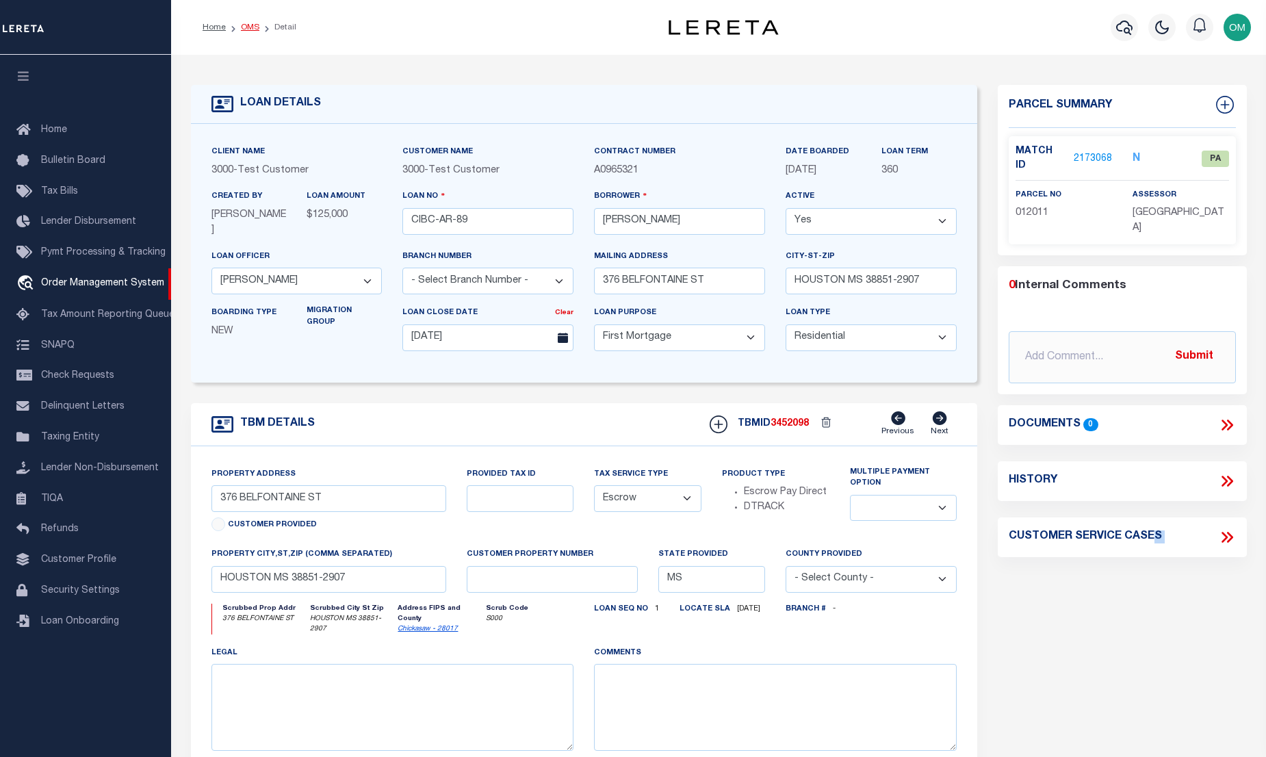
click at [248, 27] on link "OMS" at bounding box center [250, 27] width 18 height 8
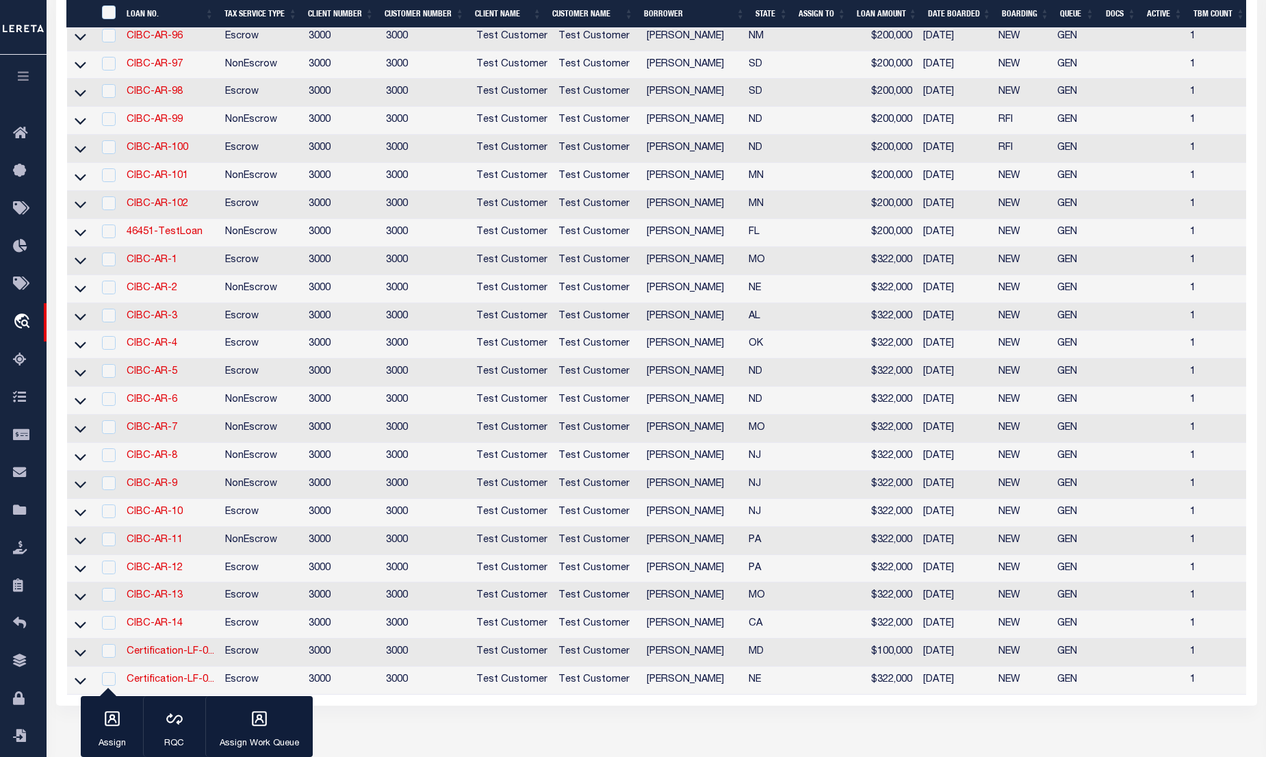
scroll to position [684, 0]
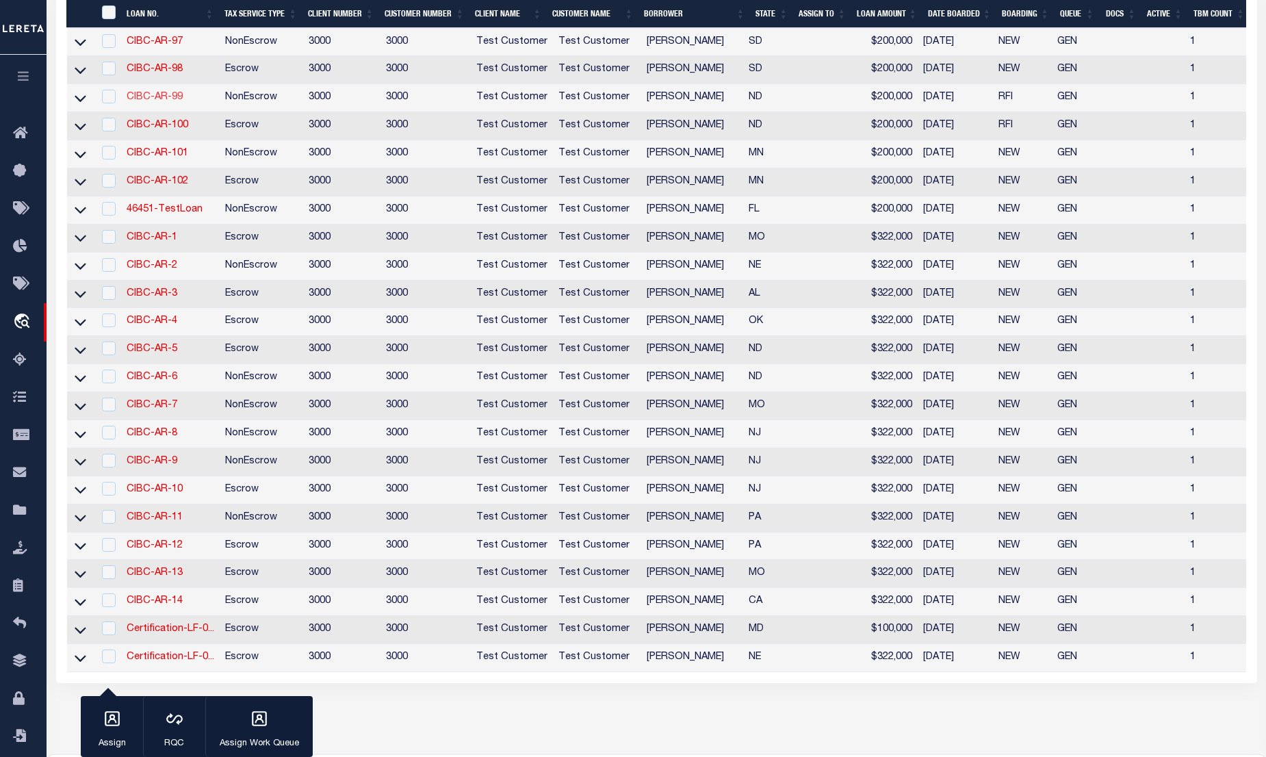
click at [156, 102] on link "CIBC-AR-99" at bounding box center [155, 97] width 56 height 10
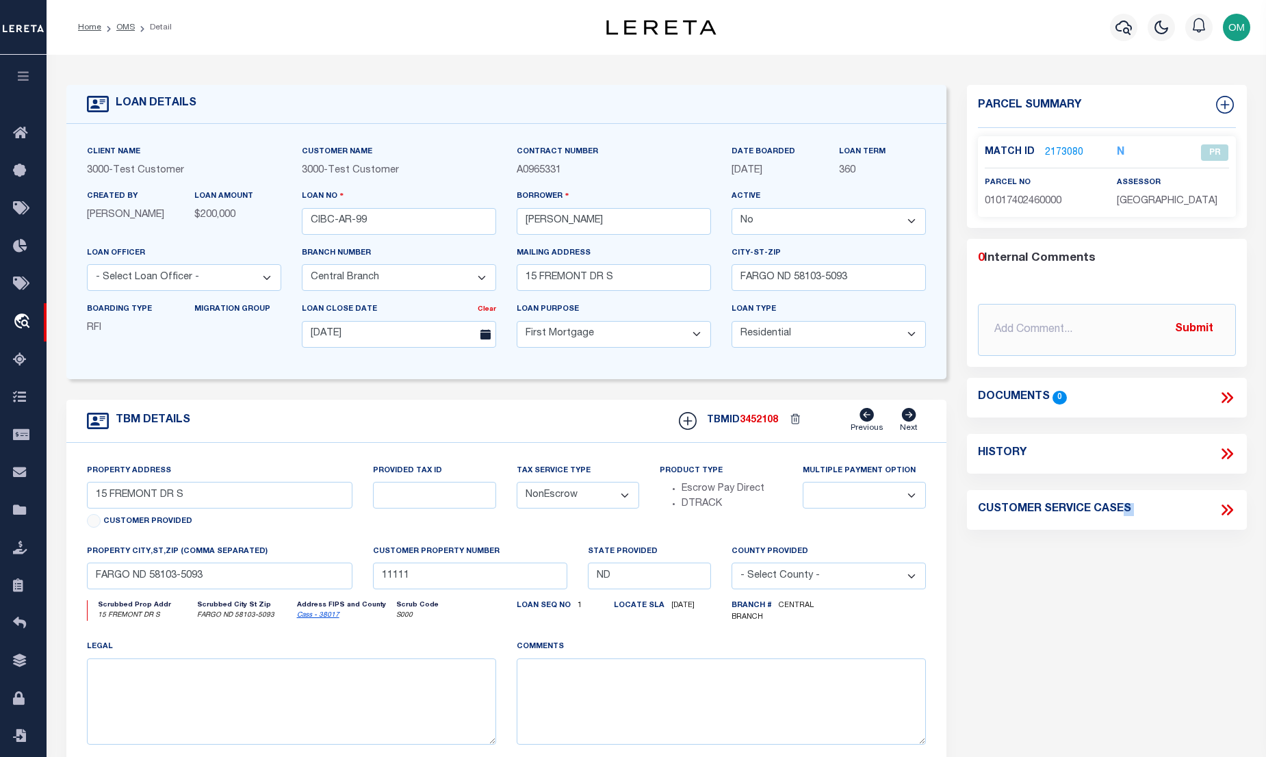
click at [797, 216] on select "Yes No" at bounding box center [829, 221] width 194 height 27
click at [737, 209] on select "Yes No" at bounding box center [829, 221] width 194 height 27
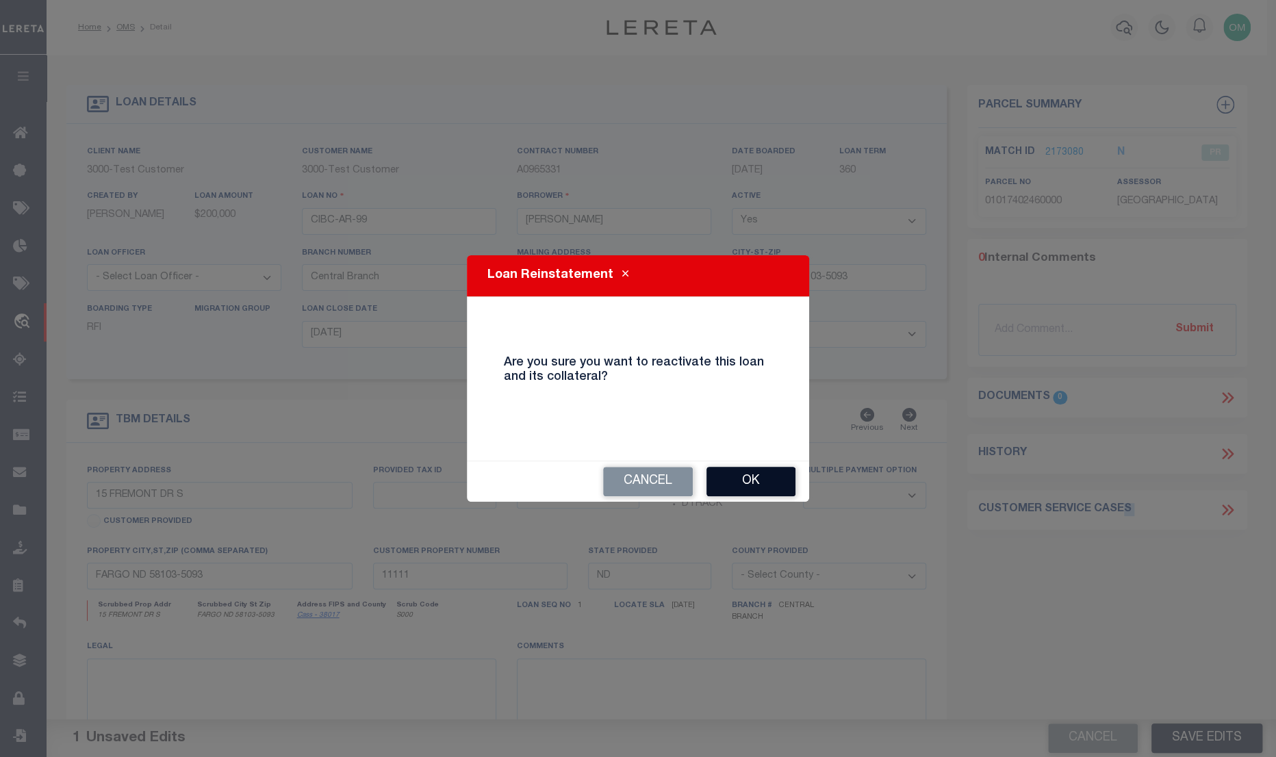
click at [772, 481] on button "Ok" at bounding box center [750, 481] width 89 height 29
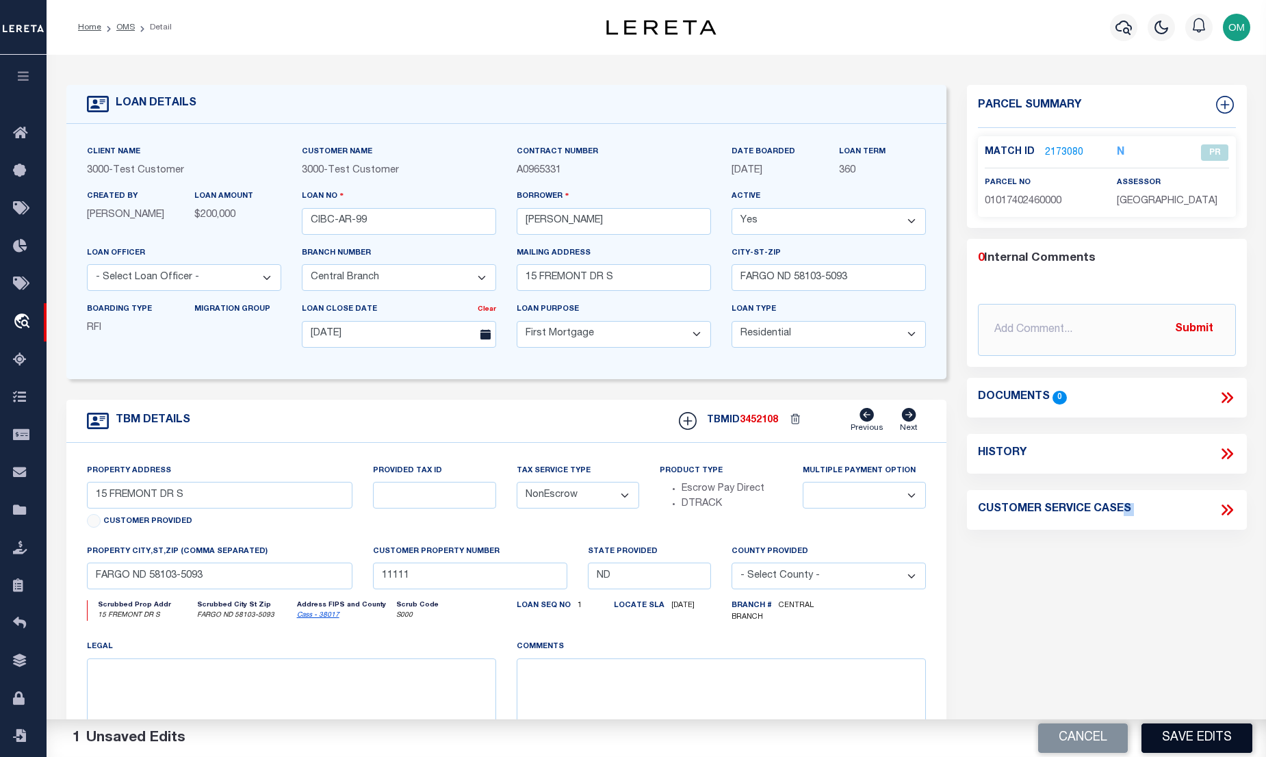
click at [1197, 726] on button "Save Edits" at bounding box center [1197, 737] width 111 height 29
click at [1229, 756] on html "Home OMS Detail" at bounding box center [633, 524] width 1266 height 1049
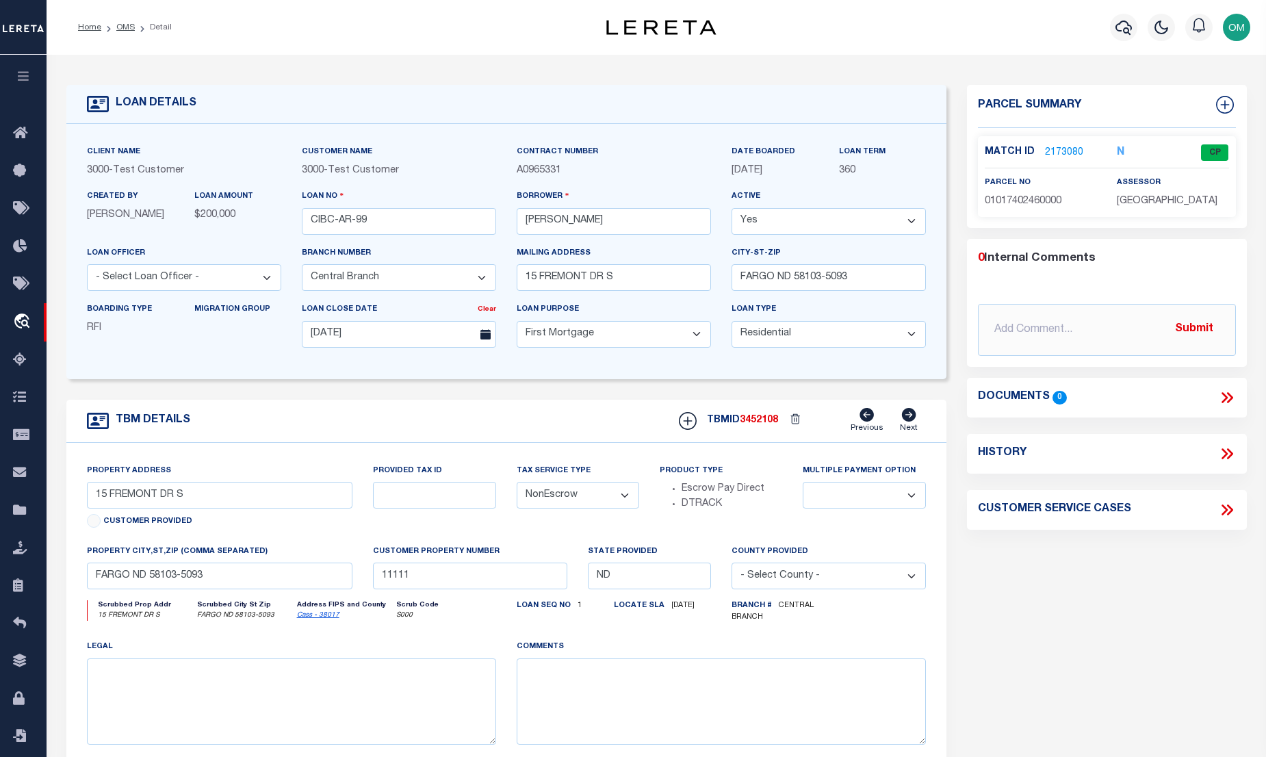
click at [1064, 150] on link "2173080" at bounding box center [1064, 153] width 38 height 14
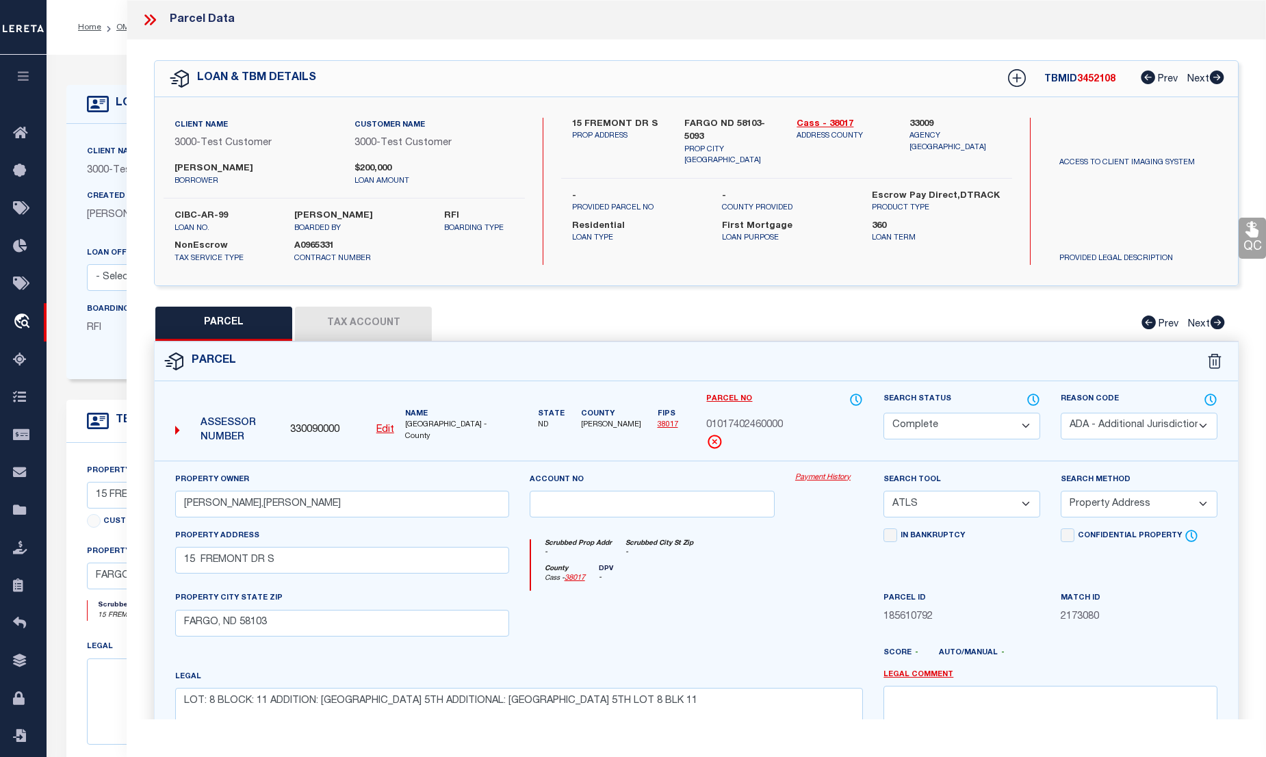
click at [823, 472] on link "Payment History" at bounding box center [829, 478] width 68 height 12
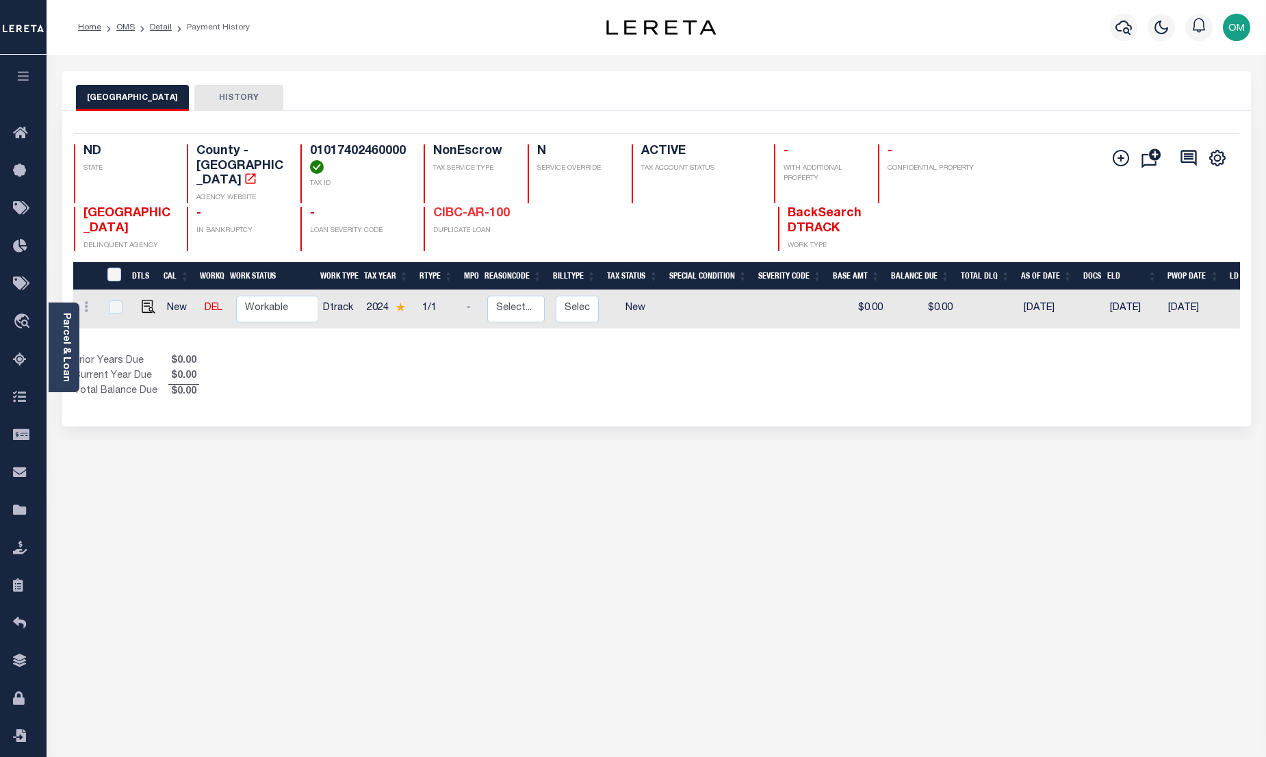
click at [483, 207] on link "CIBC-AR-100" at bounding box center [471, 213] width 77 height 12
click at [125, 23] on link "OMS" at bounding box center [125, 27] width 18 height 8
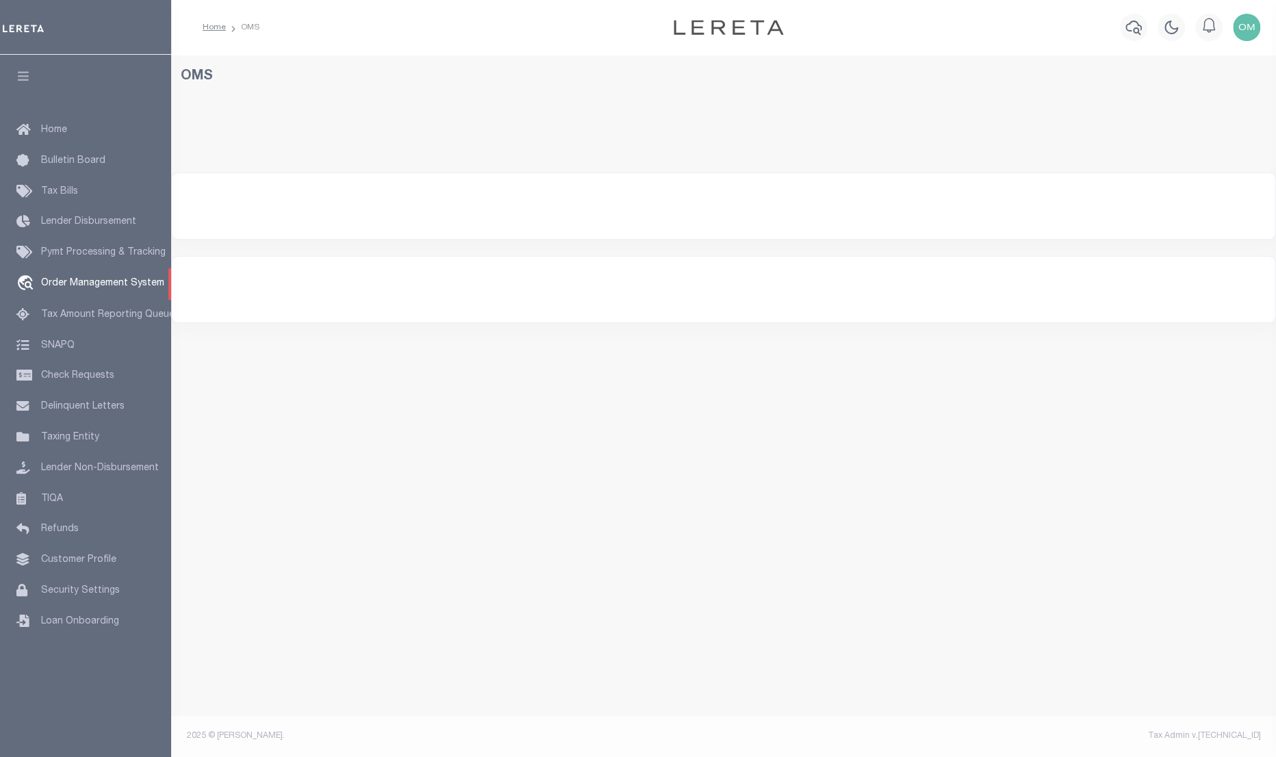
select select "200"
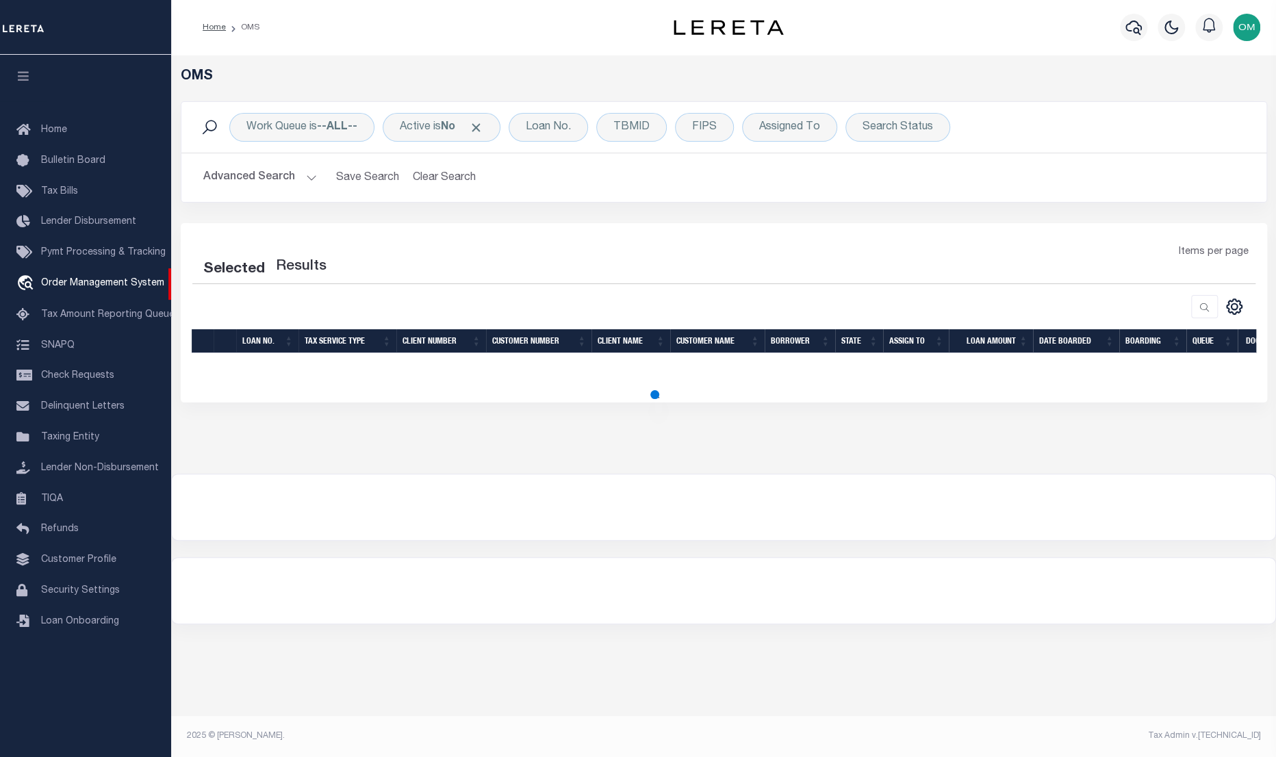
select select "200"
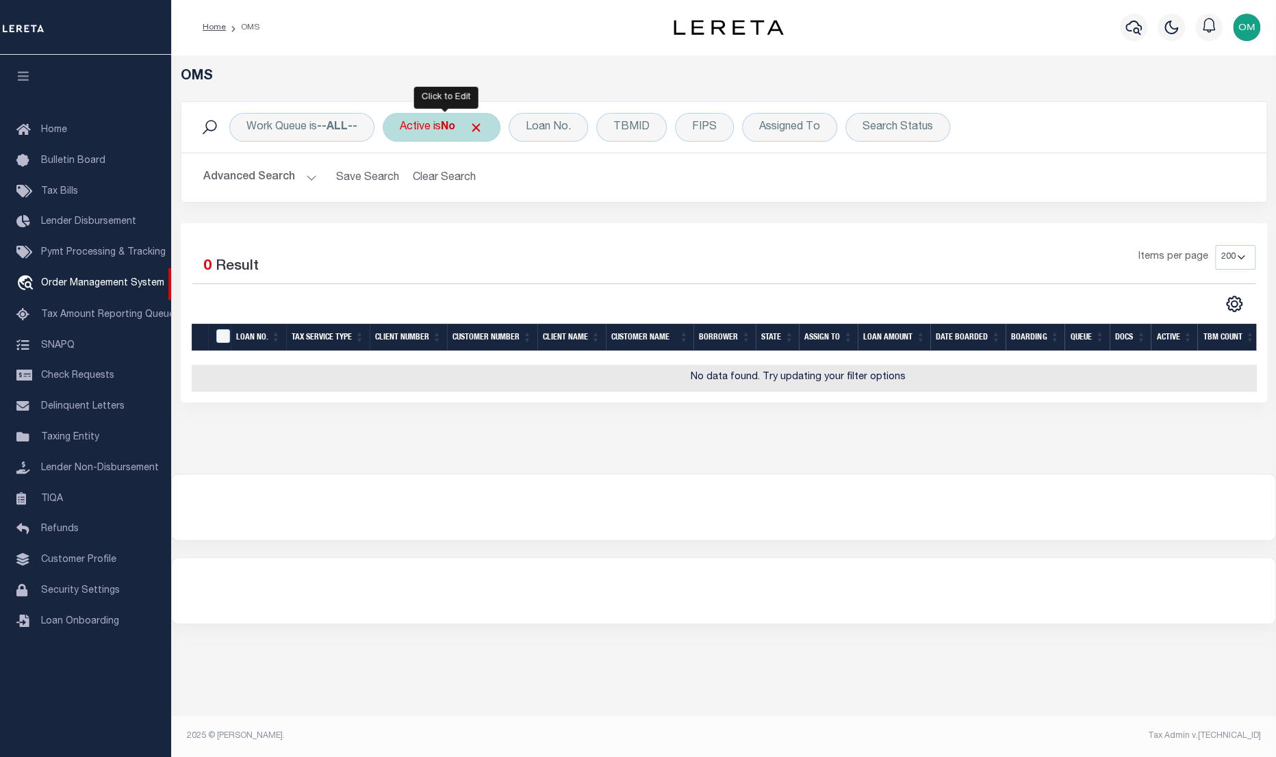
click at [472, 125] on div "Active is No" at bounding box center [442, 127] width 118 height 29
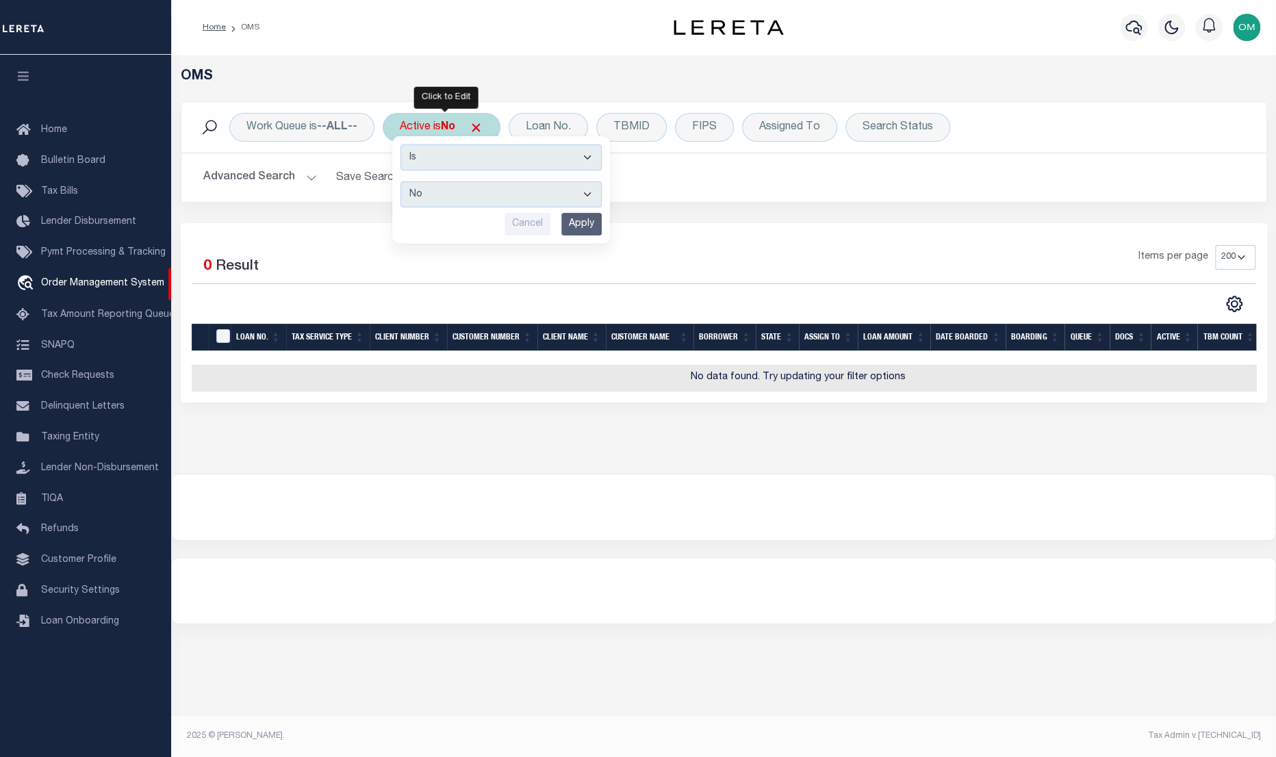
click at [461, 190] on select "Yes No" at bounding box center [500, 194] width 201 height 26
select select "true"
click at [402, 181] on select "Yes No" at bounding box center [500, 194] width 201 height 26
click at [585, 222] on input "Apply" at bounding box center [581, 224] width 40 height 23
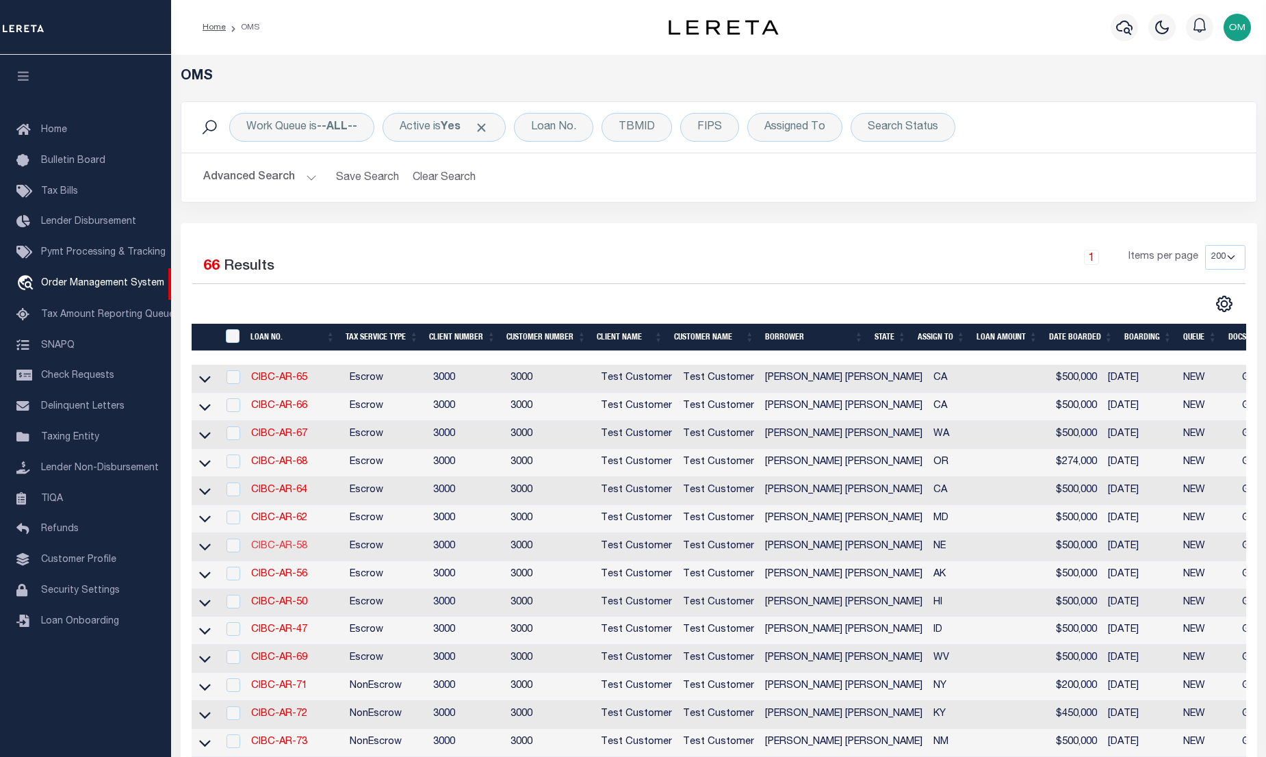
click at [290, 551] on link "CIBC-AR-58" at bounding box center [279, 546] width 56 height 10
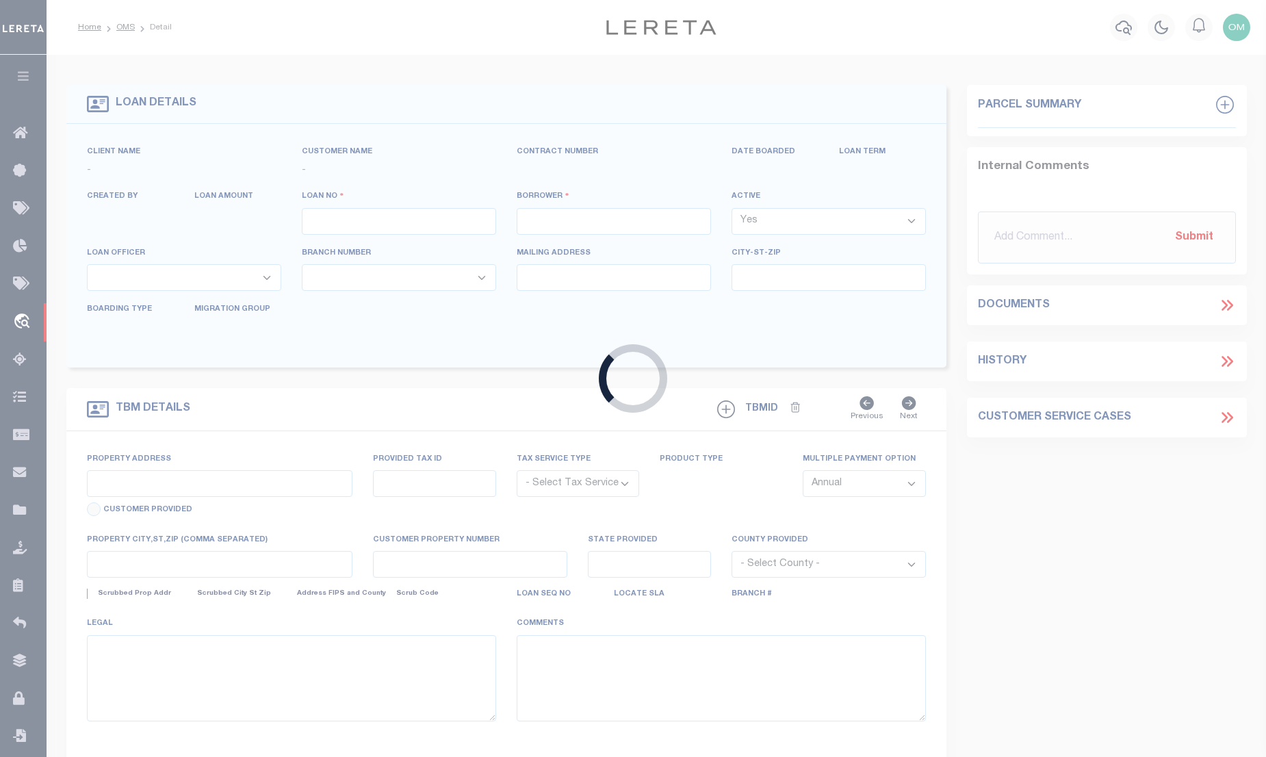
type input "CIBC-AR-58"
type input "[PERSON_NAME] [PERSON_NAME]"
select select
type input "[STREET_ADDRESS]"
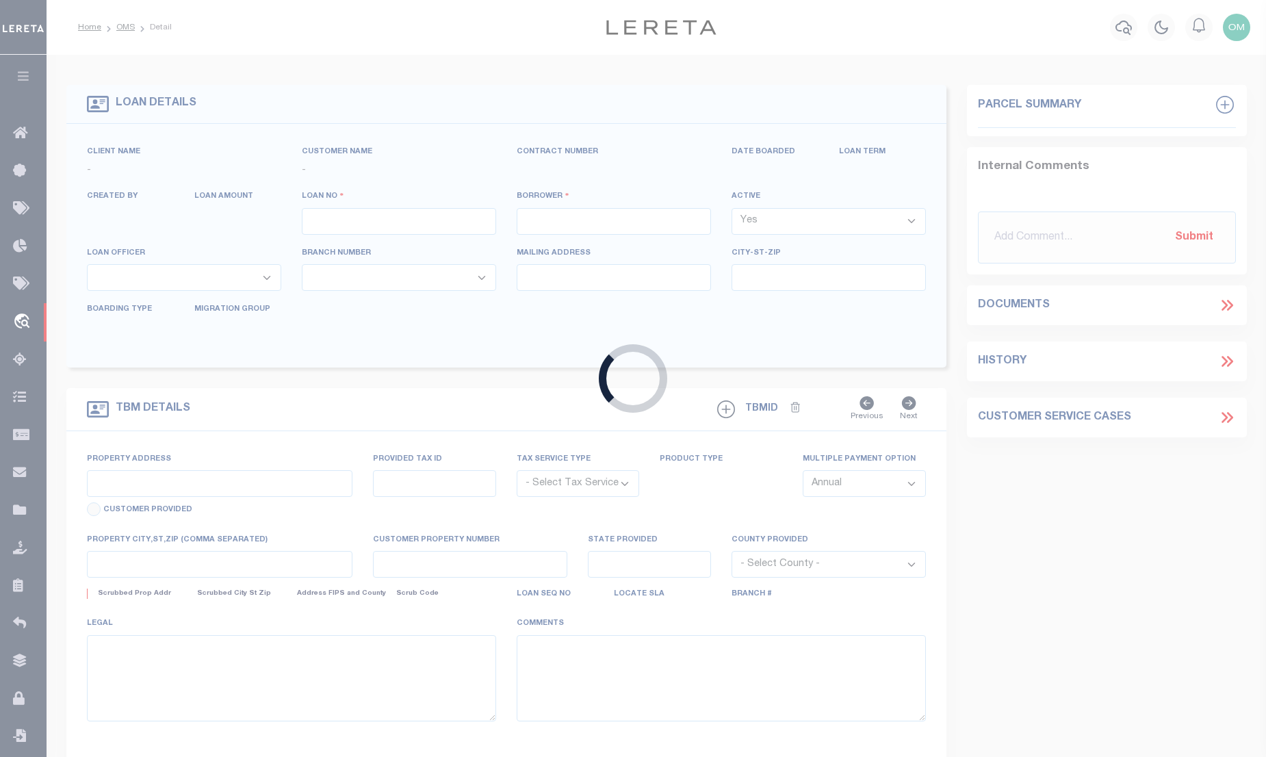
type input "OMAHA NE 68104-5028"
type input "06/03/2025"
select select "10"
select select "Escrow"
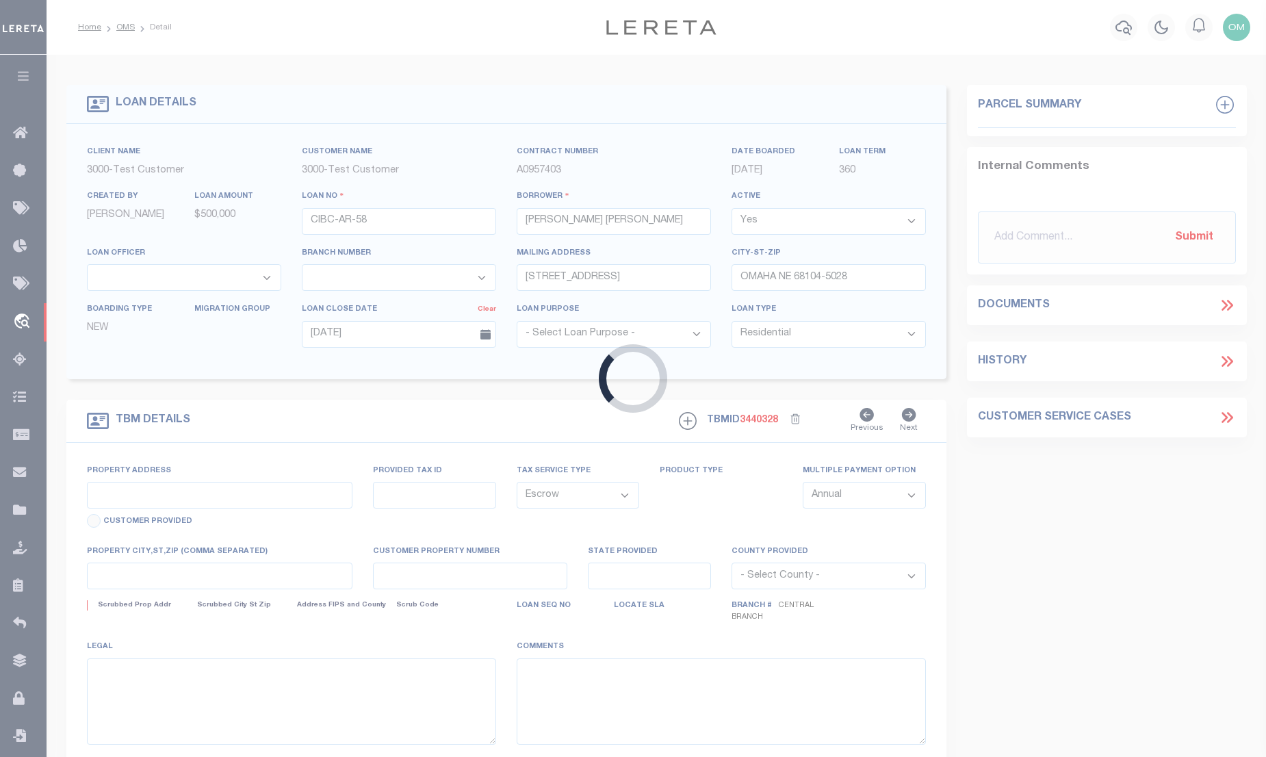
select select "127537"
select select "25317"
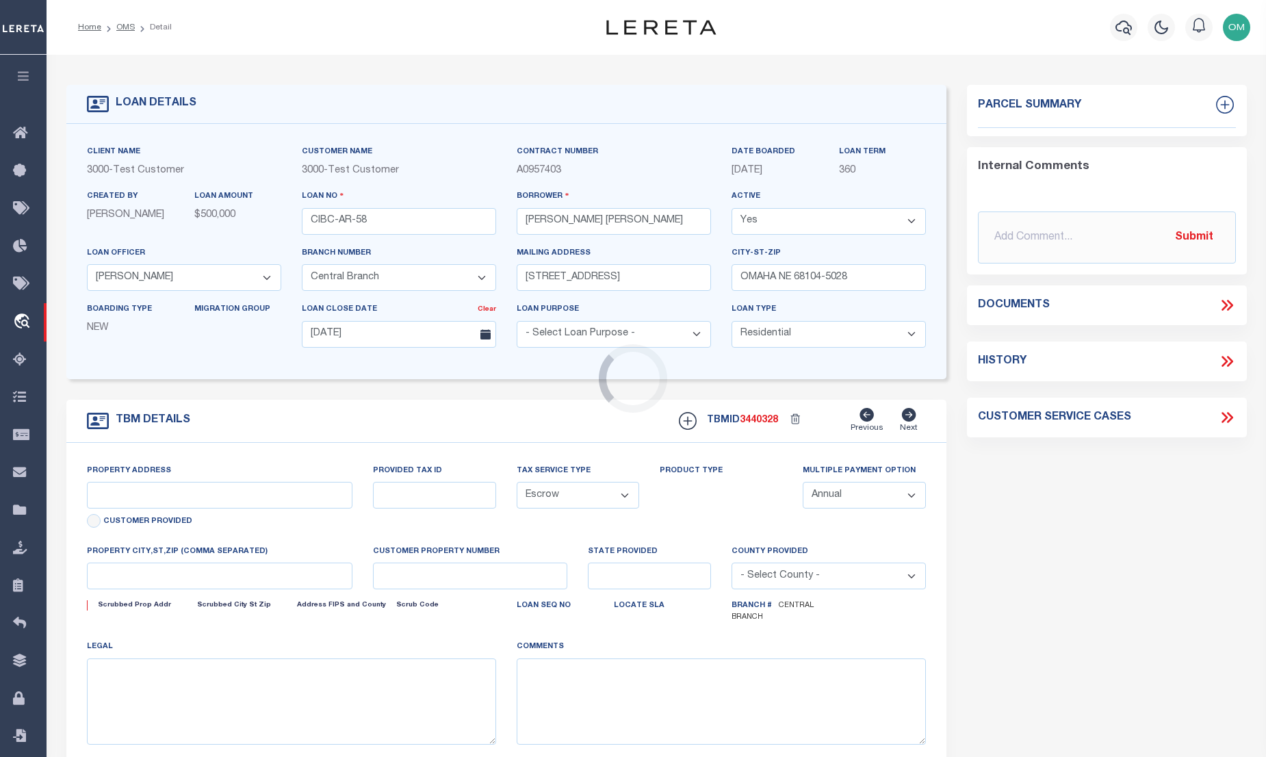
type input "[STREET_ADDRESS]"
type input "1111"
select select
type input "OMAHA NE 68104-5028"
type input "11145"
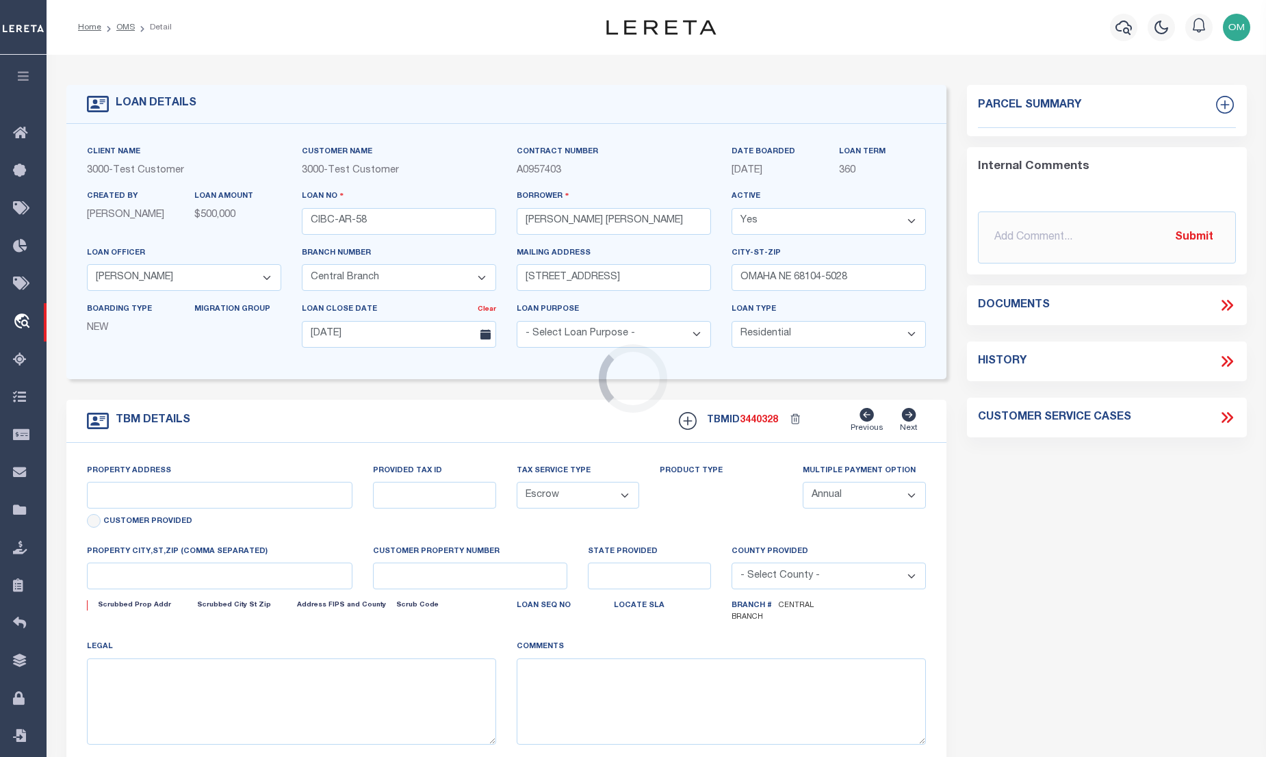
type input "NE"
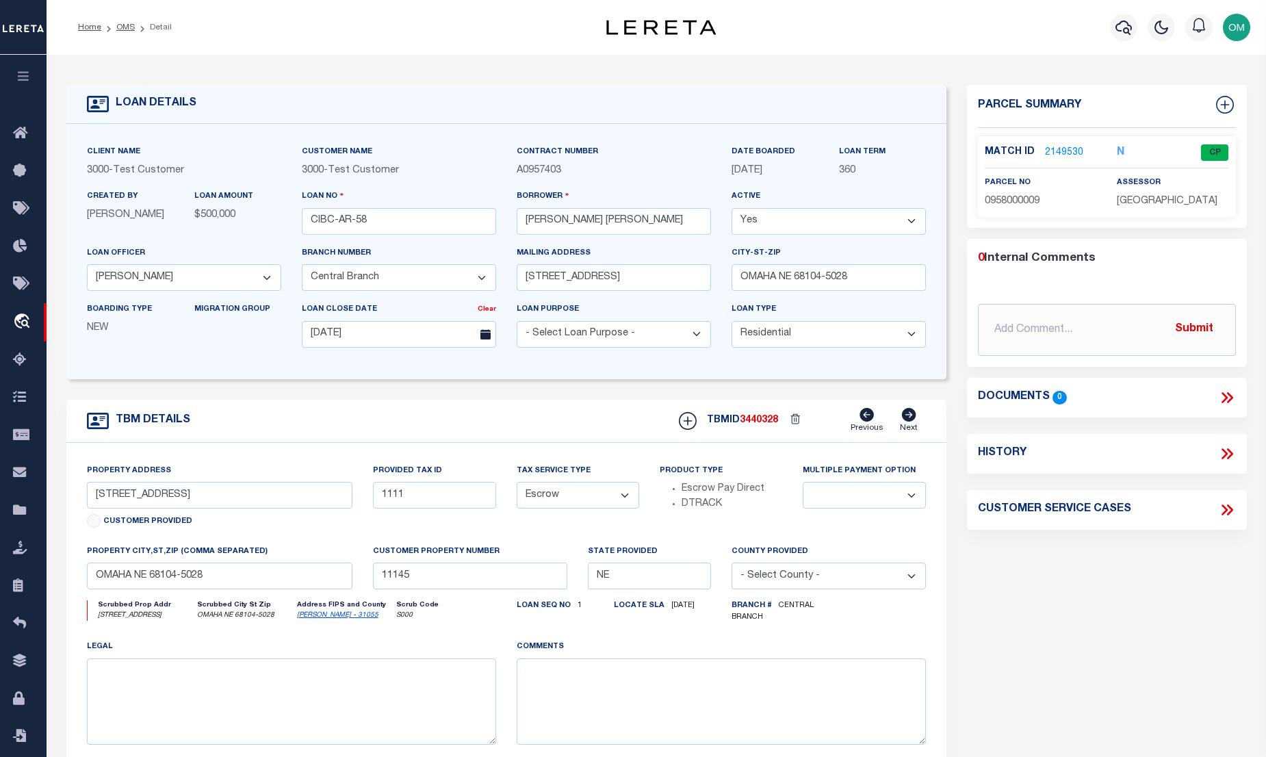
click at [1055, 146] on link "2149530" at bounding box center [1064, 153] width 38 height 14
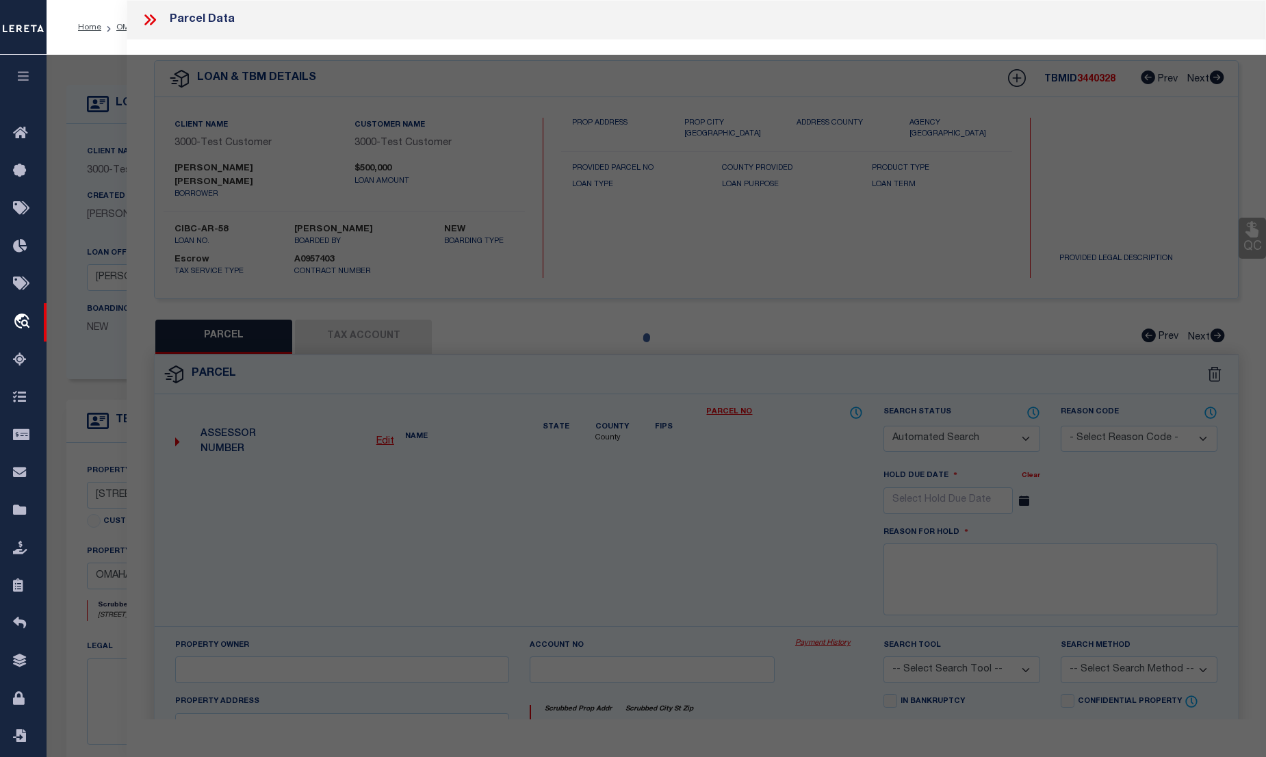
checkbox input "false"
select select "CP"
select select "ACT"
type input "RICE,NATHAN J & BONNIE M"
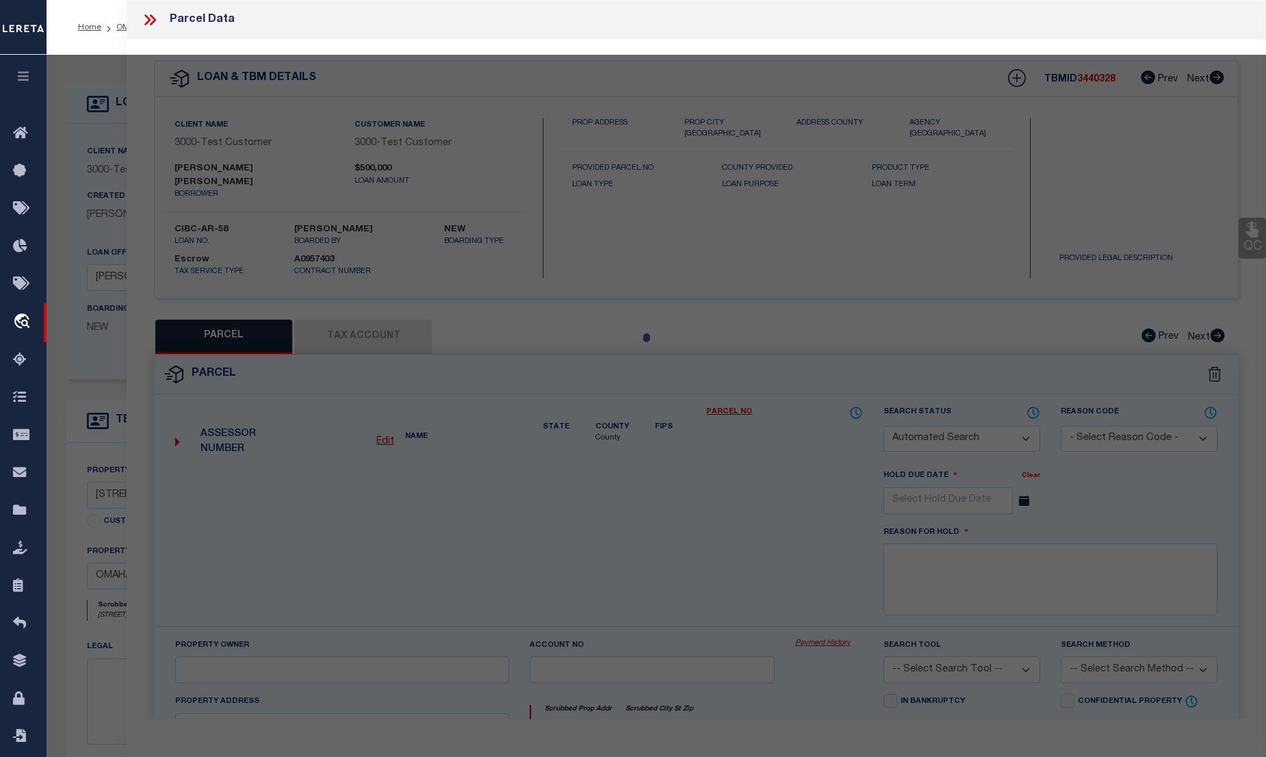
select select "ATL"
select select "ADD"
type input "[STREET_ADDRESS]"
type input "OMAHA, NE 68104"
type textarea "[GEOGRAPHIC_DATA] LOT 7 BLOCK 3 - EX BLVD - N 50 FT LTS 5-6 & 4023 SQ FT"
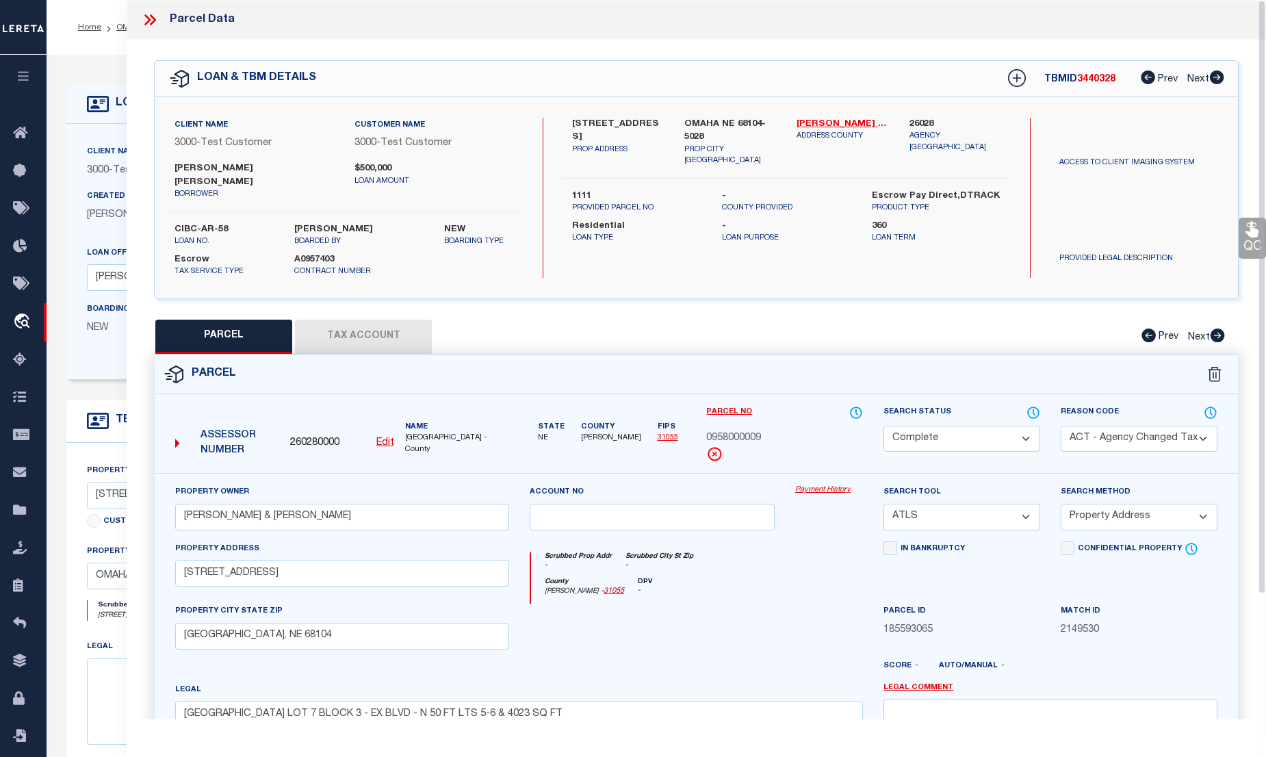
click at [822, 473] on div "Property Owner RICE,NATHAN J & BONNIE M Account no Payment History Search Tool …" at bounding box center [697, 652] width 1084 height 358
click at [821, 485] on link "Payment History" at bounding box center [829, 491] width 68 height 12
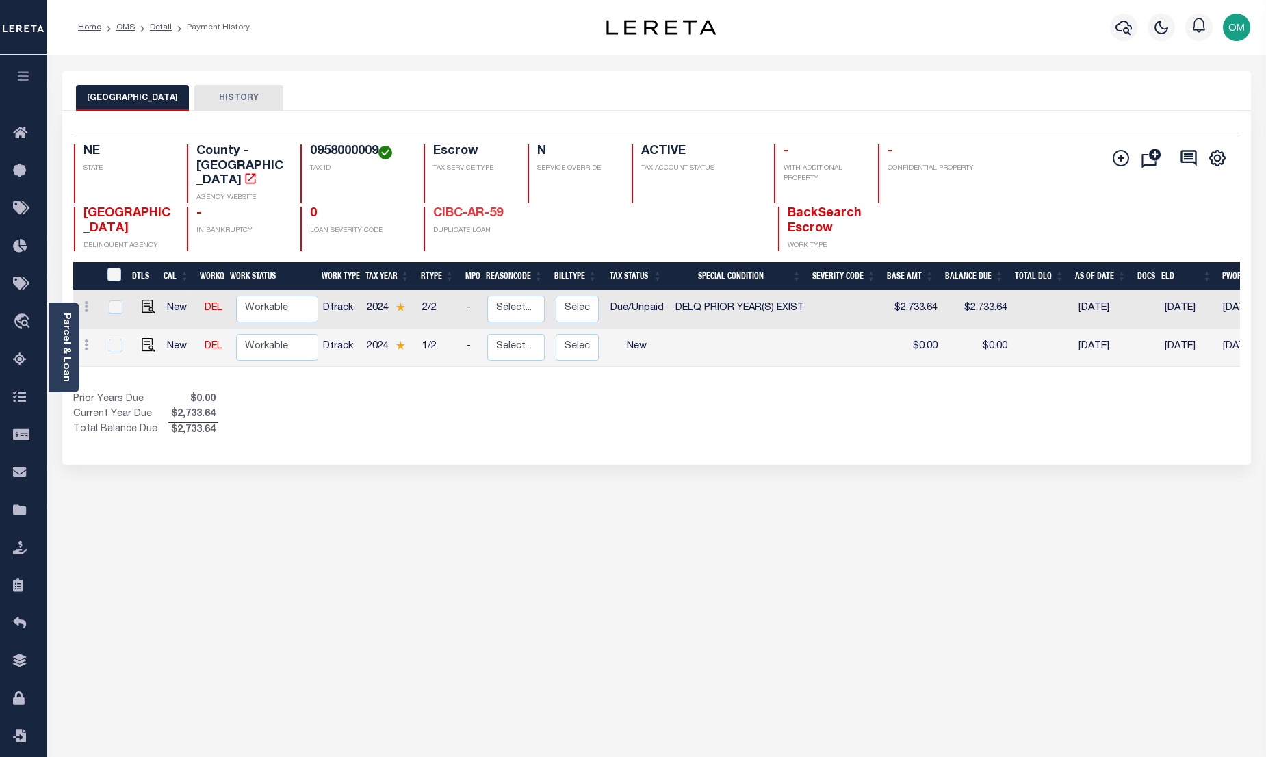
click at [463, 207] on link "CIBC-AR-59" at bounding box center [468, 213] width 70 height 12
click at [463, 207] on link "CIBC-AR-58" at bounding box center [468, 213] width 70 height 12
click at [463, 207] on link "CIBC-AR-59" at bounding box center [468, 213] width 70 height 12
click at [481, 207] on link "CIBC-AR-59" at bounding box center [468, 213] width 70 height 12
